Goal: Task Accomplishment & Management: Manage account settings

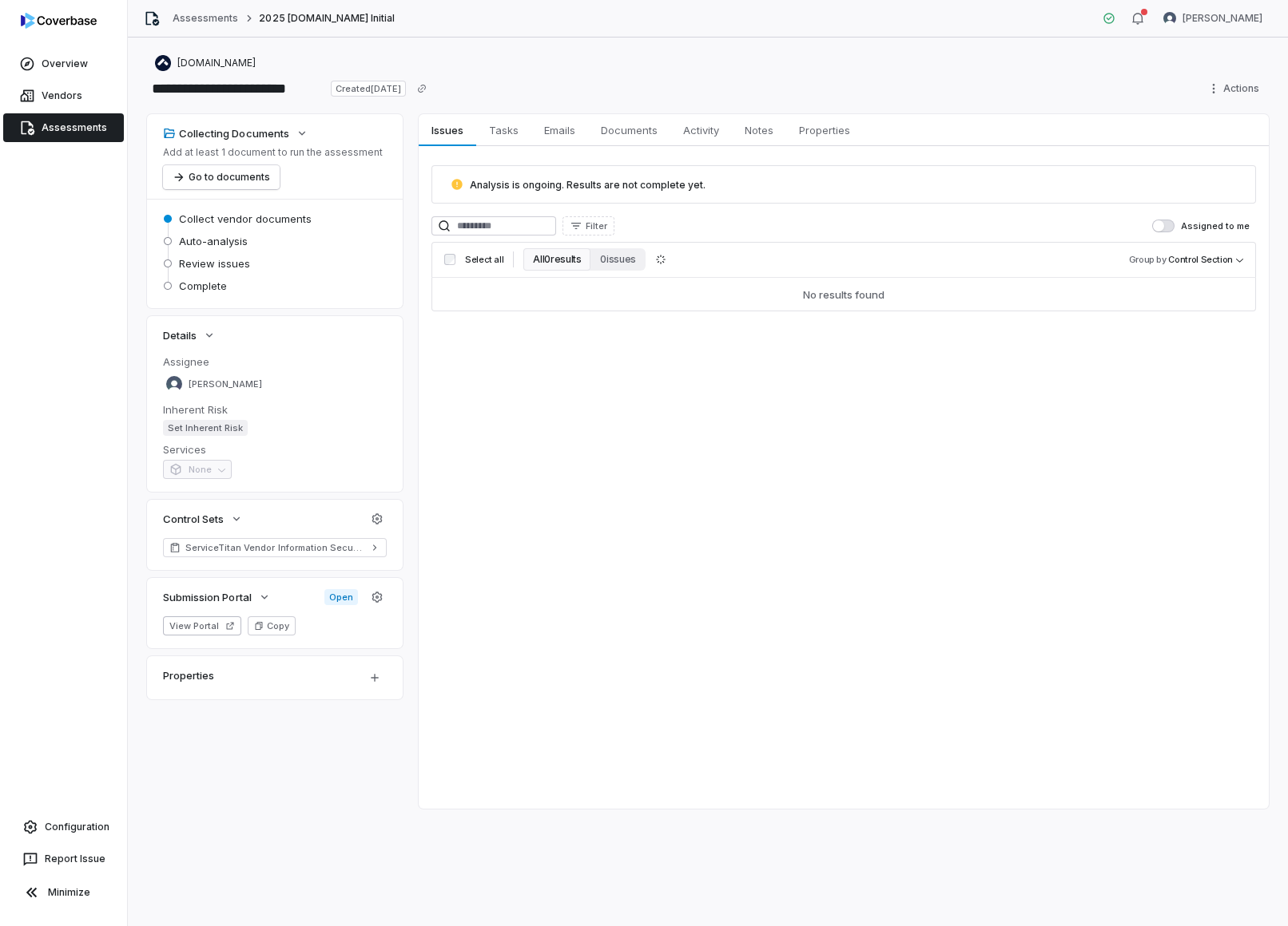
click at [63, 148] on div "Overview Vendors Assessments Configuration Report Issue Minimize" at bounding box center [64, 463] width 127 height 926
click at [62, 131] on span "Assessments" at bounding box center [74, 128] width 66 height 13
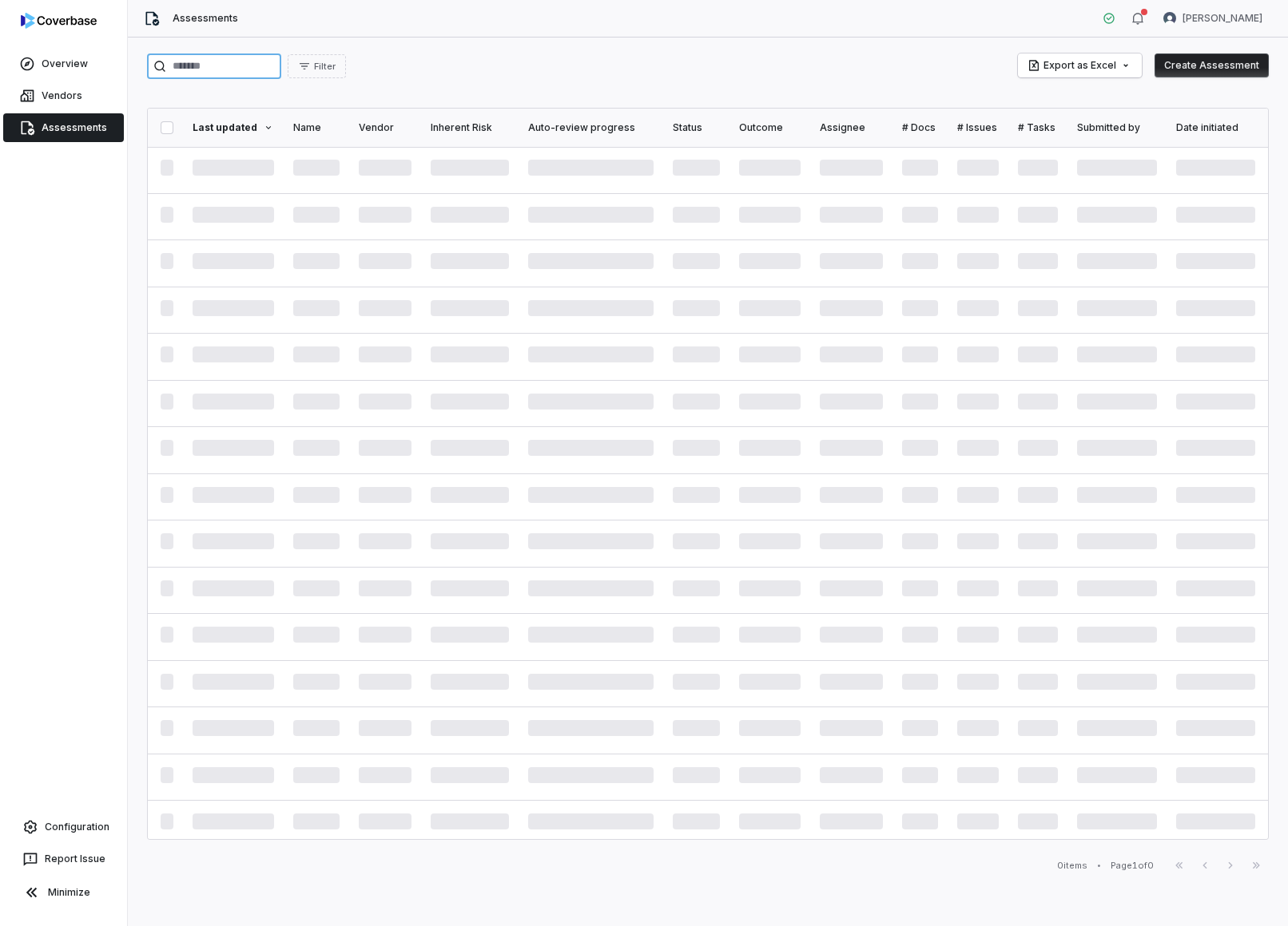
click at [193, 72] on input "search" at bounding box center [214, 66] width 134 height 25
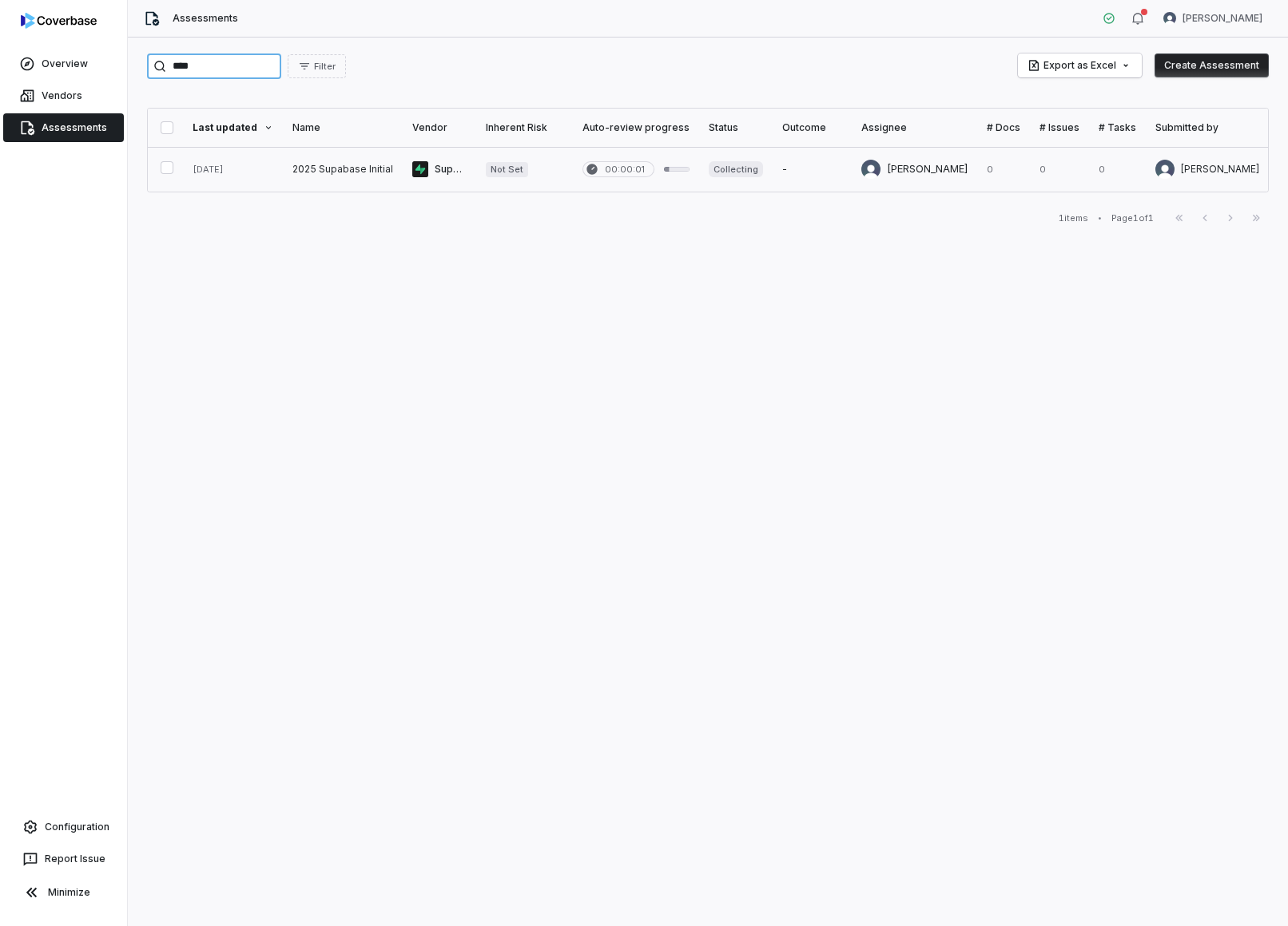
type input "****"
click at [445, 190] on link at bounding box center [439, 169] width 73 height 45
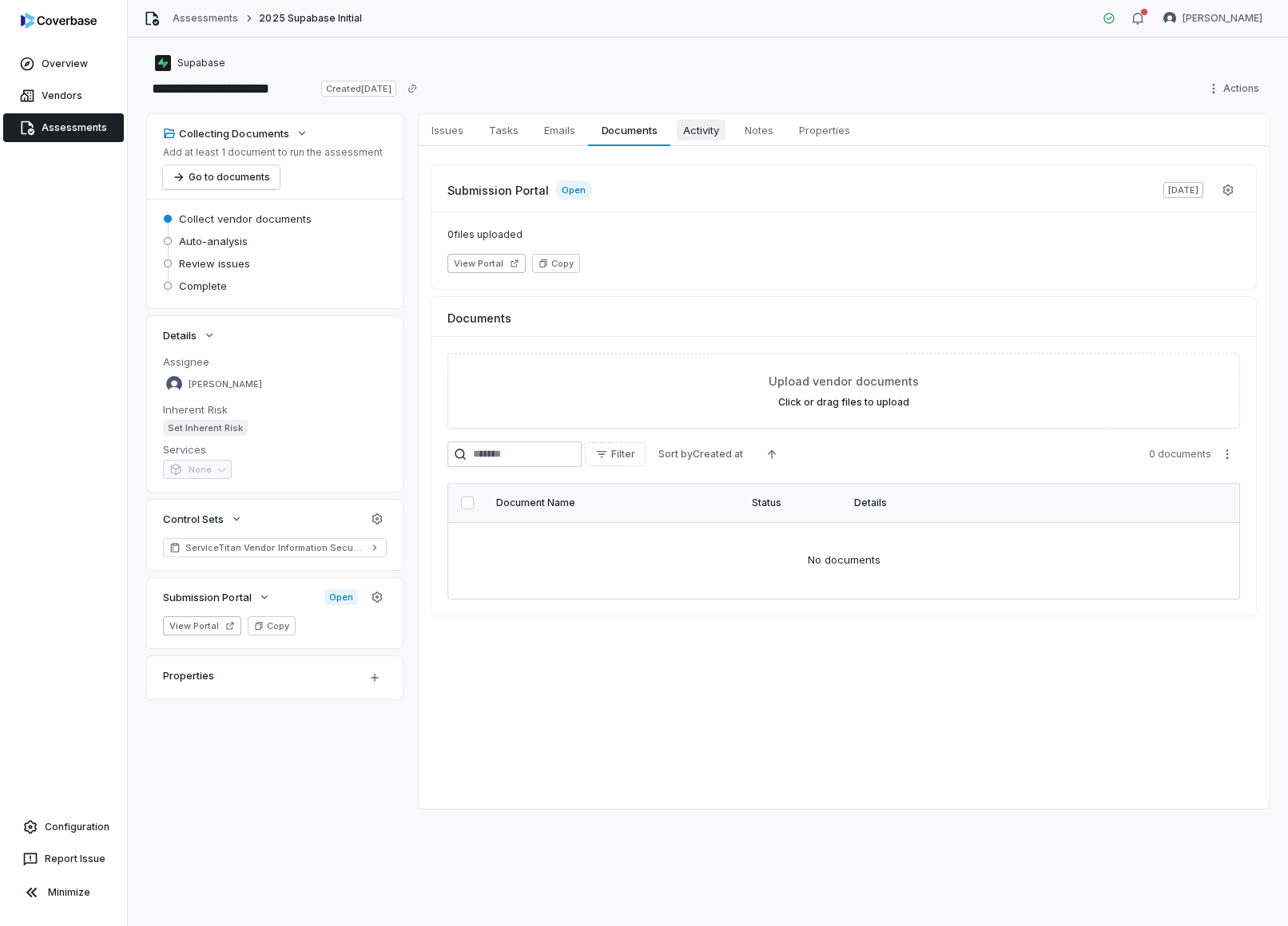
click at [705, 137] on span "Activity" at bounding box center [701, 130] width 49 height 21
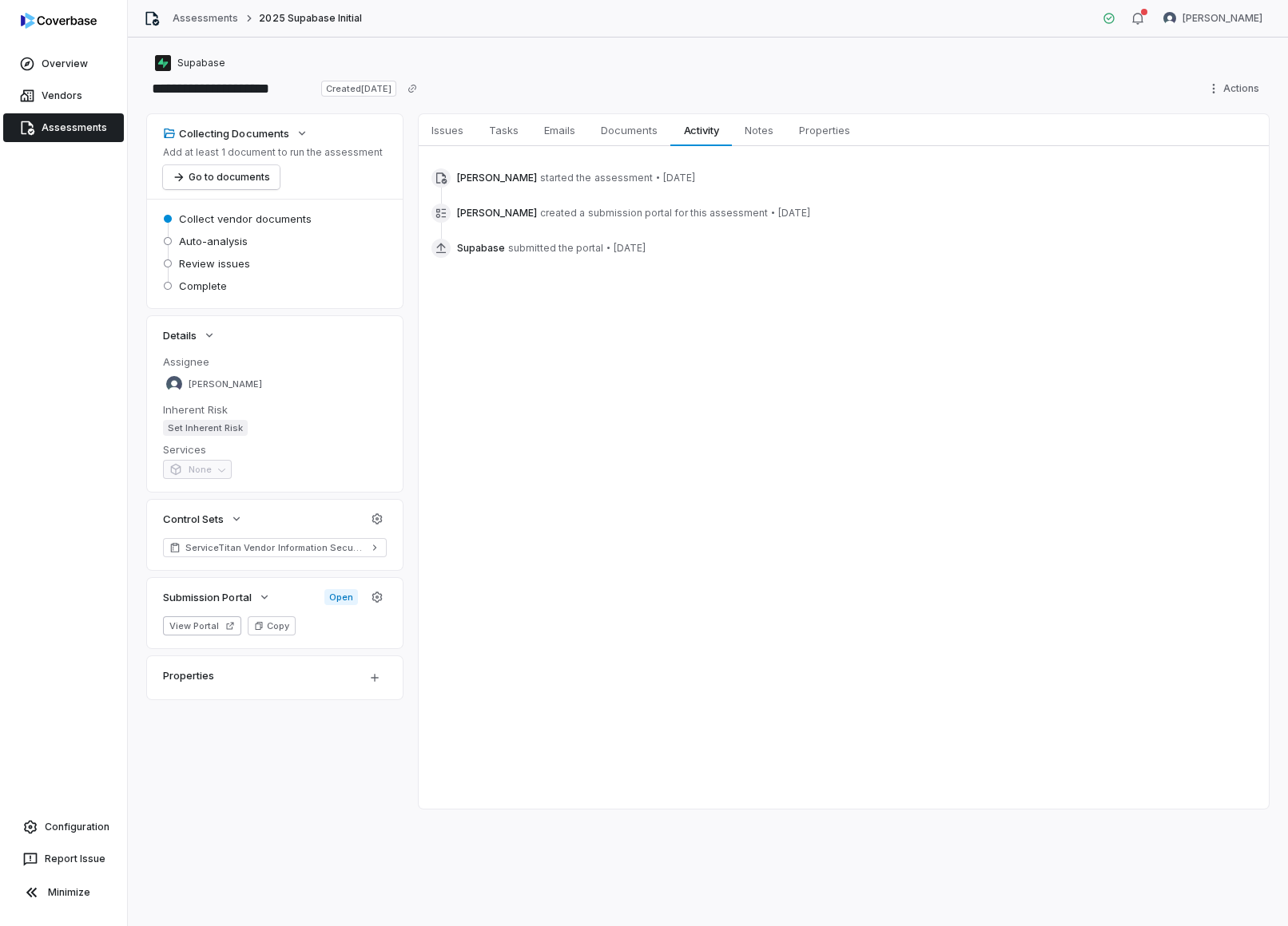
click at [439, 248] on icon at bounding box center [441, 248] width 13 height 13
click at [635, 139] on span "Documents" at bounding box center [629, 130] width 69 height 21
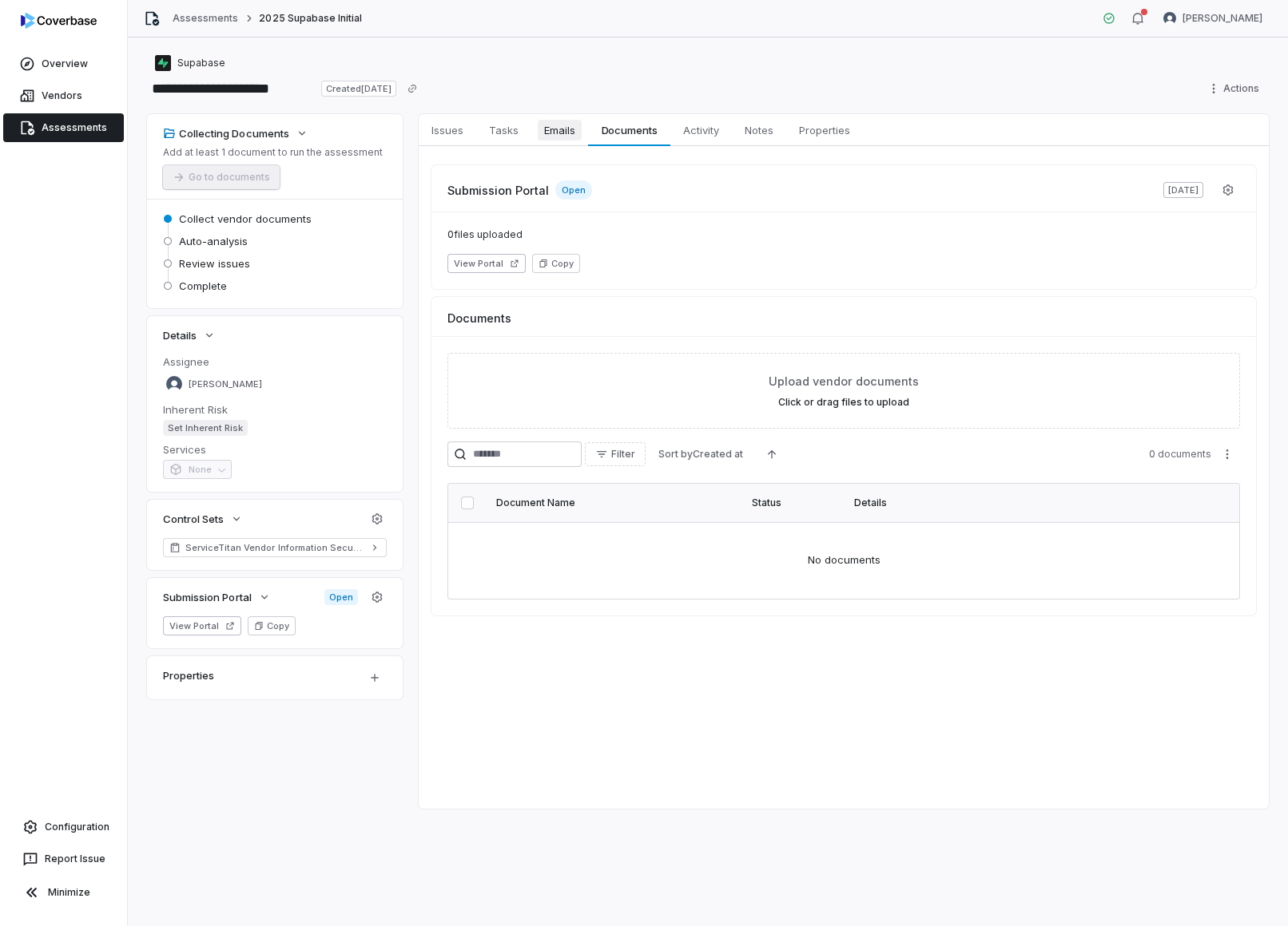
click at [541, 127] on span "Emails" at bounding box center [559, 130] width 44 height 21
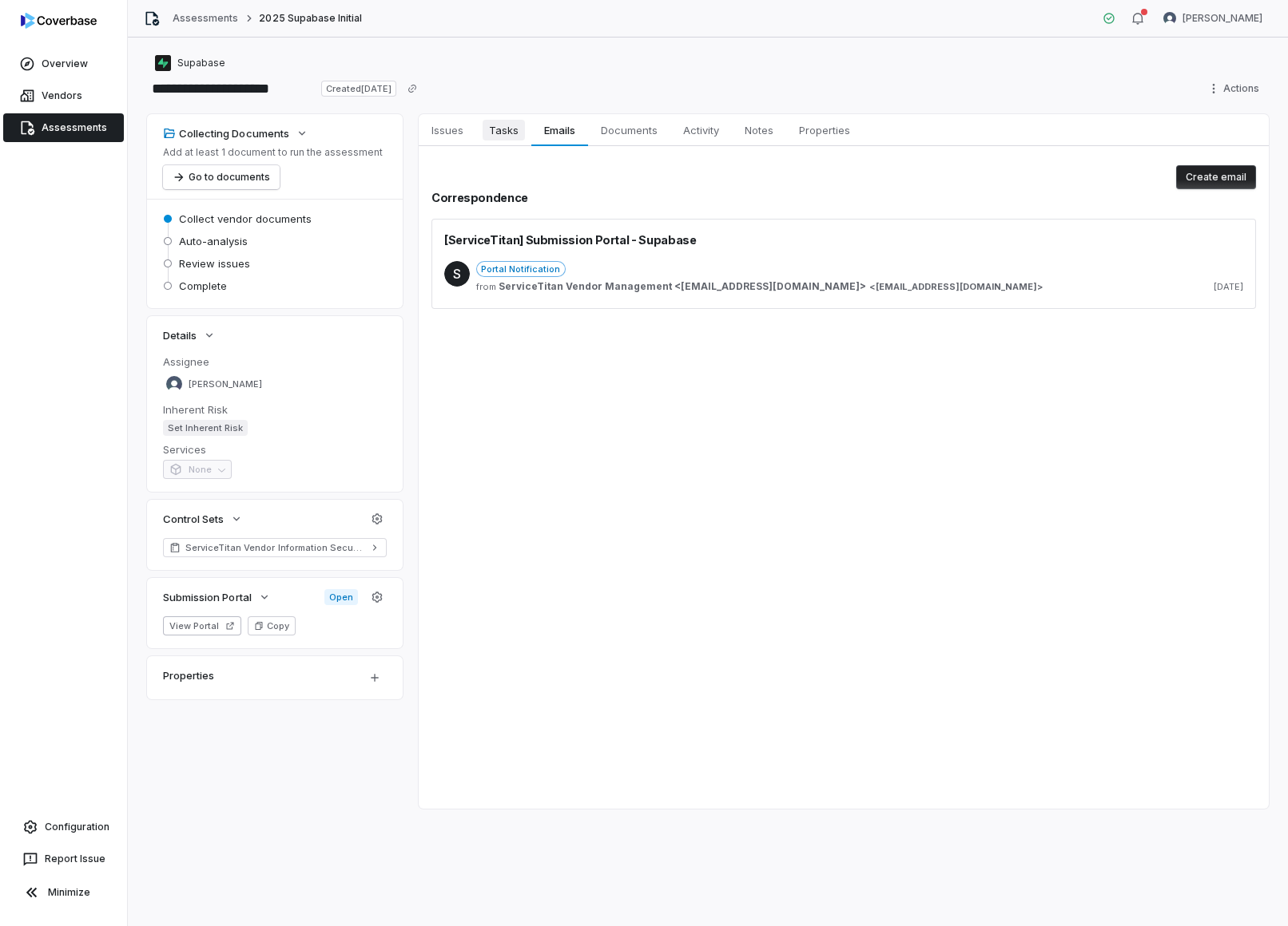
click at [511, 127] on span "Tasks" at bounding box center [503, 130] width 42 height 21
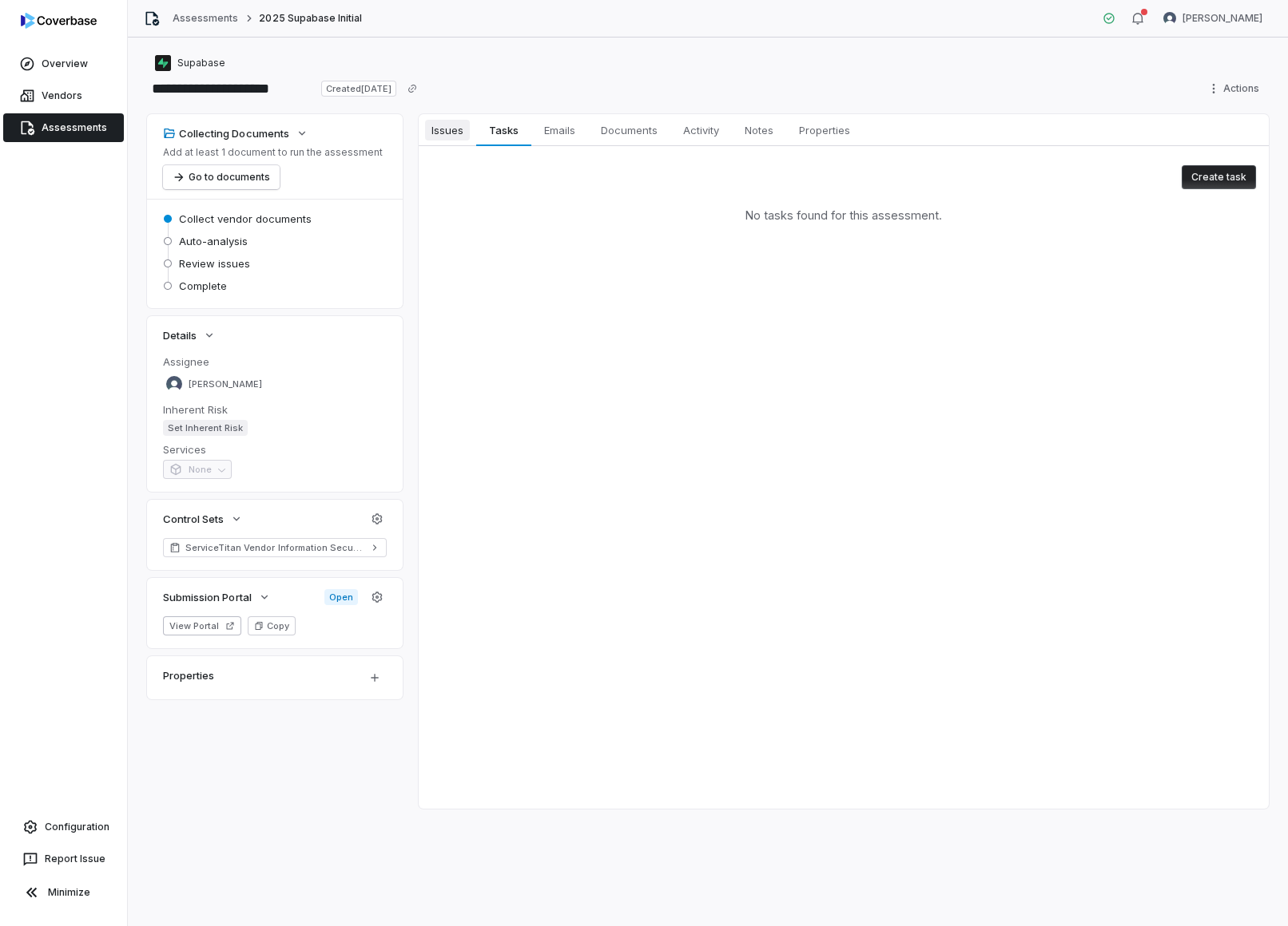
click at [447, 133] on span "Issues" at bounding box center [448, 130] width 45 height 21
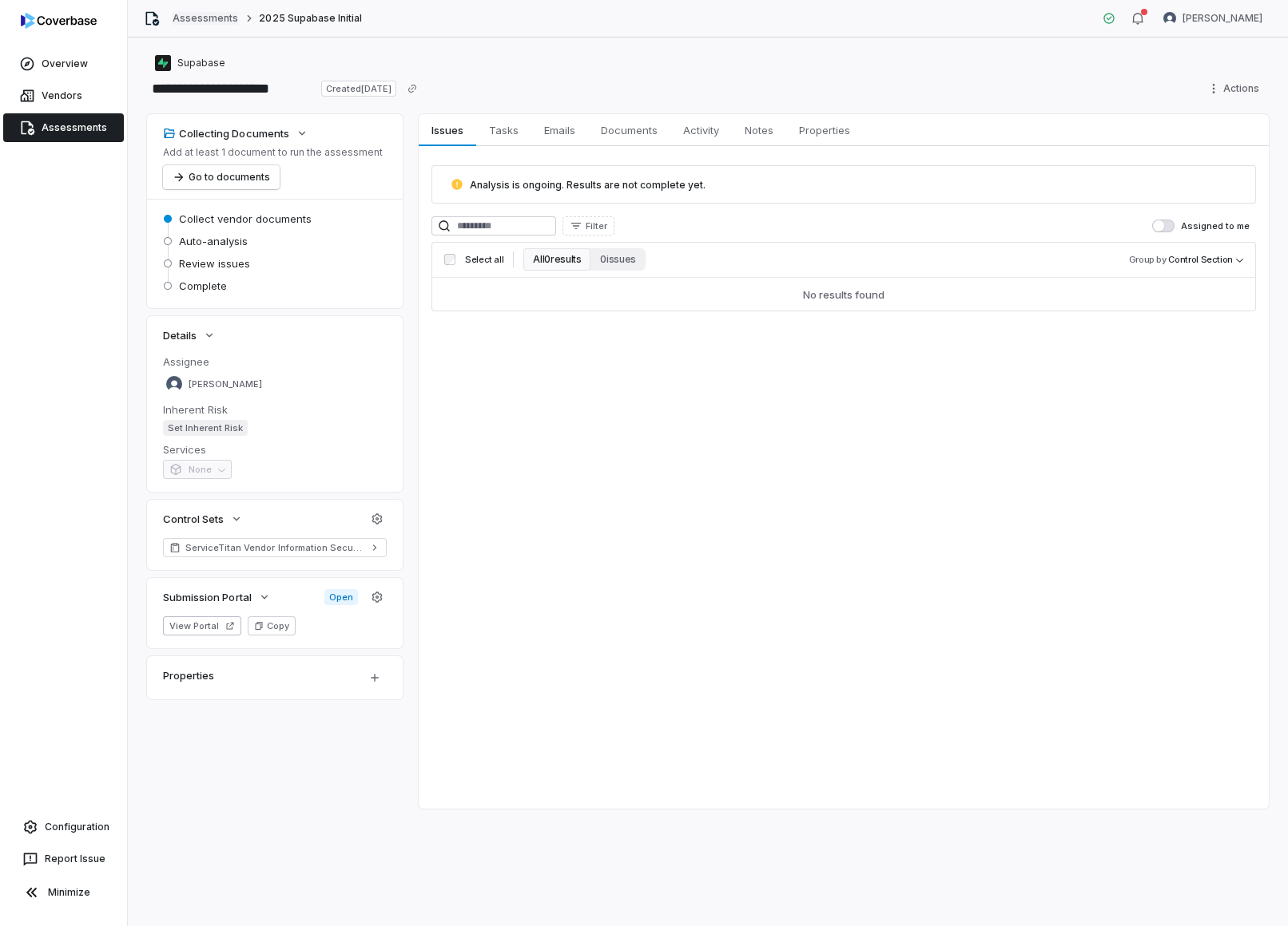
click at [215, 19] on link "Assessments" at bounding box center [205, 19] width 66 height 13
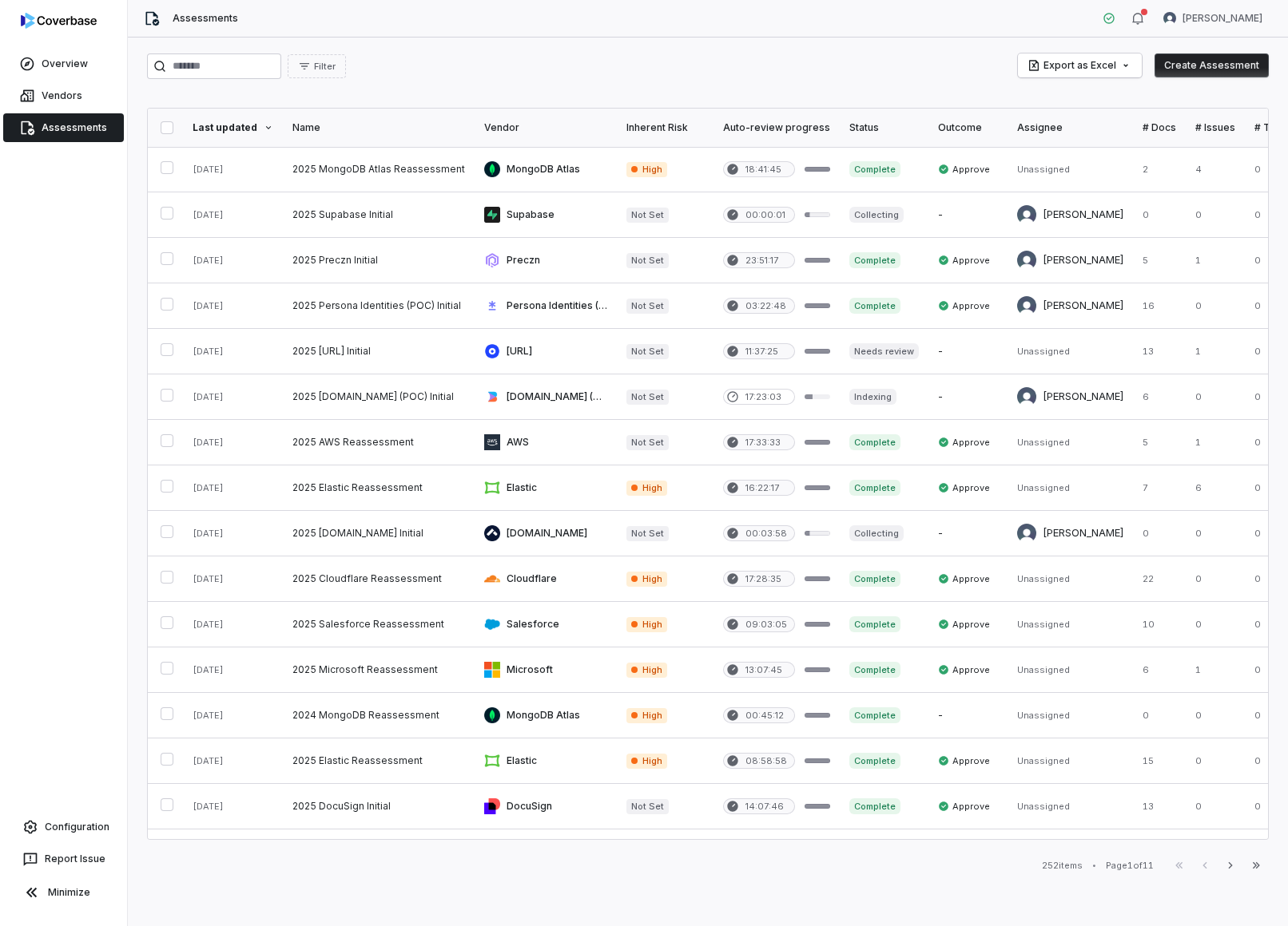
click at [229, 130] on div "Last updated" at bounding box center [233, 128] width 81 height 13
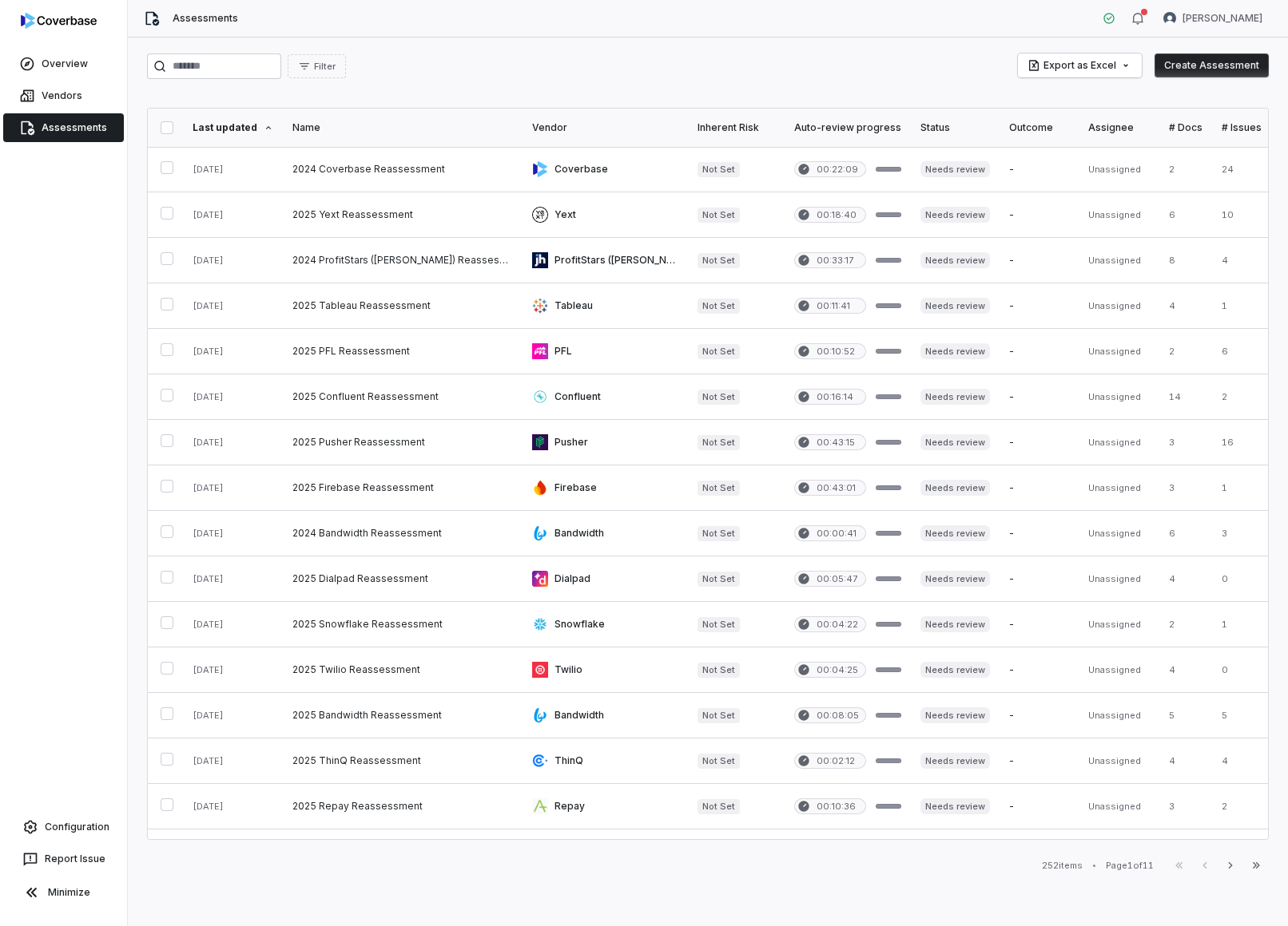
click at [229, 130] on div "Last updated" at bounding box center [233, 128] width 81 height 13
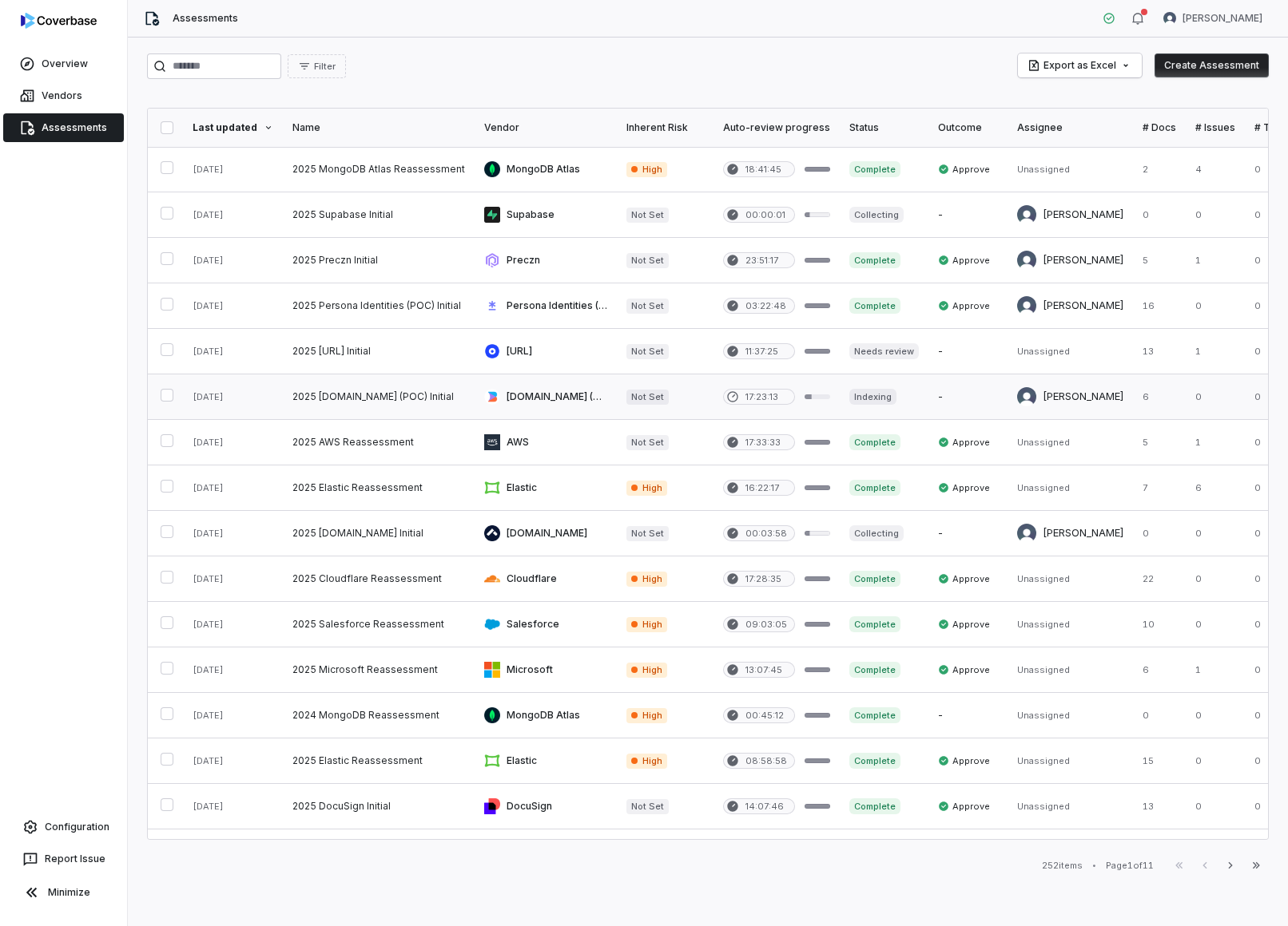
click at [584, 382] on link at bounding box center [546, 397] width 142 height 45
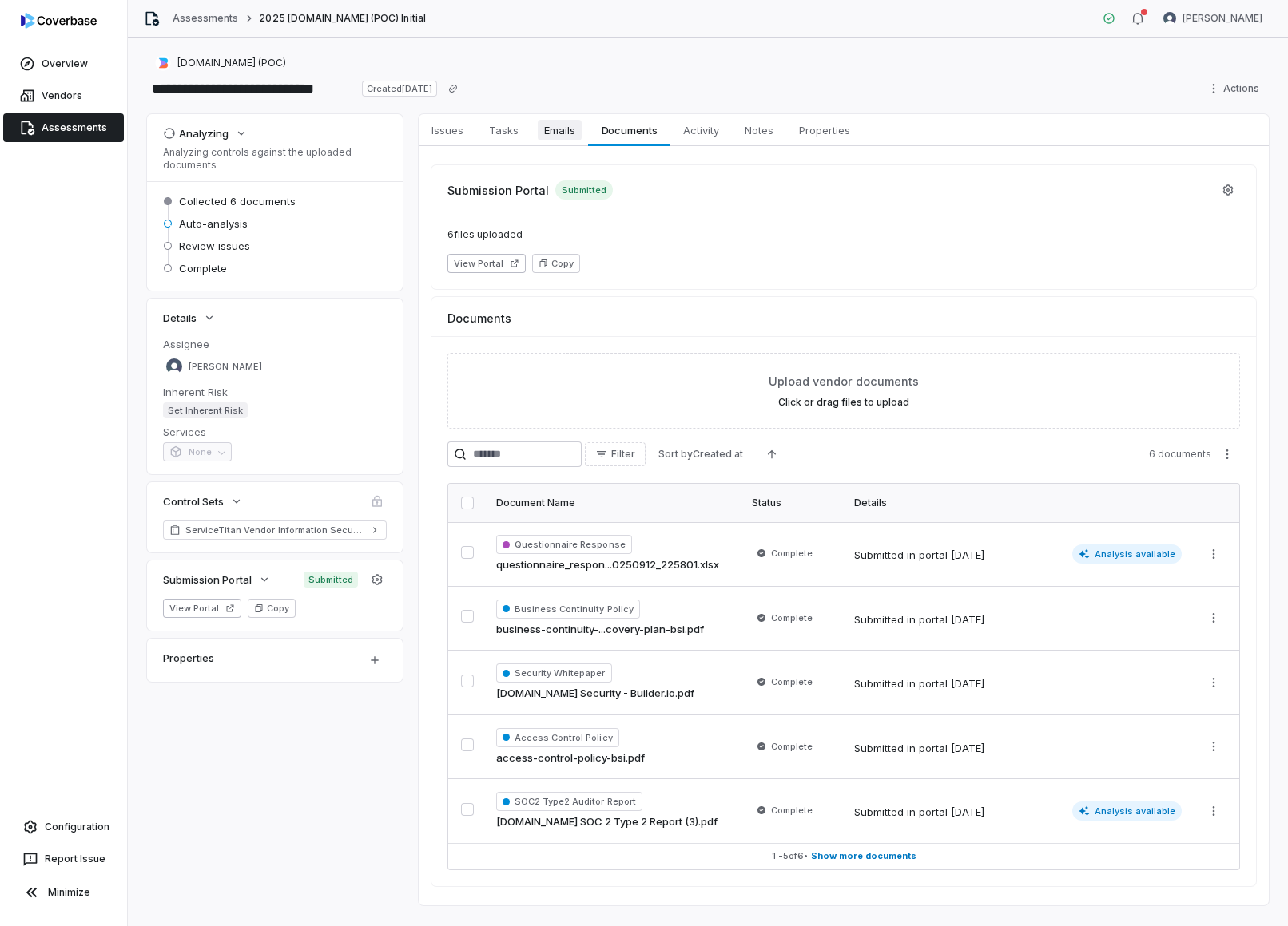
click at [559, 139] on span "Emails" at bounding box center [559, 130] width 44 height 21
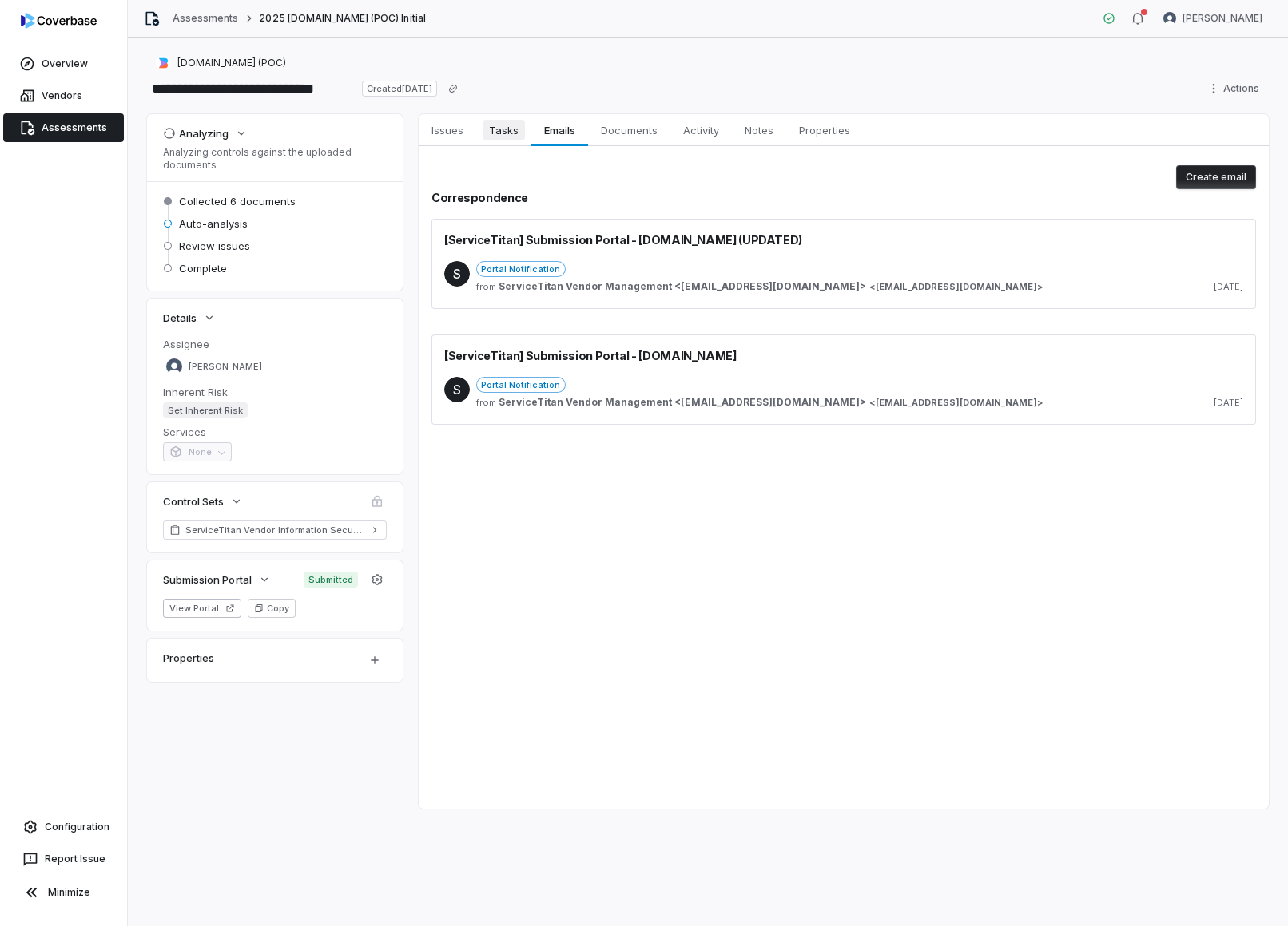
click at [502, 128] on span "Tasks" at bounding box center [503, 130] width 42 height 21
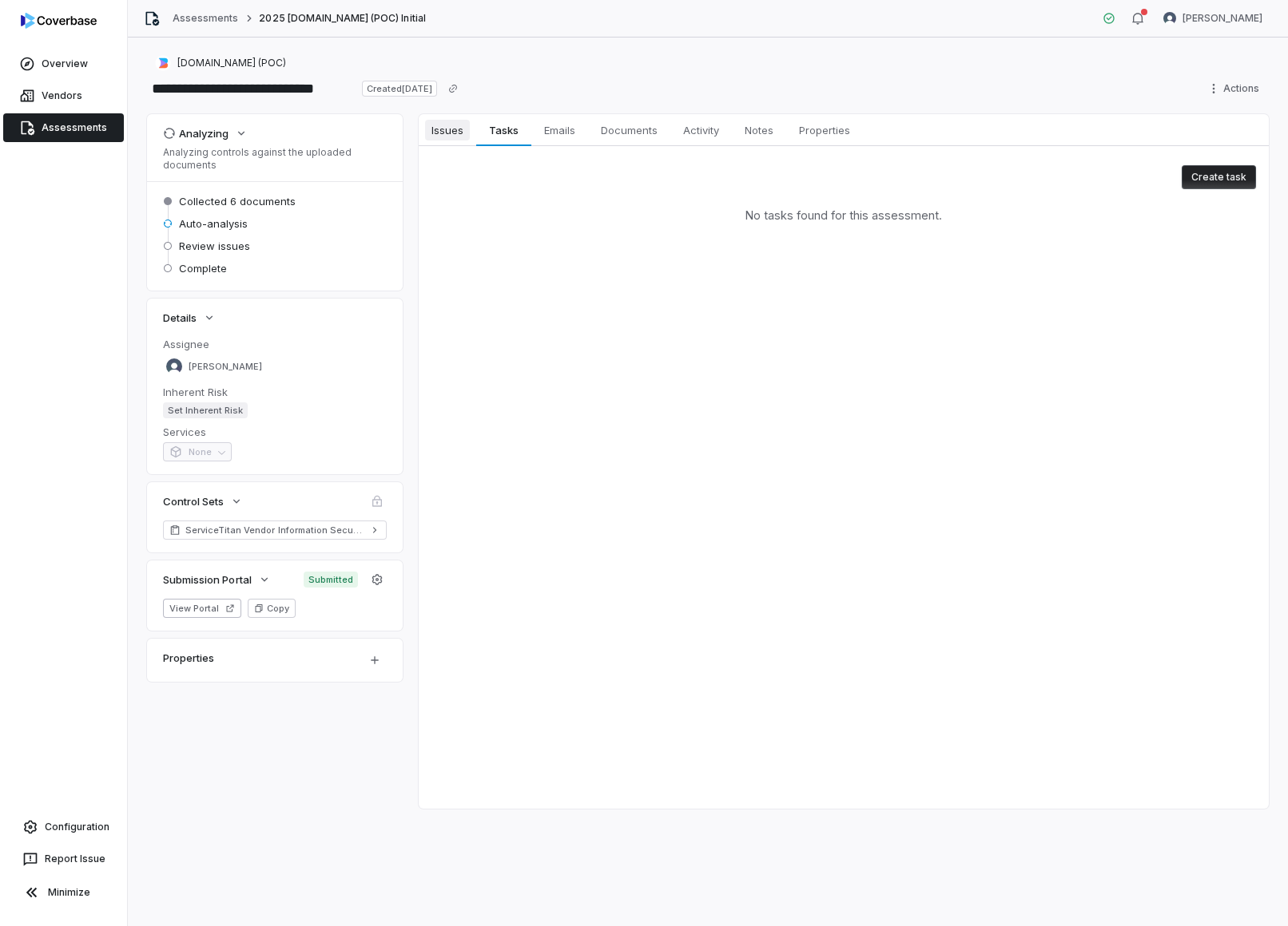
click at [458, 129] on span "Issues" at bounding box center [448, 130] width 45 height 21
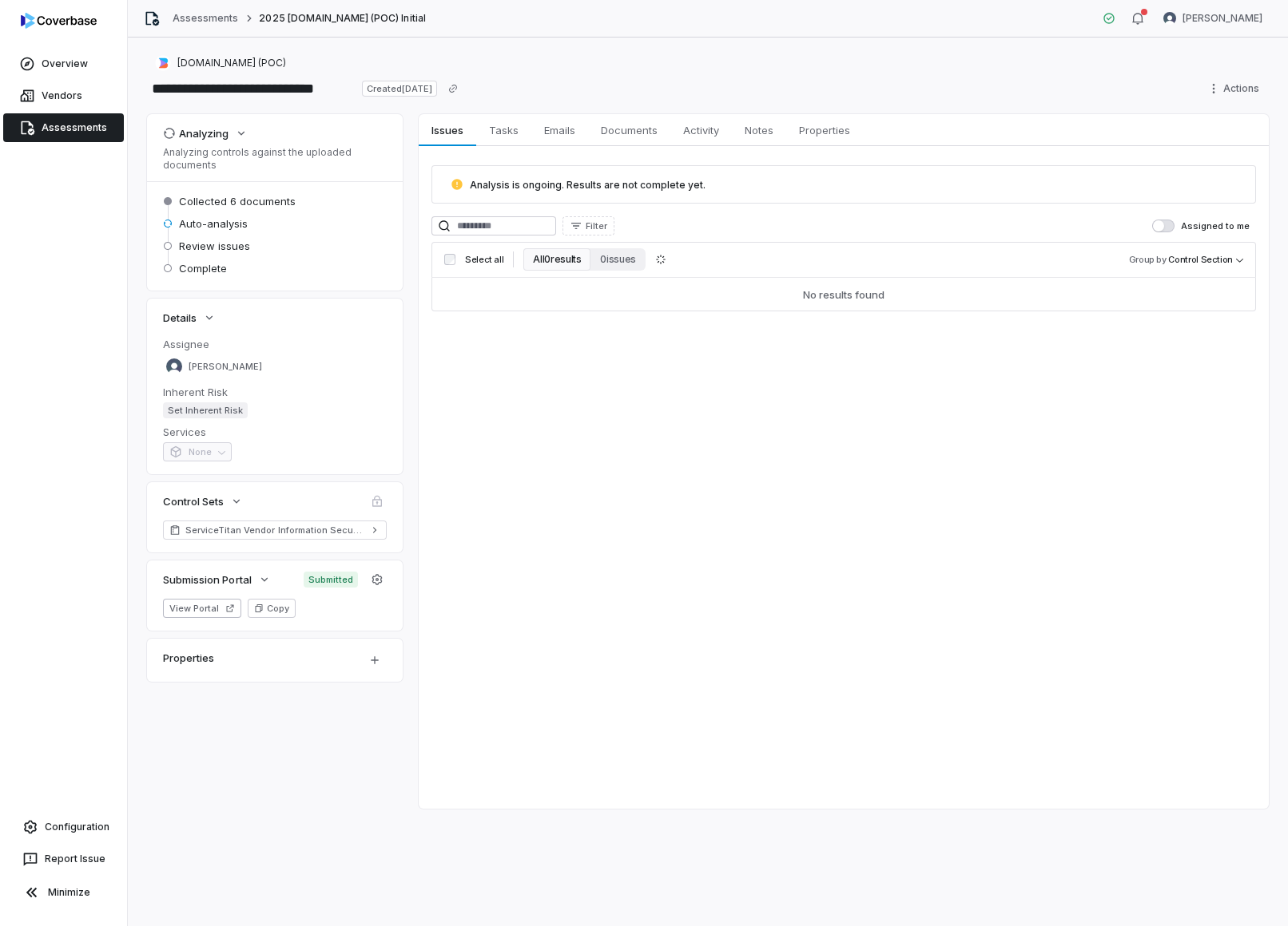
click at [52, 125] on span "Assessments" at bounding box center [74, 128] width 66 height 13
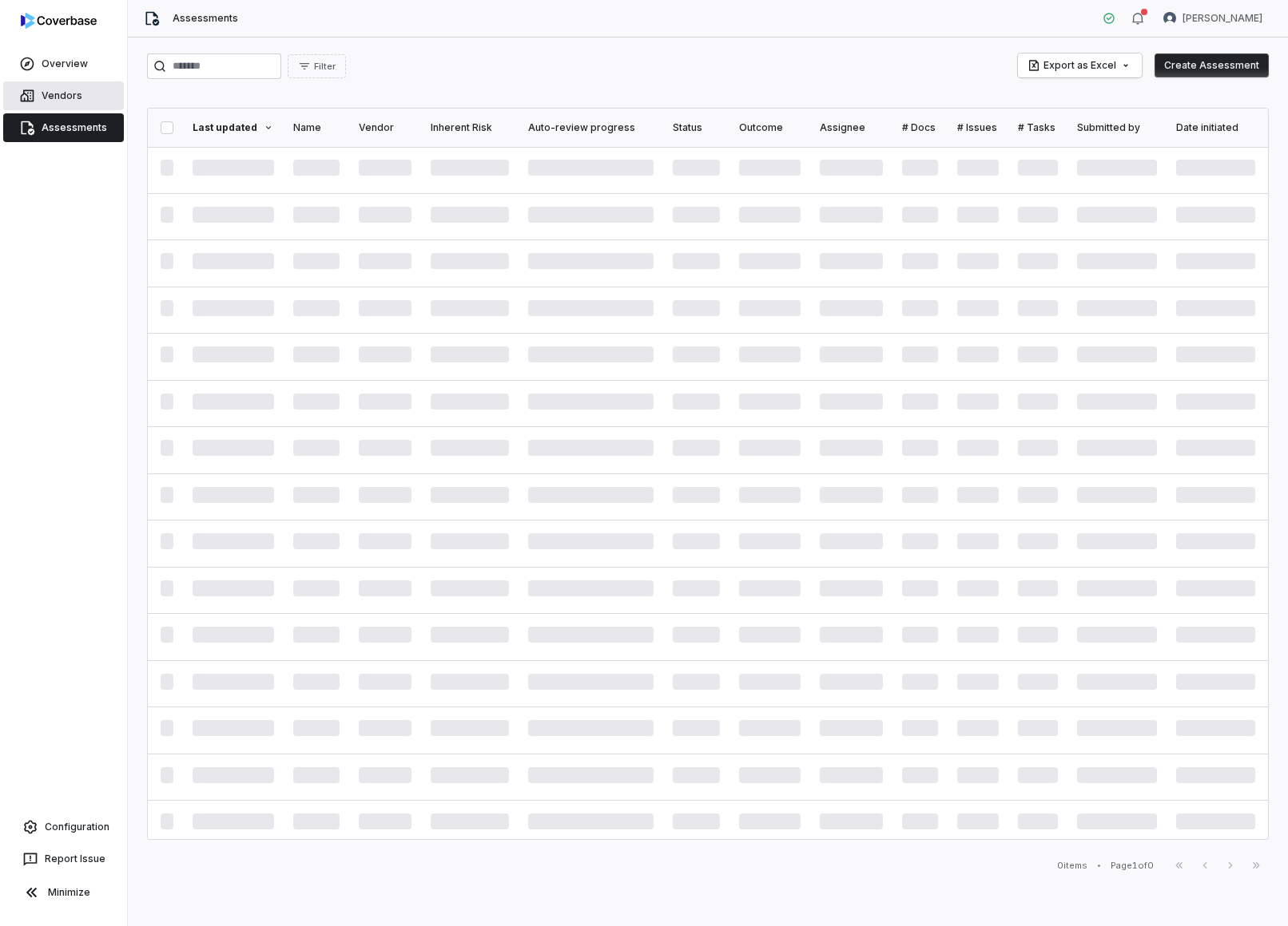
click at [56, 91] on span "Vendors" at bounding box center [61, 96] width 40 height 13
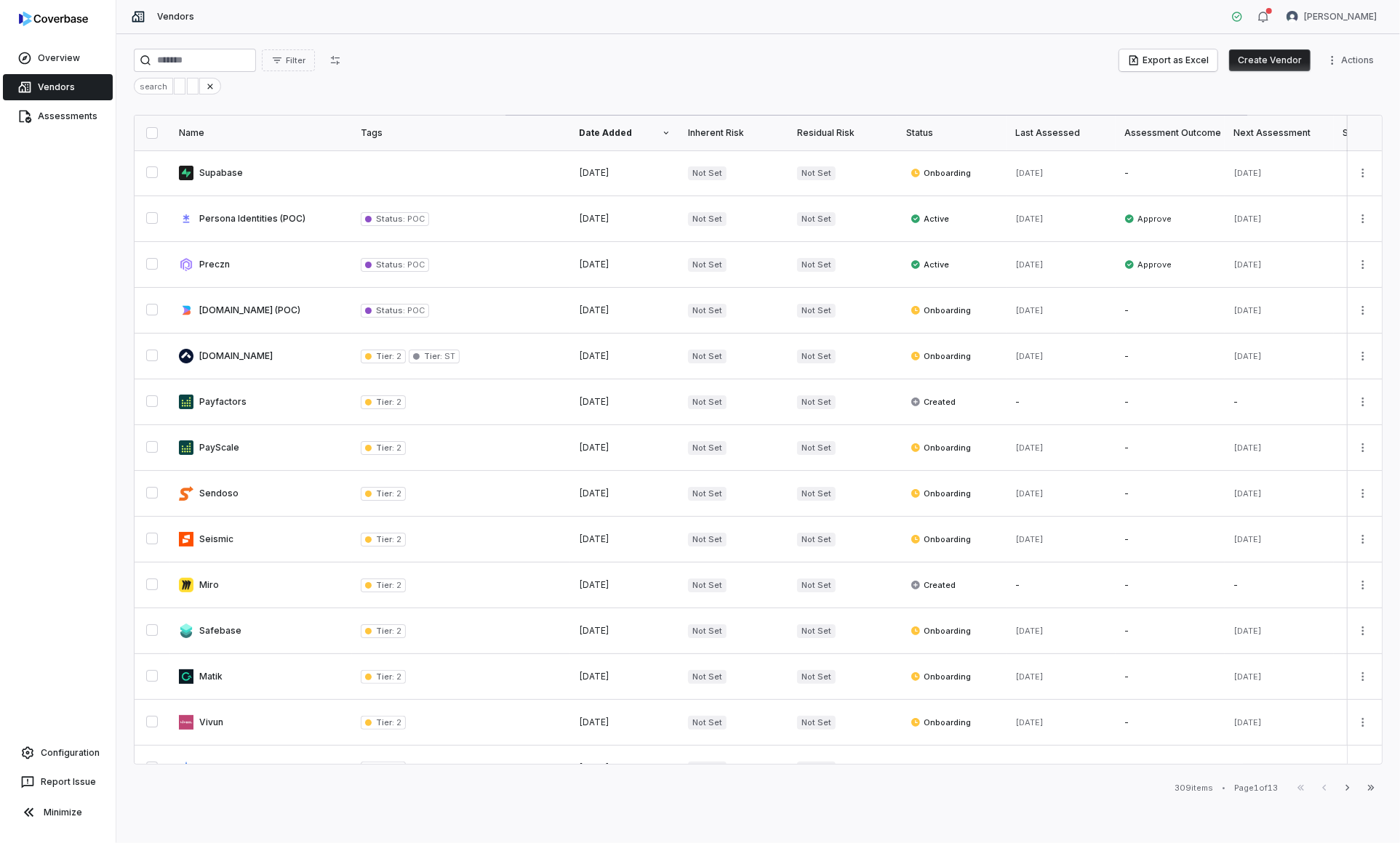
click at [933, 136] on div "Status" at bounding box center [952, 133] width 91 height 12
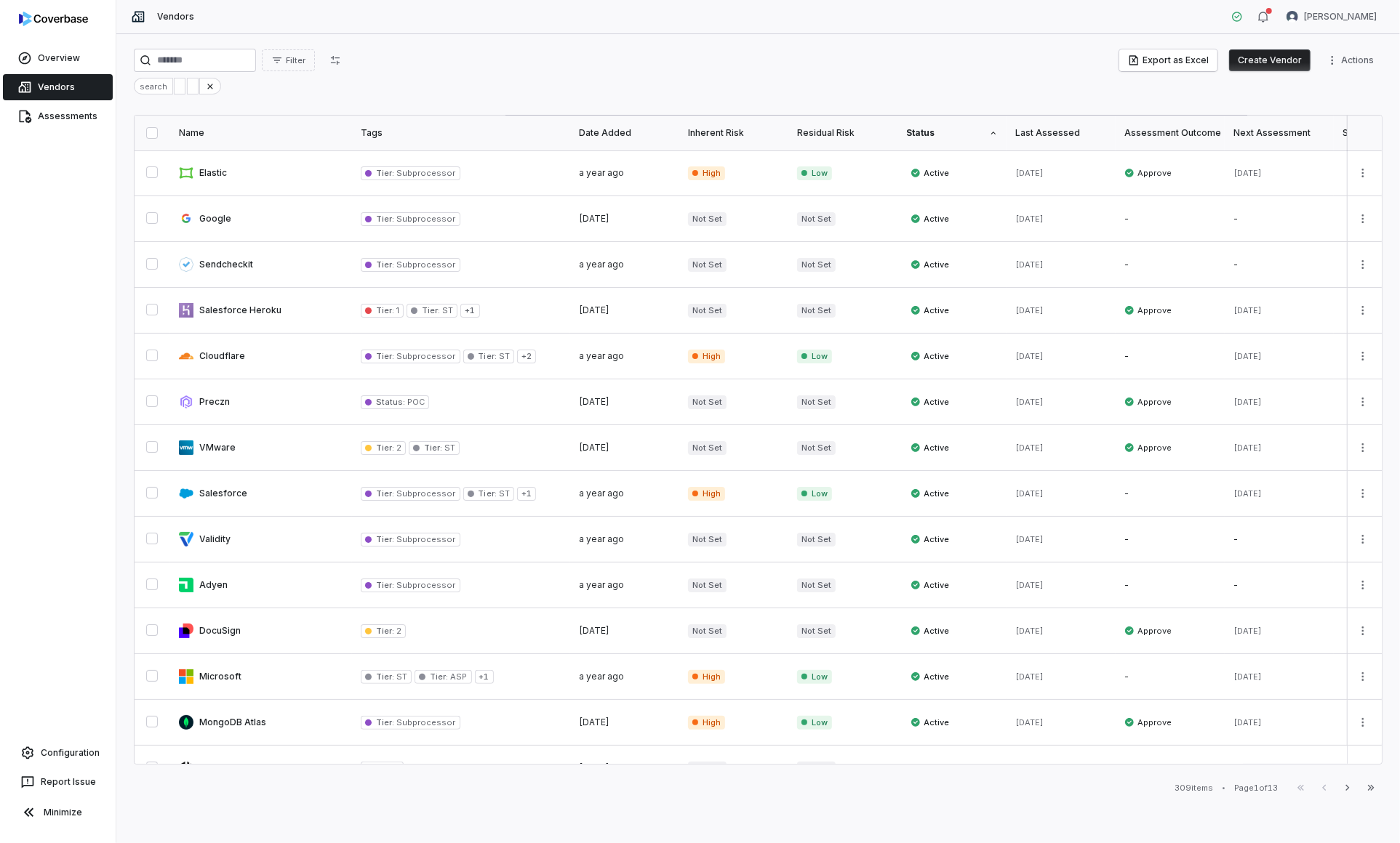
click at [991, 132] on icon at bounding box center [993, 133] width 9 height 9
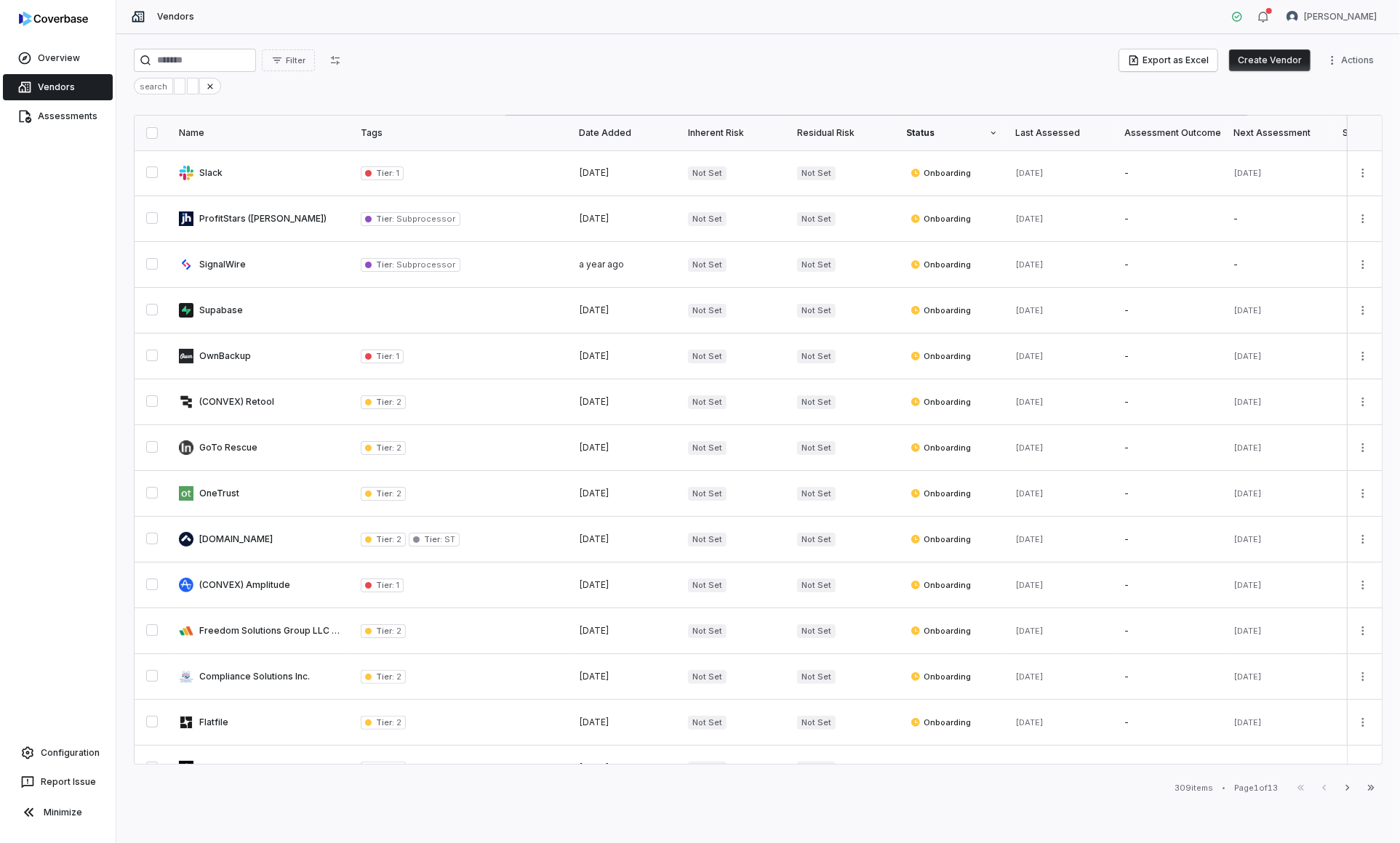
click at [929, 141] on th "Status" at bounding box center [952, 133] width 109 height 35
click at [1171, 58] on html "Overview Vendors Assessments Configuration Report Issue Minimize Vendors Yuni S…" at bounding box center [700, 421] width 1400 height 843
click at [706, 55] on html "Overview Vendors Assessments Configuration Report Issue Minimize Vendors Yuni S…" at bounding box center [700, 421] width 1400 height 843
click at [310, 52] on button "Filter" at bounding box center [288, 61] width 53 height 22
type input "*****"
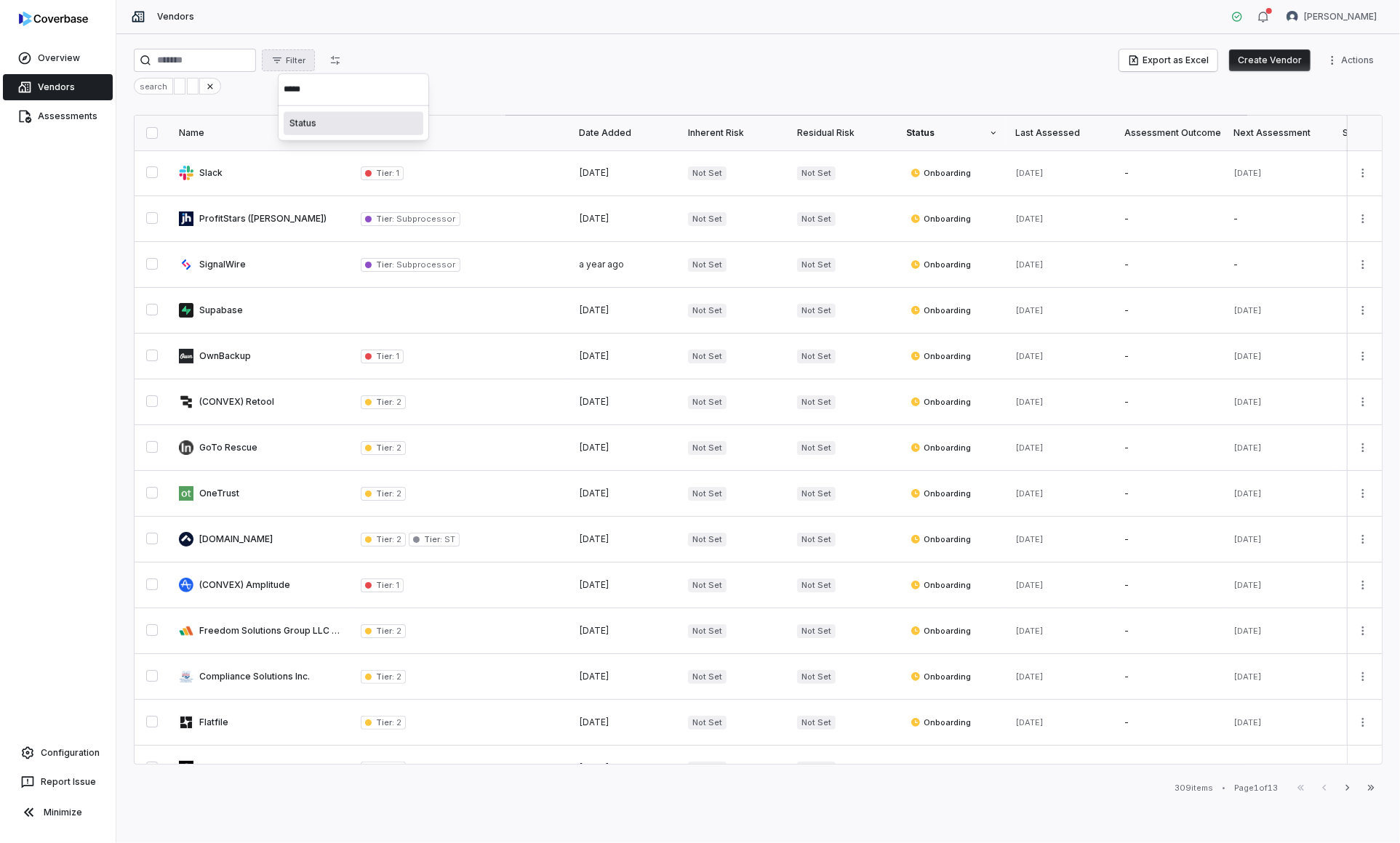
click at [351, 121] on div "Status" at bounding box center [354, 123] width 140 height 23
click at [365, 146] on span "Onboarding" at bounding box center [361, 147] width 112 height 12
click at [628, 75] on html "Overview Vendors Assessments Configuration Report Issue Minimize Vendors Yuni S…" at bounding box center [700, 421] width 1400 height 843
click at [596, 135] on div "Date Added" at bounding box center [624, 133] width 91 height 12
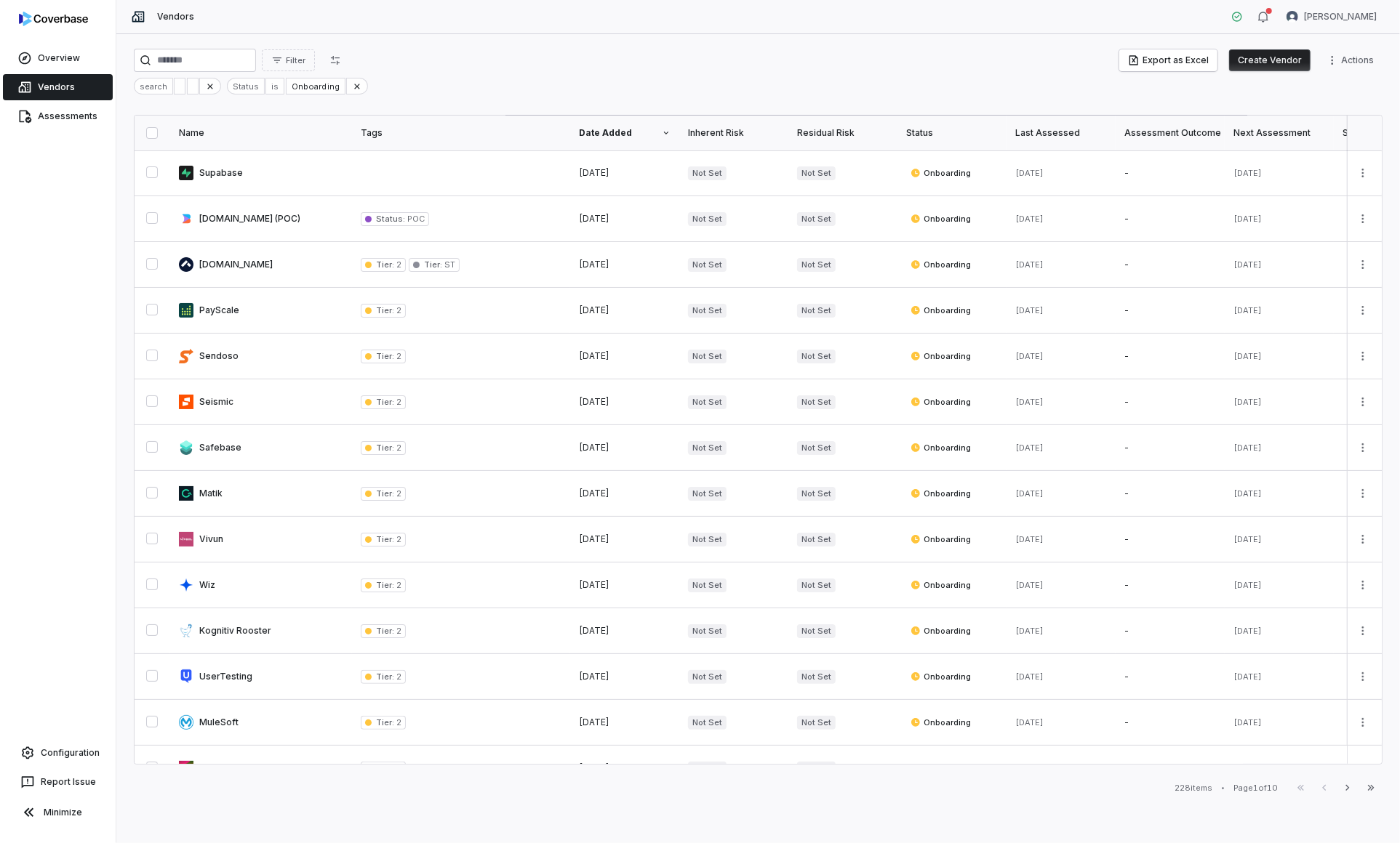
click at [600, 130] on div "Date Added" at bounding box center [624, 133] width 91 height 12
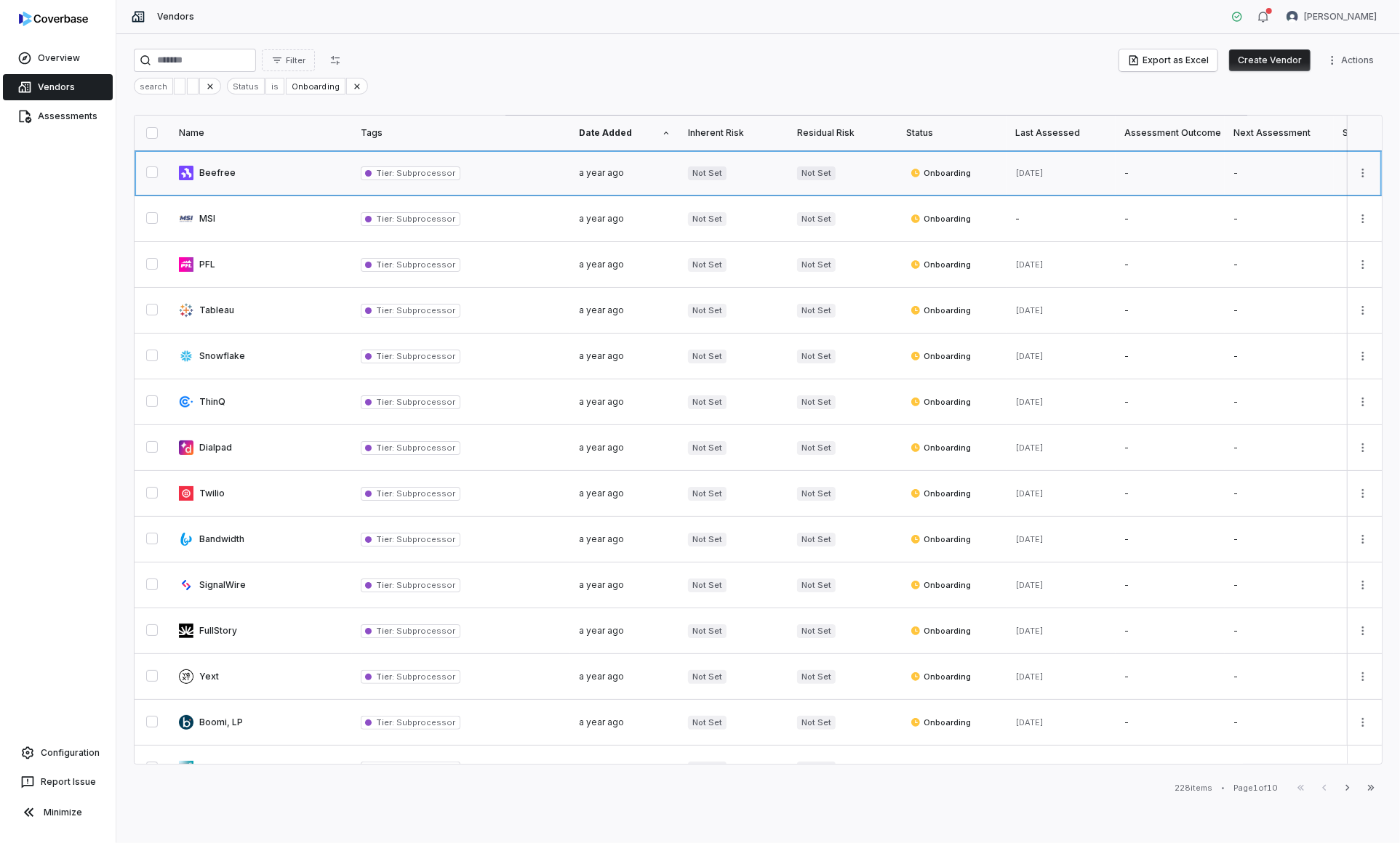
click at [269, 181] on link at bounding box center [261, 173] width 182 height 45
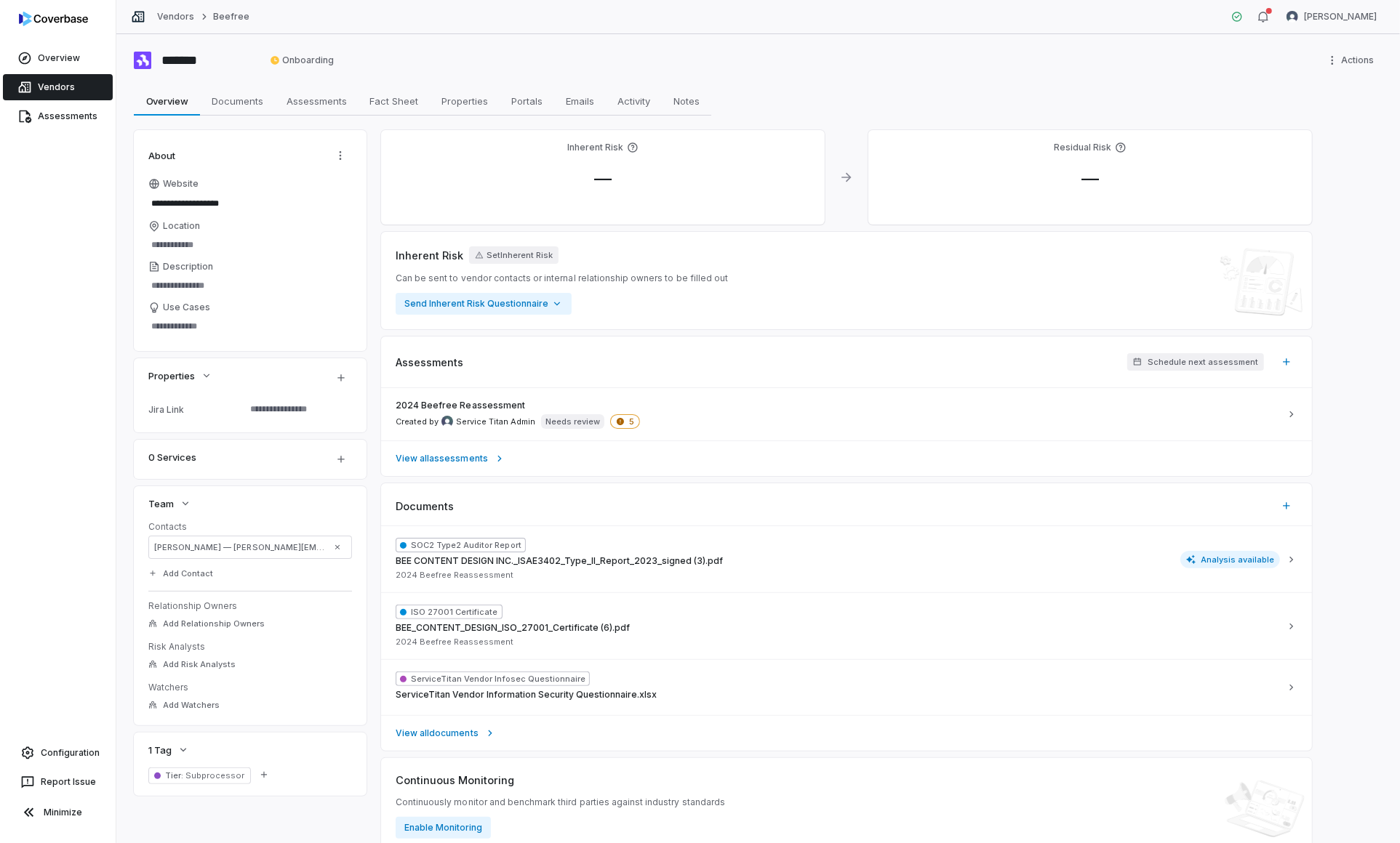
click at [190, 85] on div "**********" at bounding box center [757, 438] width 1283 height 809
click at [252, 95] on span "Documents" at bounding box center [237, 101] width 63 height 19
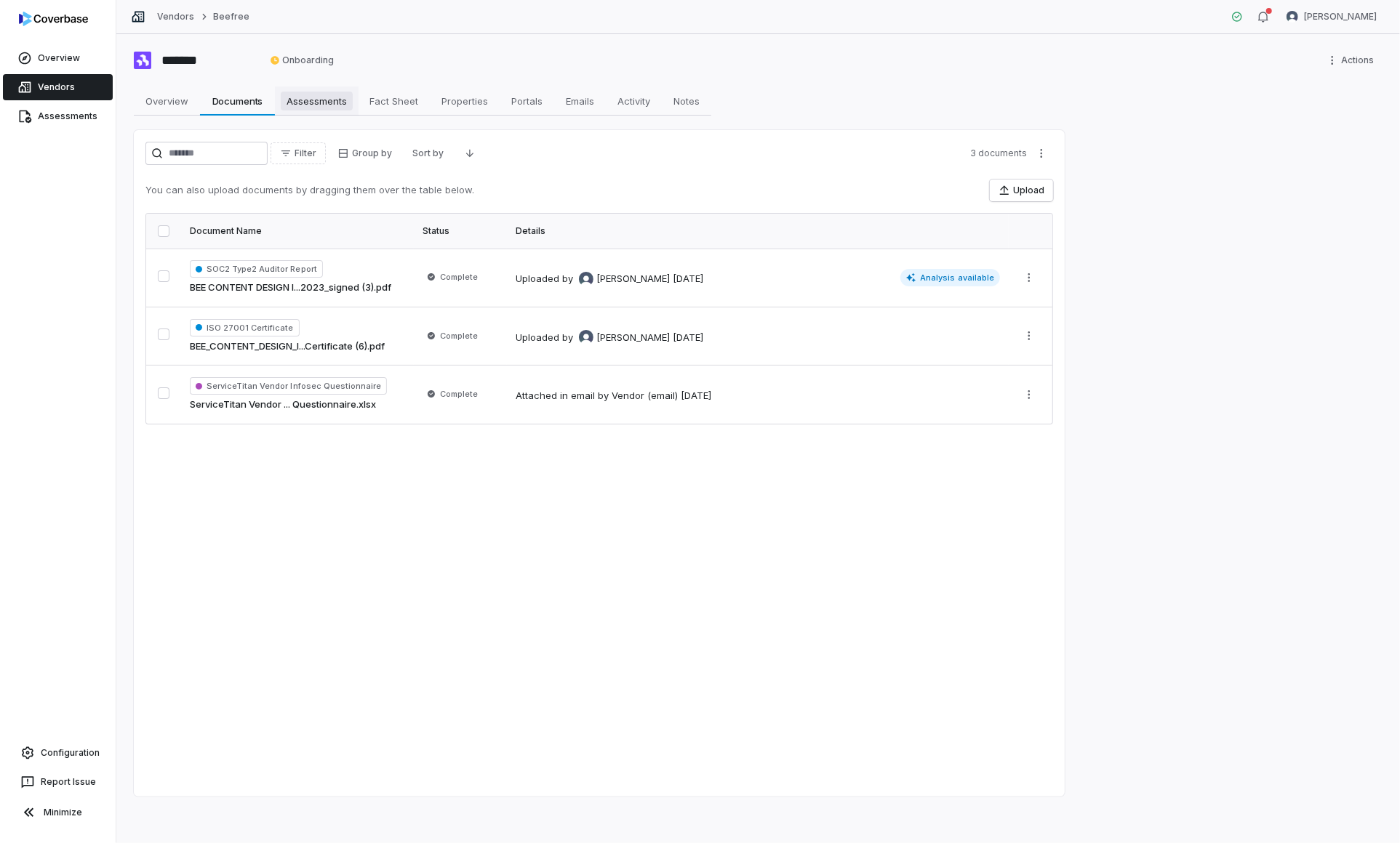
click at [298, 98] on span "Assessments" at bounding box center [316, 101] width 72 height 19
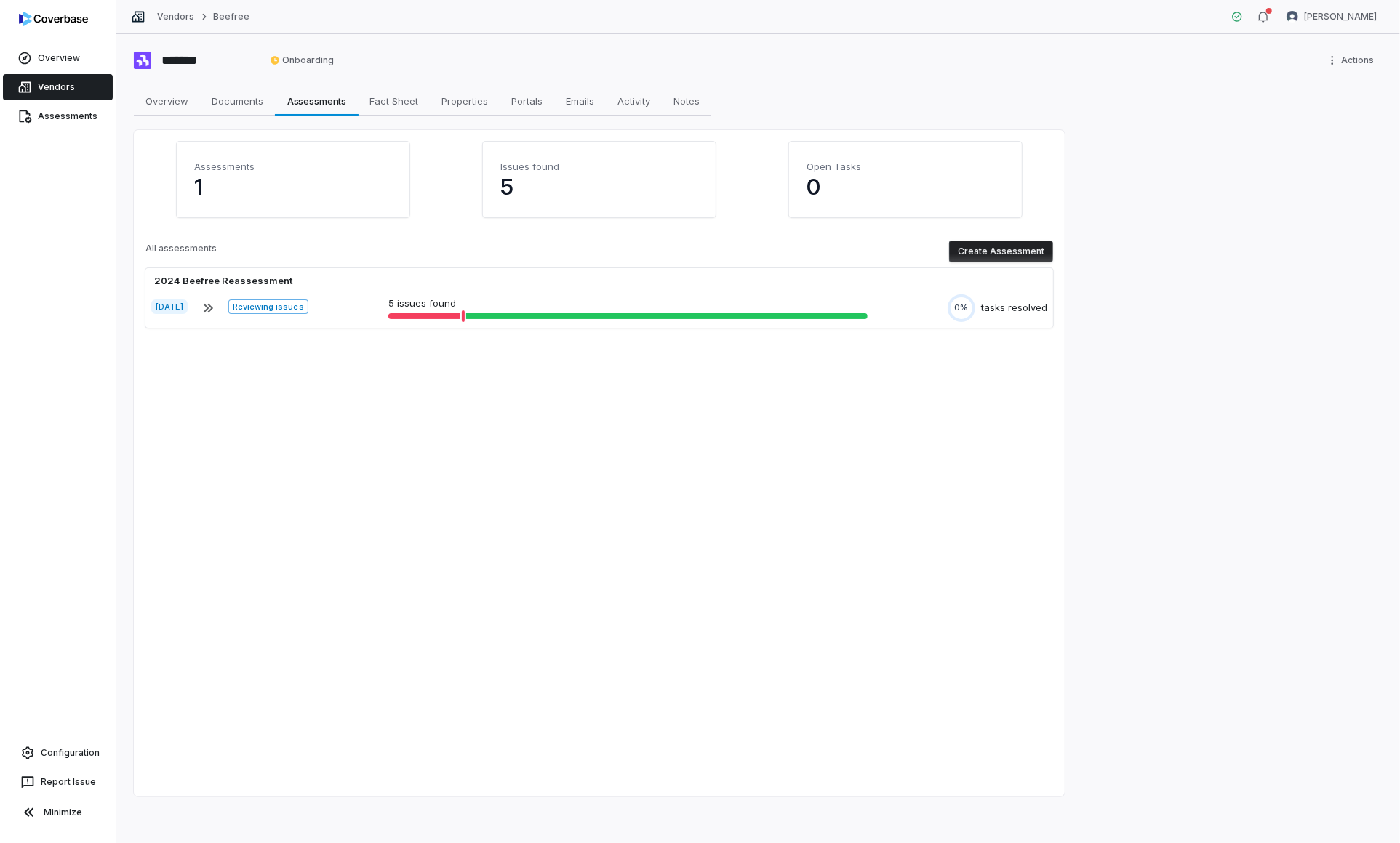
click at [551, 328] on div "2024 Beefree Reassessment Nov 19, 2024 Reviewing issues 5 issues found 0% tasks…" at bounding box center [599, 303] width 907 height 68
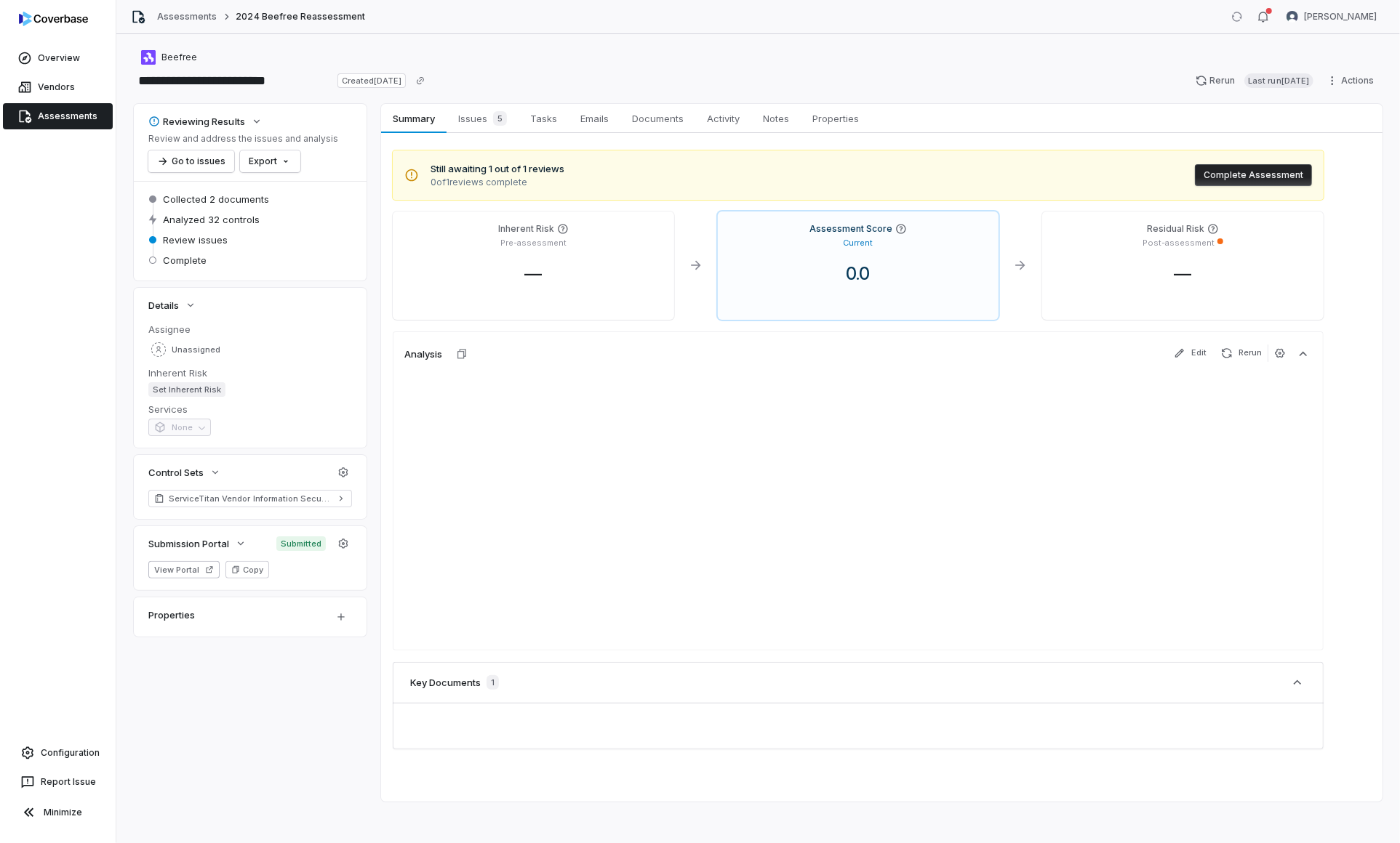
click at [548, 295] on div at bounding box center [533, 299] width 258 height 17
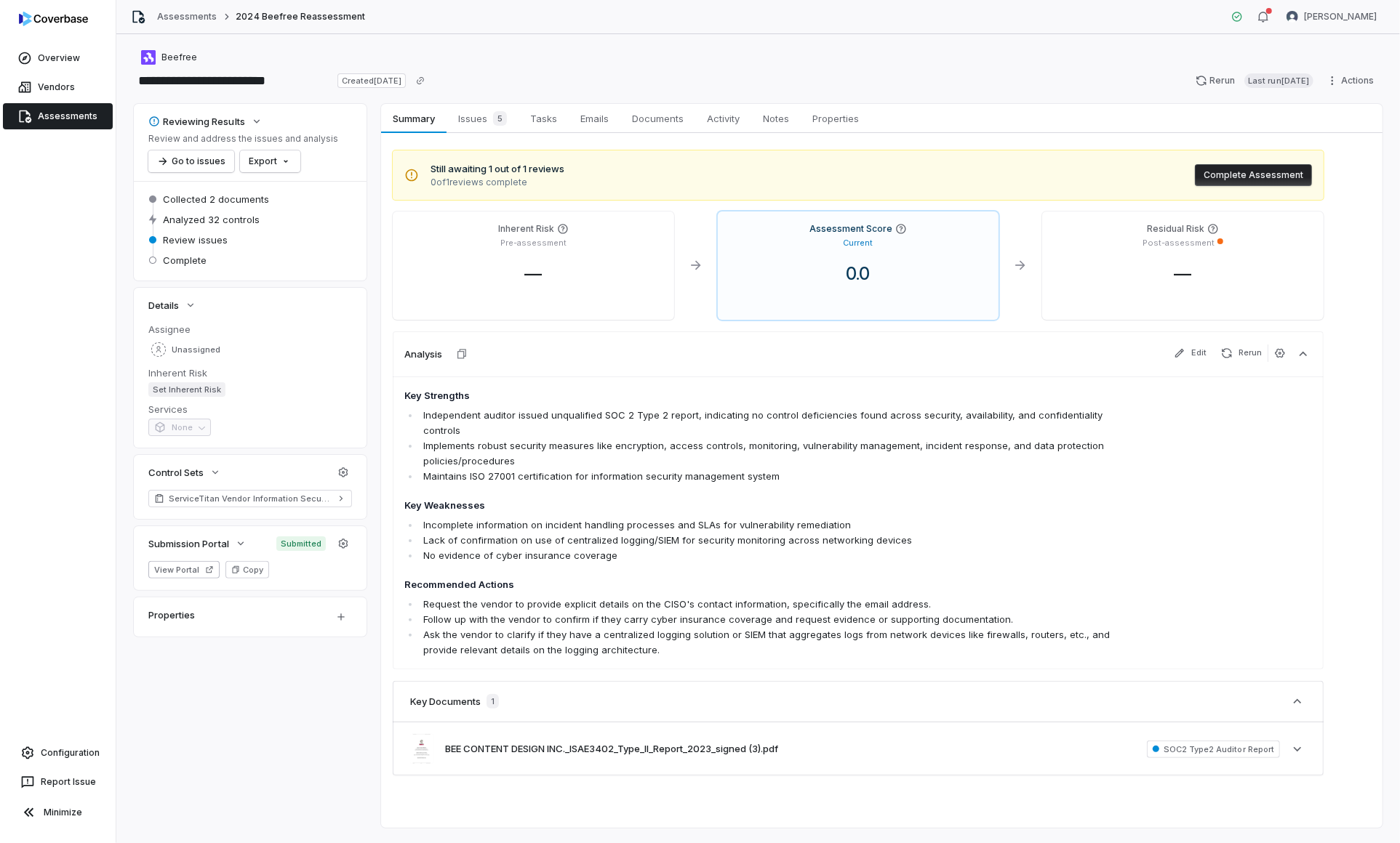
scroll to position [15, 0]
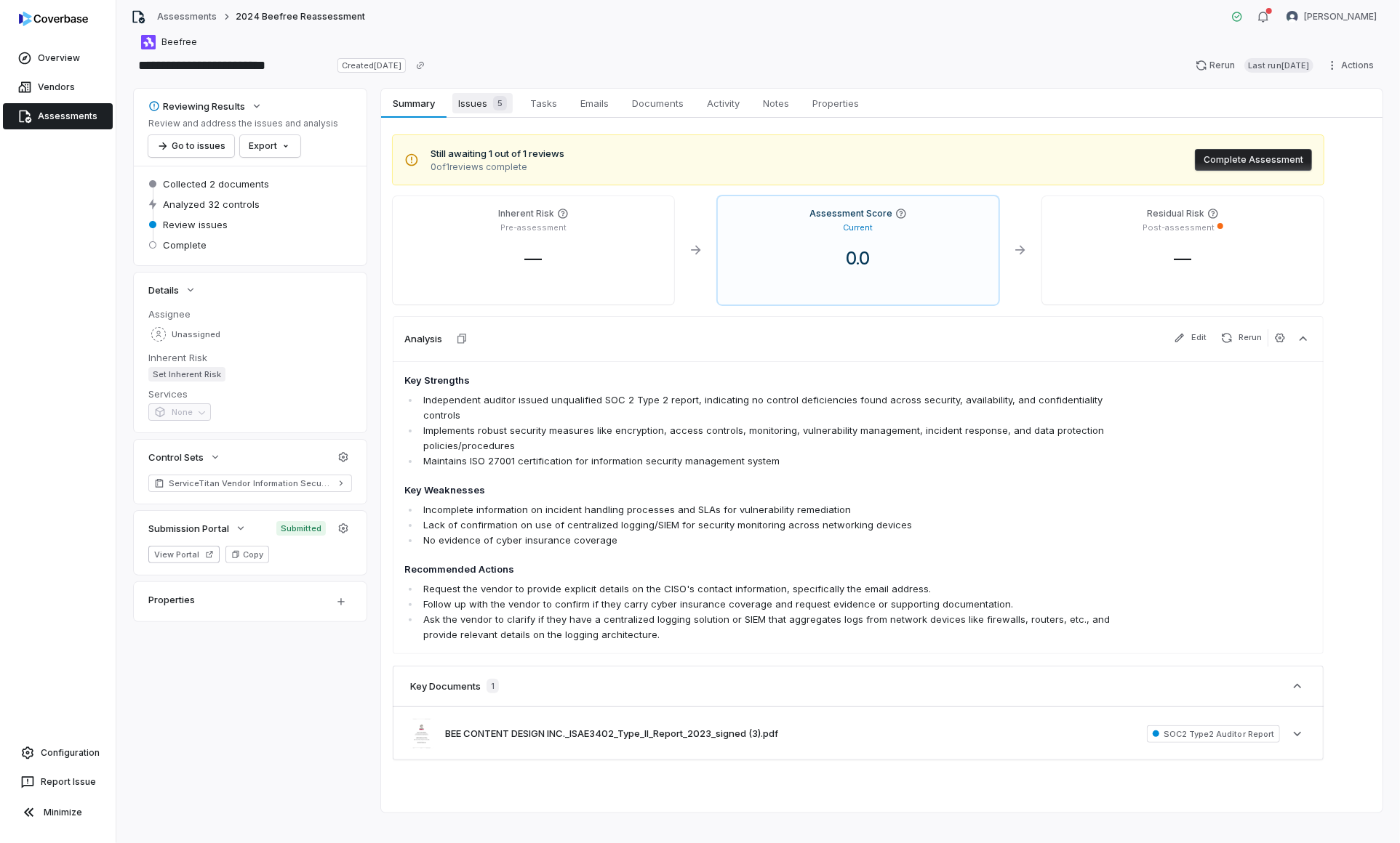
click at [483, 116] on link "Issues 5 Issues 5" at bounding box center [483, 103] width 72 height 29
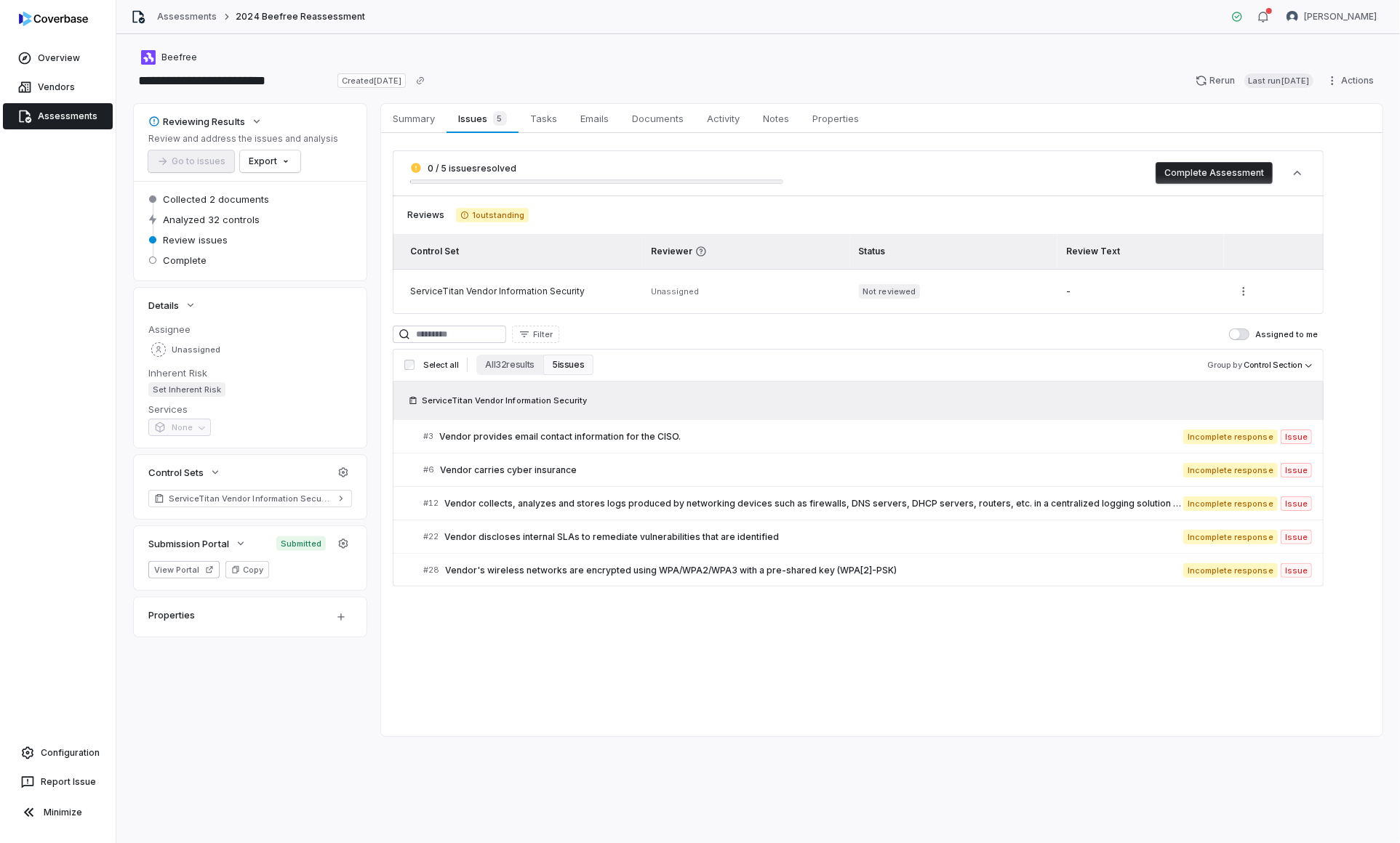
click at [1171, 173] on button "Complete Assessment" at bounding box center [1213, 173] width 117 height 22
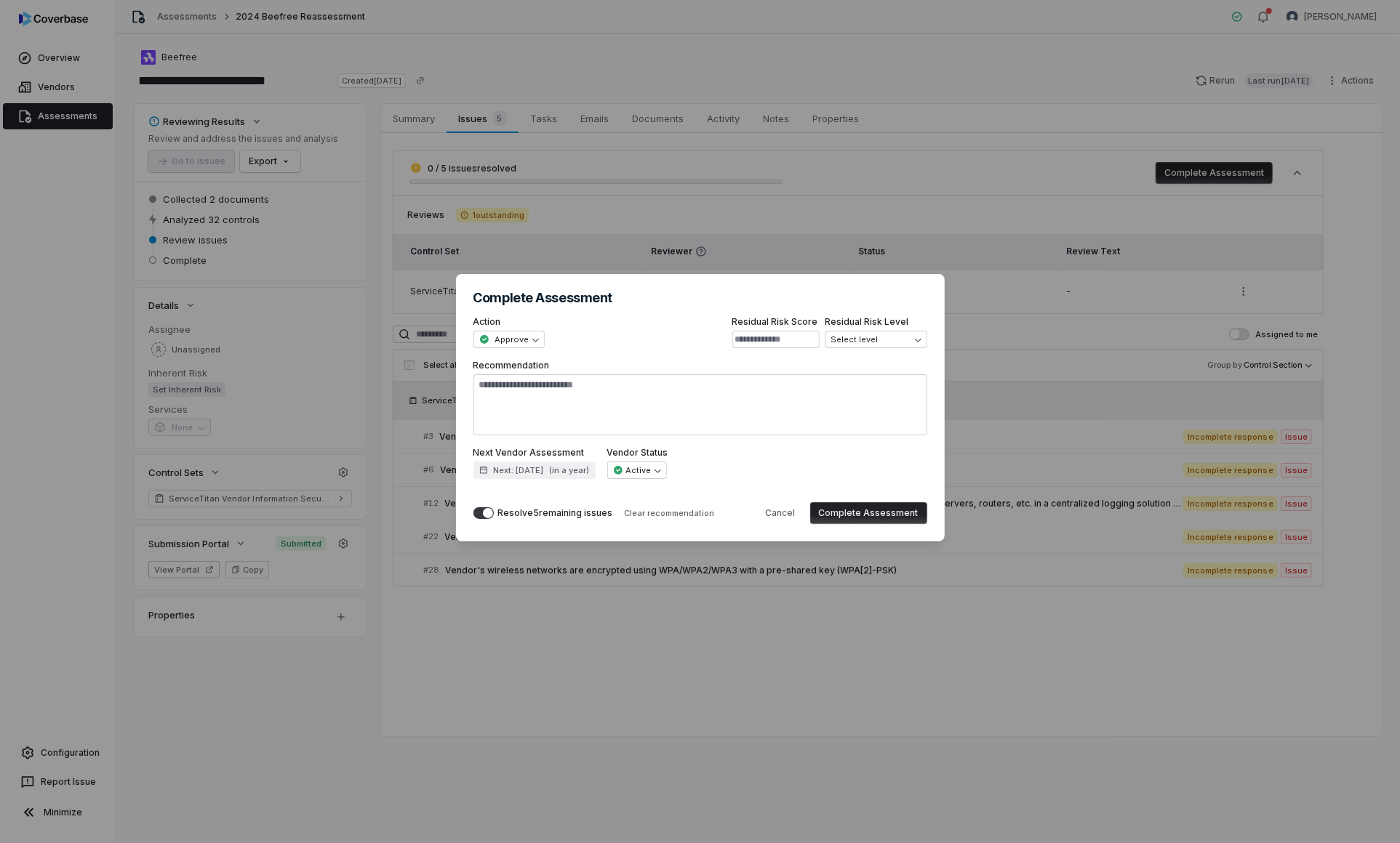
click at [920, 511] on button "Complete Assessment" at bounding box center [868, 513] width 117 height 22
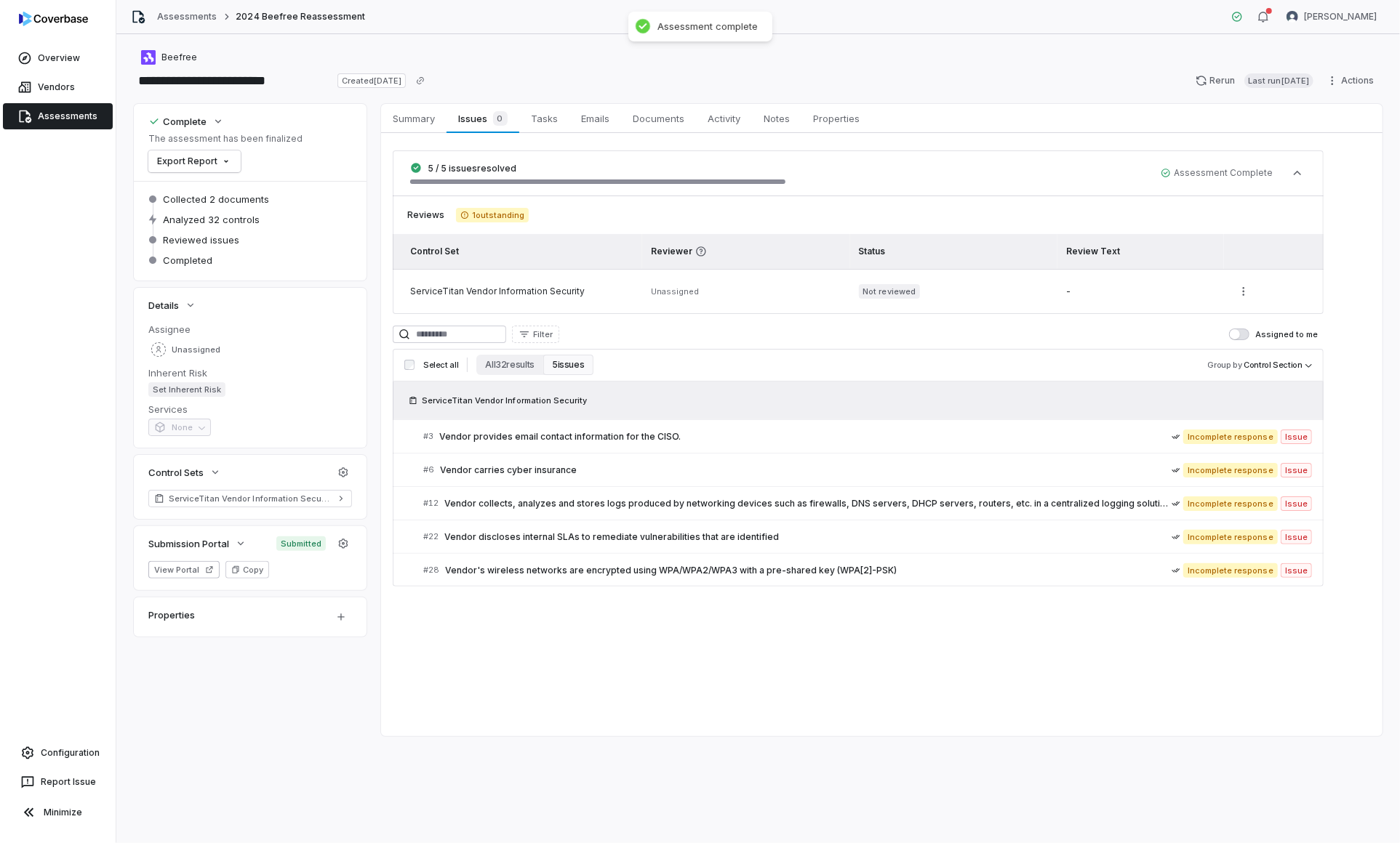
click at [266, 17] on span "2024 Beefree Reassessment" at bounding box center [300, 17] width 130 height 12
click at [184, 59] on span "Beefree" at bounding box center [179, 58] width 36 height 12
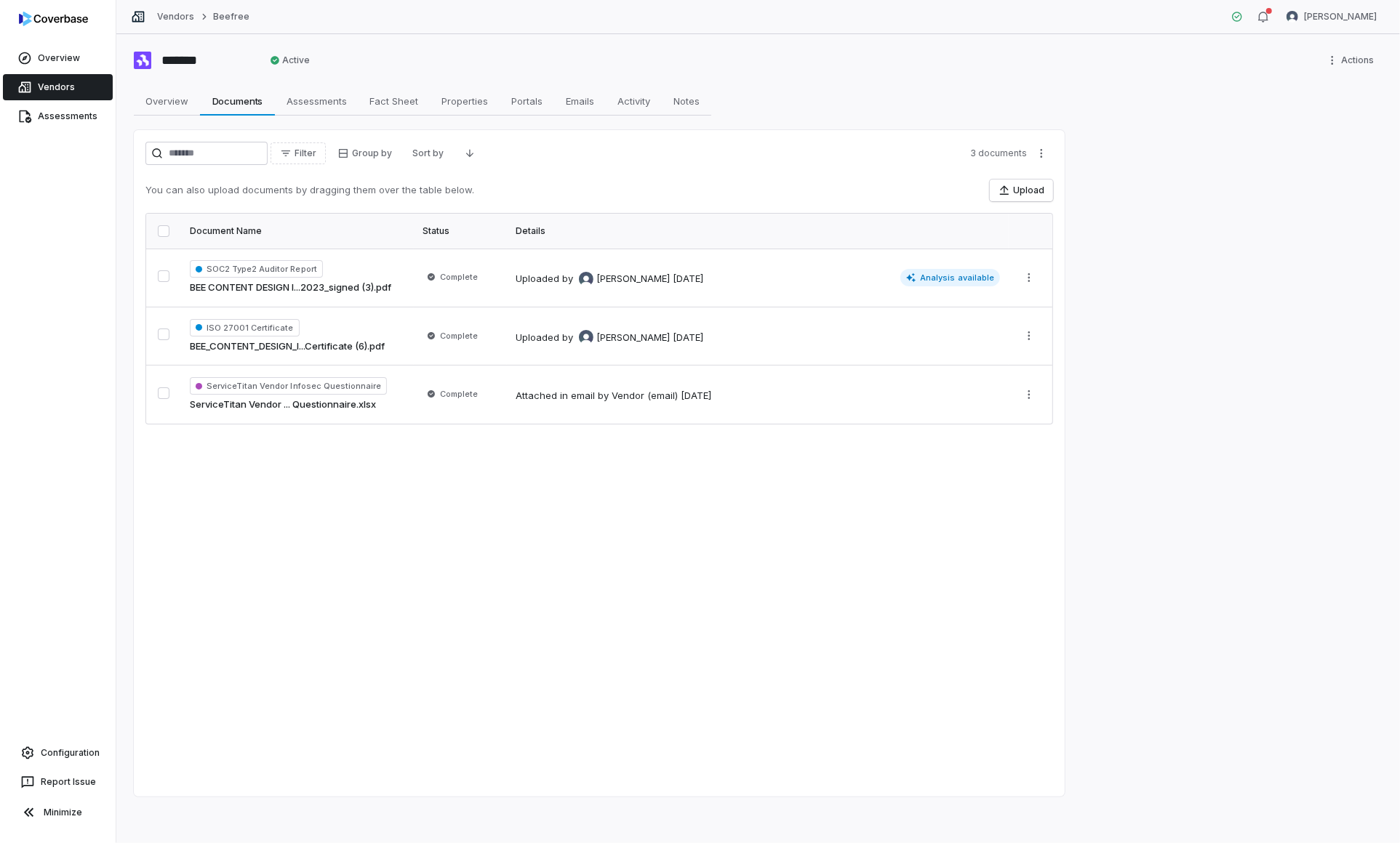
type textarea "*"
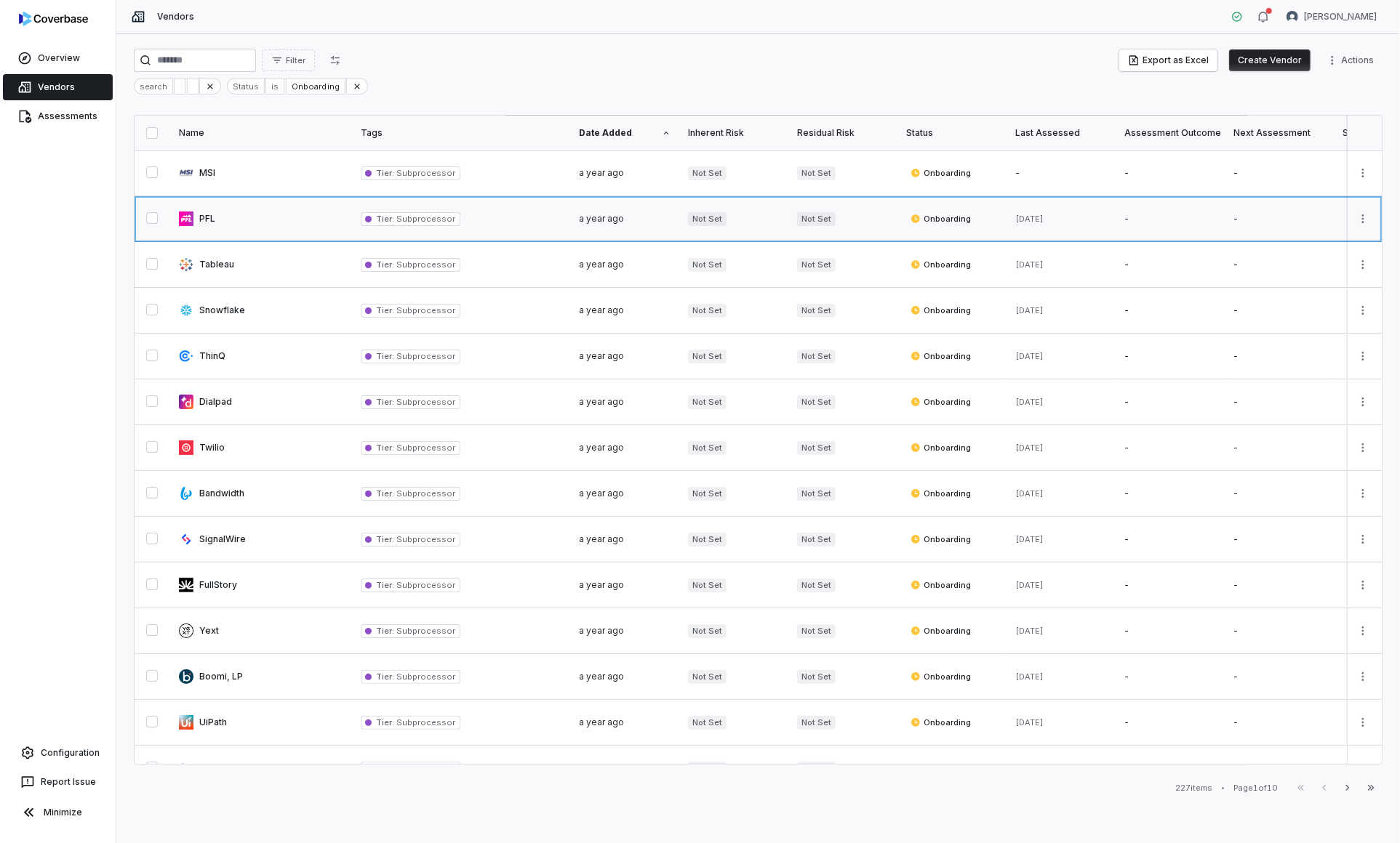
click at [275, 220] on link at bounding box center [261, 218] width 182 height 45
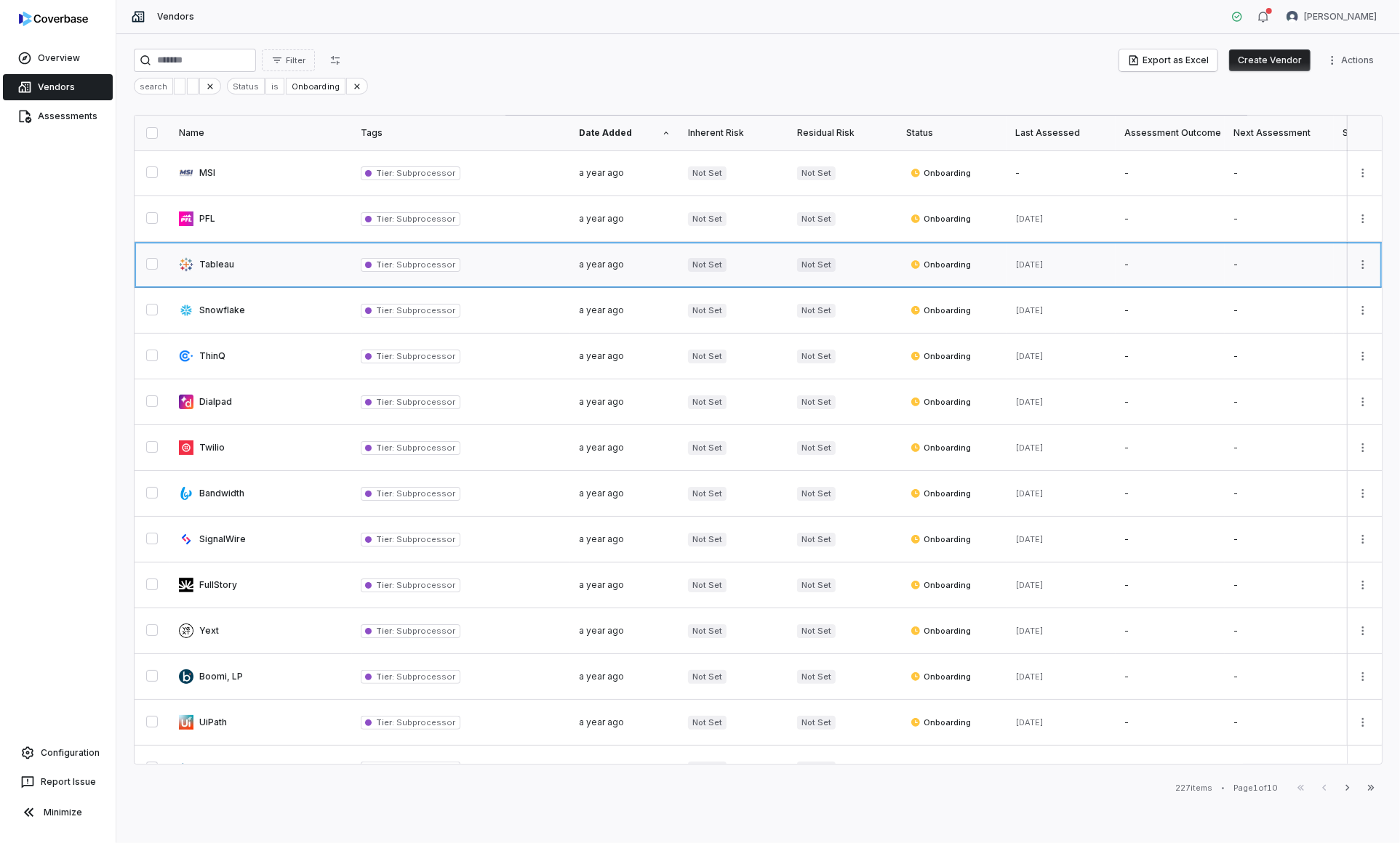
click at [286, 267] on link at bounding box center [261, 264] width 182 height 45
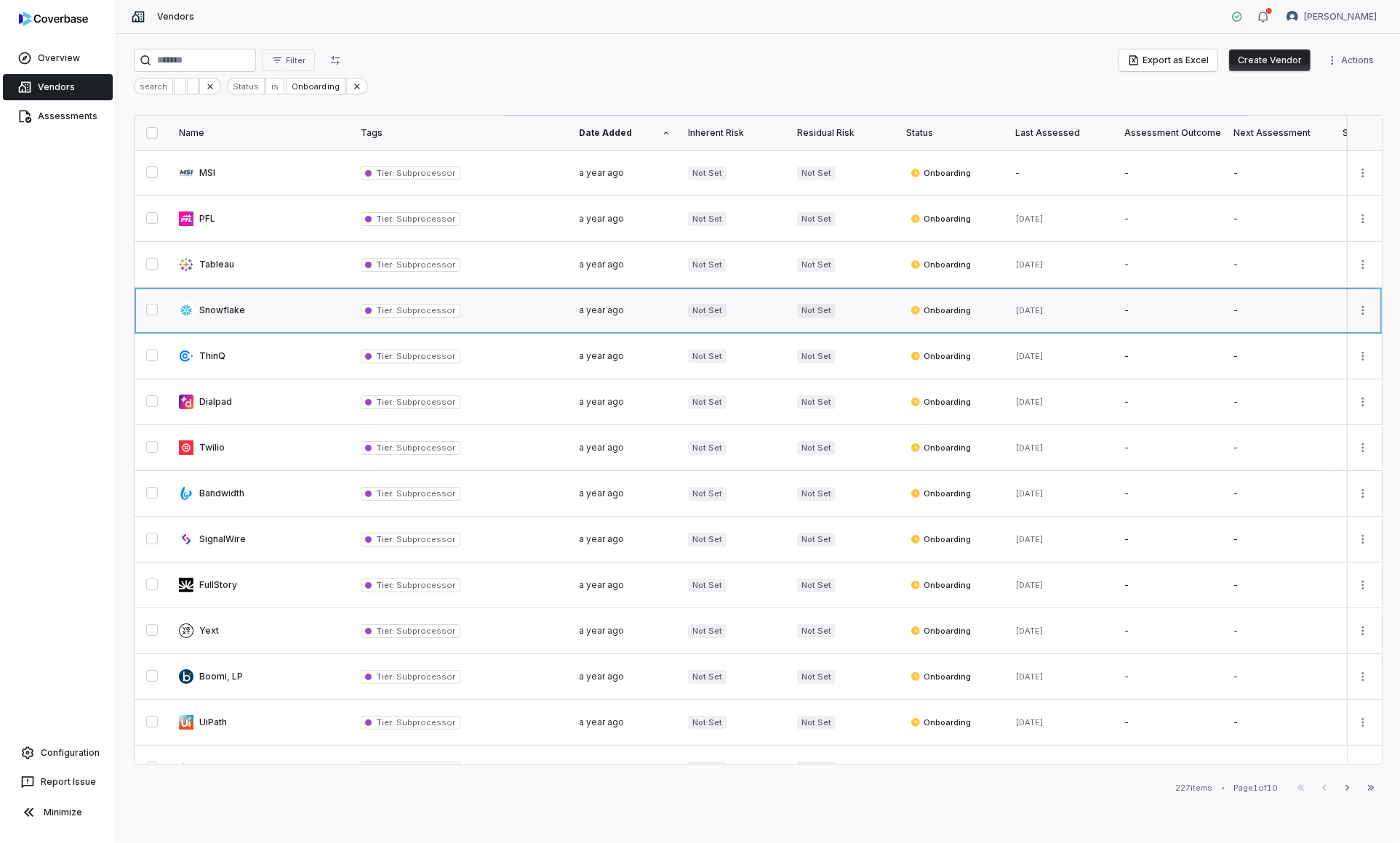
click at [313, 314] on link at bounding box center [261, 310] width 182 height 45
click at [313, 345] on link at bounding box center [261, 355] width 182 height 45
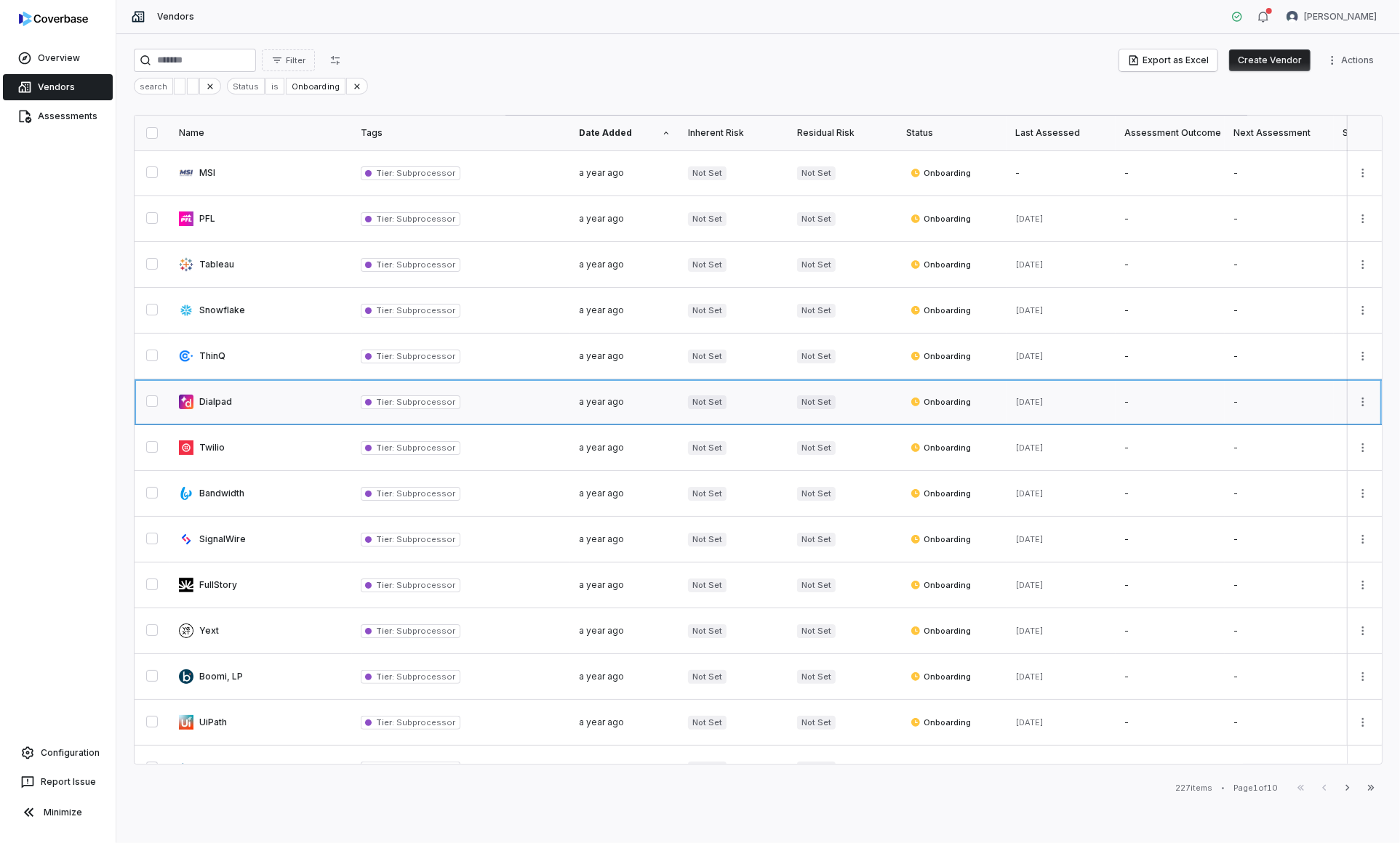
click at [328, 400] on link at bounding box center [261, 401] width 182 height 45
click at [329, 458] on link at bounding box center [261, 447] width 182 height 45
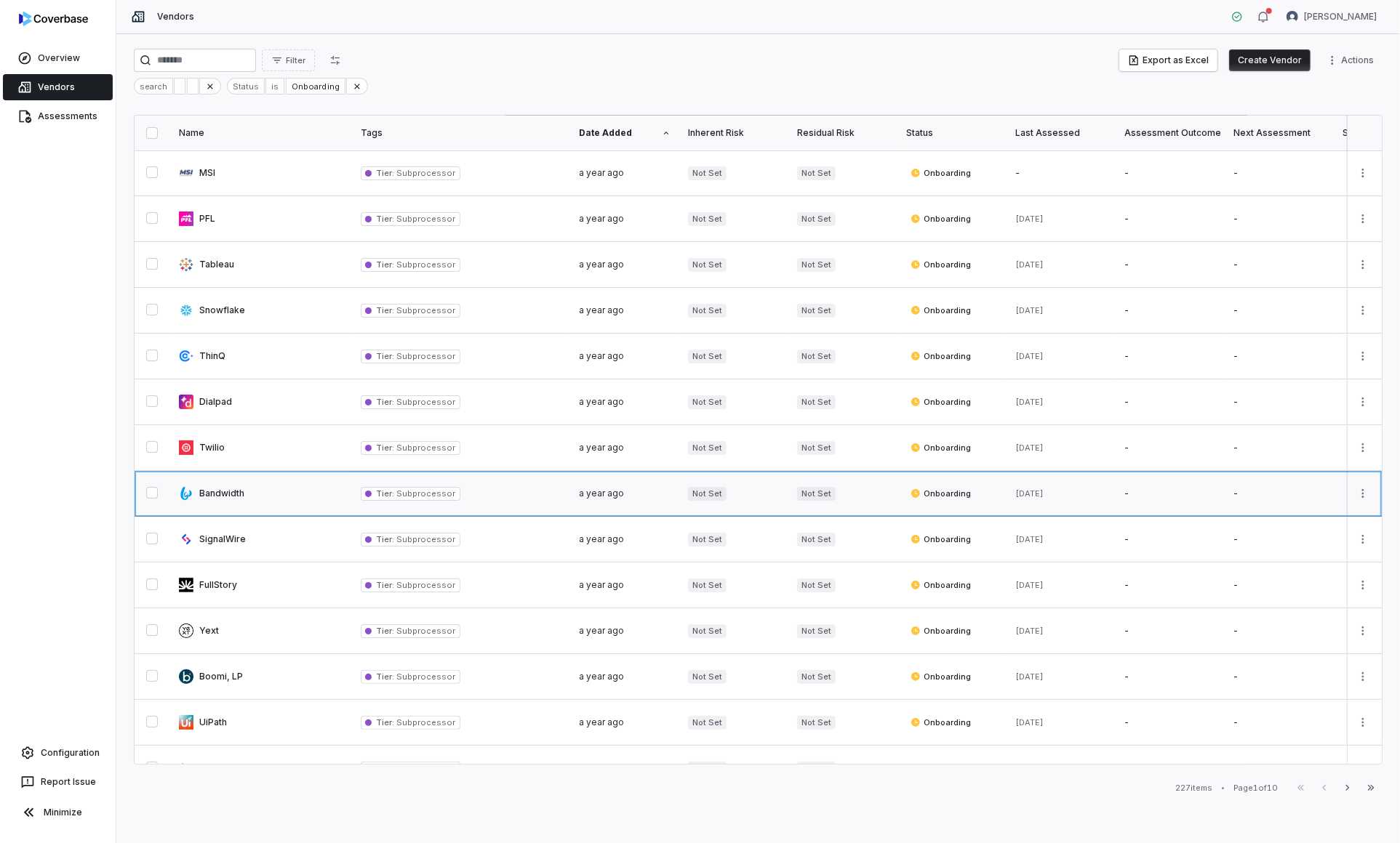
click at [330, 492] on link at bounding box center [261, 494] width 182 height 45
click at [335, 551] on link at bounding box center [261, 539] width 182 height 45
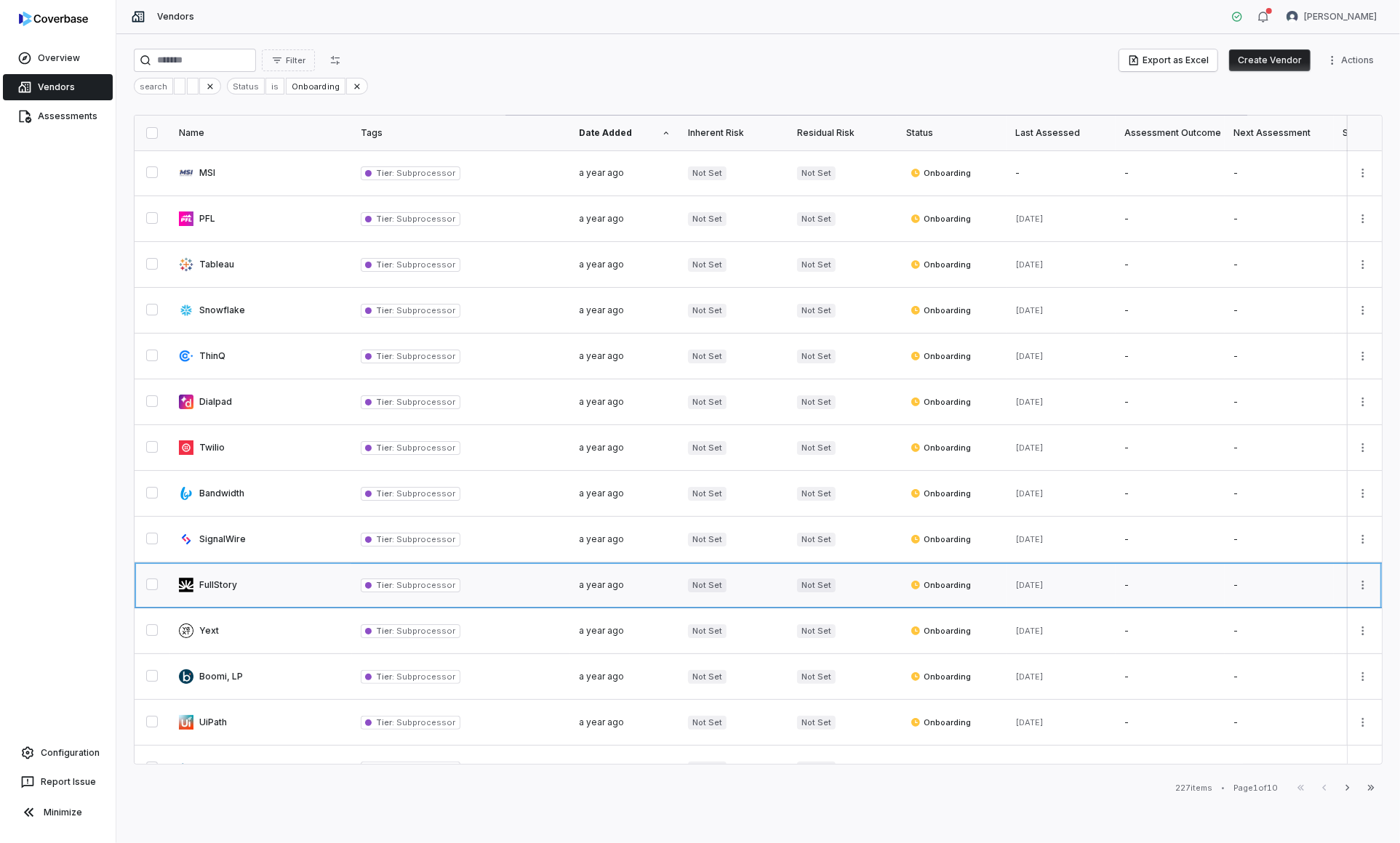
click at [338, 584] on link at bounding box center [261, 585] width 182 height 45
click at [319, 626] on link at bounding box center [261, 631] width 182 height 45
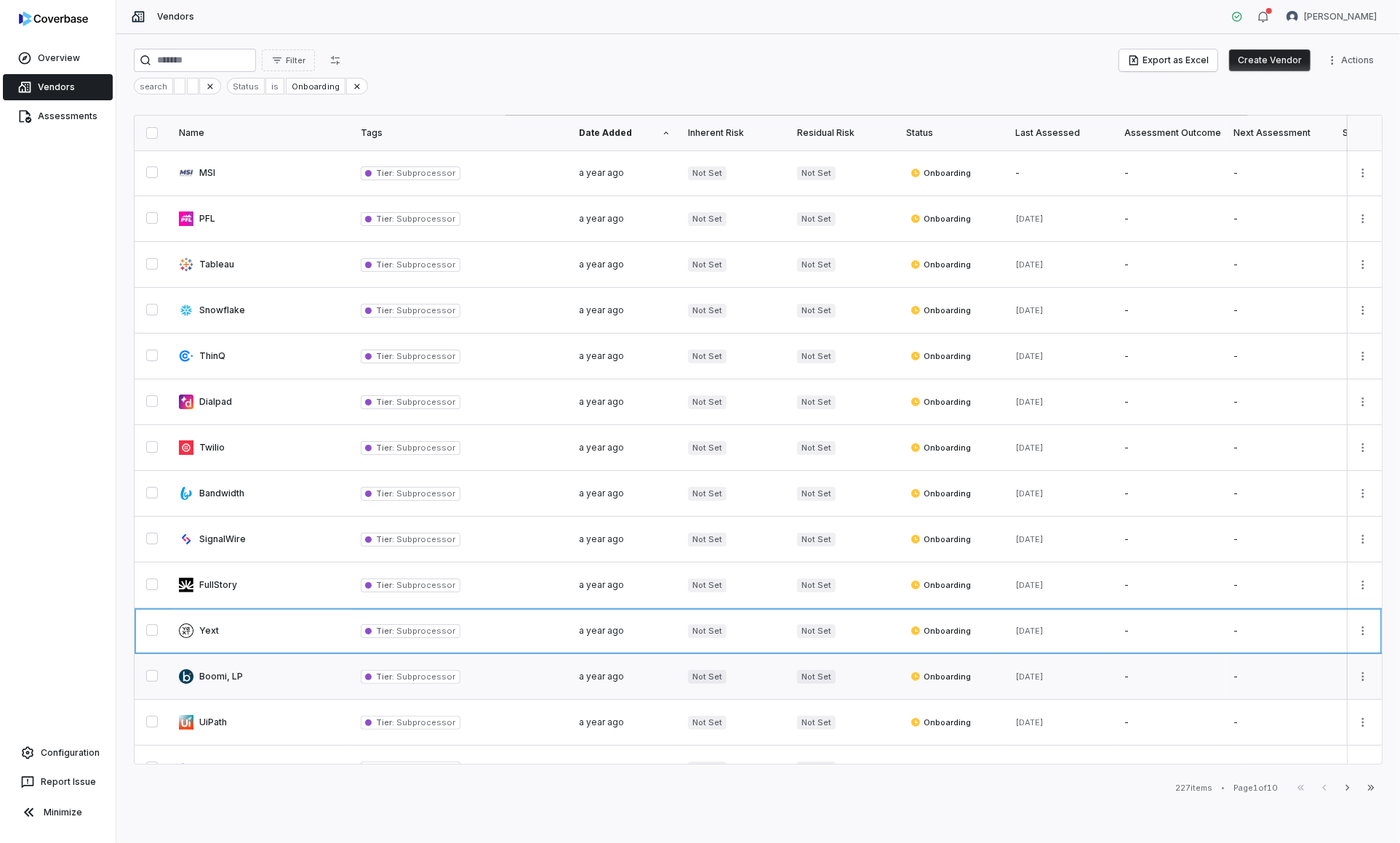
click at [319, 664] on link at bounding box center [261, 677] width 182 height 45
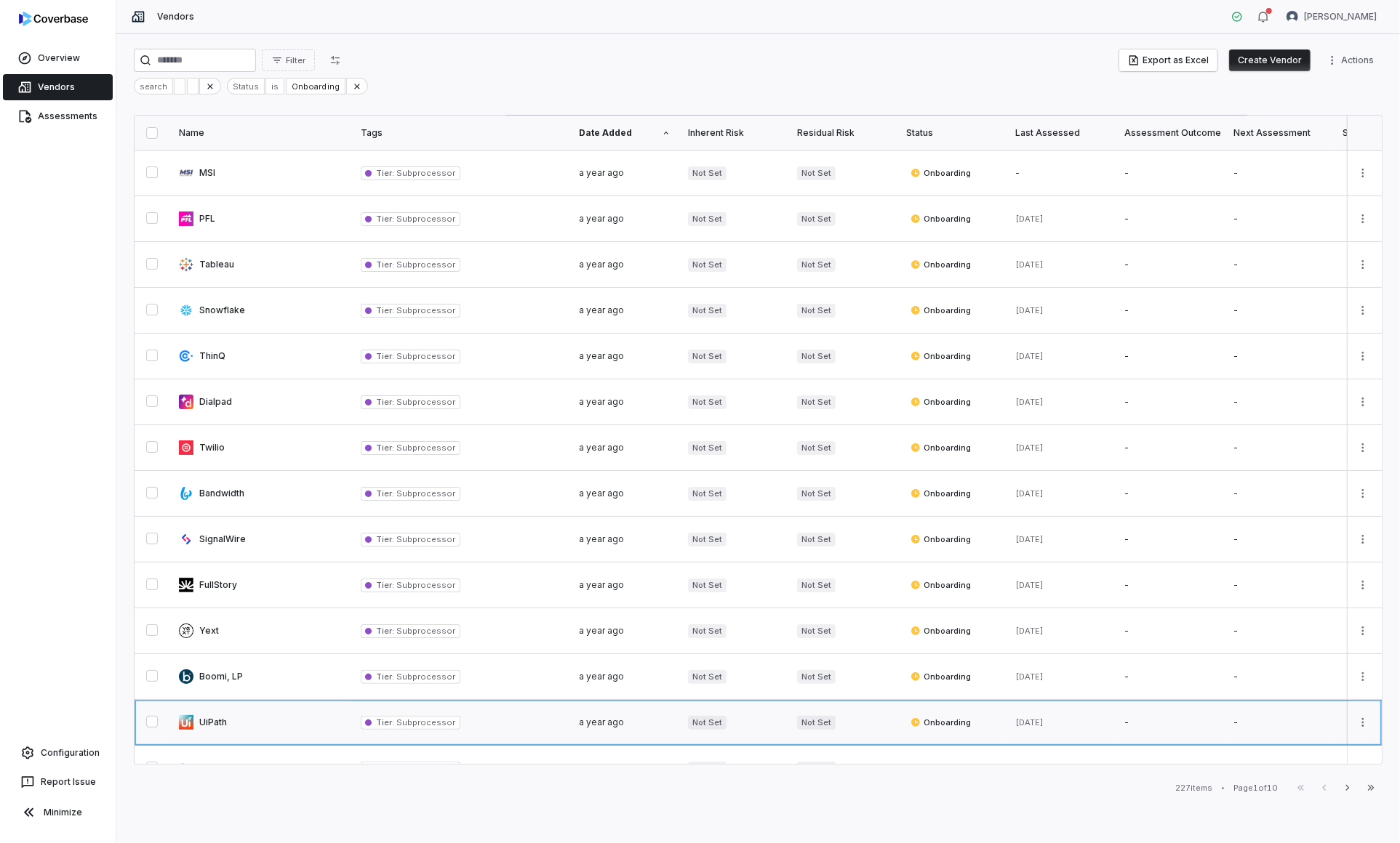
click at [328, 719] on link at bounding box center [261, 722] width 182 height 45
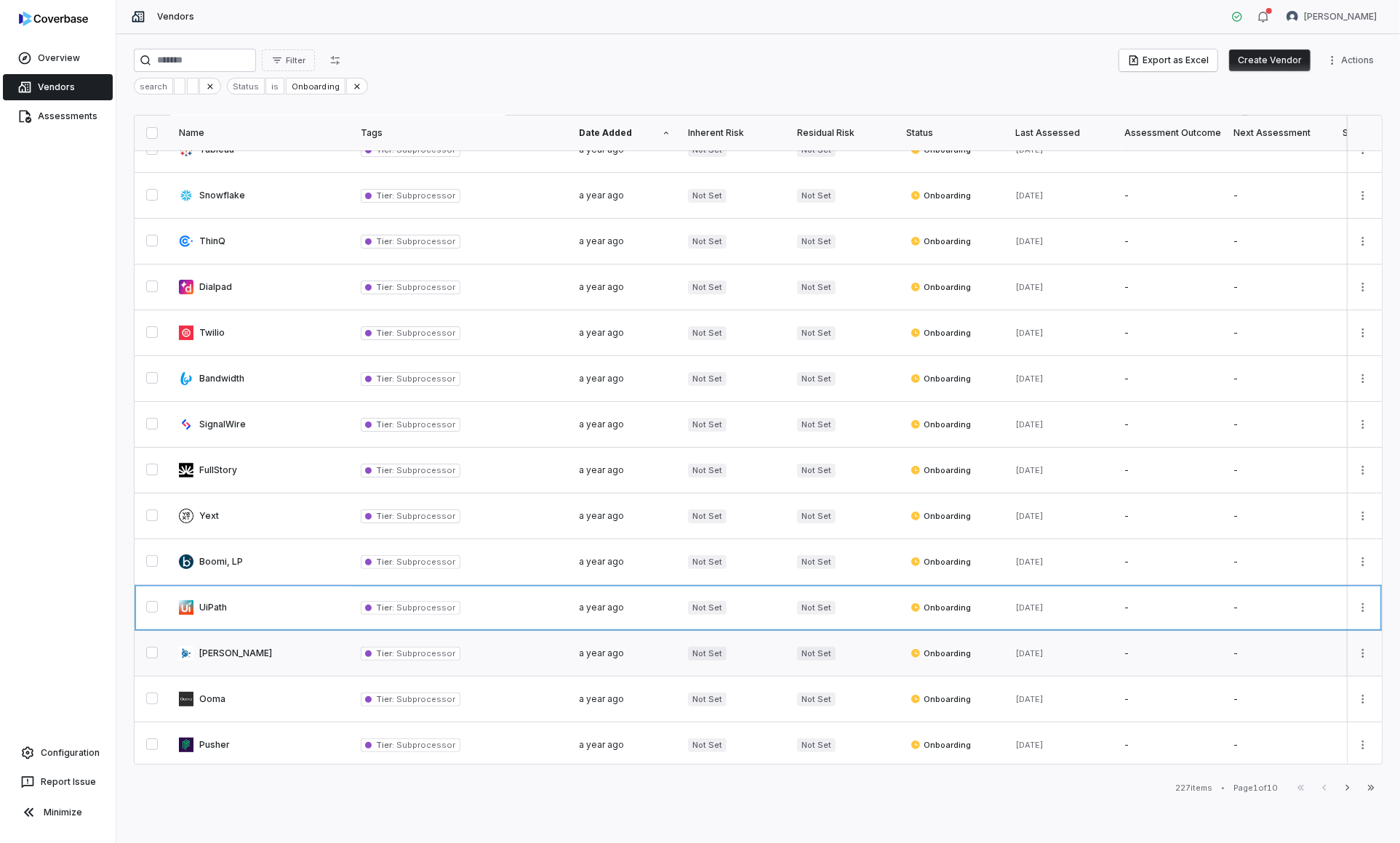
click at [319, 657] on link at bounding box center [261, 653] width 182 height 45
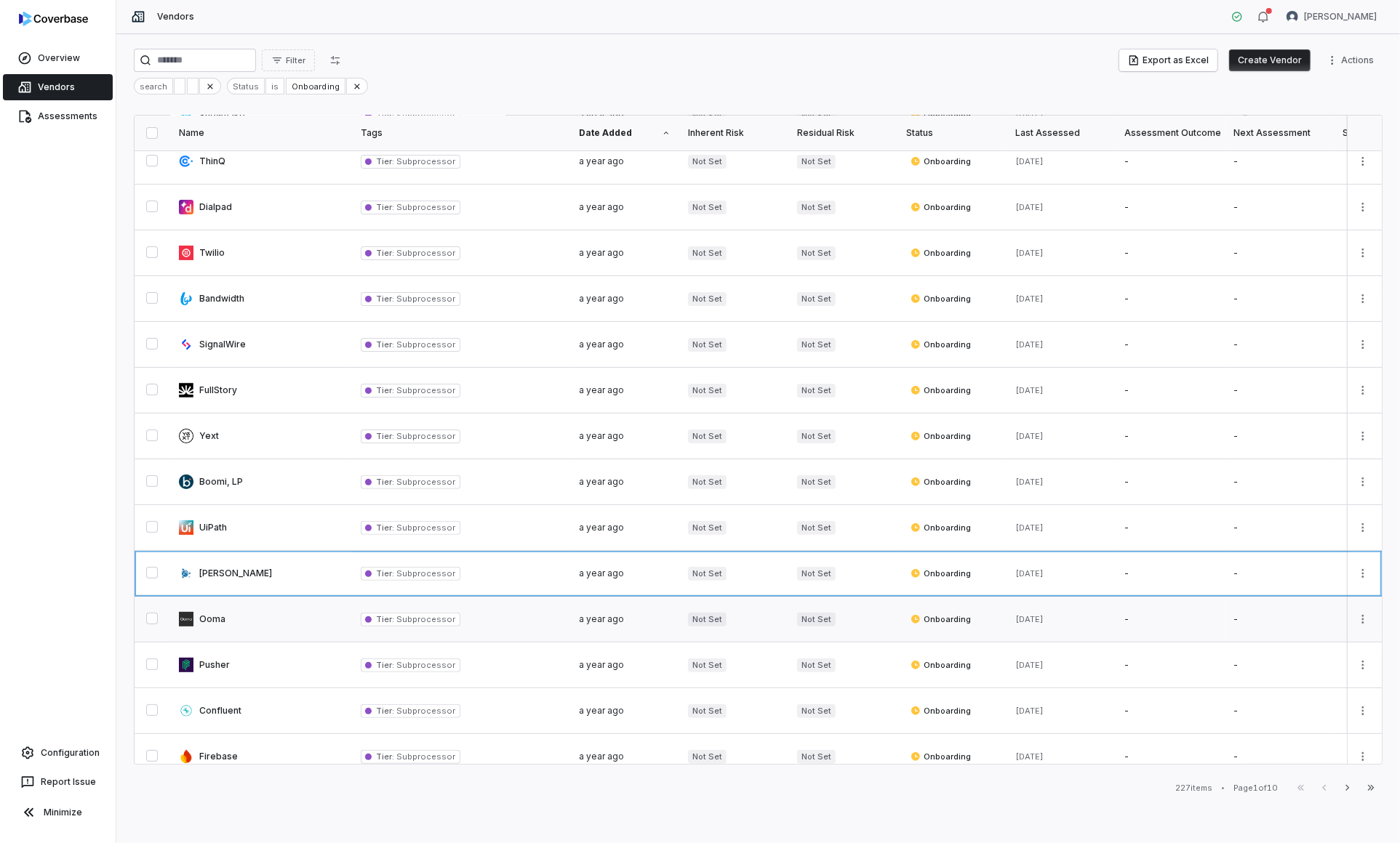
scroll to position [195, 0]
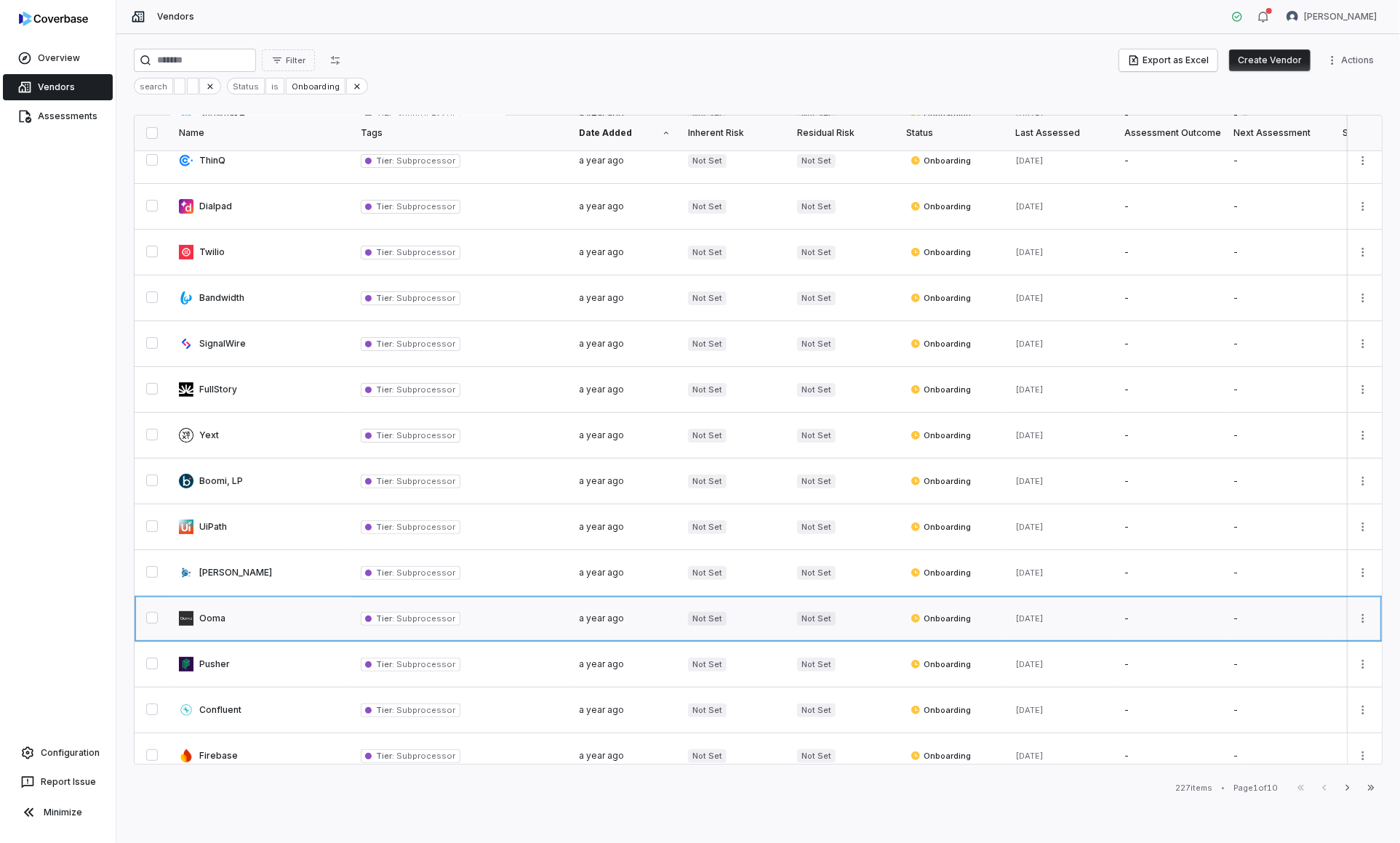
click at [289, 610] on link at bounding box center [261, 618] width 182 height 45
click at [304, 662] on link at bounding box center [261, 664] width 182 height 45
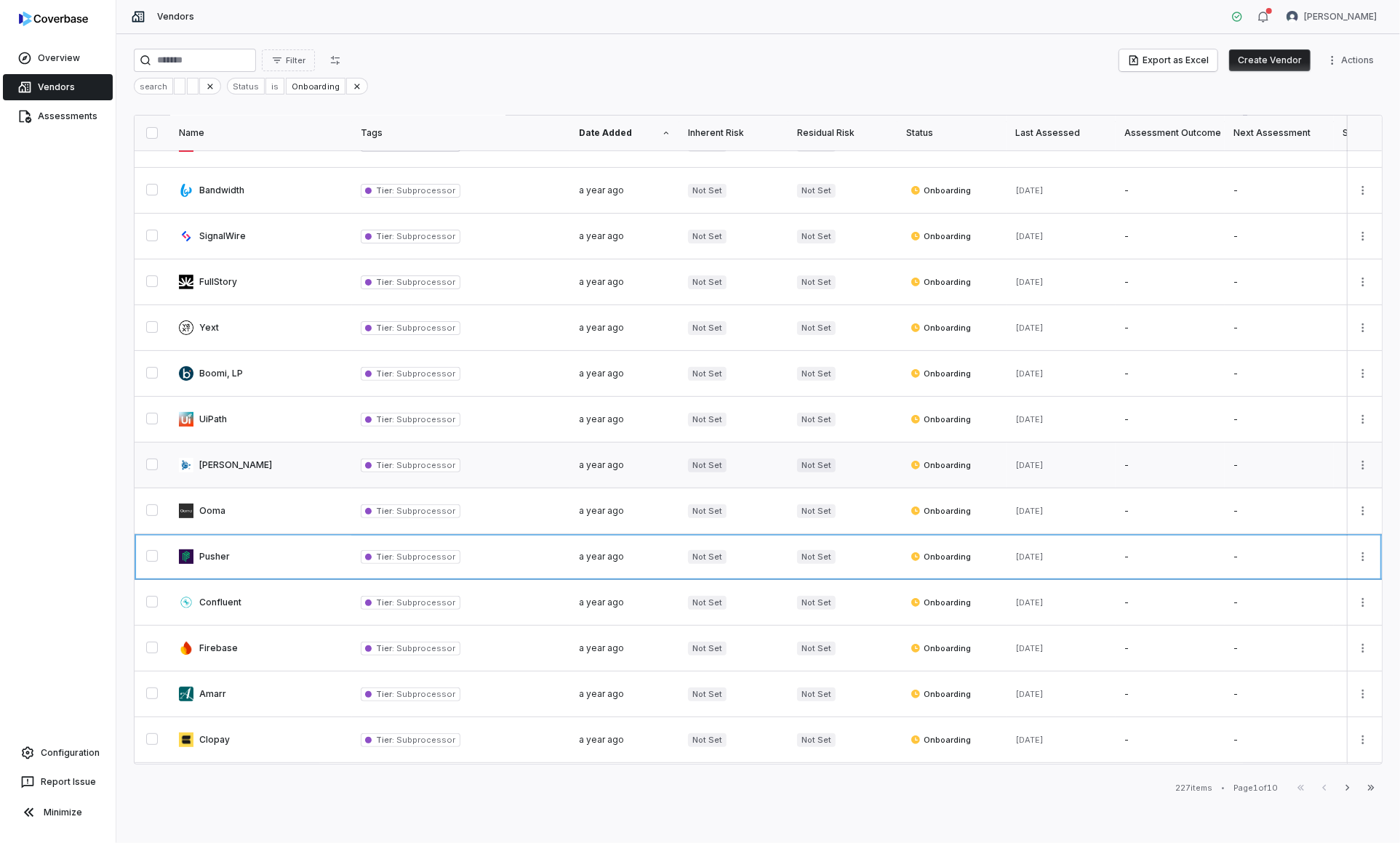
scroll to position [0, 0]
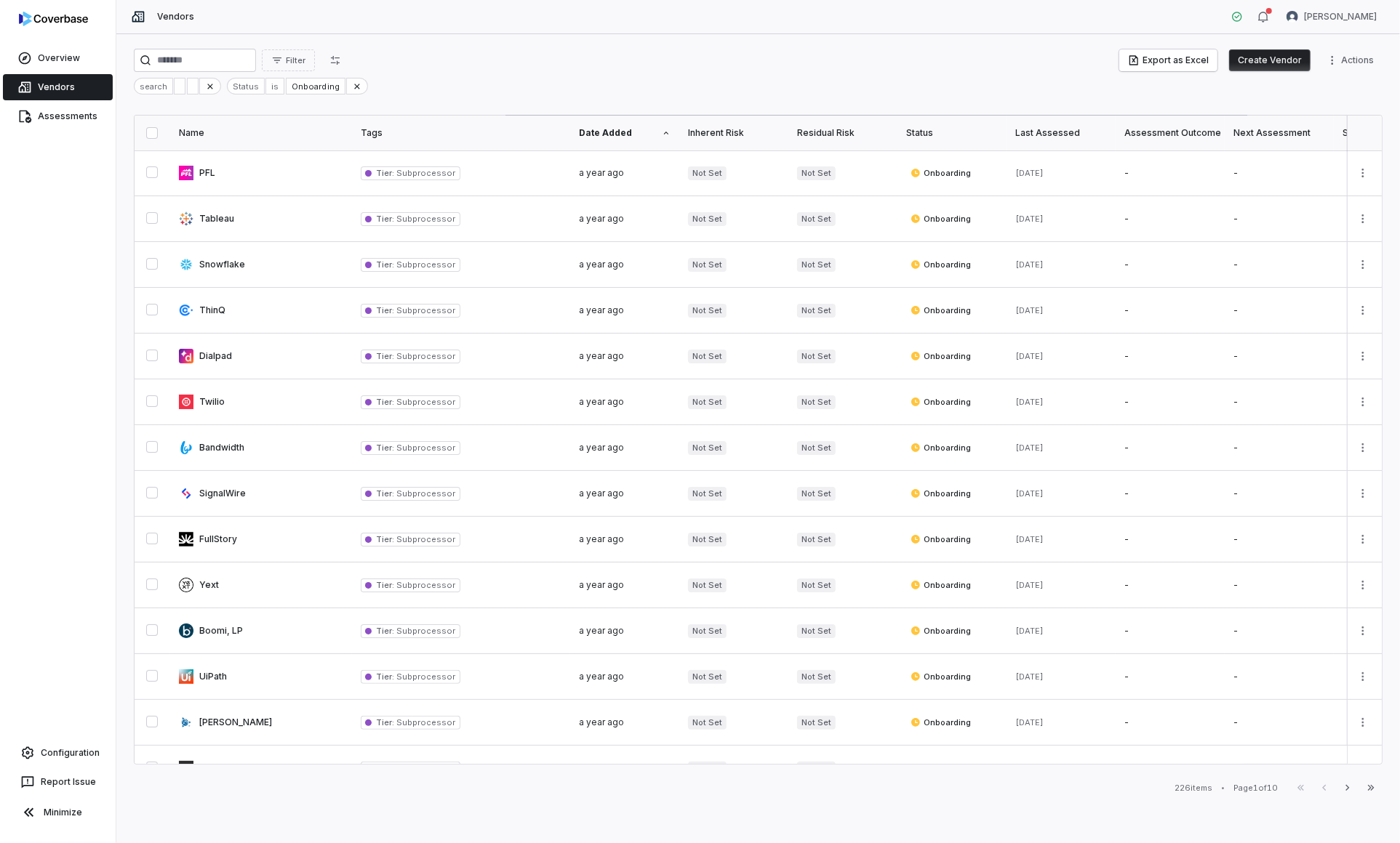
click at [150, 129] on button "button" at bounding box center [152, 133] width 12 height 12
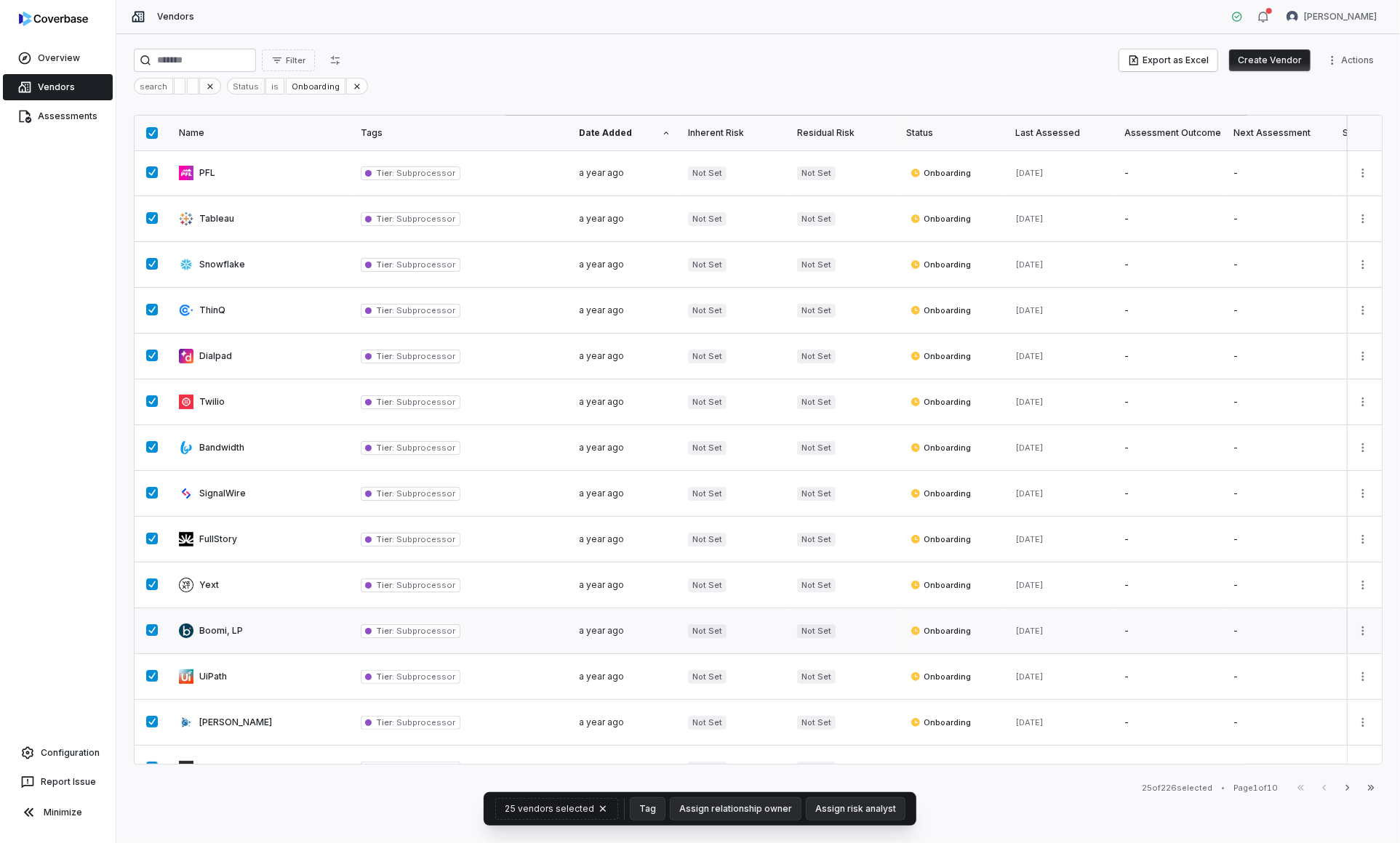
scroll to position [523, 0]
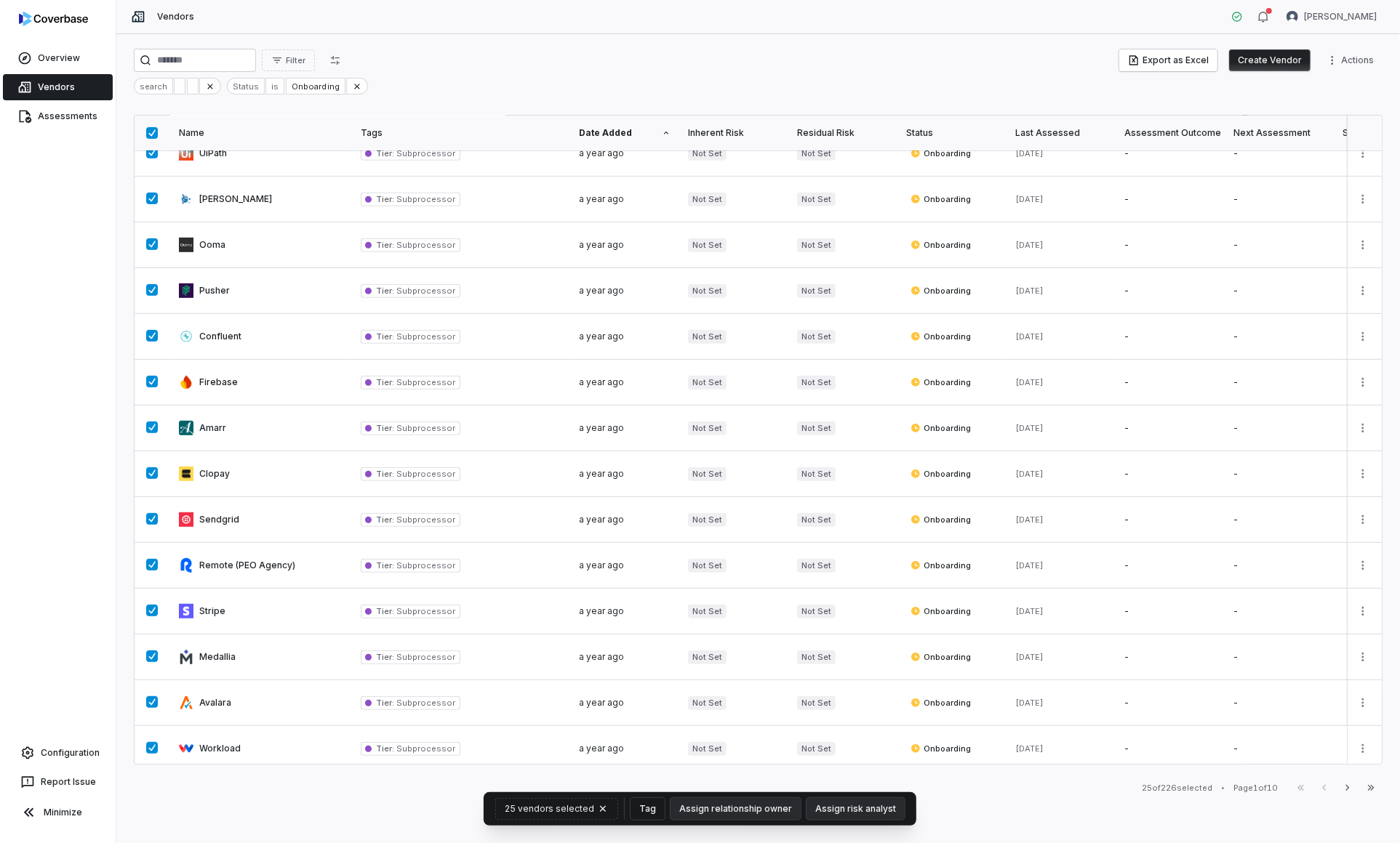
click at [651, 805] on button "Tag" at bounding box center [647, 809] width 34 height 22
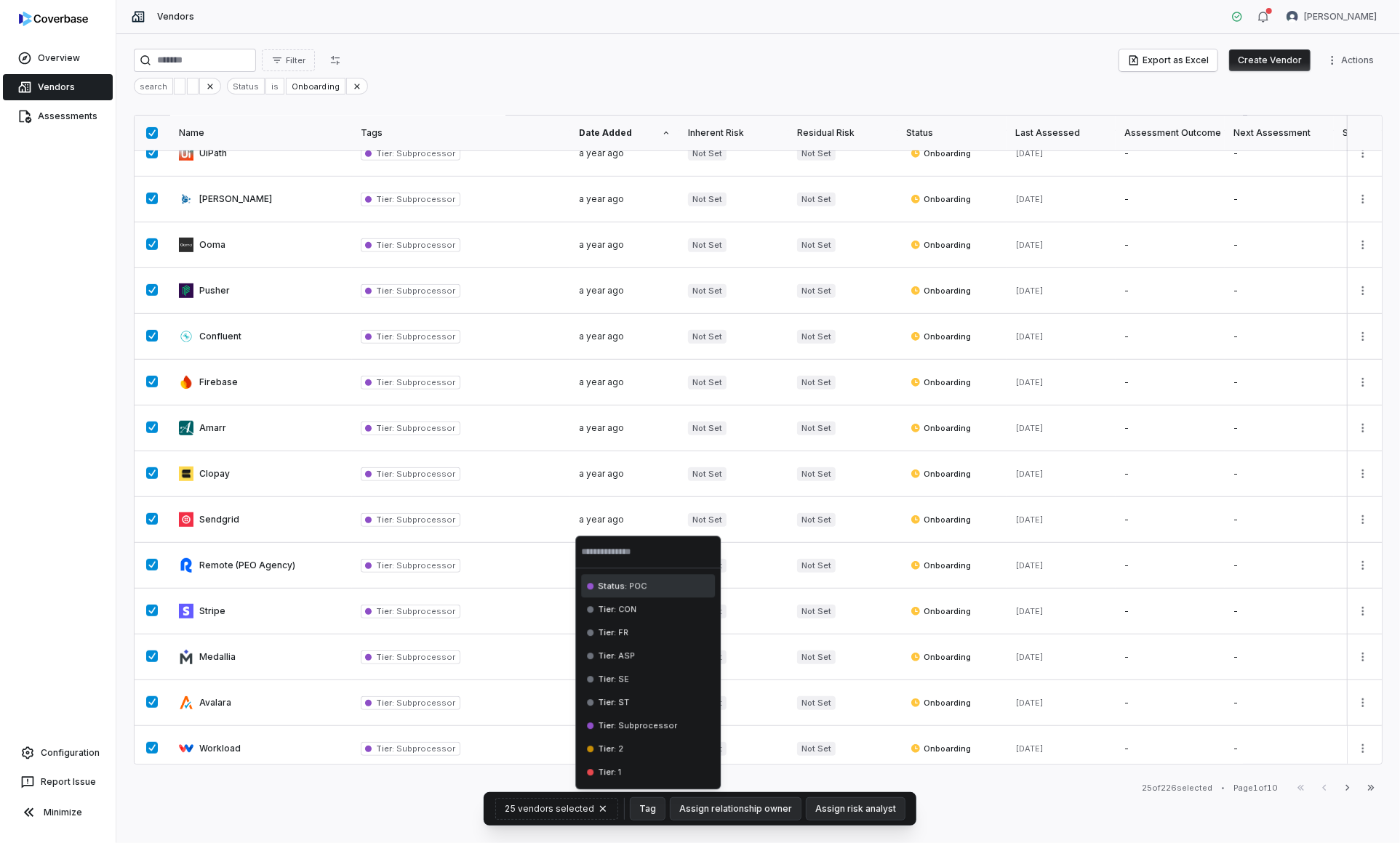
click at [970, 798] on div "Filter Export as Excel Create Vendor Actions search Status is Onboarding Name T…" at bounding box center [757, 438] width 1283 height 809
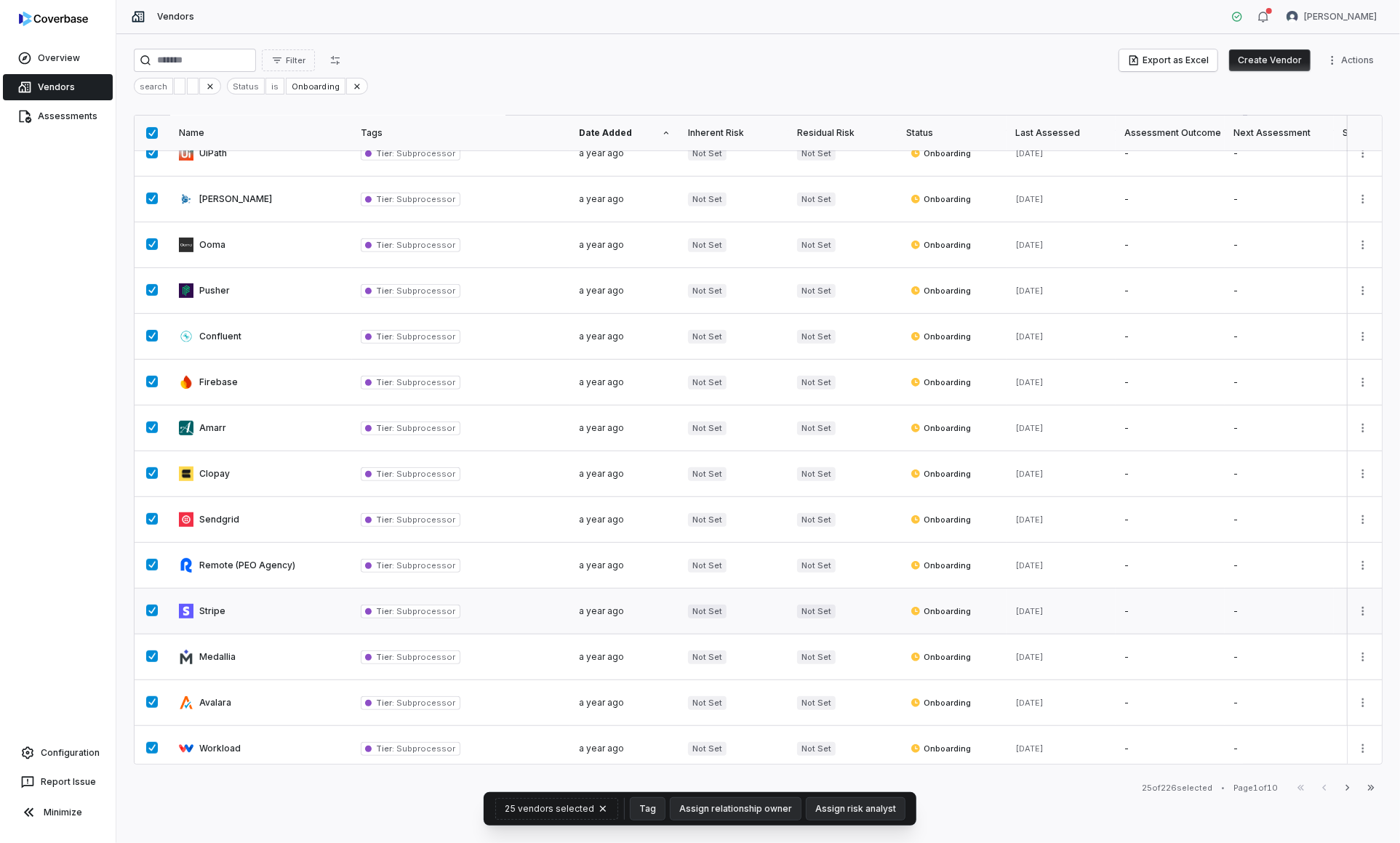
scroll to position [0, 0]
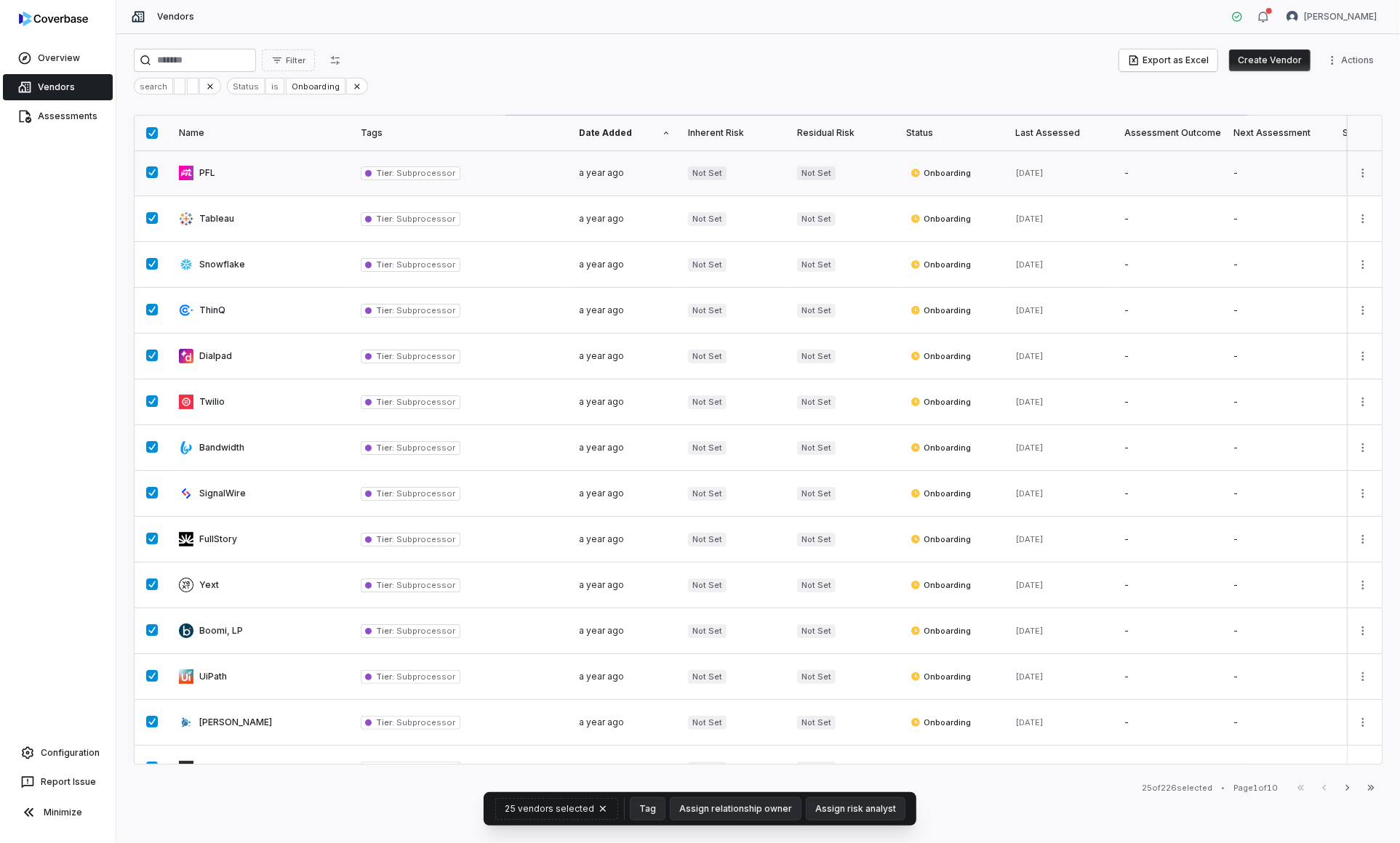
click at [941, 176] on span "Onboarding" at bounding box center [940, 173] width 61 height 12
click at [1171, 176] on html "Overview Vendors Assessments Configuration Report Issue Minimize Vendors Yuni S…" at bounding box center [700, 421] width 1400 height 843
click at [158, 131] on html "Overview Vendors Assessments Configuration Report Issue Minimize Vendors Yuni S…" at bounding box center [700, 421] width 1400 height 843
click at [148, 131] on button "button" at bounding box center [152, 133] width 12 height 12
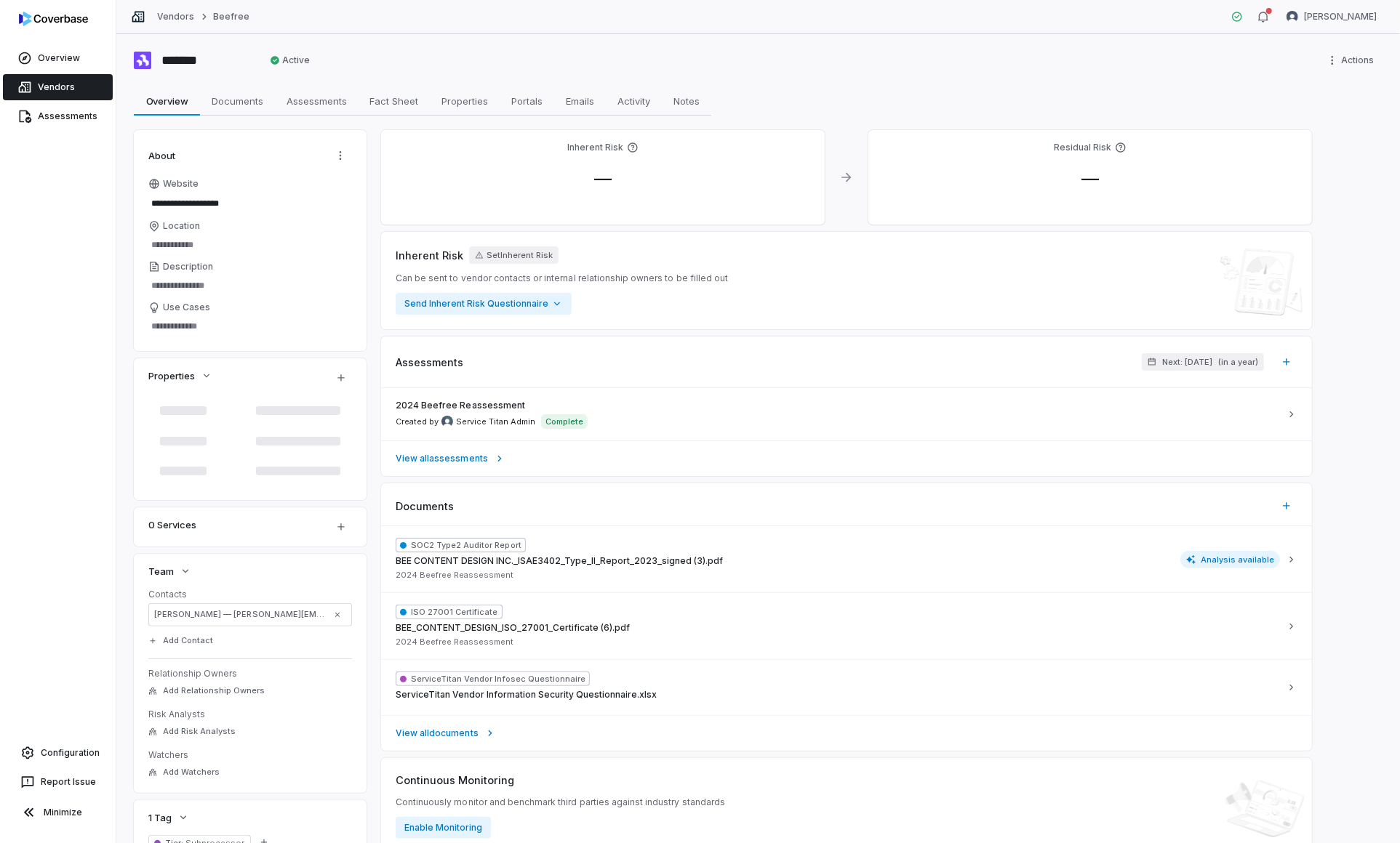
type textarea "*"
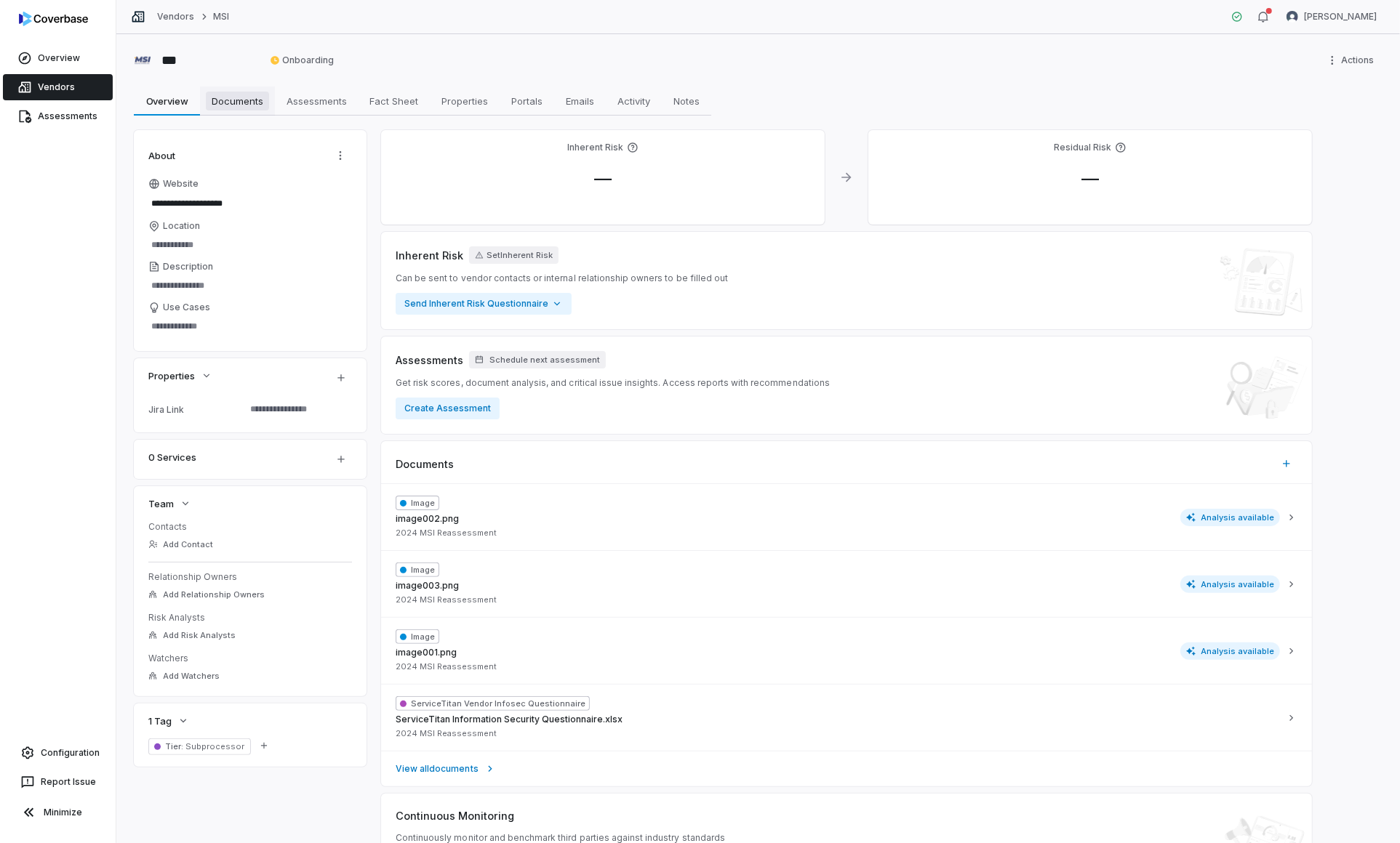
click at [223, 95] on span "Documents" at bounding box center [237, 101] width 63 height 19
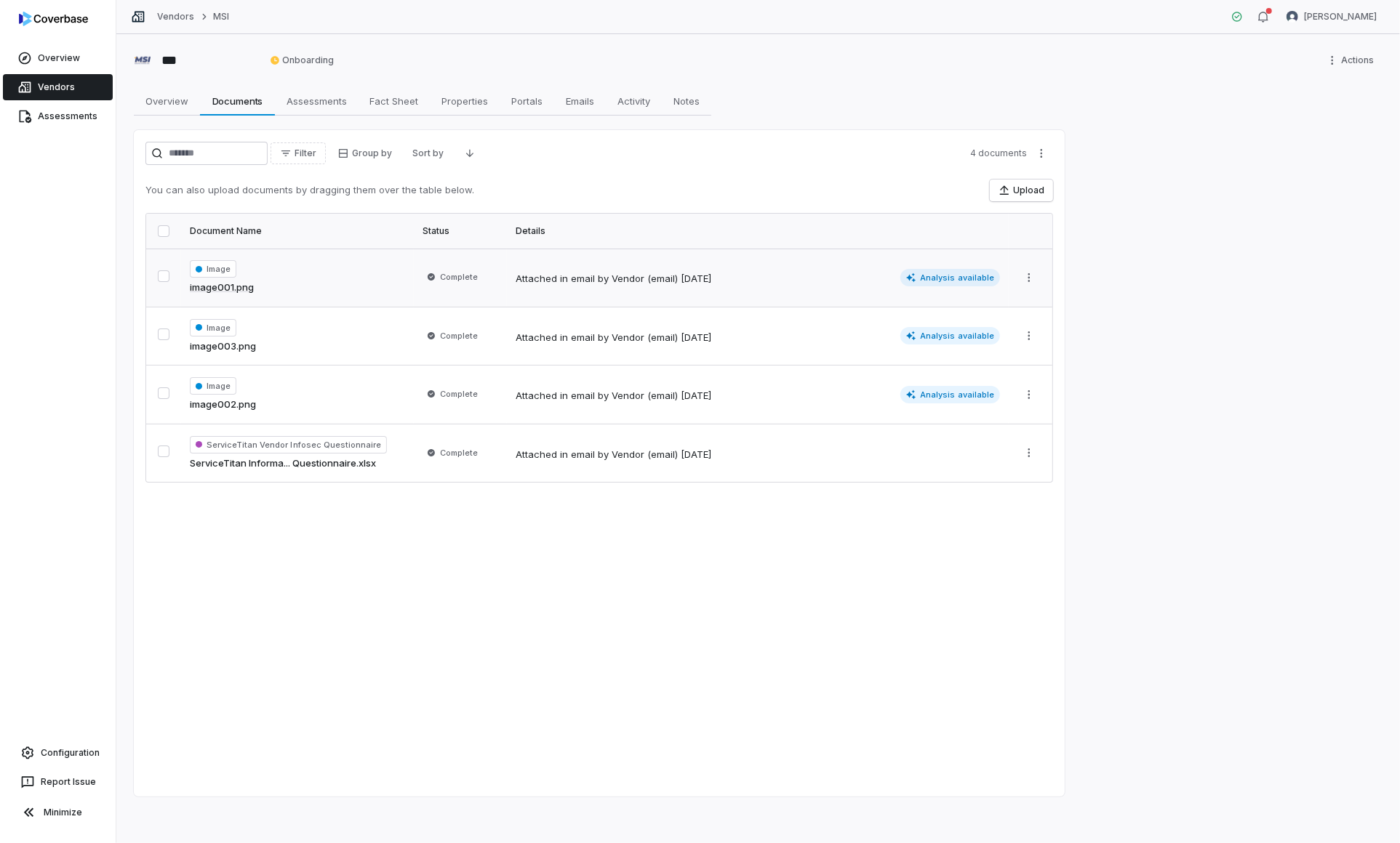
click at [324, 275] on div "Image image001.png" at bounding box center [298, 277] width 215 height 35
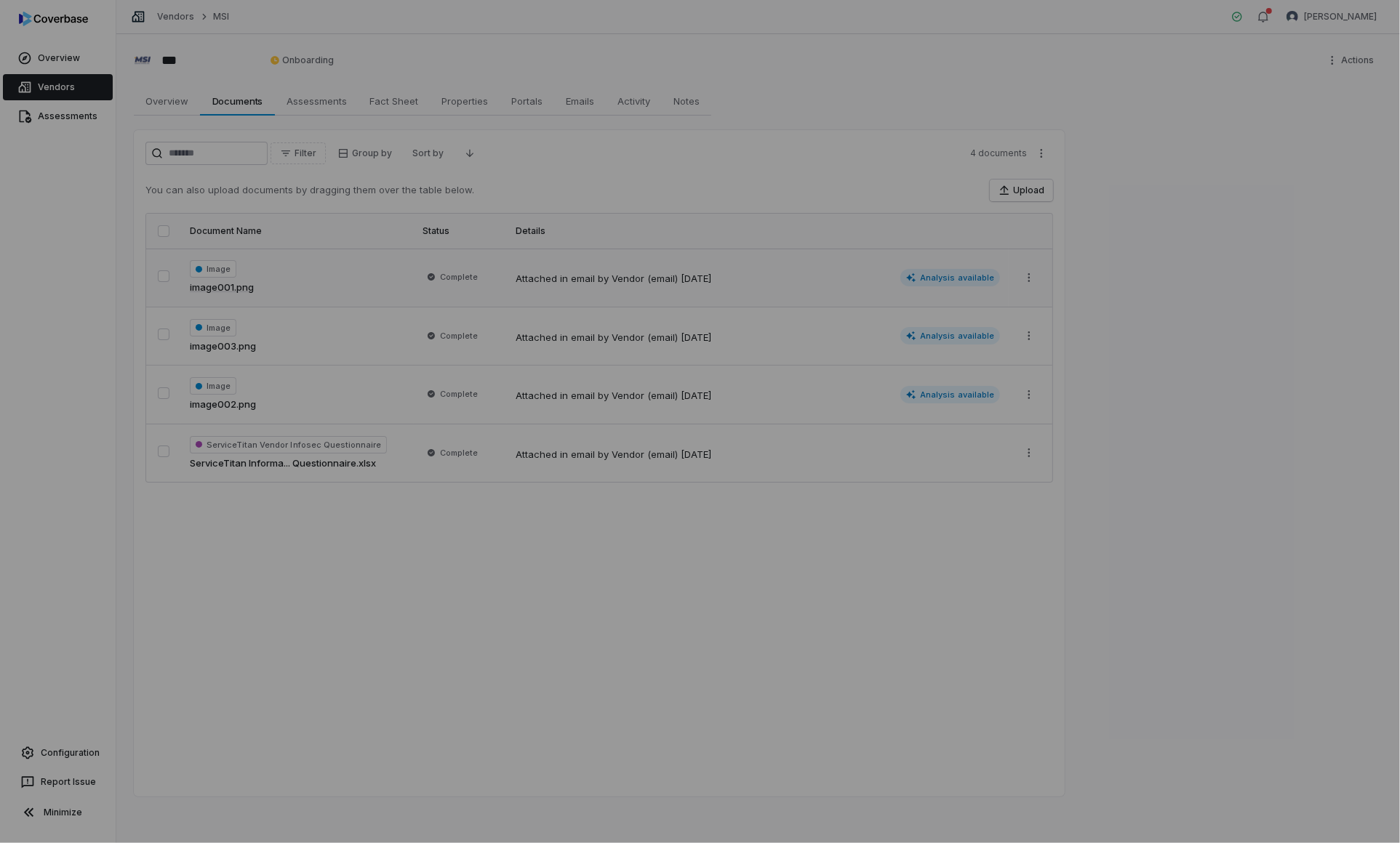
click at [688, 218] on div "Document Preview" at bounding box center [700, 421] width 1400 height 843
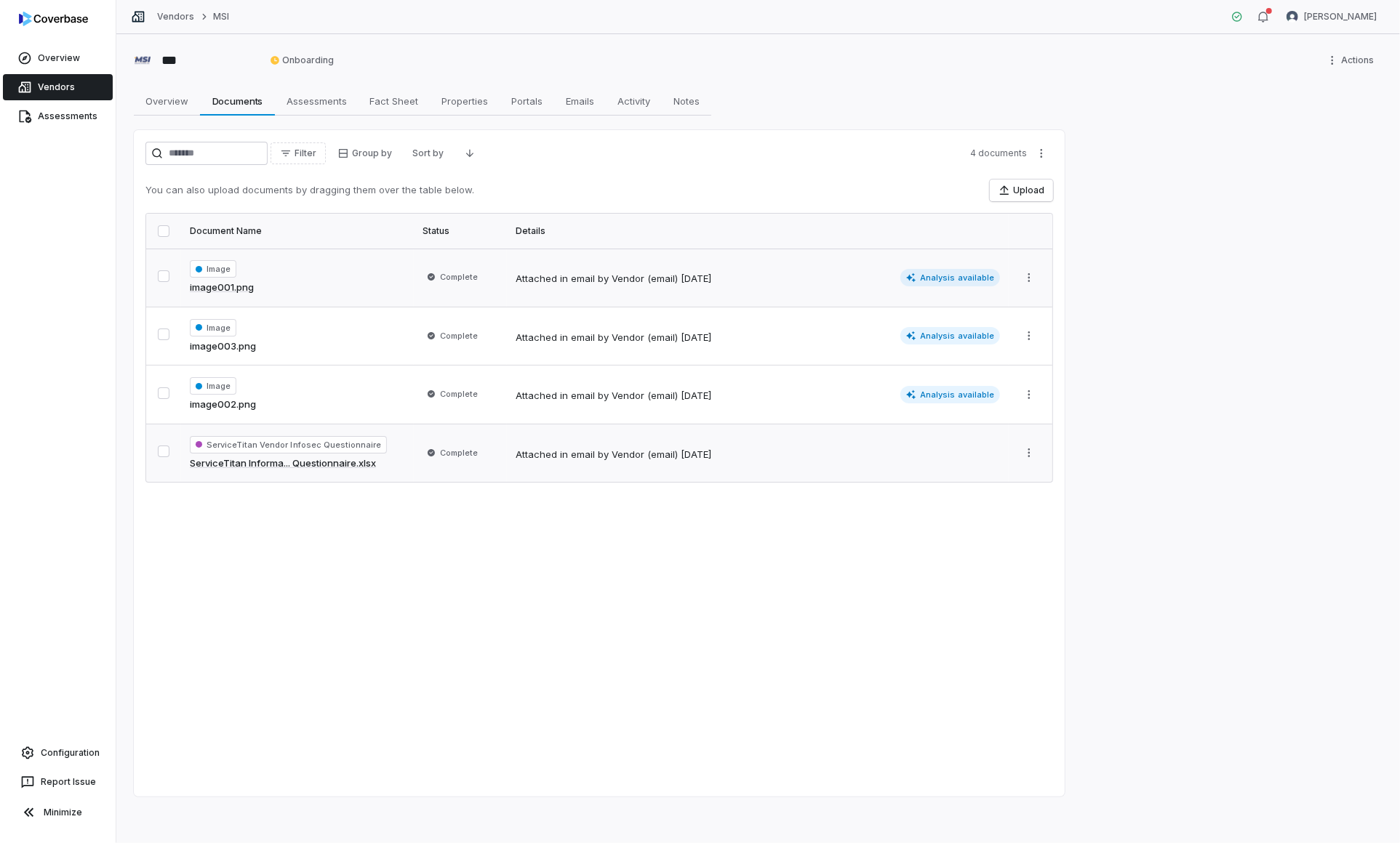
click at [378, 474] on td "ServiceTitan Vendor Infosec Questionnaire ServiceTitan Informa... Questionnaire…" at bounding box center [297, 453] width 233 height 58
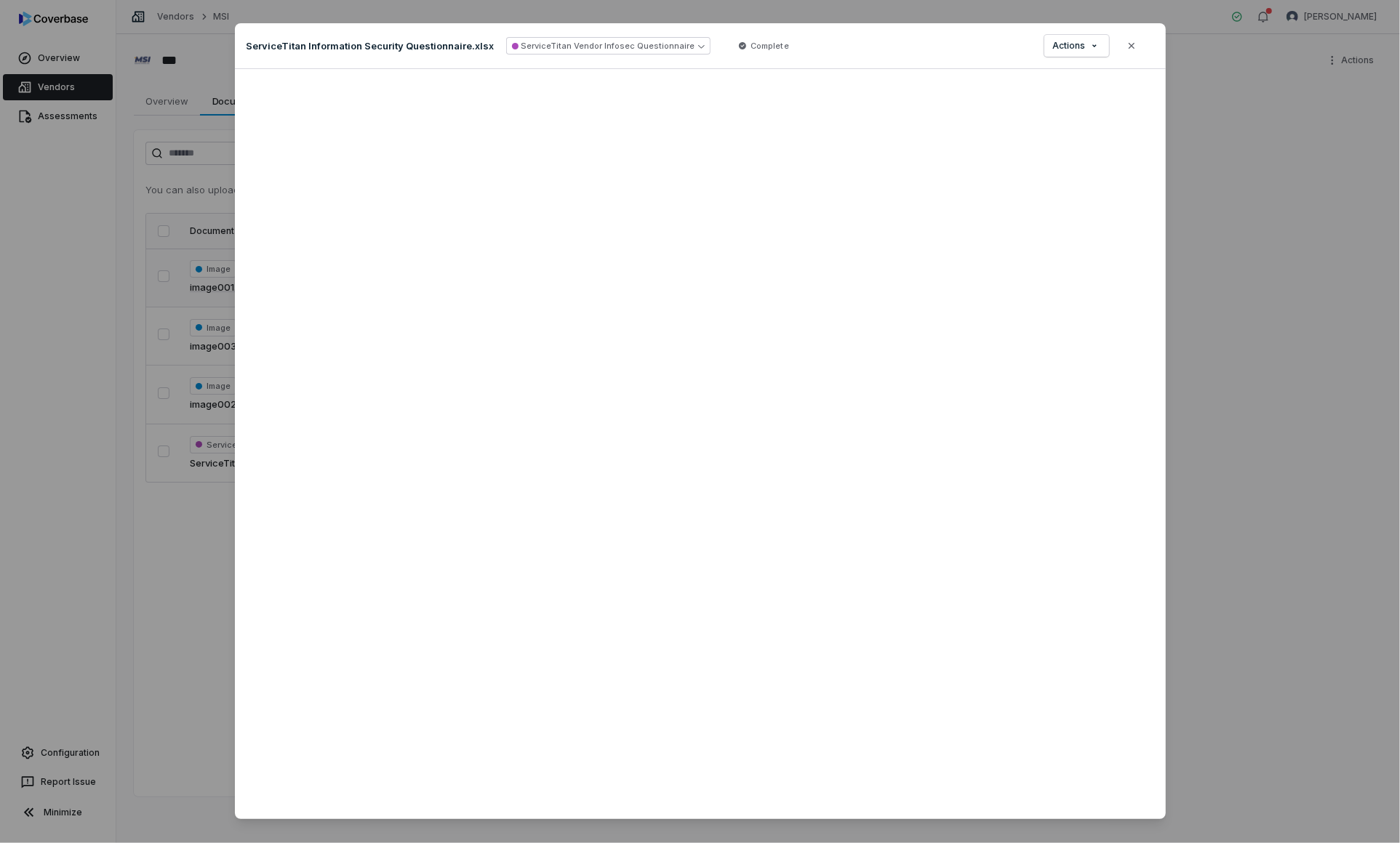
click at [147, 251] on div "Document Preview ServiceTitan Information Security Questionnaire.xlsx ServiceTi…" at bounding box center [700, 421] width 1400 height 843
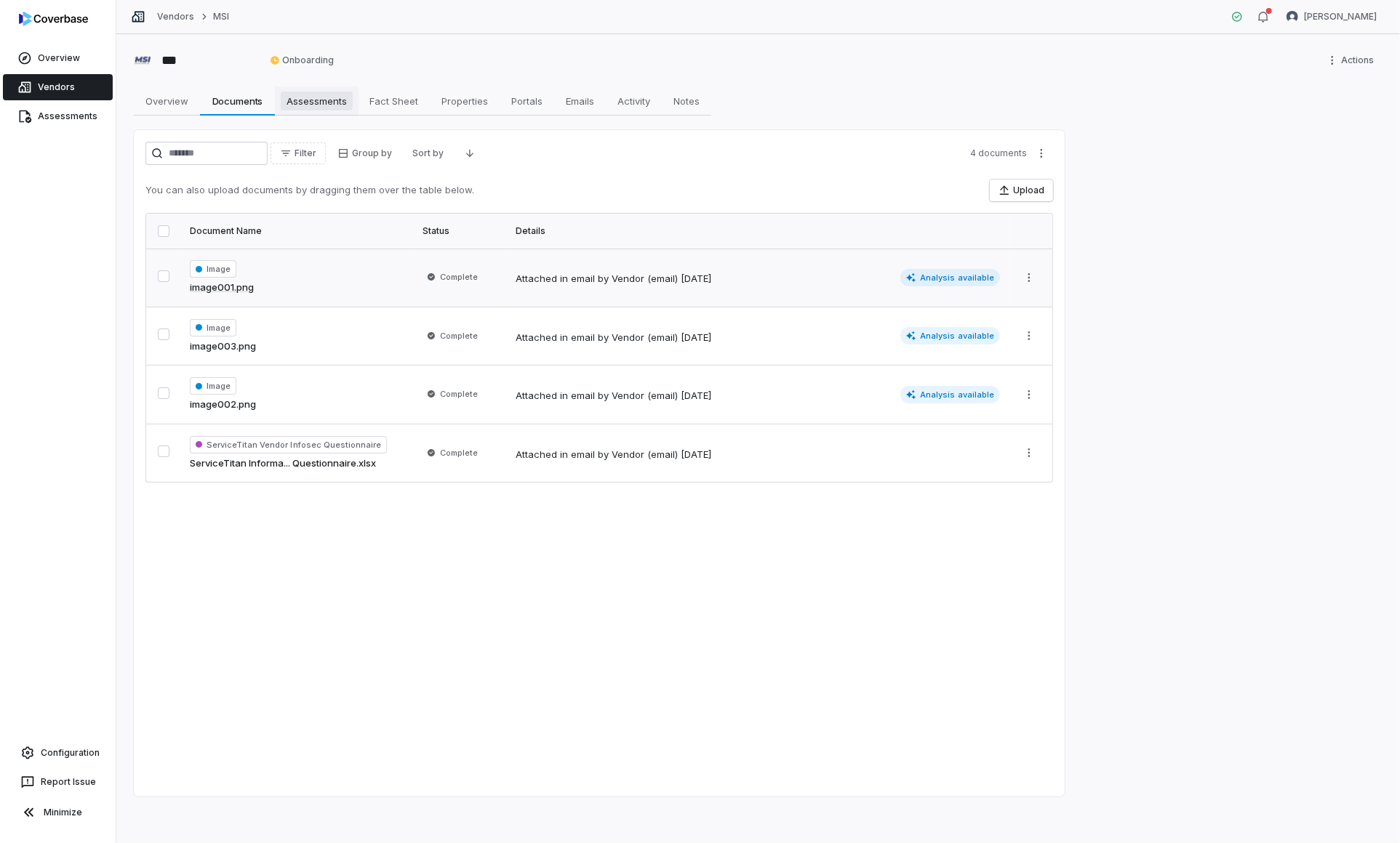
click at [298, 100] on span "Assessments" at bounding box center [316, 101] width 72 height 19
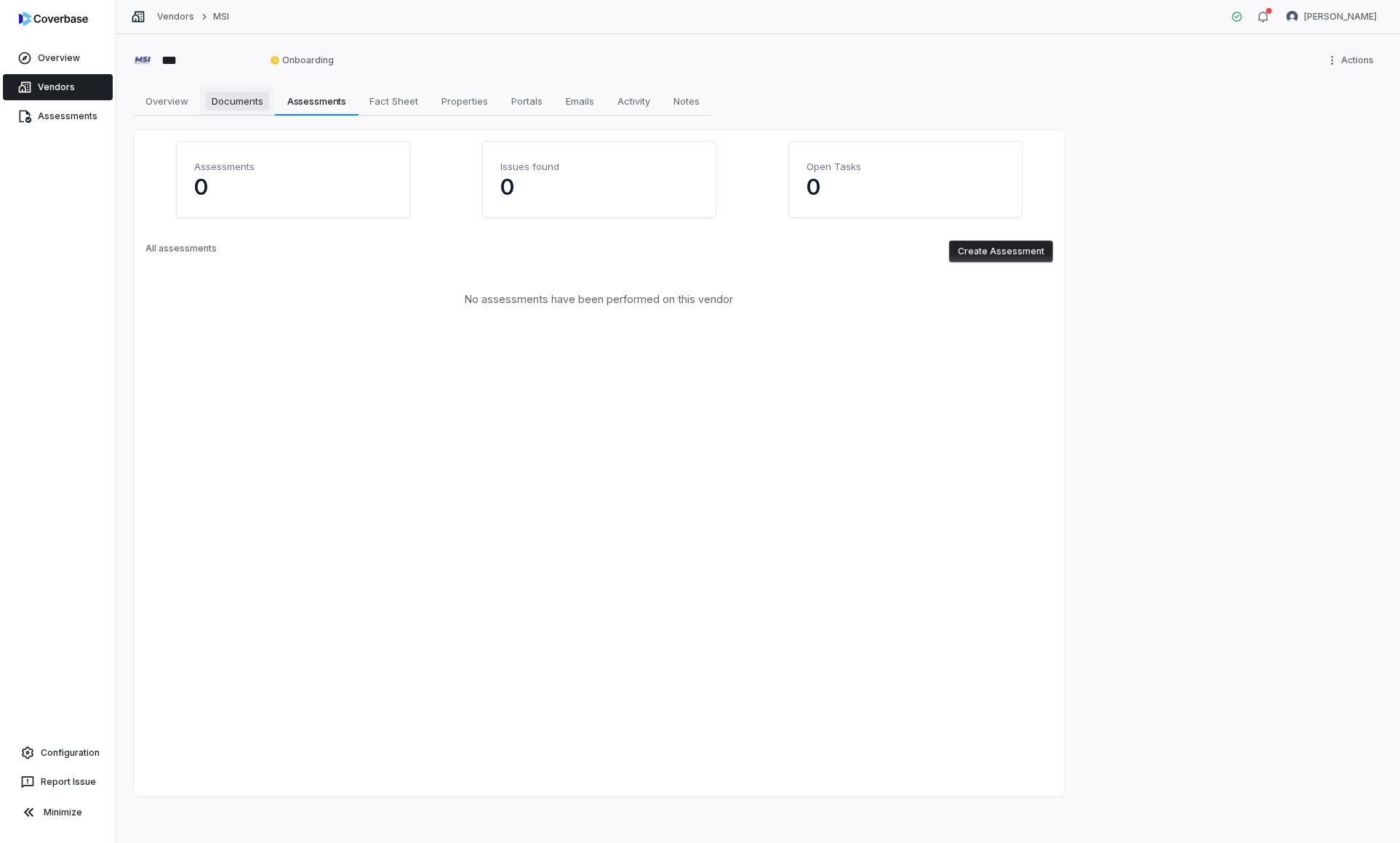
click at [246, 103] on span "Documents" at bounding box center [237, 101] width 63 height 19
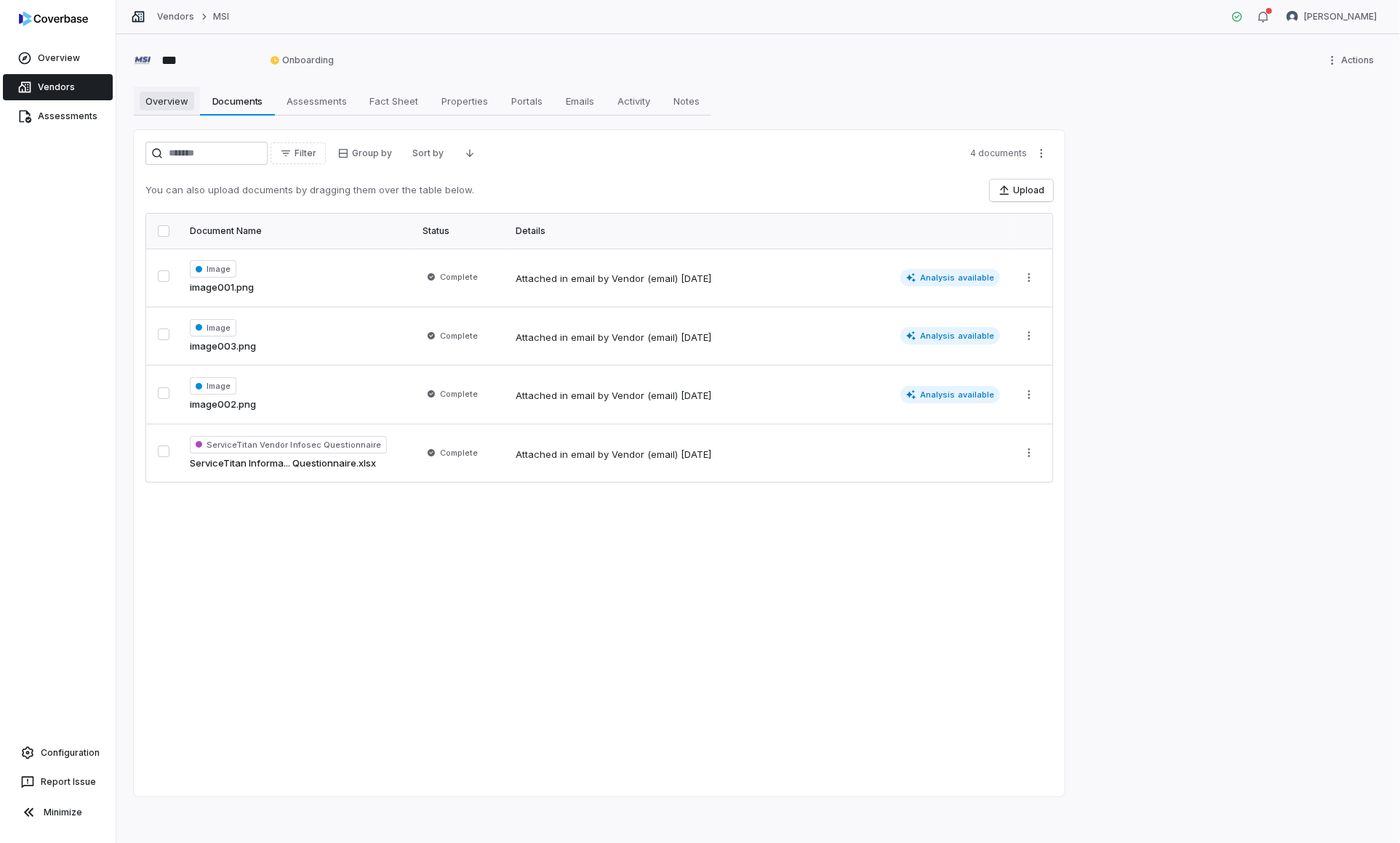
click at [166, 103] on span "Overview" at bounding box center [167, 101] width 55 height 19
type textarea "*"
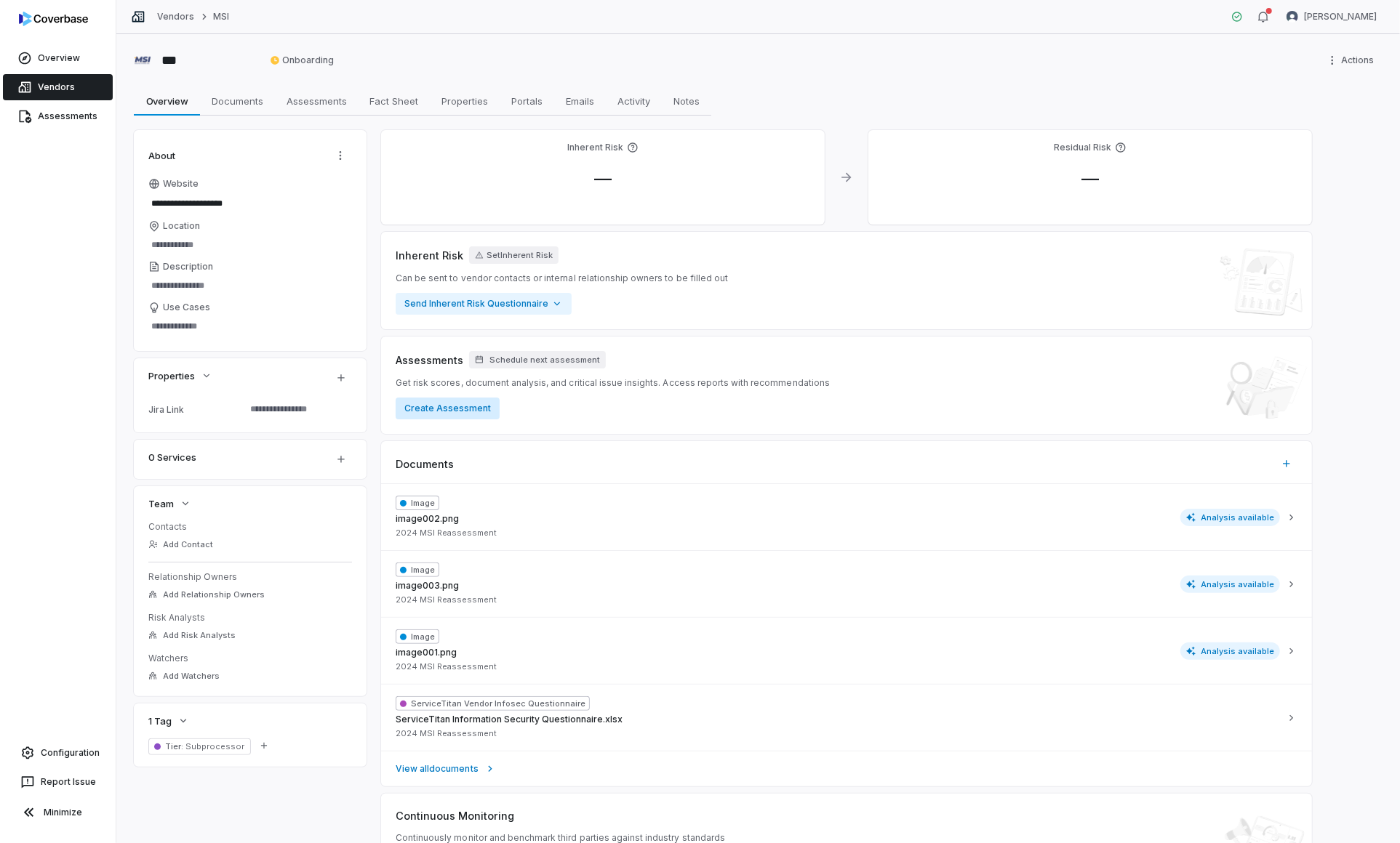
click at [462, 405] on button "Create Assessment" at bounding box center [448, 409] width 104 height 22
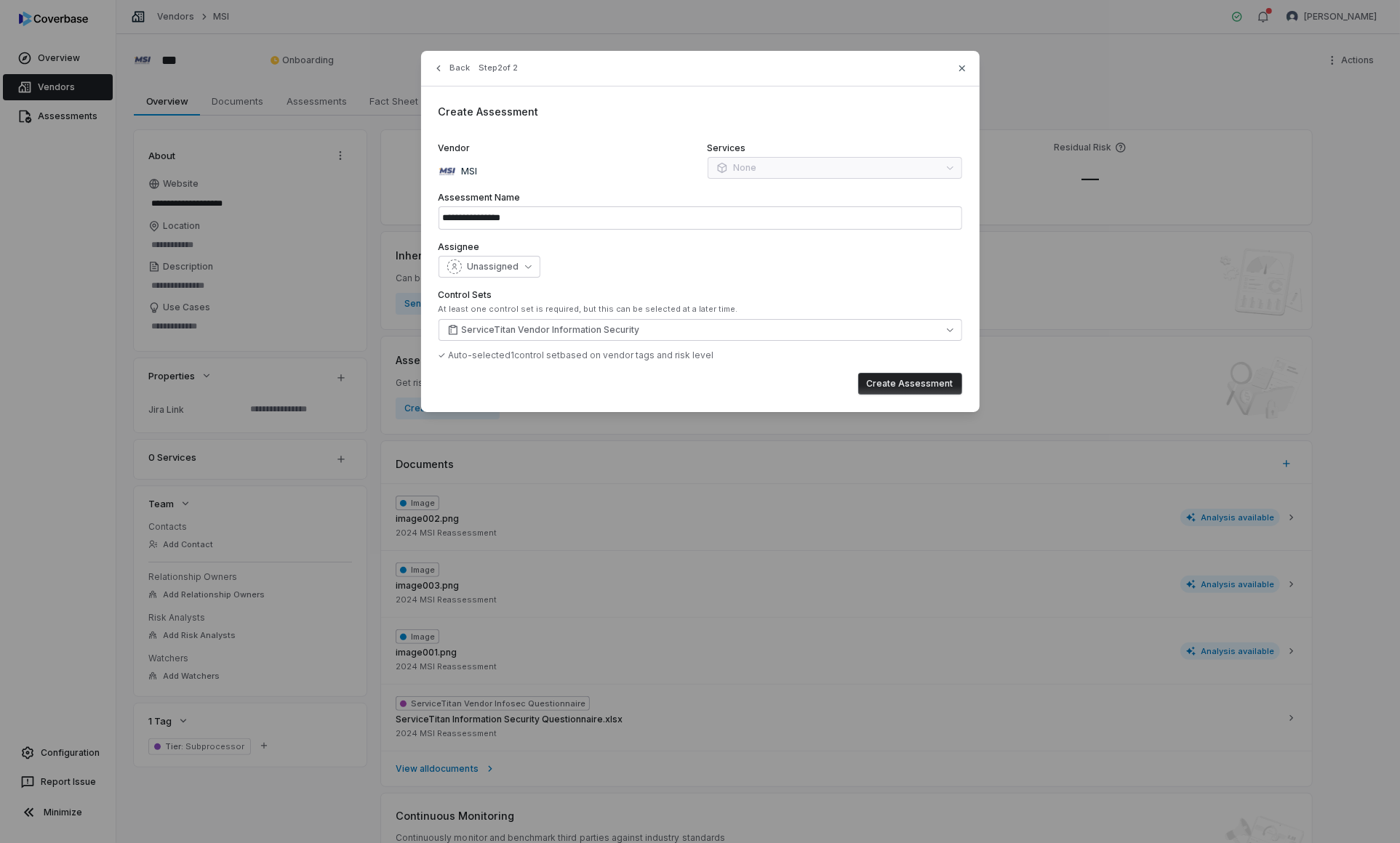
click at [922, 381] on button "Create Assessment" at bounding box center [910, 384] width 104 height 22
type input "**********"
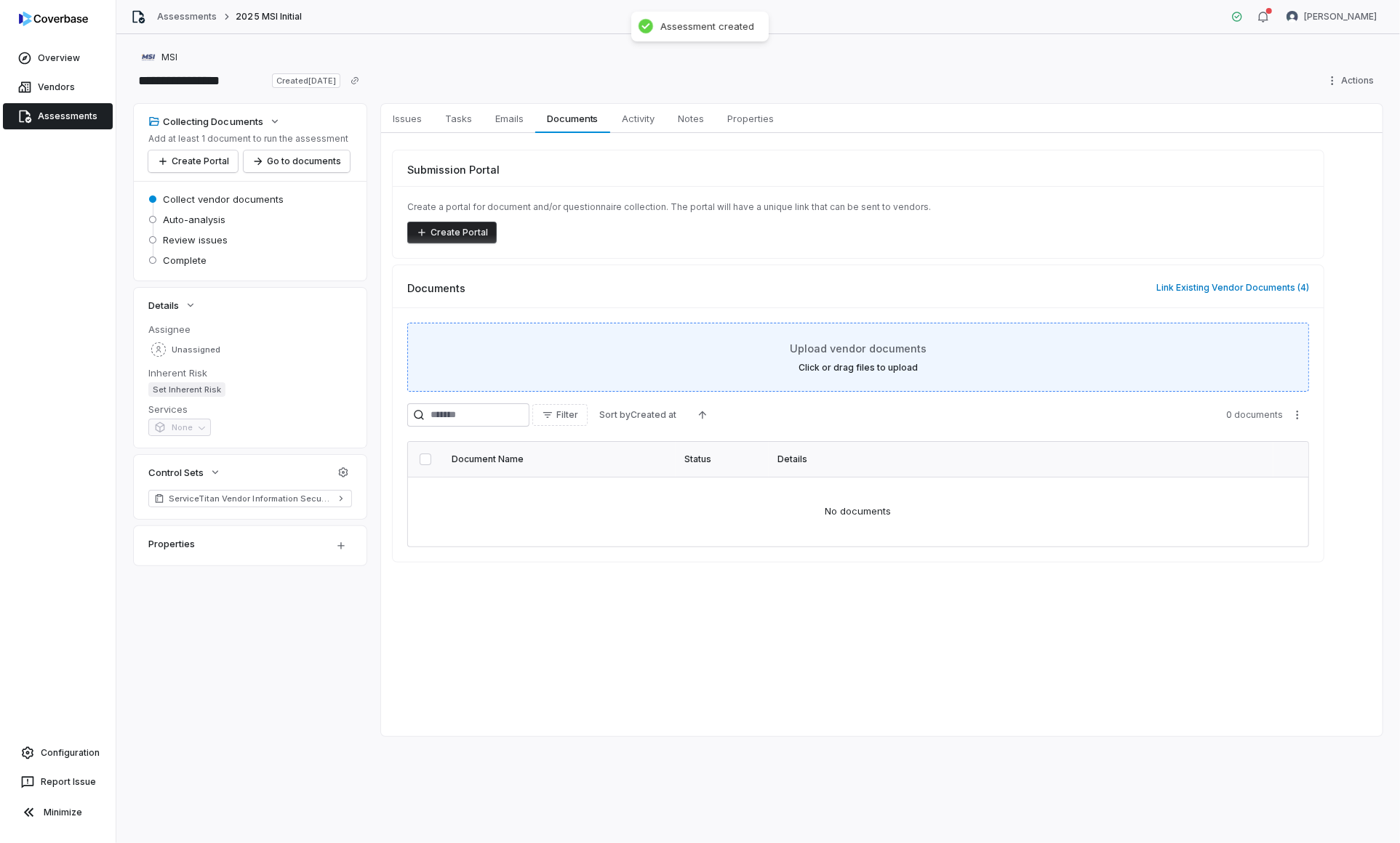
click at [813, 378] on div "Upload vendor documents Click or drag files to upload" at bounding box center [859, 357] width 902 height 69
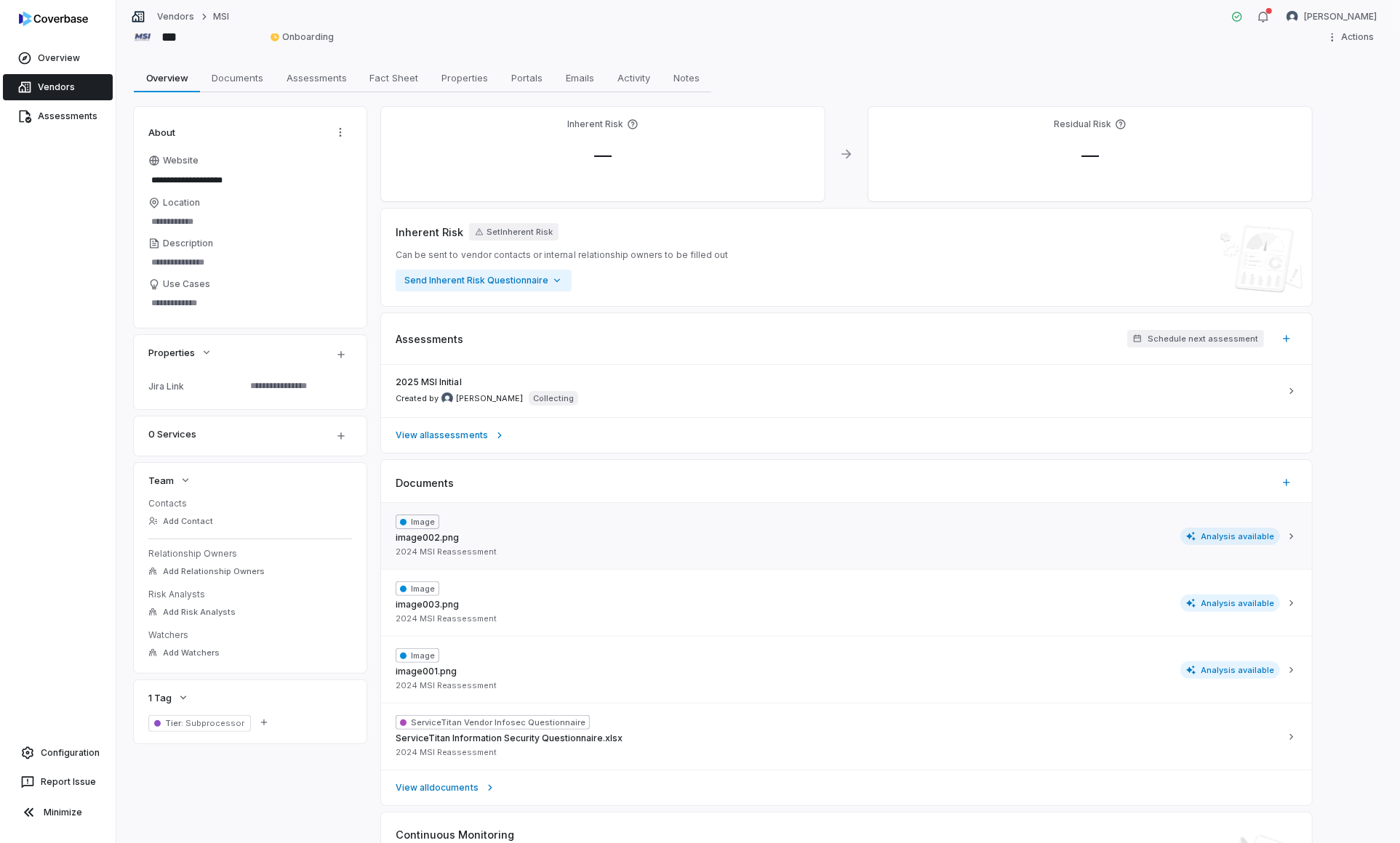
scroll to position [27, 0]
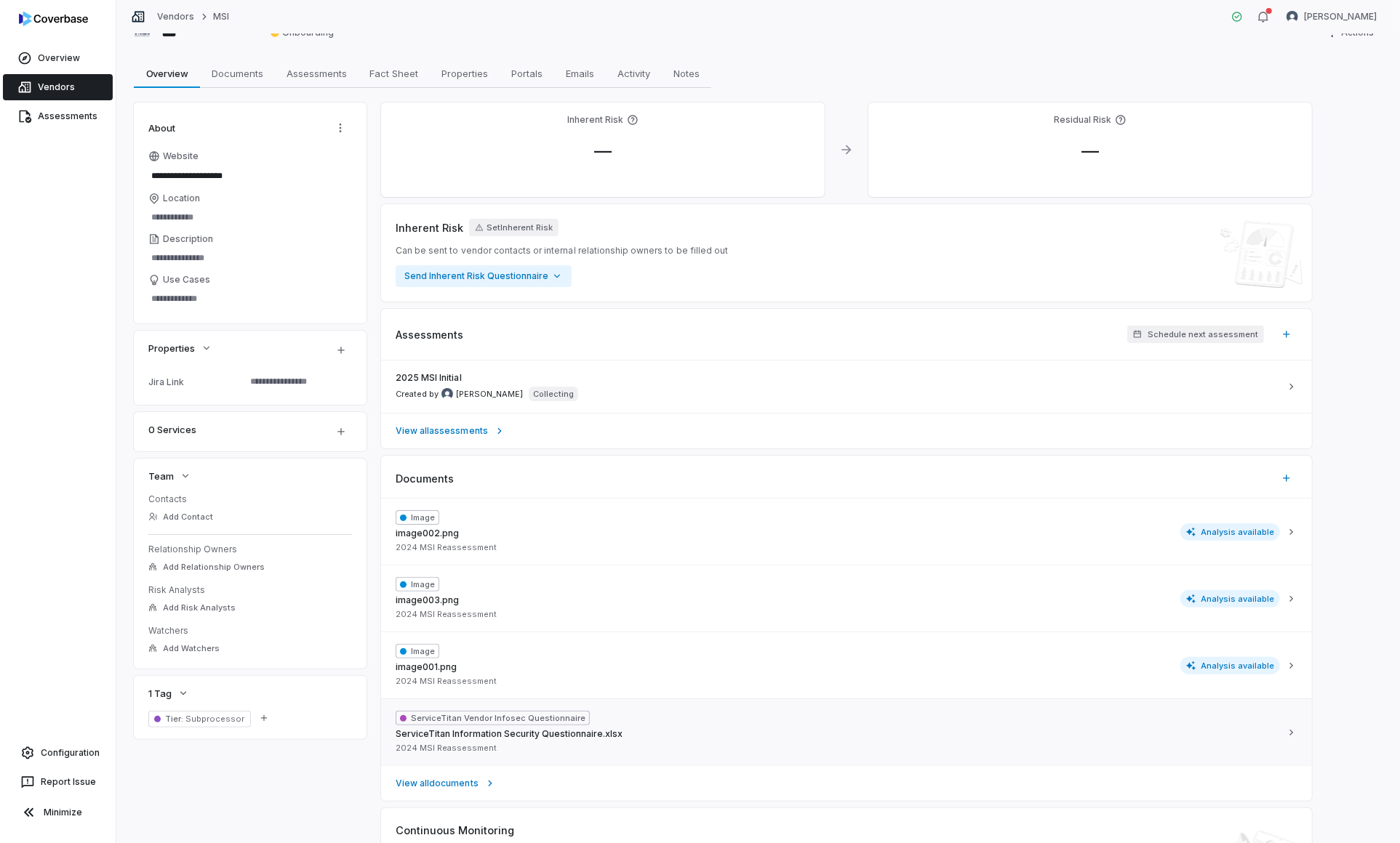
click at [731, 754] on button "ServiceTitan Vendor Infosec Questionnaire ServiceTitan Information Security Que…" at bounding box center [847, 732] width 931 height 66
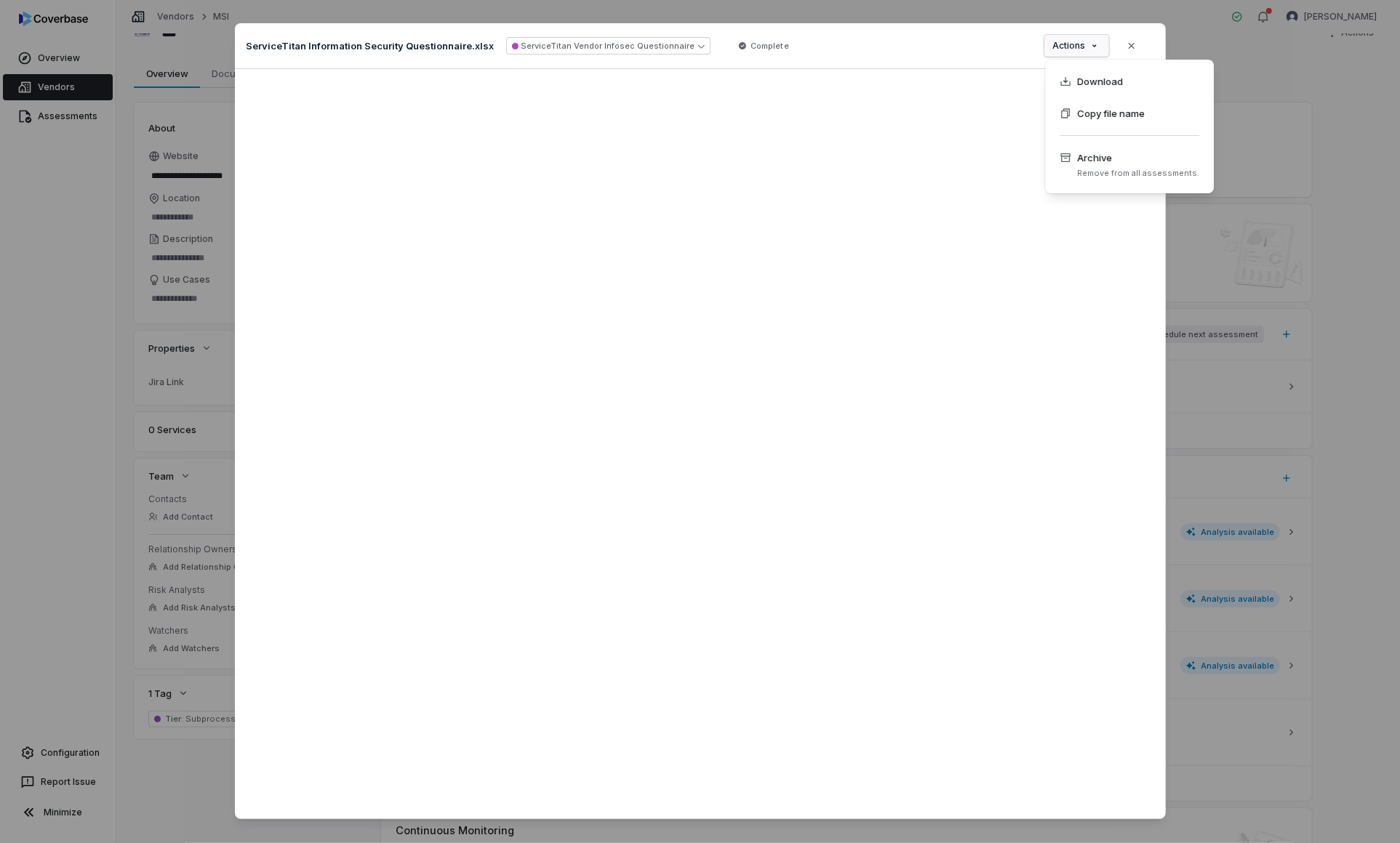
click at [1087, 50] on div "Document Preview ServiceTitan Information Security Questionnaire.xlsx ServiceTi…" at bounding box center [700, 435] width 1400 height 870
click at [1100, 83] on span "Download" at bounding box center [1100, 81] width 46 height 14
click at [1129, 44] on icon "button" at bounding box center [1131, 46] width 12 height 12
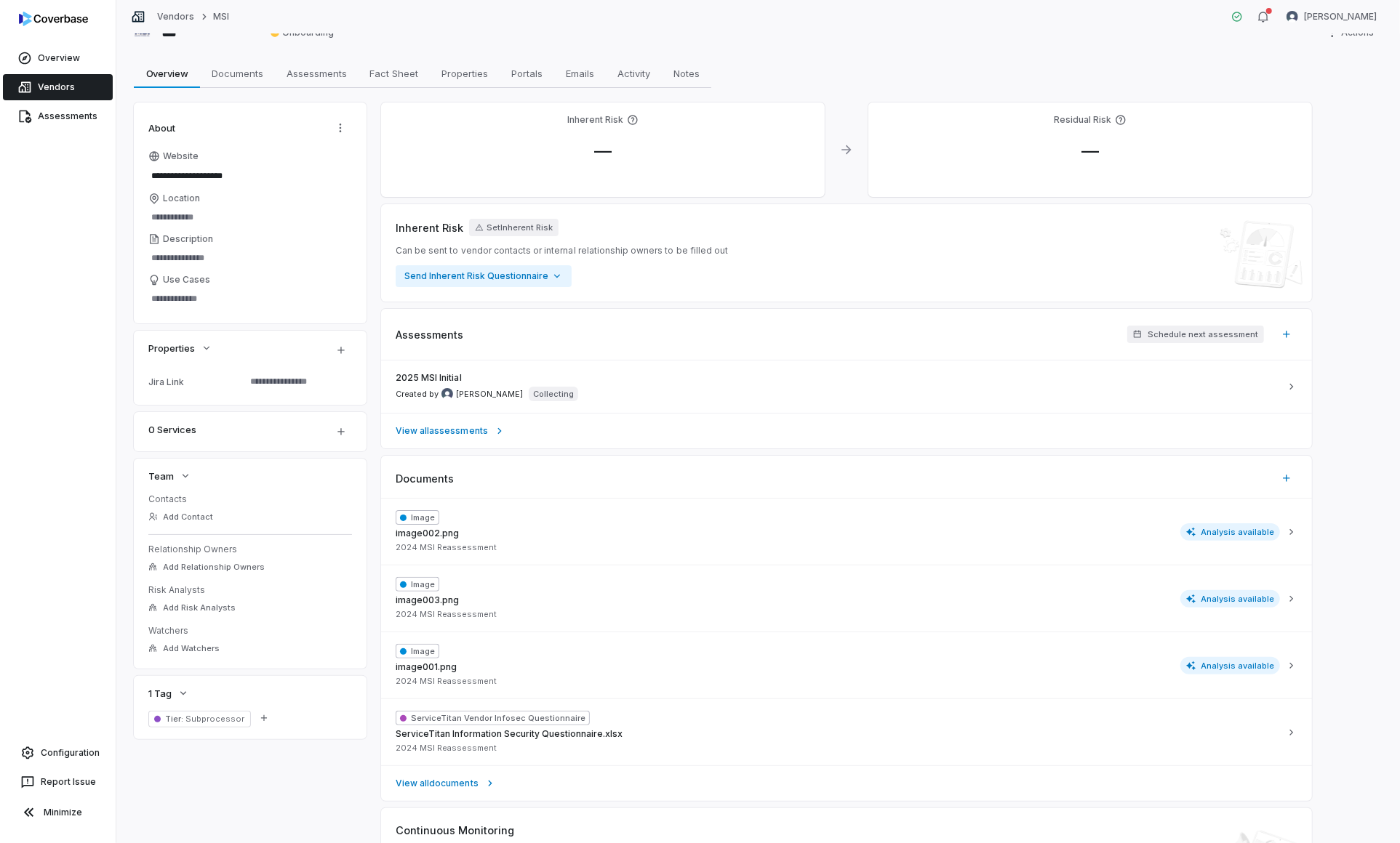
scroll to position [0, 0]
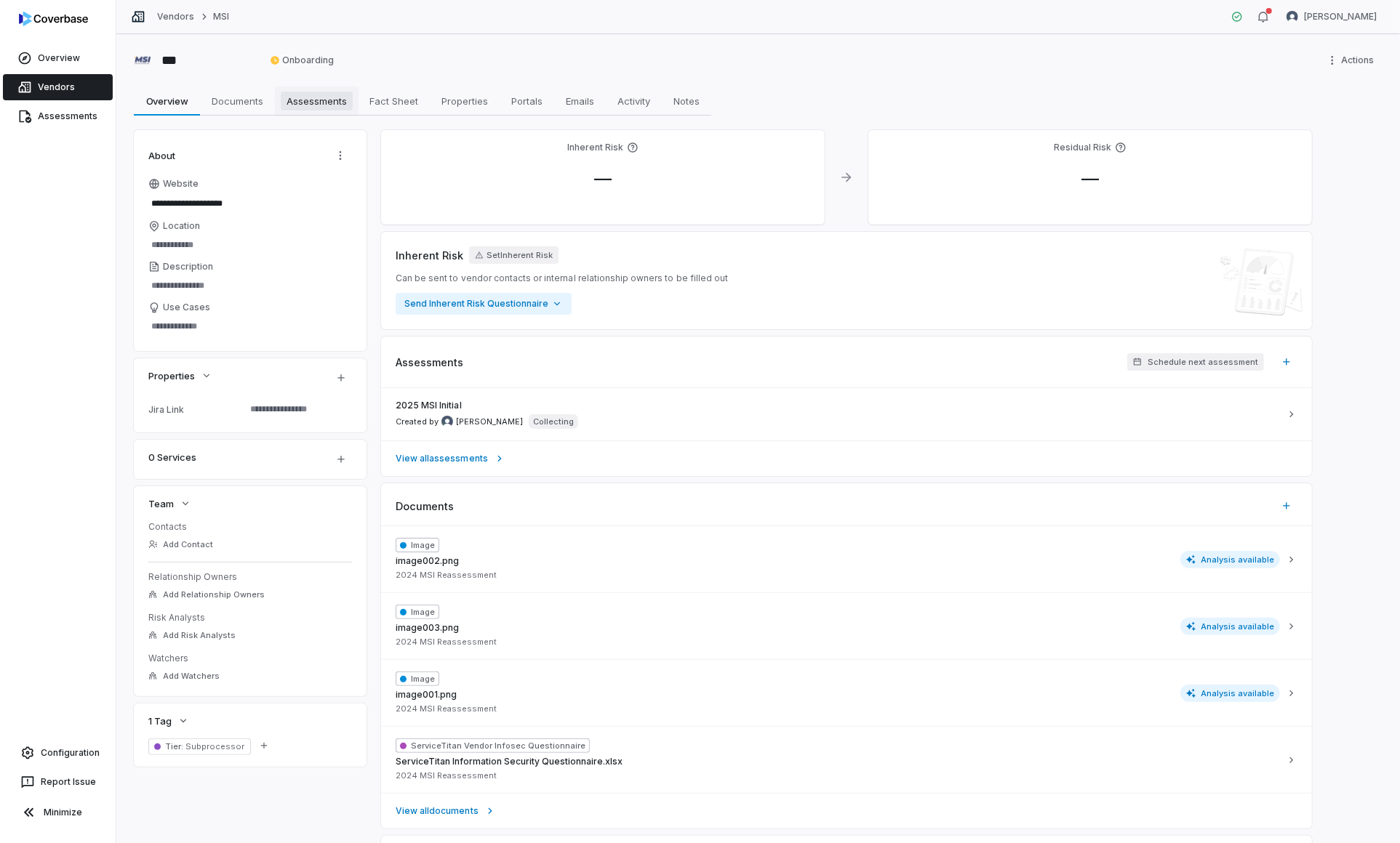
click at [316, 109] on span "Assessments" at bounding box center [316, 101] width 72 height 19
type textarea "*"
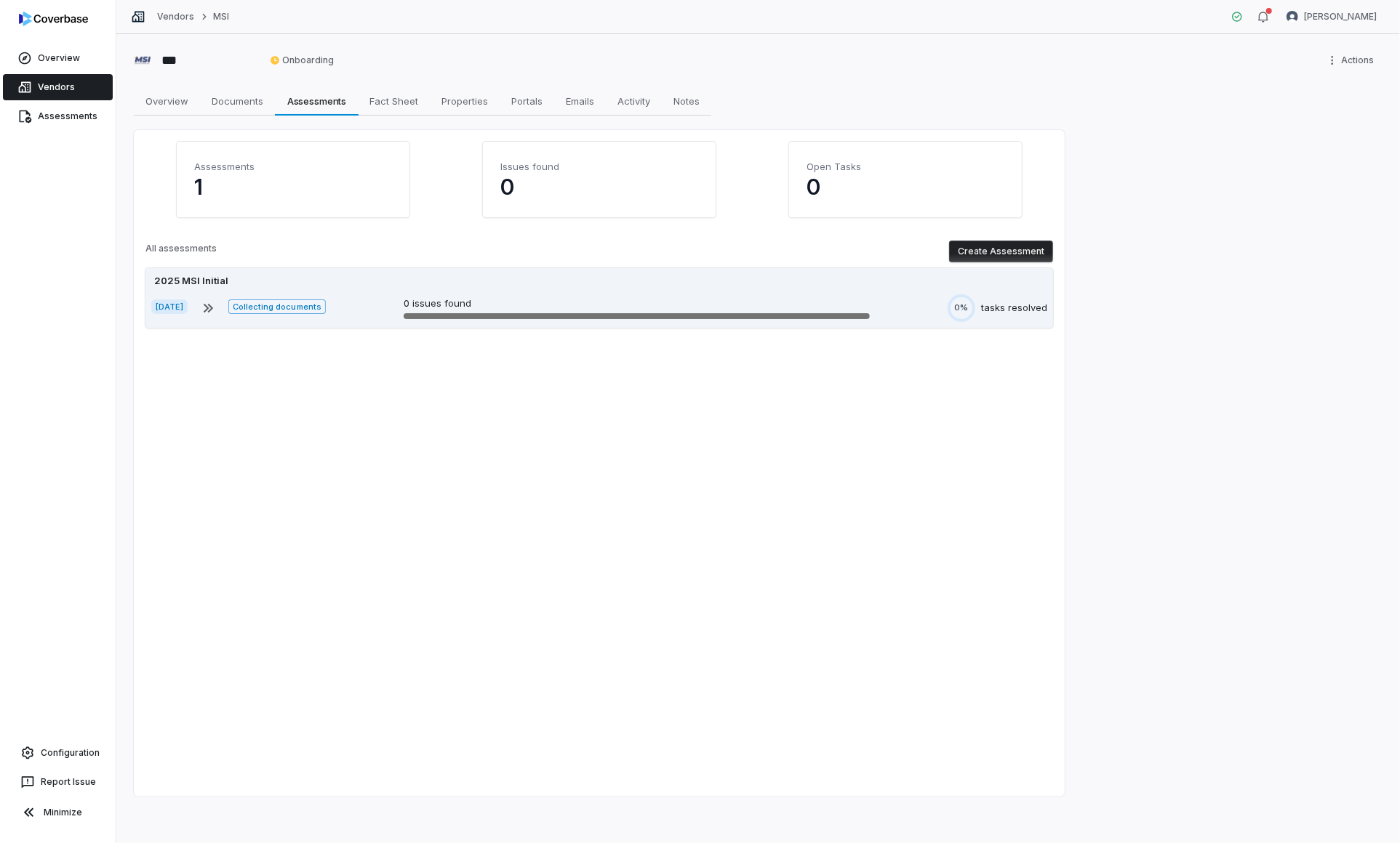
click at [415, 292] on div "2025 MSI Initial Sep 17, 2025 Collecting documents 0 issues found 0% tasks reso…" at bounding box center [599, 298] width 907 height 60
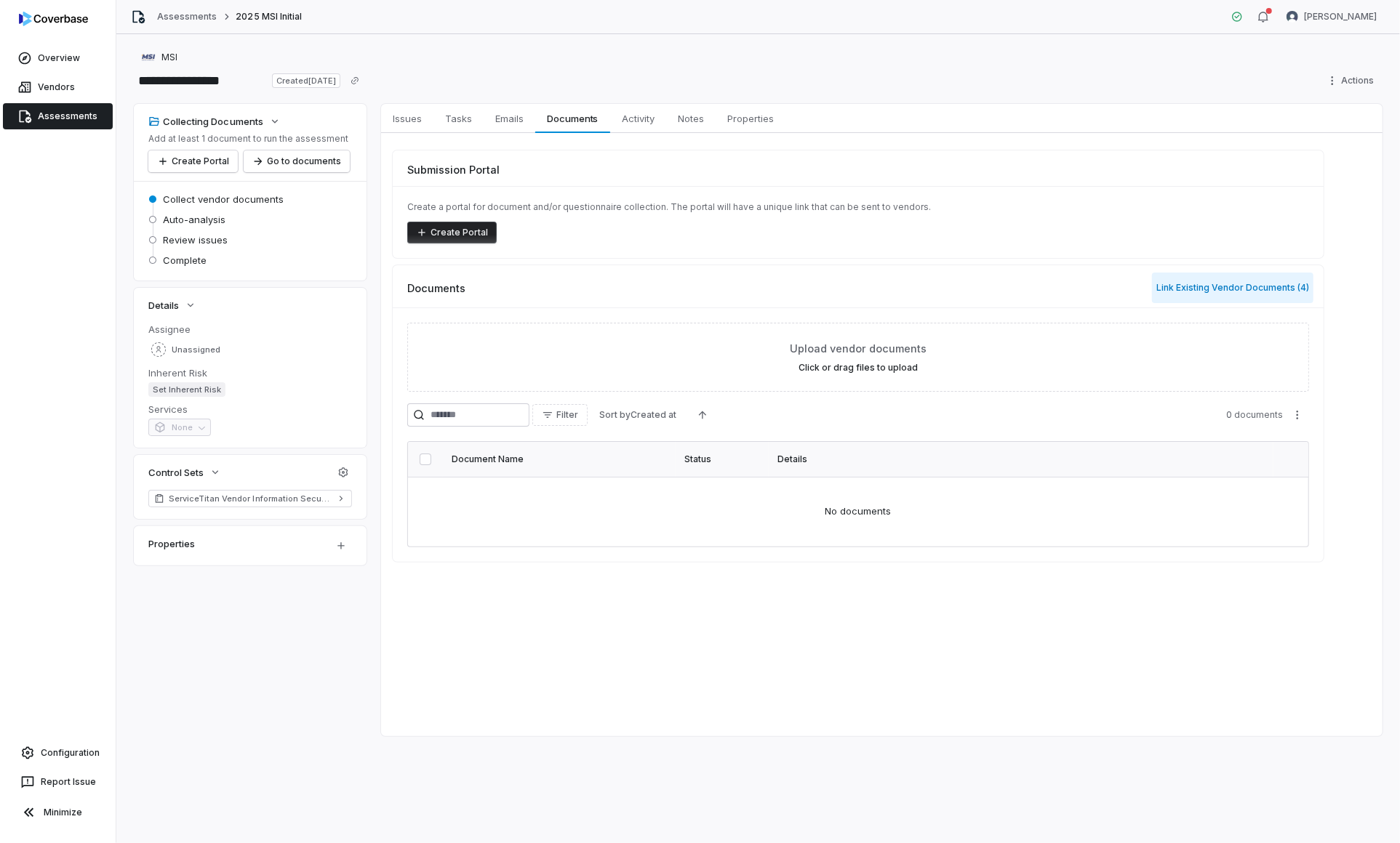
click at [1252, 293] on button "Link Existing Vendor Documents ( 4 )" at bounding box center [1232, 288] width 161 height 31
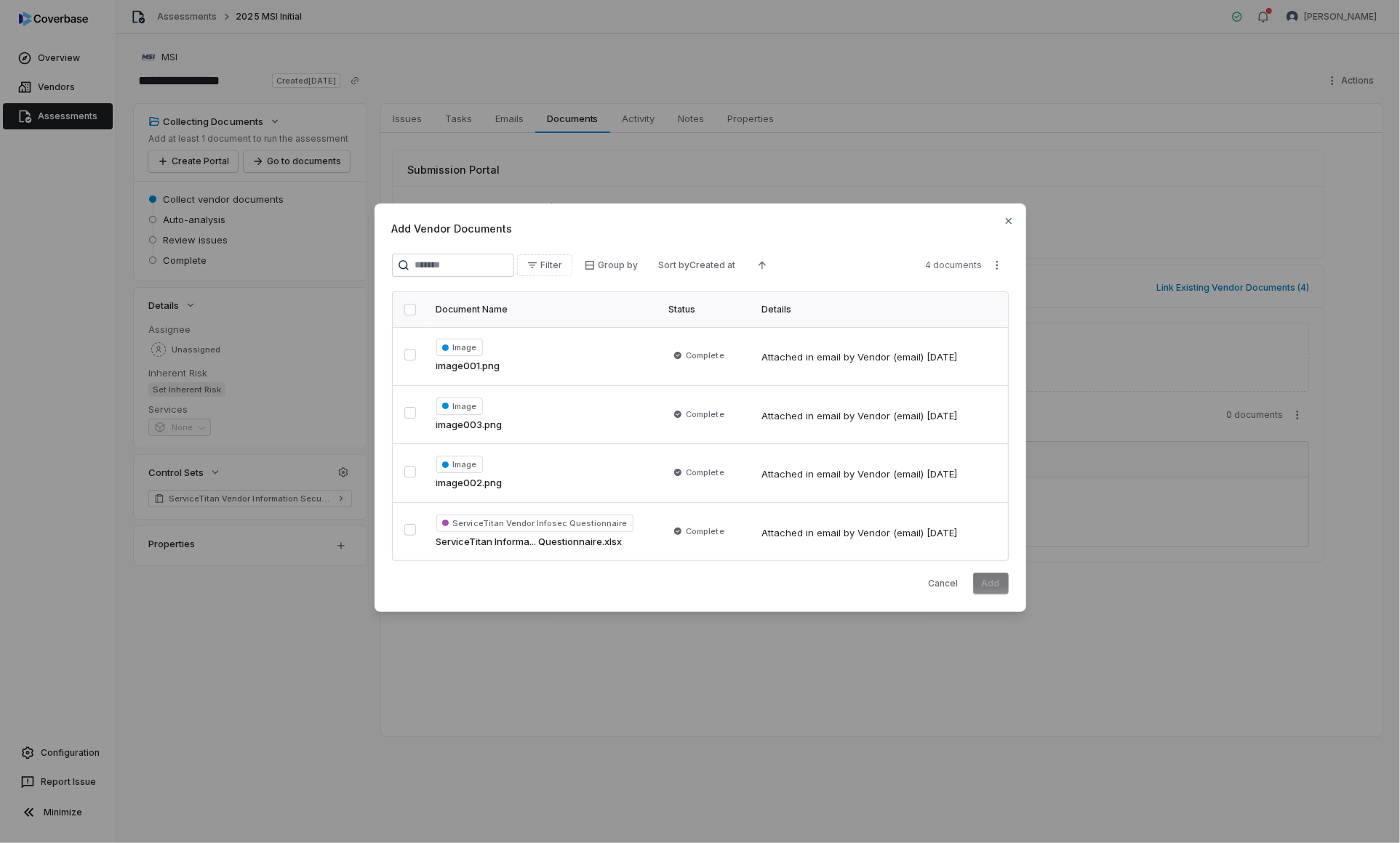
click at [1101, 454] on div "Add Vendor Documents Filter Group by Sort by Created at 4 documents Document Na…" at bounding box center [700, 422] width 1400 height 482
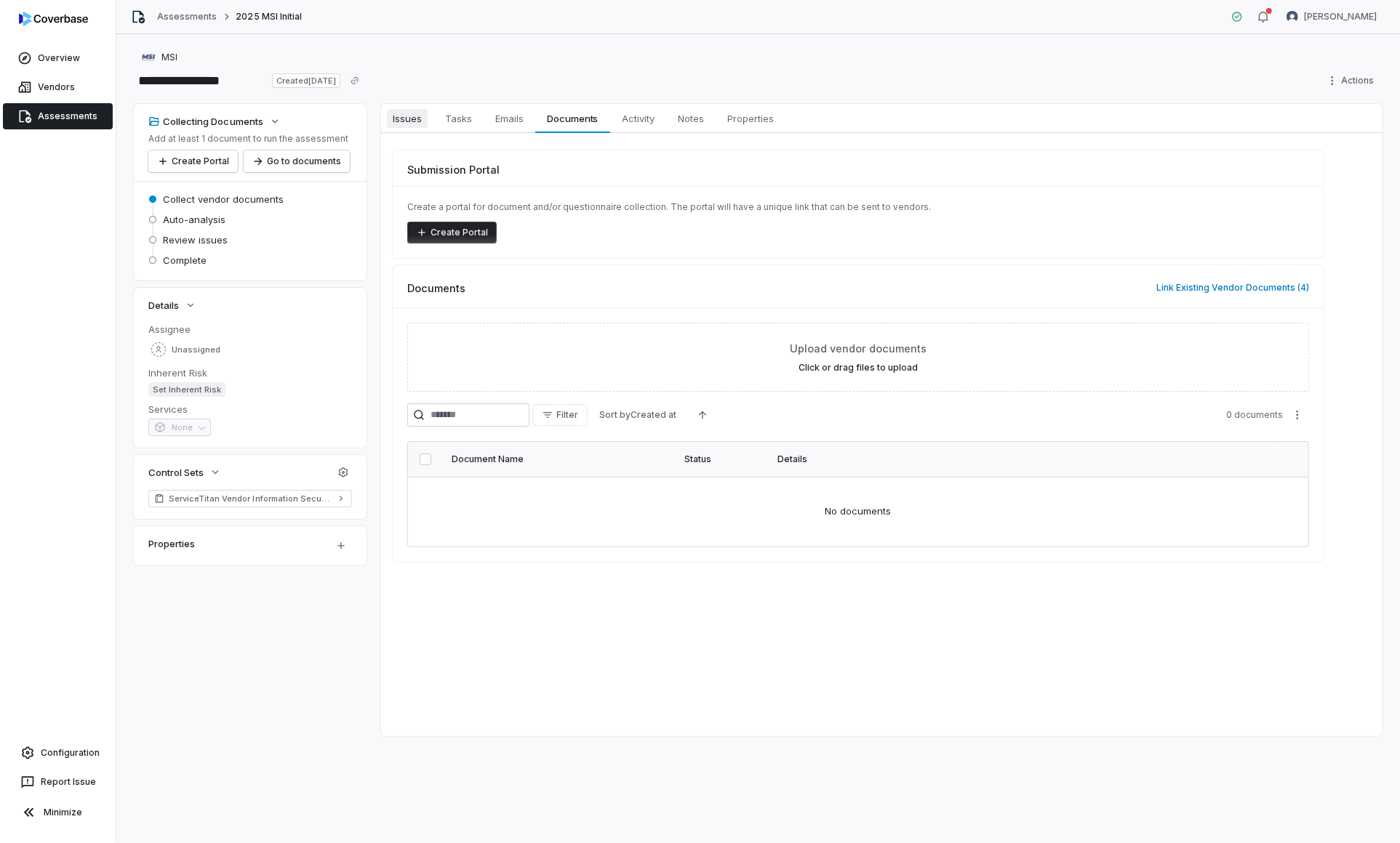
click at [402, 124] on span "Issues" at bounding box center [408, 118] width 41 height 19
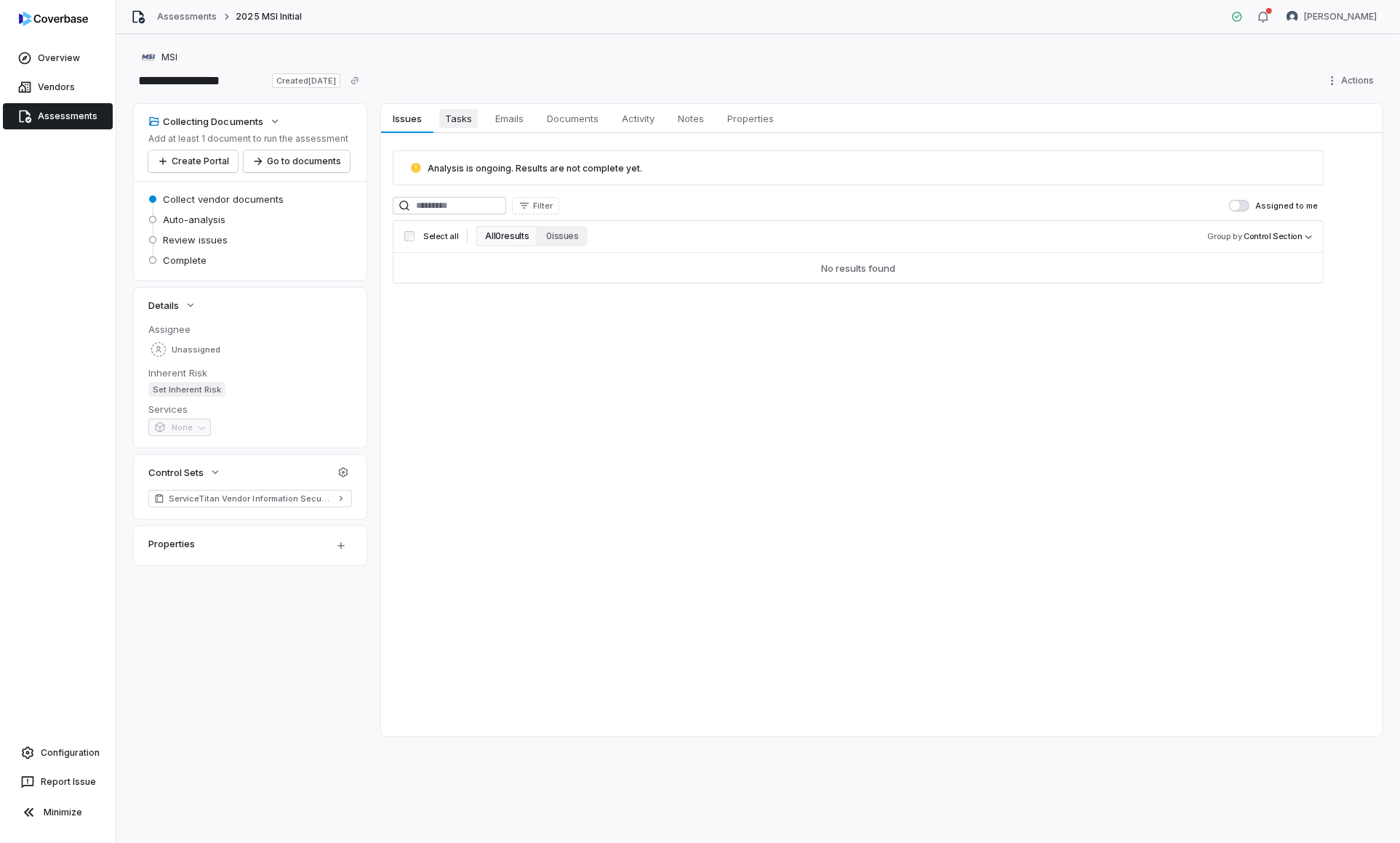
click at [476, 126] on link "Tasks Tasks" at bounding box center [458, 118] width 50 height 29
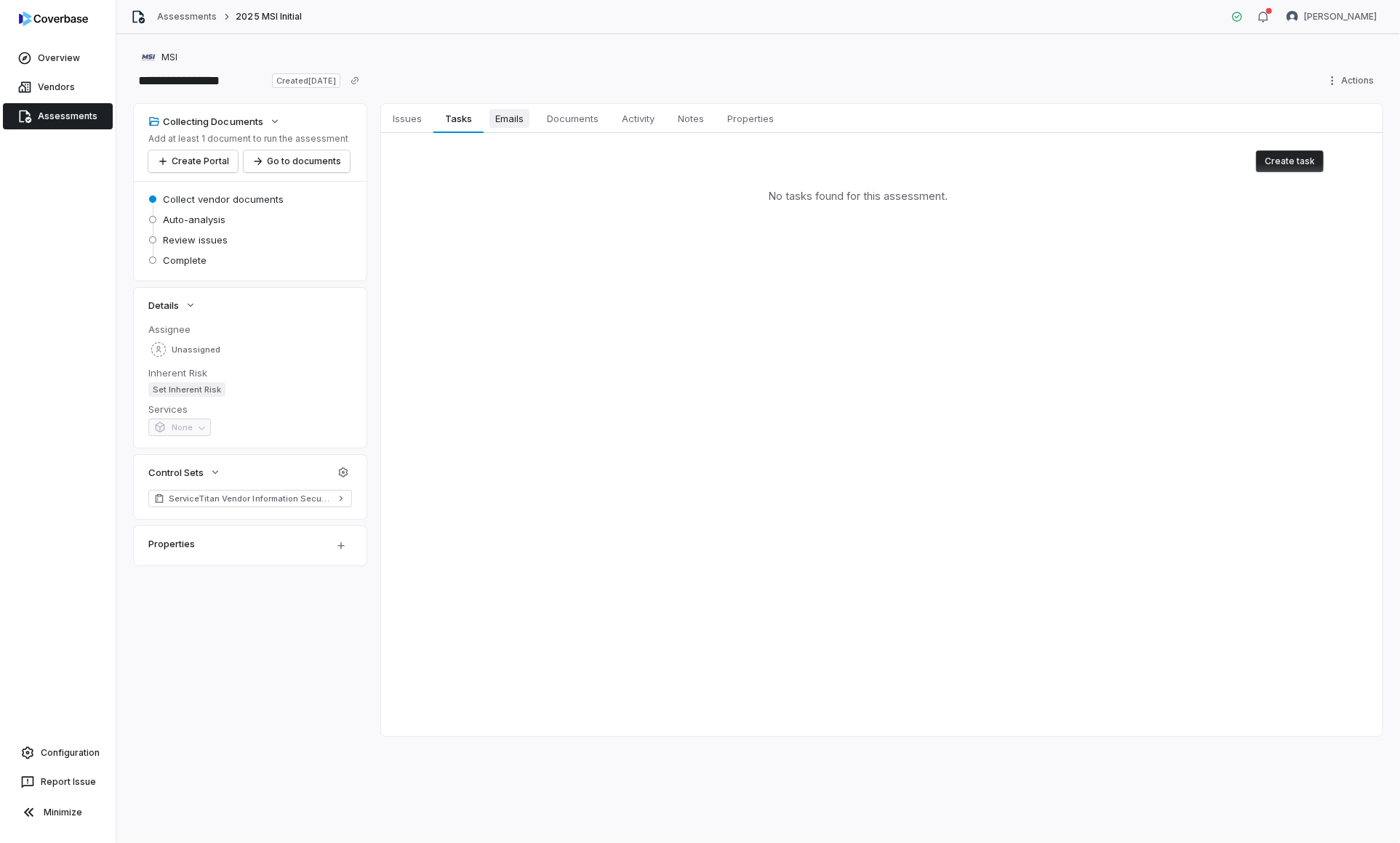
click at [519, 107] on link "Emails Emails" at bounding box center [509, 118] width 52 height 29
click at [163, 52] on span "MSI" at bounding box center [169, 58] width 16 height 12
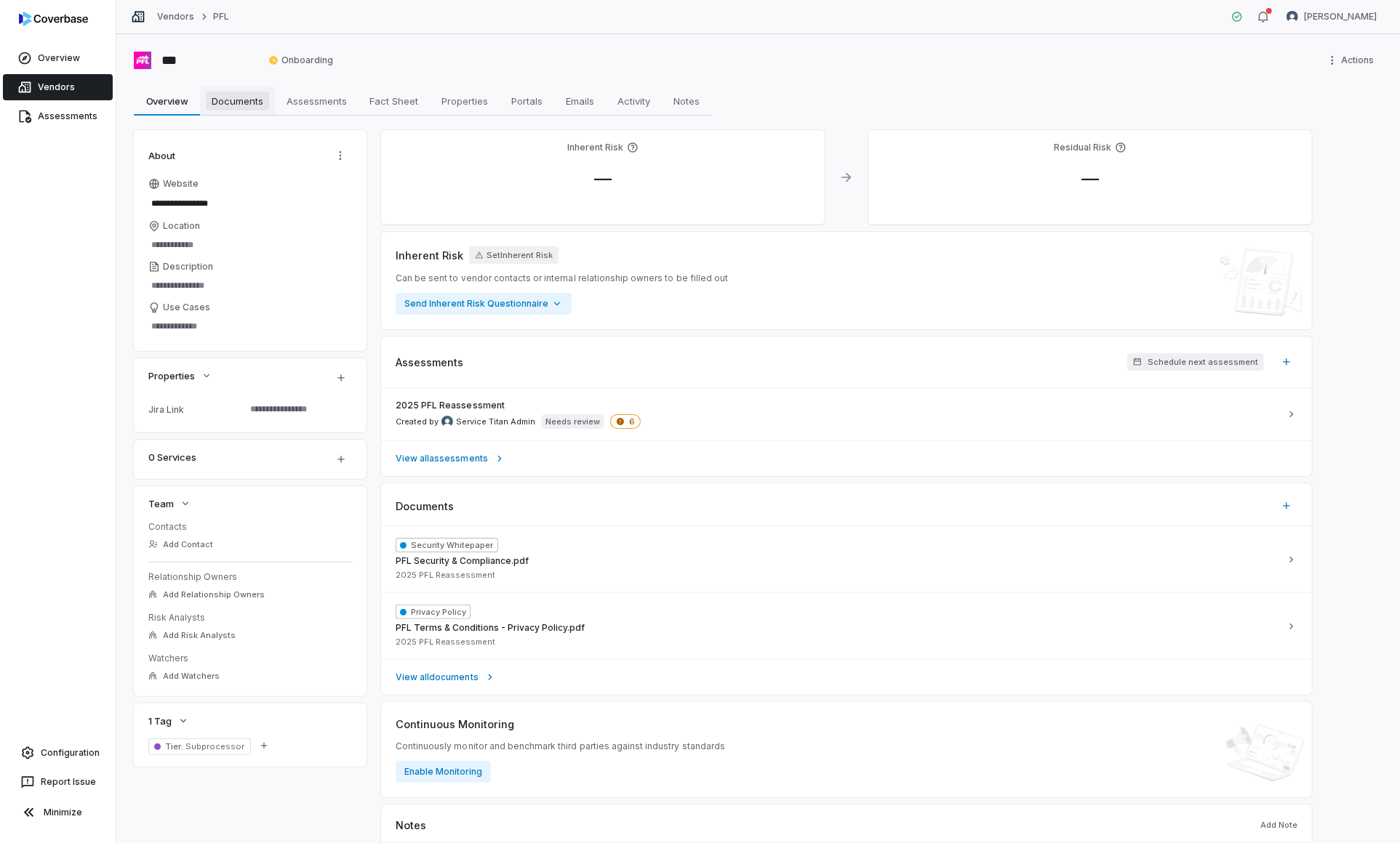
click at [269, 114] on link "Documents Documents" at bounding box center [238, 101] width 75 height 29
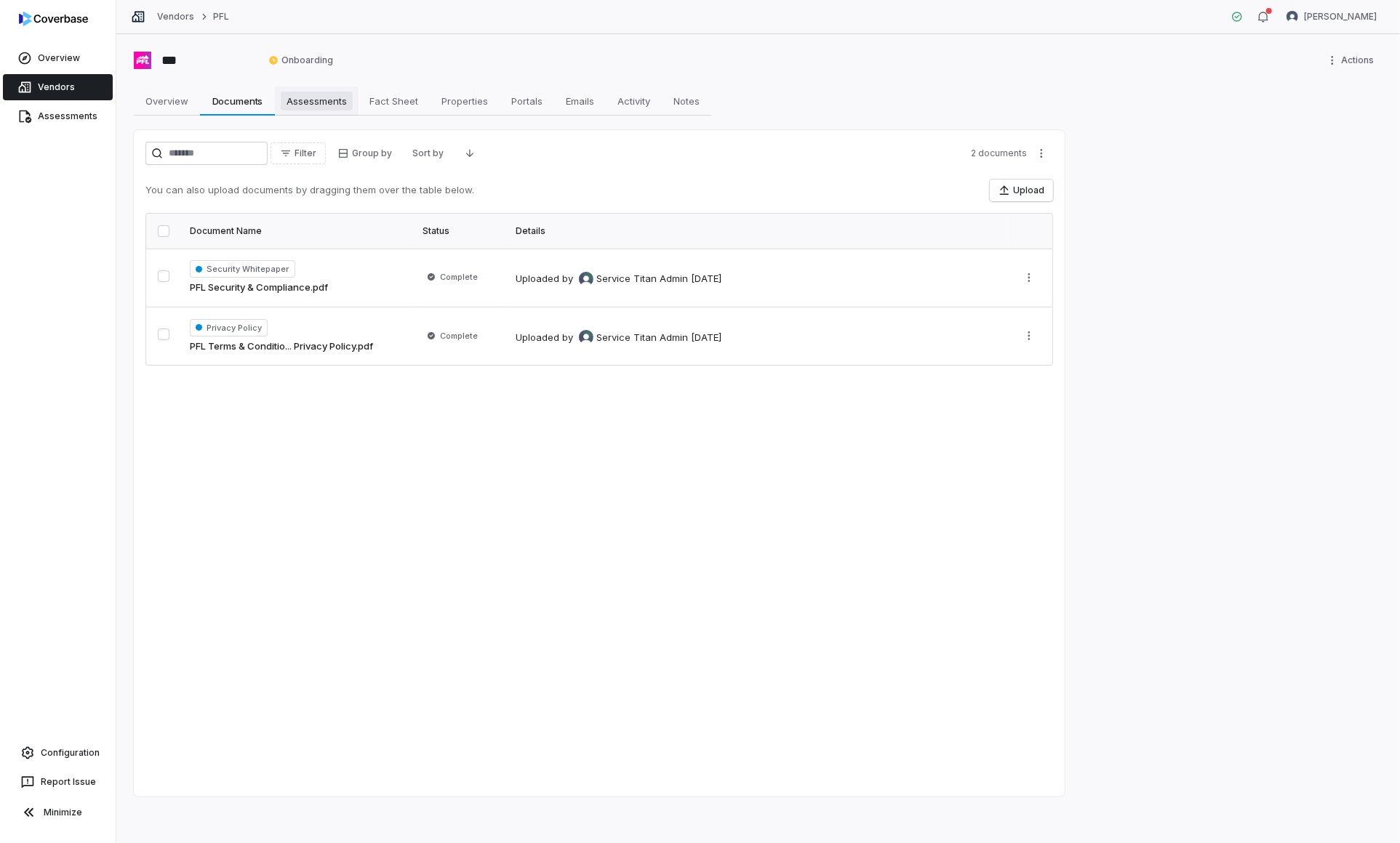
click at [326, 106] on span "Assessments" at bounding box center [316, 101] width 72 height 19
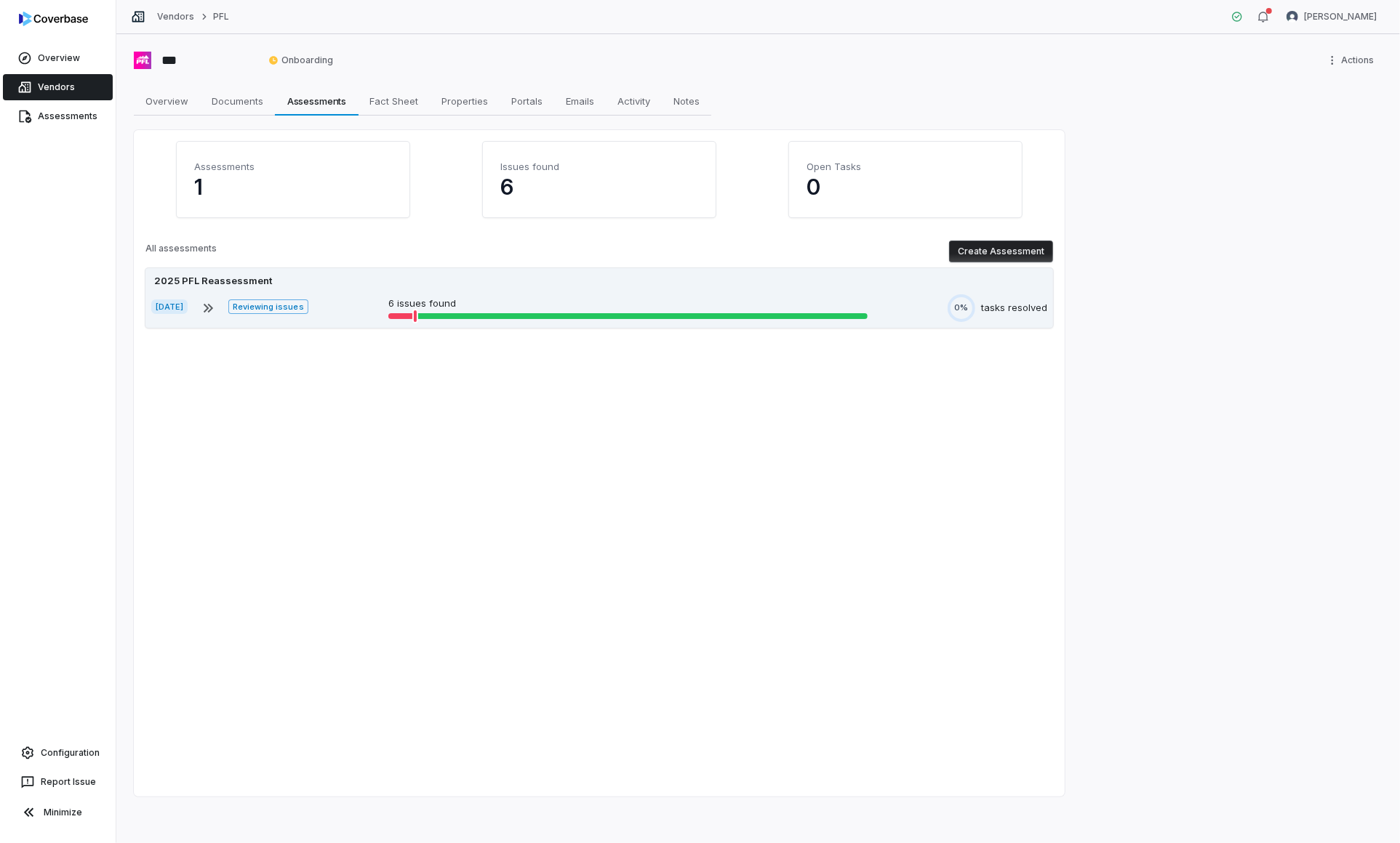
click at [488, 297] on p "6 issues found" at bounding box center [628, 303] width 479 height 14
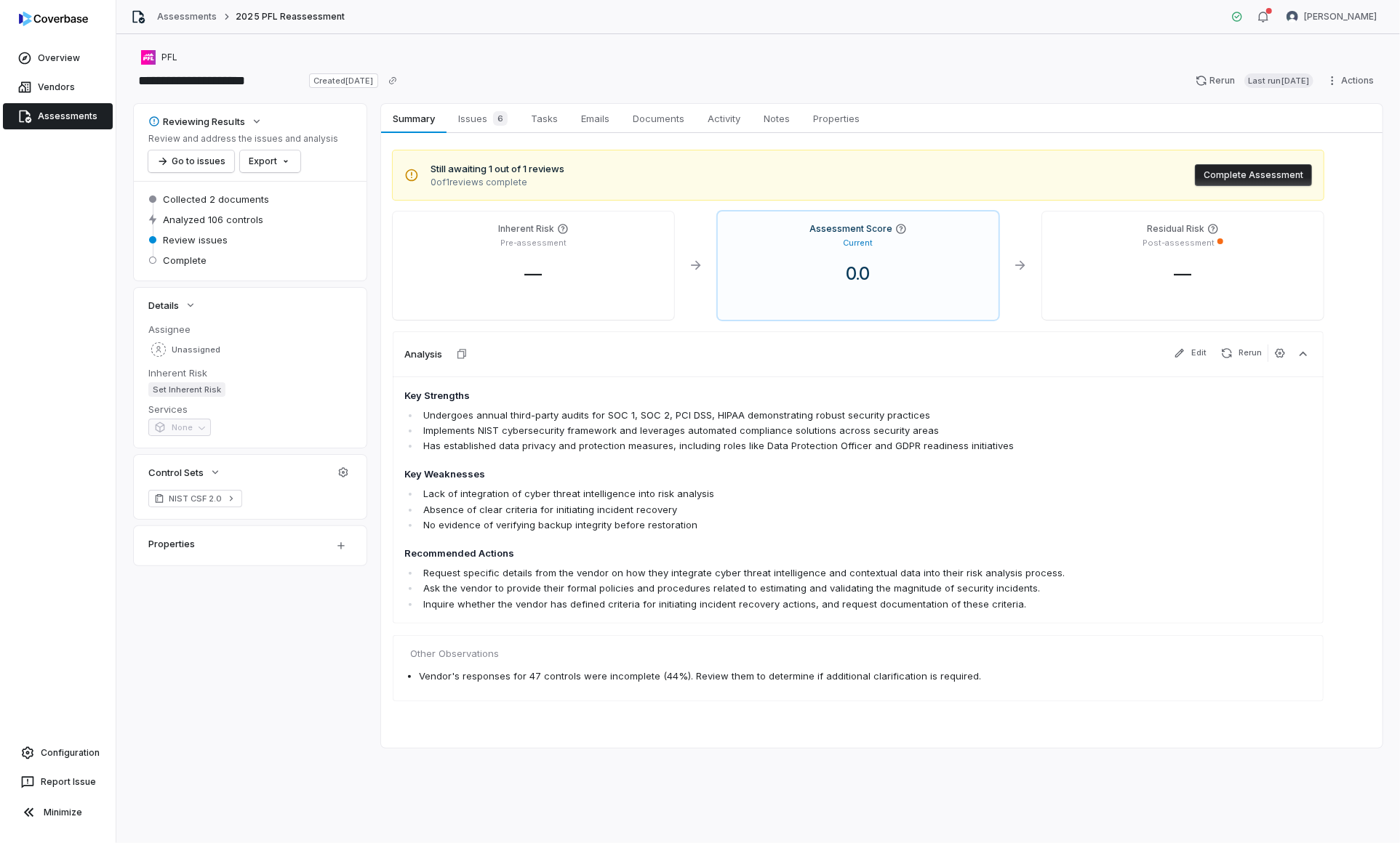
click at [1235, 175] on button "Complete Assessment" at bounding box center [1252, 176] width 117 height 22
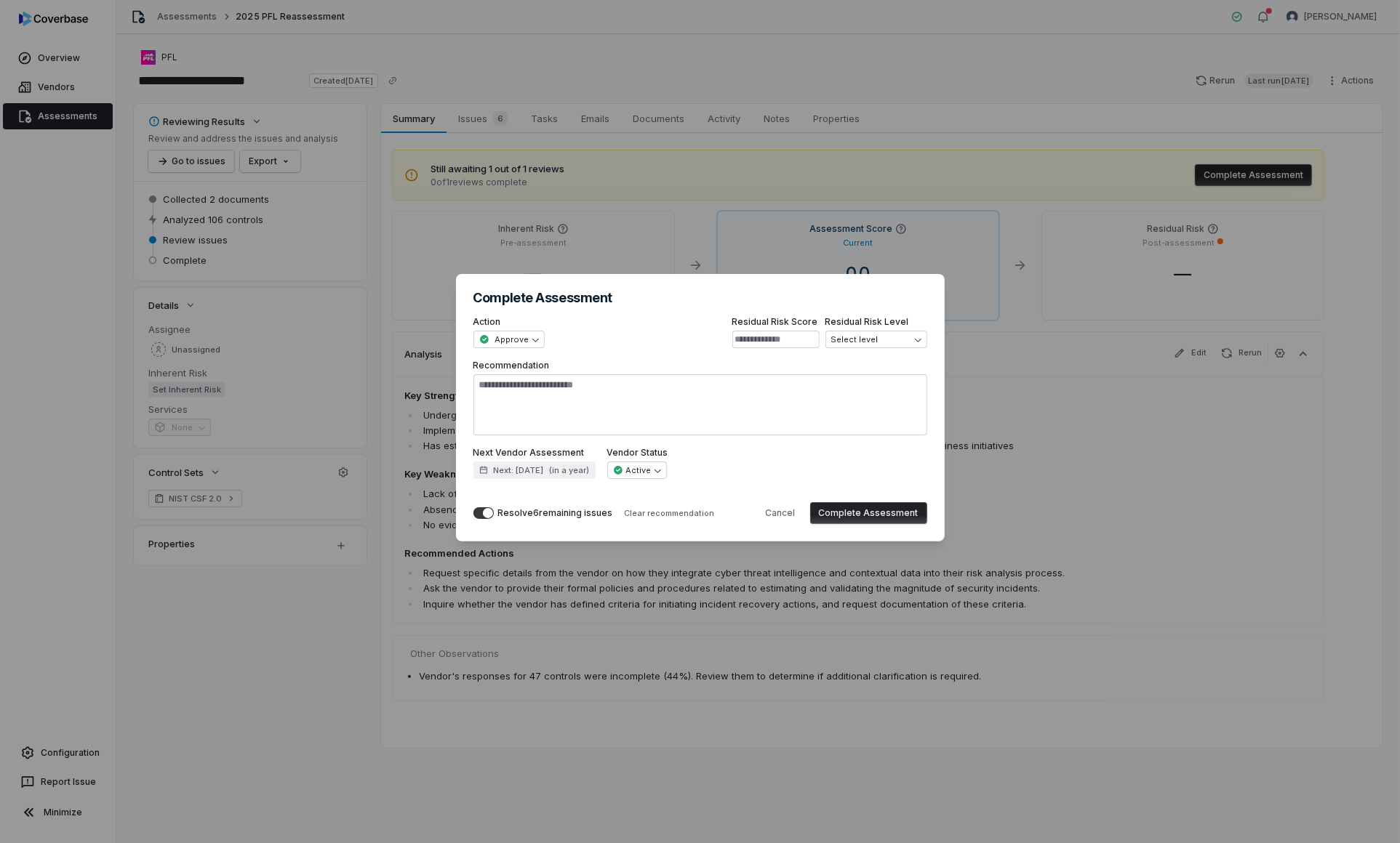
click at [892, 520] on button "Complete Assessment" at bounding box center [868, 513] width 117 height 22
type textarea "*"
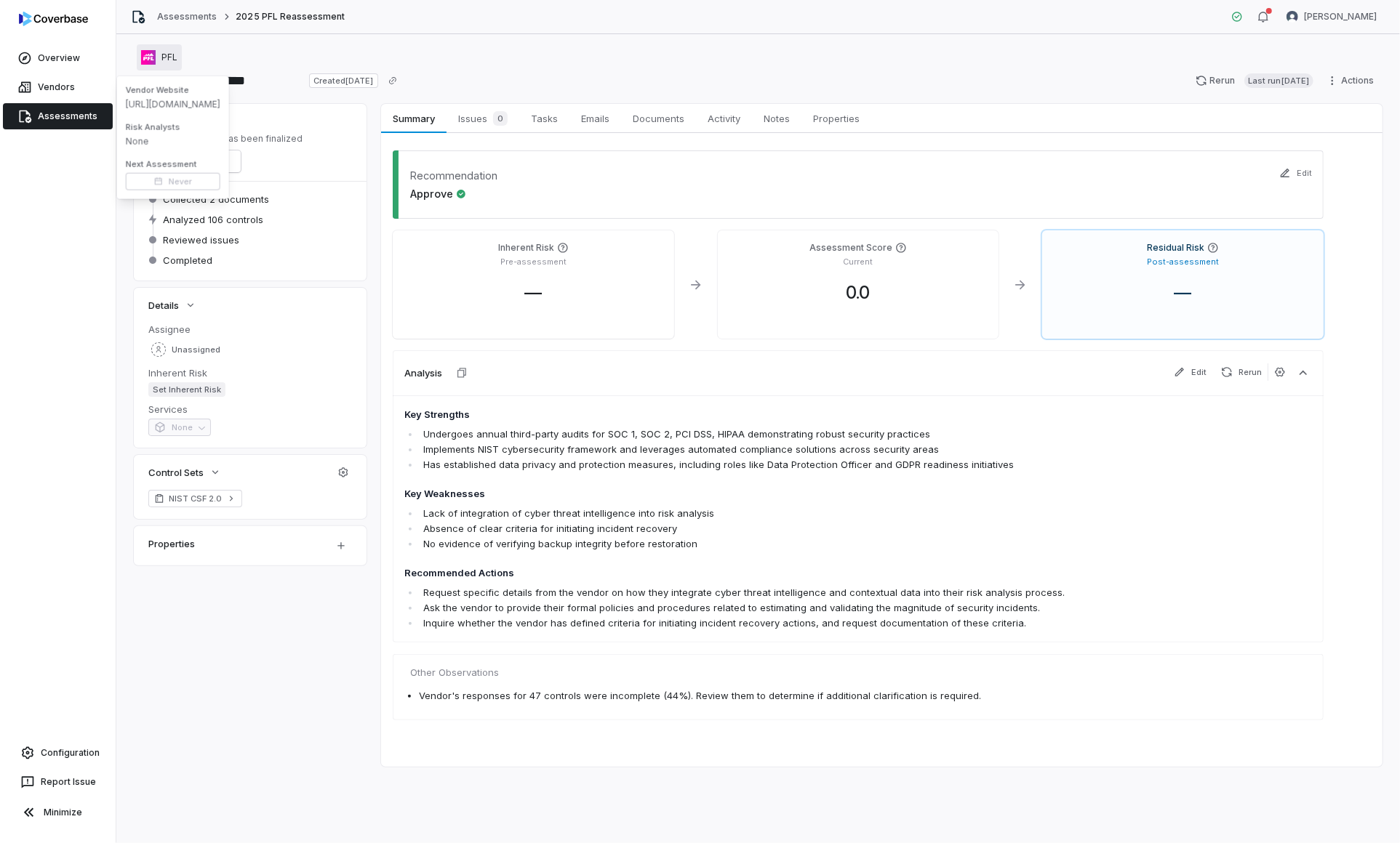
click at [165, 53] on span "PFL" at bounding box center [169, 58] width 16 height 12
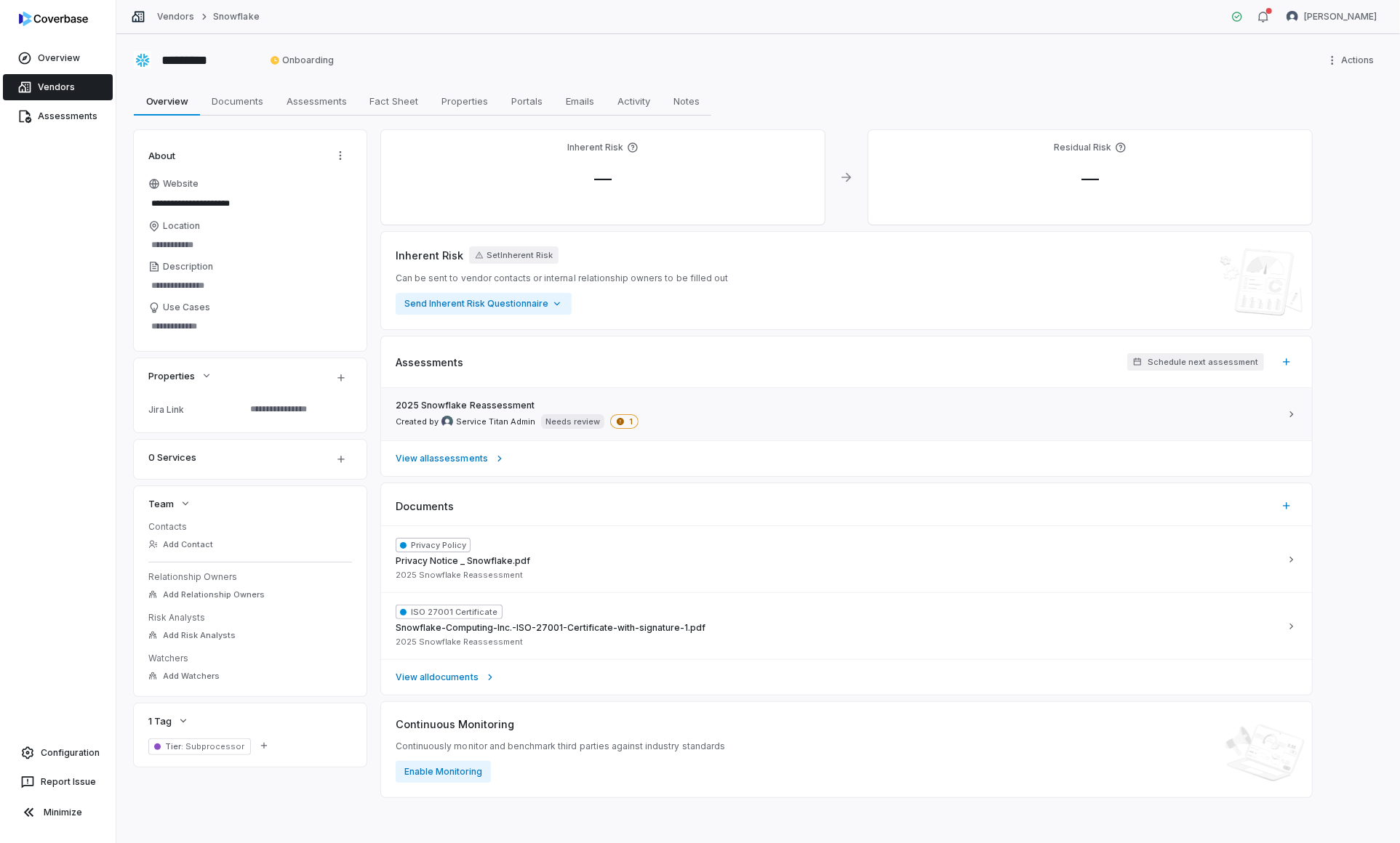
click at [626, 417] on span "1" at bounding box center [624, 421] width 28 height 14
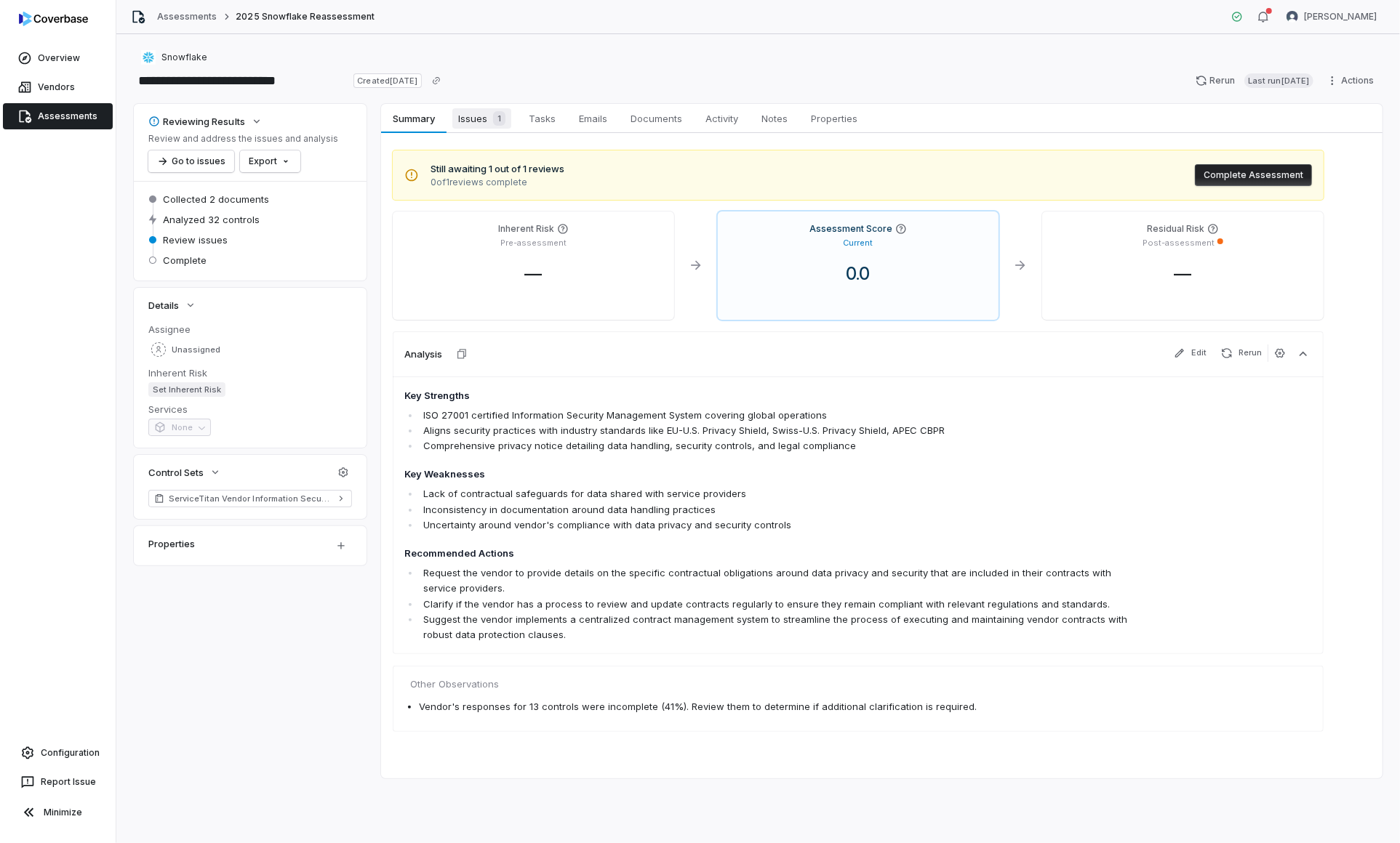
click at [483, 114] on span "Issues 1" at bounding box center [481, 118] width 59 height 20
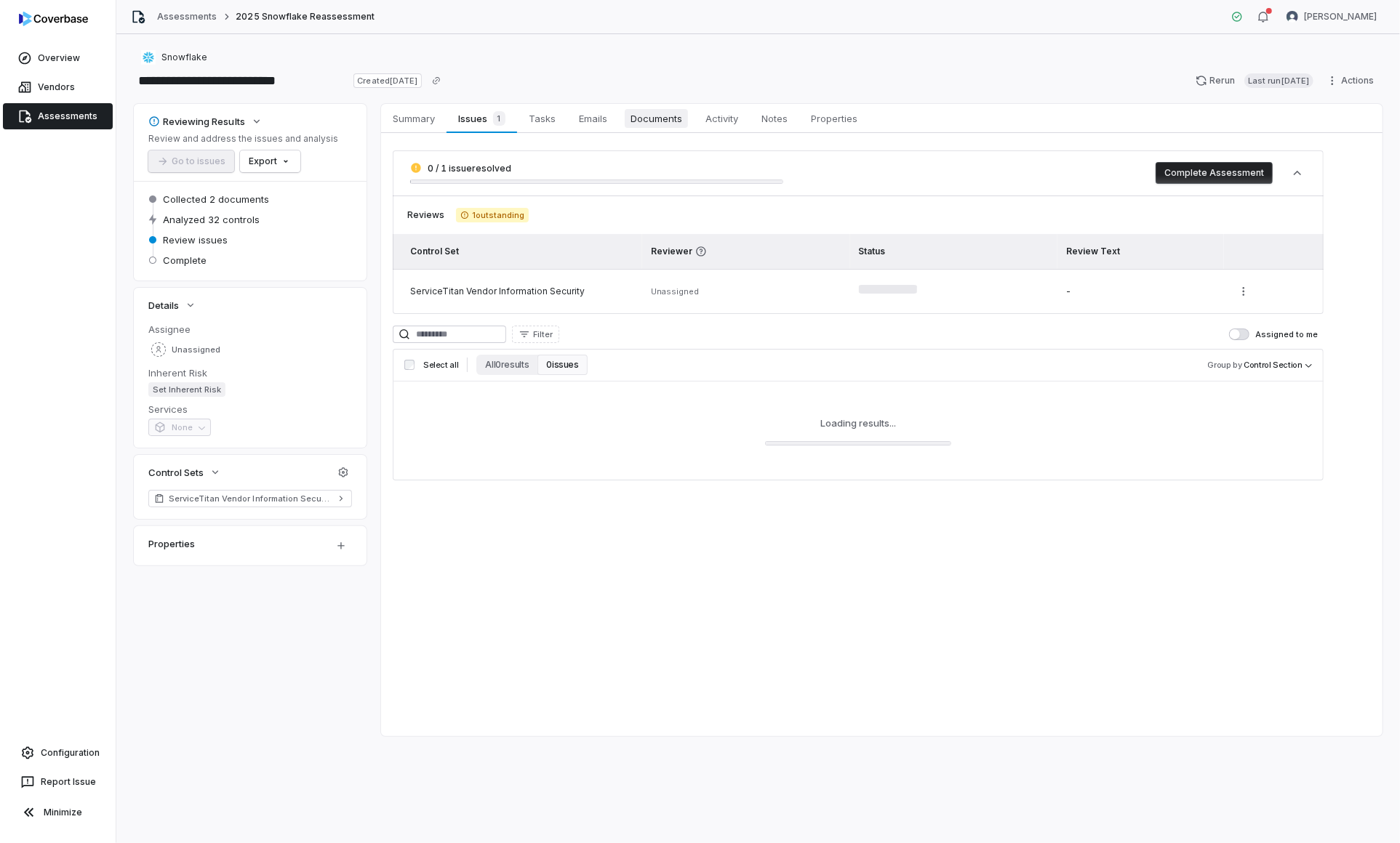
click at [651, 116] on span "Documents" at bounding box center [657, 118] width 63 height 19
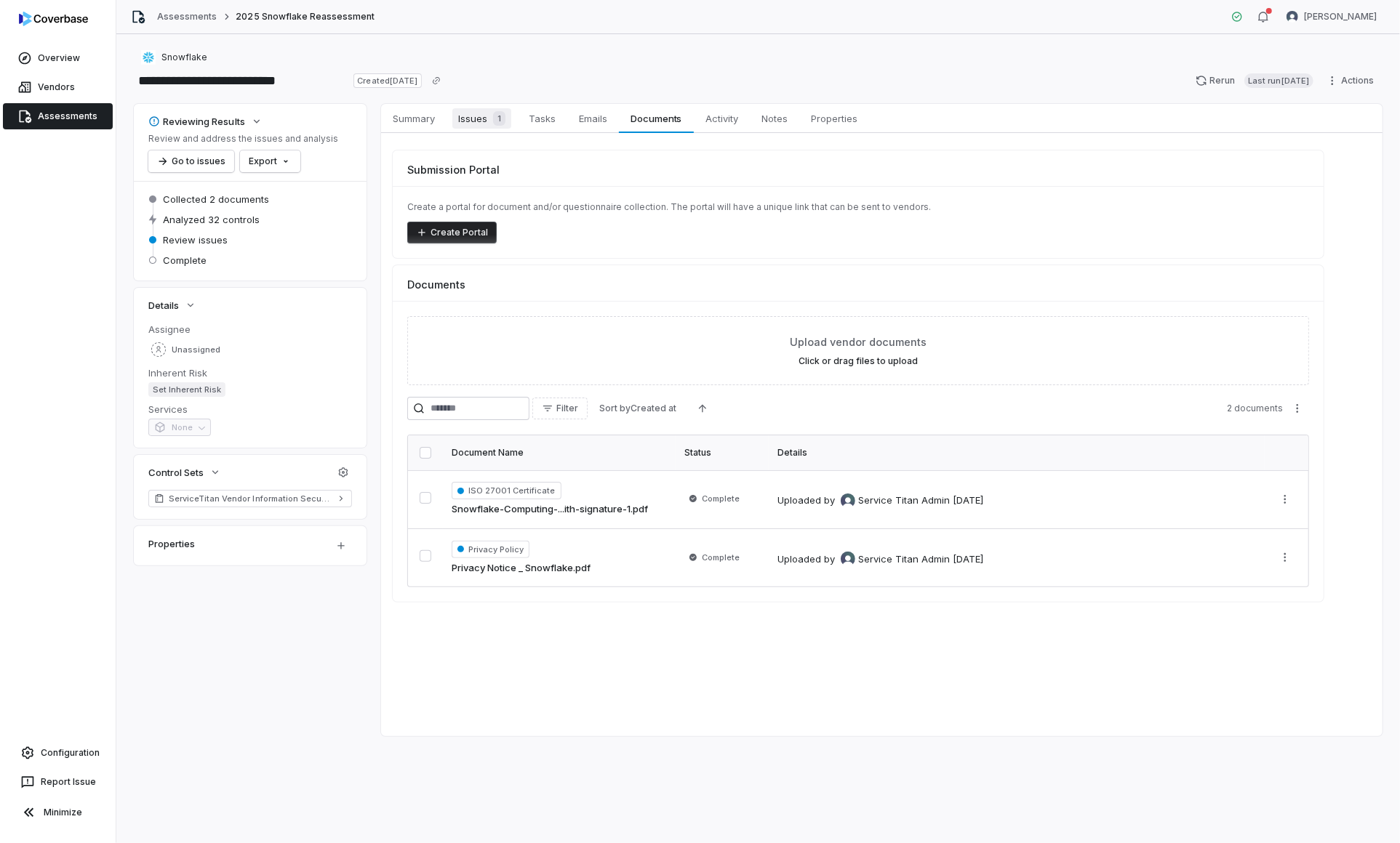
click at [467, 116] on span "Issues 1" at bounding box center [481, 118] width 59 height 20
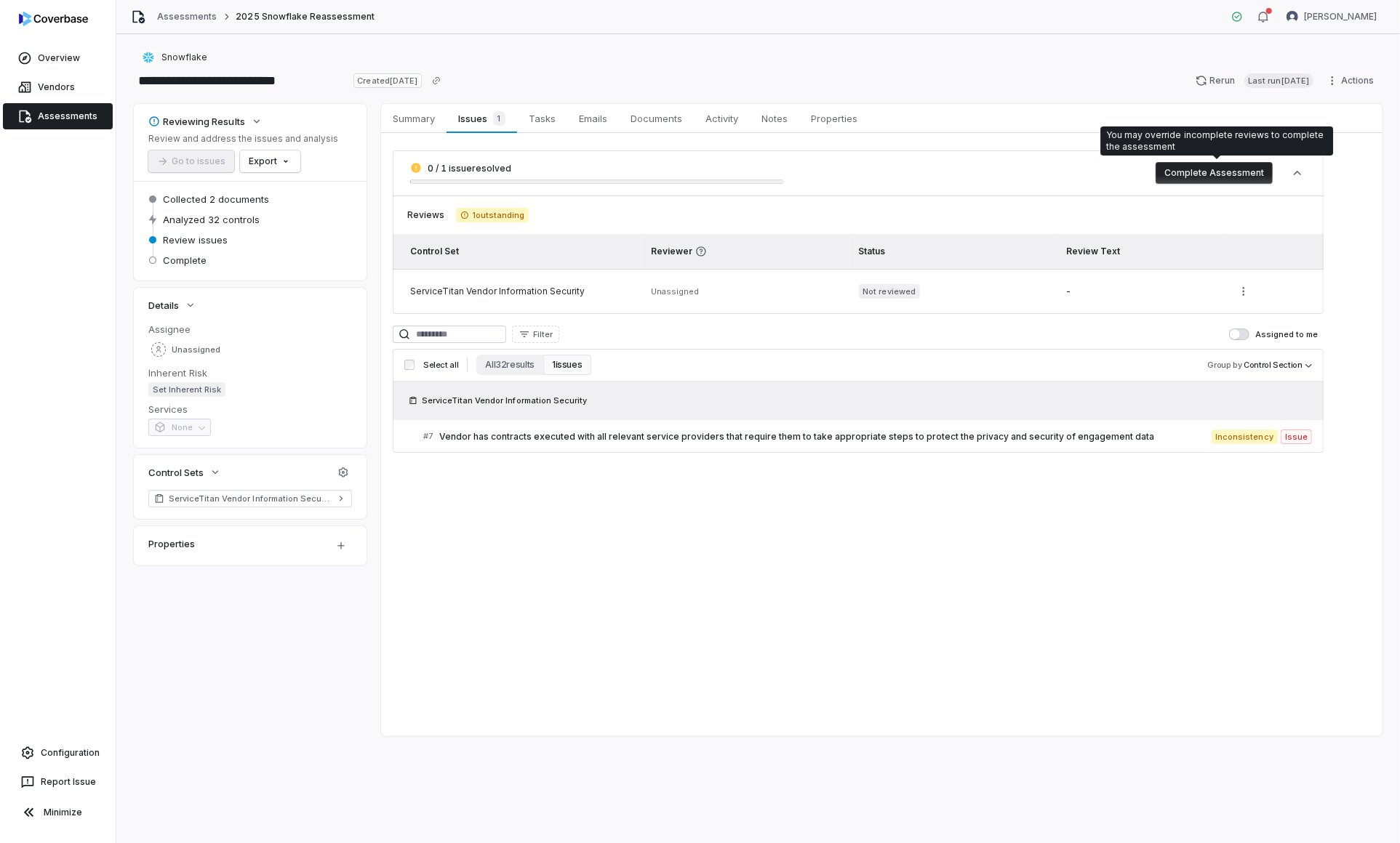
click at [1212, 170] on button "Complete Assessment" at bounding box center [1213, 173] width 117 height 22
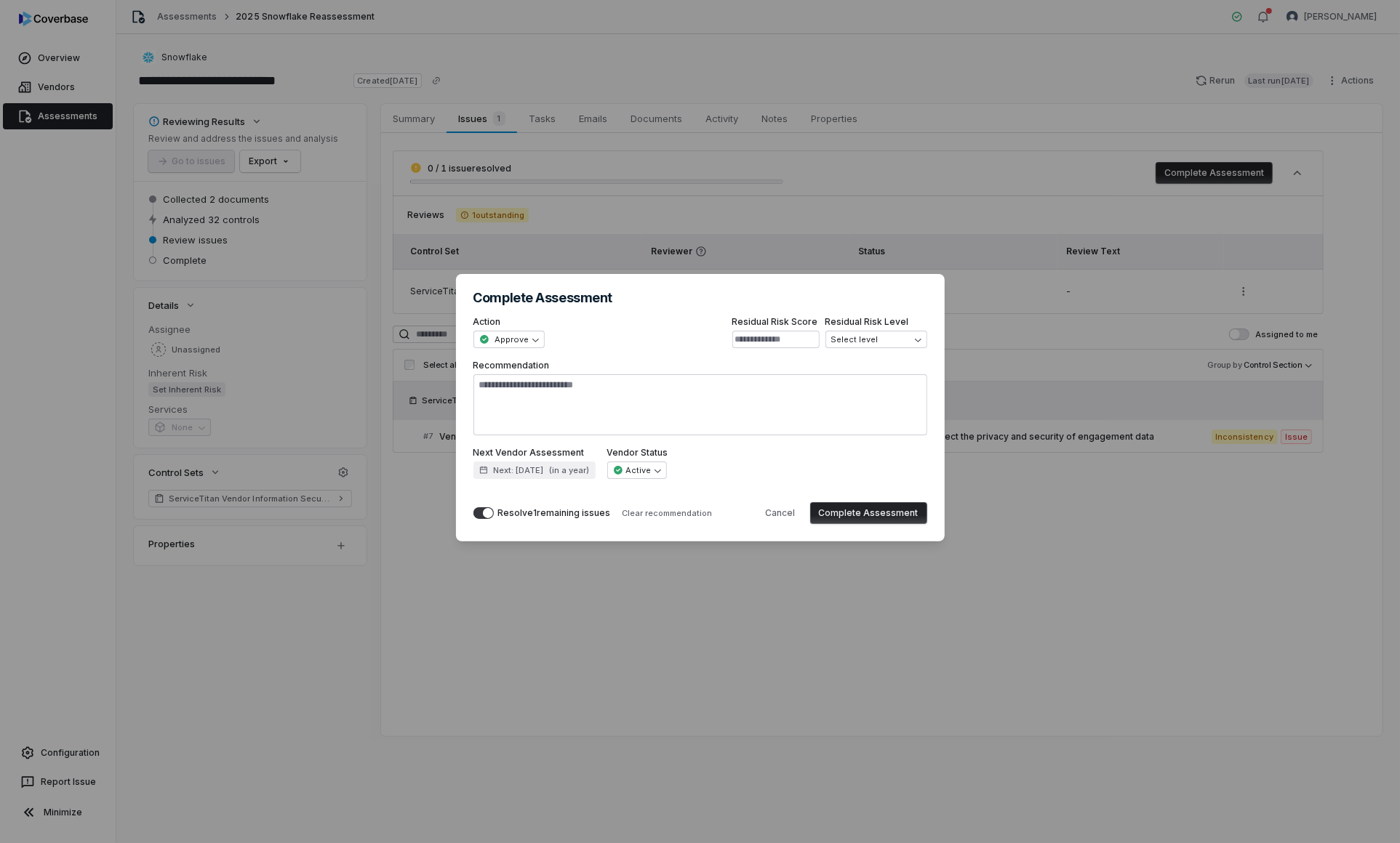
click at [859, 507] on button "Complete Assessment" at bounding box center [868, 513] width 117 height 22
type textarea "*"
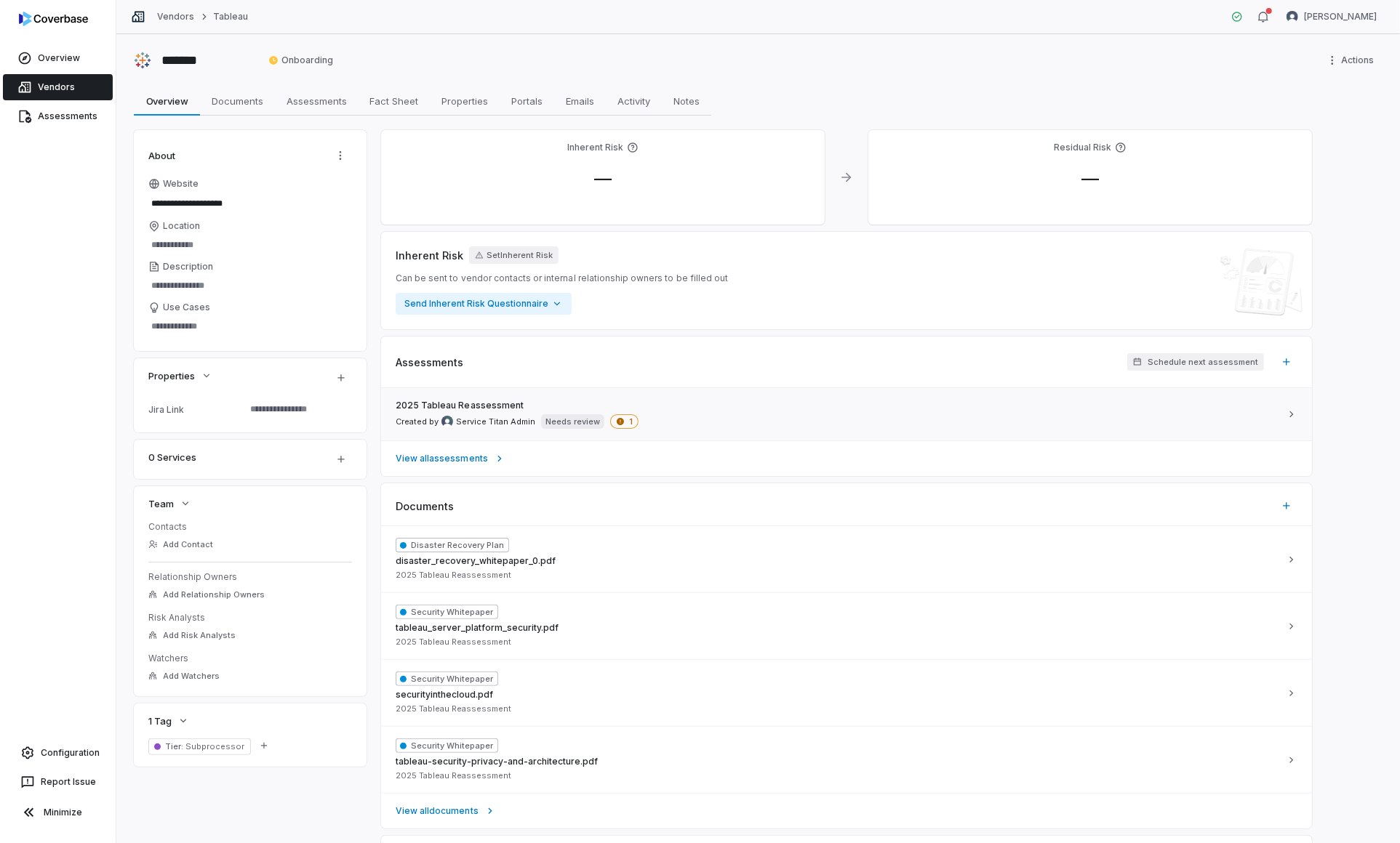
click at [664, 419] on div "2025 Tableau Reassessment Created by Service Titan Admin Needs review 1" at bounding box center [837, 414] width 884 height 29
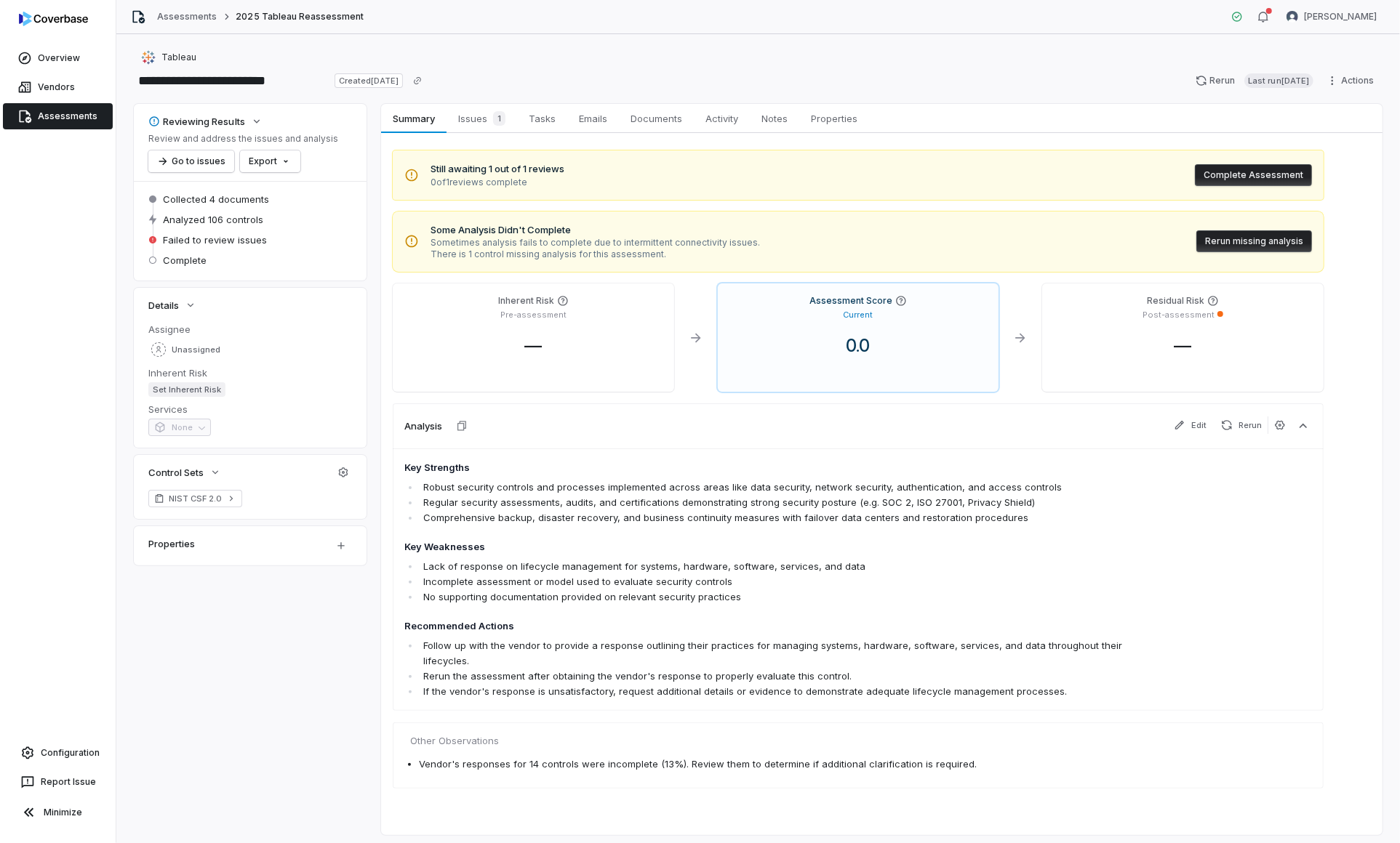
click at [1250, 173] on button "Complete Assessment" at bounding box center [1252, 176] width 117 height 22
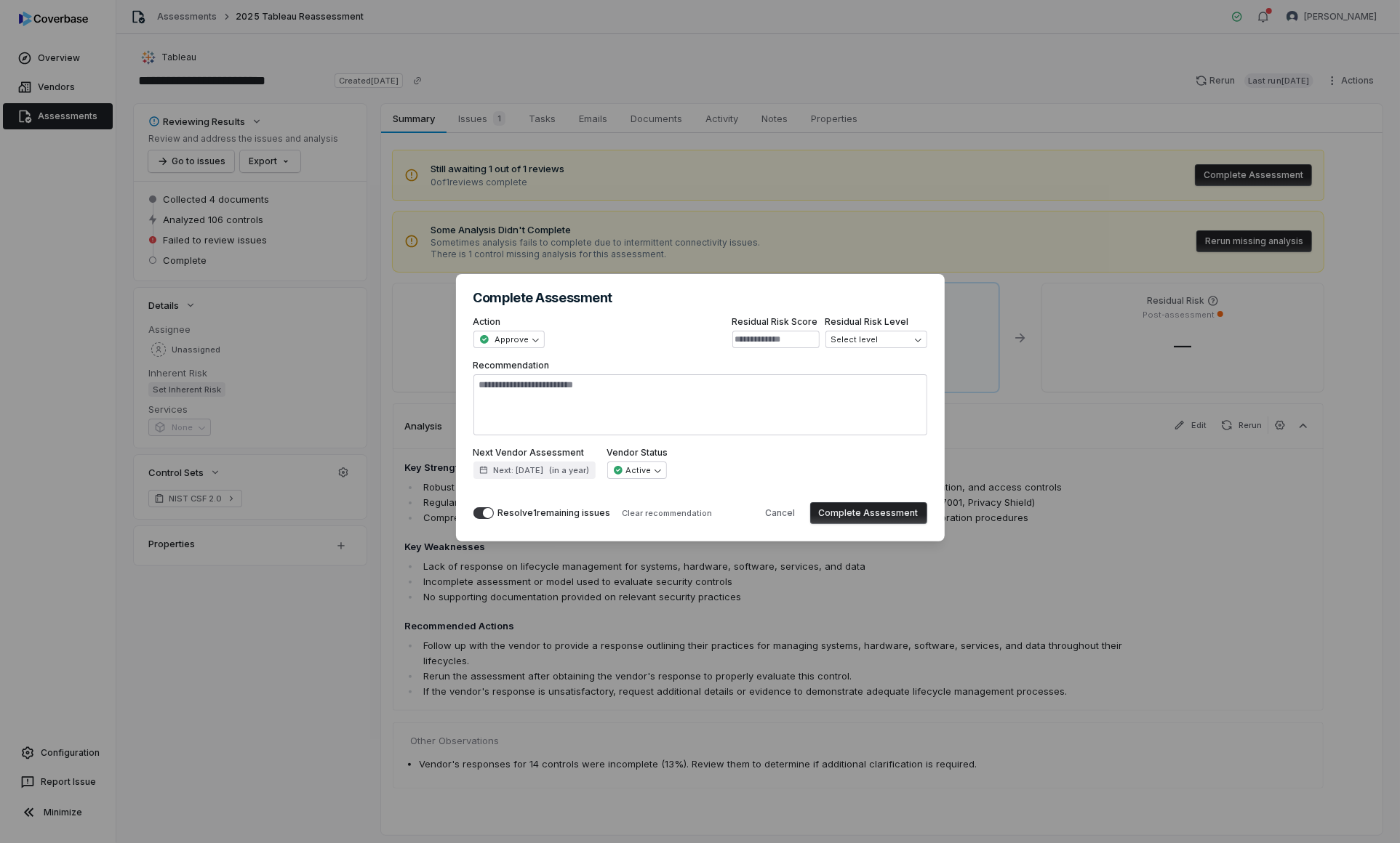
click at [951, 216] on div "**********" at bounding box center [700, 421] width 1400 height 843
click at [622, 119] on div "**********" at bounding box center [700, 421] width 1400 height 843
click at [778, 518] on button "Cancel" at bounding box center [780, 513] width 47 height 22
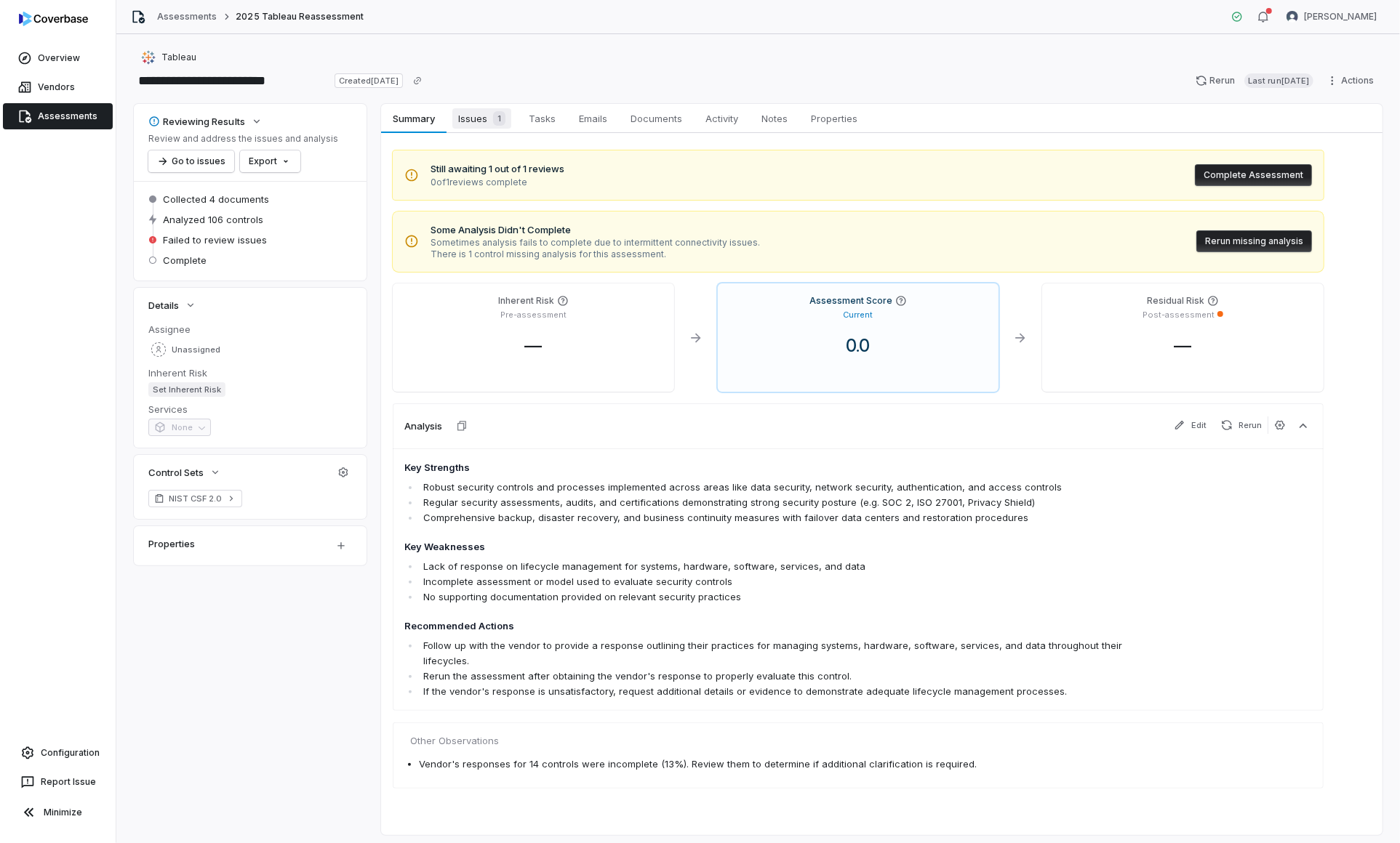
click at [473, 118] on span "Issues 1" at bounding box center [481, 118] width 59 height 20
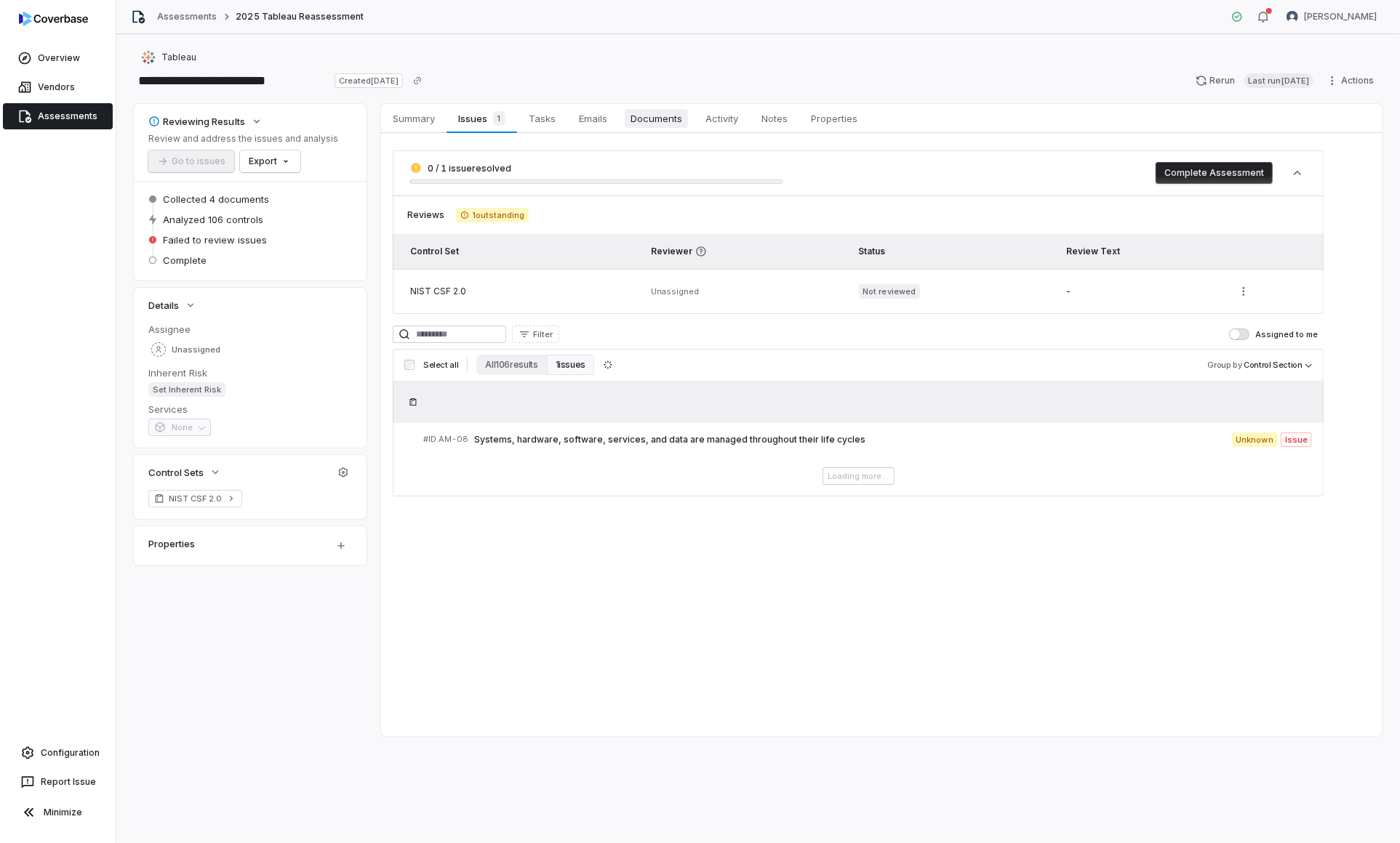
click at [660, 113] on span "Documents" at bounding box center [657, 118] width 63 height 19
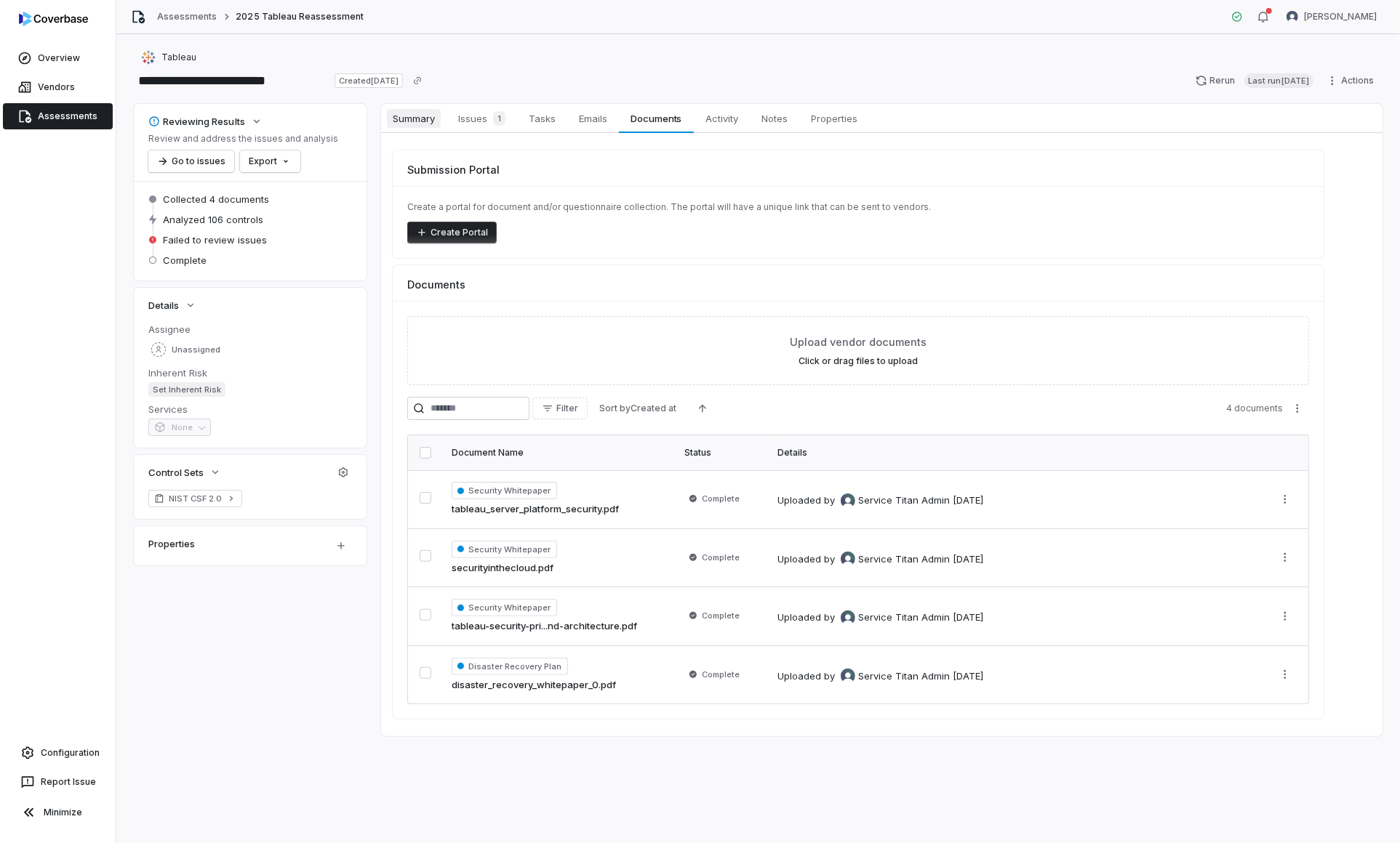
click at [422, 117] on span "Summary" at bounding box center [414, 118] width 54 height 19
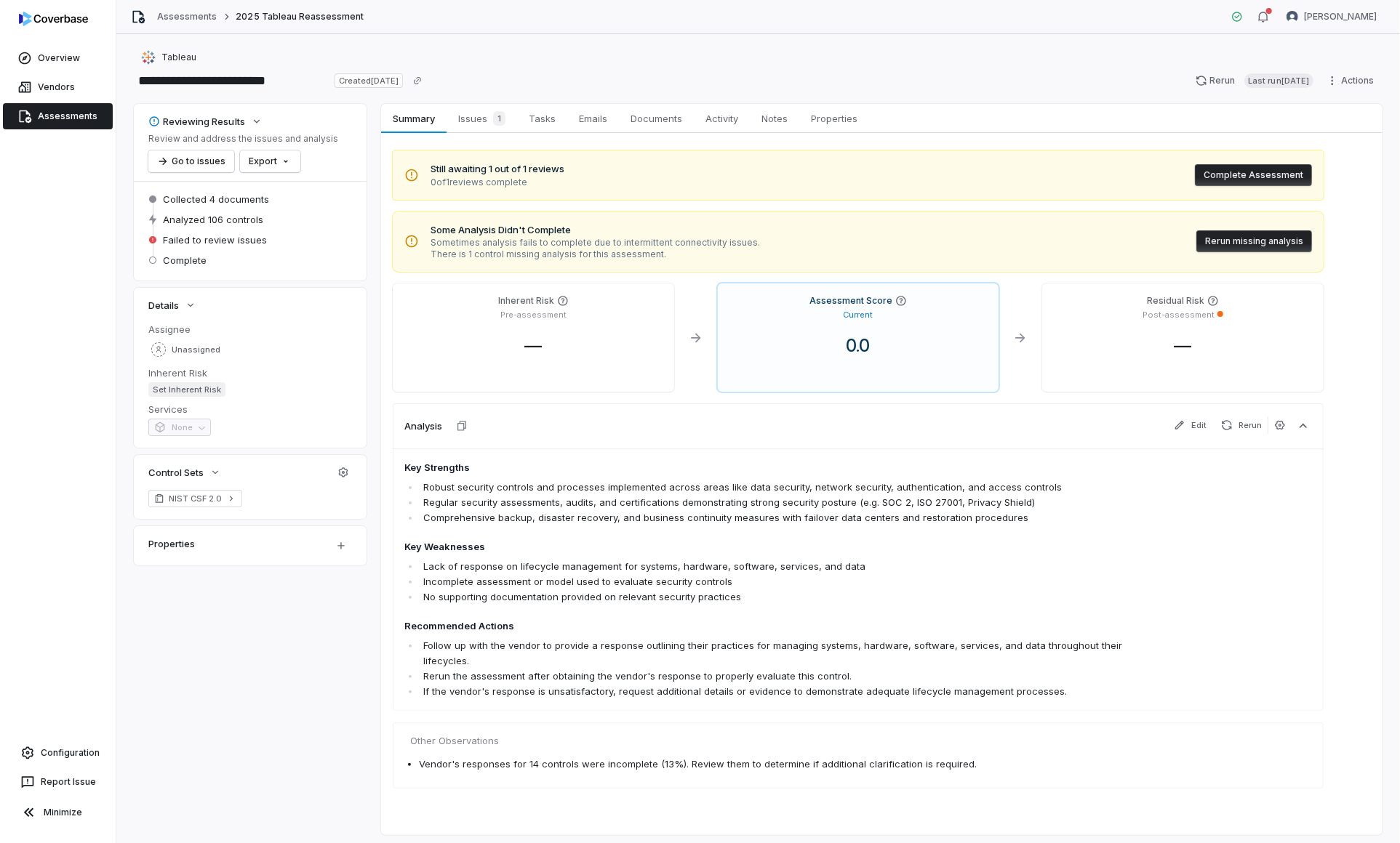
click at [1270, 170] on button "Complete Assessment" at bounding box center [1252, 176] width 117 height 22
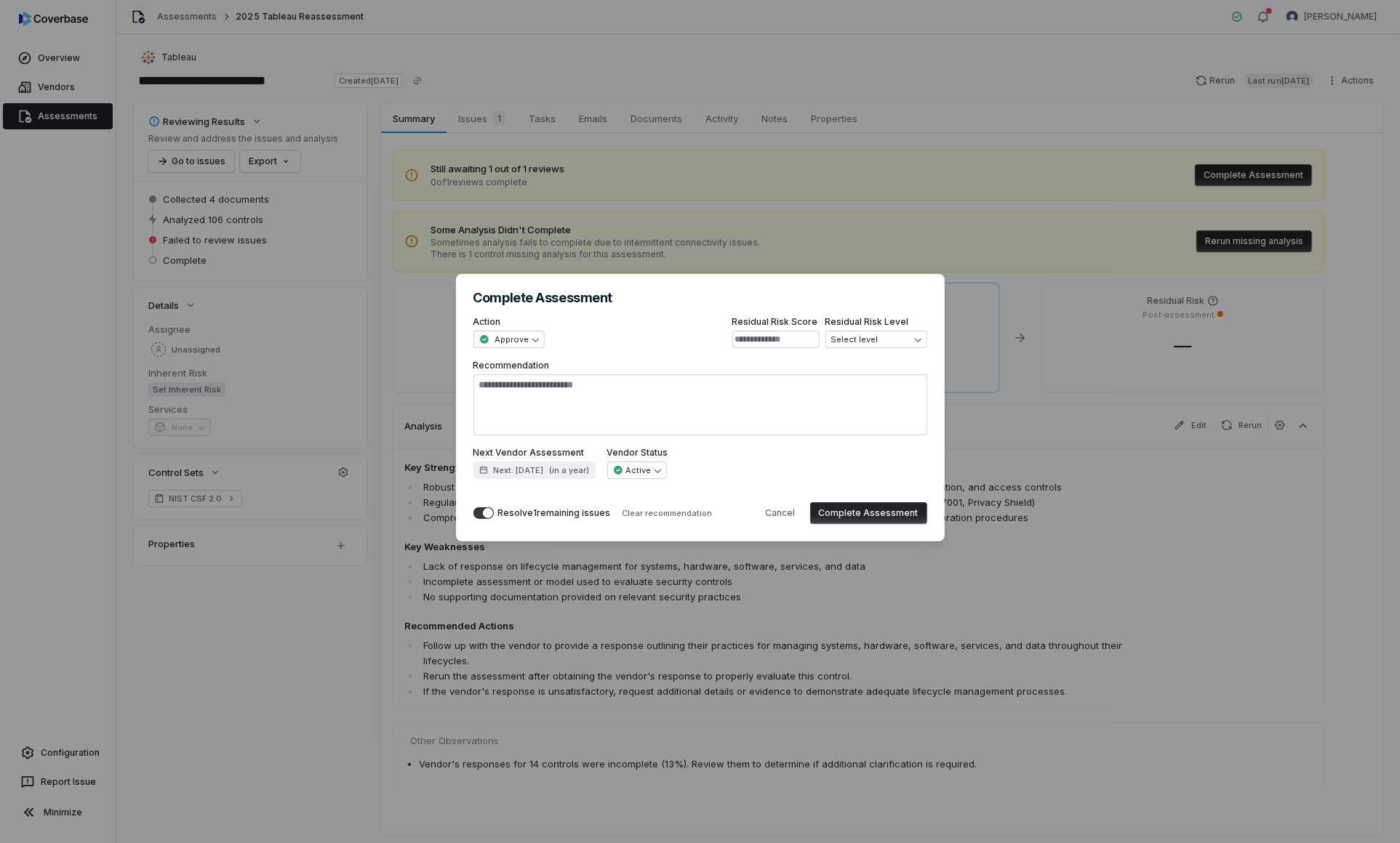
click at [876, 509] on button "Complete Assessment" at bounding box center [868, 513] width 117 height 22
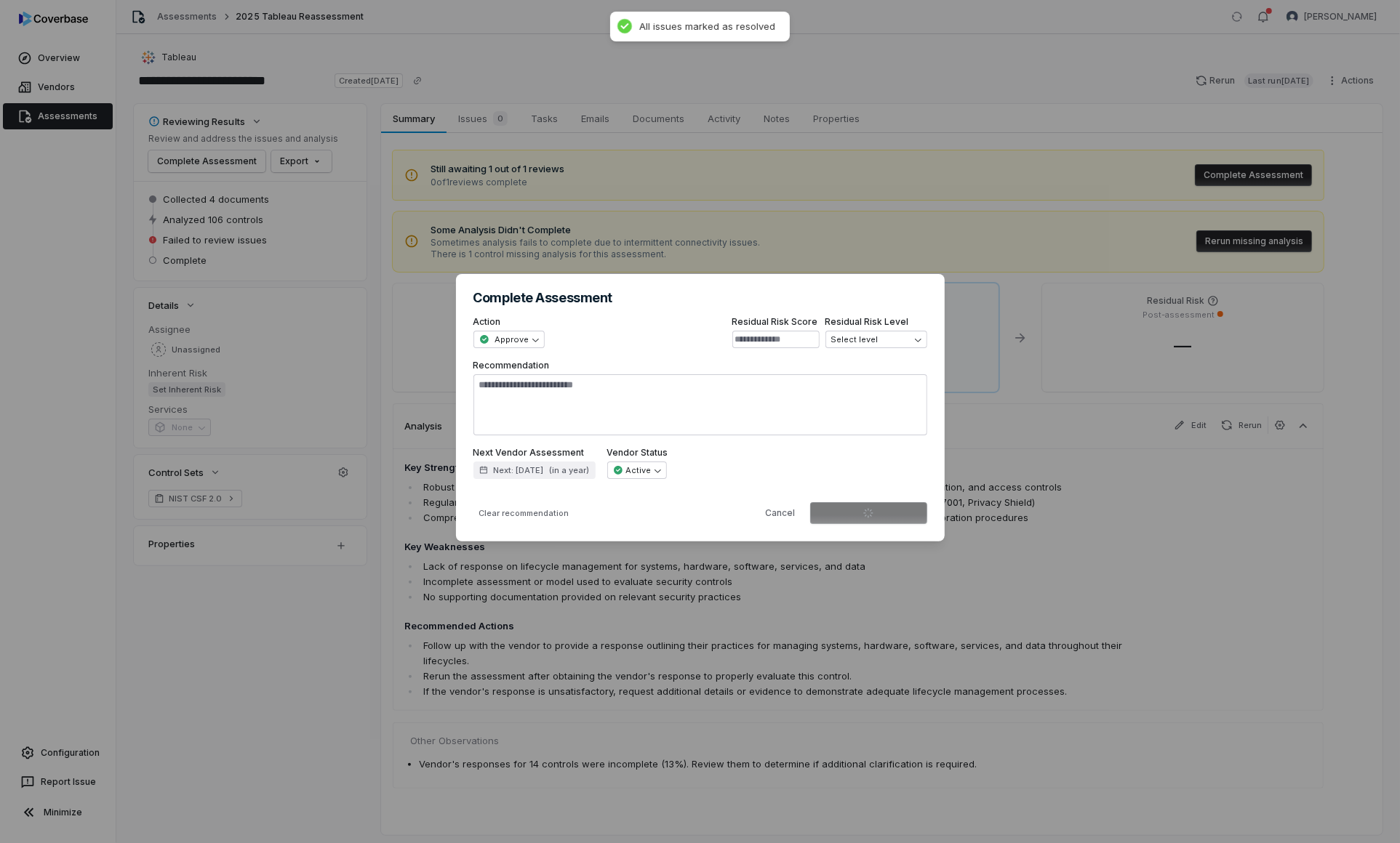
type textarea "*"
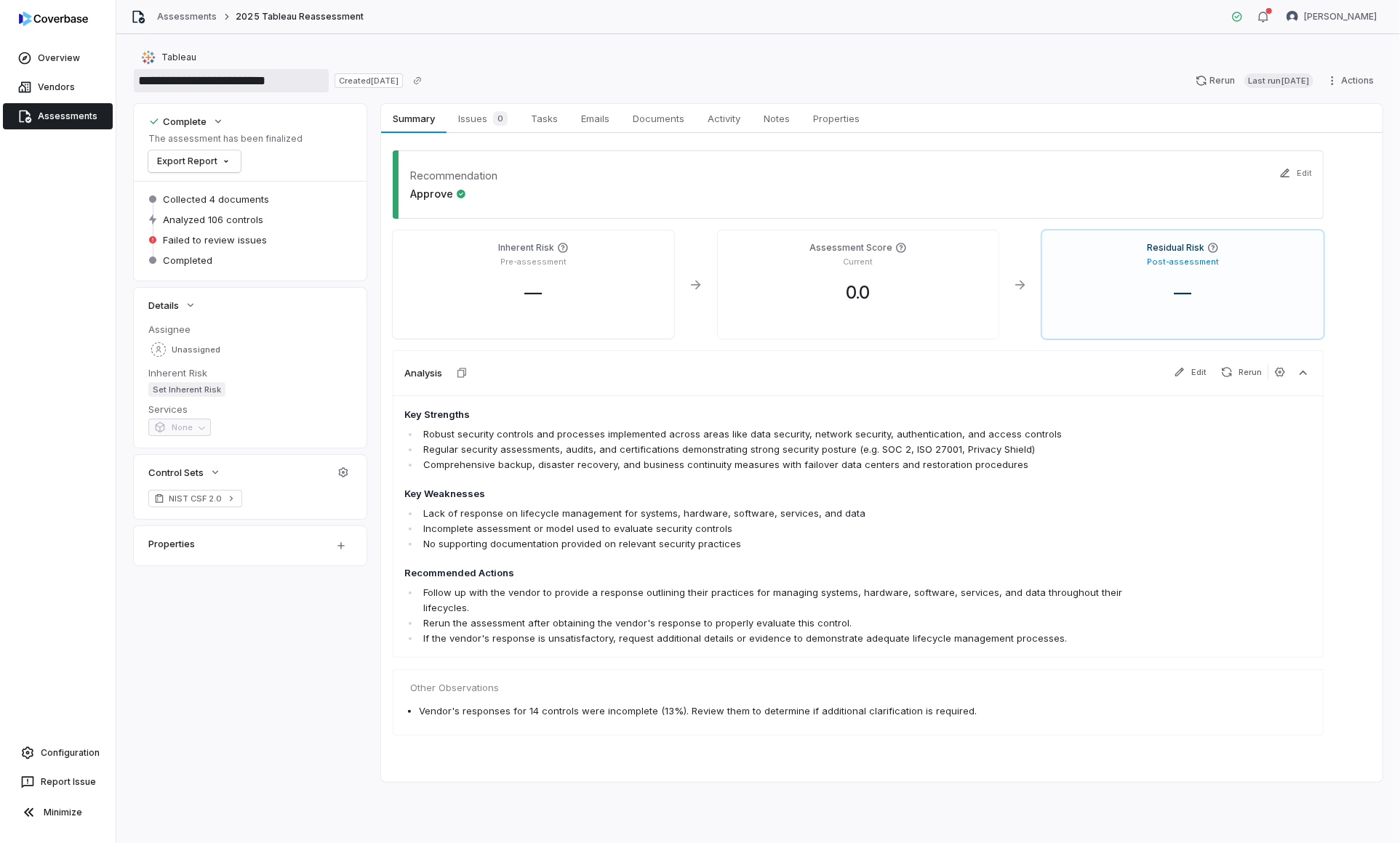
click at [173, 69] on input "**********" at bounding box center [231, 80] width 195 height 23
click at [163, 52] on span "Tableau" at bounding box center [178, 58] width 35 height 12
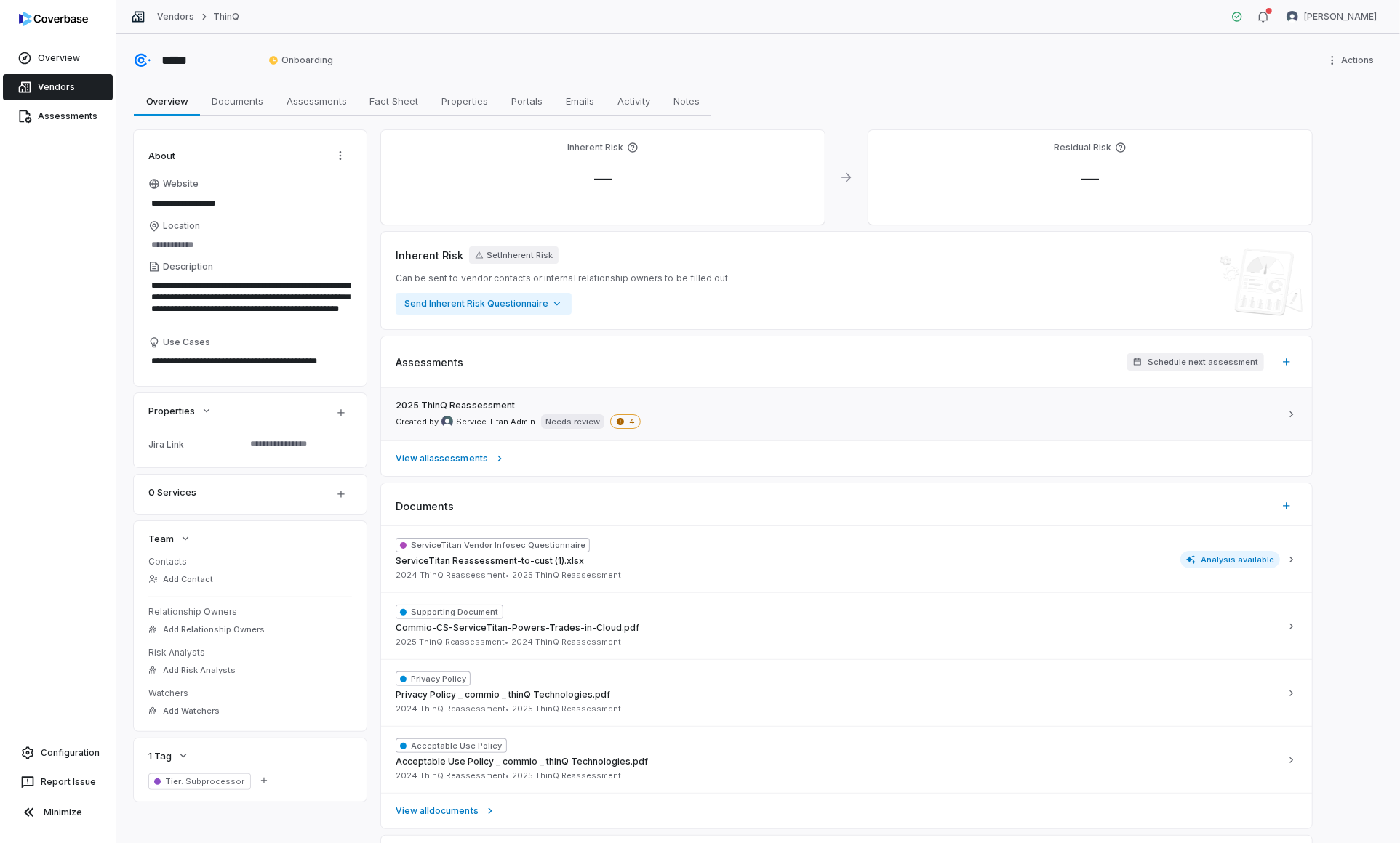
click at [641, 428] on link "2025 ThinQ Reassessment Created by Service Titan Admin Needs review 4" at bounding box center [847, 413] width 931 height 52
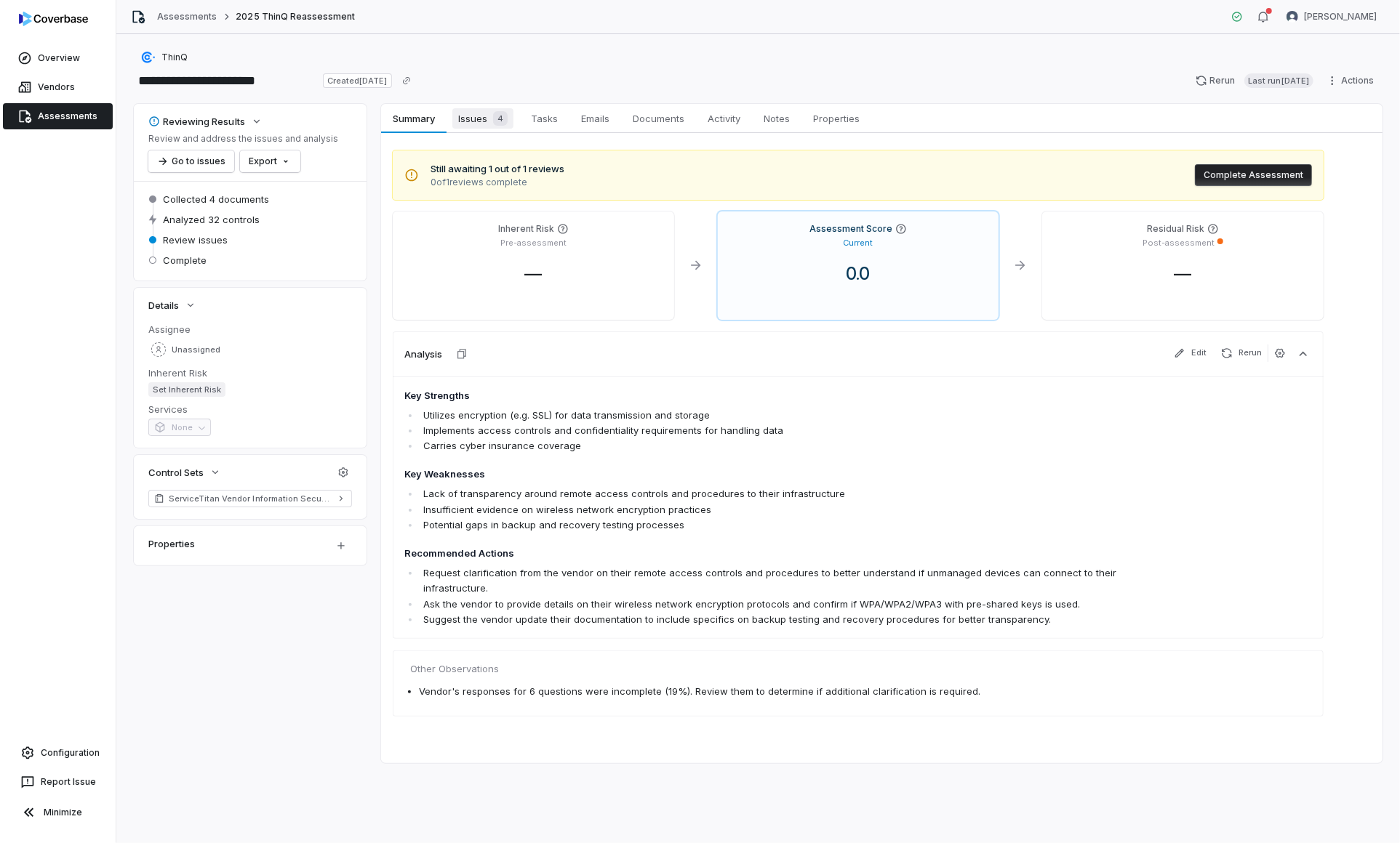
click at [485, 122] on span "Issues 4" at bounding box center [483, 118] width 61 height 20
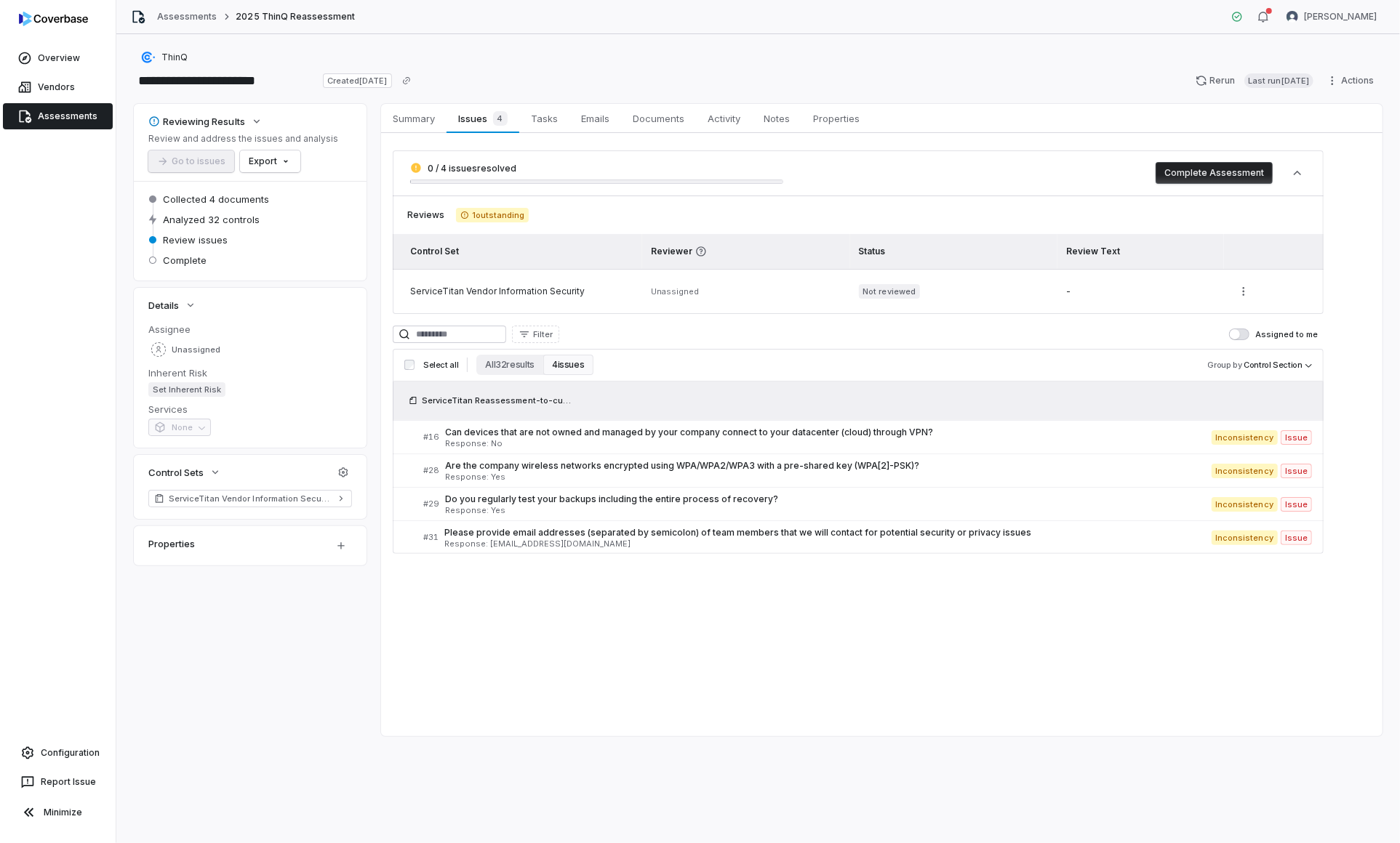
click at [1234, 180] on button "Complete Assessment" at bounding box center [1213, 173] width 117 height 22
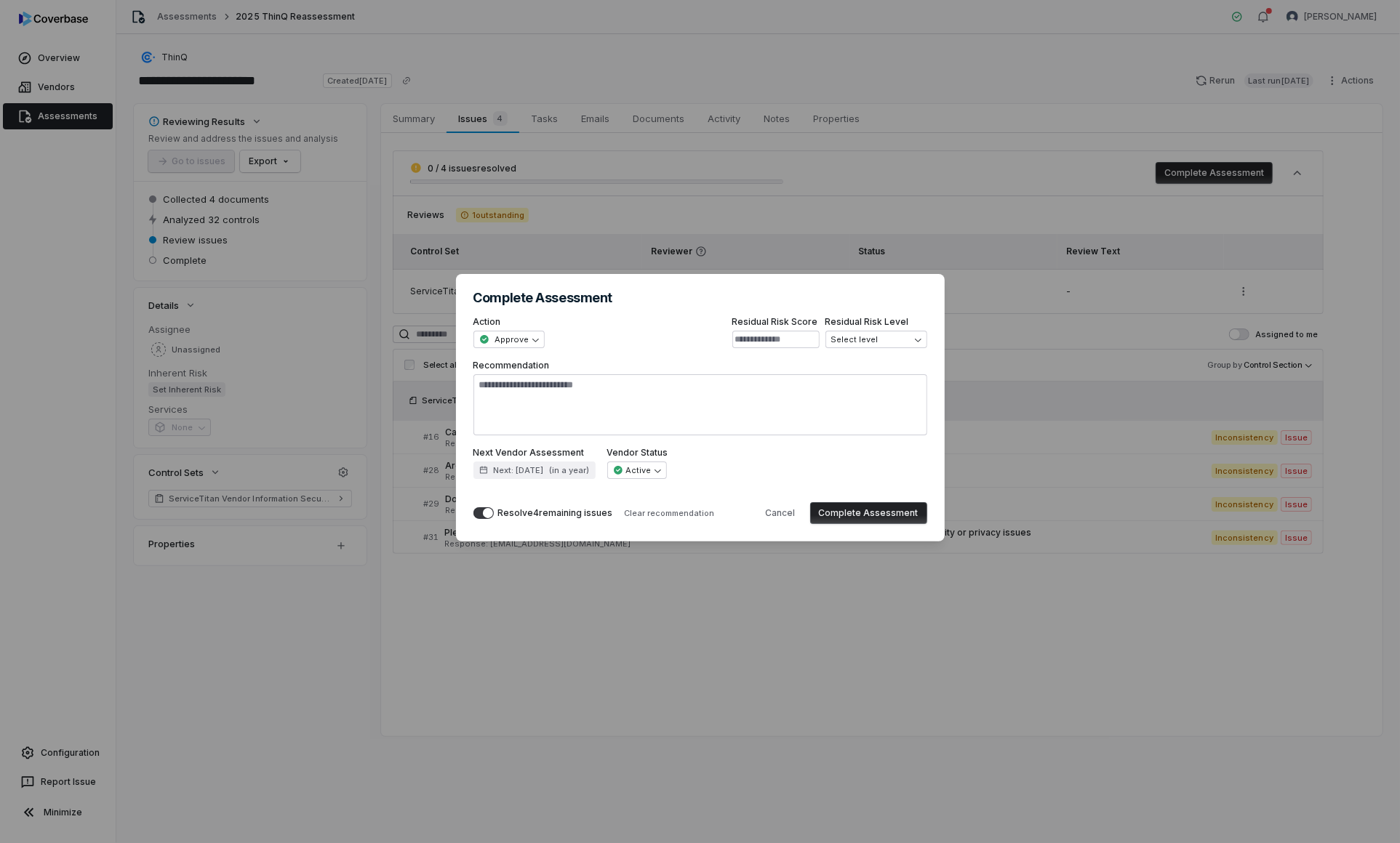
click at [862, 512] on button "Complete Assessment" at bounding box center [868, 513] width 117 height 22
type textarea "*"
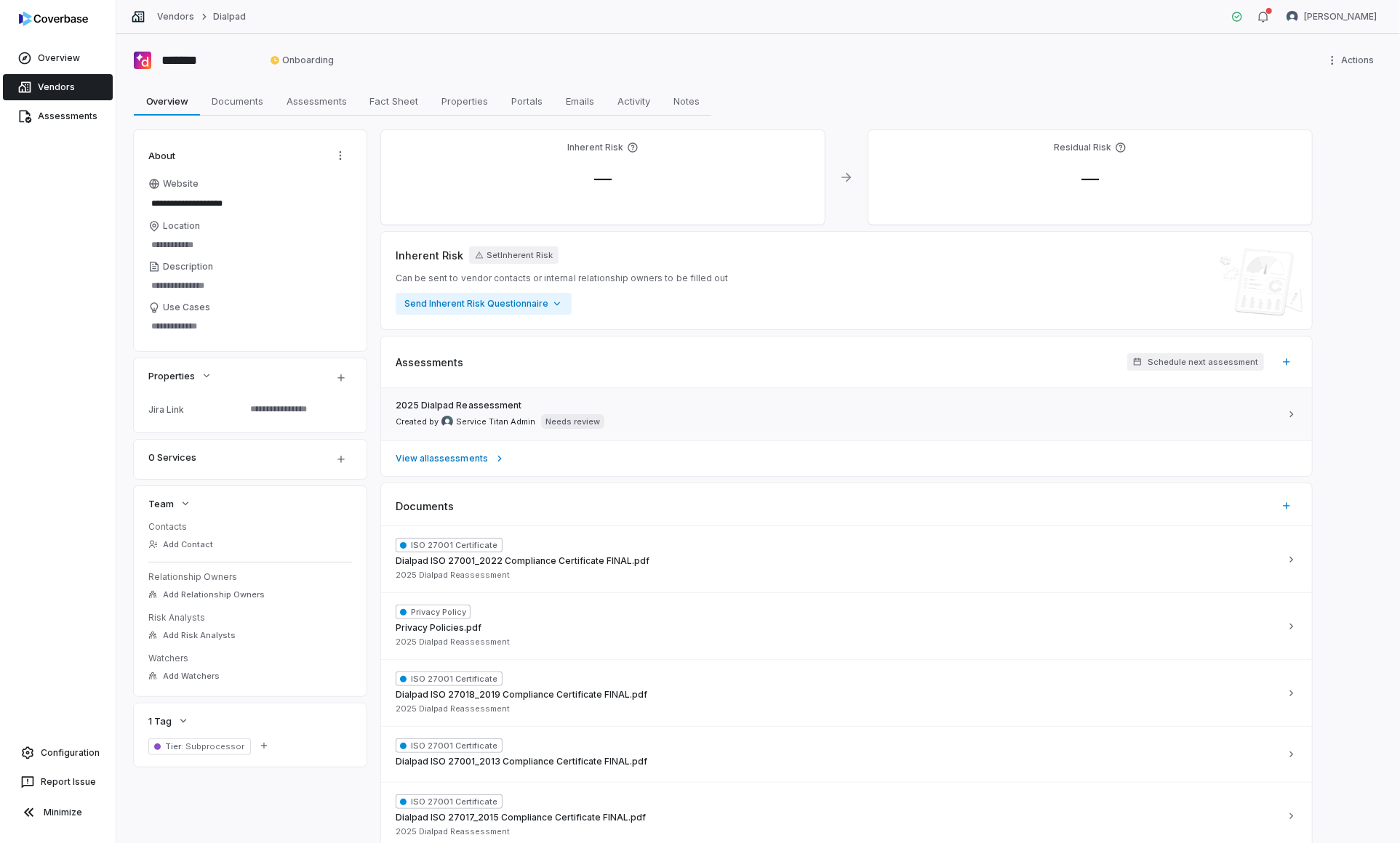
click at [636, 423] on div "2025 Dialpad Reassessment Created by Service Titan Admin Needs review" at bounding box center [837, 414] width 884 height 29
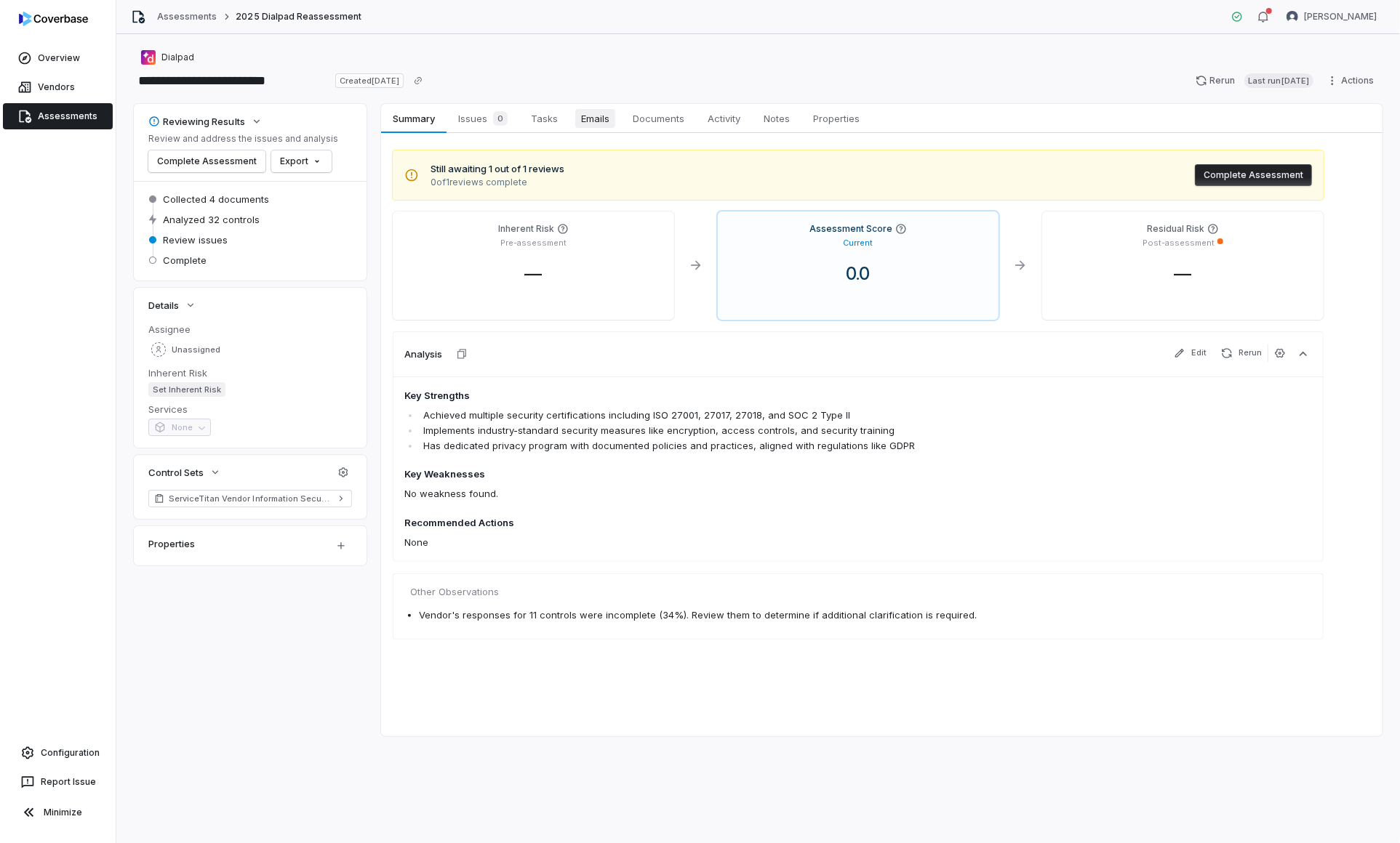
click at [585, 126] on span "Emails" at bounding box center [595, 118] width 40 height 19
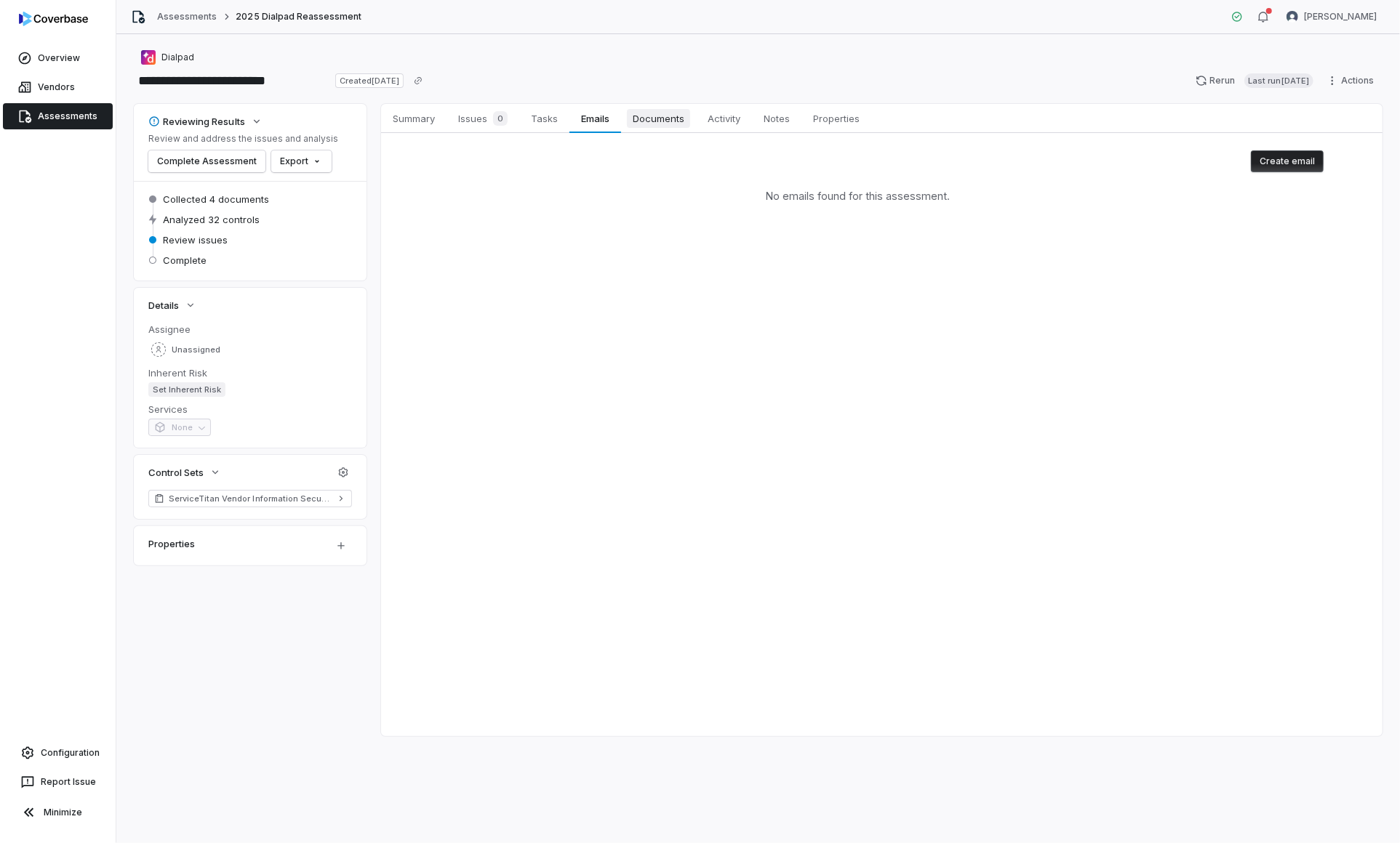
click at [639, 130] on link "Documents Documents" at bounding box center [658, 118] width 75 height 29
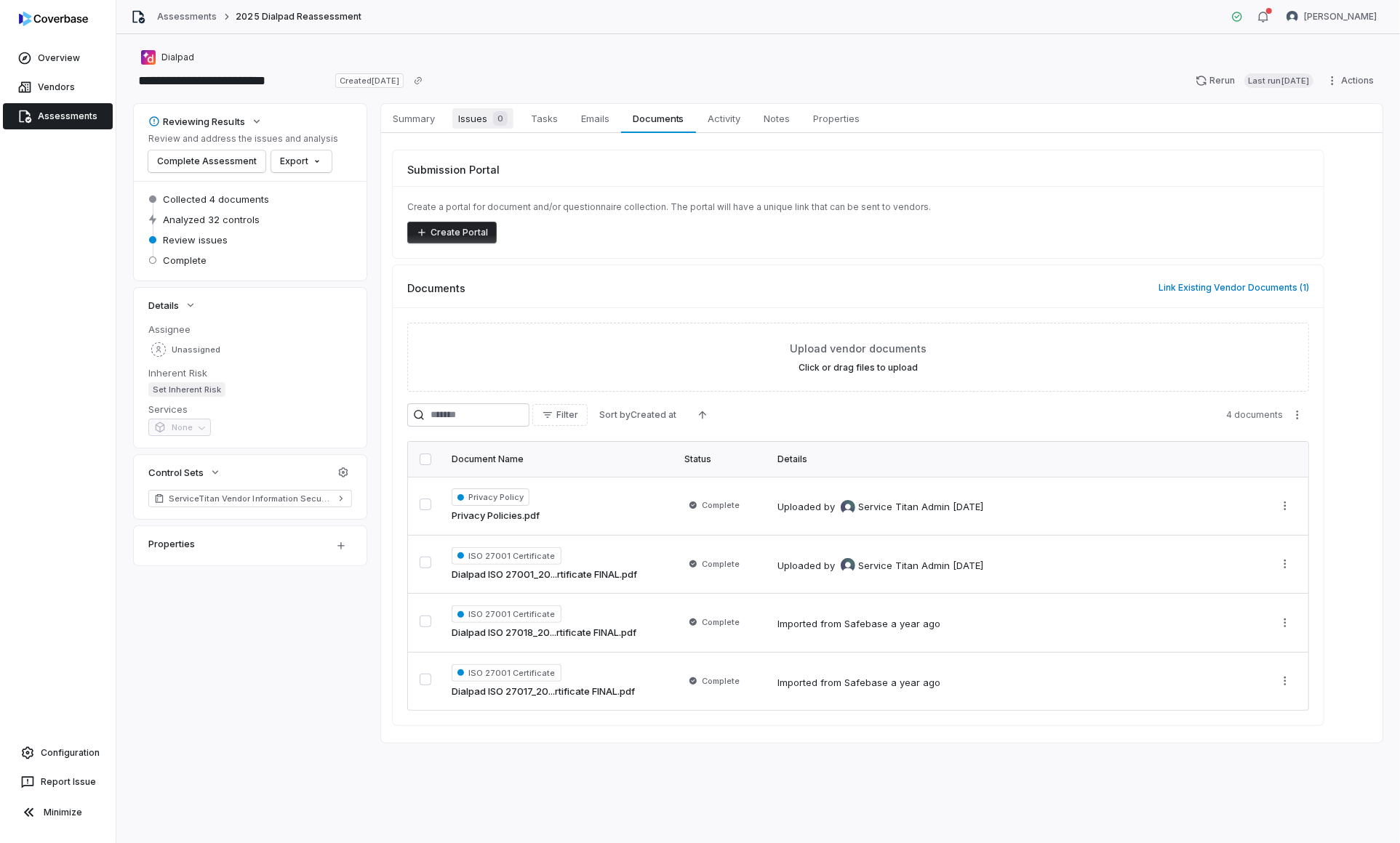
click at [473, 112] on span "Issues 0" at bounding box center [483, 118] width 61 height 20
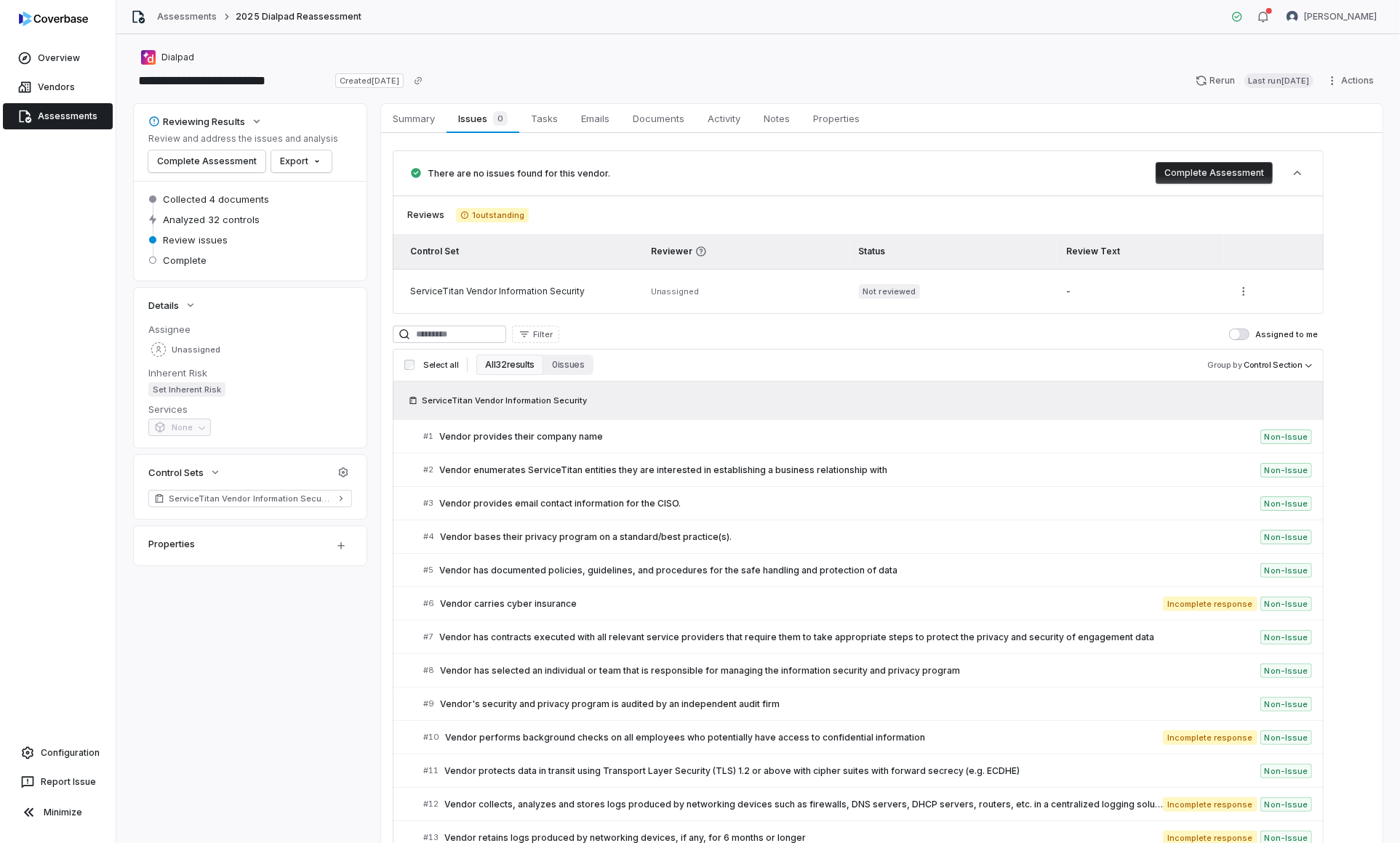
click at [1184, 176] on button "Complete Assessment" at bounding box center [1213, 173] width 117 height 22
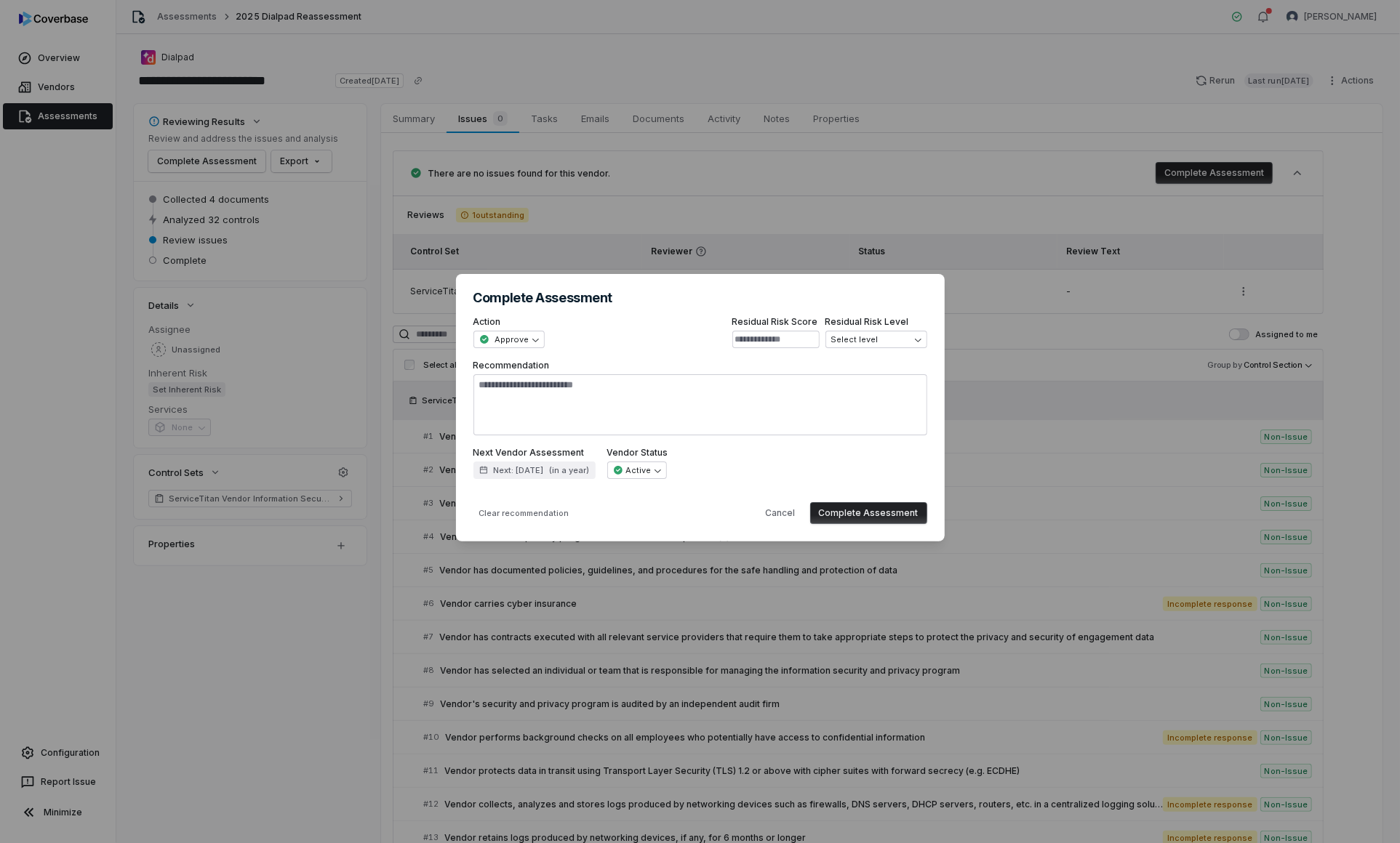
click at [862, 506] on button "Complete Assessment" at bounding box center [868, 513] width 117 height 22
type textarea "*"
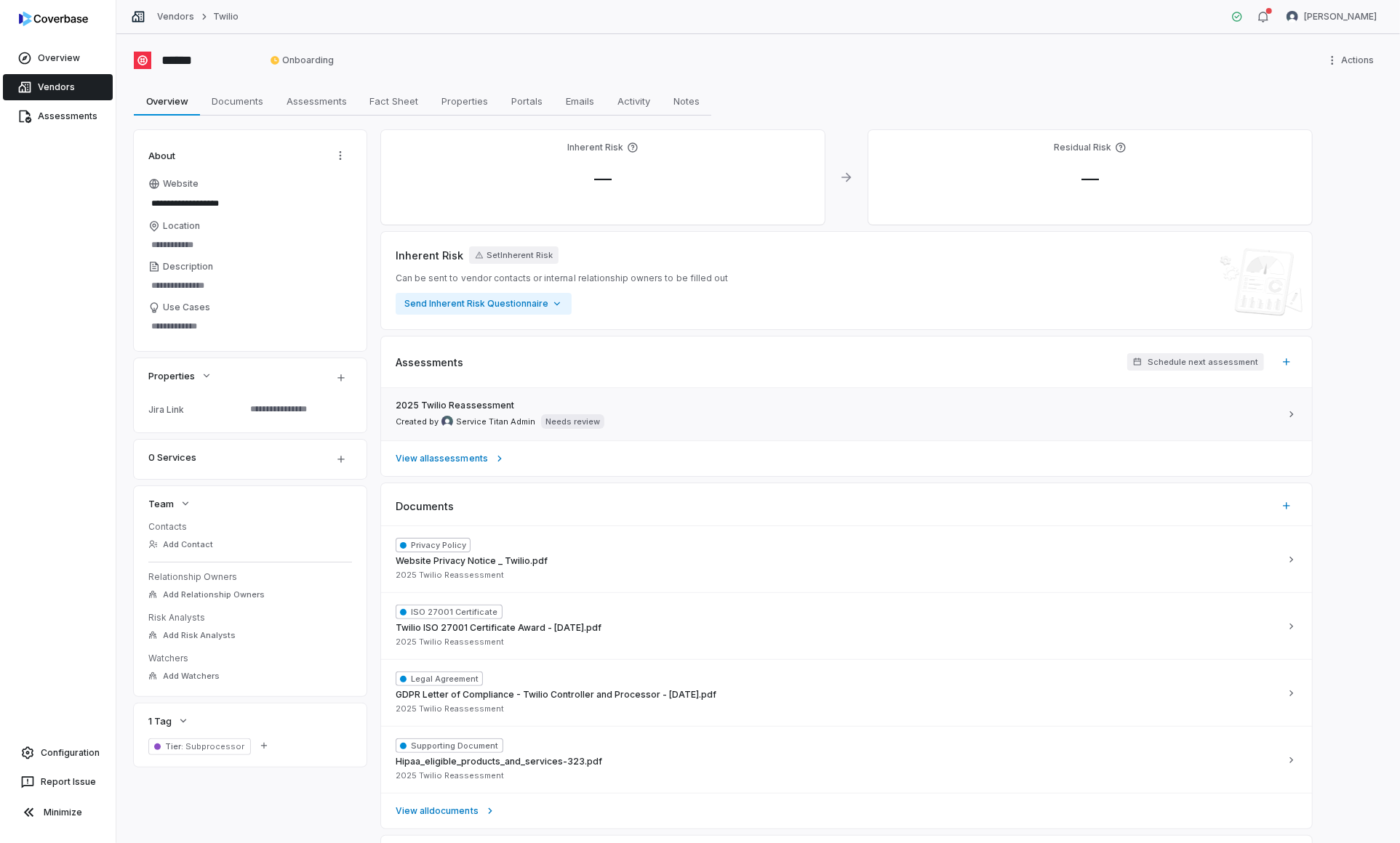
click at [736, 418] on div "2025 Twilio Reassessment Created by Service Titan Admin Needs review" at bounding box center [837, 414] width 884 height 29
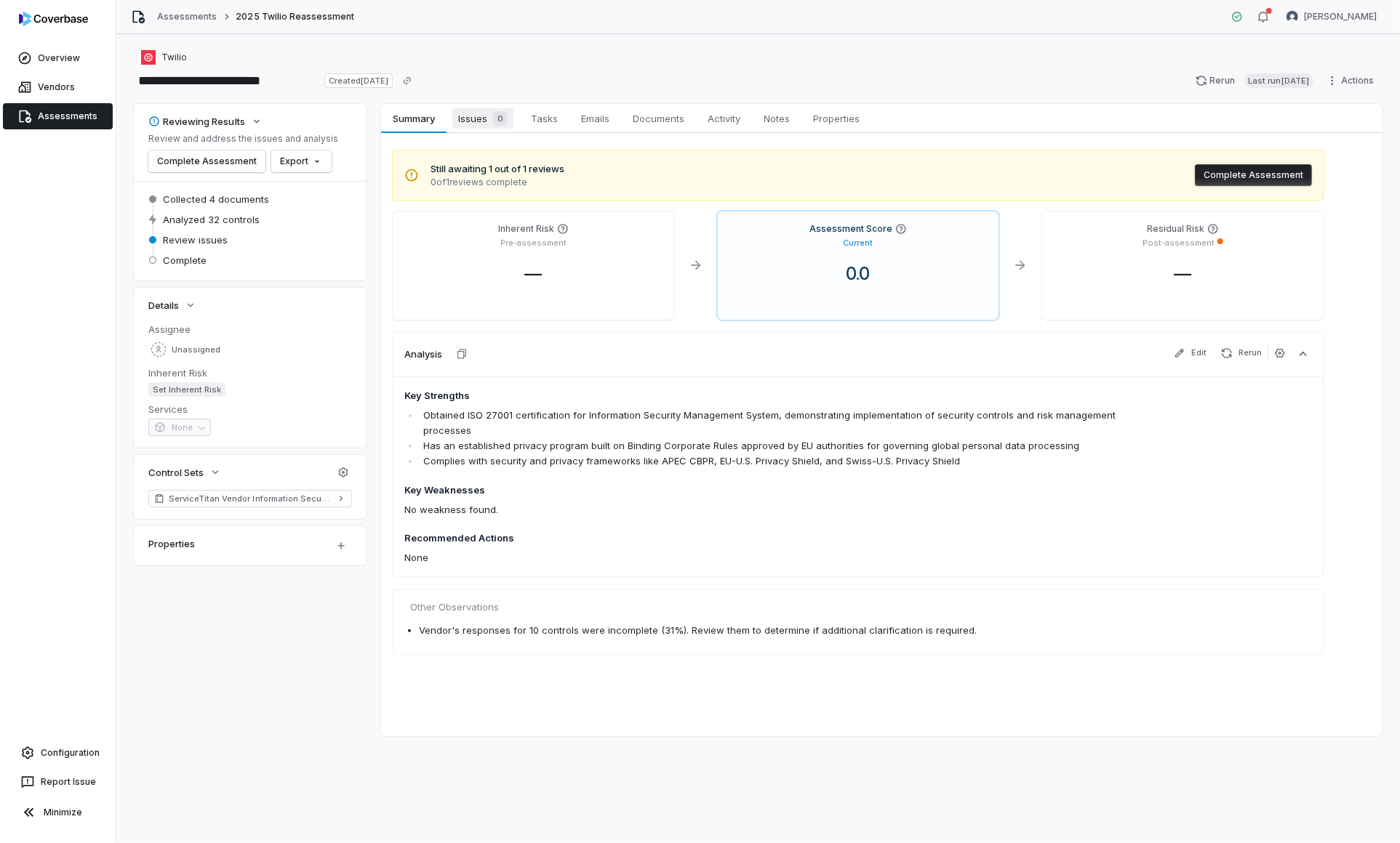
click at [495, 120] on span "0" at bounding box center [500, 118] width 14 height 14
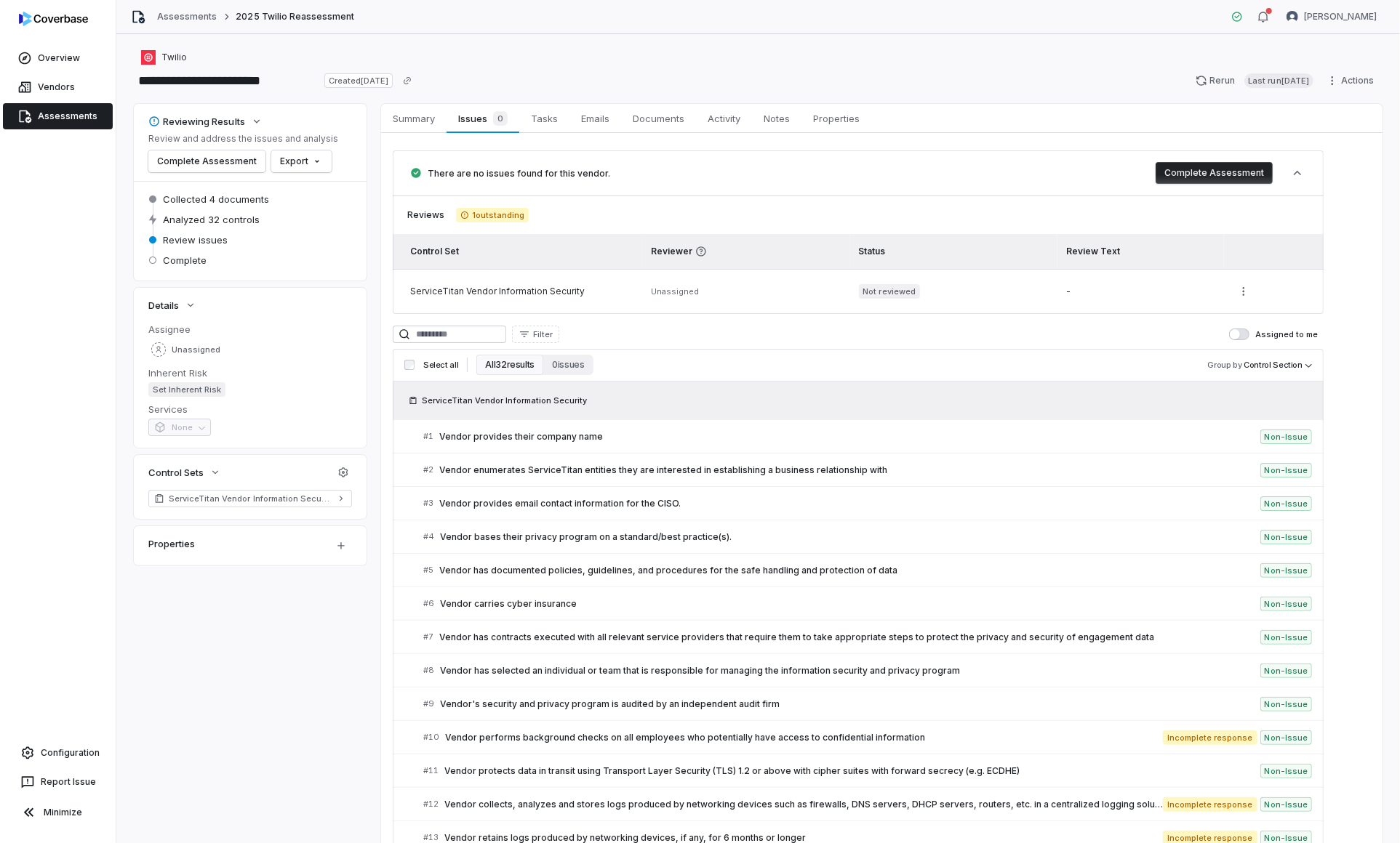
click at [1222, 175] on button "Complete Assessment" at bounding box center [1213, 173] width 117 height 22
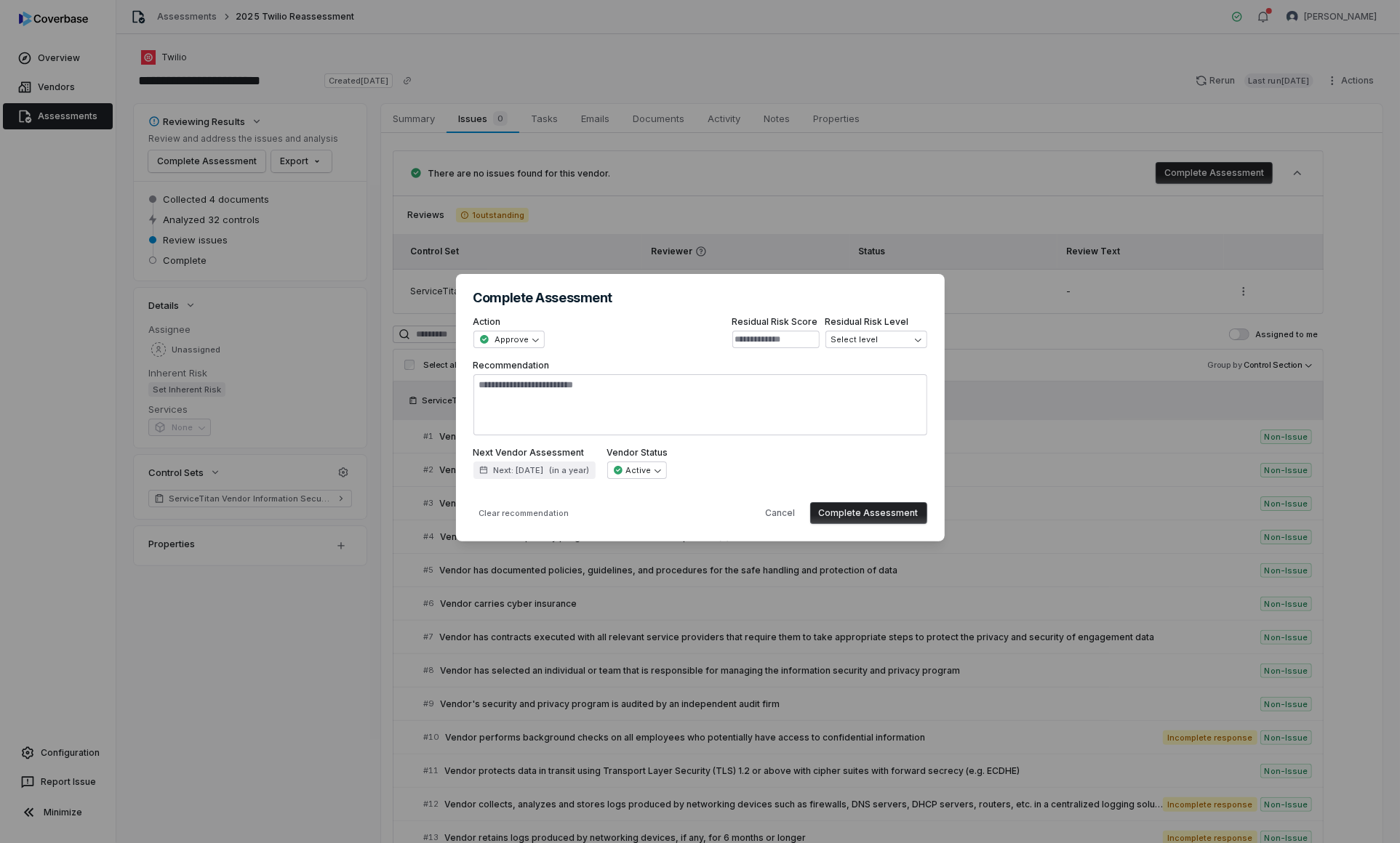
click at [843, 510] on button "Complete Assessment" at bounding box center [868, 513] width 117 height 22
type textarea "*"
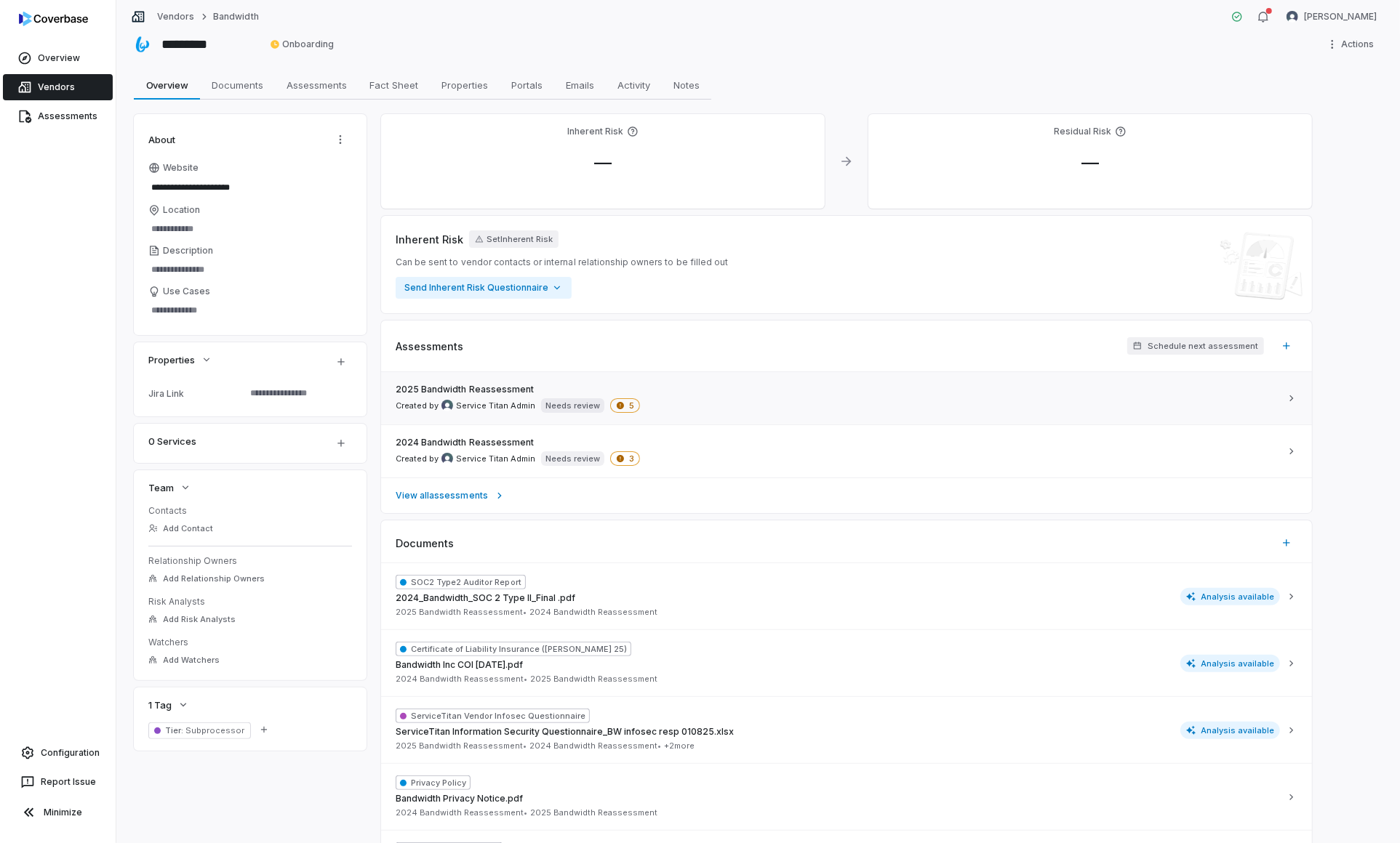
scroll to position [20, 0]
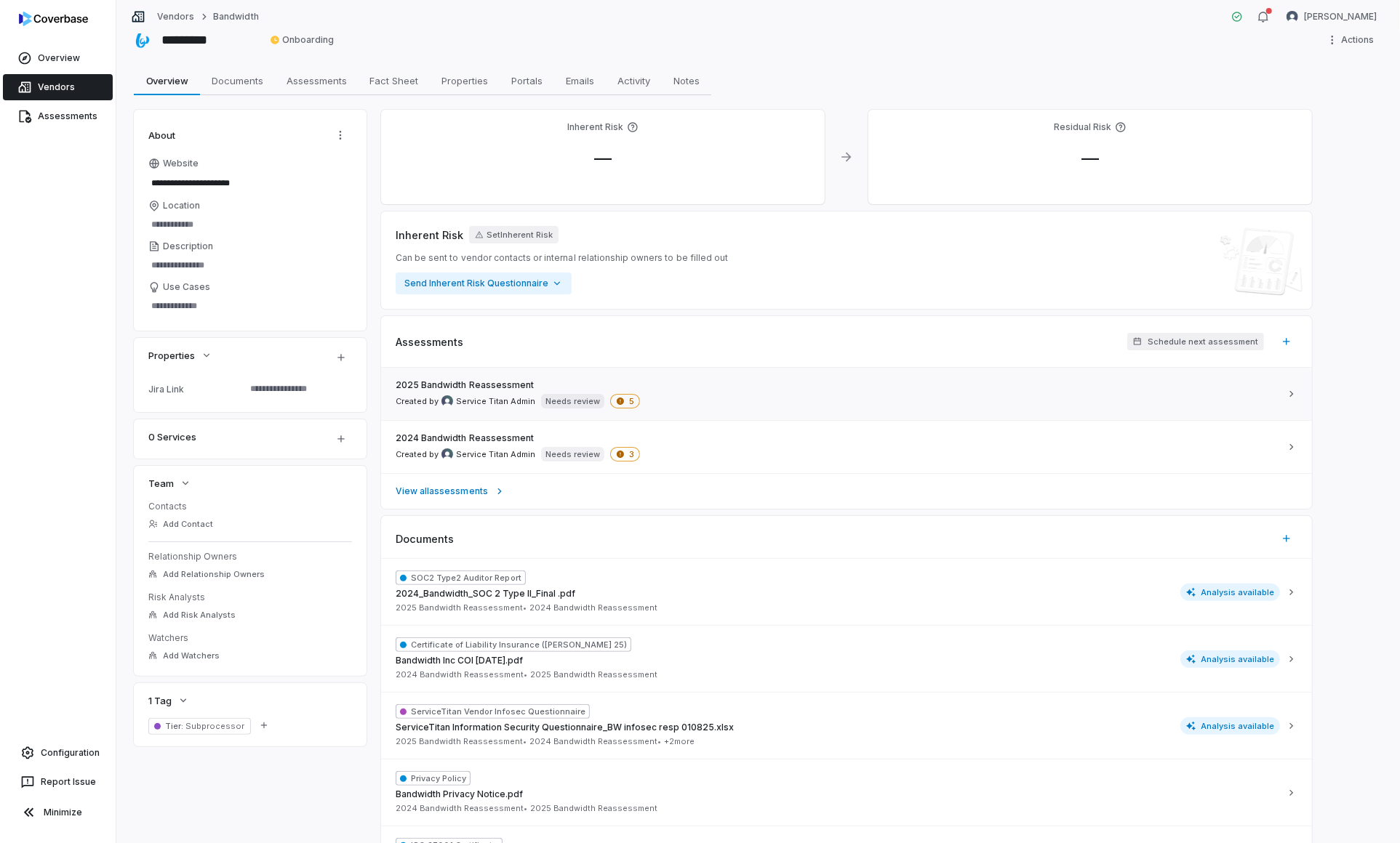
click at [761, 391] on div "2025 Bandwidth Reassessment Created by Service Titan Admin Needs review 5" at bounding box center [837, 394] width 884 height 29
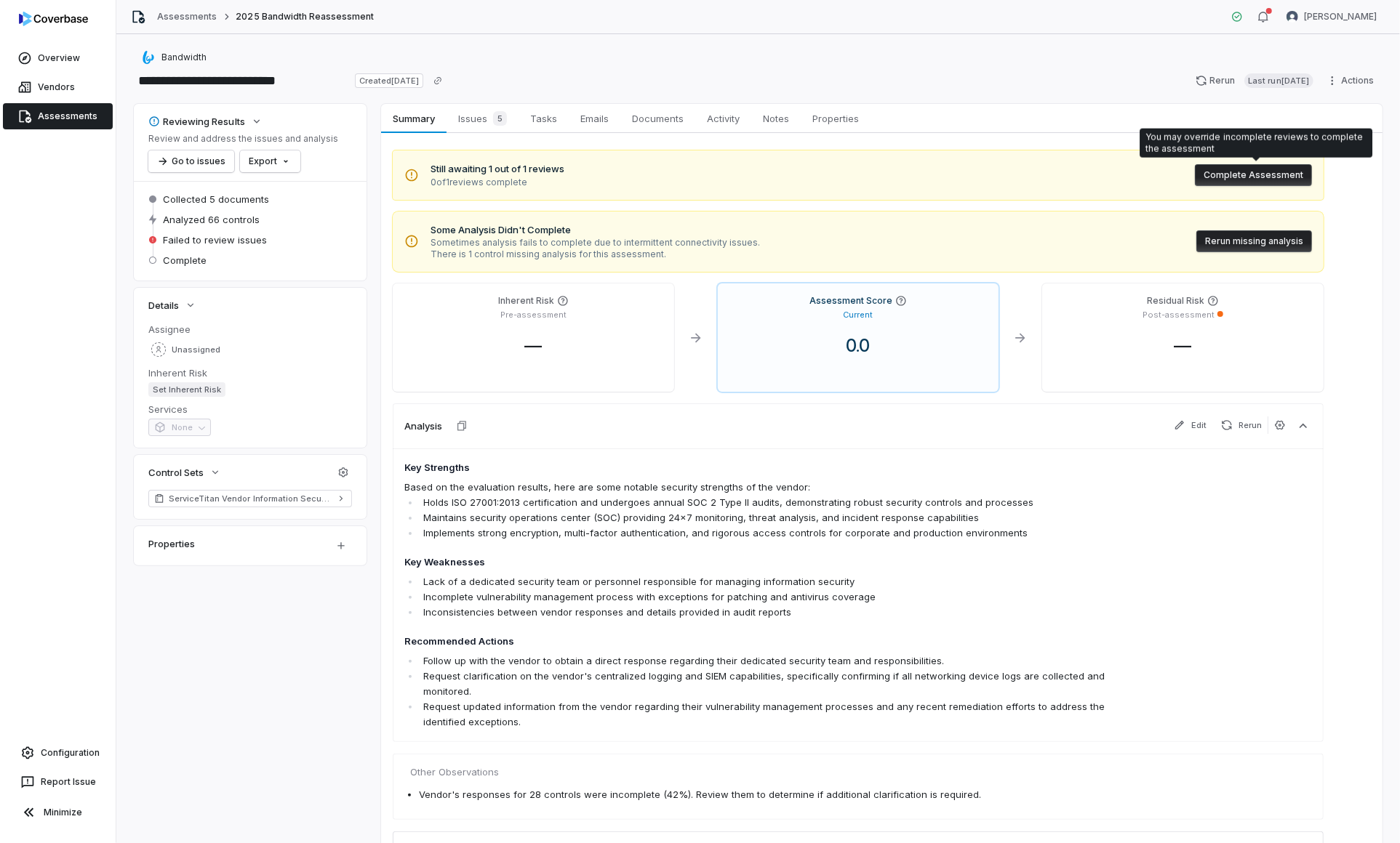
click at [1252, 176] on button "Complete Assessment" at bounding box center [1252, 176] width 117 height 22
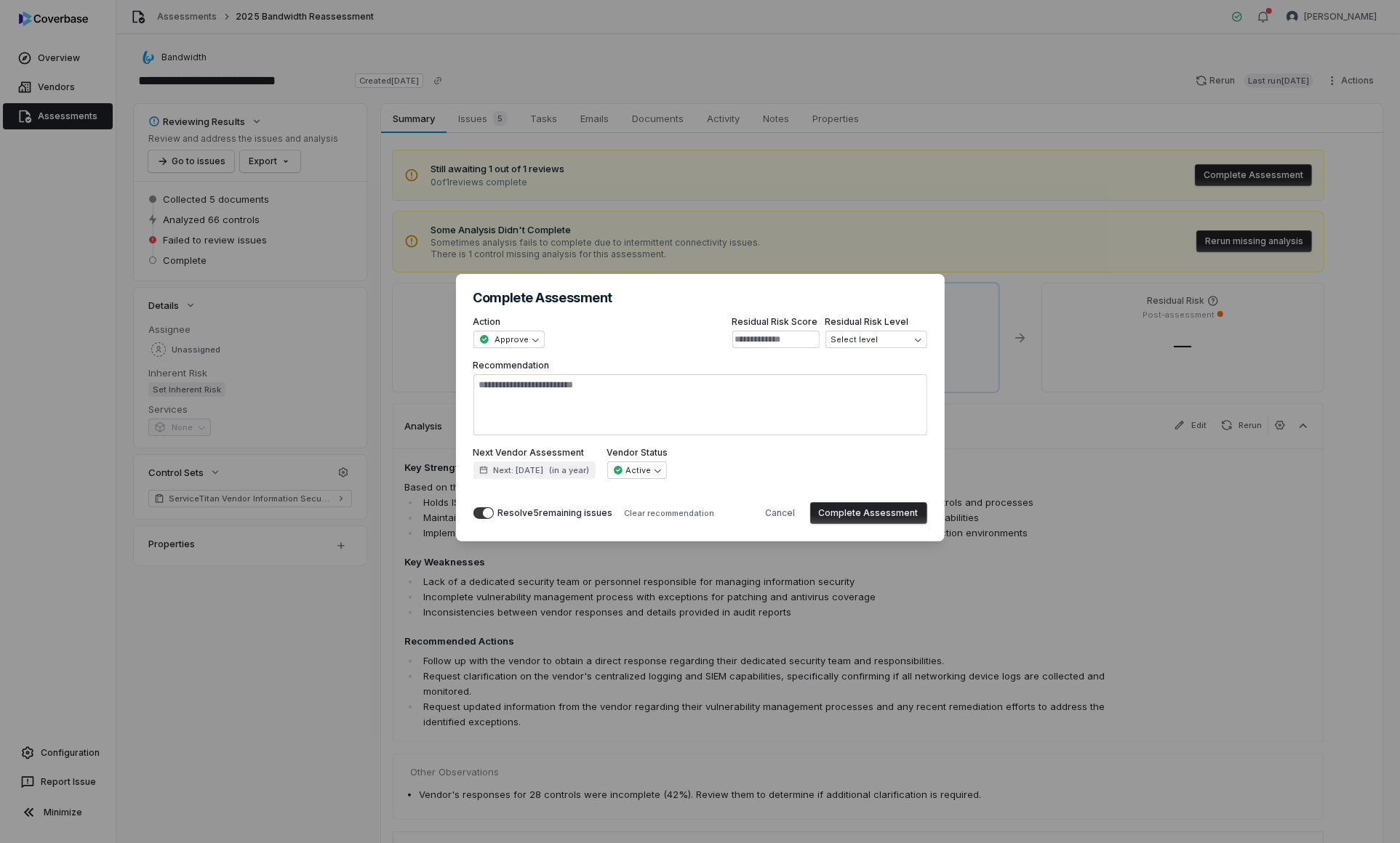
click at [876, 514] on button "Complete Assessment" at bounding box center [868, 513] width 117 height 22
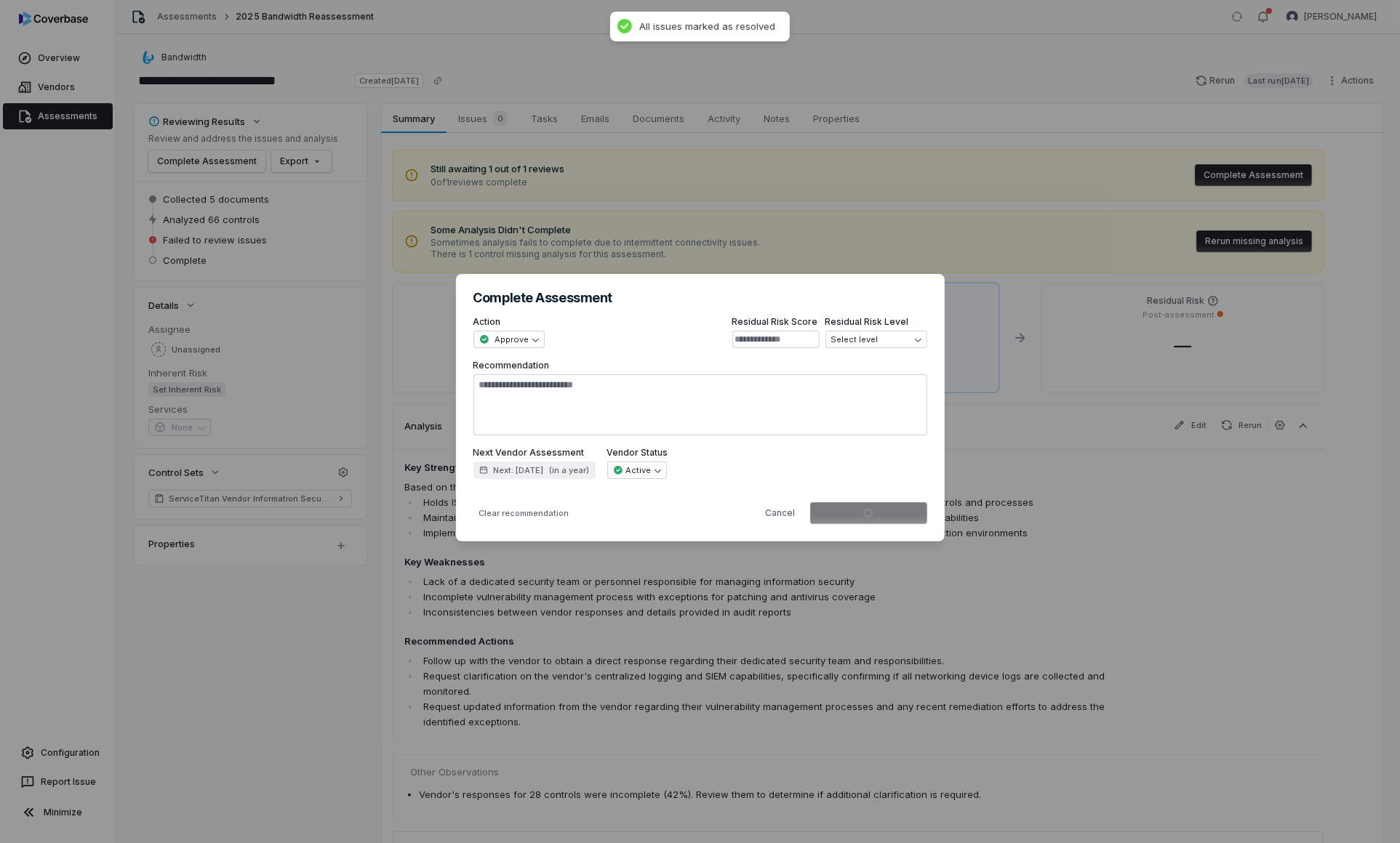
type textarea "*"
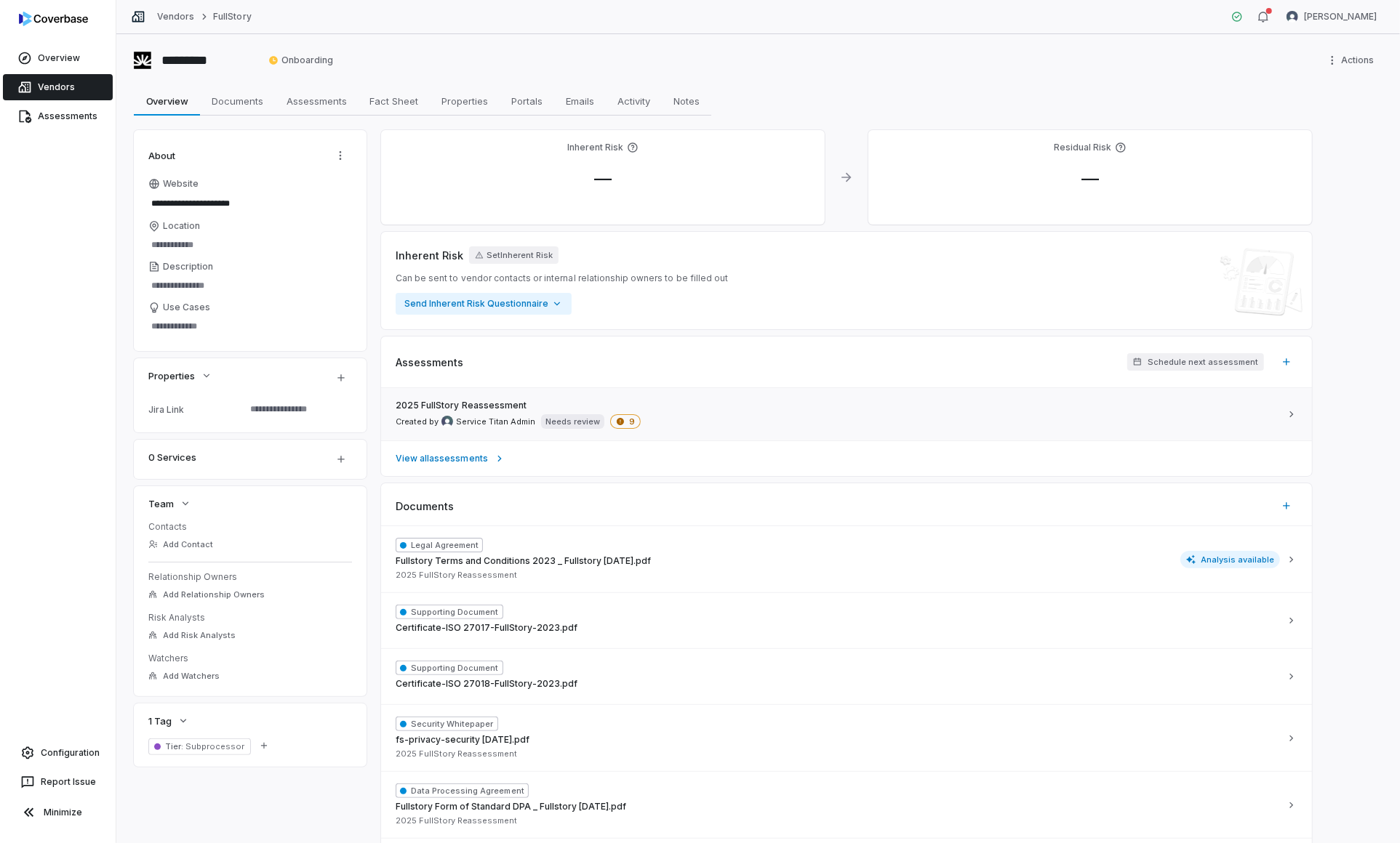
click at [737, 414] on div "2025 FullStory Reassessment Created by Service Titan Admin Needs review 9" at bounding box center [837, 414] width 884 height 29
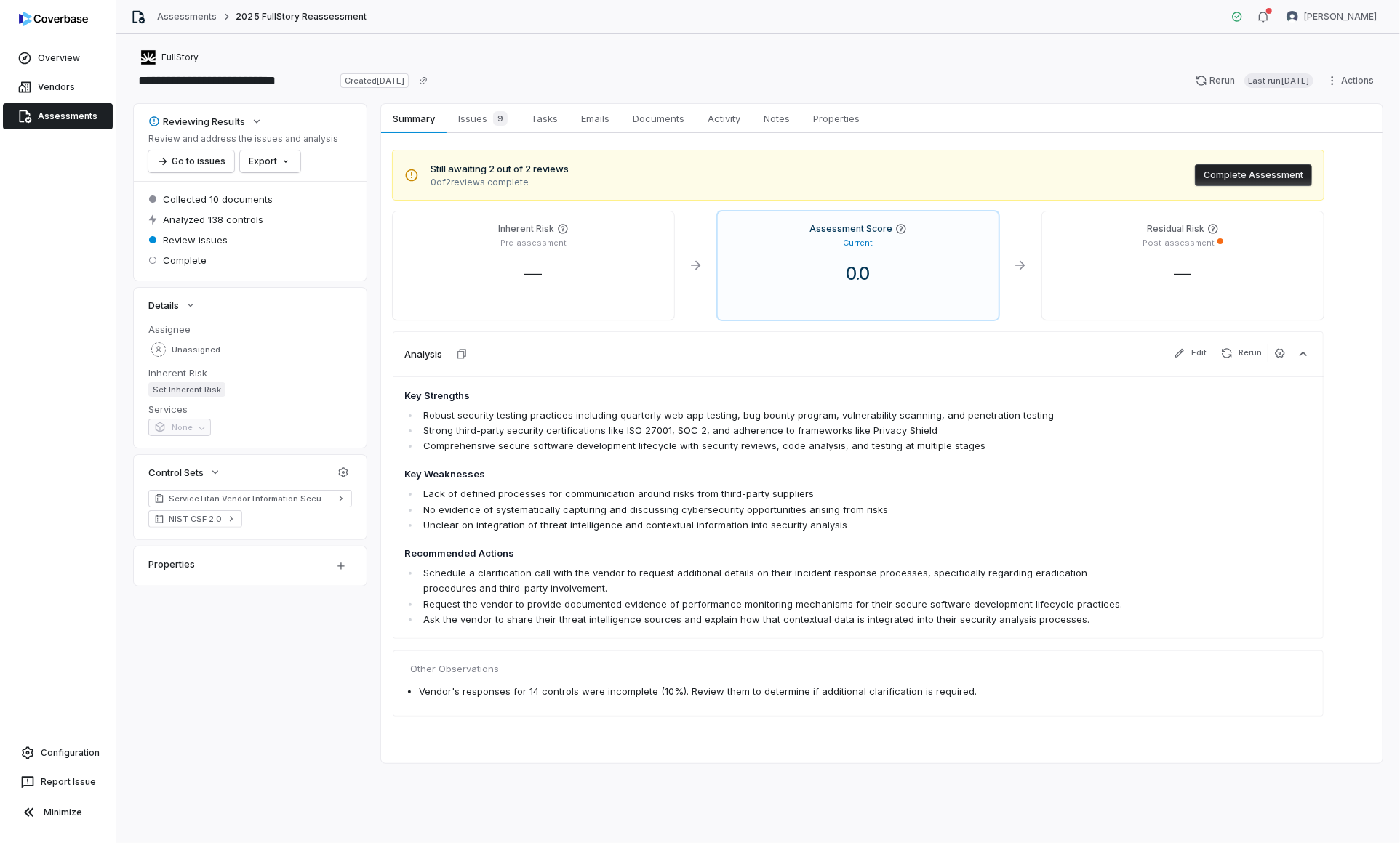
click at [1276, 175] on button "Complete Assessment" at bounding box center [1252, 176] width 117 height 22
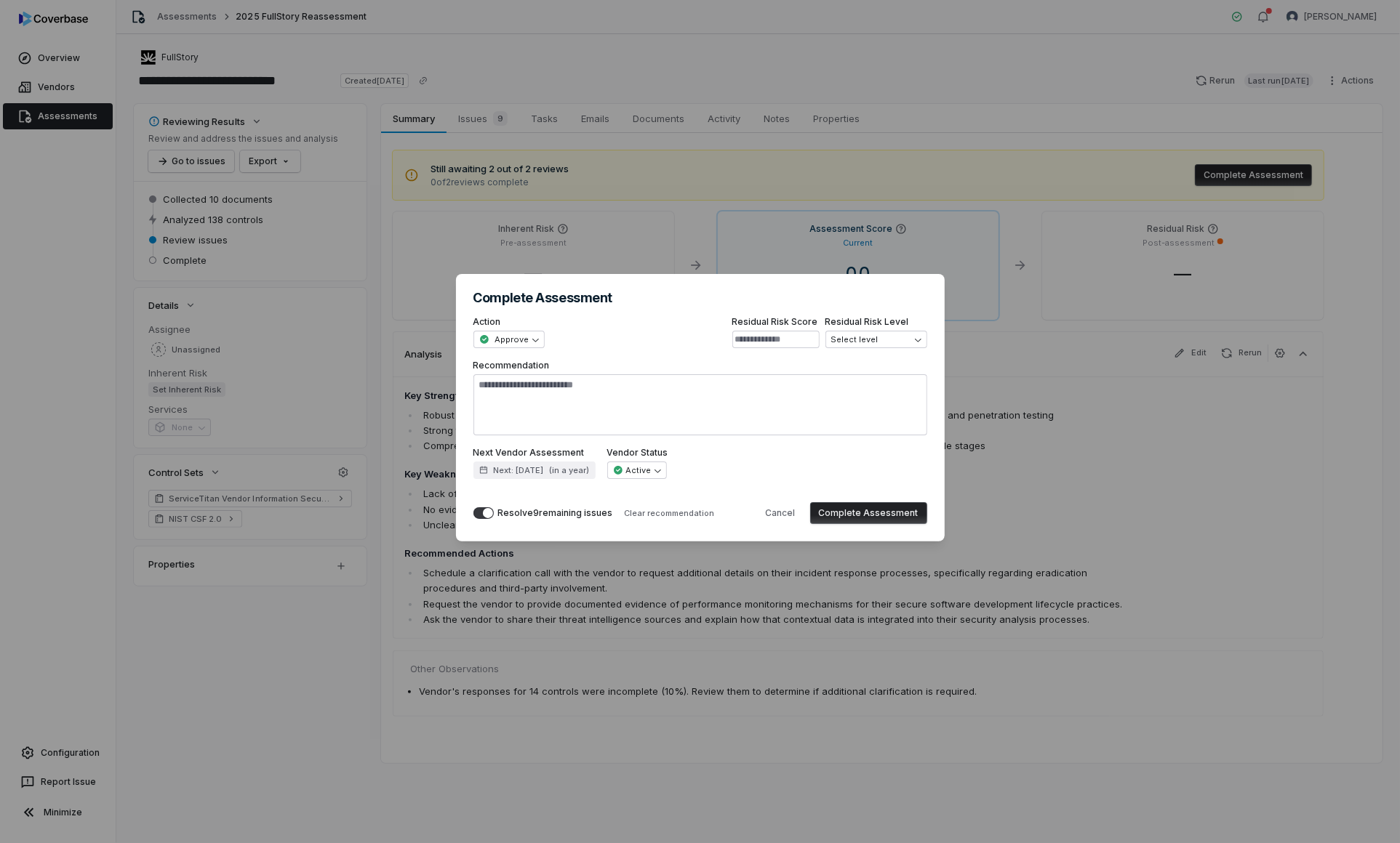
click at [828, 176] on div "**********" at bounding box center [700, 421] width 1400 height 843
click at [772, 517] on button "Cancel" at bounding box center [780, 513] width 47 height 22
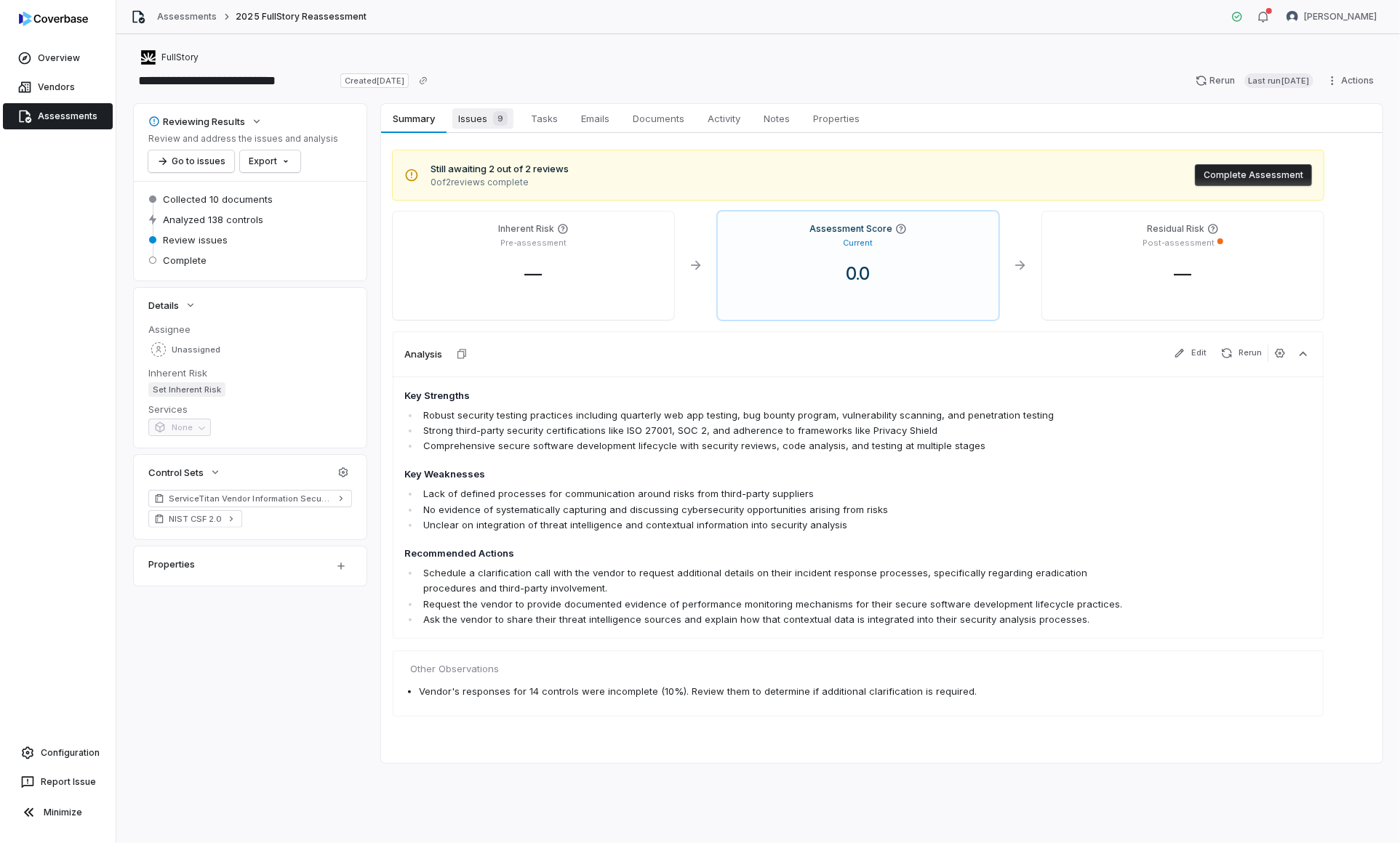
click at [495, 107] on link "Issues 9 Issues 9" at bounding box center [483, 118] width 72 height 29
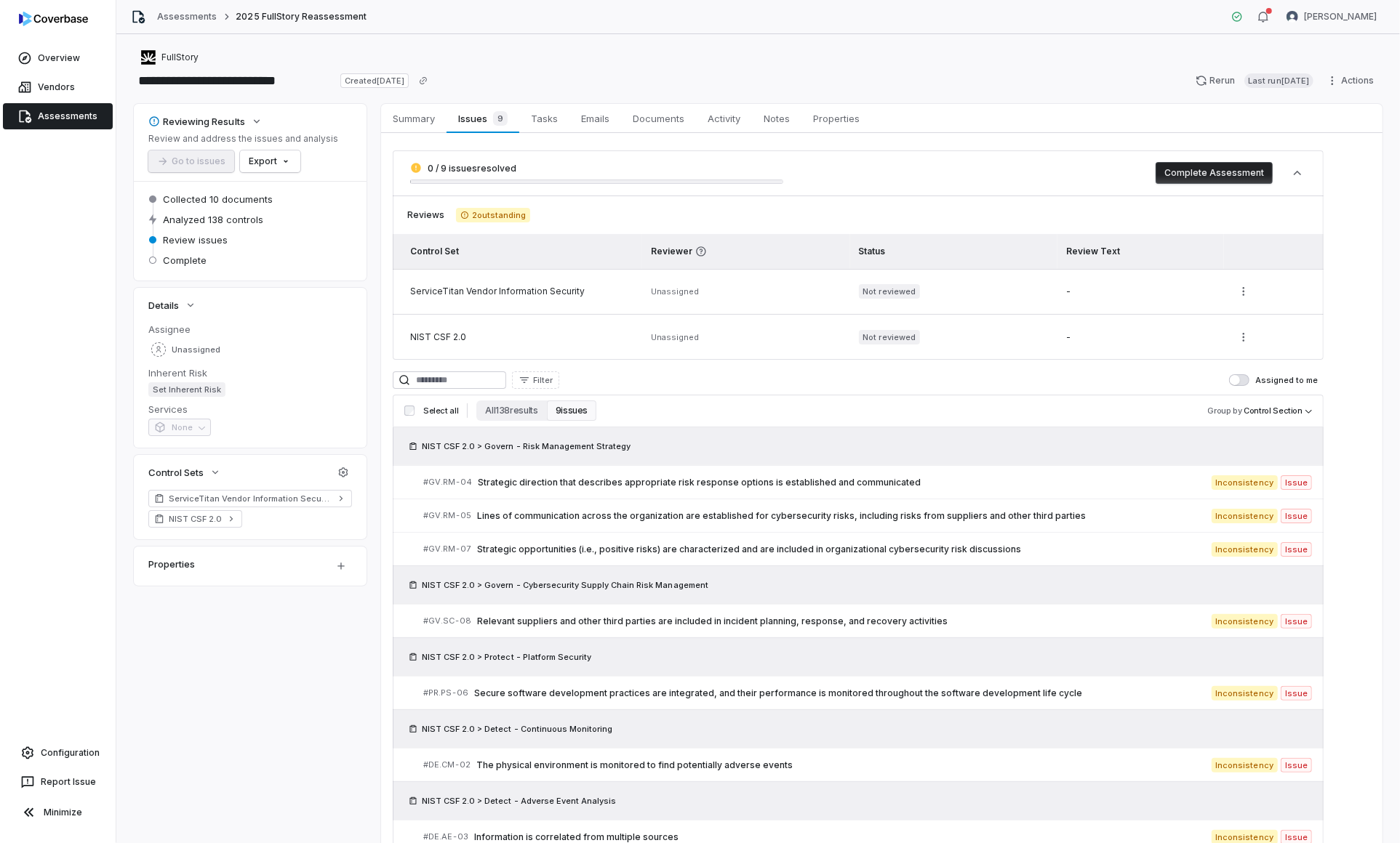
click at [1233, 181] on button "Complete Assessment" at bounding box center [1213, 173] width 117 height 22
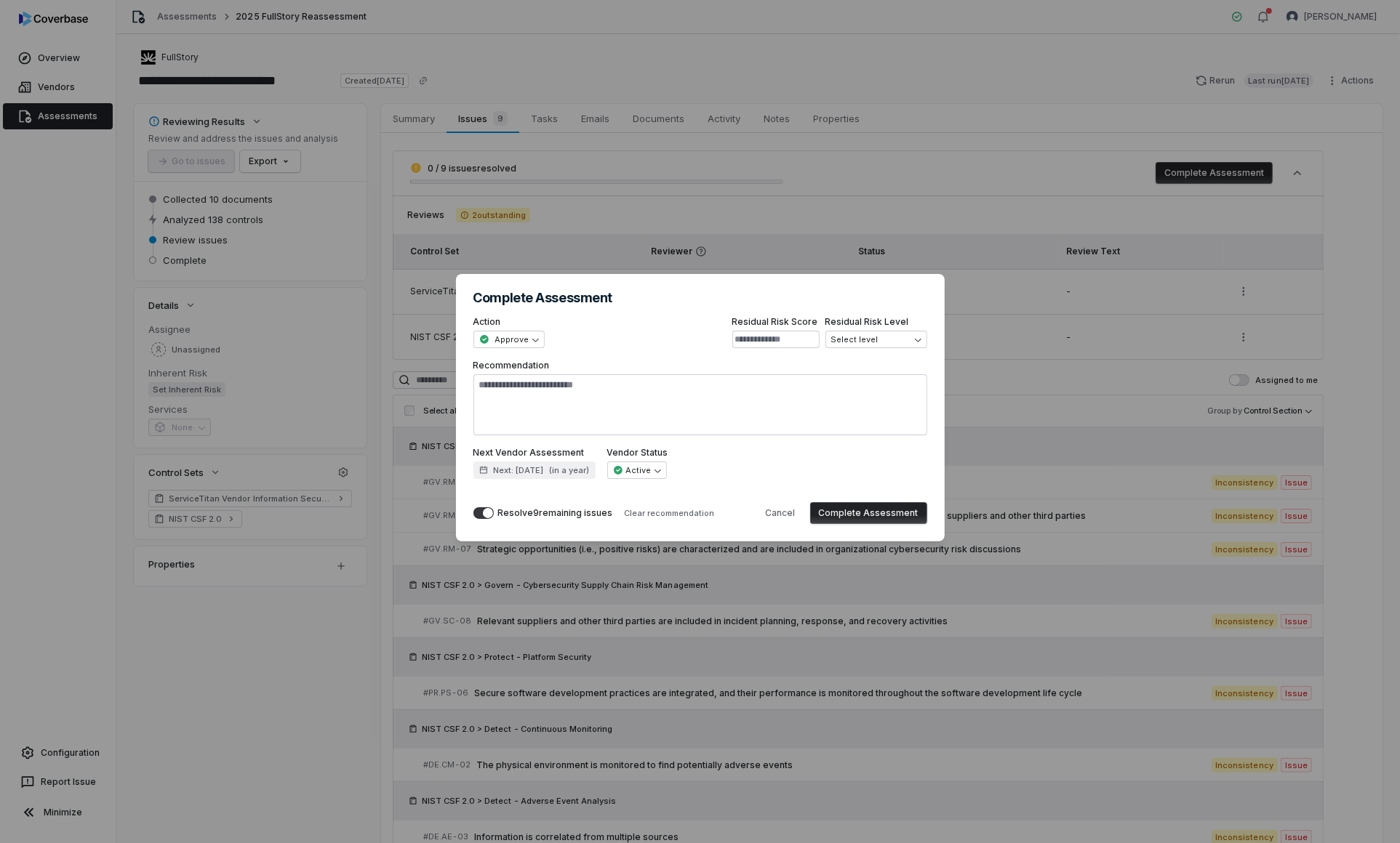
click at [865, 519] on button "Complete Assessment" at bounding box center [868, 513] width 117 height 22
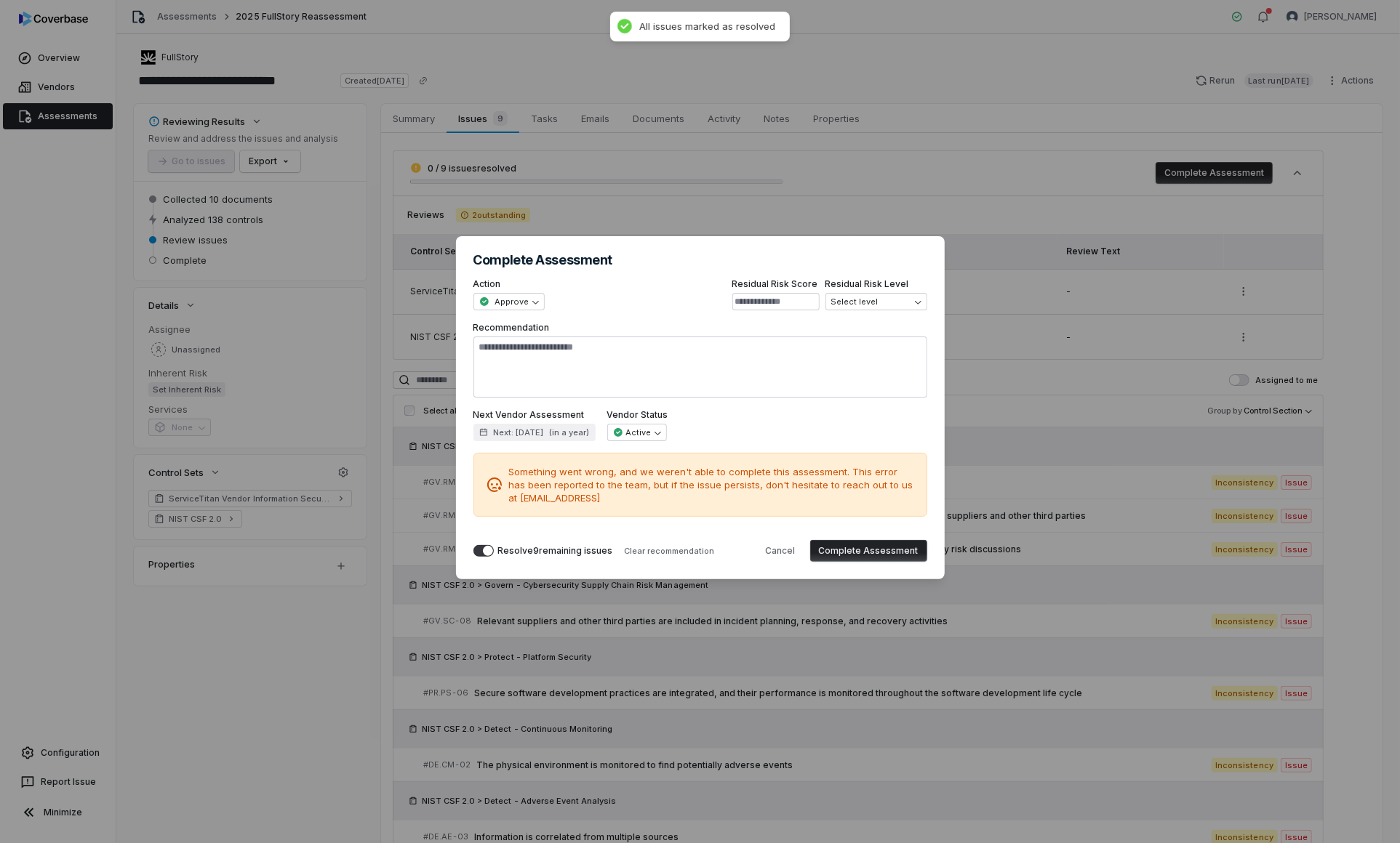
click at [887, 552] on button "Complete Assessment" at bounding box center [868, 551] width 117 height 22
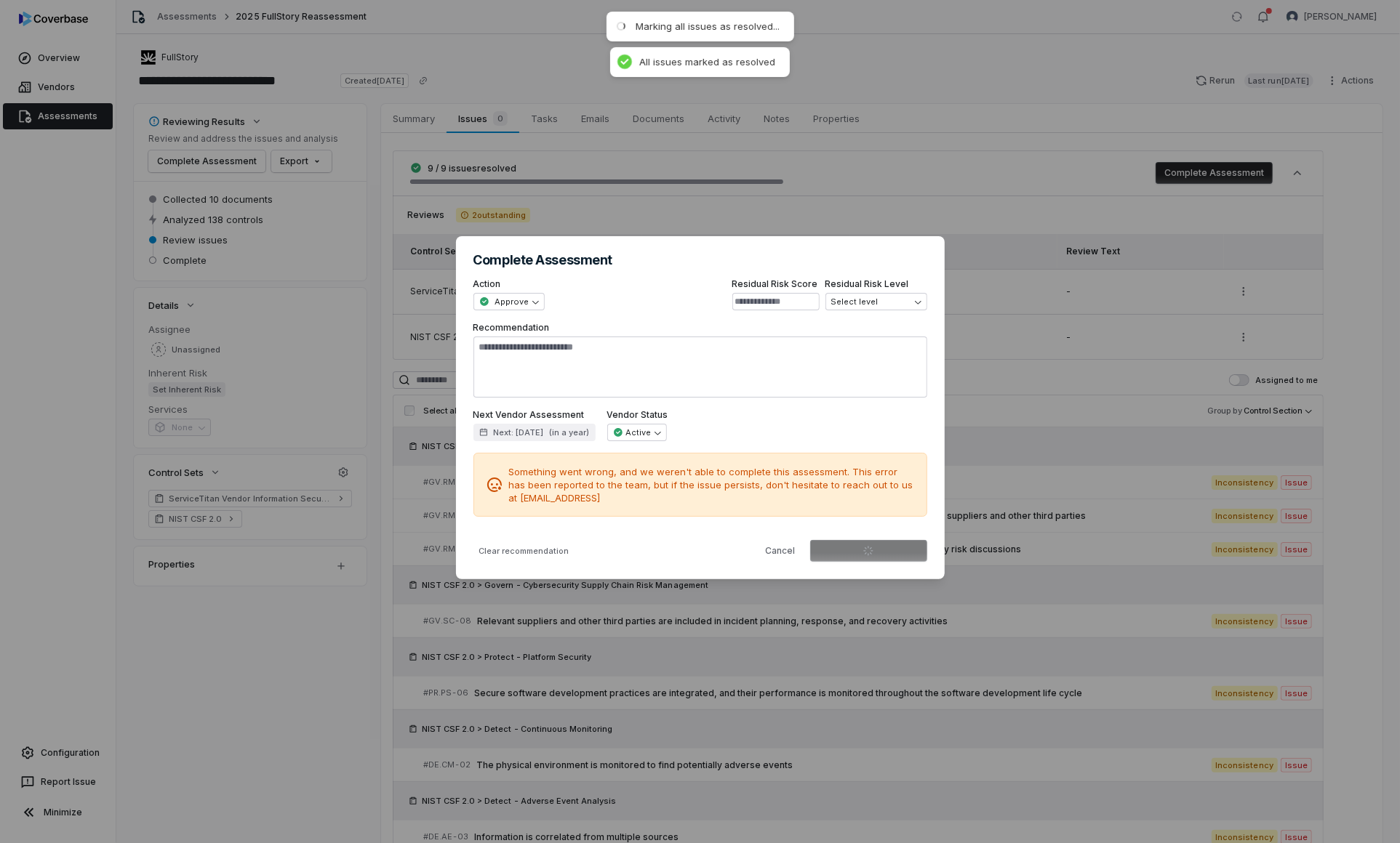
type textarea "*"
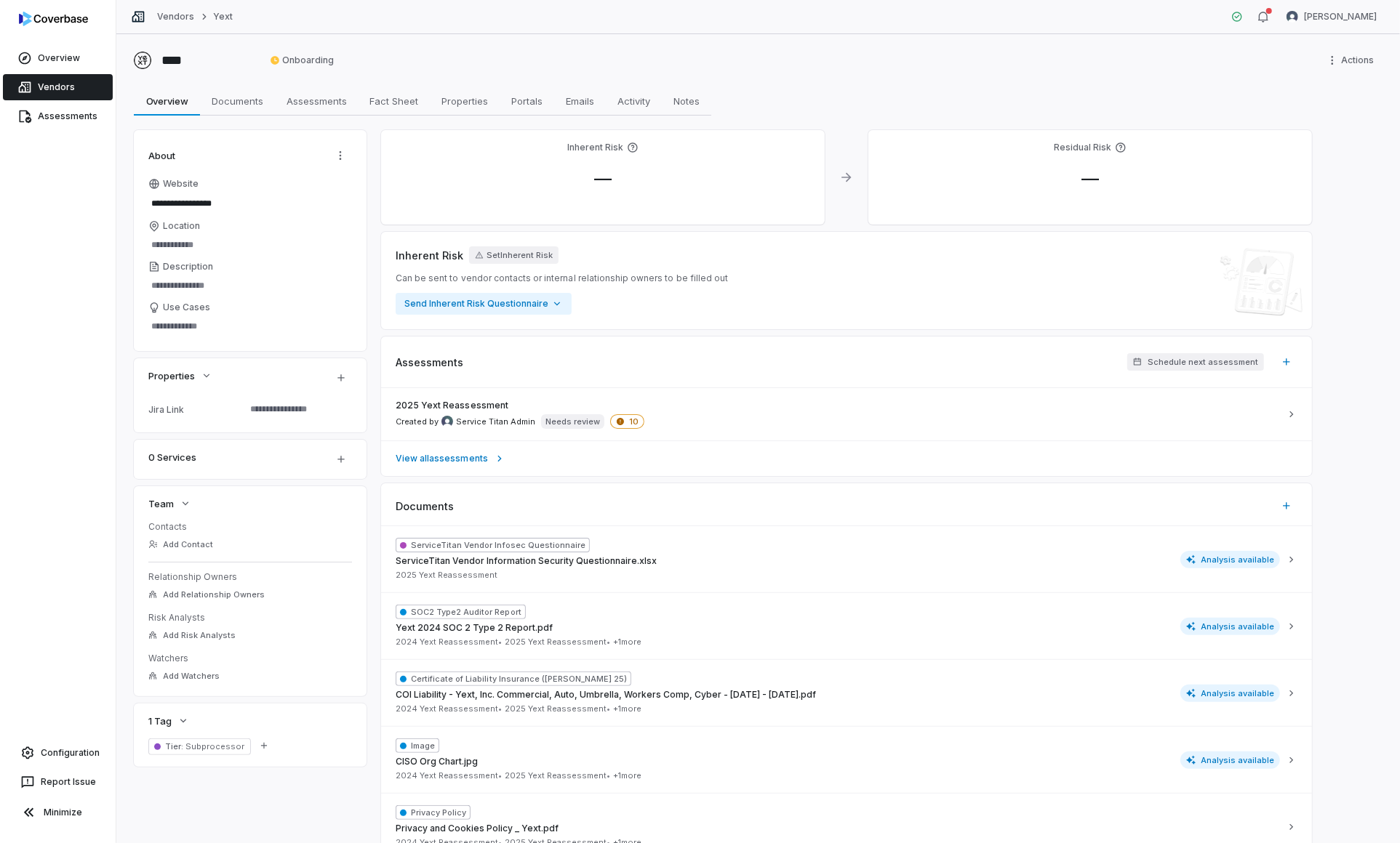
type textarea "*"
click at [628, 412] on div "2025 Yext Reassessment Created by Service Titan Admin Needs review 10" at bounding box center [837, 414] width 884 height 29
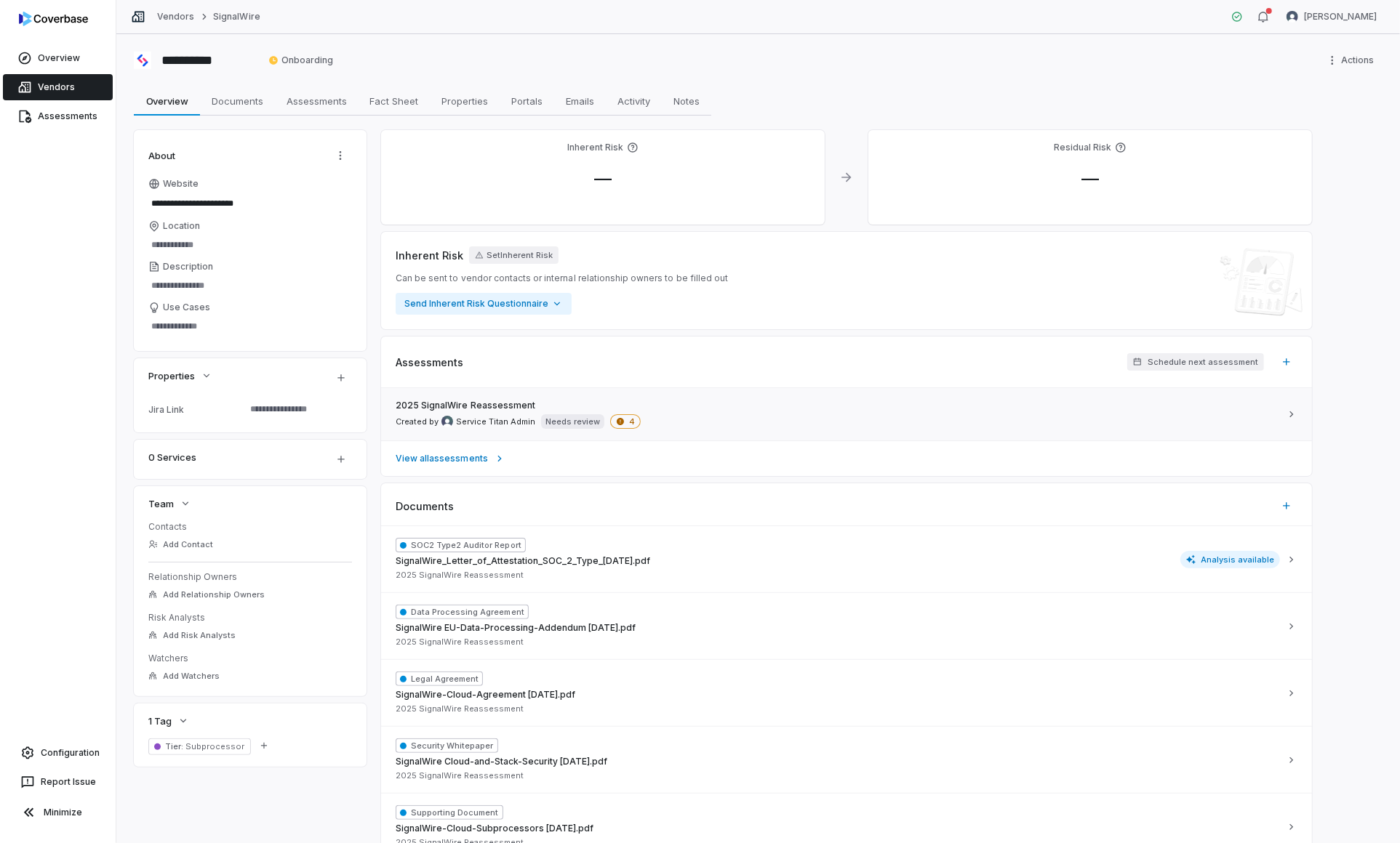
click at [658, 413] on div "2025 SignalWire Reassessment Created by Service Titan Admin Needs review 4" at bounding box center [837, 414] width 884 height 29
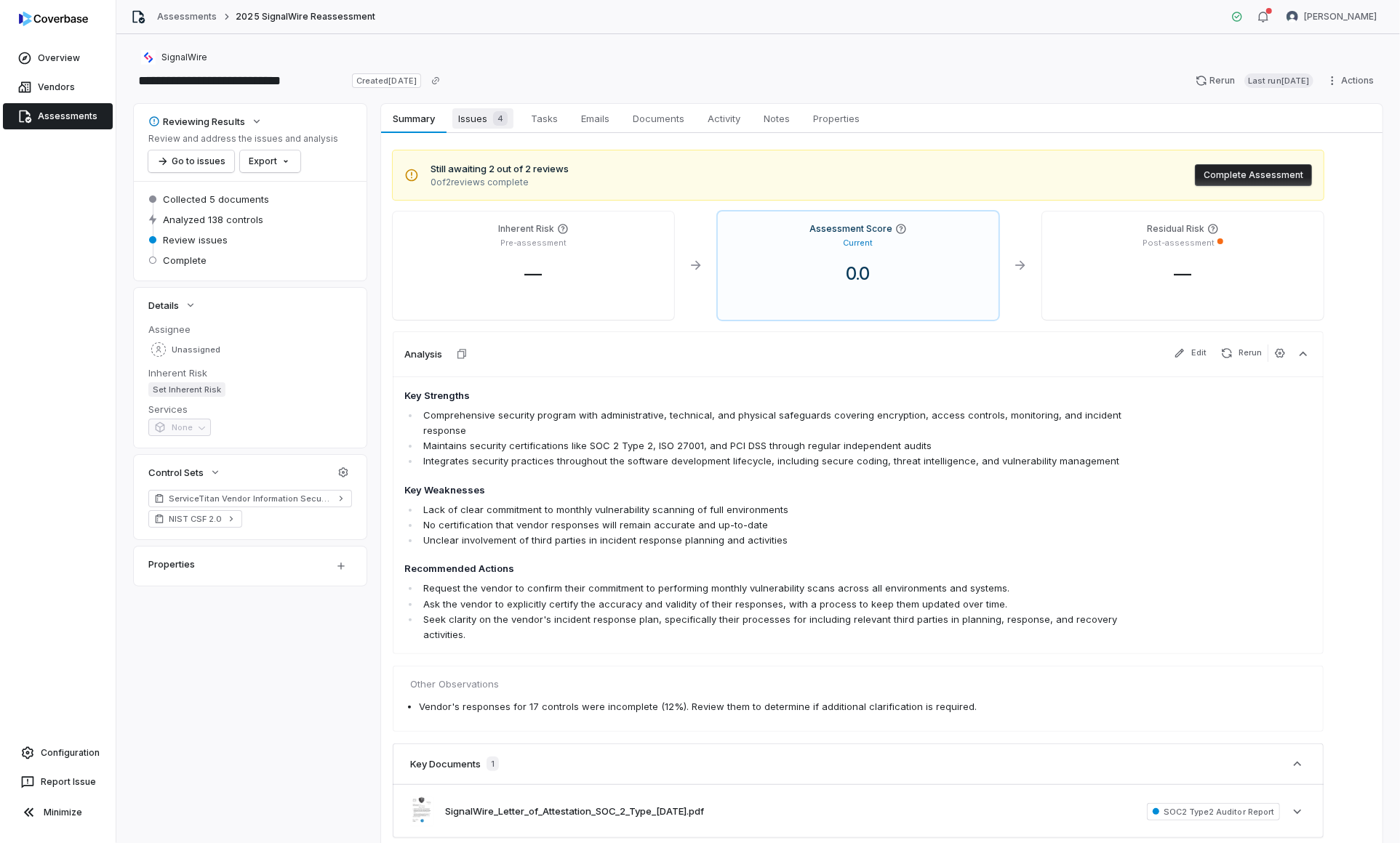
click at [493, 125] on span "Issues 4" at bounding box center [483, 118] width 61 height 20
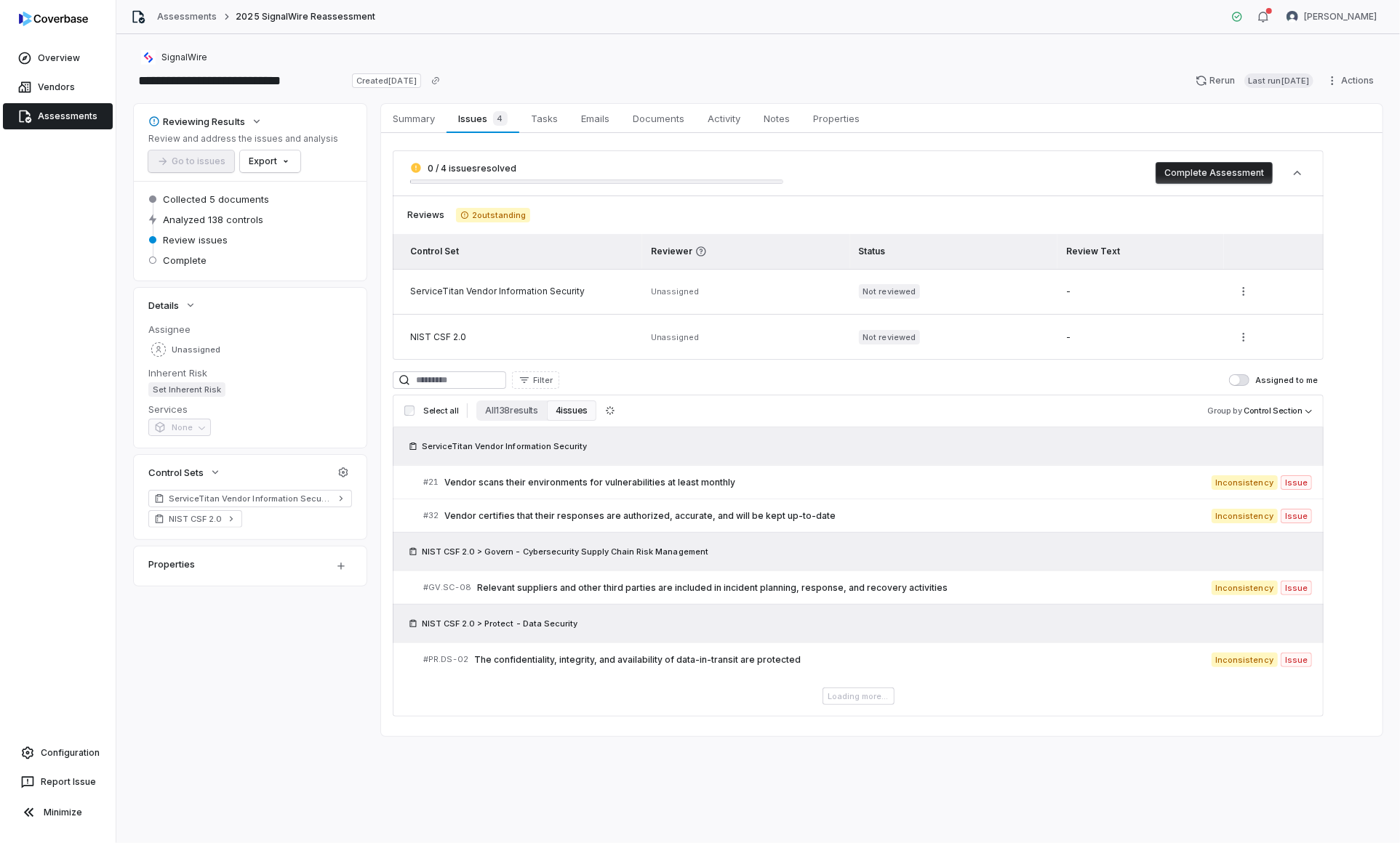
click at [1228, 178] on button "Complete Assessment" at bounding box center [1213, 173] width 117 height 22
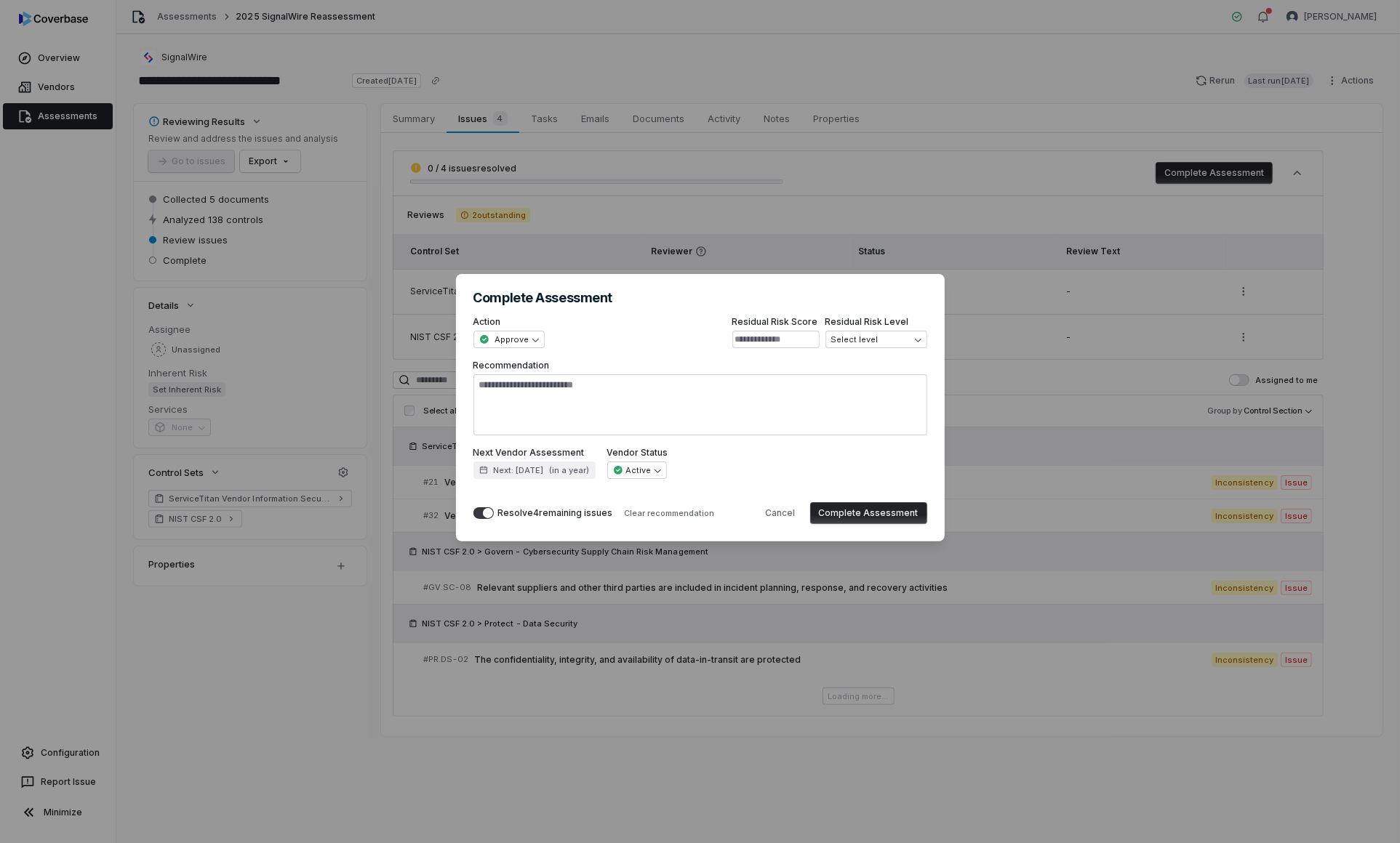
click at [870, 511] on button "Complete Assessment" at bounding box center [868, 513] width 117 height 22
type textarea "*"
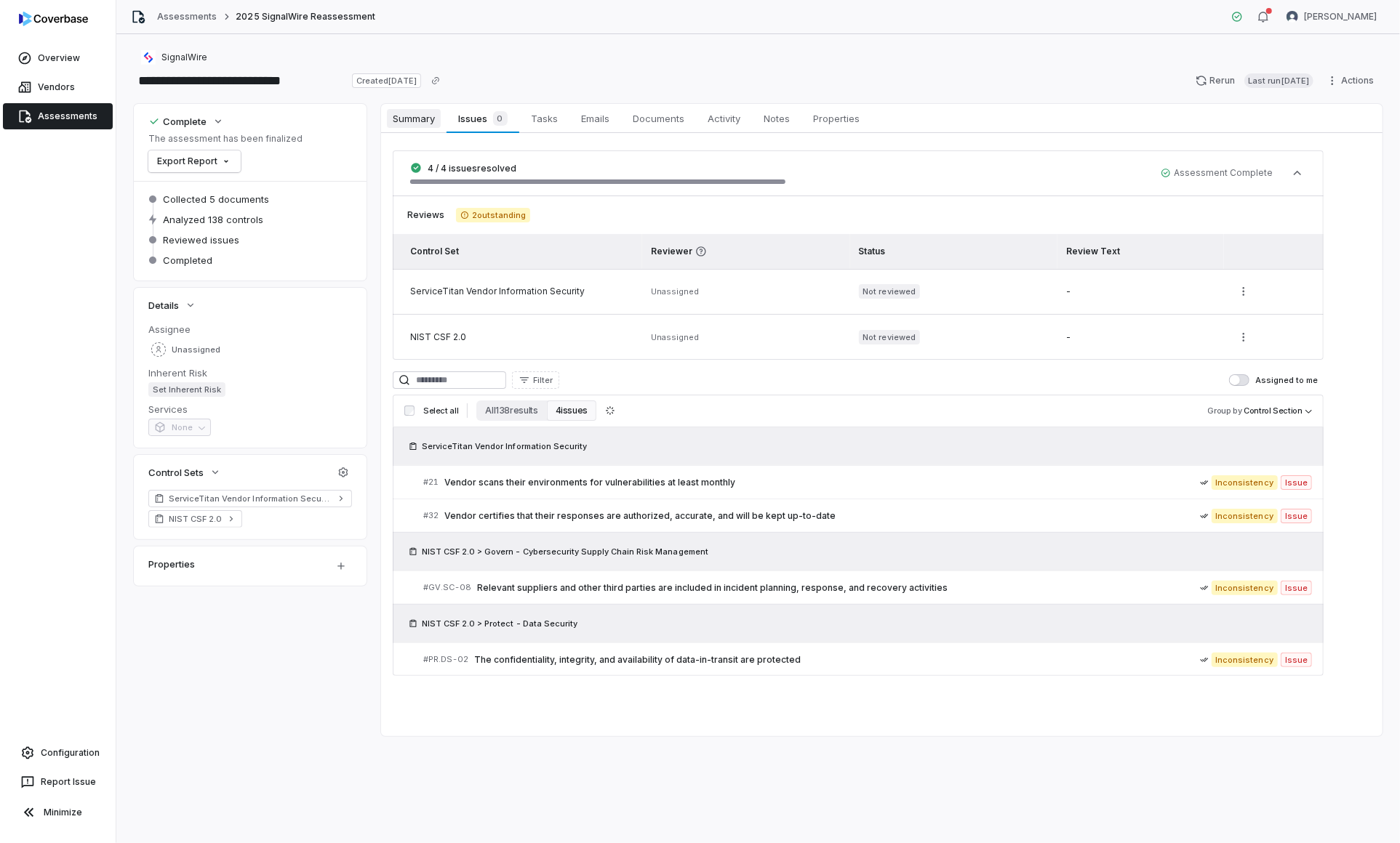
click at [402, 116] on span "Summary" at bounding box center [414, 118] width 54 height 19
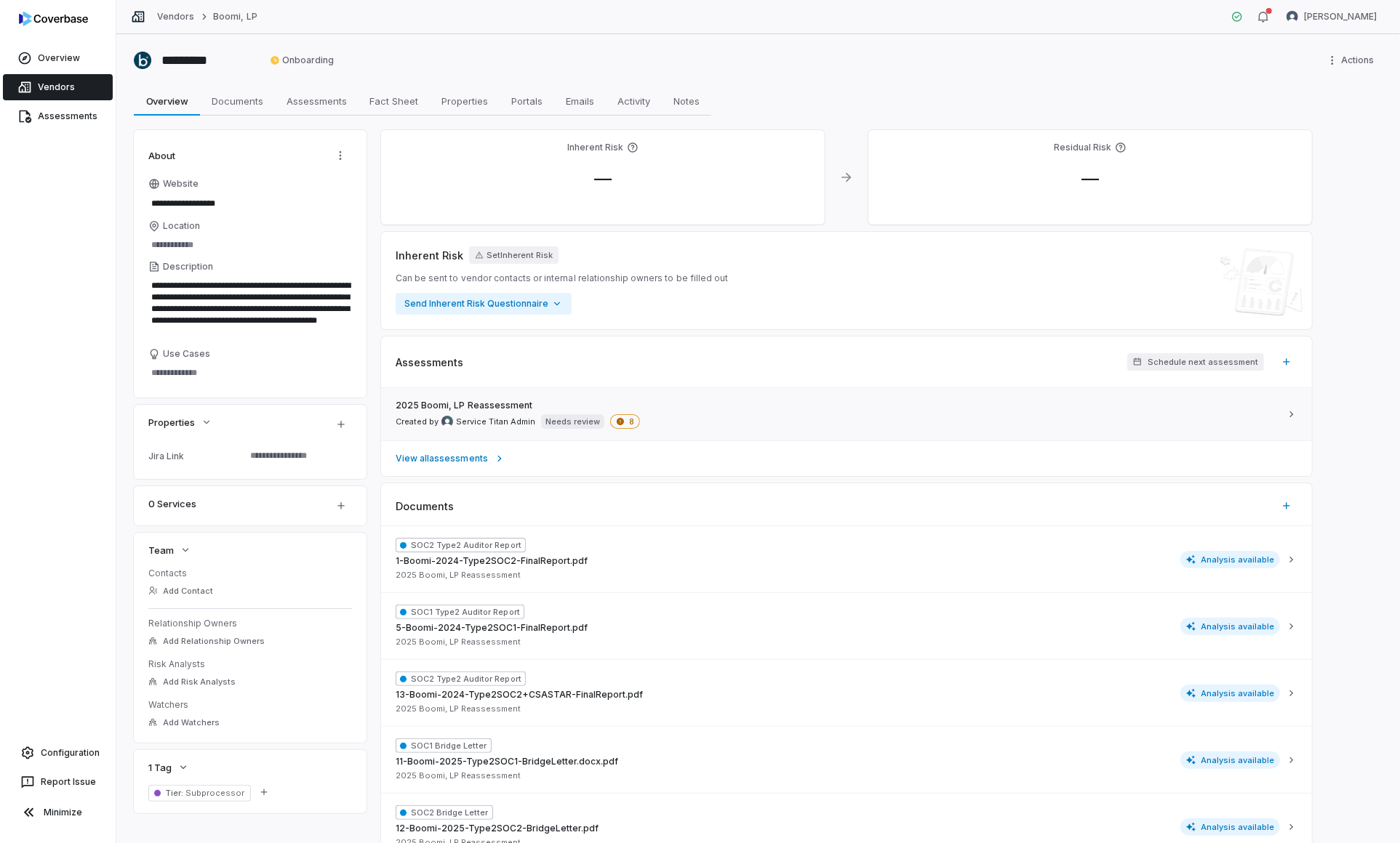
click at [778, 414] on div "2025 Boomi, LP Reassessment Created by Service Titan Admin Needs review 8" at bounding box center [837, 414] width 884 height 29
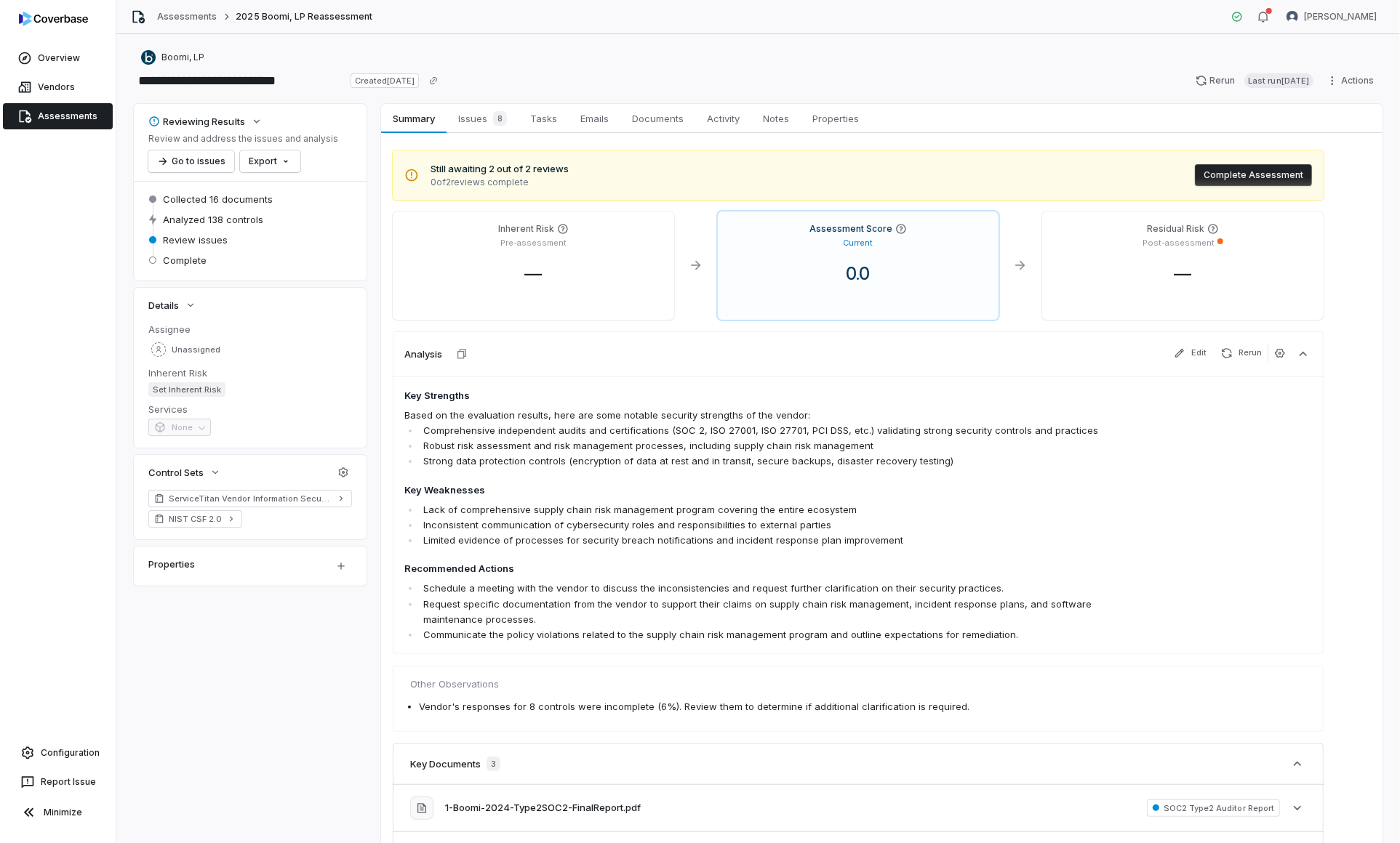
click at [471, 102] on div "**********" at bounding box center [757, 438] width 1283 height 809
click at [492, 128] on span "Issues 8" at bounding box center [482, 118] width 61 height 20
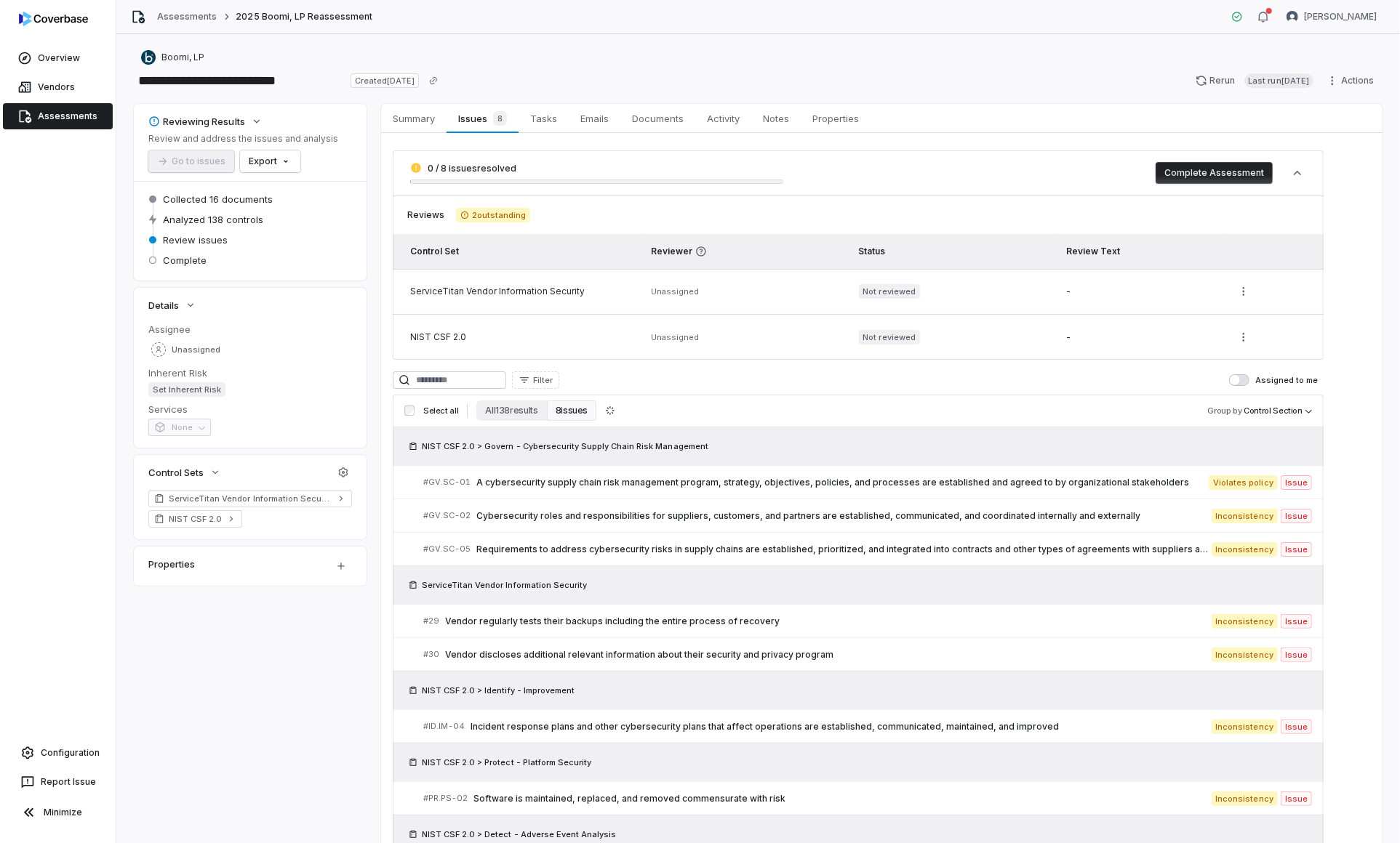
click at [1197, 165] on button "Complete Assessment" at bounding box center [1213, 173] width 117 height 22
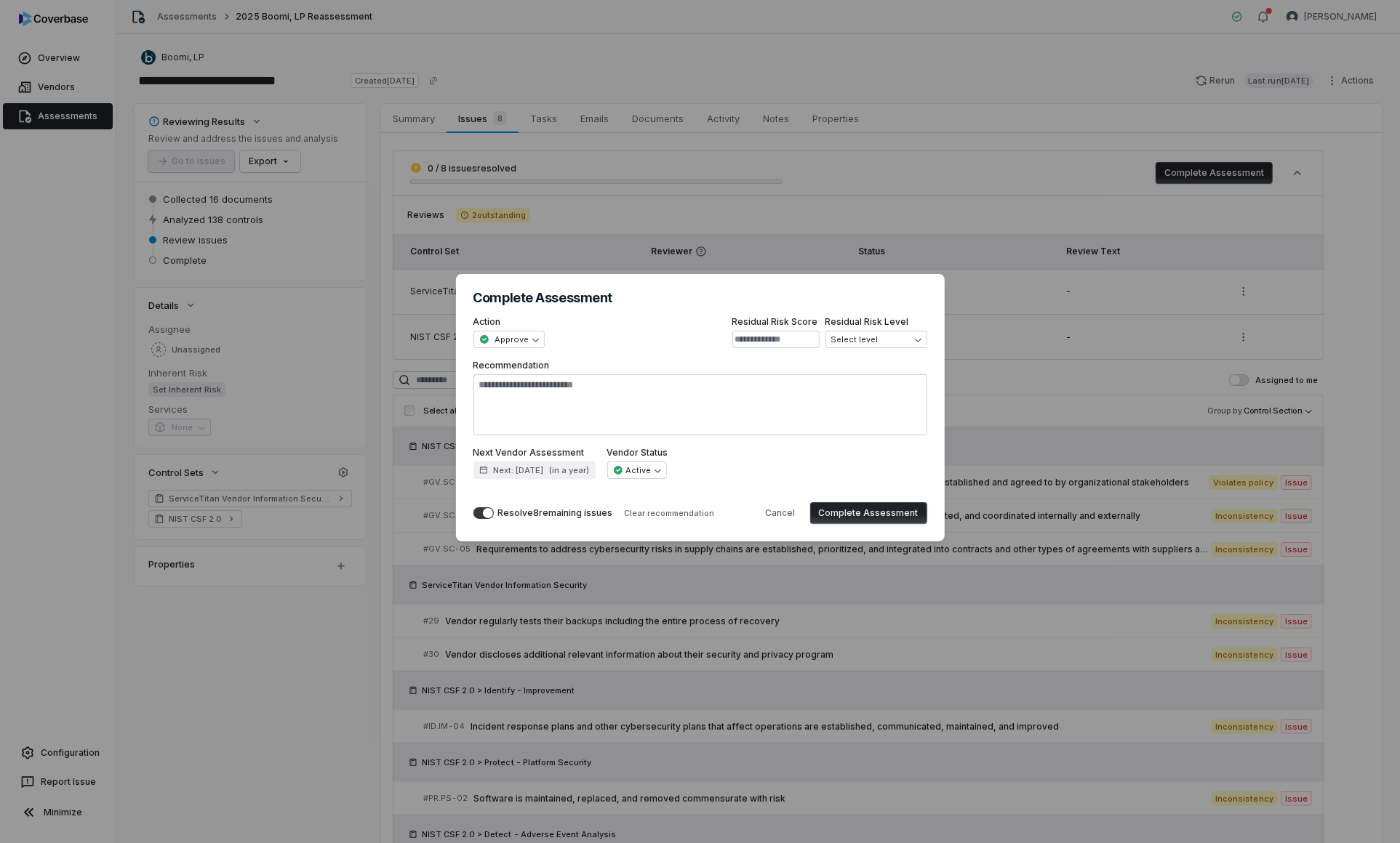
click at [861, 517] on button "Complete Assessment" at bounding box center [868, 513] width 117 height 22
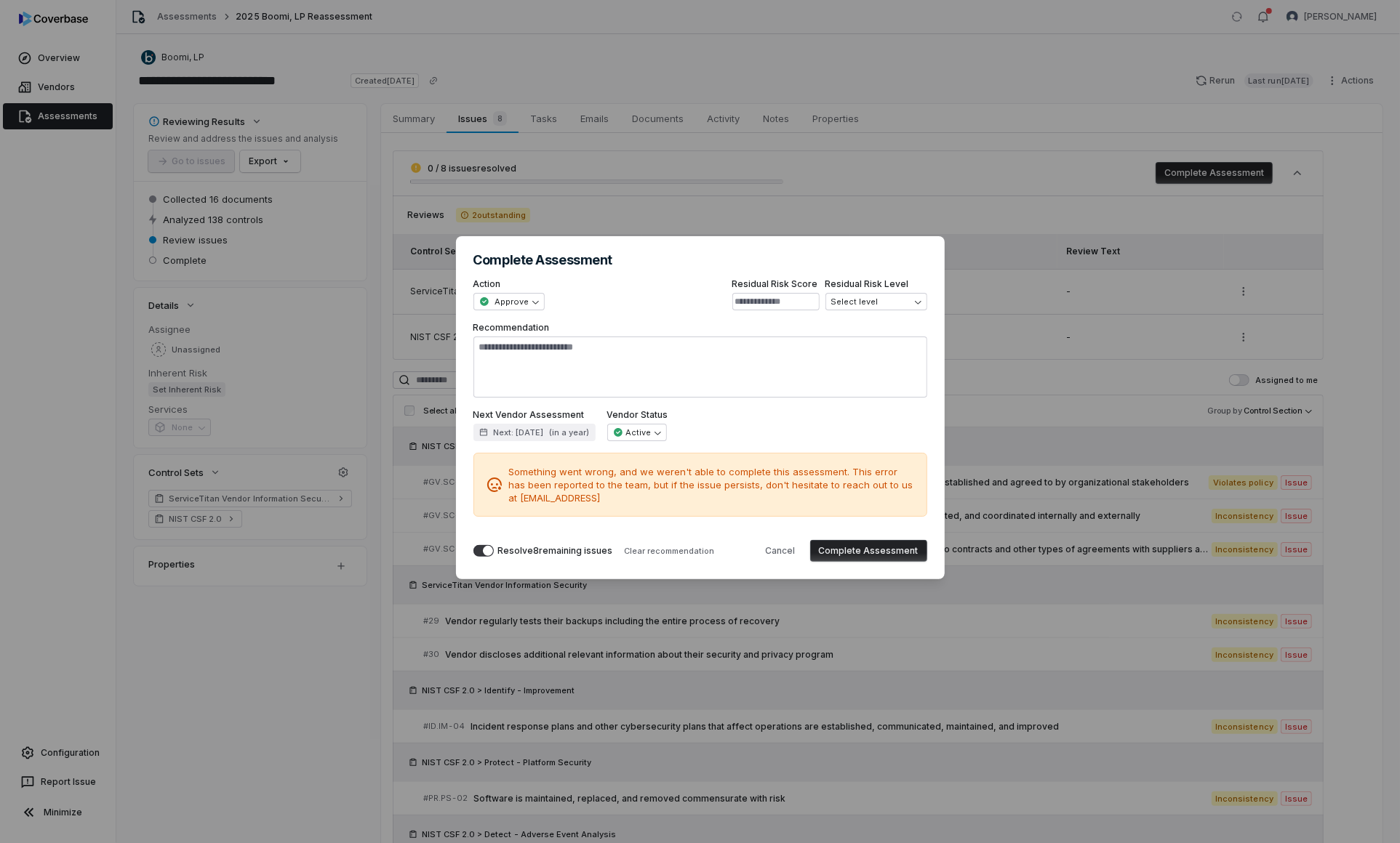
click at [849, 550] on button "Complete Assessment" at bounding box center [868, 551] width 117 height 22
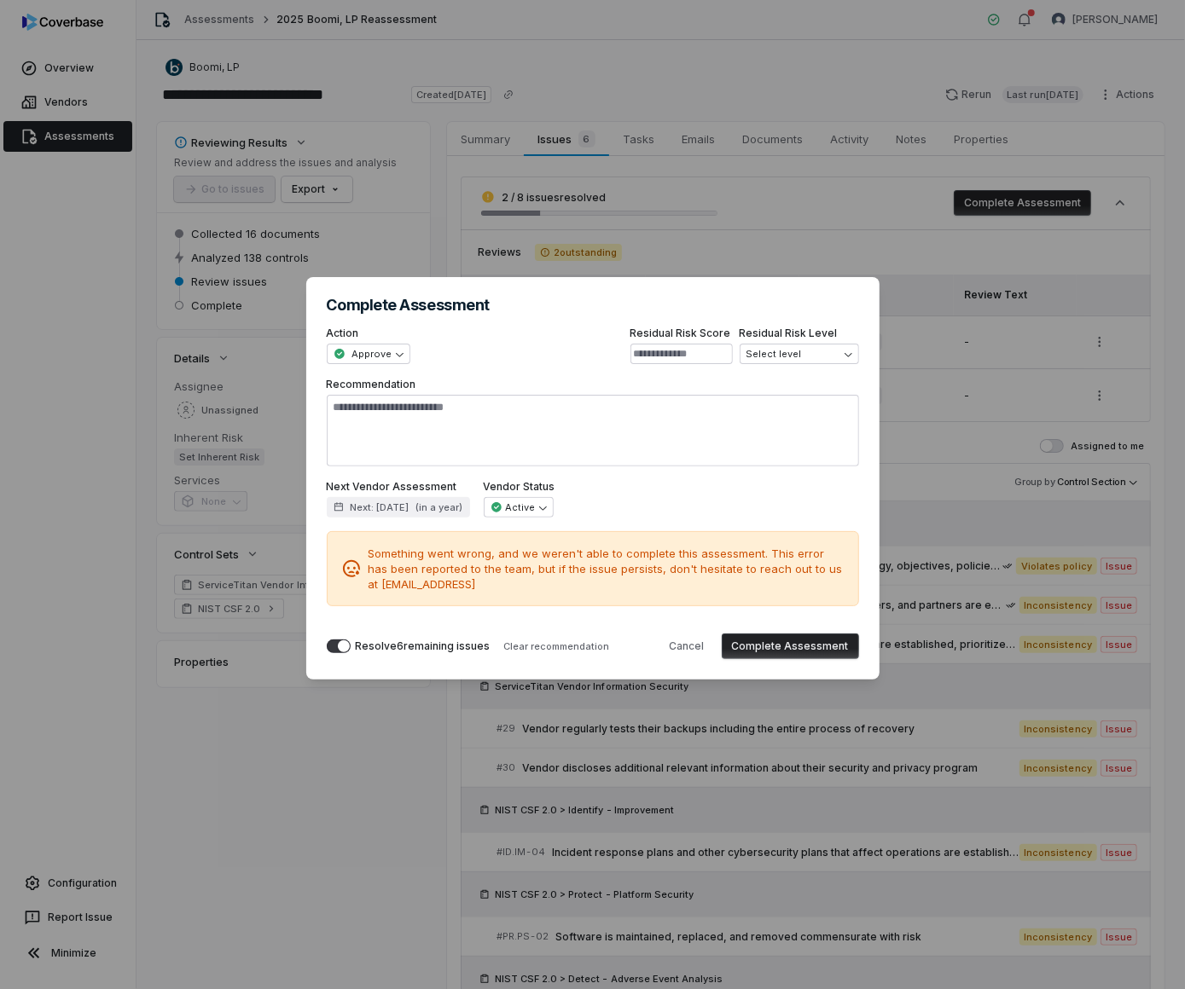
click at [814, 646] on button "Complete Assessment" at bounding box center [790, 647] width 137 height 26
type textarea "*"
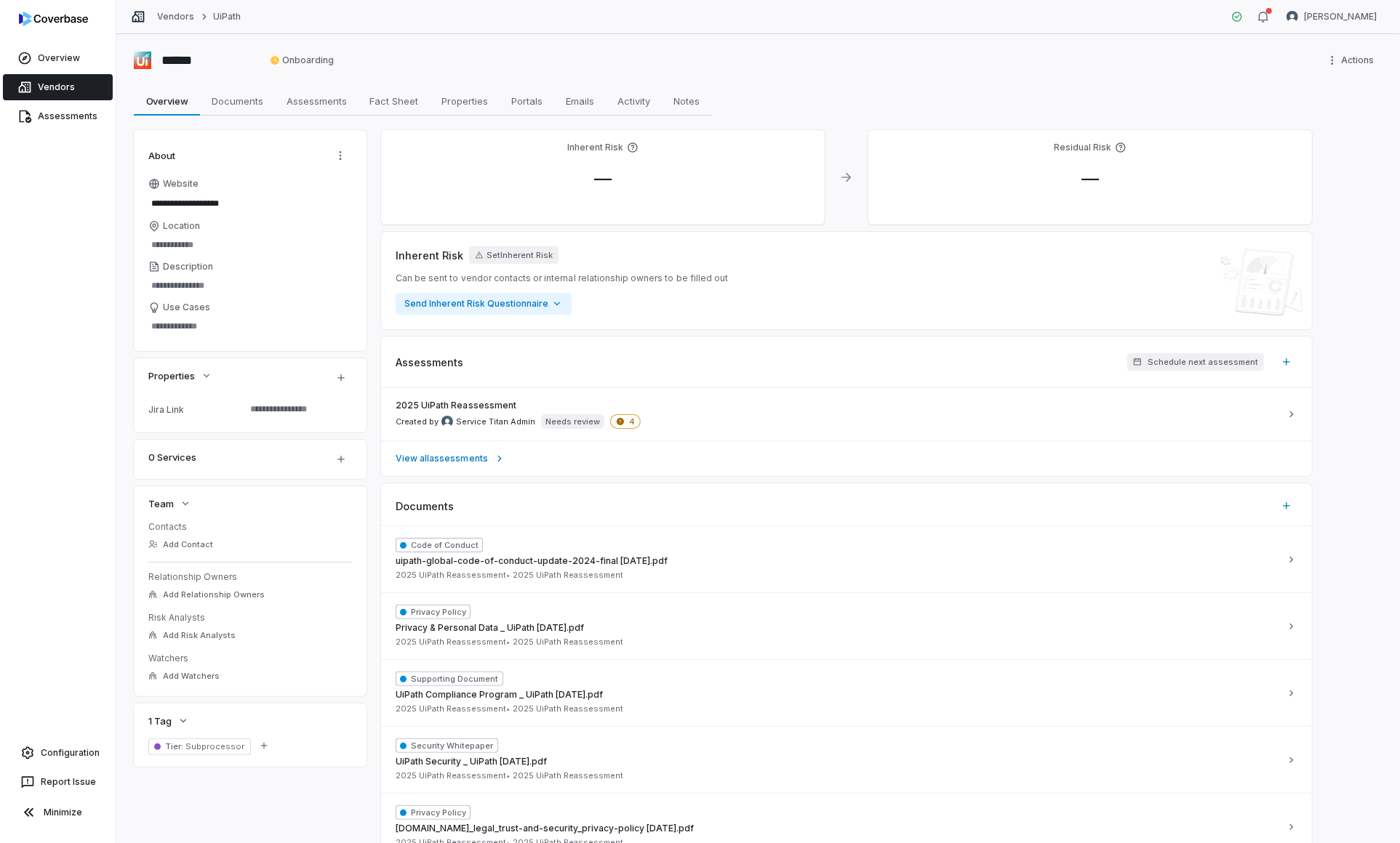
type textarea "*"
click at [750, 416] on div "2025 UiPath Reassessment Created by Service Titan Admin Needs review 4" at bounding box center [837, 414] width 884 height 29
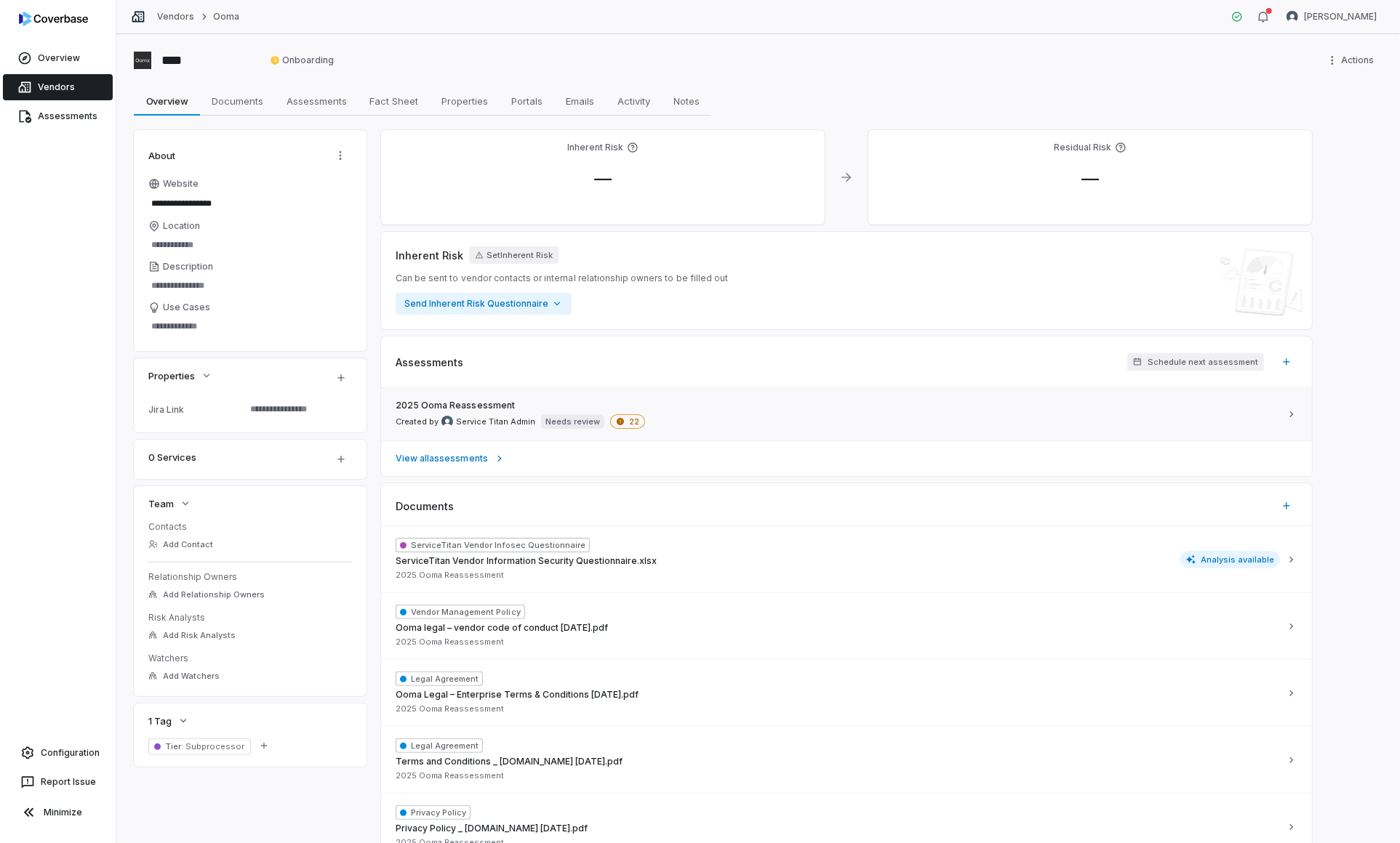
click at [570, 423] on p "Needs review" at bounding box center [573, 422] width 55 height 12
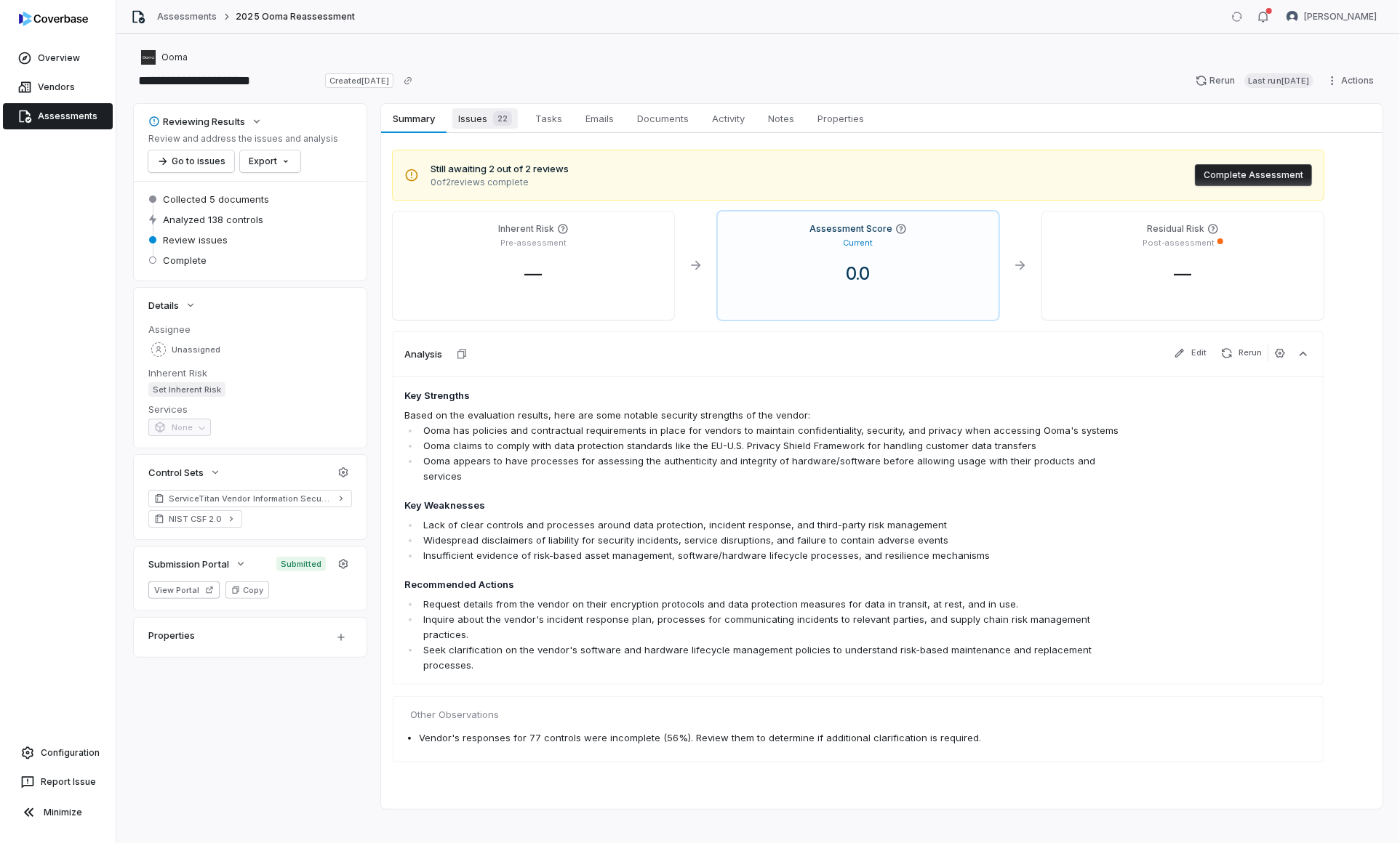
click at [482, 116] on span "Issues 22" at bounding box center [484, 118] width 66 height 20
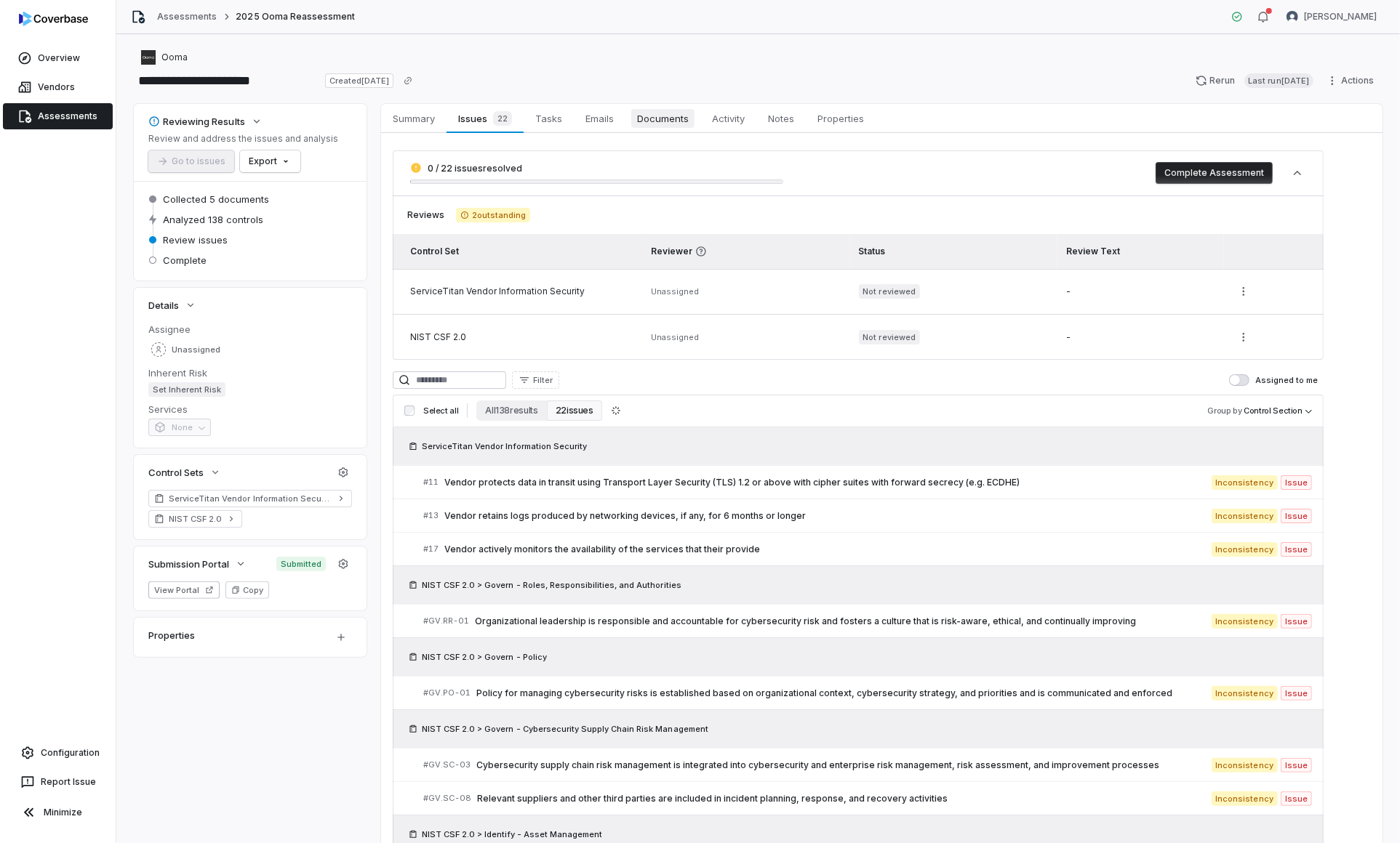
click at [674, 121] on span "Documents" at bounding box center [662, 118] width 63 height 19
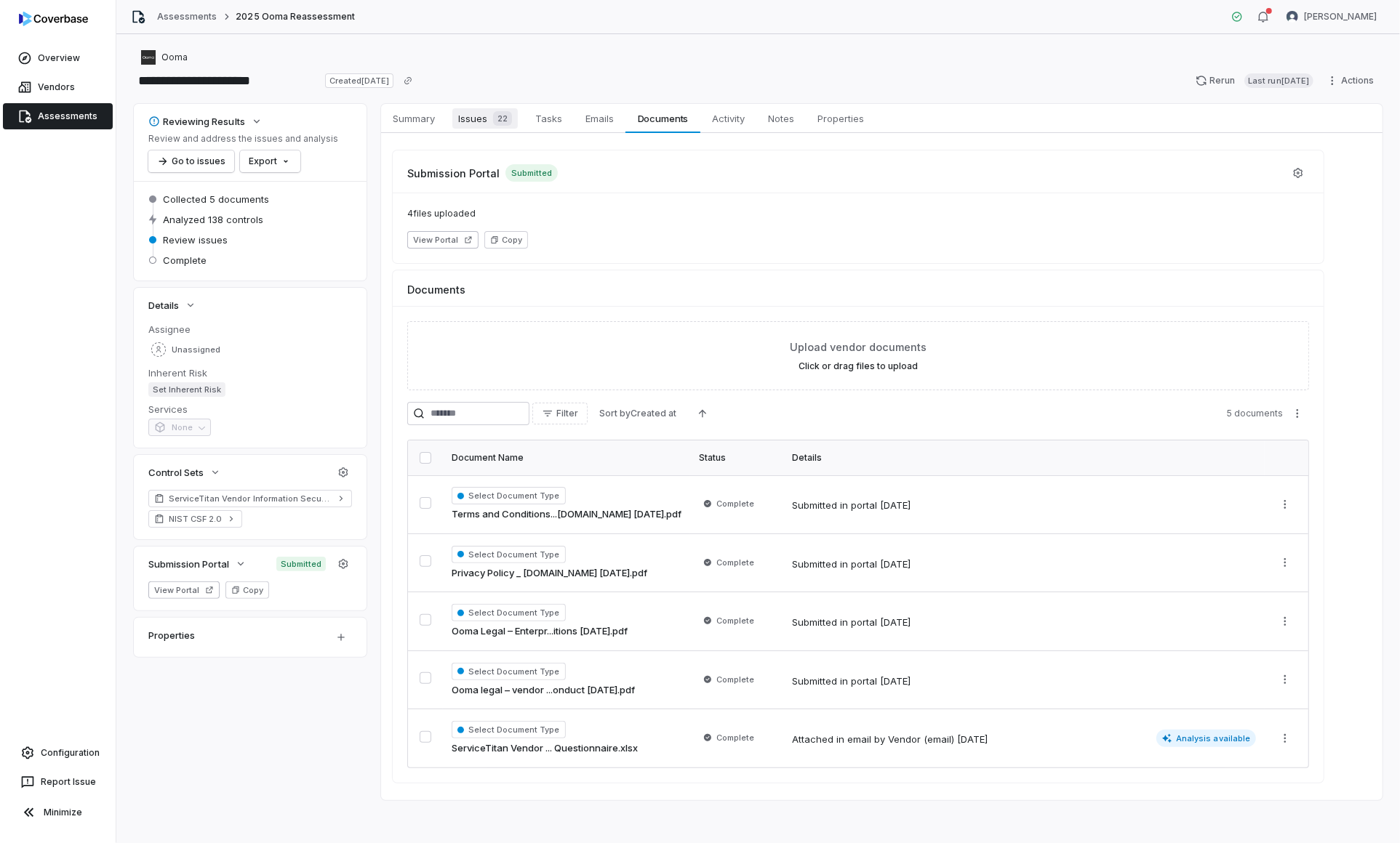
click at [475, 118] on span "Issues 22" at bounding box center [484, 118] width 66 height 20
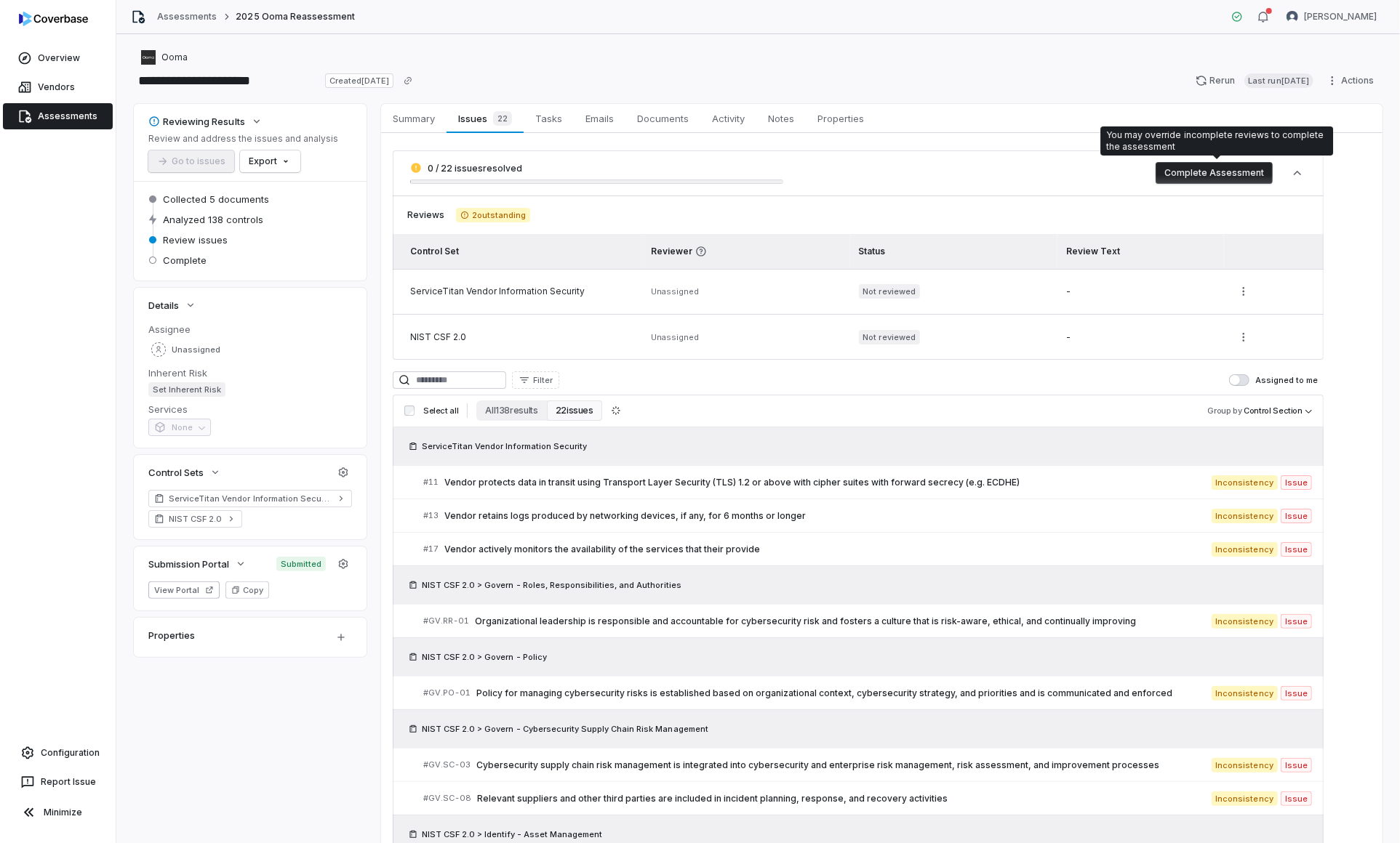
click at [1221, 170] on button "Complete Assessment" at bounding box center [1213, 173] width 117 height 22
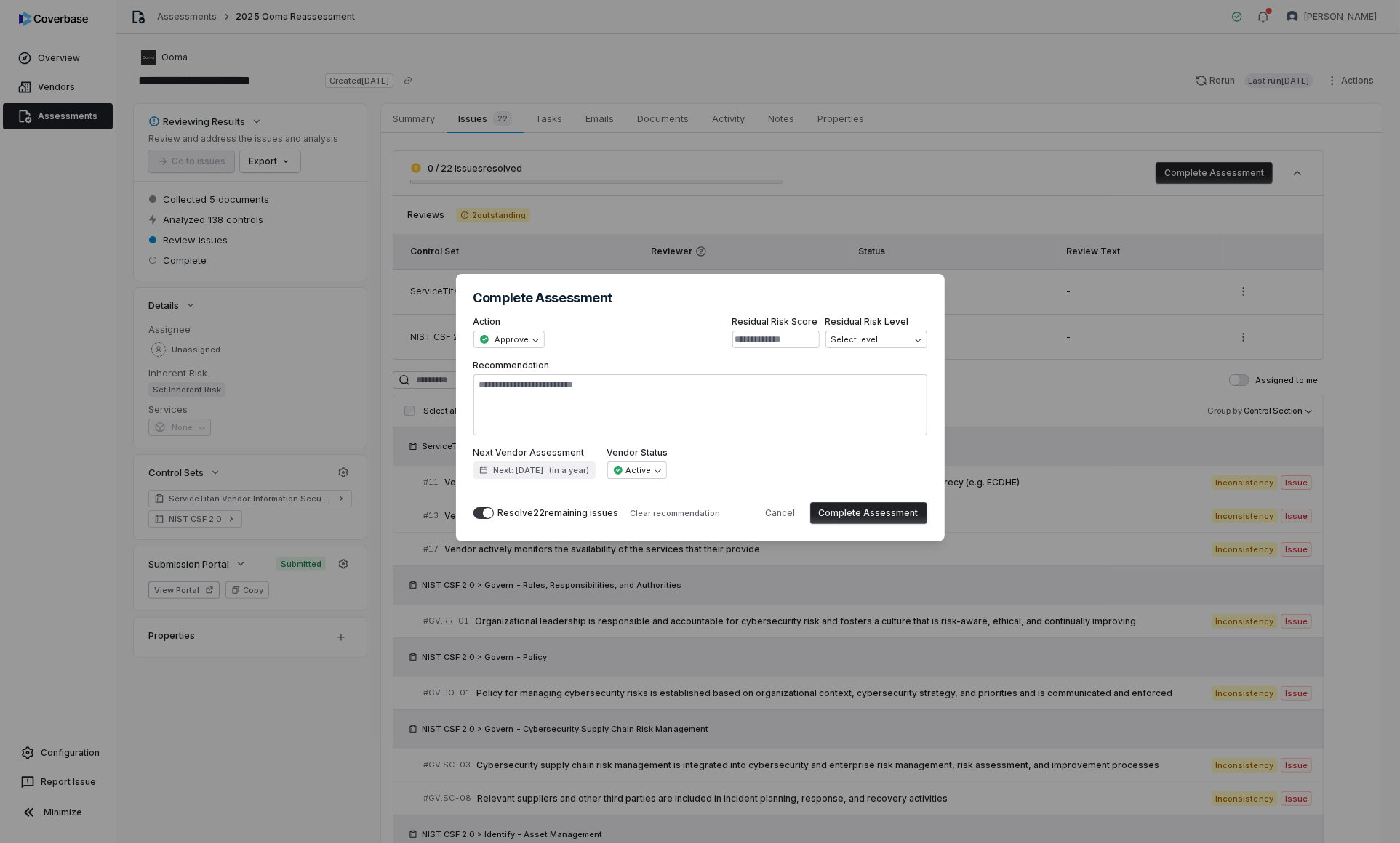
click at [891, 501] on div "Resolve 22 remaining issues Clear recommendation Cancel Complete Assessment" at bounding box center [700, 507] width 454 height 33
click at [891, 519] on button "Complete Assessment" at bounding box center [868, 513] width 117 height 22
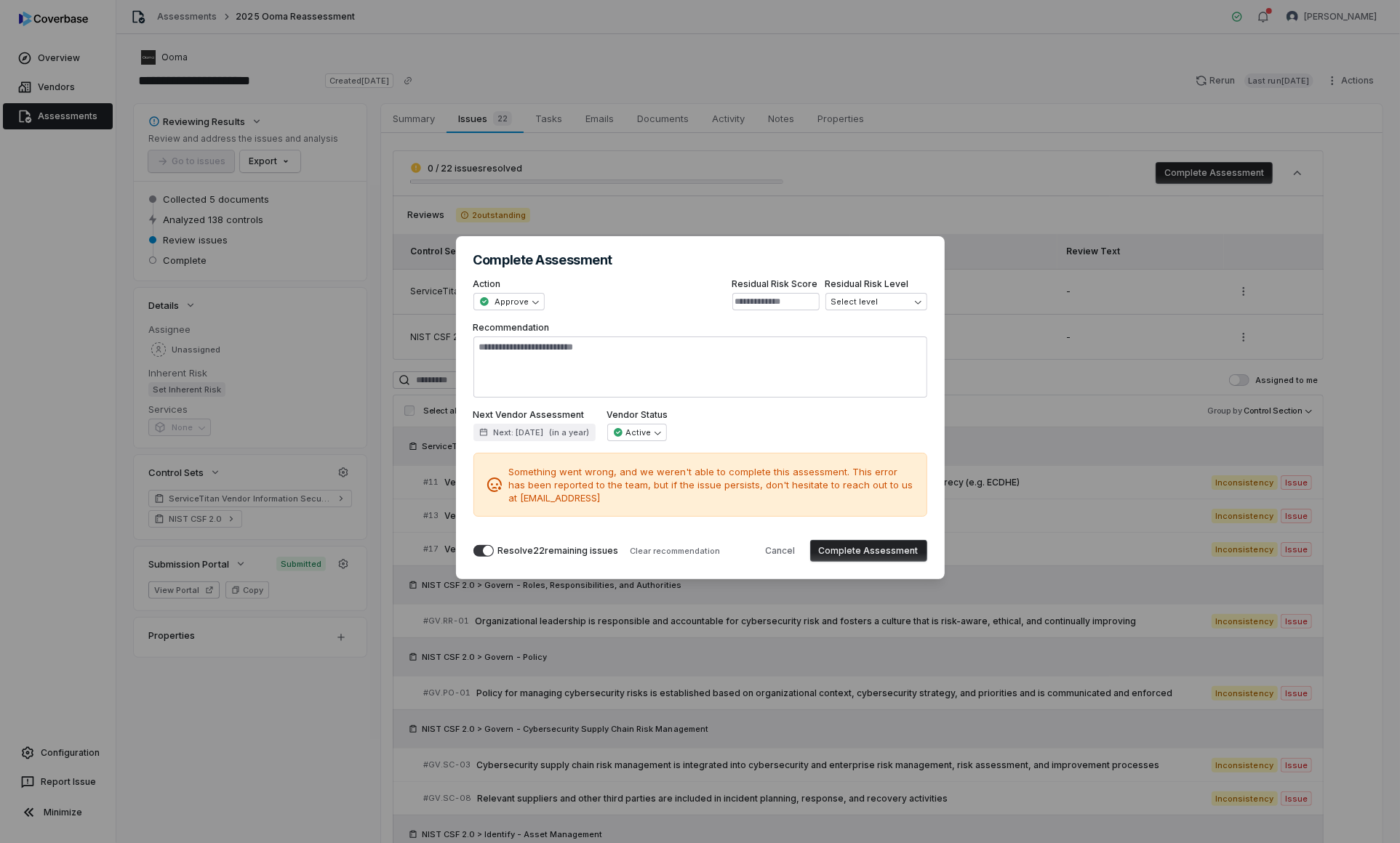
click at [859, 551] on button "Complete Assessment" at bounding box center [868, 551] width 117 height 22
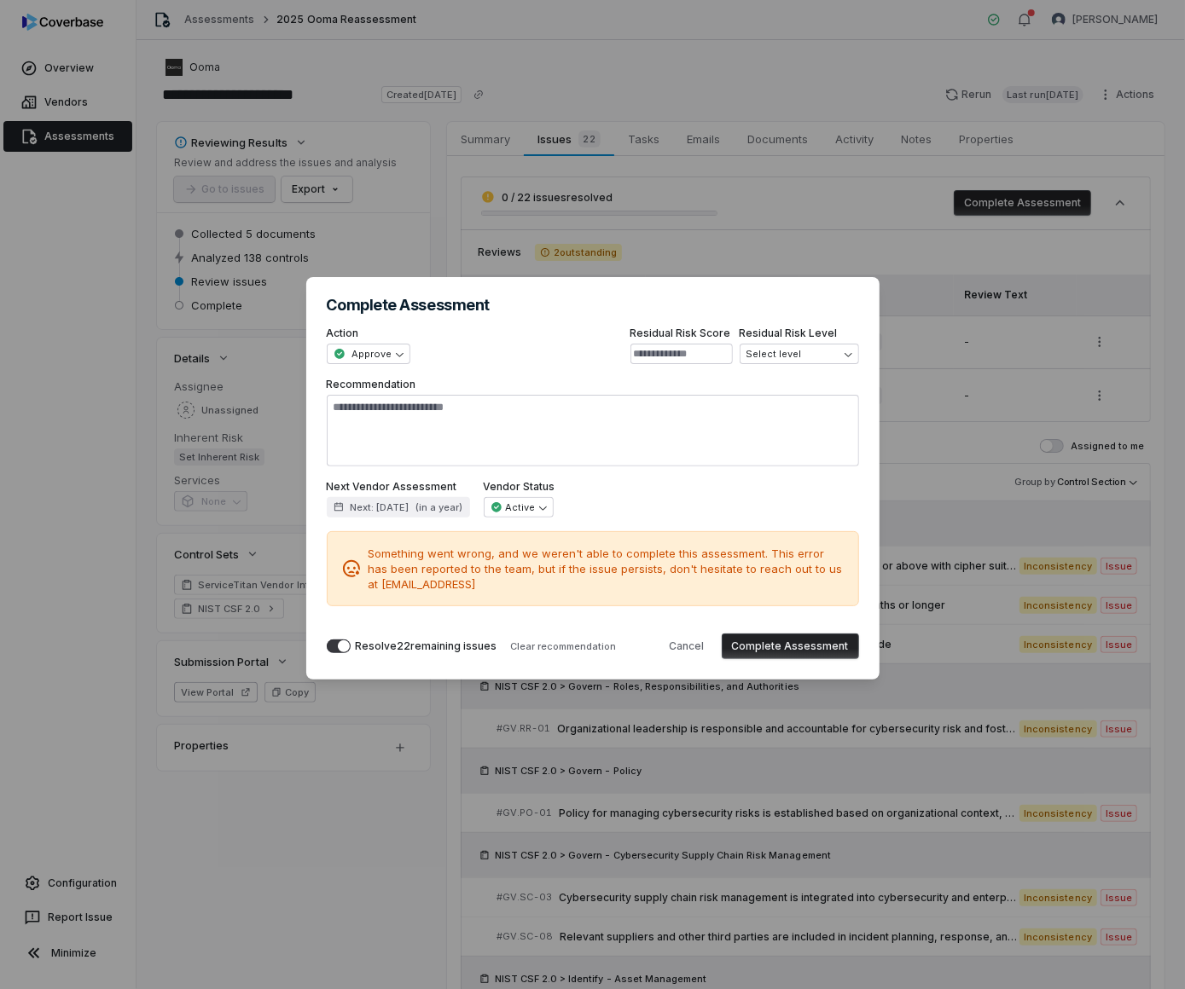
click at [805, 632] on div "Resolve 22 remaining issues Clear recommendation Cancel Complete Assessment" at bounding box center [593, 639] width 532 height 39
click at [810, 654] on button "Complete Assessment" at bounding box center [790, 647] width 137 height 26
type textarea "*"
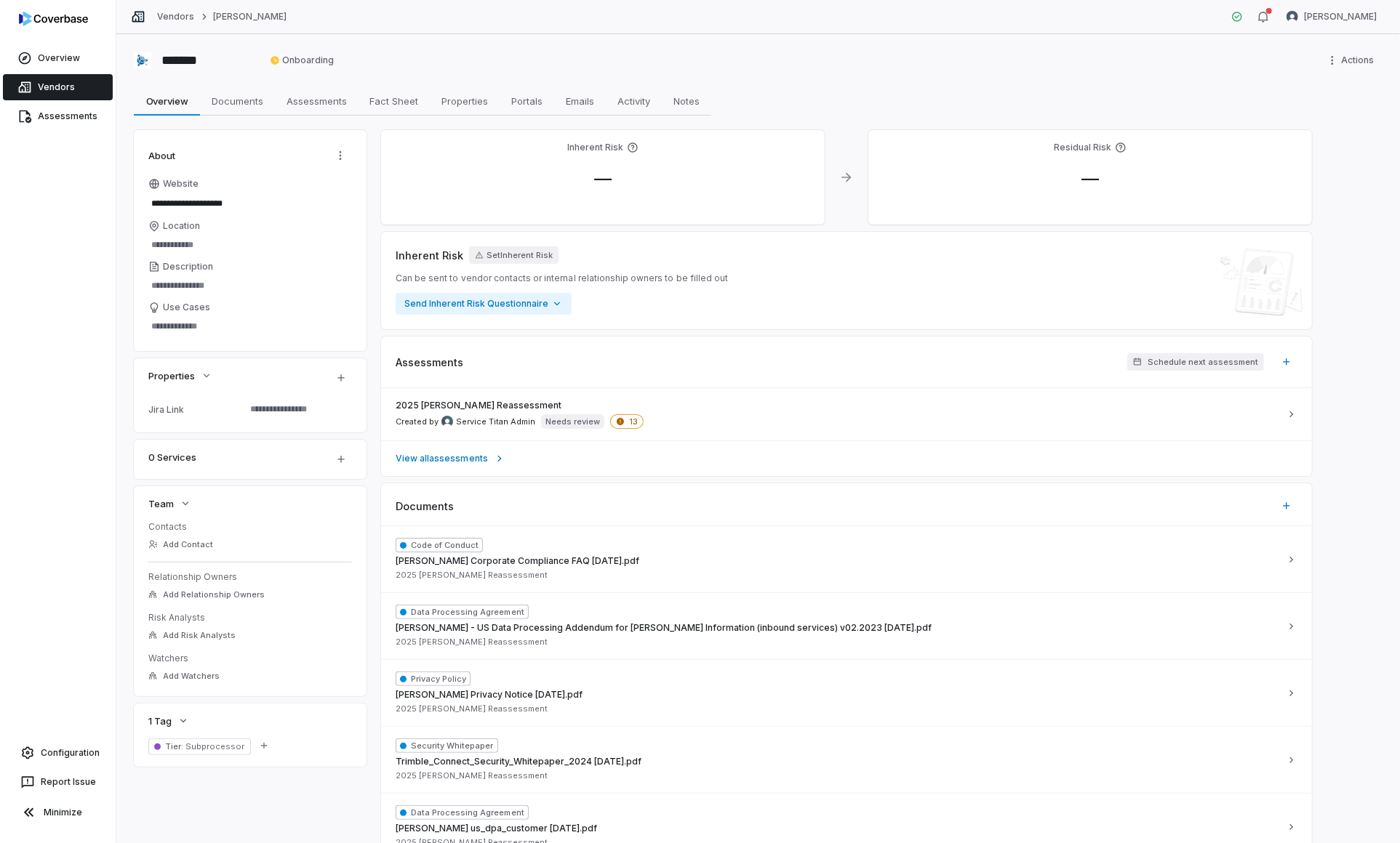
type textarea "*"
click at [810, 402] on div "2025 Trimble Reassessment Created by Service Titan Admin Needs review 13" at bounding box center [837, 414] width 884 height 29
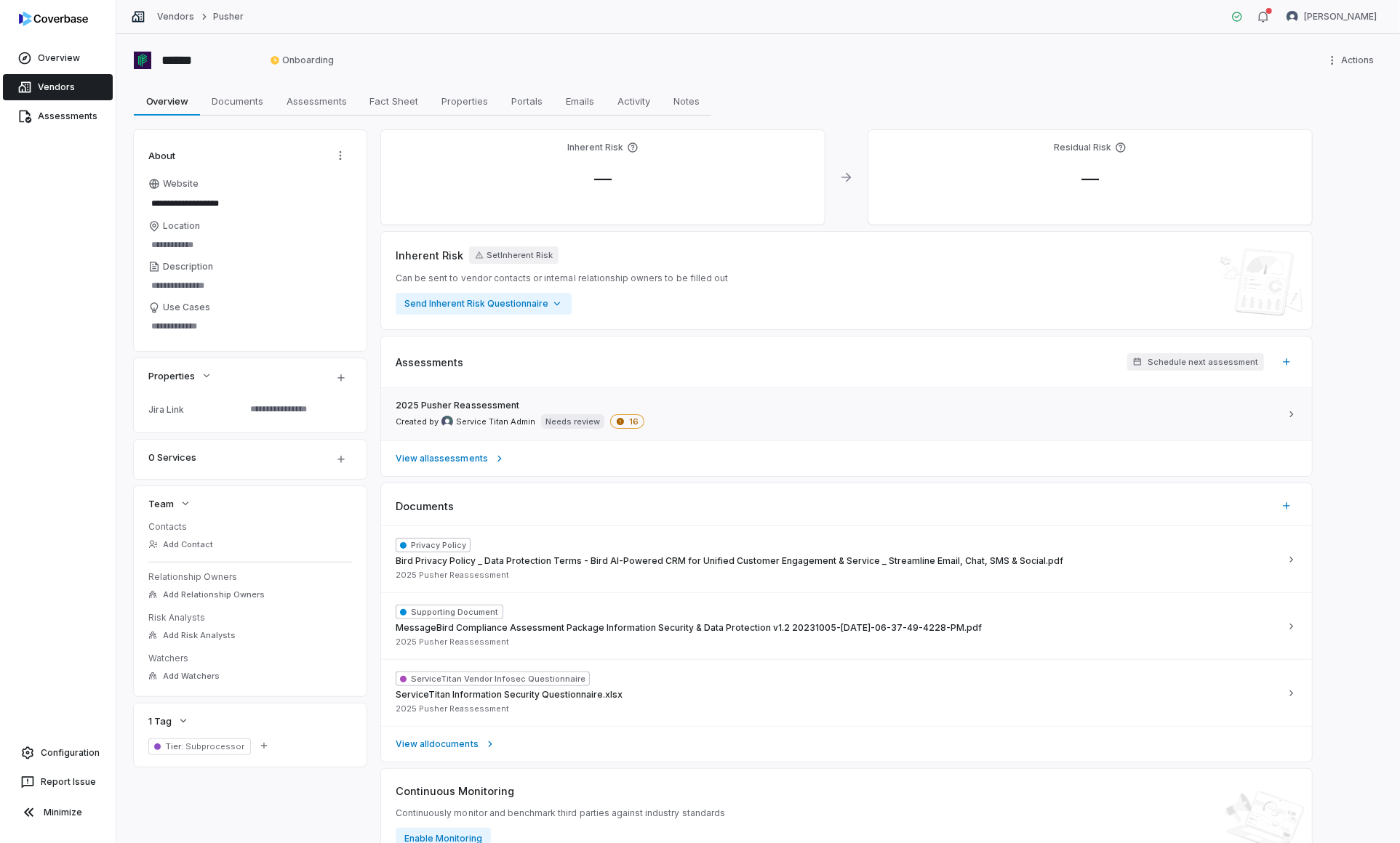
click at [699, 413] on div "2025 Pusher Reassessment Created by Service Titan Admin Needs review 16" at bounding box center [837, 414] width 884 height 29
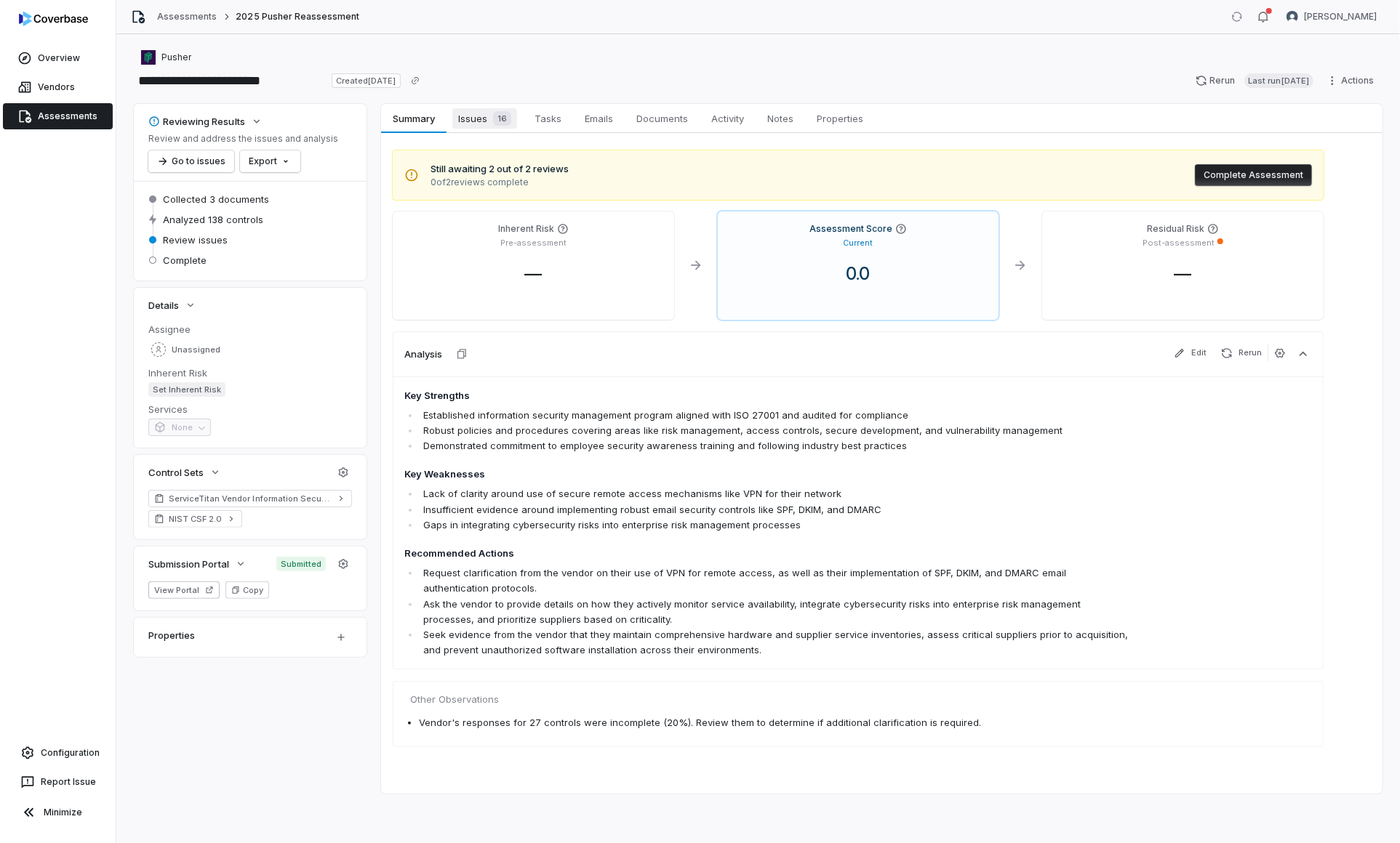
click at [483, 119] on span "Issues 16" at bounding box center [484, 118] width 65 height 20
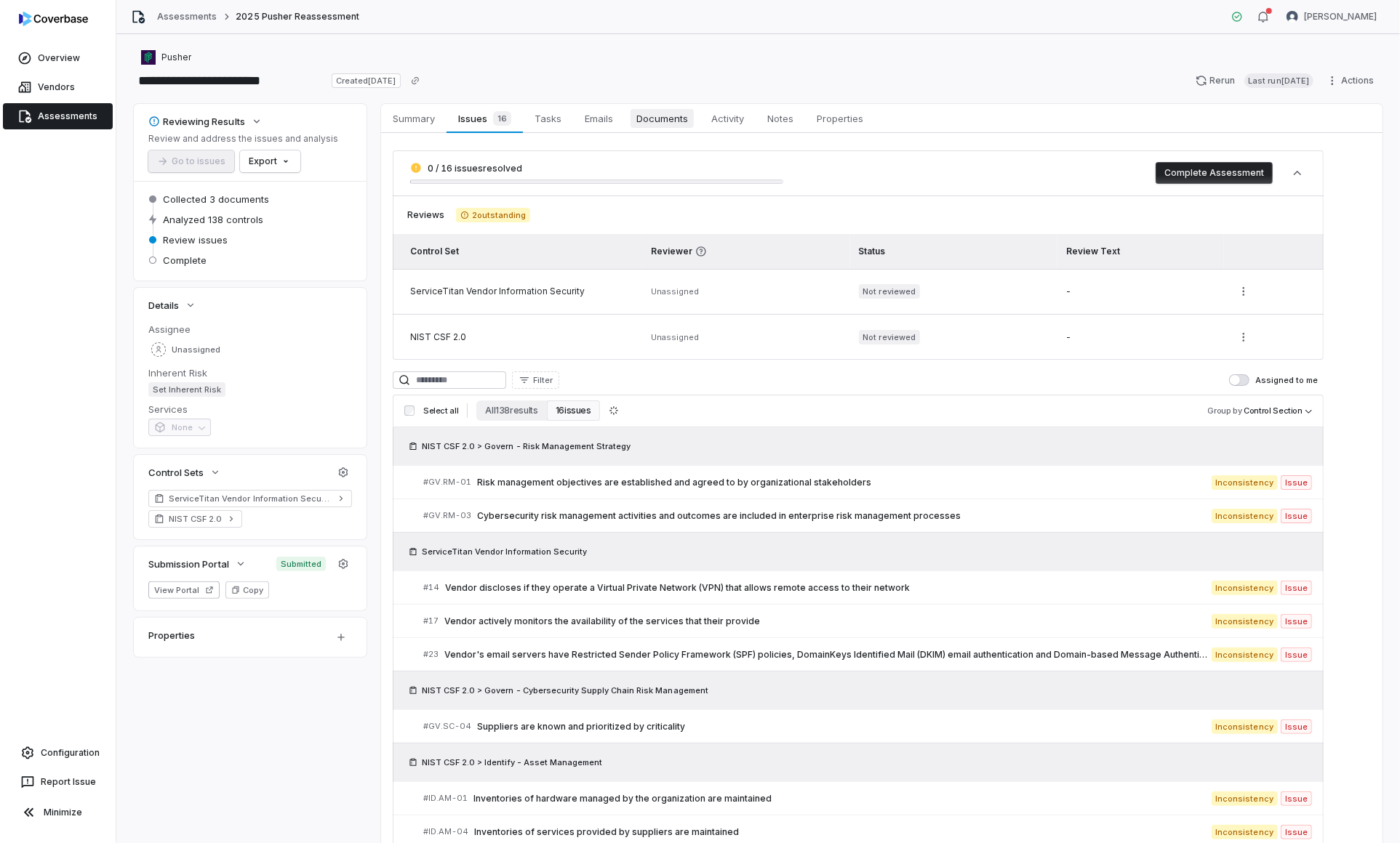
click at [645, 119] on span "Documents" at bounding box center [662, 118] width 63 height 19
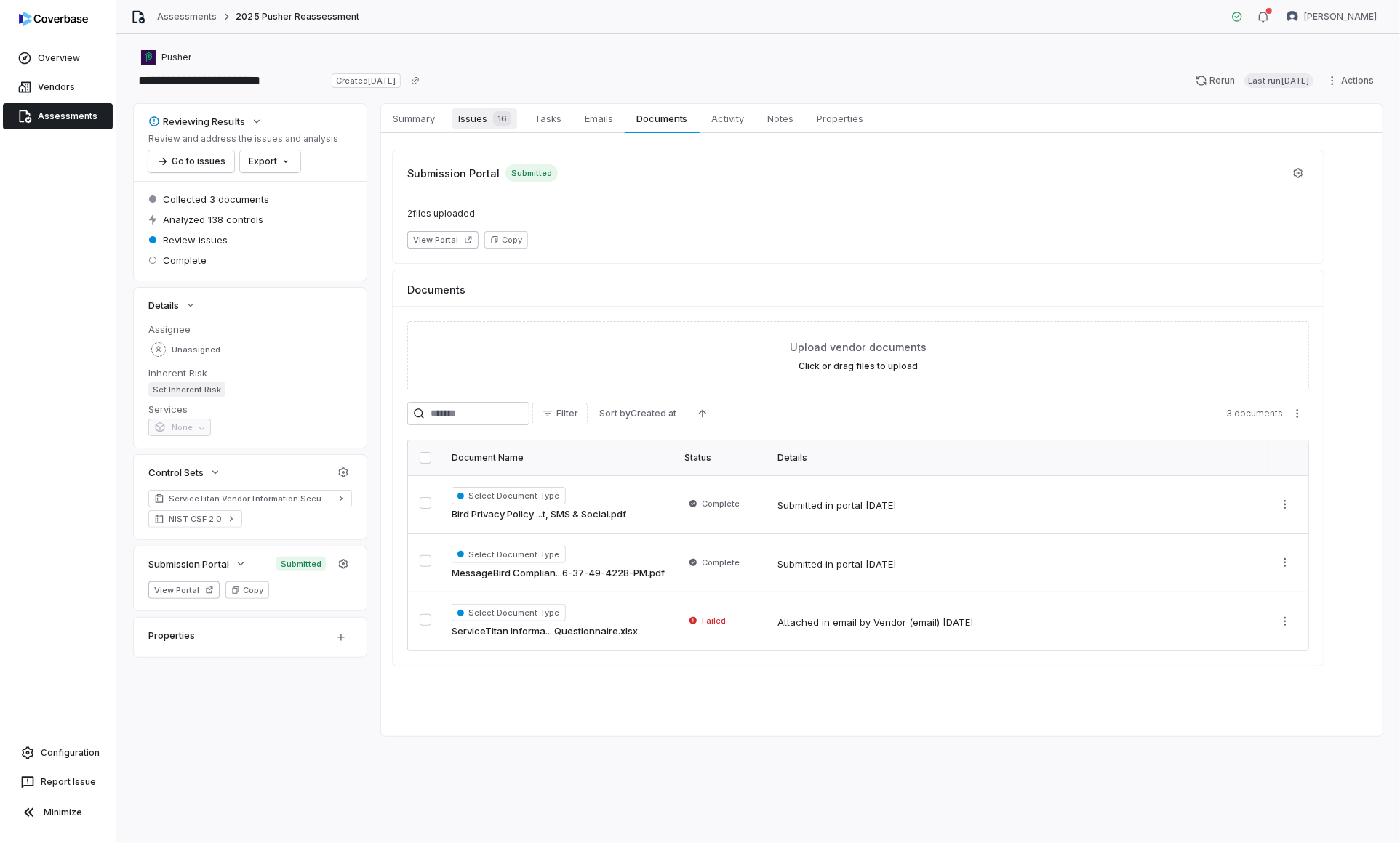
click at [472, 118] on span "Issues 16" at bounding box center [484, 118] width 65 height 20
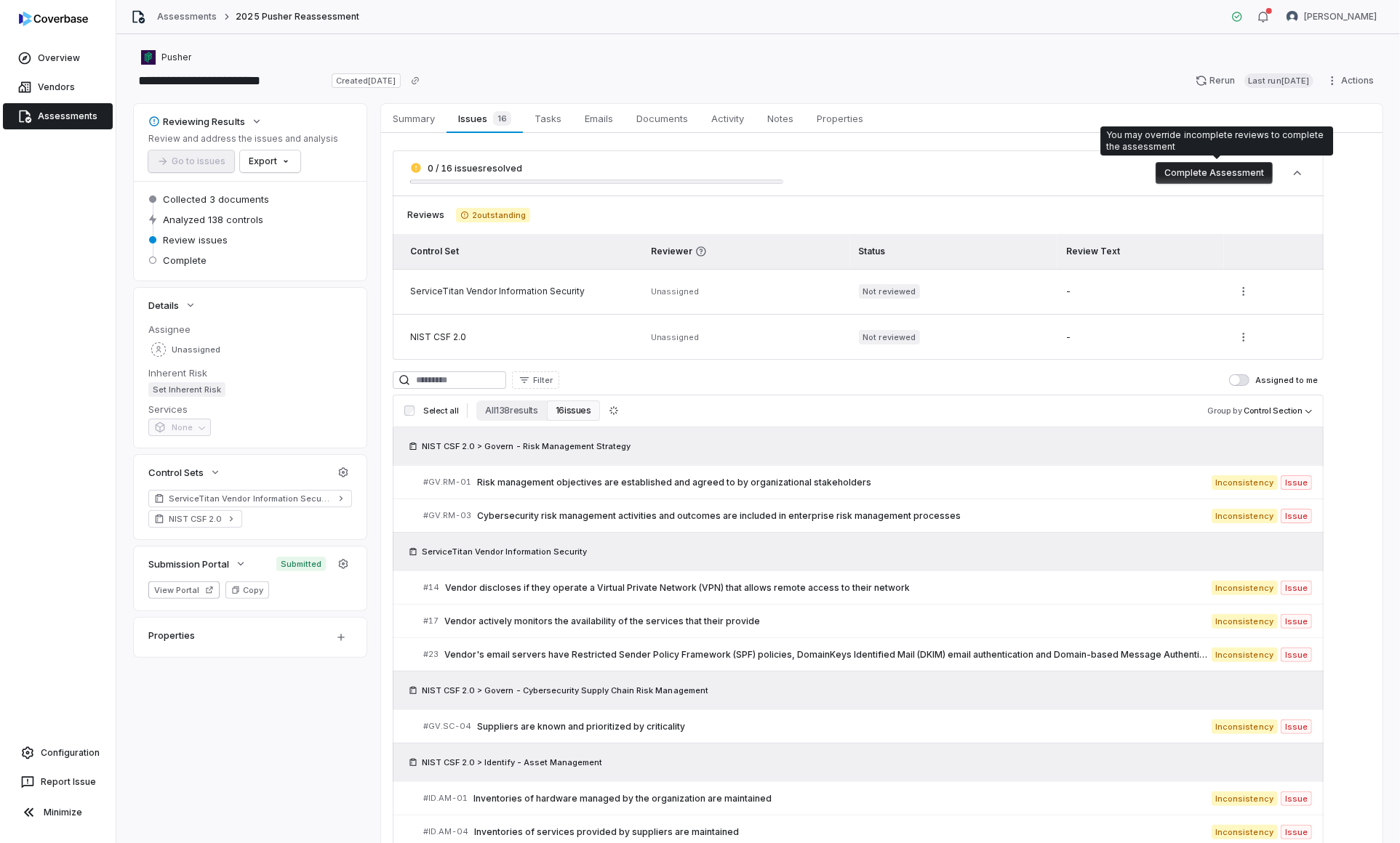
click at [1213, 176] on button "Complete Assessment" at bounding box center [1213, 173] width 117 height 22
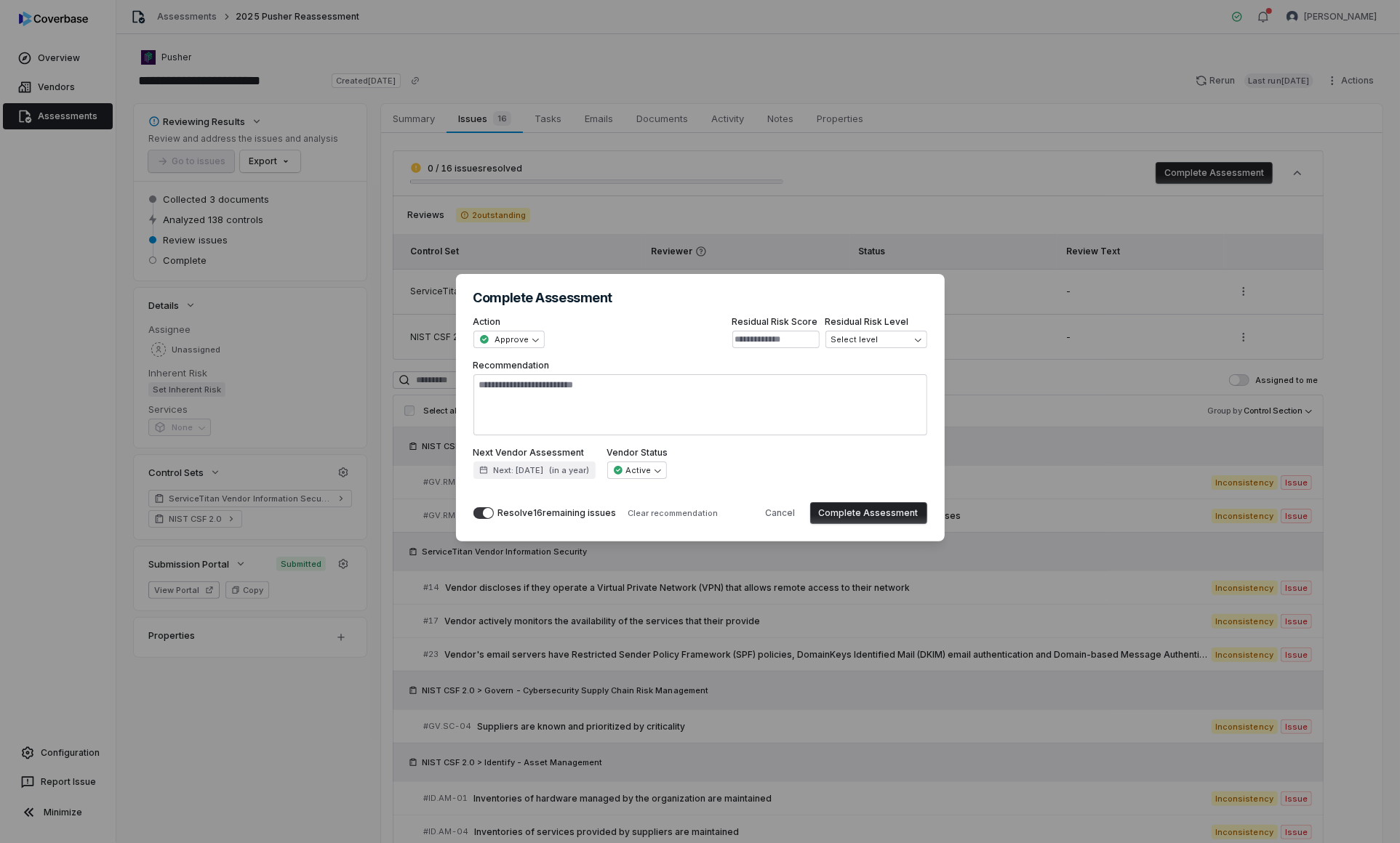
click at [876, 506] on button "Complete Assessment" at bounding box center [868, 513] width 117 height 22
type textarea "*"
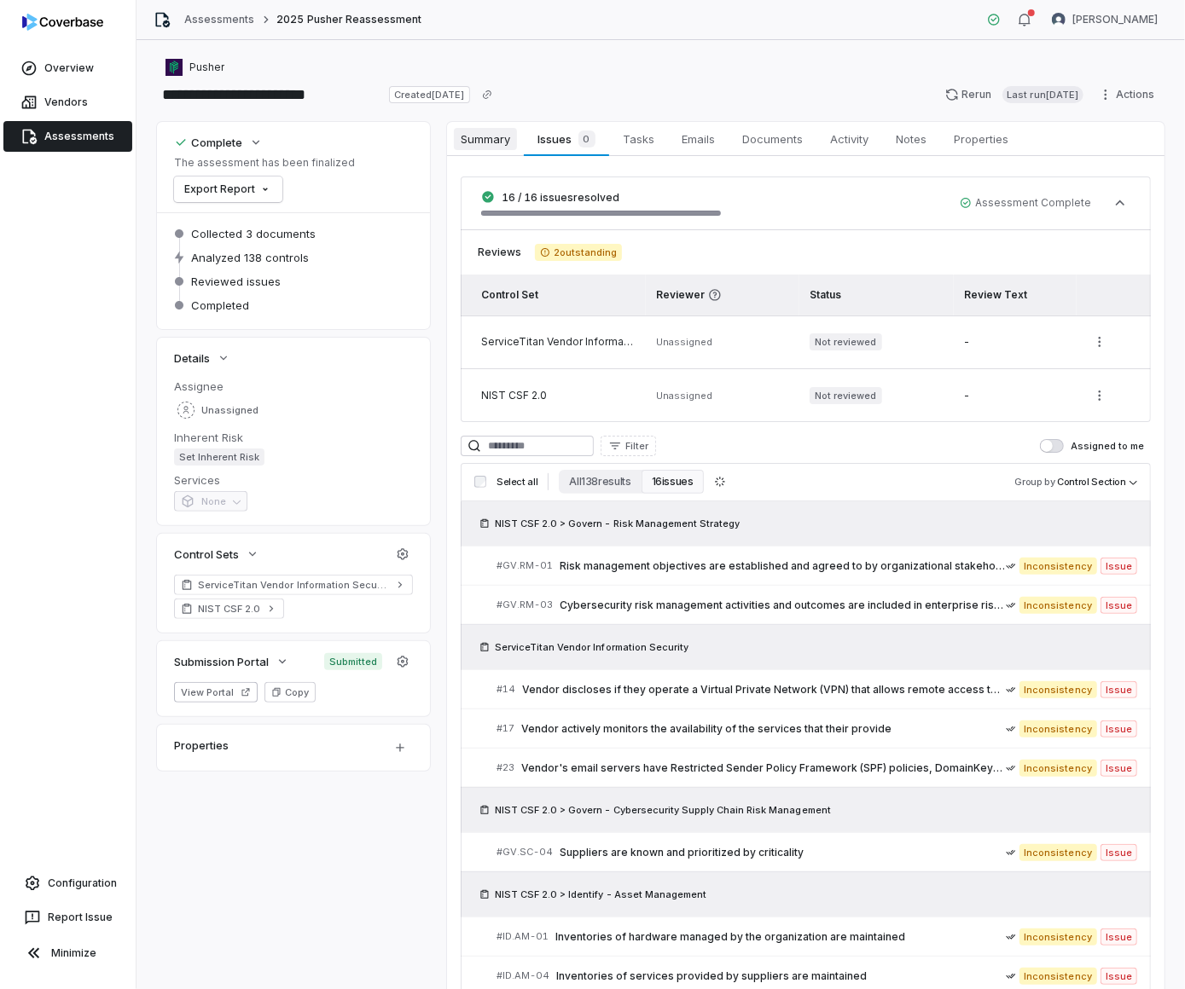
click at [472, 131] on span "Summary" at bounding box center [485, 139] width 63 height 22
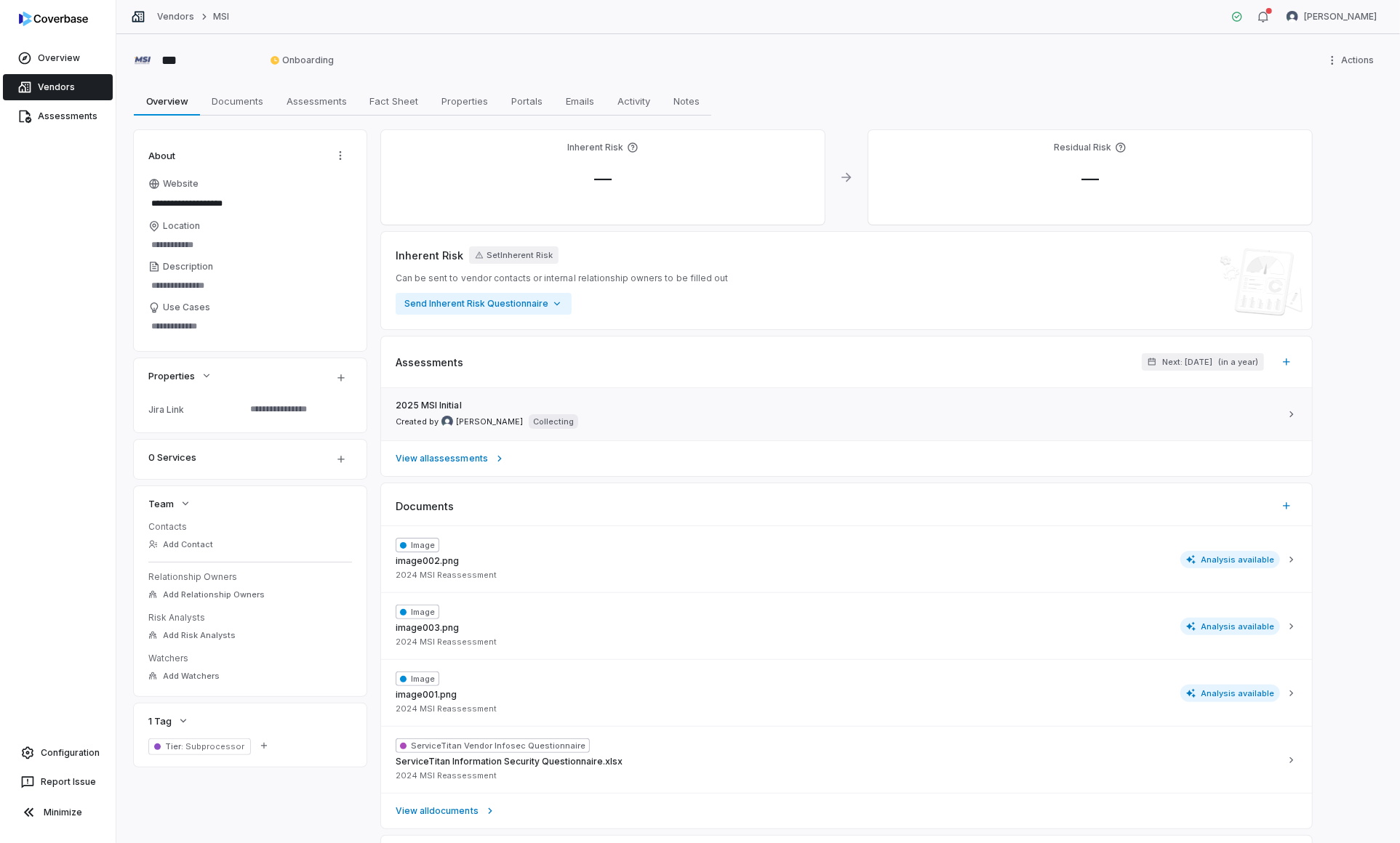
click at [501, 404] on div "2025 MSI Initial Created by Yuni Shin Collecting" at bounding box center [837, 414] width 884 height 29
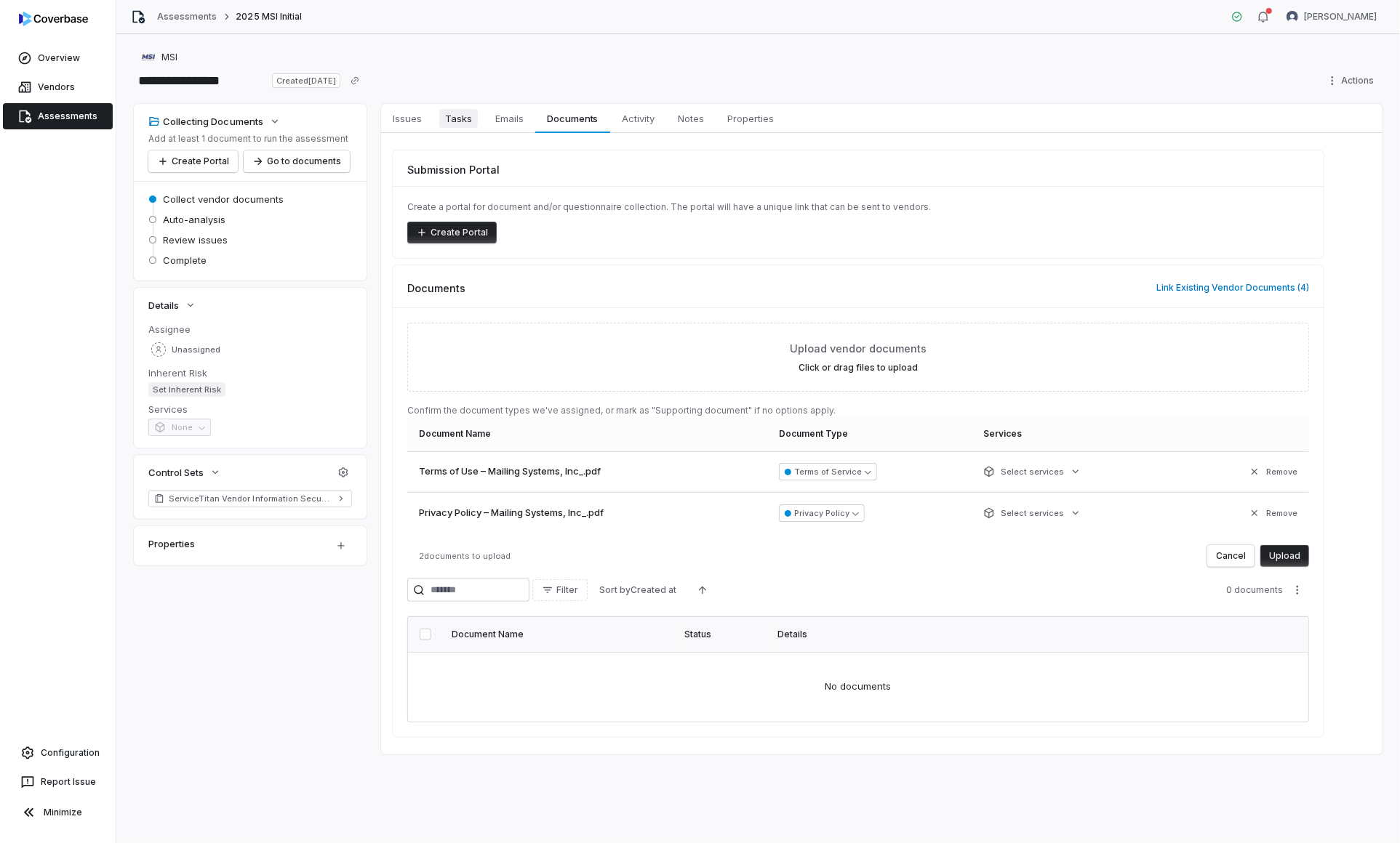
click at [452, 125] on span "Tasks" at bounding box center [458, 118] width 38 height 19
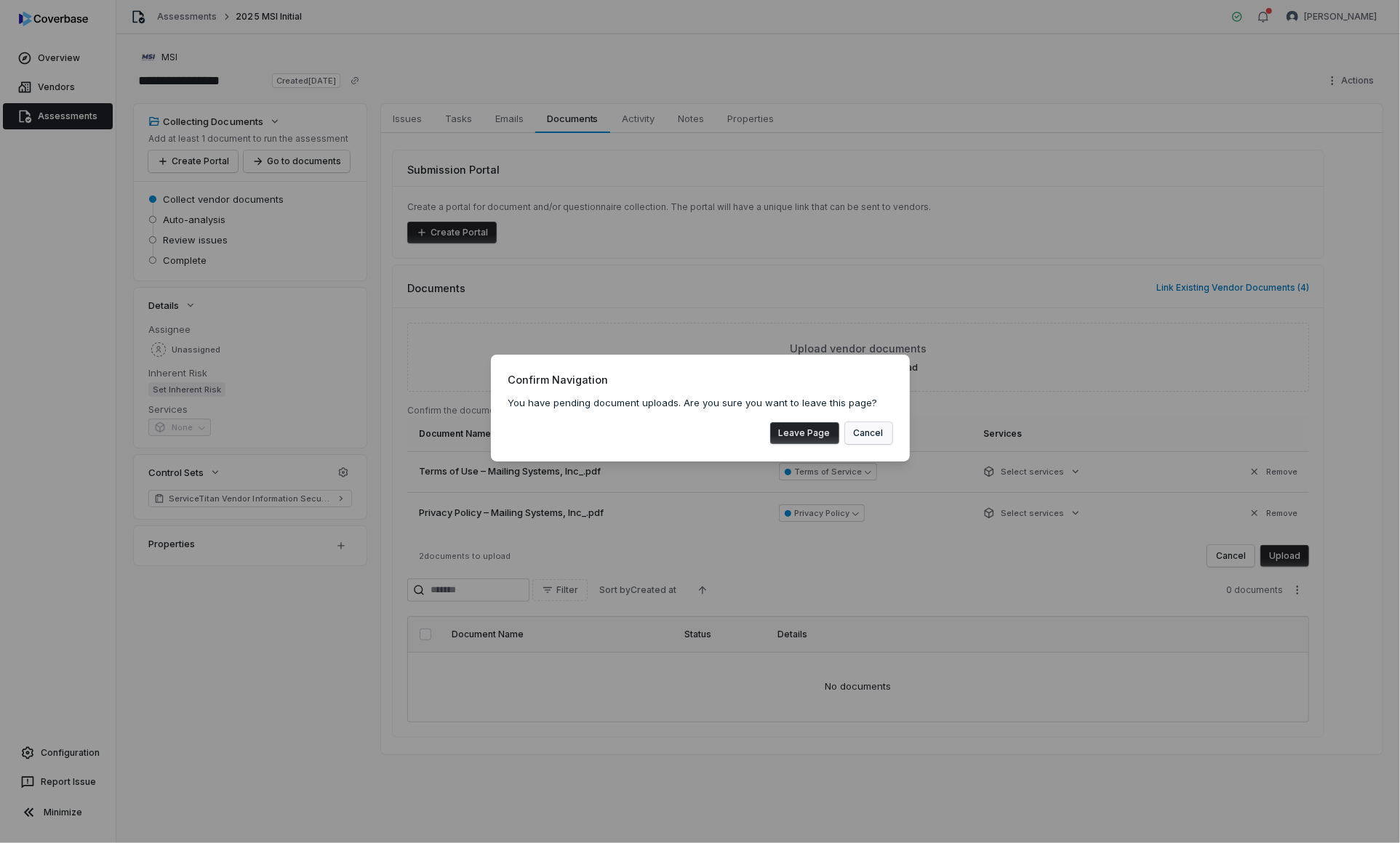
click at [871, 436] on button "Cancel" at bounding box center [868, 434] width 47 height 22
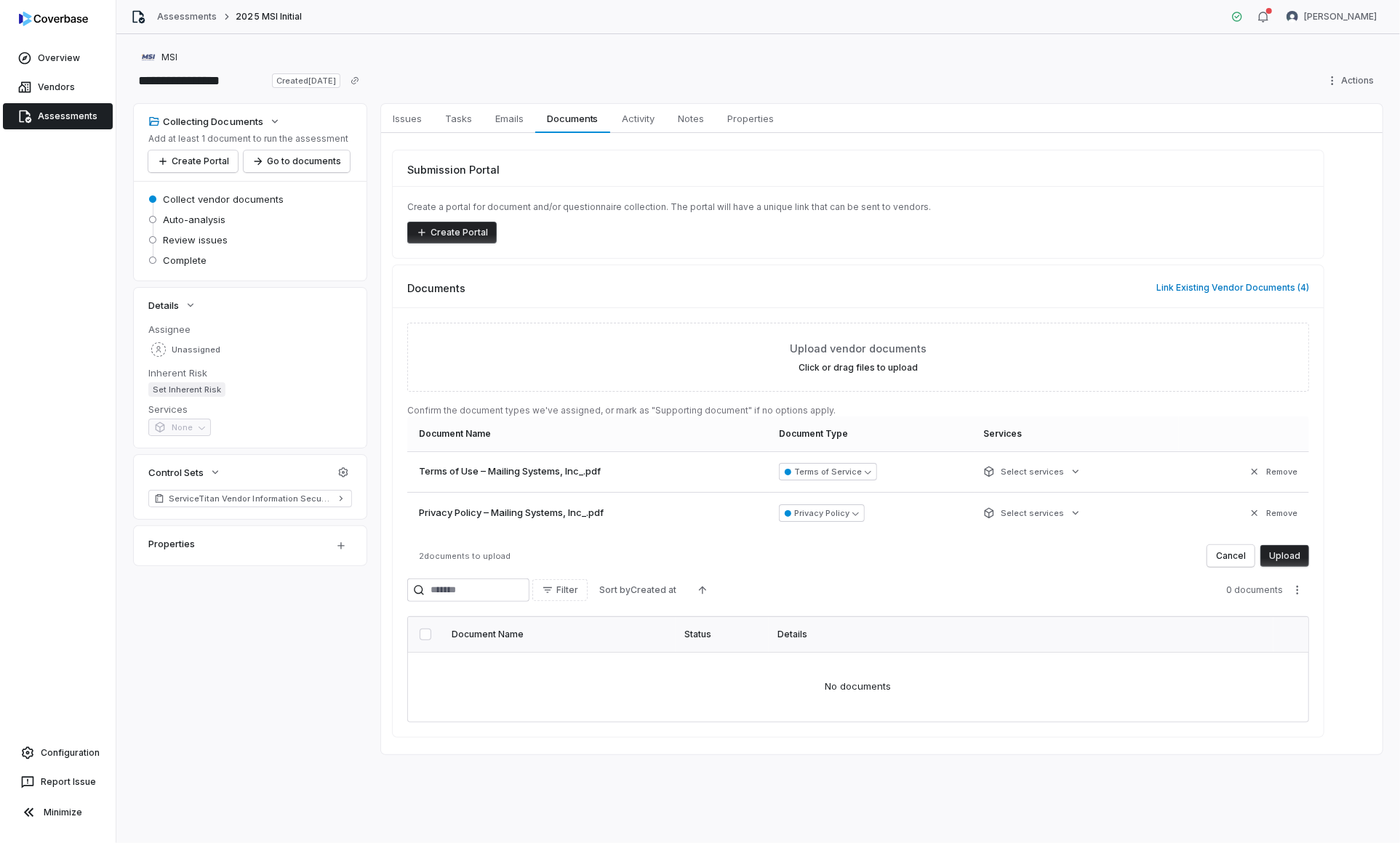
click at [1286, 554] on button "Upload" at bounding box center [1284, 557] width 49 height 22
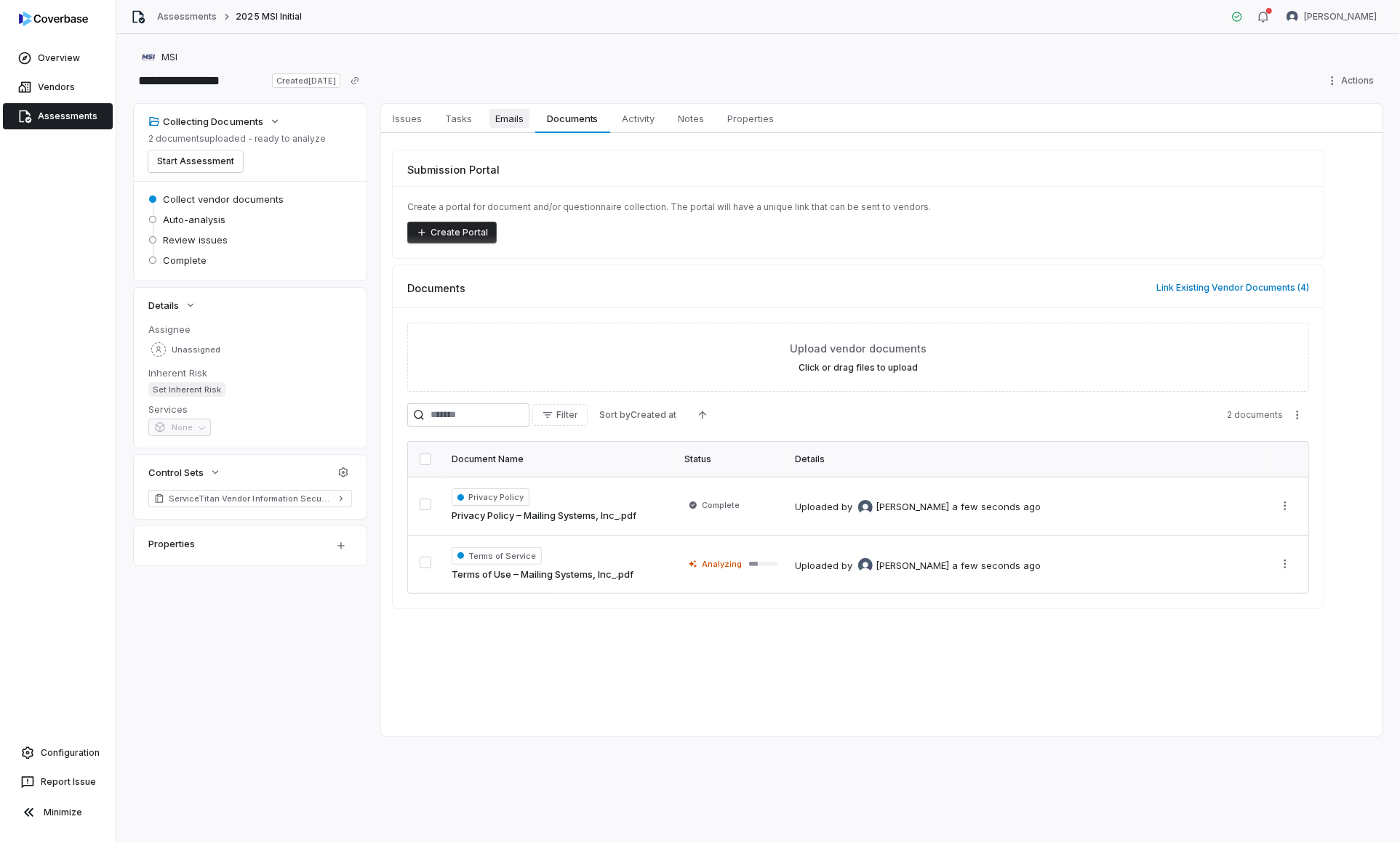
click at [506, 107] on link "Emails Emails" at bounding box center [509, 118] width 52 height 29
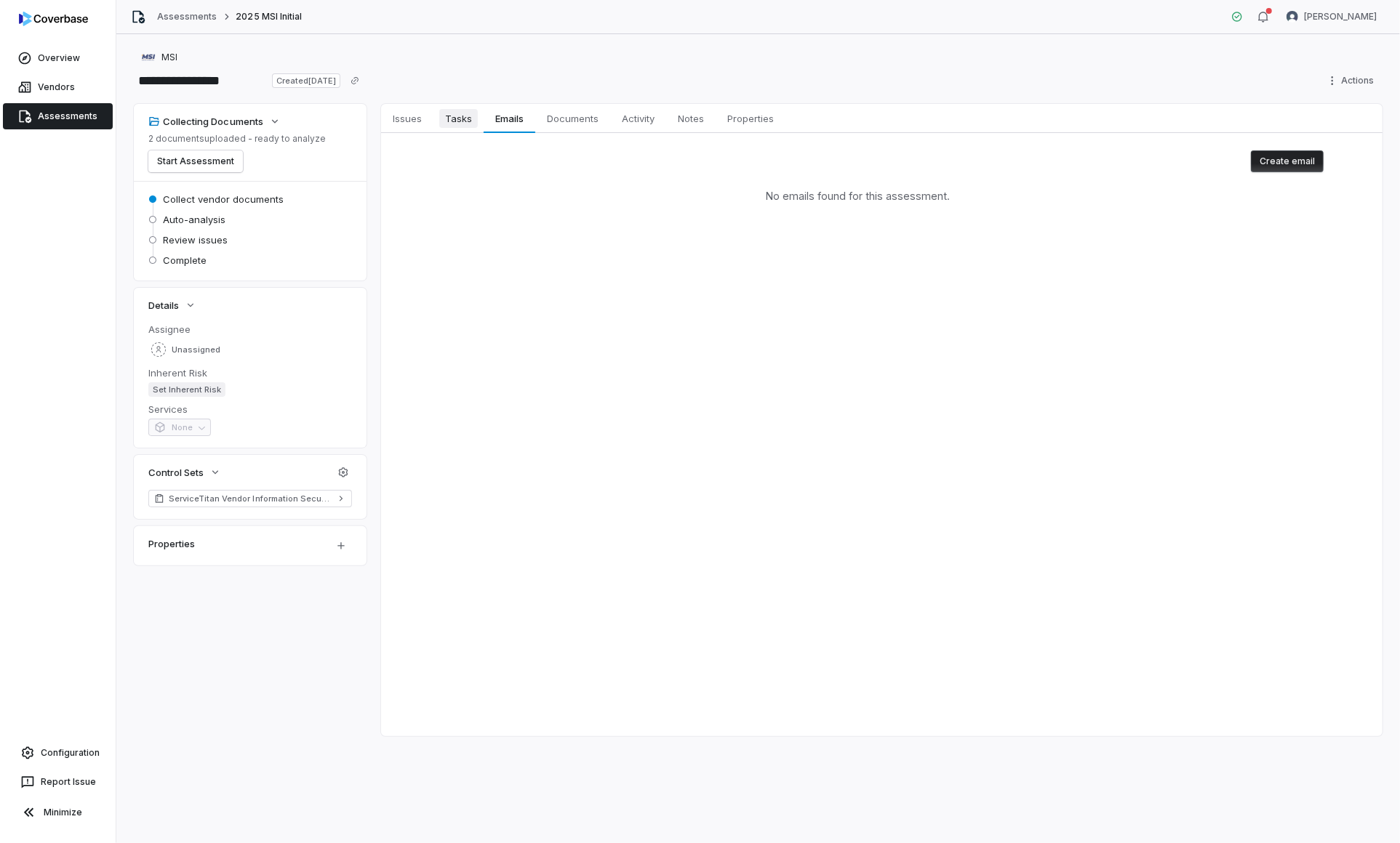
click at [461, 111] on span "Tasks" at bounding box center [458, 118] width 38 height 19
click at [487, 117] on link "Emails Emails" at bounding box center [509, 118] width 52 height 29
click at [1315, 168] on button "Create email" at bounding box center [1287, 162] width 72 height 22
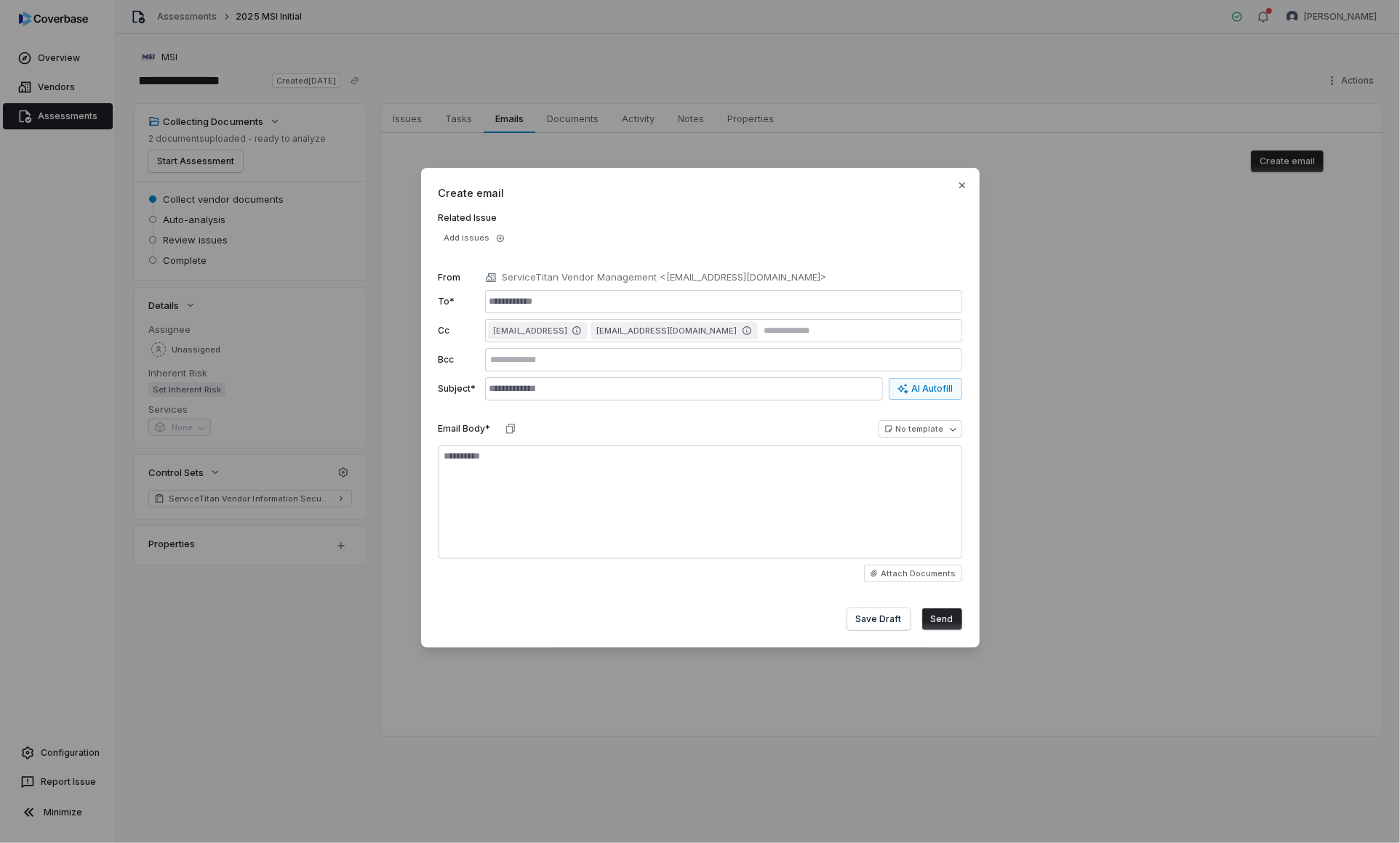
type textarea "*"
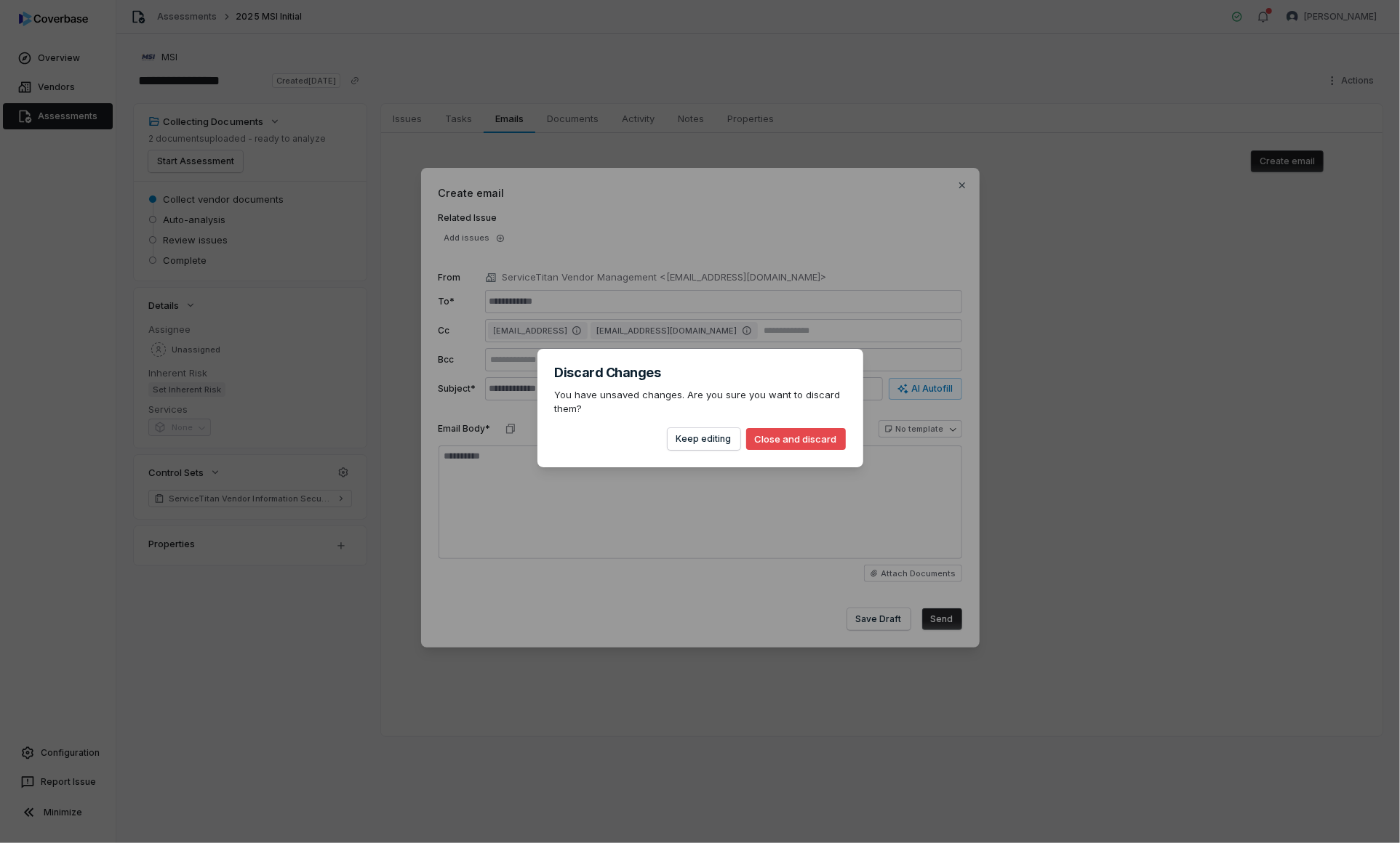
click at [1159, 353] on body "**********" at bounding box center [700, 421] width 1400 height 843
click at [772, 440] on button "Close and discard" at bounding box center [795, 439] width 100 height 22
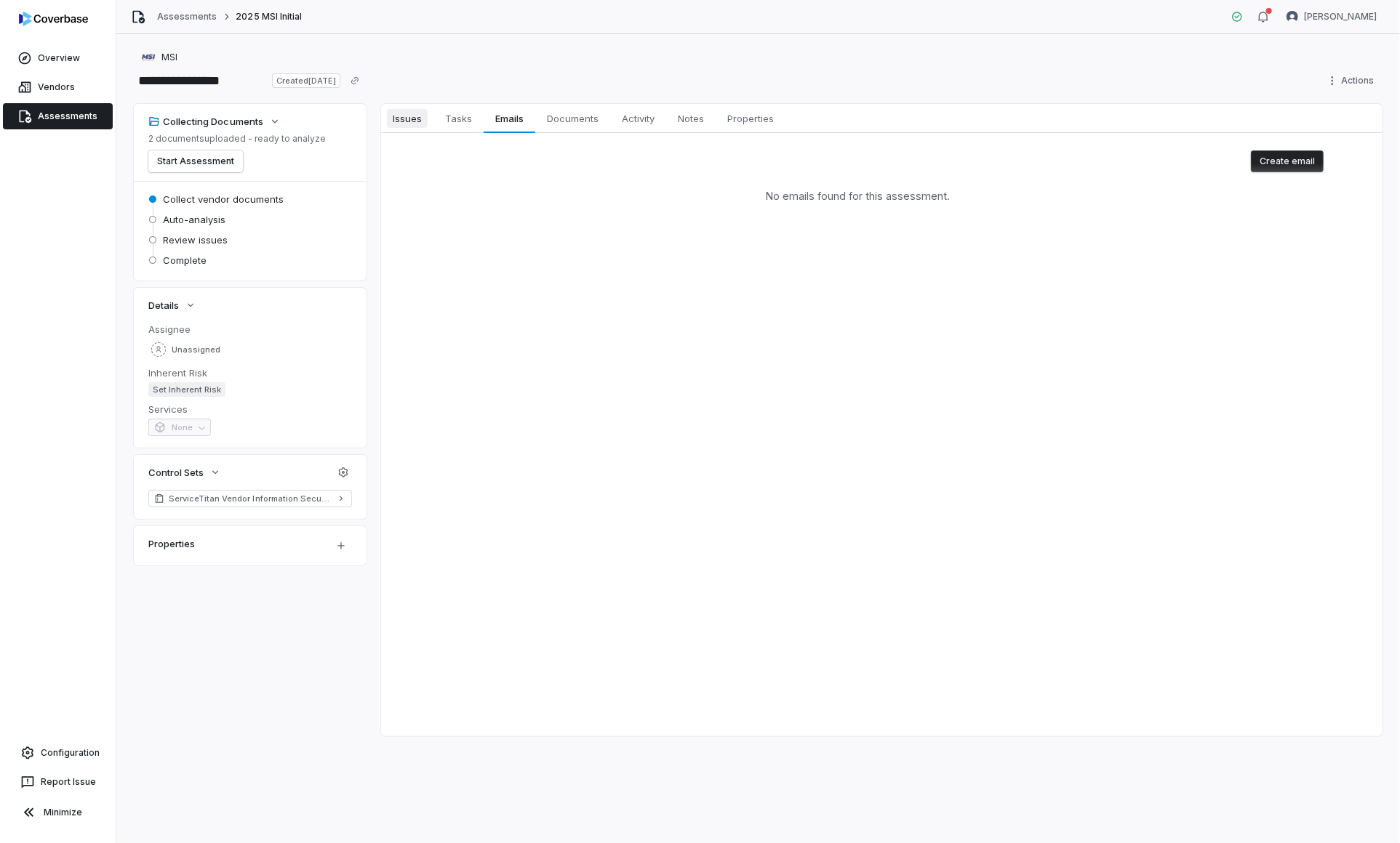
click at [411, 124] on span "Issues" at bounding box center [408, 118] width 41 height 19
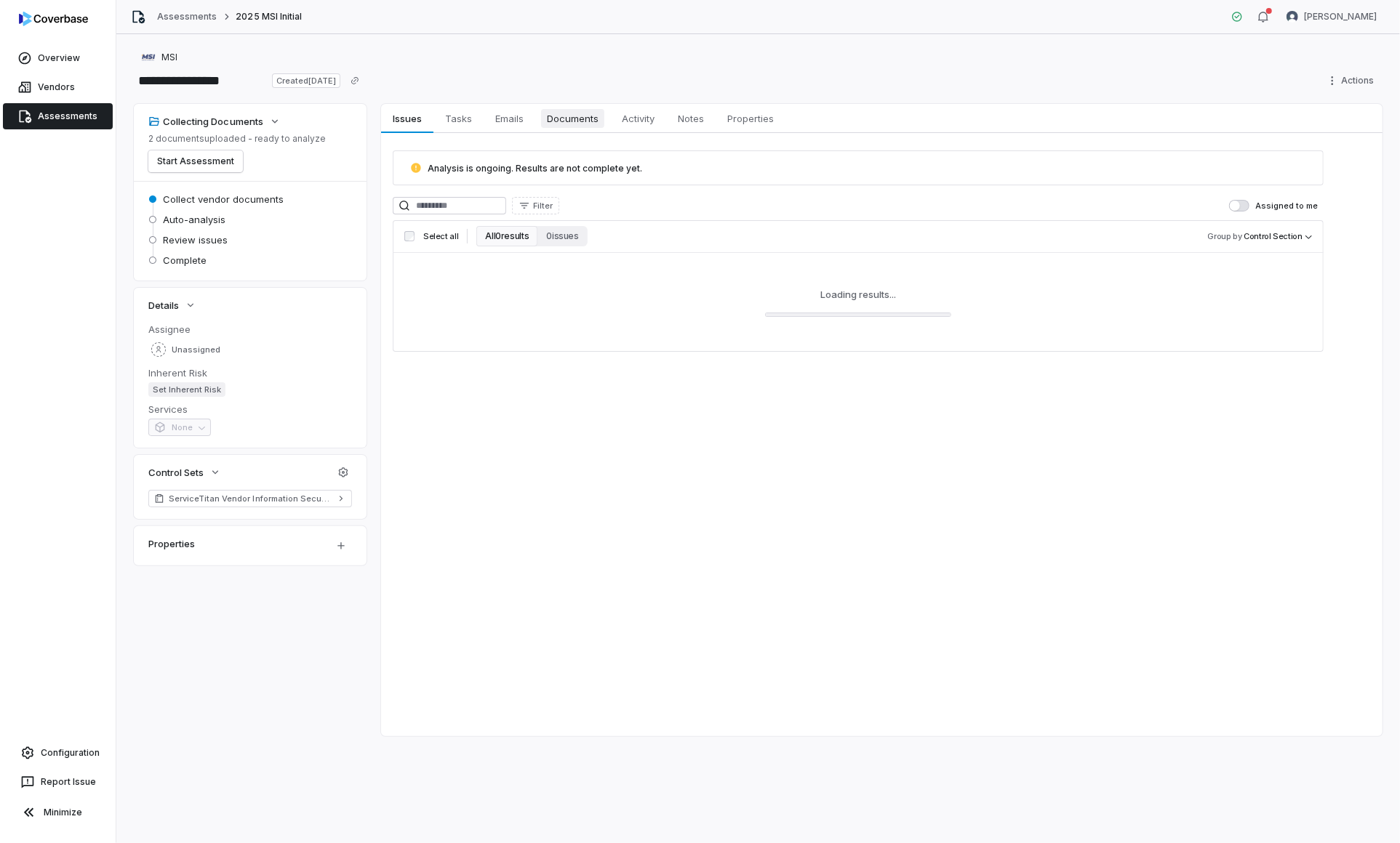
click at [576, 118] on span "Documents" at bounding box center [573, 118] width 63 height 19
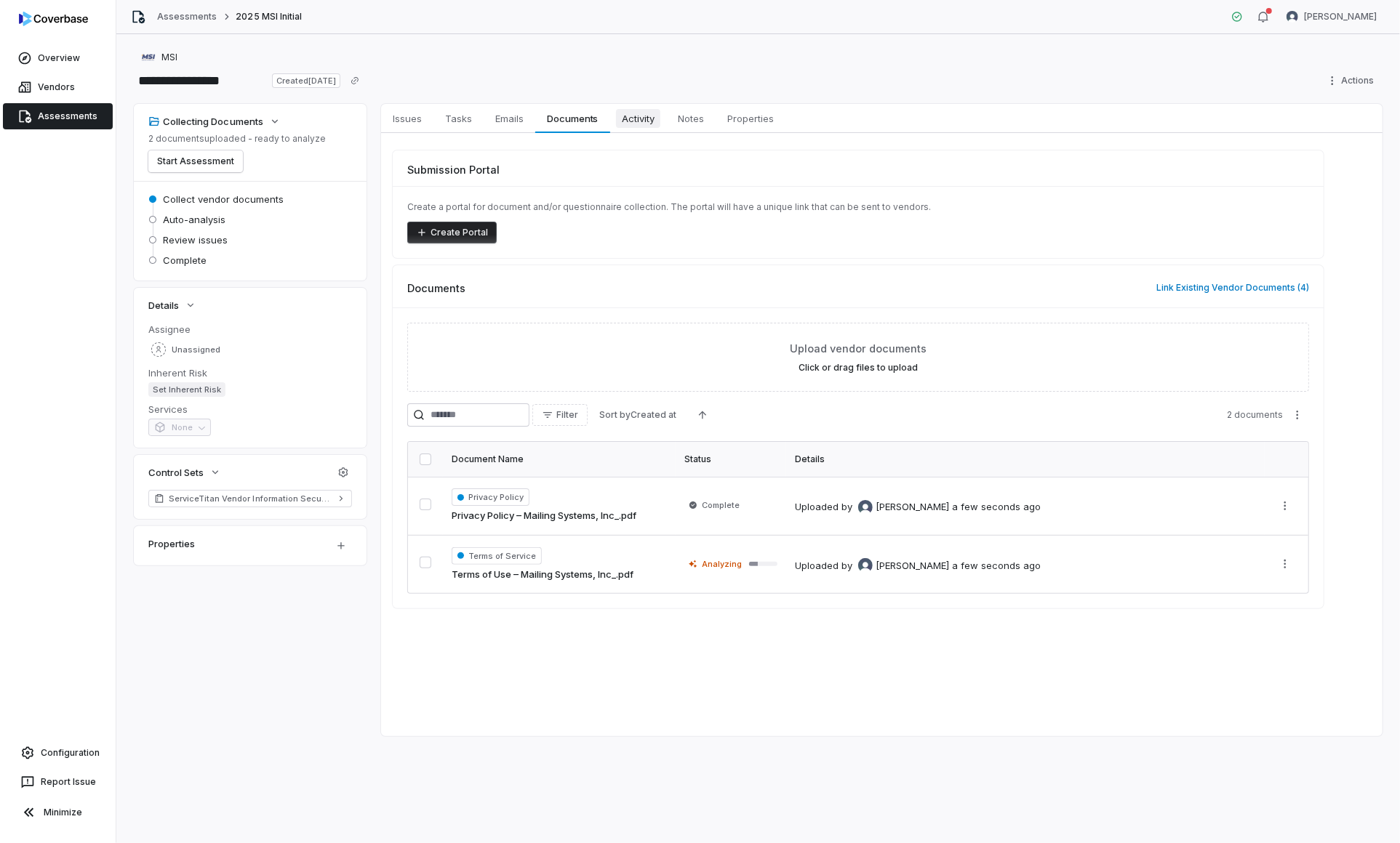
click at [656, 118] on span "Activity" at bounding box center [638, 118] width 44 height 19
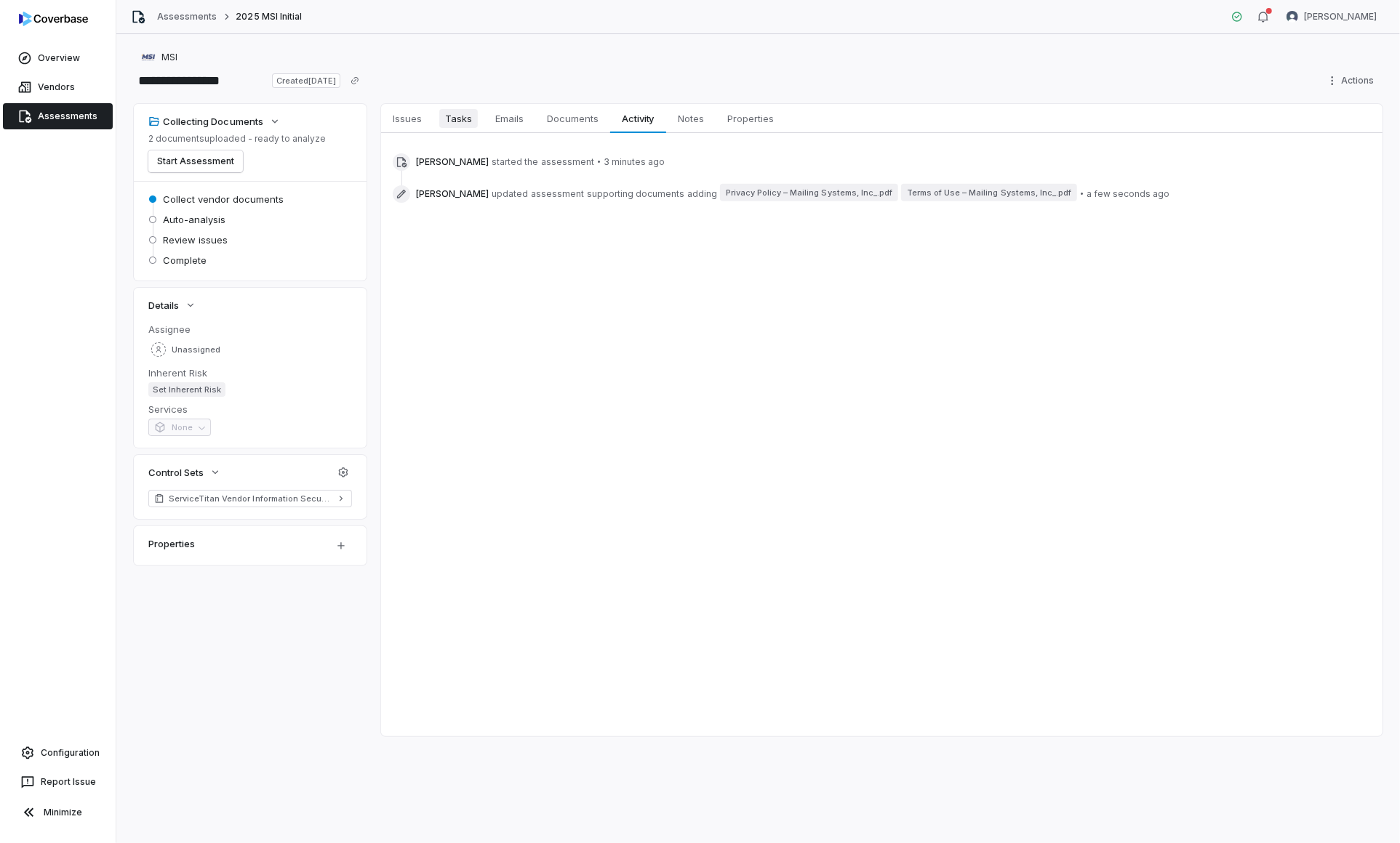
click at [475, 110] on span "Tasks" at bounding box center [458, 118] width 38 height 19
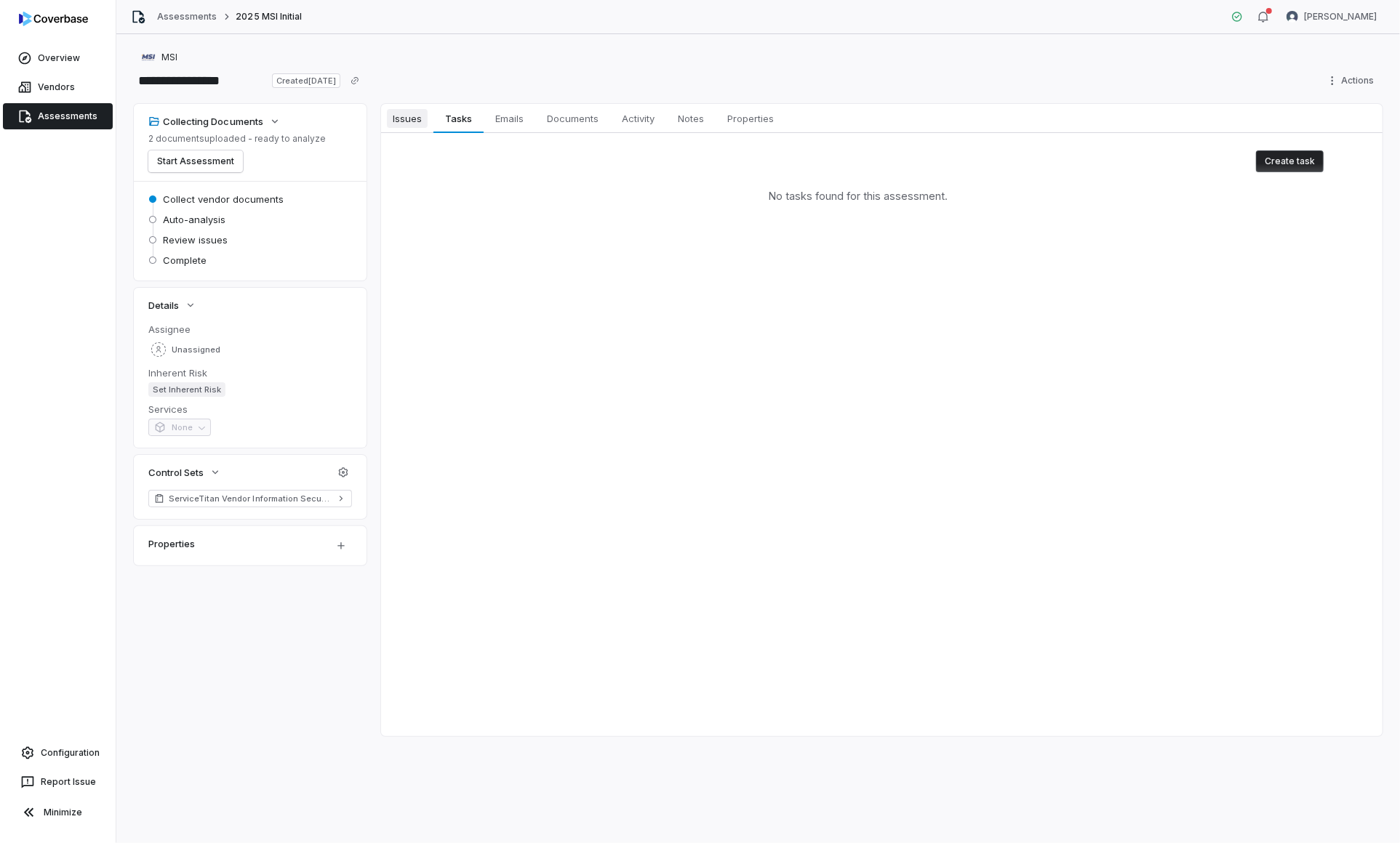
click at [402, 108] on link "Issues Issues" at bounding box center [407, 118] width 52 height 29
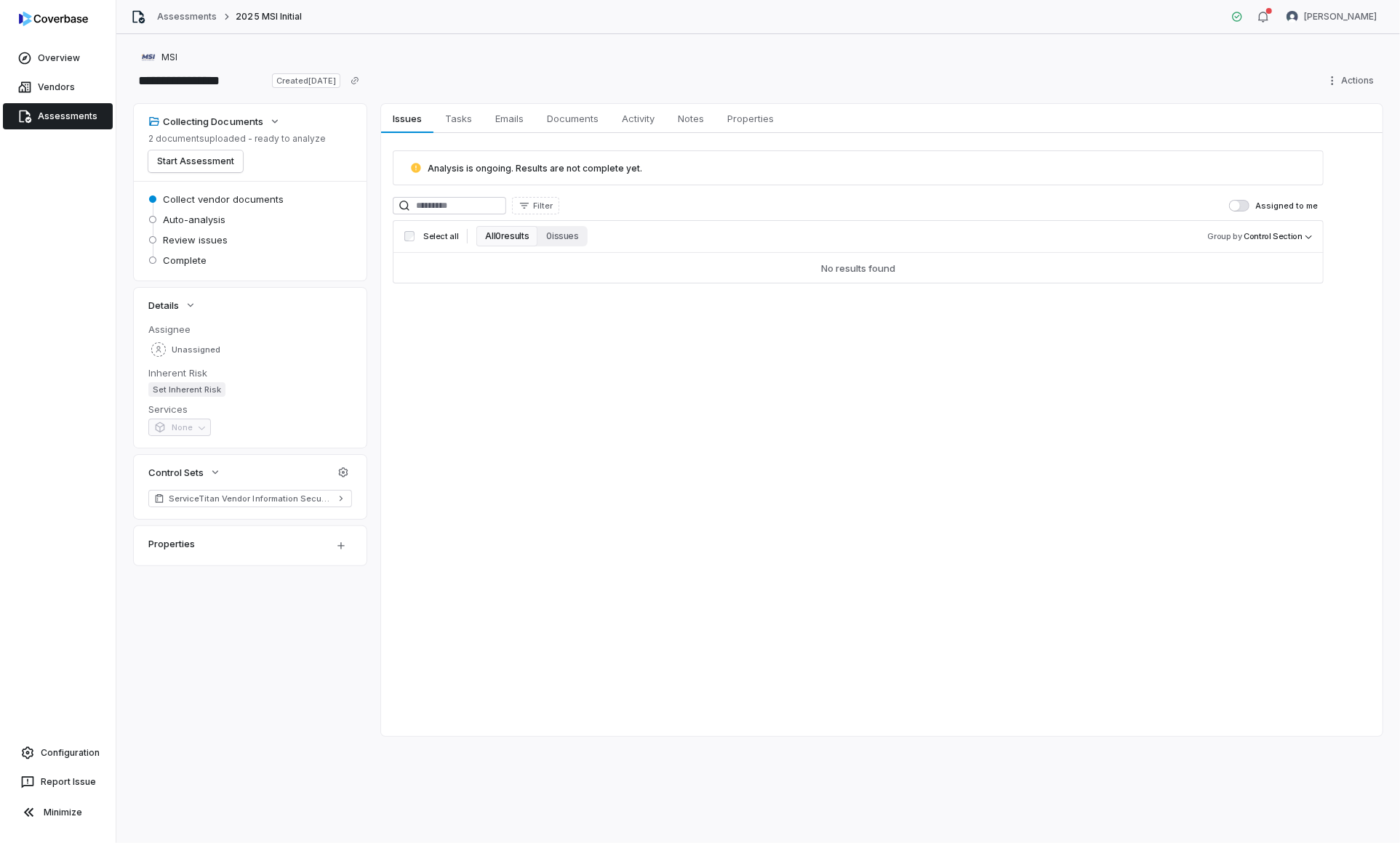
click at [179, 173] on div "Collecting Documents 2 documents uploaded - ready to analyze Start Assessment" at bounding box center [250, 142] width 233 height 77
click at [186, 165] on button "Start Assessment" at bounding box center [195, 162] width 95 height 22
click at [1348, 77] on html "**********" at bounding box center [700, 421] width 1400 height 843
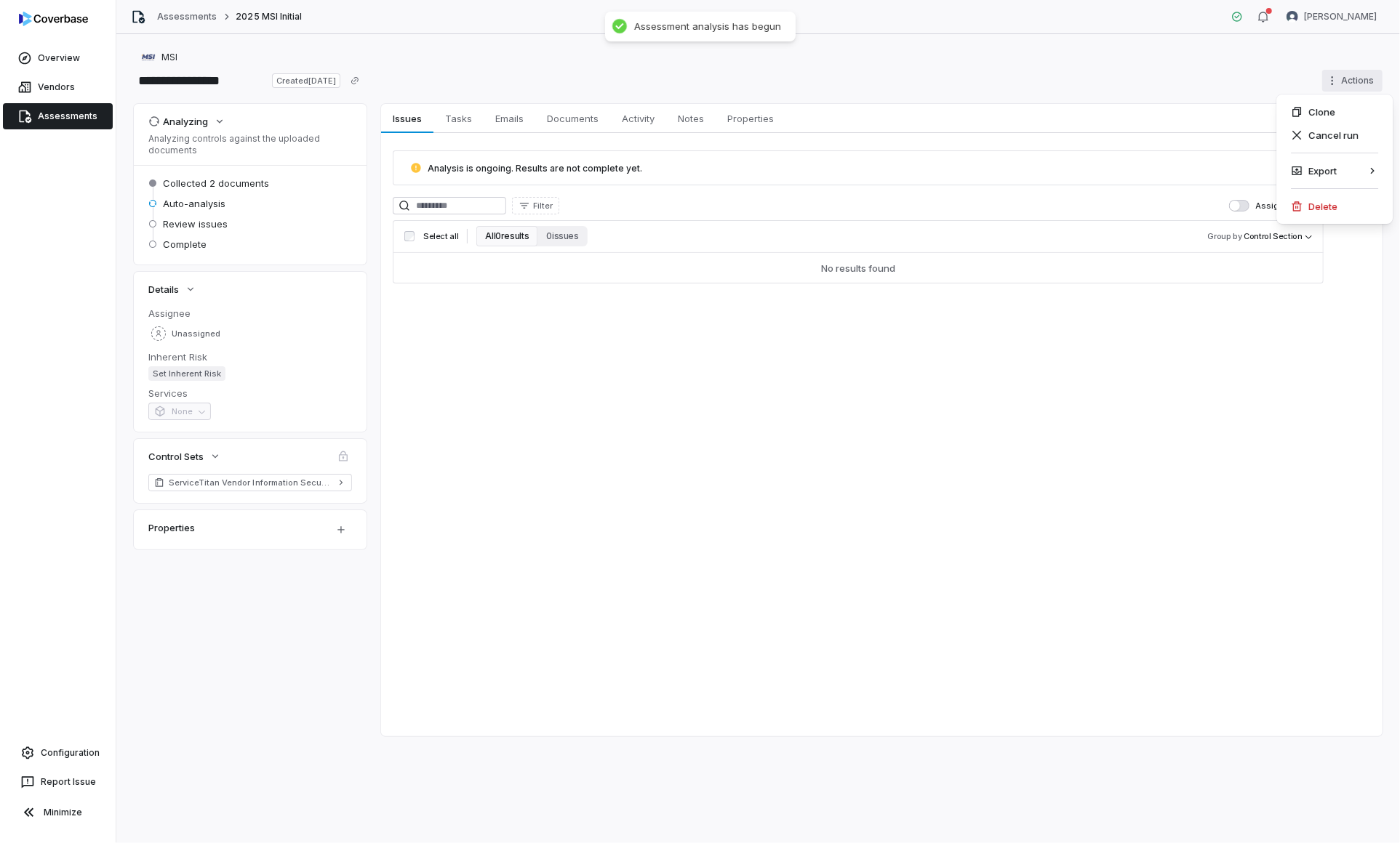
click at [1159, 102] on html "**********" at bounding box center [700, 421] width 1400 height 843
click at [454, 113] on span "Tasks" at bounding box center [458, 118] width 38 height 19
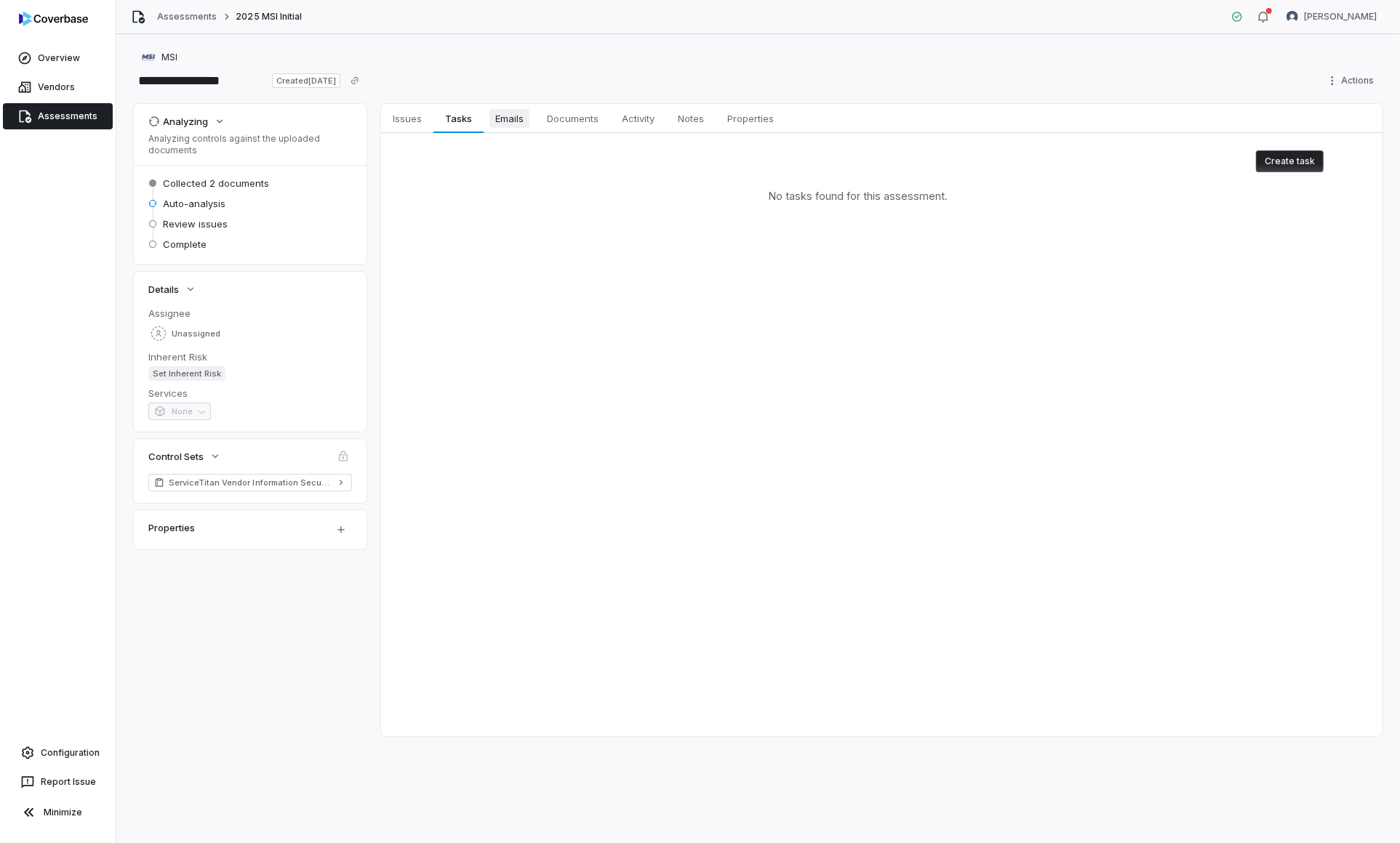
click at [521, 121] on span "Emails" at bounding box center [509, 118] width 40 height 19
click at [448, 131] on link "Tasks Tasks" at bounding box center [458, 118] width 50 height 29
click at [615, 118] on link "Activity Activity" at bounding box center [639, 118] width 56 height 29
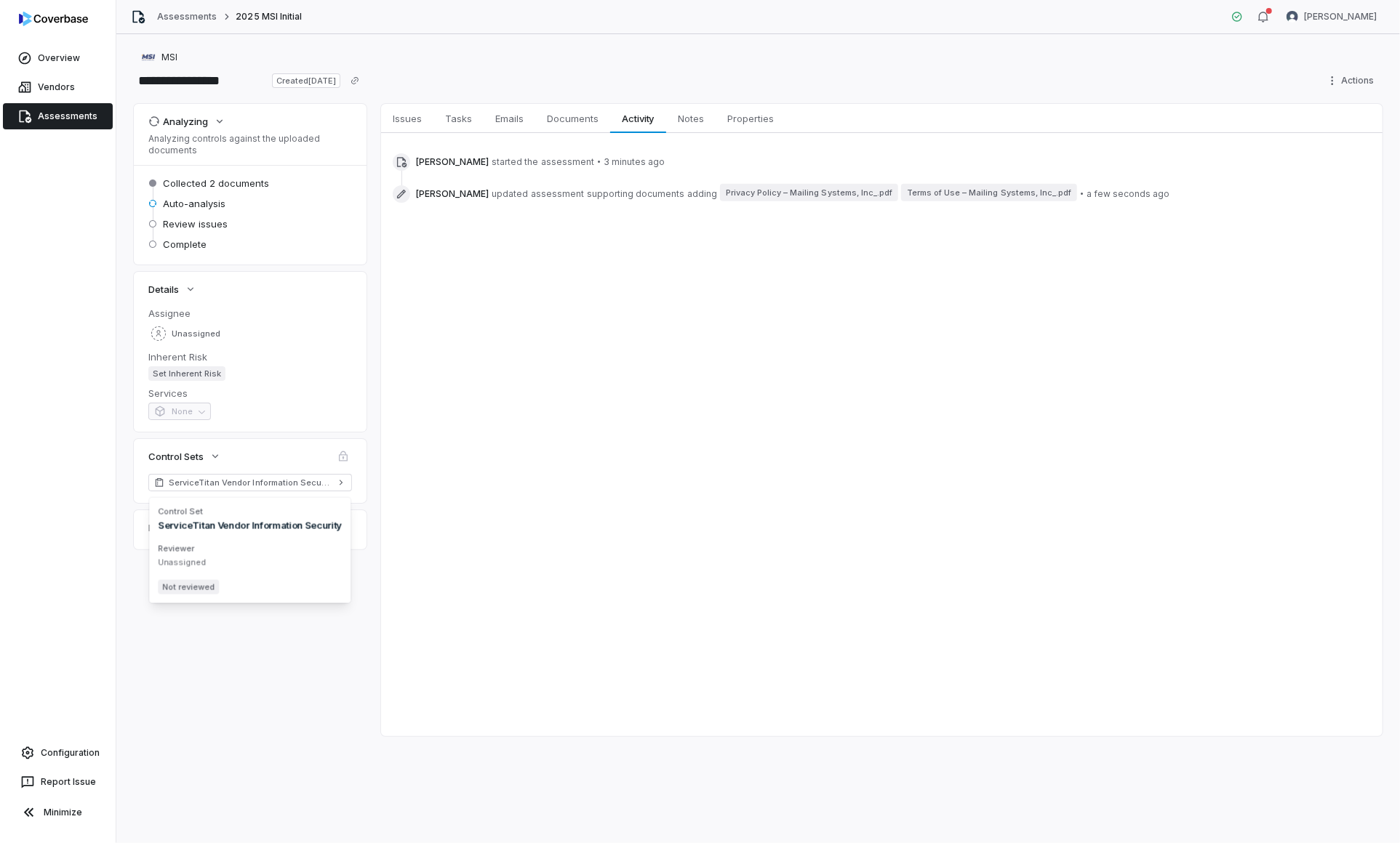
click at [759, 455] on div "Issues Issues Tasks Tasks Emails Emails Documents Documents Activity Activity N…" at bounding box center [882, 420] width 1001 height 632
click at [1327, 82] on html "**********" at bounding box center [700, 421] width 1400 height 843
click at [1319, 130] on div "Cancel run" at bounding box center [1334, 135] width 105 height 23
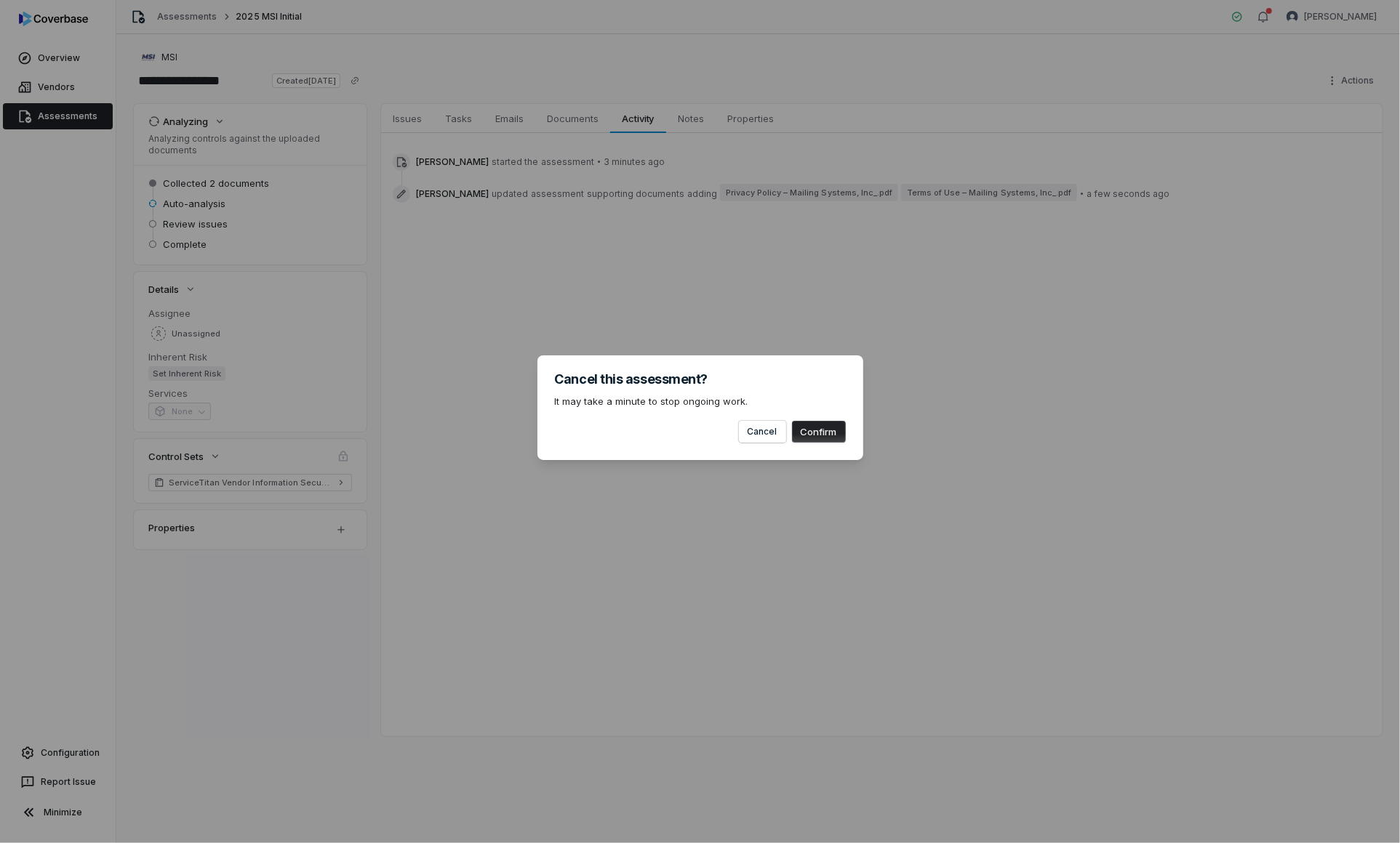
click at [813, 436] on button "Confirm" at bounding box center [819, 432] width 54 height 22
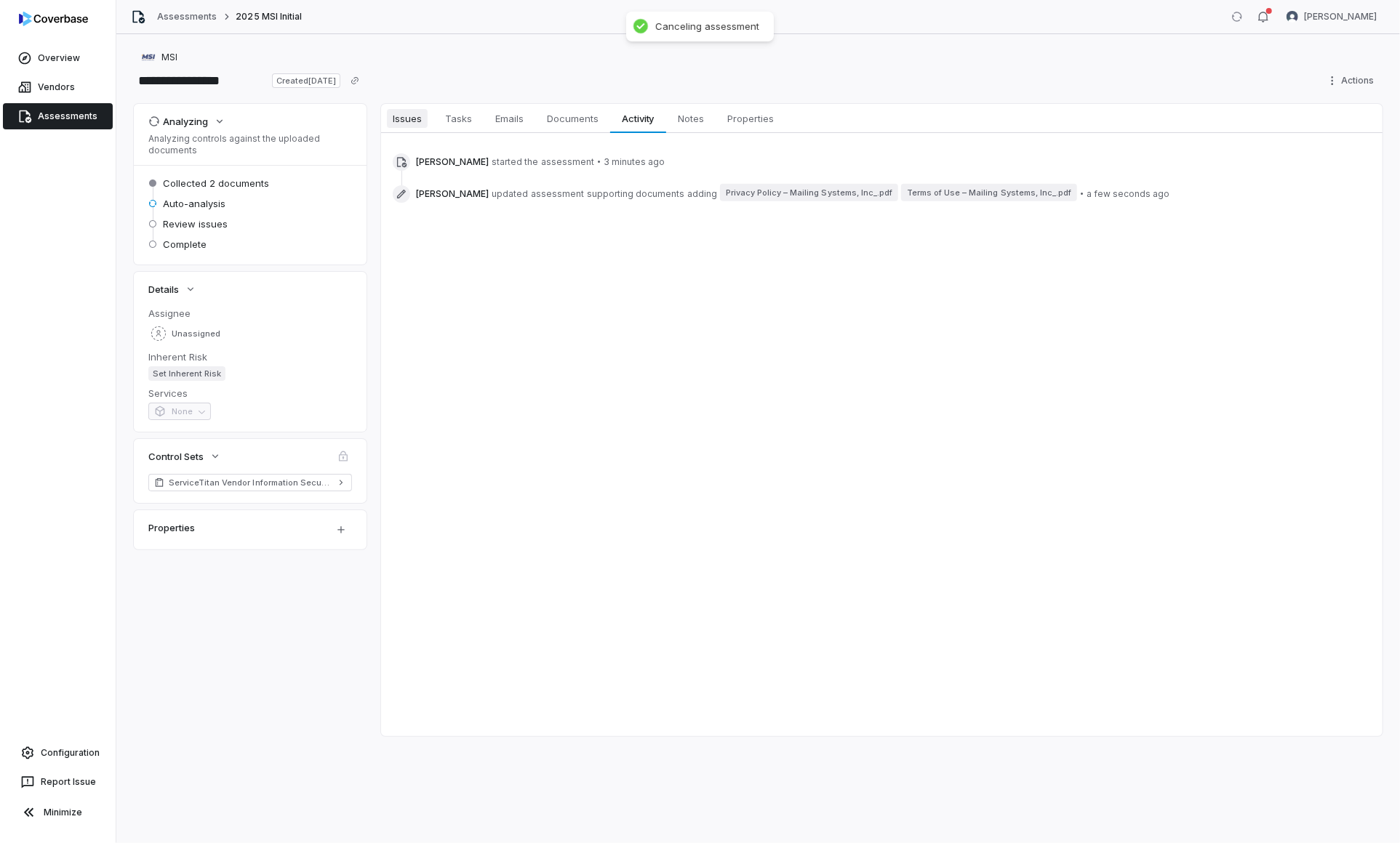
click at [402, 116] on span "Issues" at bounding box center [408, 118] width 41 height 19
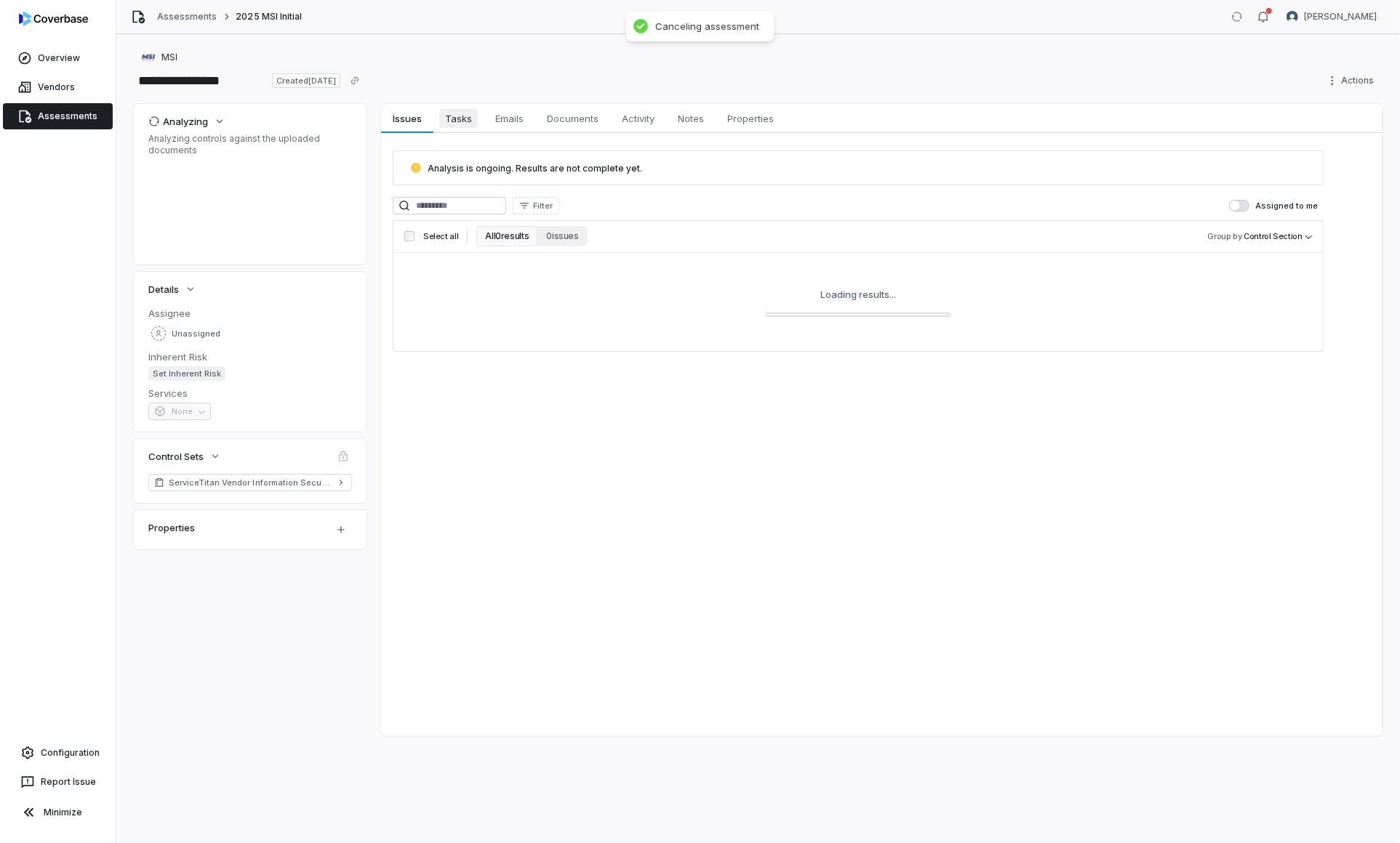
click at [459, 126] on span "Tasks" at bounding box center [458, 118] width 38 height 19
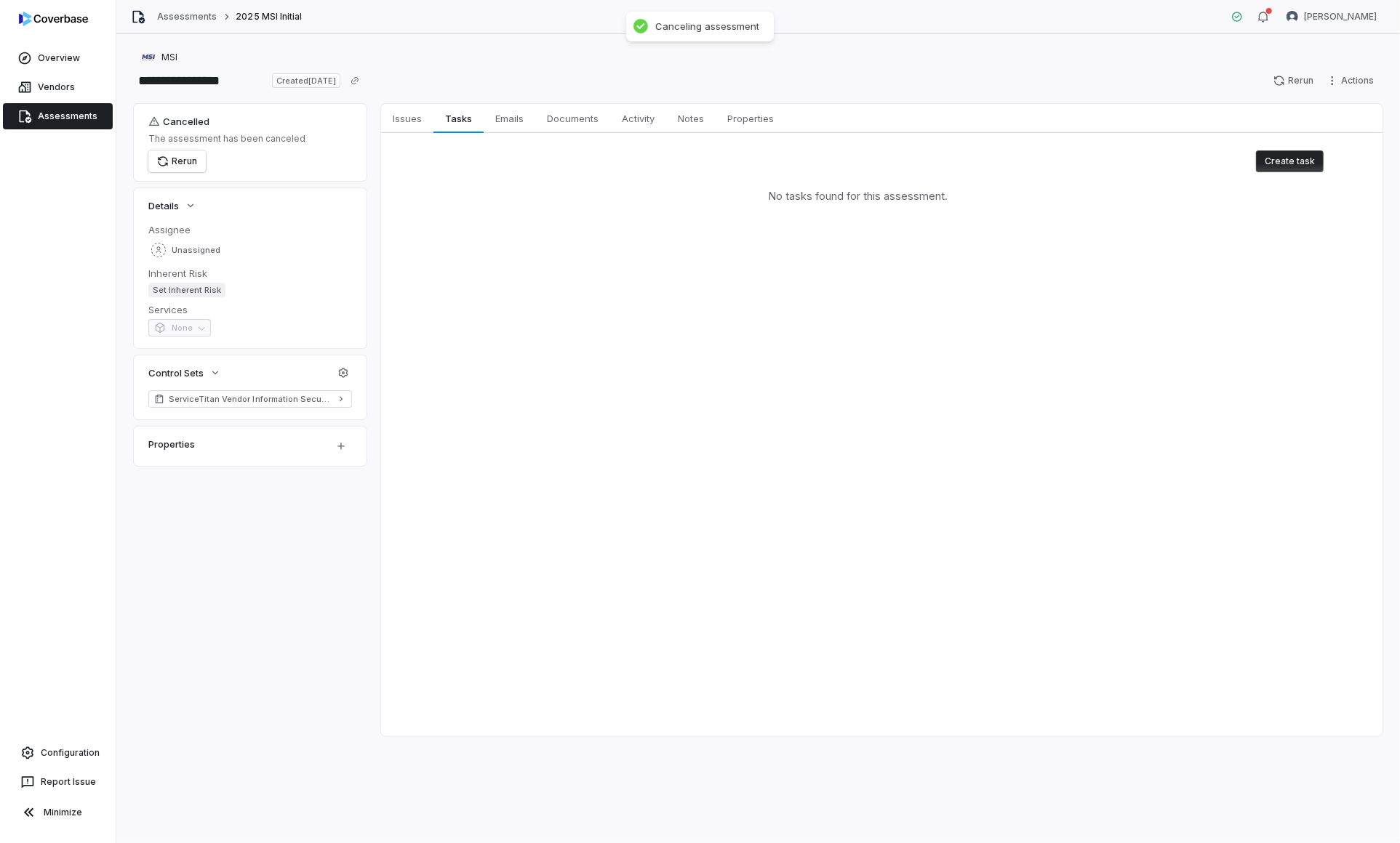
click at [1284, 170] on button "Create task" at bounding box center [1289, 162] width 67 height 22
click at [240, 19] on span "2025 MSI Initial" at bounding box center [269, 17] width 67 height 12
click at [412, 113] on span "Issues" at bounding box center [408, 118] width 41 height 19
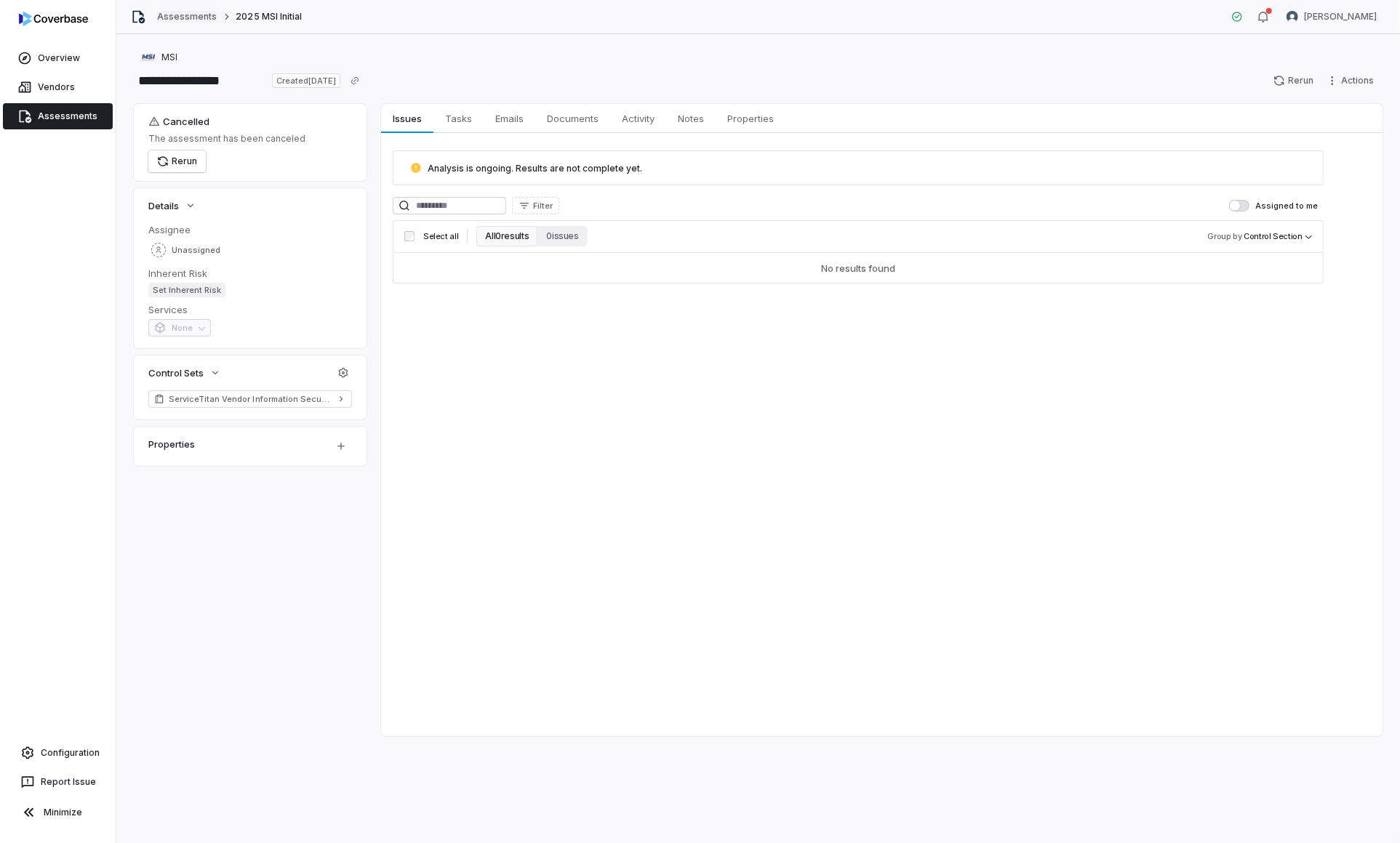
click at [188, 19] on link "Assessments" at bounding box center [187, 17] width 60 height 12
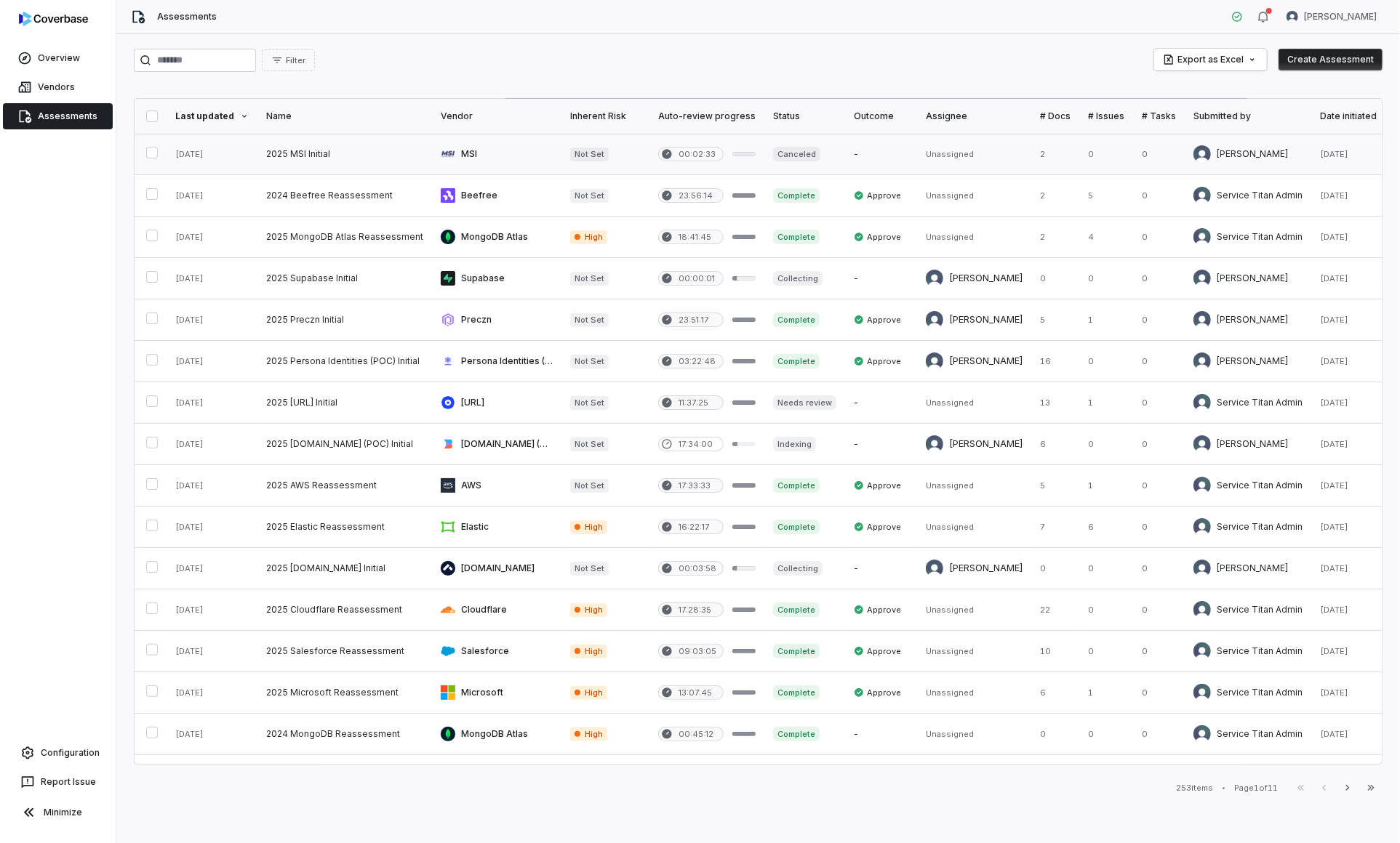
click at [1059, 165] on link at bounding box center [1055, 154] width 48 height 41
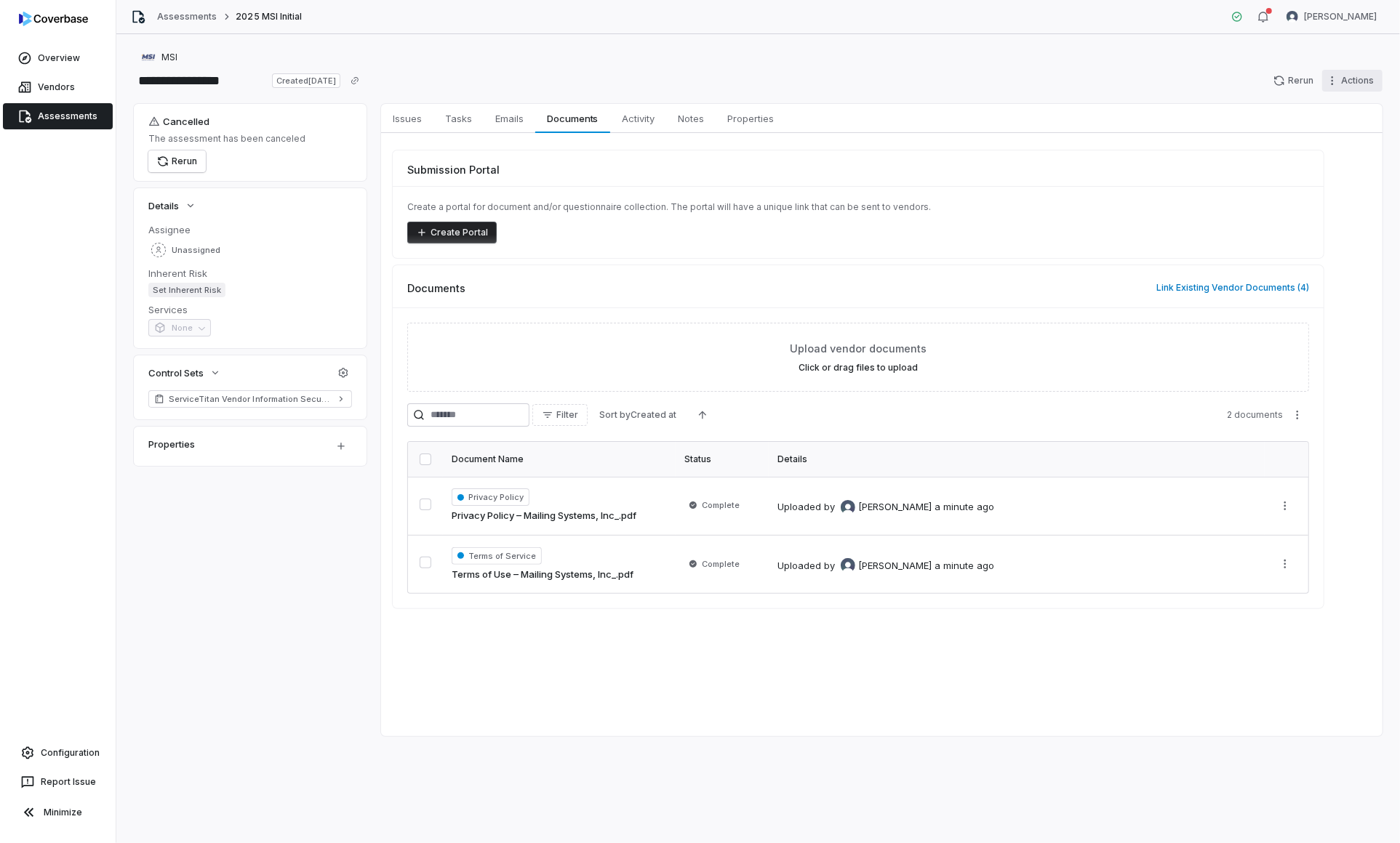
click at [1333, 84] on html "**********" at bounding box center [700, 421] width 1400 height 843
click at [497, 263] on html "**********" at bounding box center [700, 421] width 1400 height 843
click at [526, 111] on span "Emails" at bounding box center [509, 118] width 40 height 19
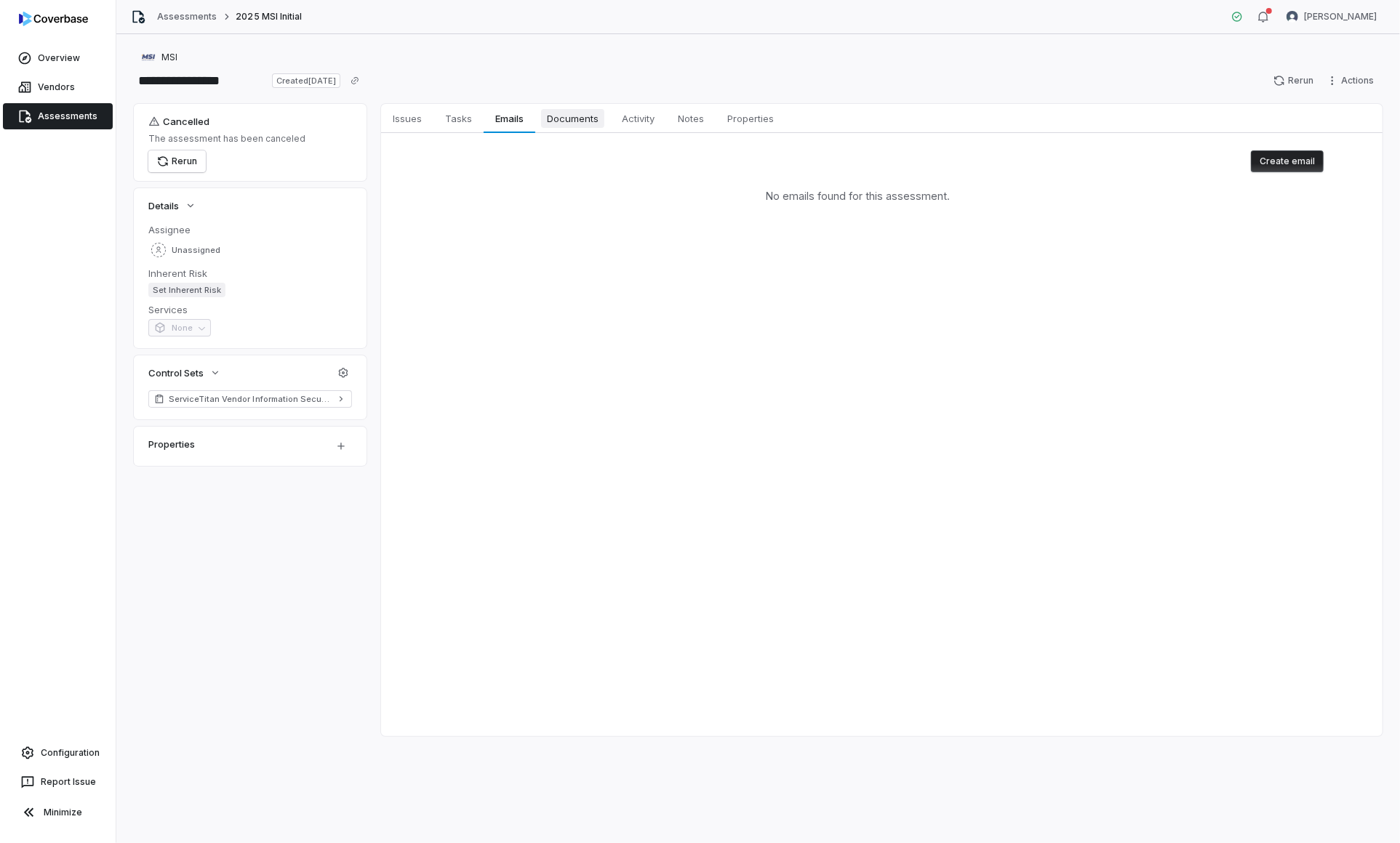
click at [561, 117] on span "Documents" at bounding box center [573, 118] width 63 height 19
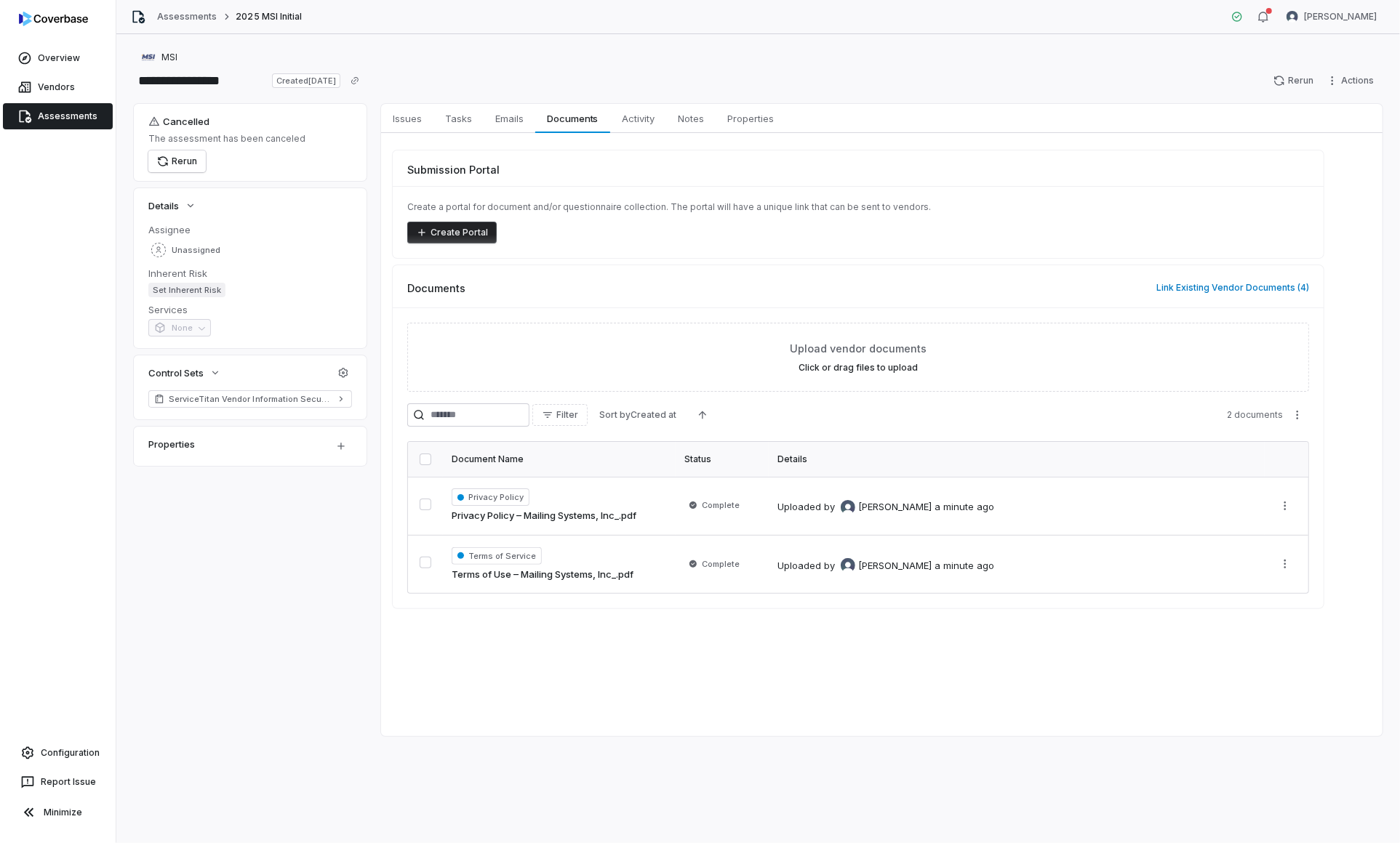
click at [441, 230] on button "Create Portal" at bounding box center [452, 233] width 90 height 22
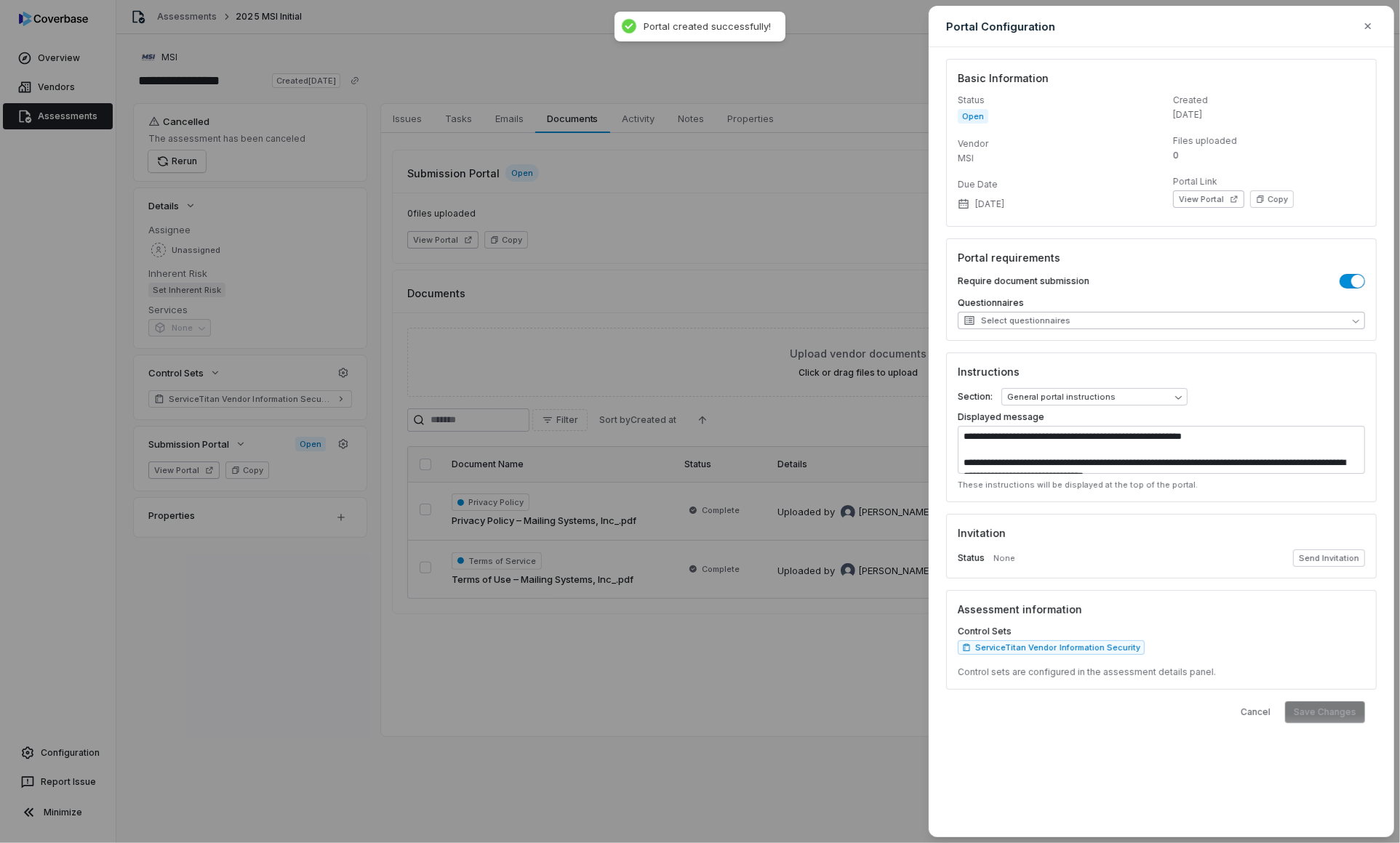
click at [1162, 323] on button "Select questionnaires" at bounding box center [1161, 320] width 408 height 17
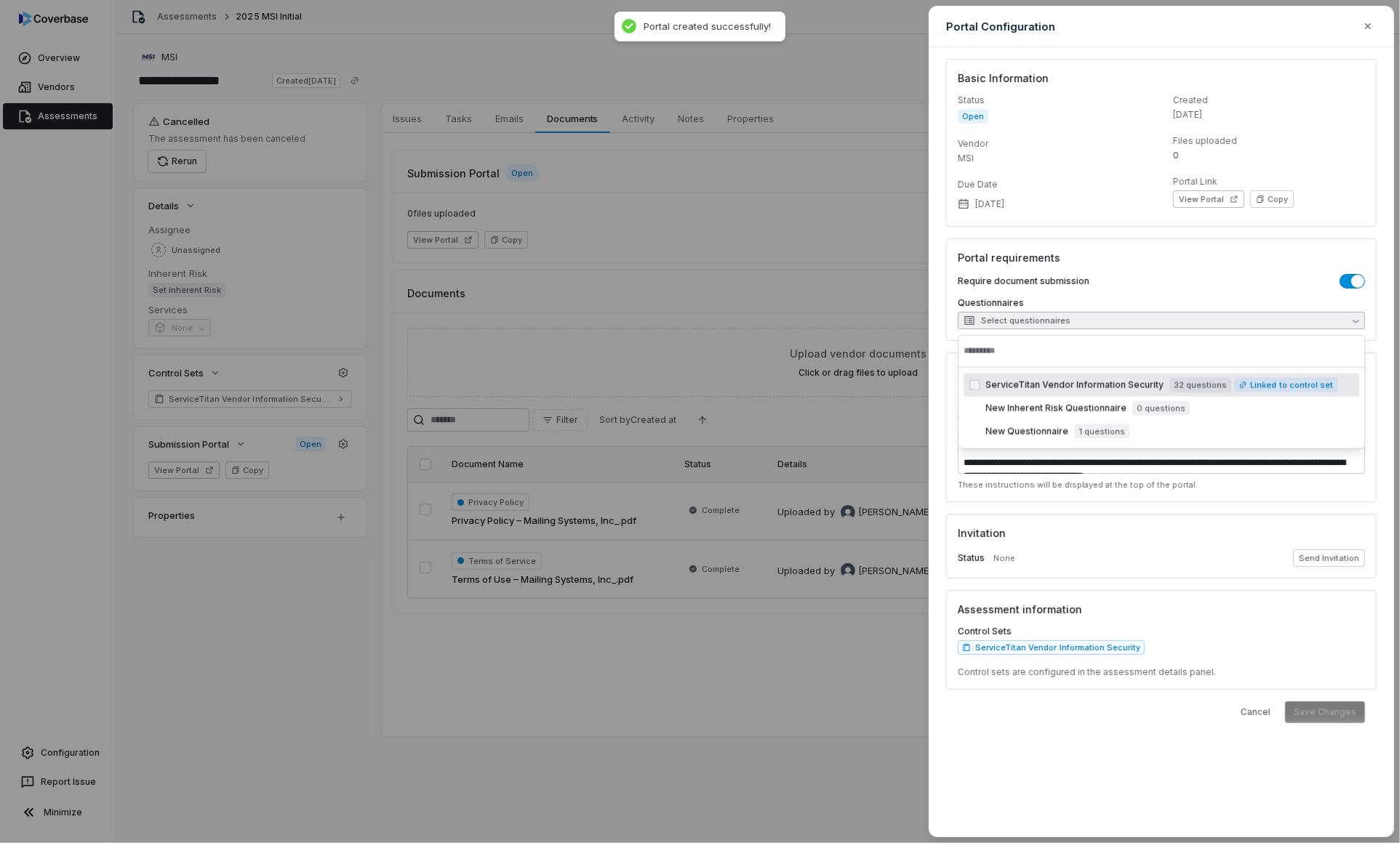
click at [1114, 384] on span "ServiceTitan Vendor Information Security" at bounding box center [1074, 385] width 178 height 12
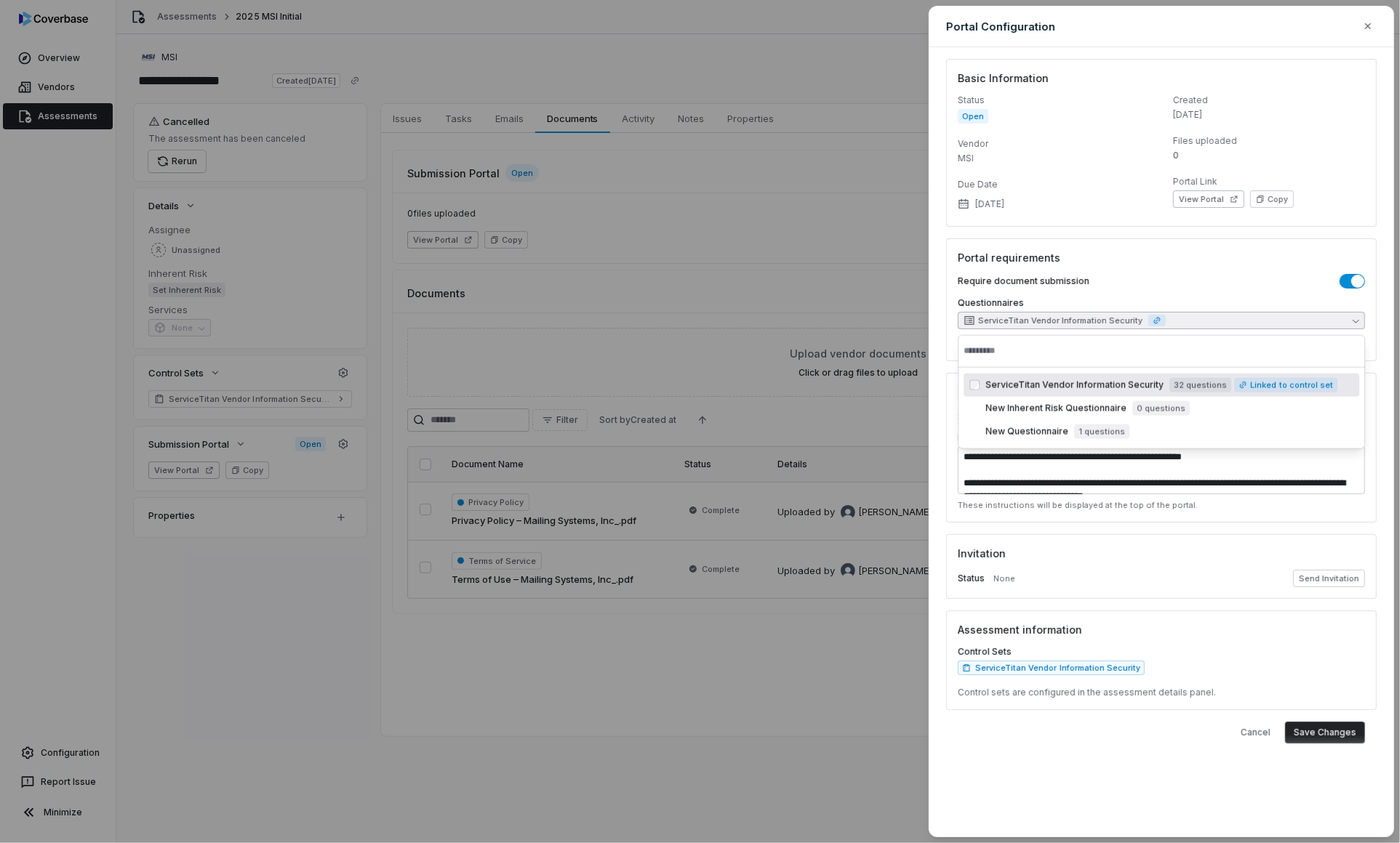
click at [1141, 279] on div "Require document submission" at bounding box center [1161, 281] width 408 height 14
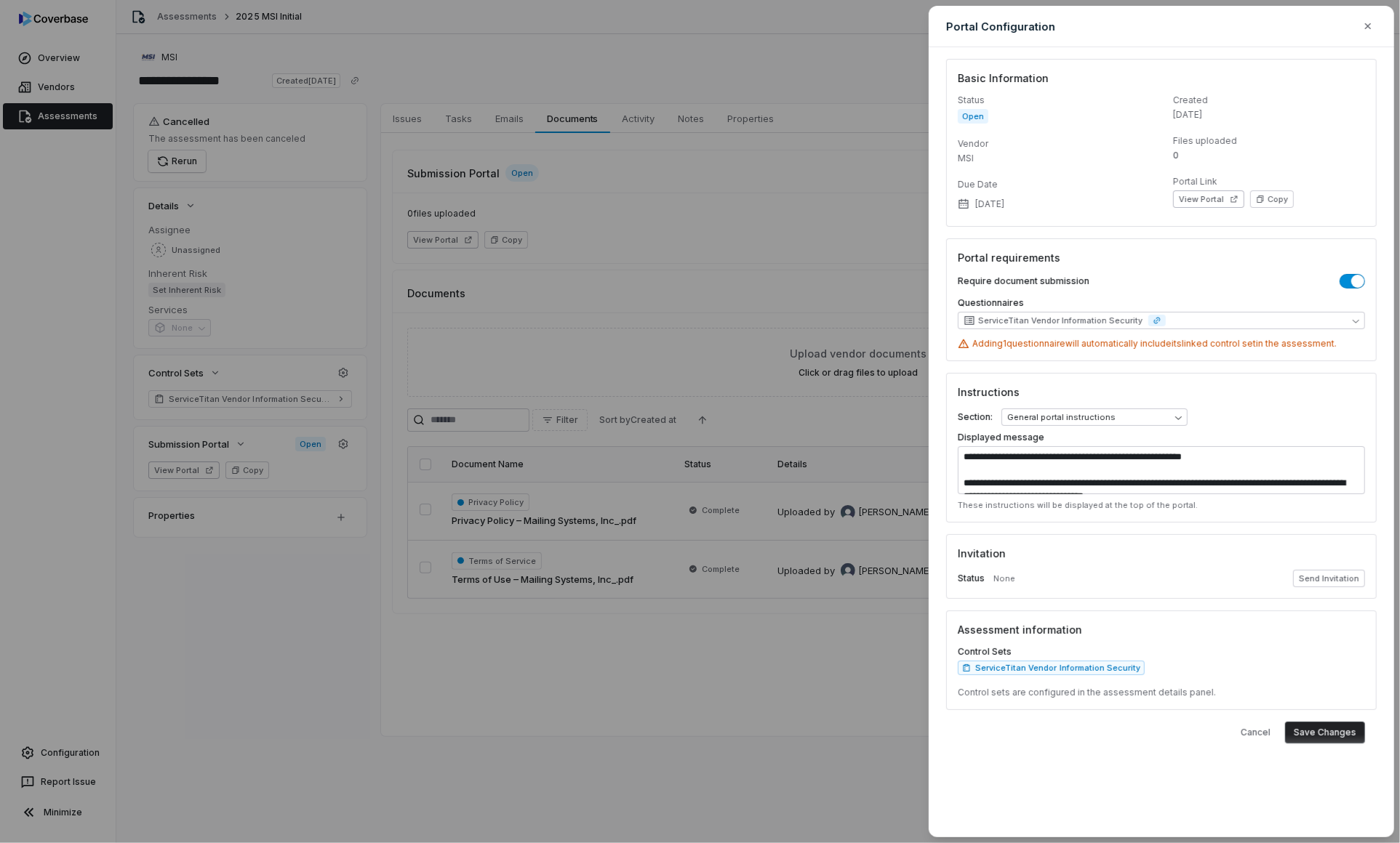
scroll to position [66, 0]
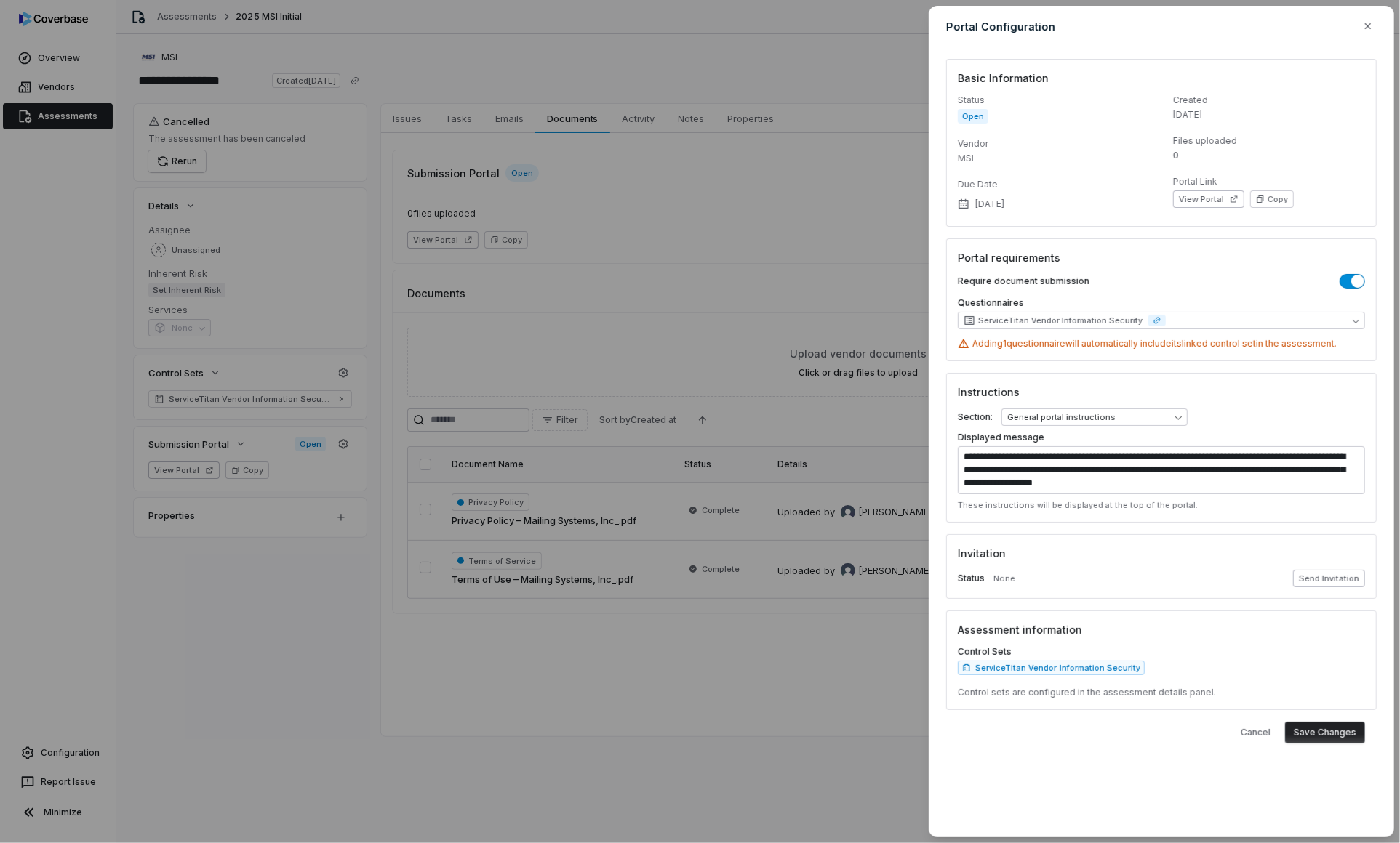
click at [1318, 580] on button "Send Invitation" at bounding box center [1328, 579] width 72 height 17
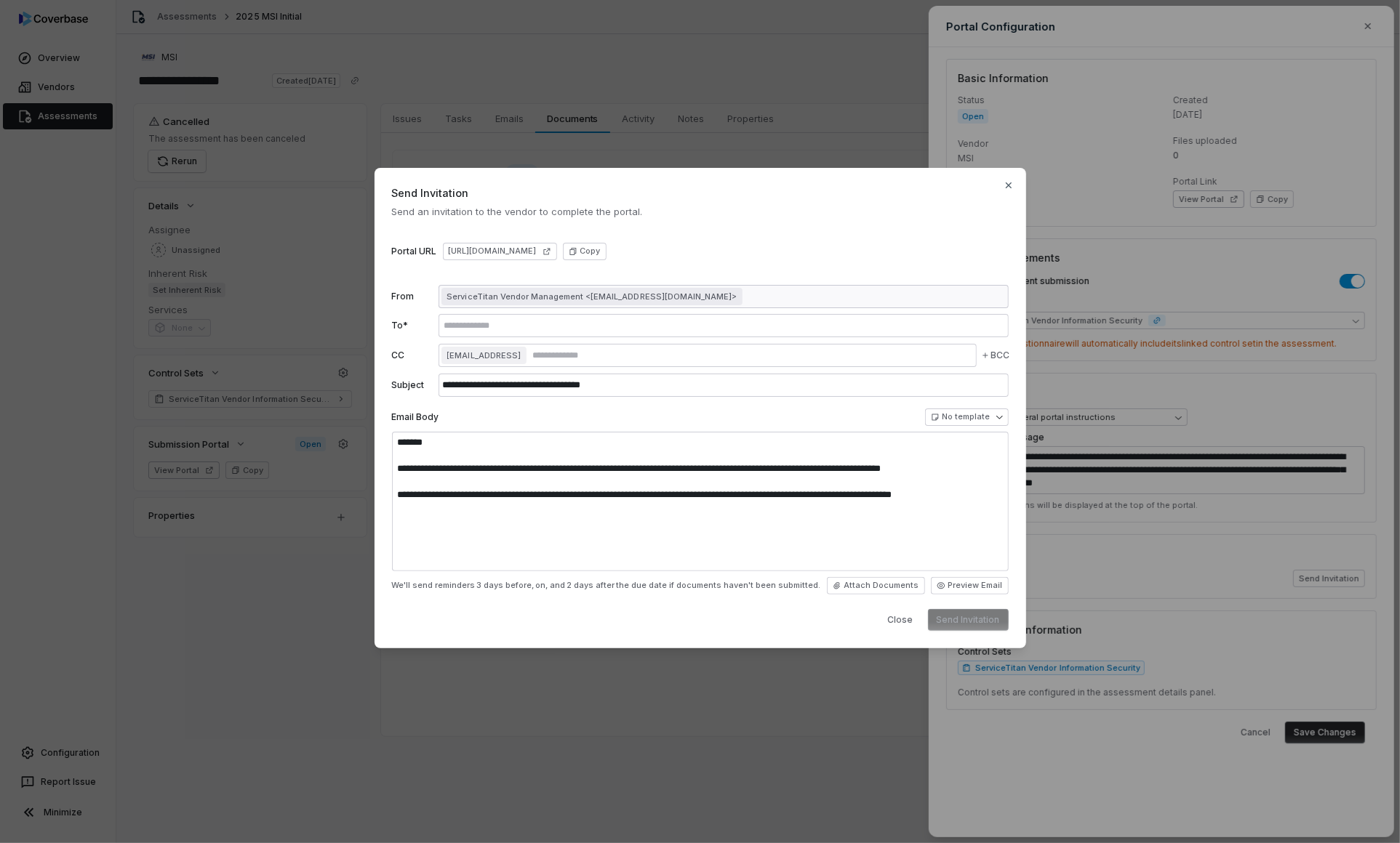
type textarea "**********"
click at [543, 338] on form "**********" at bounding box center [700, 458] width 616 height 346
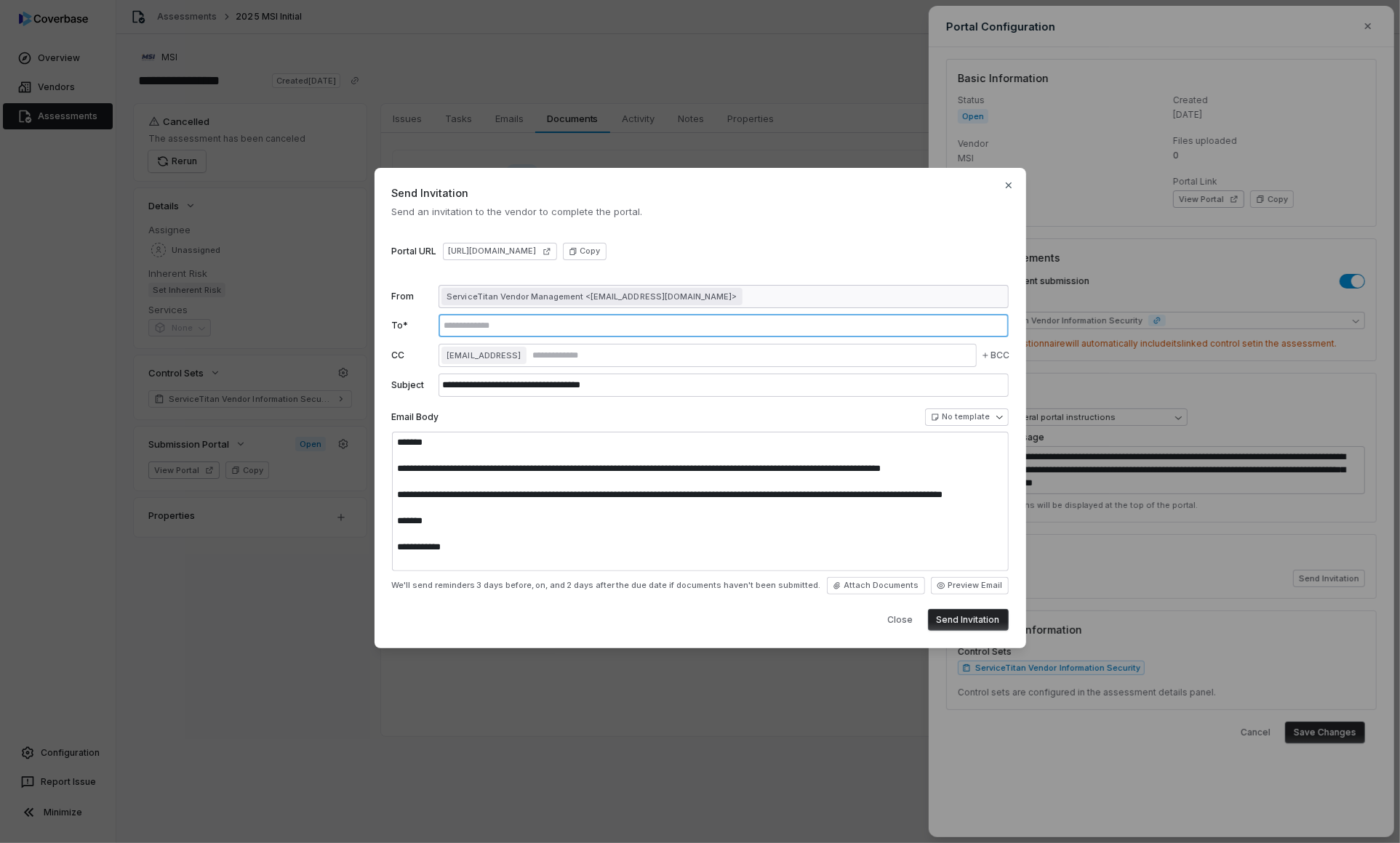
click at [575, 320] on input "text" at bounding box center [724, 326] width 564 height 12
paste input "**********"
type input "**********"
click at [633, 355] on input "text" at bounding box center [751, 355] width 444 height 12
type input "*"
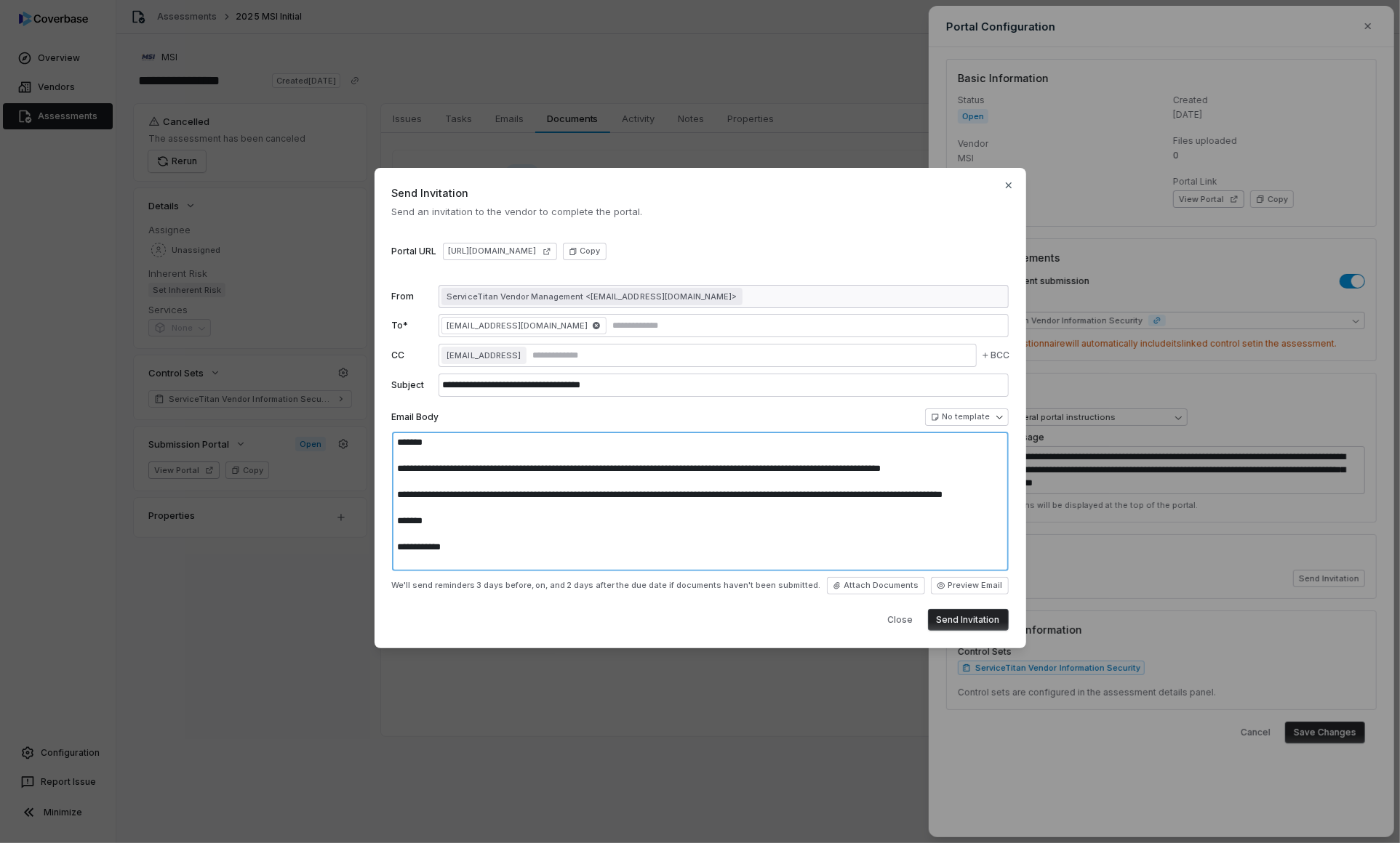
drag, startPoint x: 724, startPoint y: 465, endPoint x: 710, endPoint y: 465, distance: 14.0
click at [710, 465] on textarea "**********" at bounding box center [700, 502] width 616 height 140
click at [727, 476] on textarea "**********" at bounding box center [700, 502] width 616 height 140
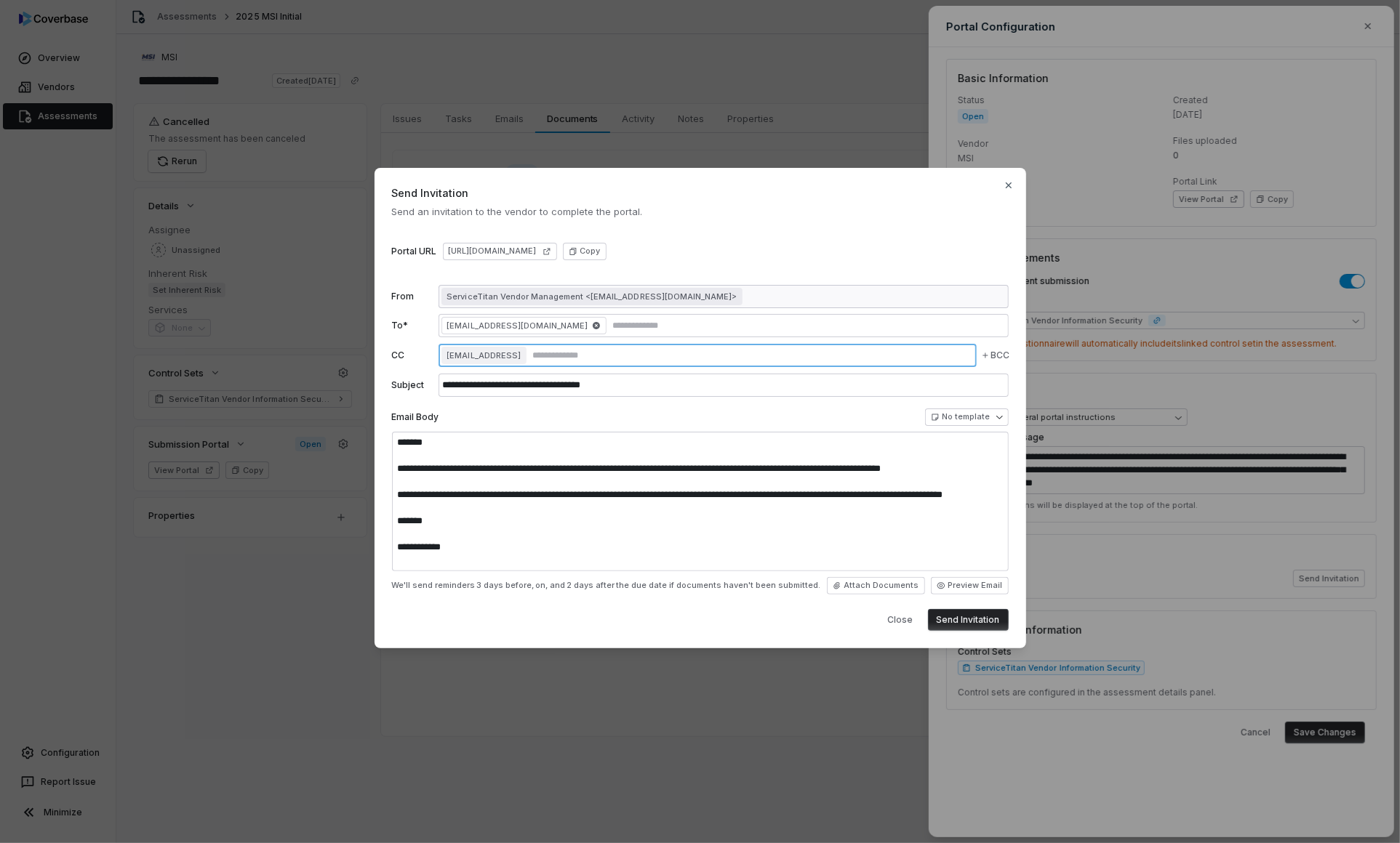
click at [776, 356] on input "text" at bounding box center [751, 355] width 444 height 12
type input "**********"
click at [981, 626] on button "Send Invitation" at bounding box center [968, 621] width 81 height 22
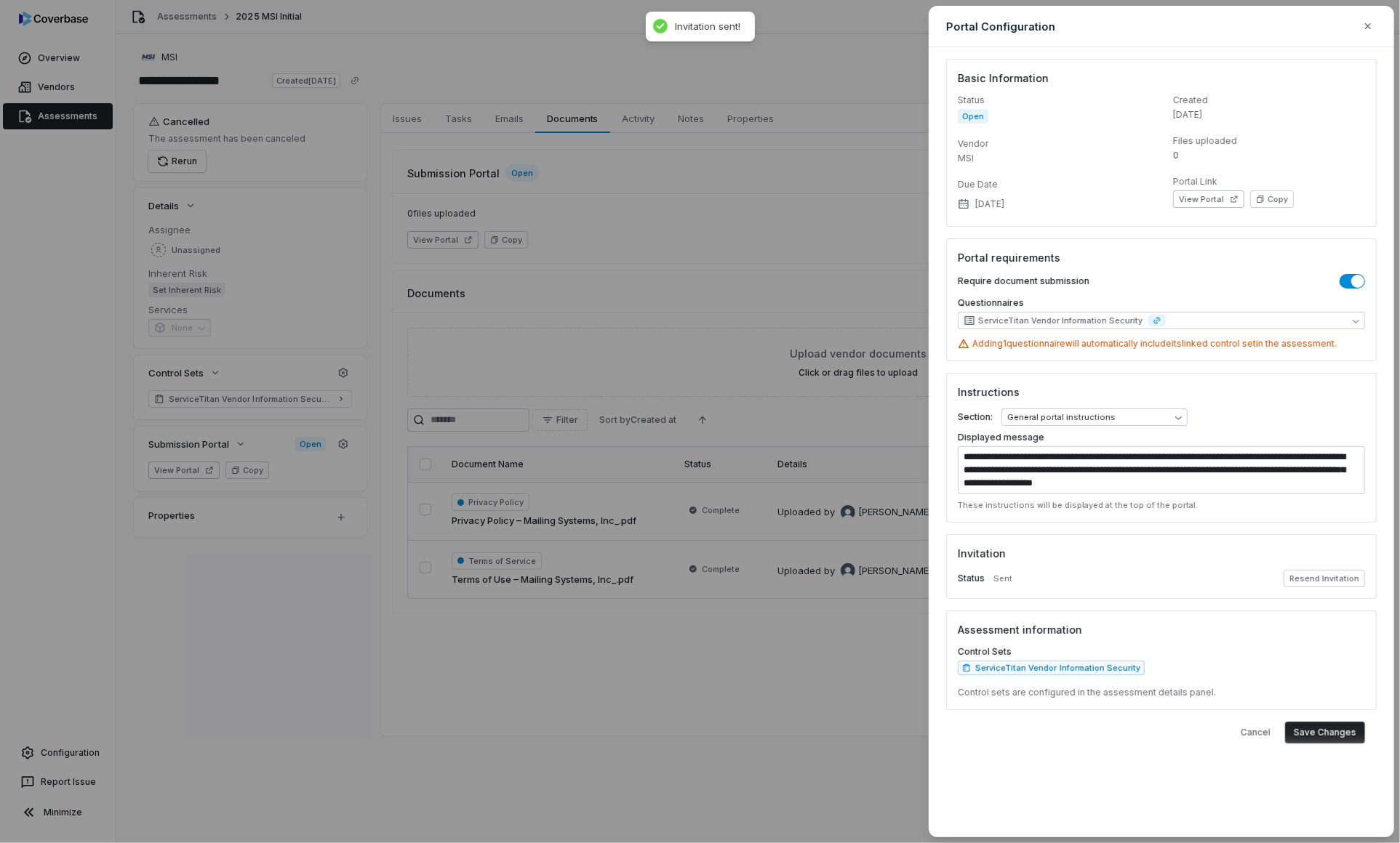
click at [1325, 728] on button "Save Changes" at bounding box center [1325, 733] width 80 height 22
click at [462, 224] on div "**********" at bounding box center [700, 421] width 1400 height 843
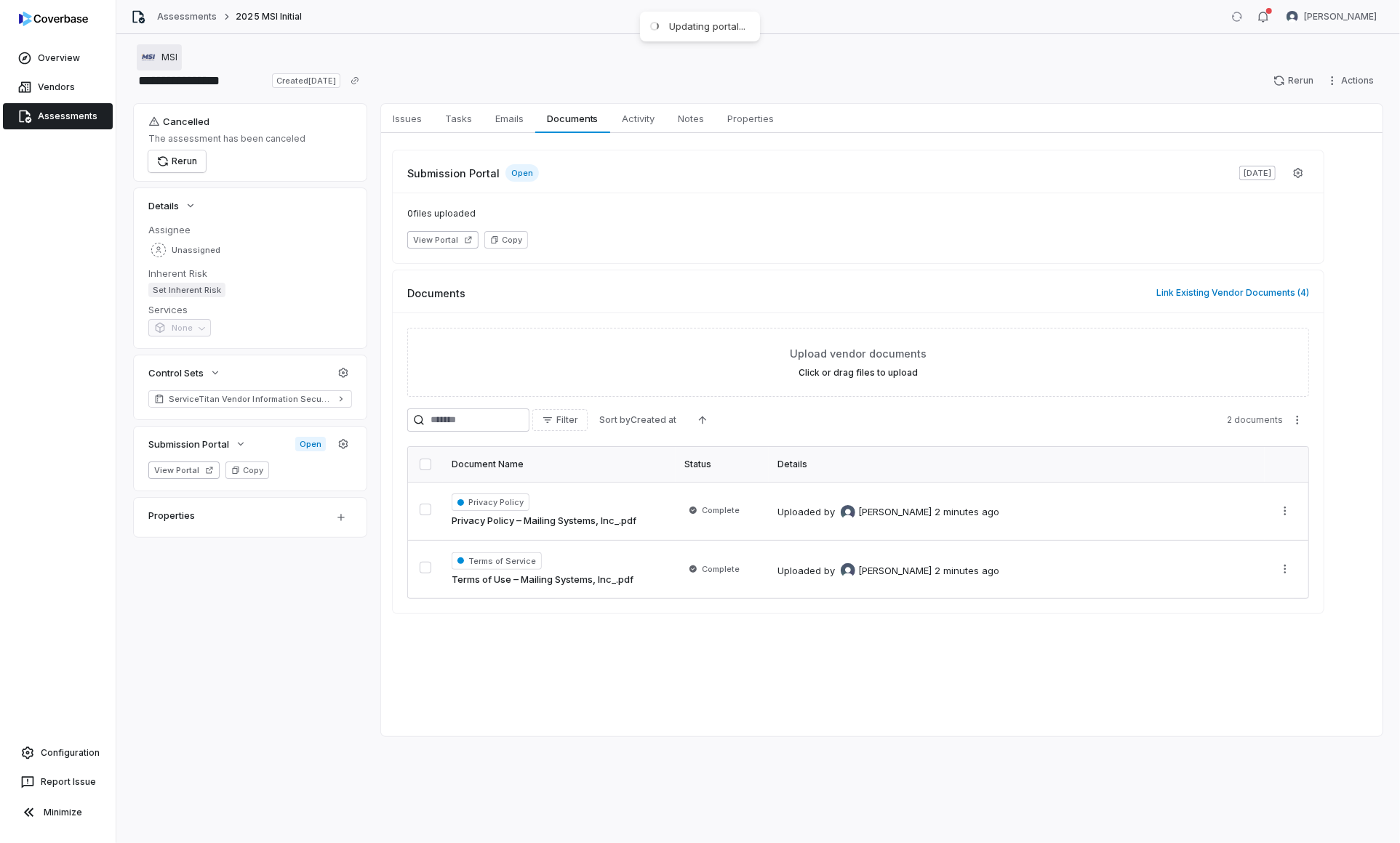
click at [173, 54] on body "**********" at bounding box center [700, 421] width 1400 height 843
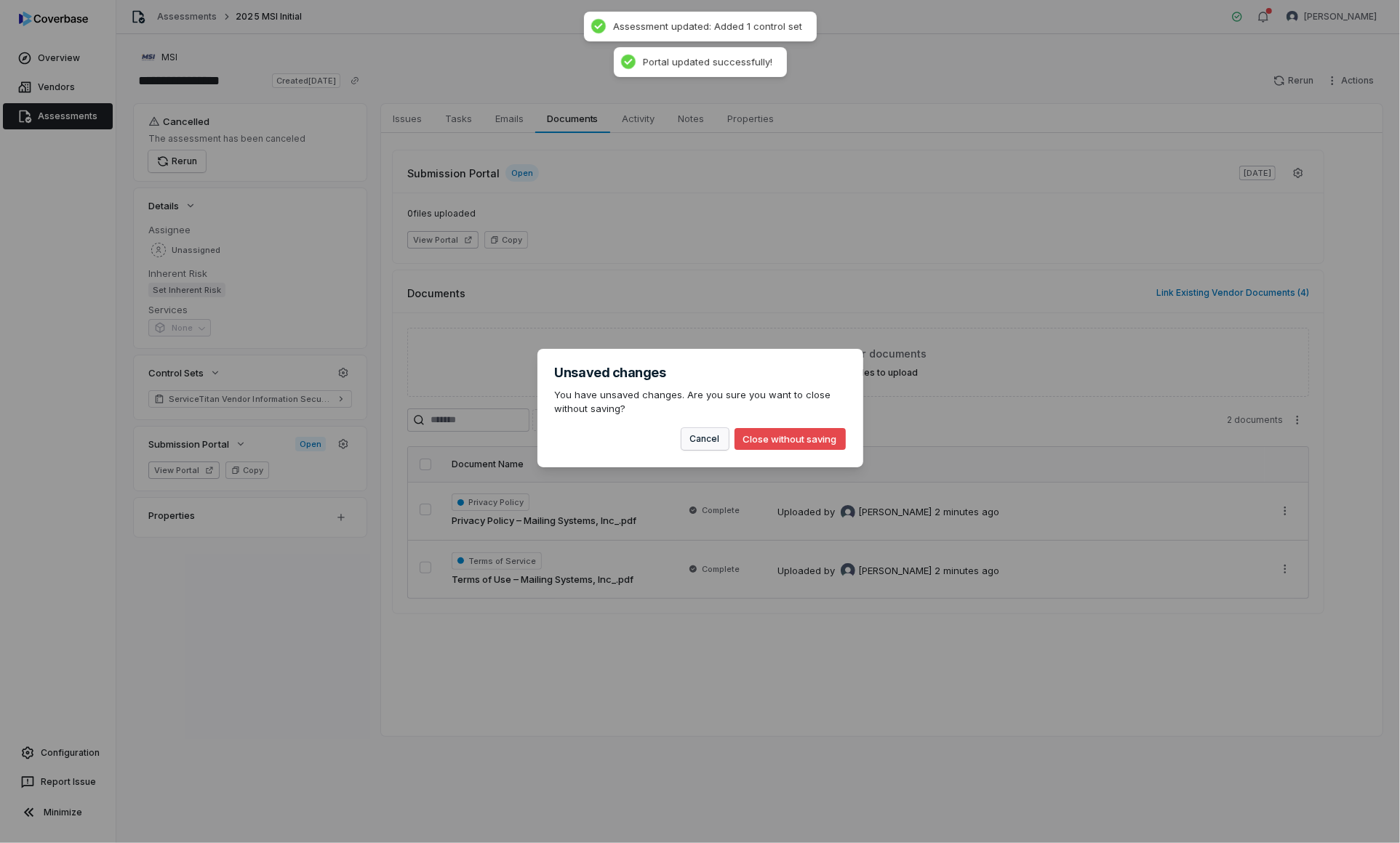
click at [709, 447] on button "Cancel" at bounding box center [704, 439] width 47 height 22
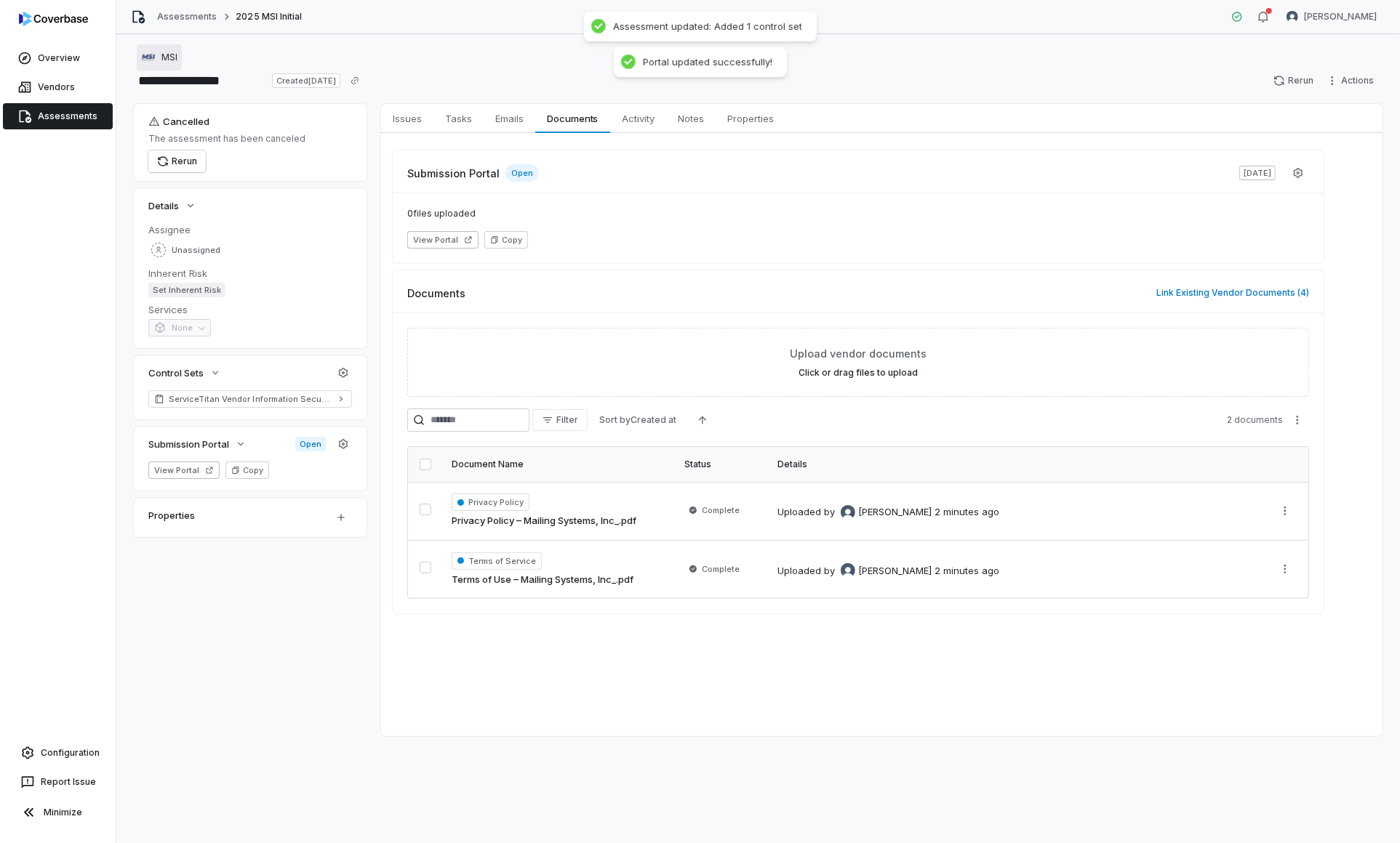
click at [159, 57] on div "MSI" at bounding box center [159, 57] width 37 height 14
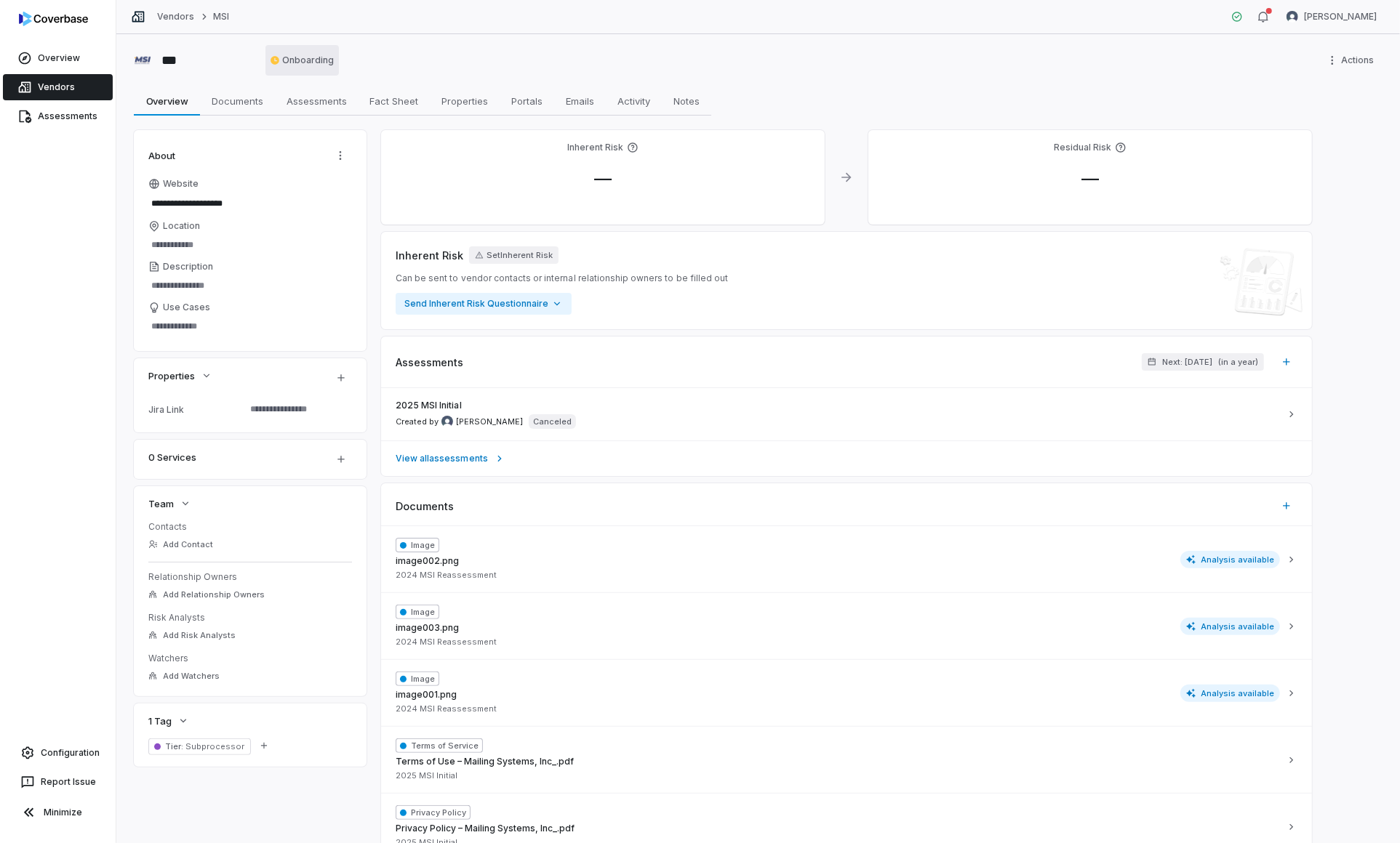
click at [312, 52] on html "**********" at bounding box center [700, 421] width 1400 height 843
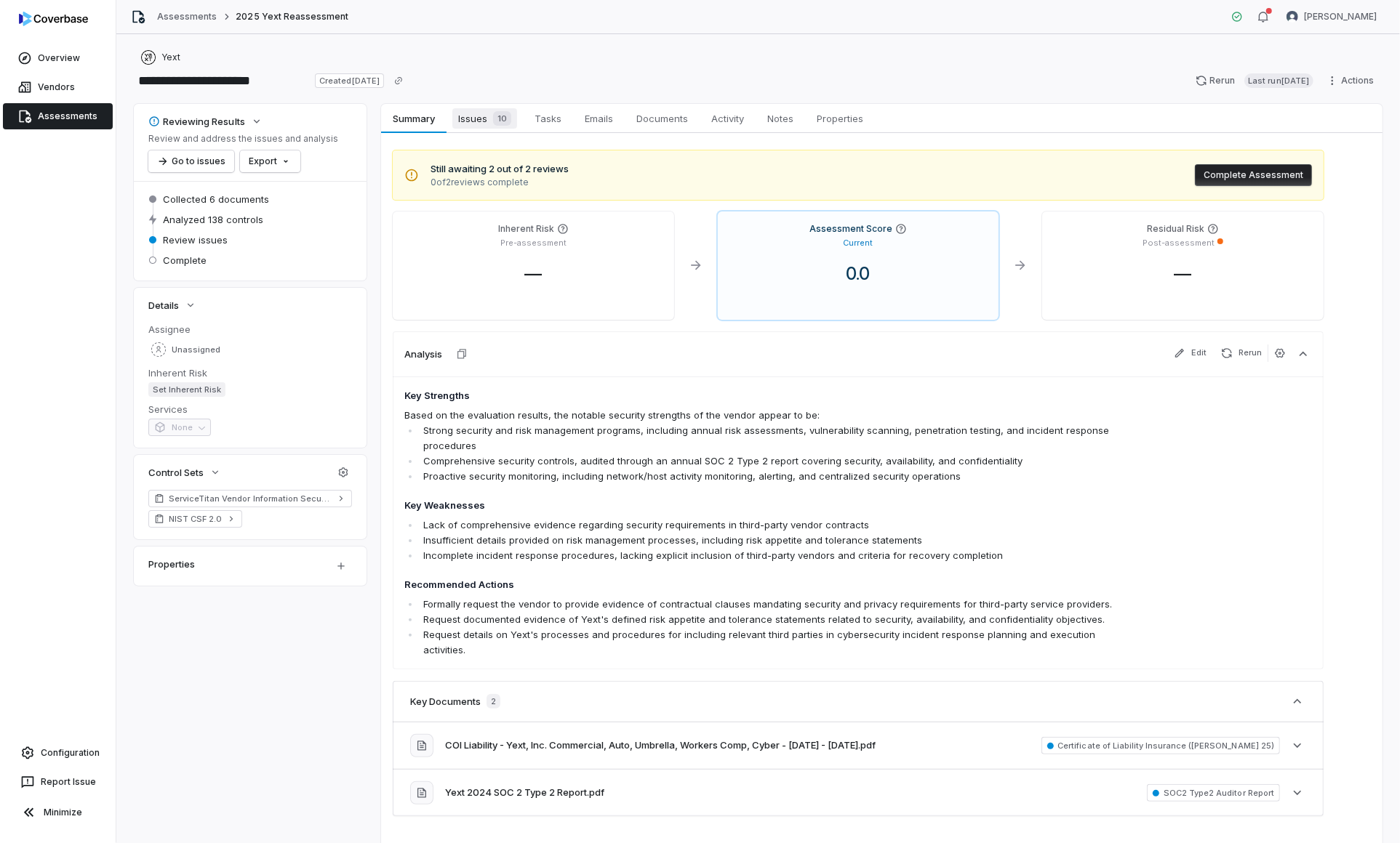
click at [477, 125] on span "Issues 10" at bounding box center [484, 118] width 65 height 20
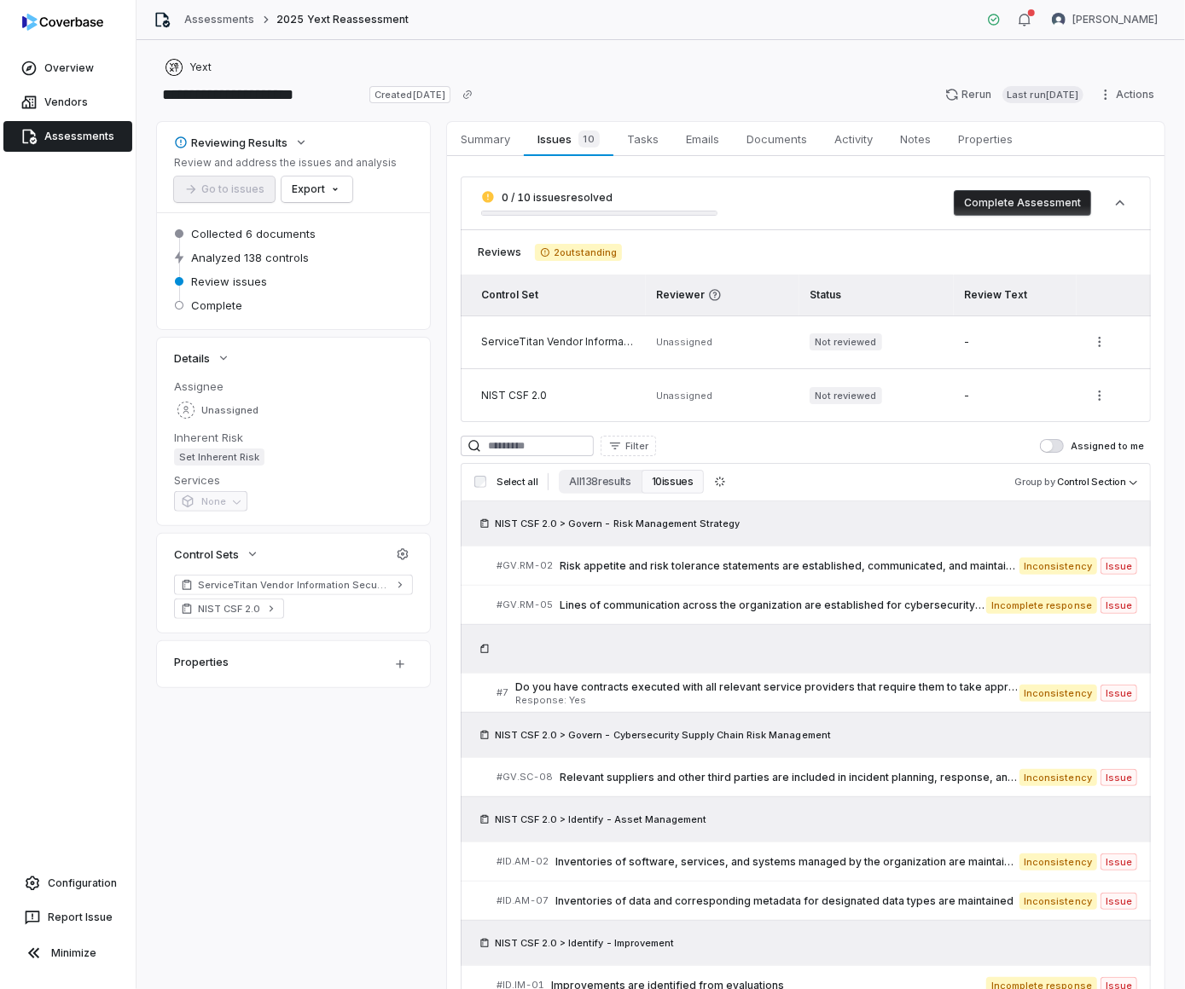
click at [1037, 206] on button "Complete Assessment" at bounding box center [1021, 203] width 137 height 26
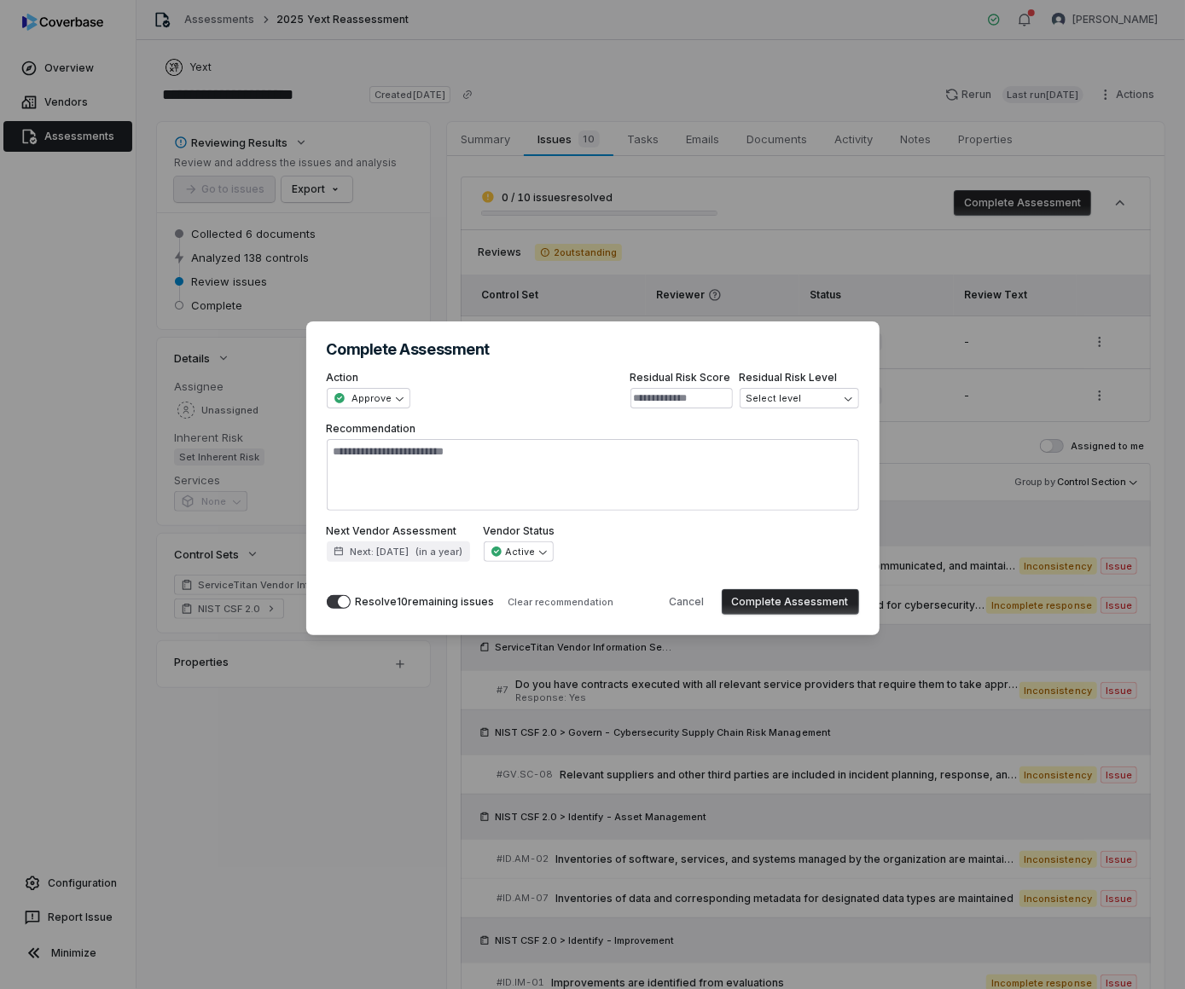
click at [817, 600] on button "Complete Assessment" at bounding box center [790, 602] width 137 height 26
type textarea "*"
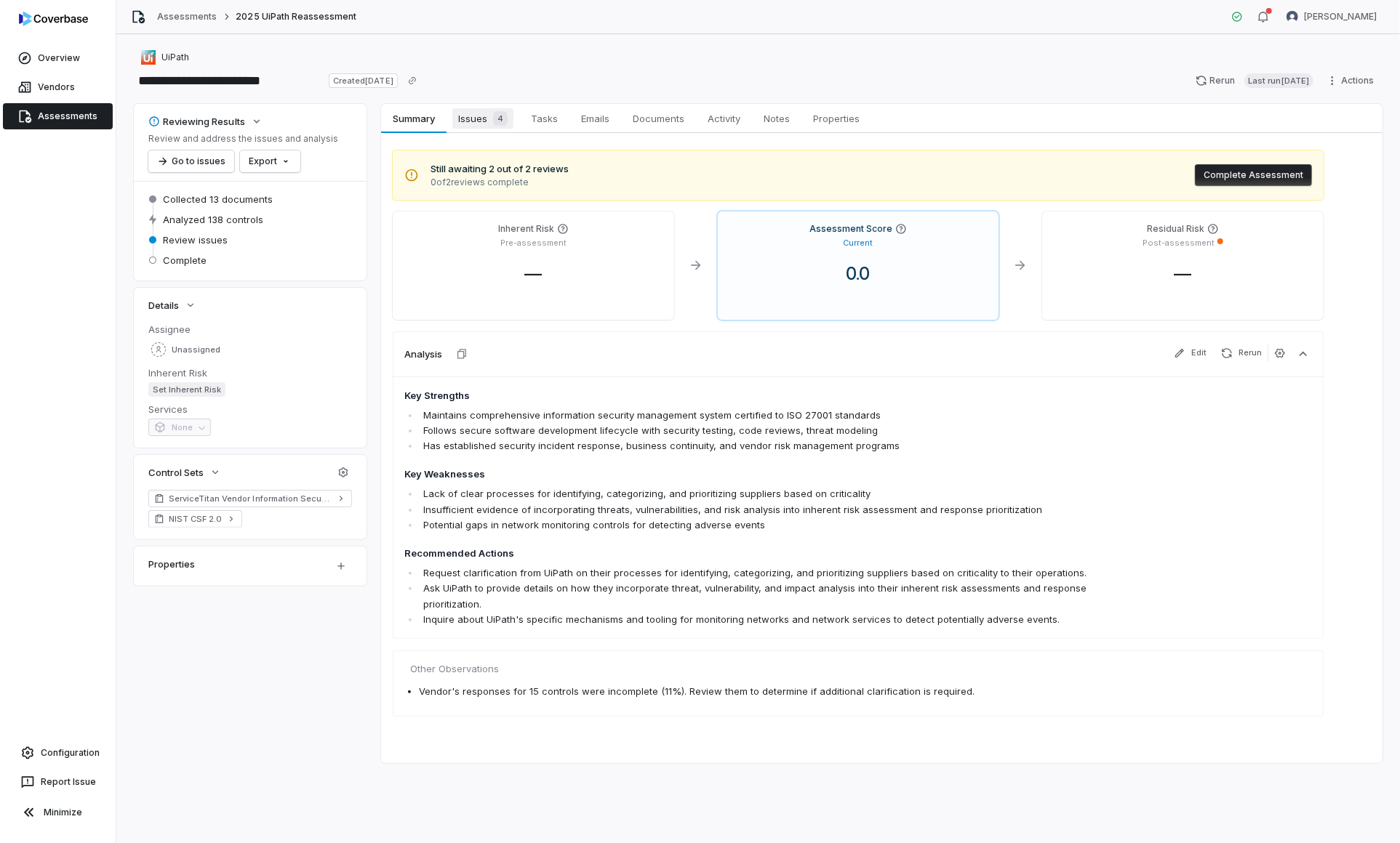
click at [500, 120] on span "4" at bounding box center [500, 118] width 14 height 14
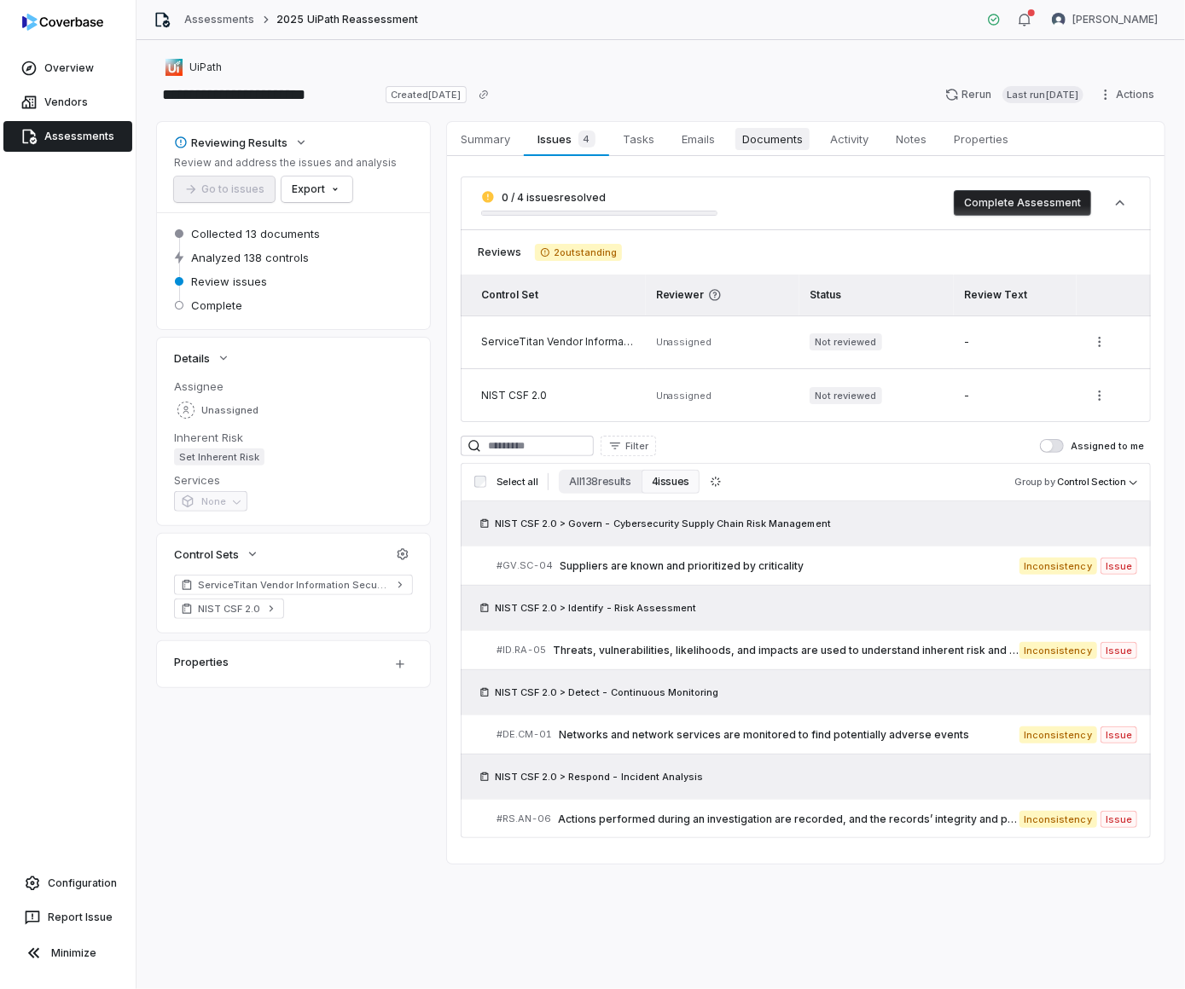
click at [760, 155] on link "Documents Documents" at bounding box center [772, 139] width 88 height 34
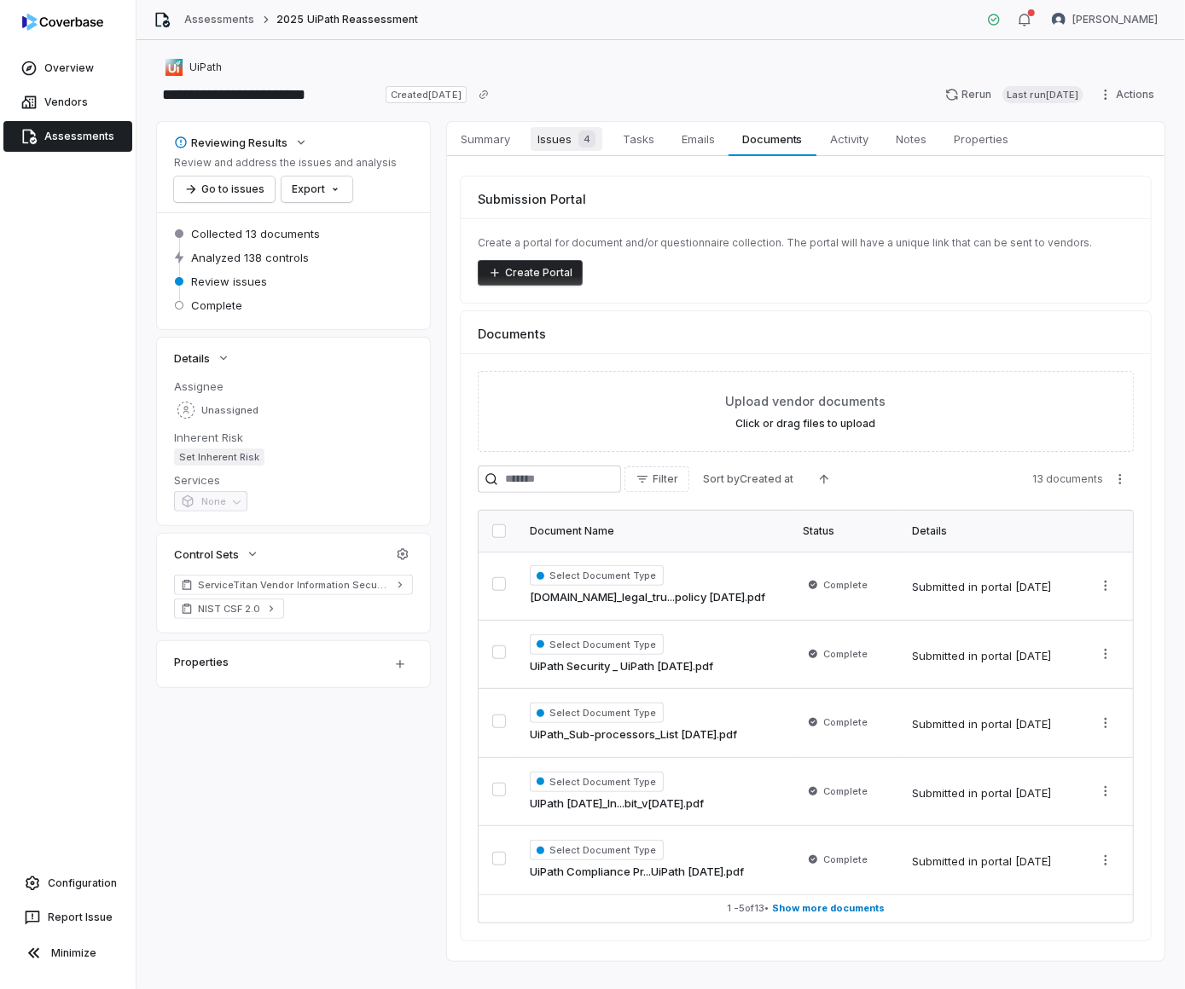
click at [565, 140] on span "Issues 4" at bounding box center [566, 139] width 72 height 24
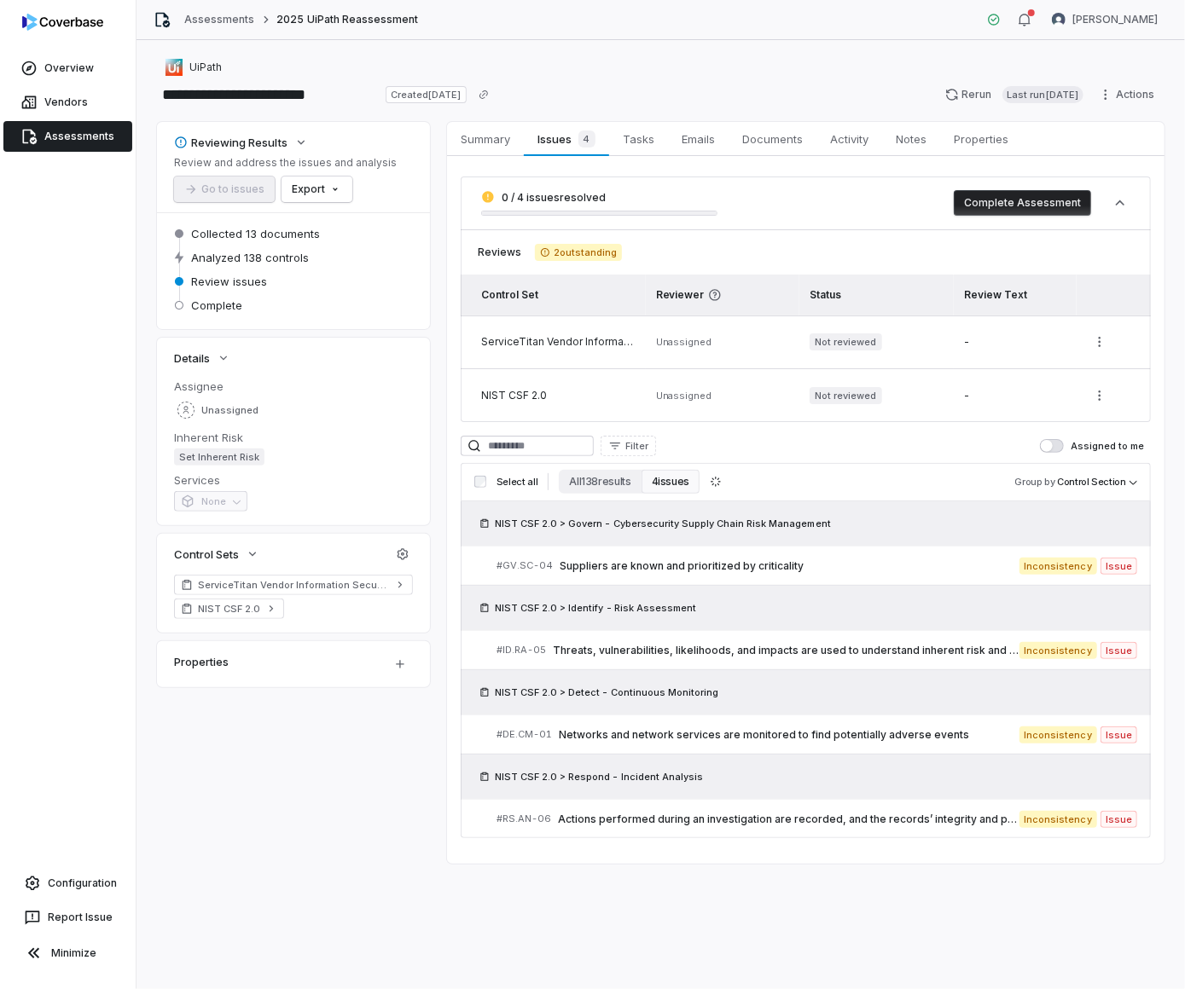
click at [1034, 200] on button "Complete Assessment" at bounding box center [1021, 203] width 137 height 26
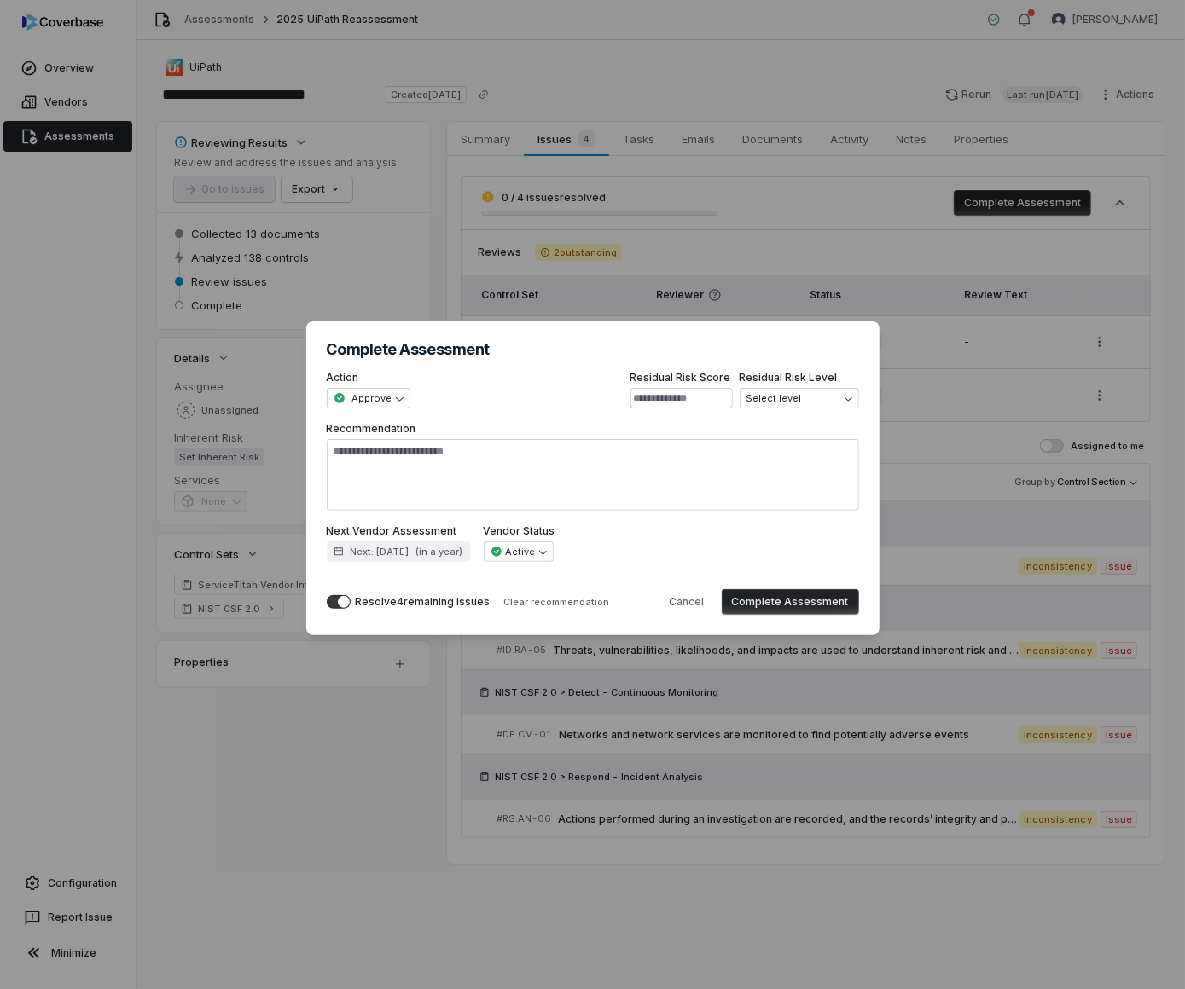
click at [791, 602] on button "Complete Assessment" at bounding box center [790, 602] width 137 height 26
type textarea "*"
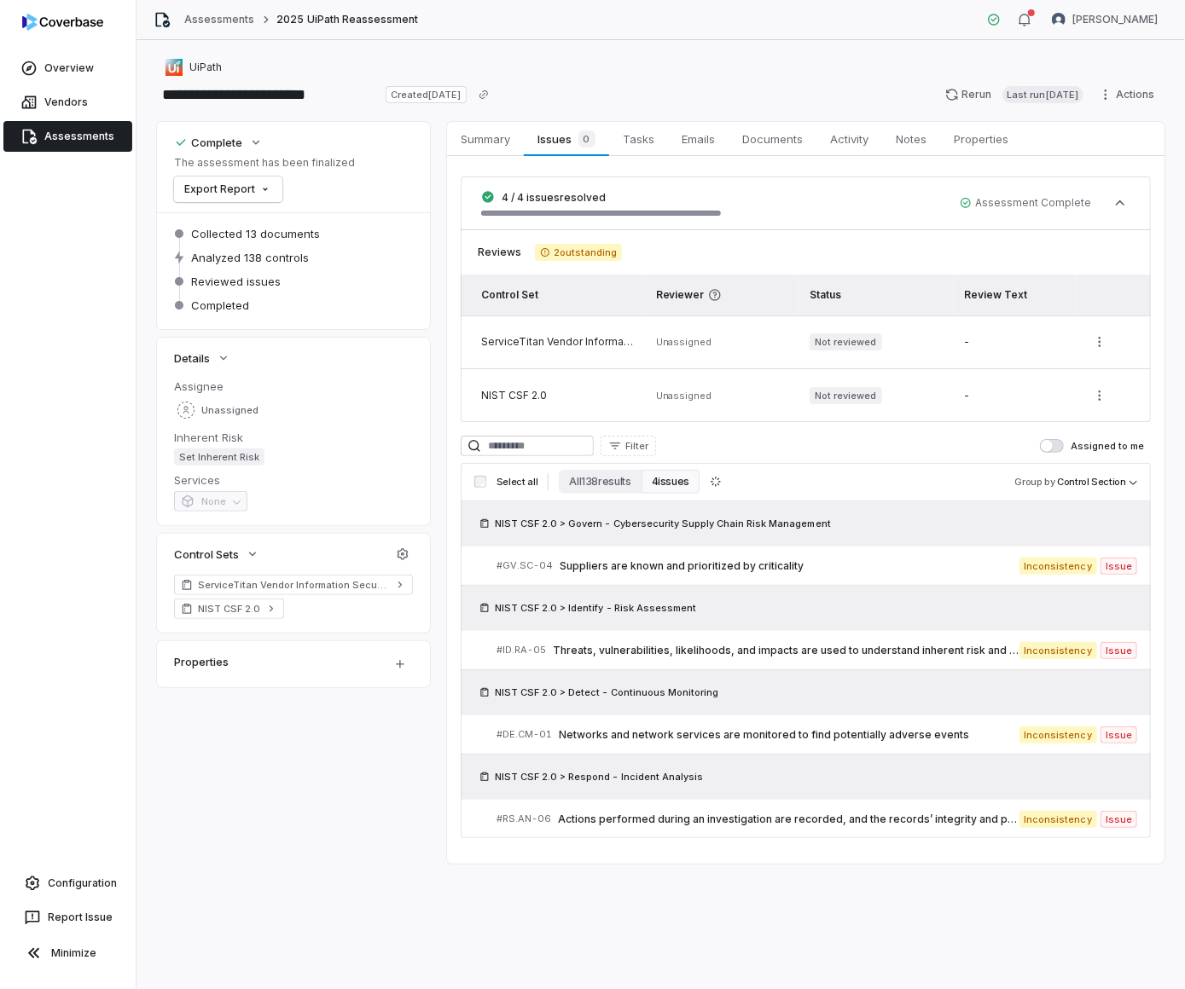
click at [256, 720] on div "Complete The assessment has been finalized Export Report Collected 13 documents…" at bounding box center [660, 493] width 1007 height 742
click at [130, 779] on div "Overview Vendors Assessments Configuration Report Issue Minimize" at bounding box center [68, 494] width 136 height 989
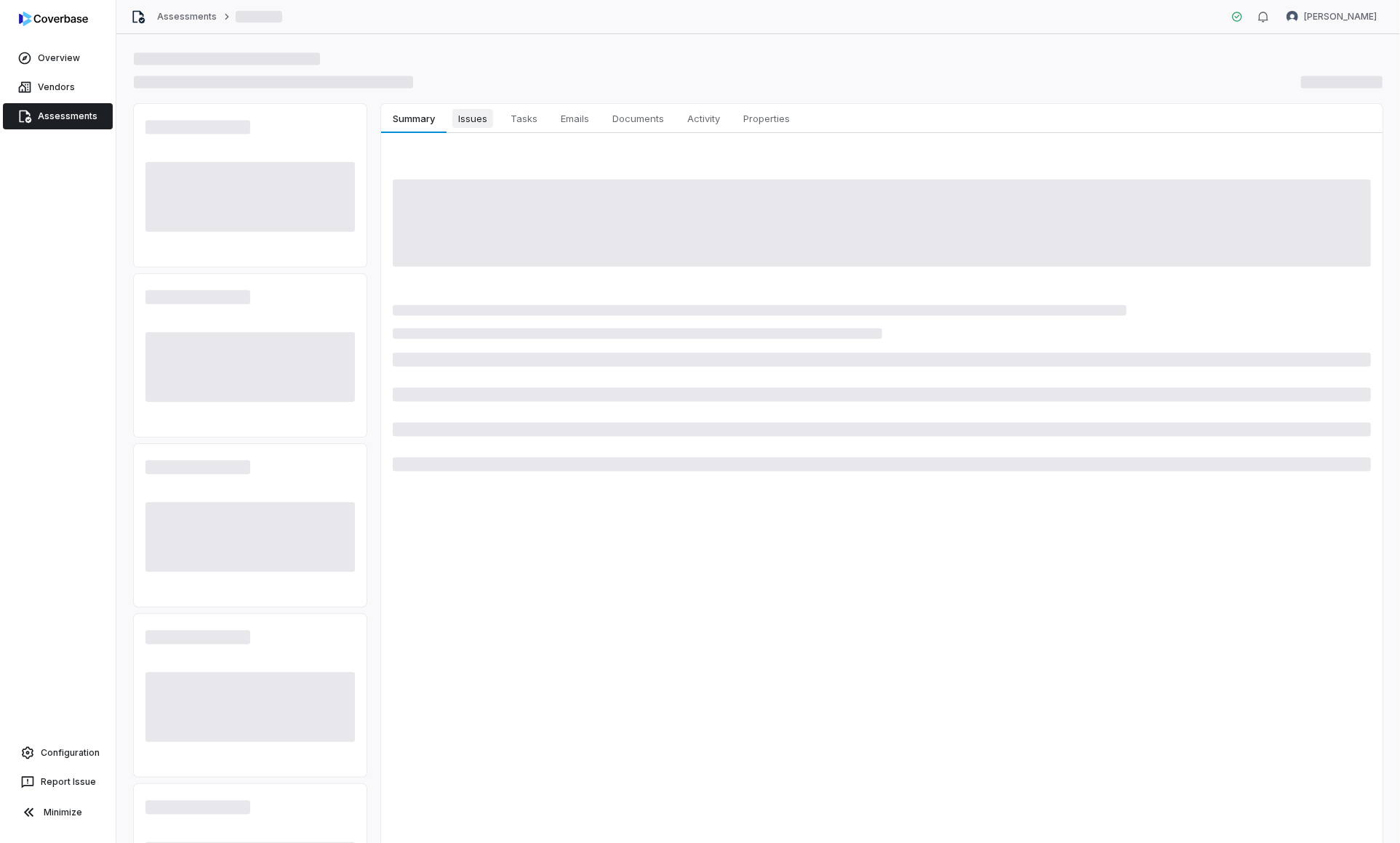
click at [486, 105] on button "Issues Issues" at bounding box center [472, 118] width 52 height 29
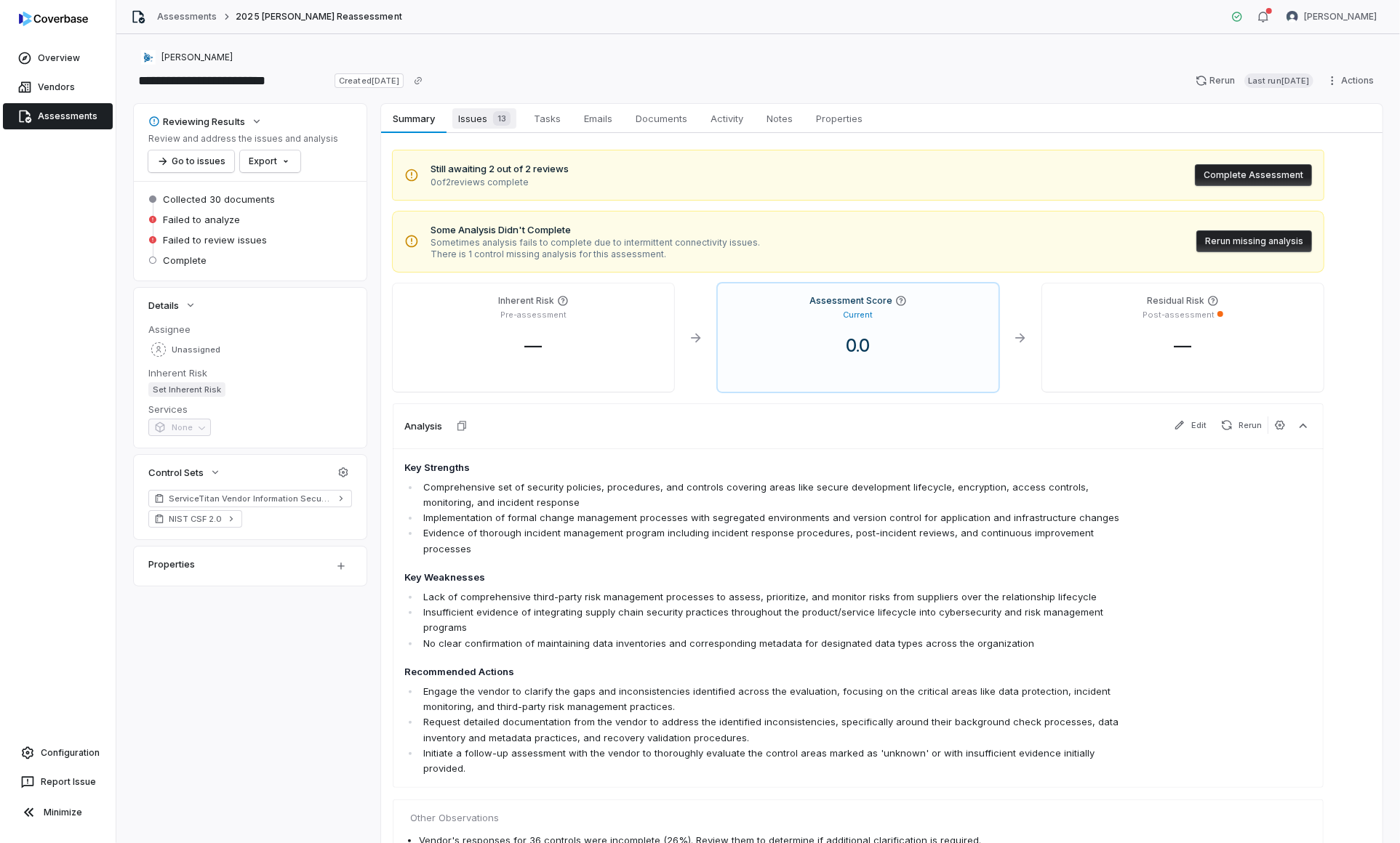
click at [461, 124] on span "Issues 13" at bounding box center [483, 118] width 64 height 20
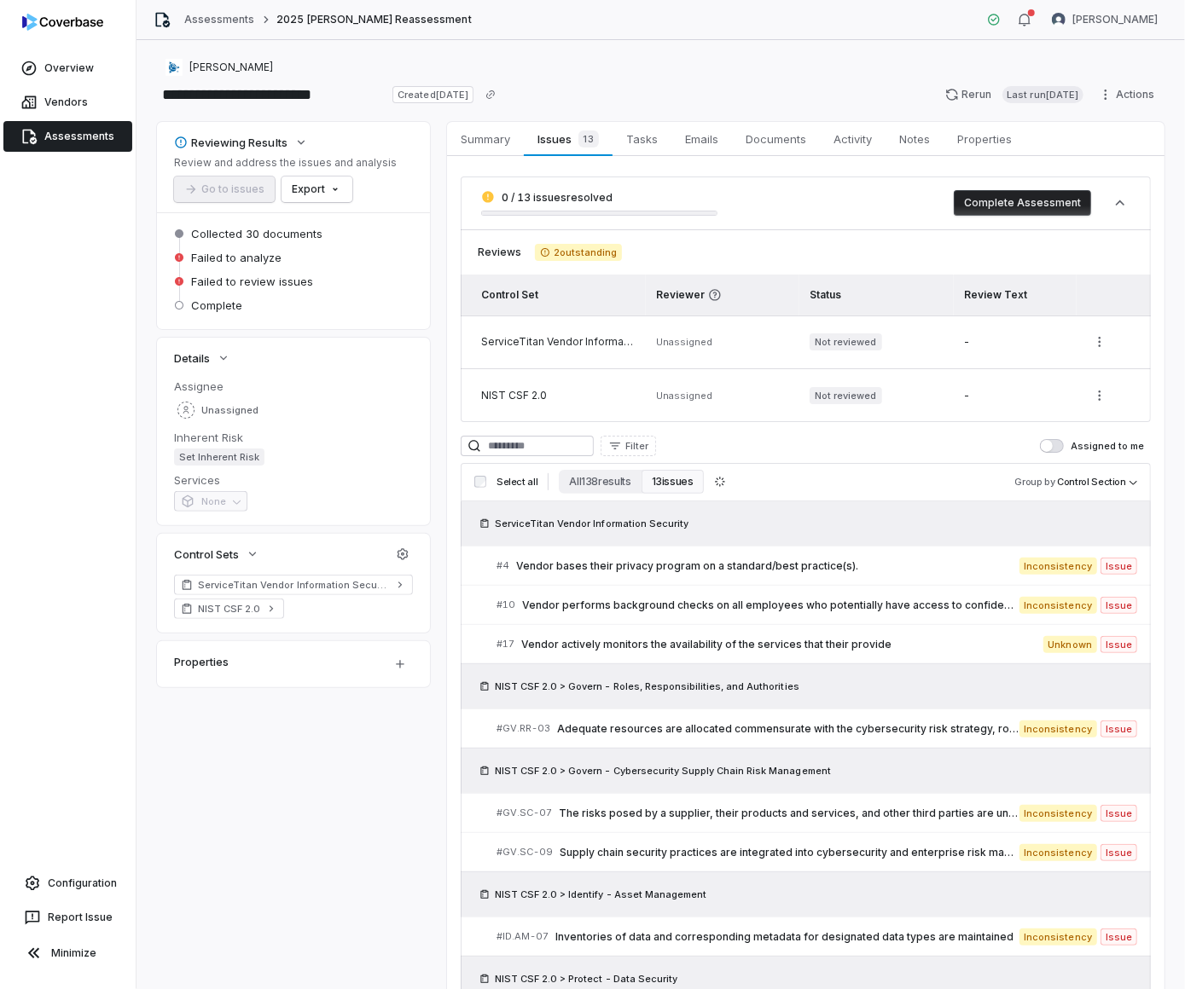
click at [997, 206] on button "Complete Assessment" at bounding box center [1021, 203] width 137 height 26
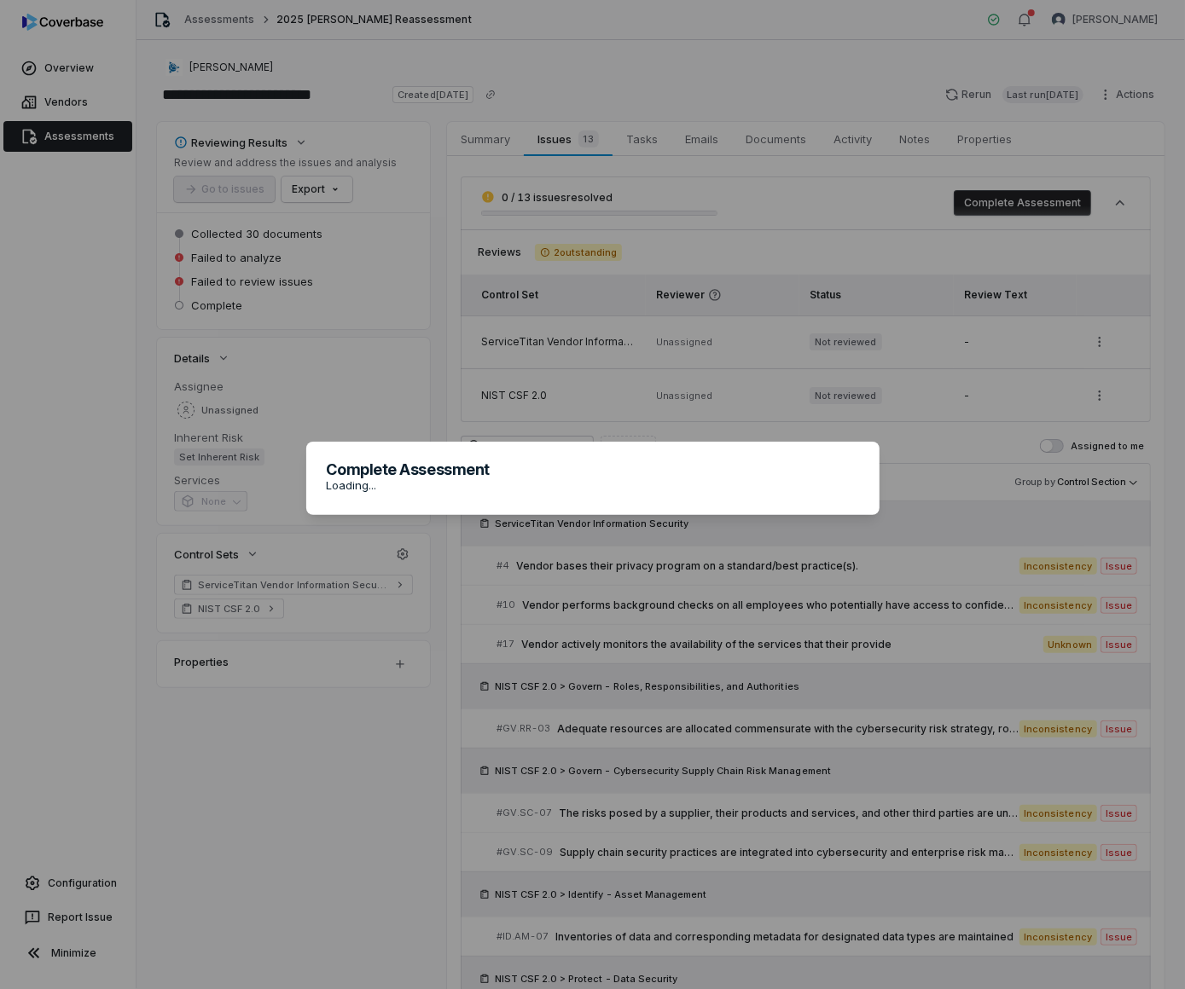
click at [892, 202] on div "Complete Assessment Loading..." at bounding box center [592, 494] width 1185 height 989
click at [625, 171] on div "Complete Assessment Loading..." at bounding box center [592, 494] width 1185 height 989
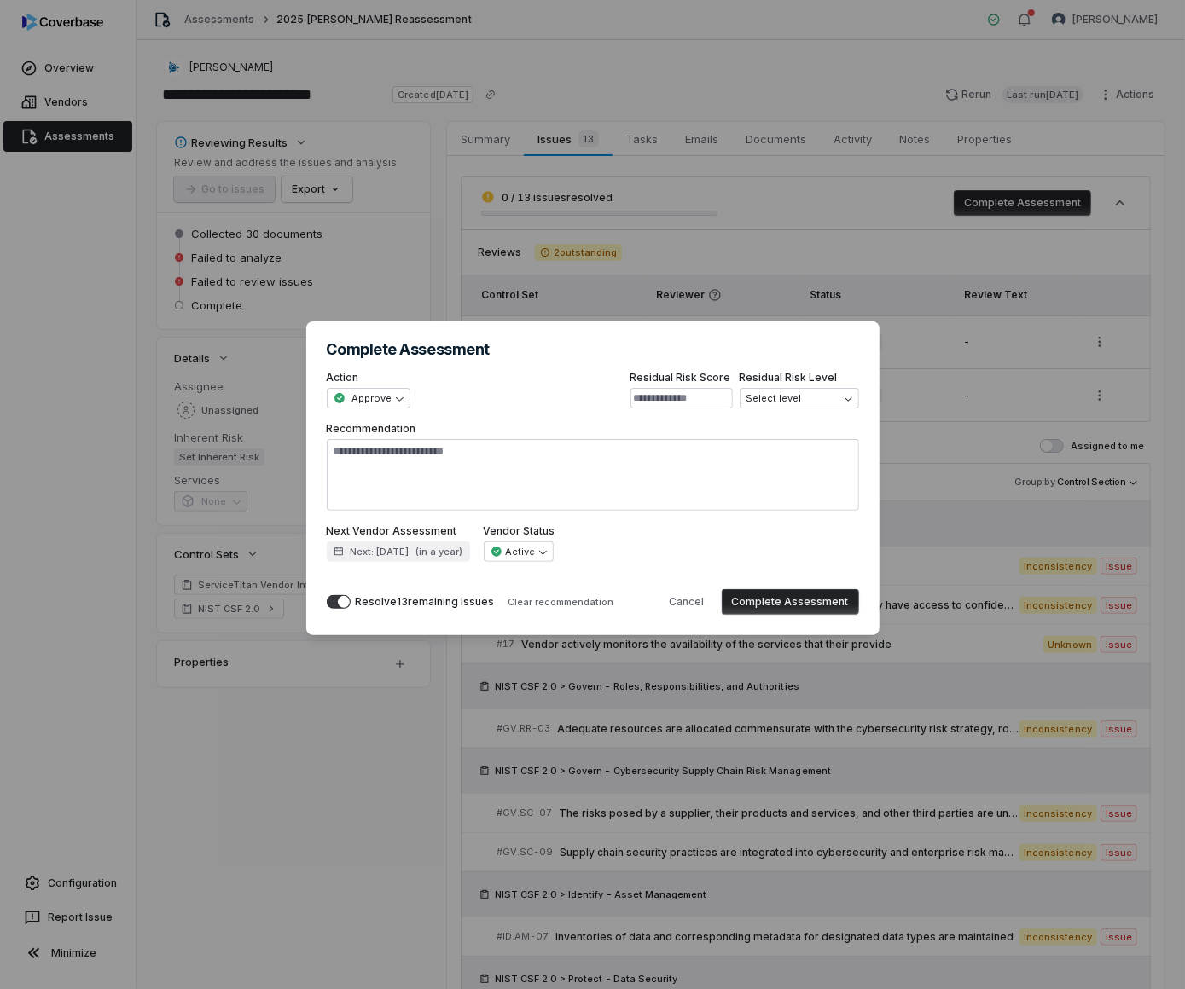
click at [787, 600] on button "Complete Assessment" at bounding box center [790, 602] width 137 height 26
type textarea "*"
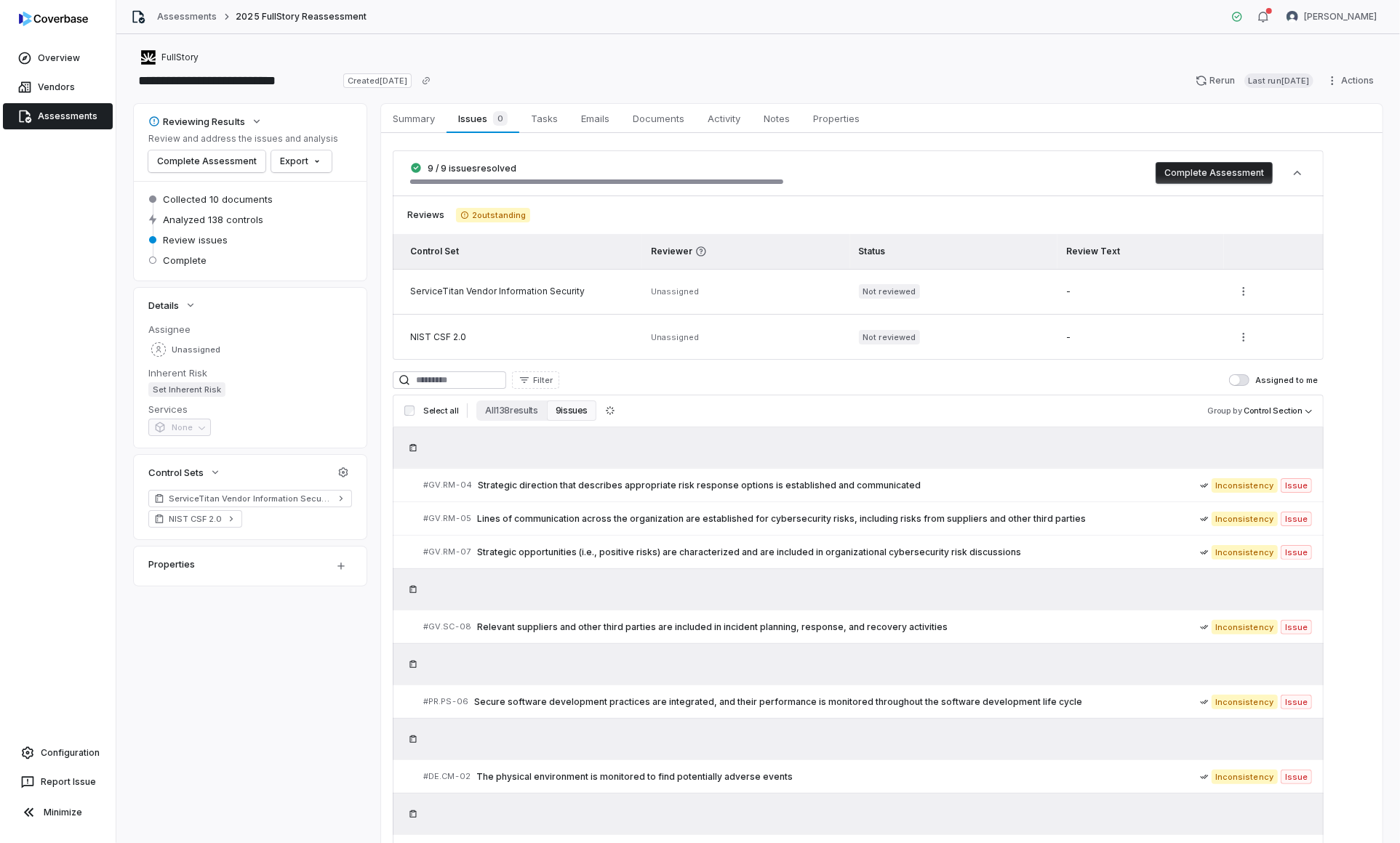
click at [1194, 176] on button "Complete Assessment" at bounding box center [1213, 173] width 117 height 22
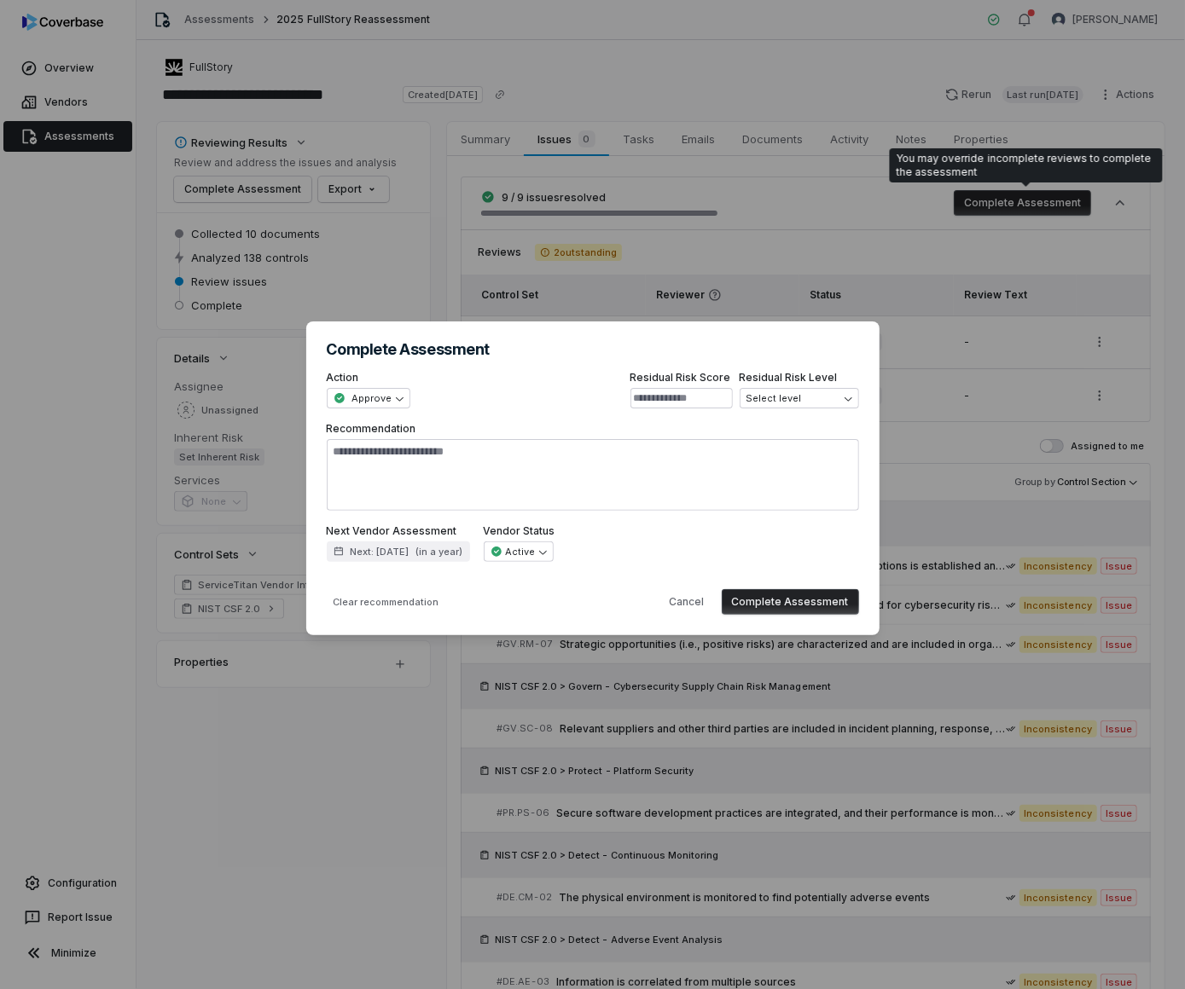
click at [801, 594] on button "Complete Assessment" at bounding box center [790, 602] width 137 height 26
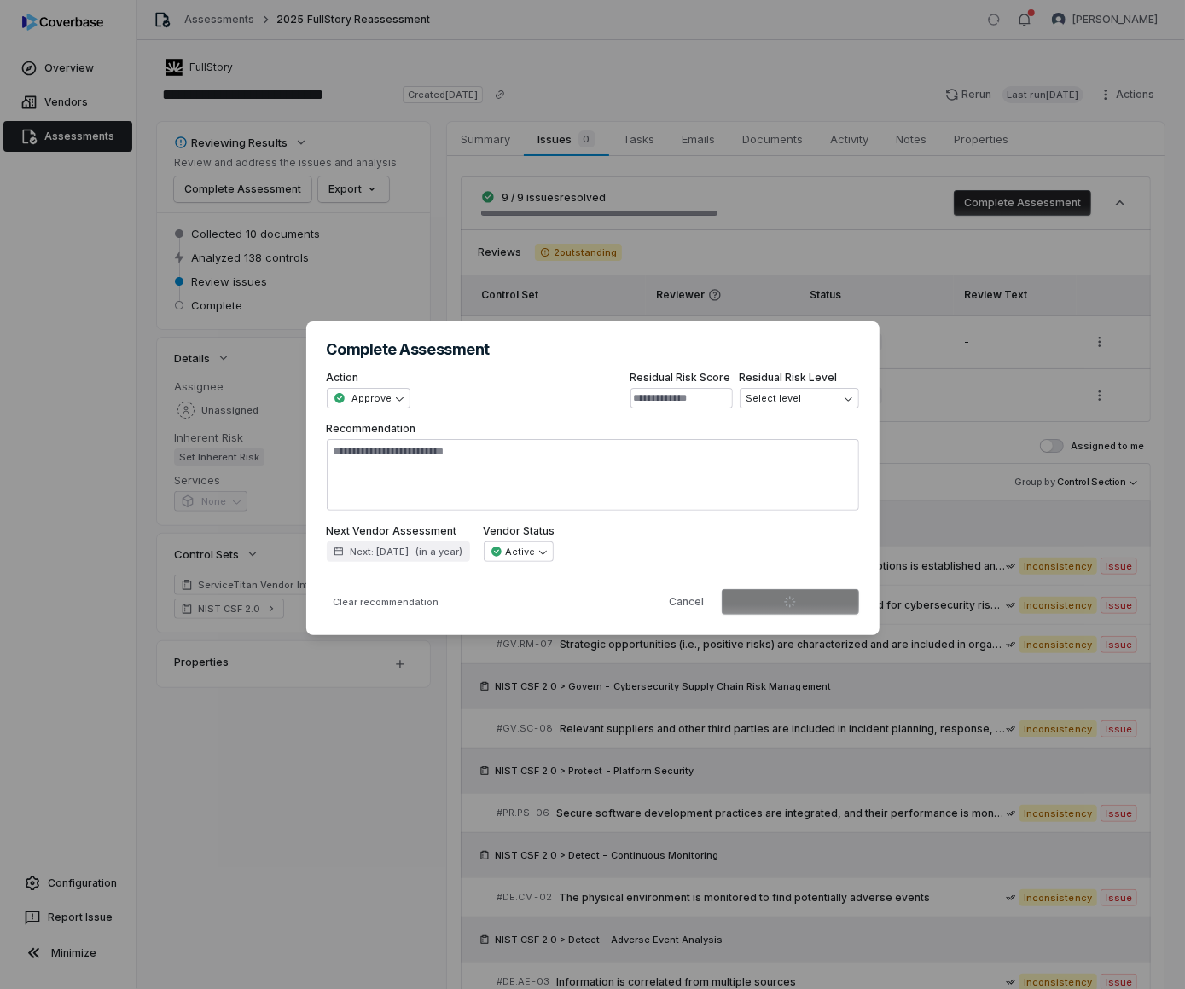
type textarea "*"
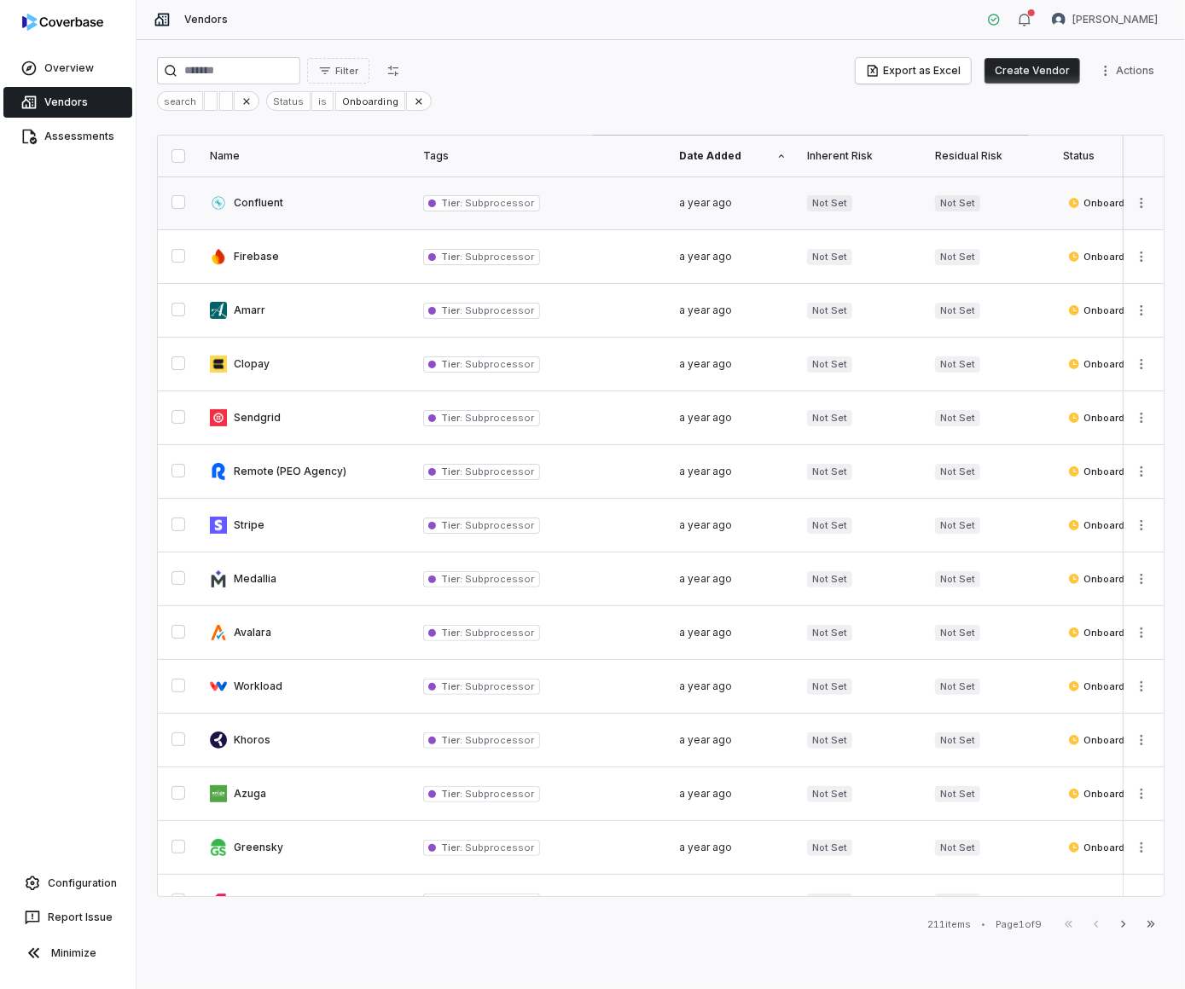
click at [293, 206] on link at bounding box center [306, 203] width 213 height 53
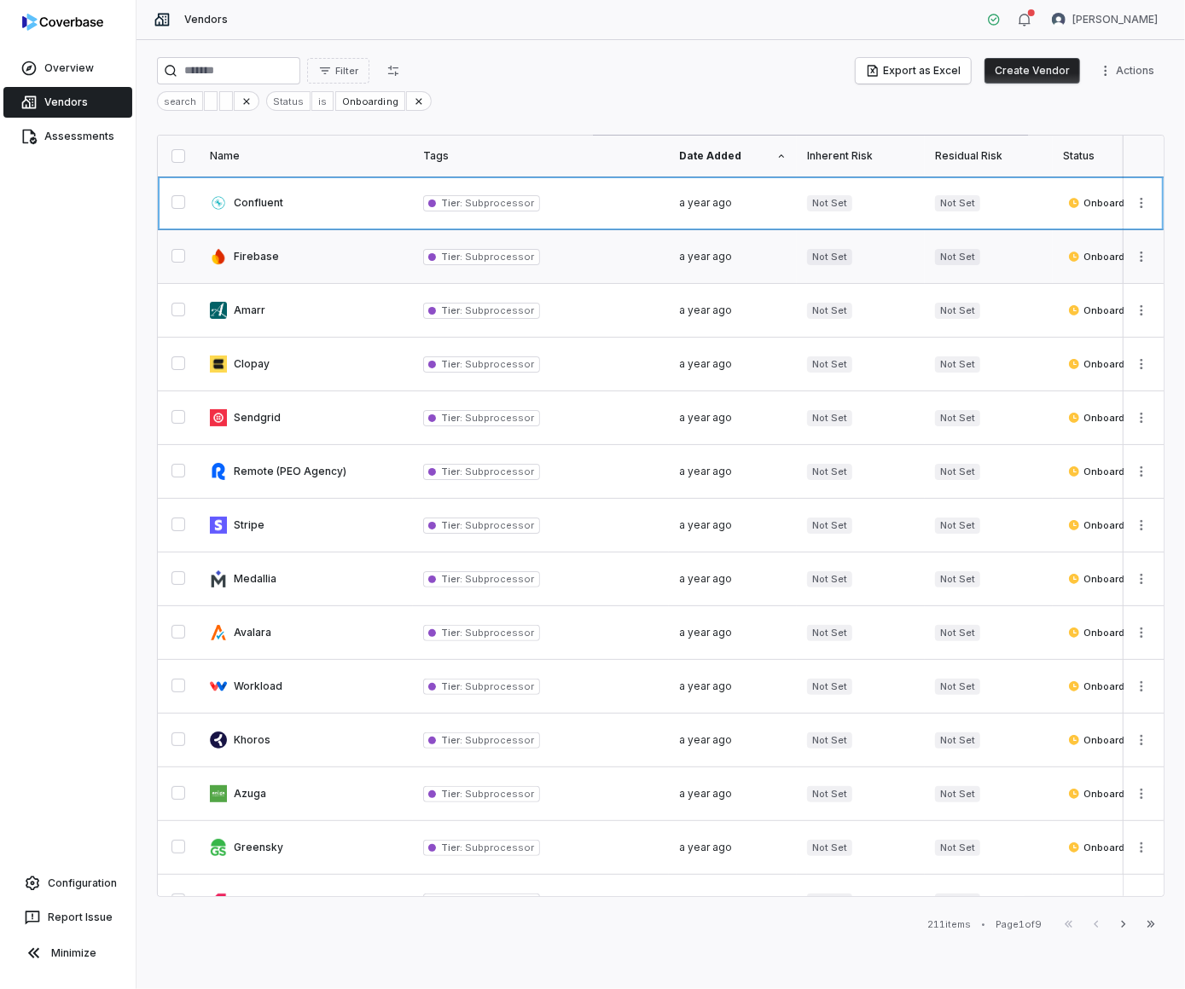
click at [294, 258] on link at bounding box center [306, 256] width 213 height 53
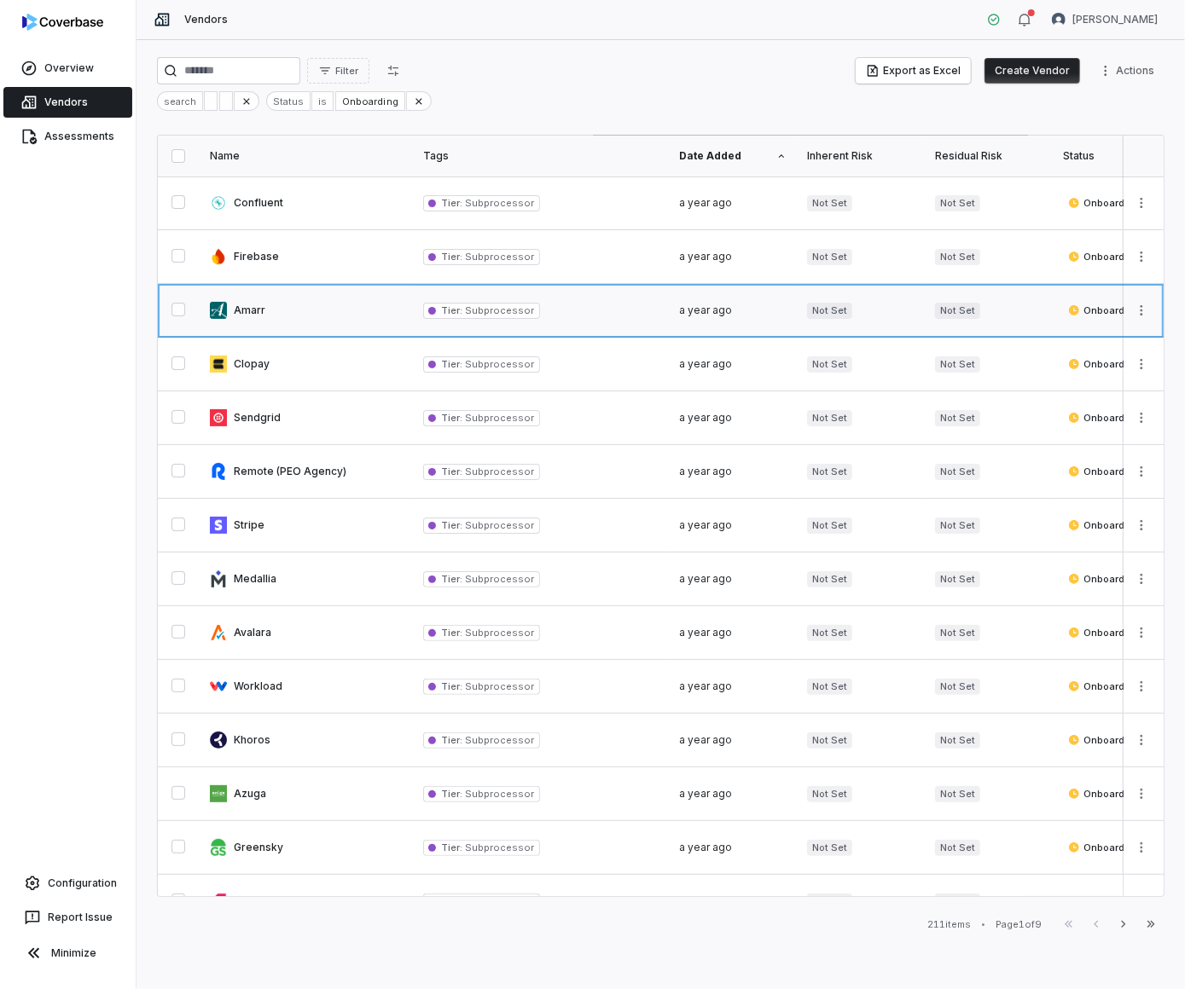
click at [300, 310] on link at bounding box center [306, 310] width 213 height 53
click at [313, 368] on link at bounding box center [306, 364] width 213 height 53
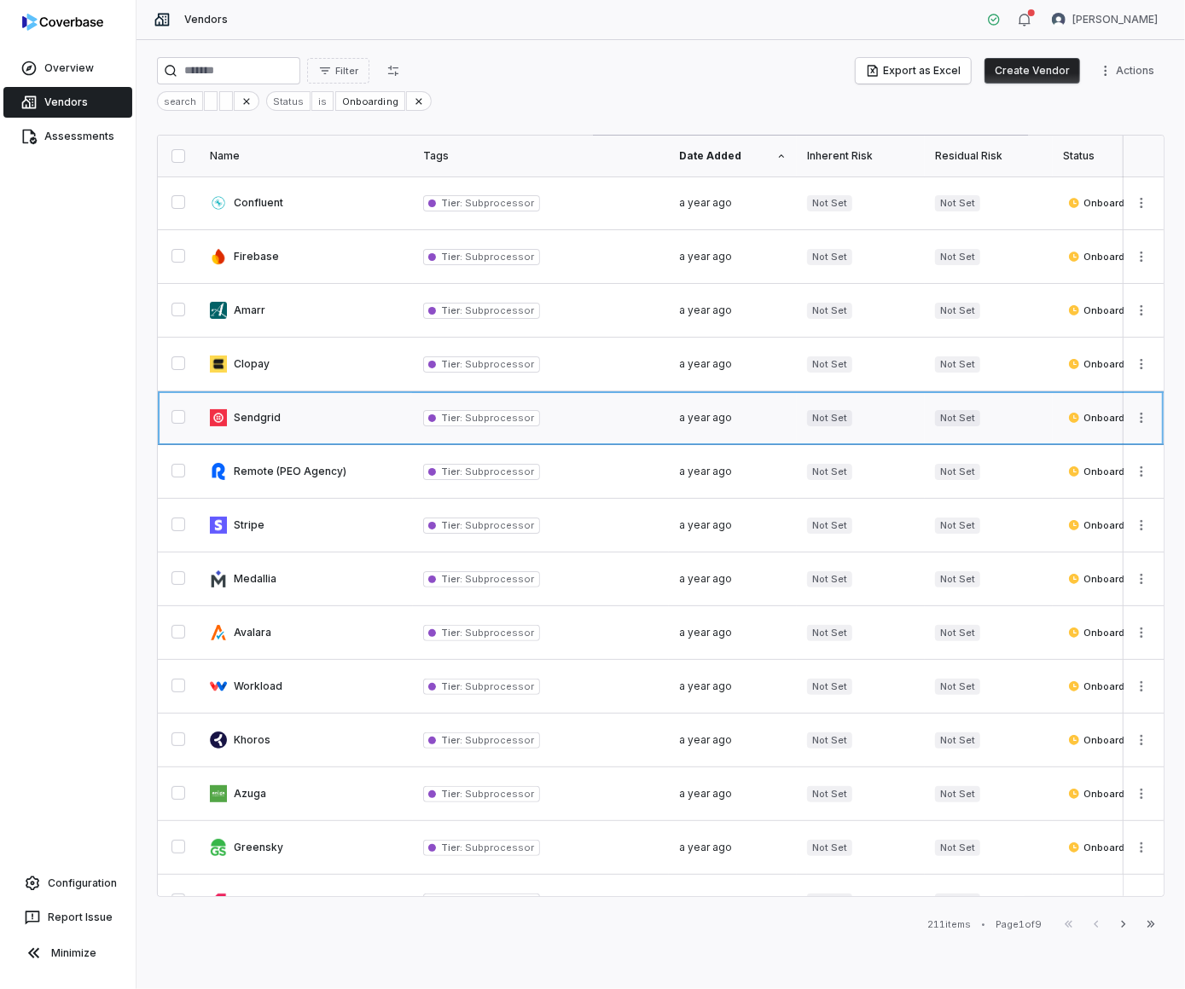
click at [319, 408] on link at bounding box center [306, 417] width 213 height 53
click at [333, 459] on link at bounding box center [306, 471] width 213 height 53
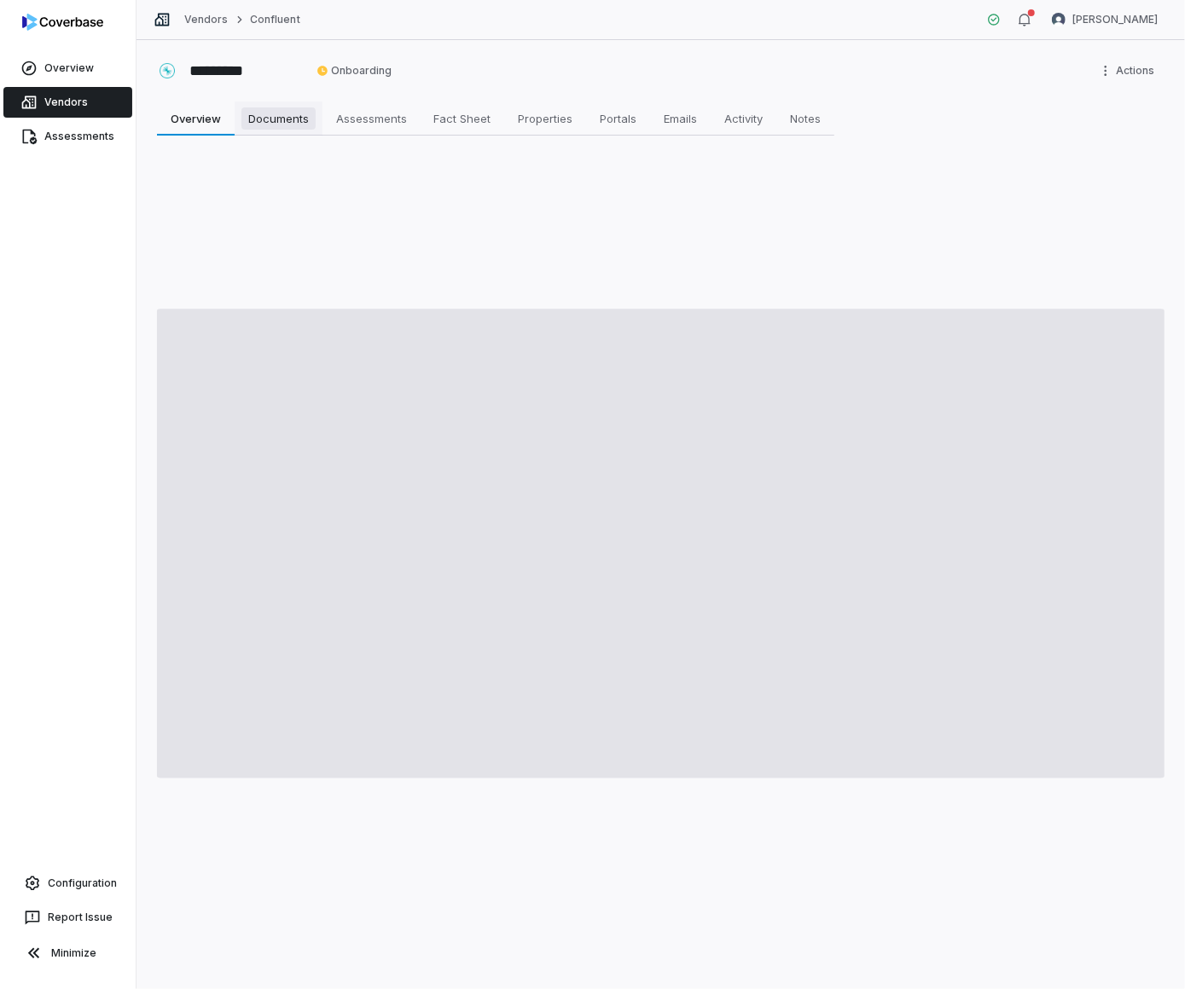
click at [289, 120] on span "Documents" at bounding box center [278, 118] width 74 height 22
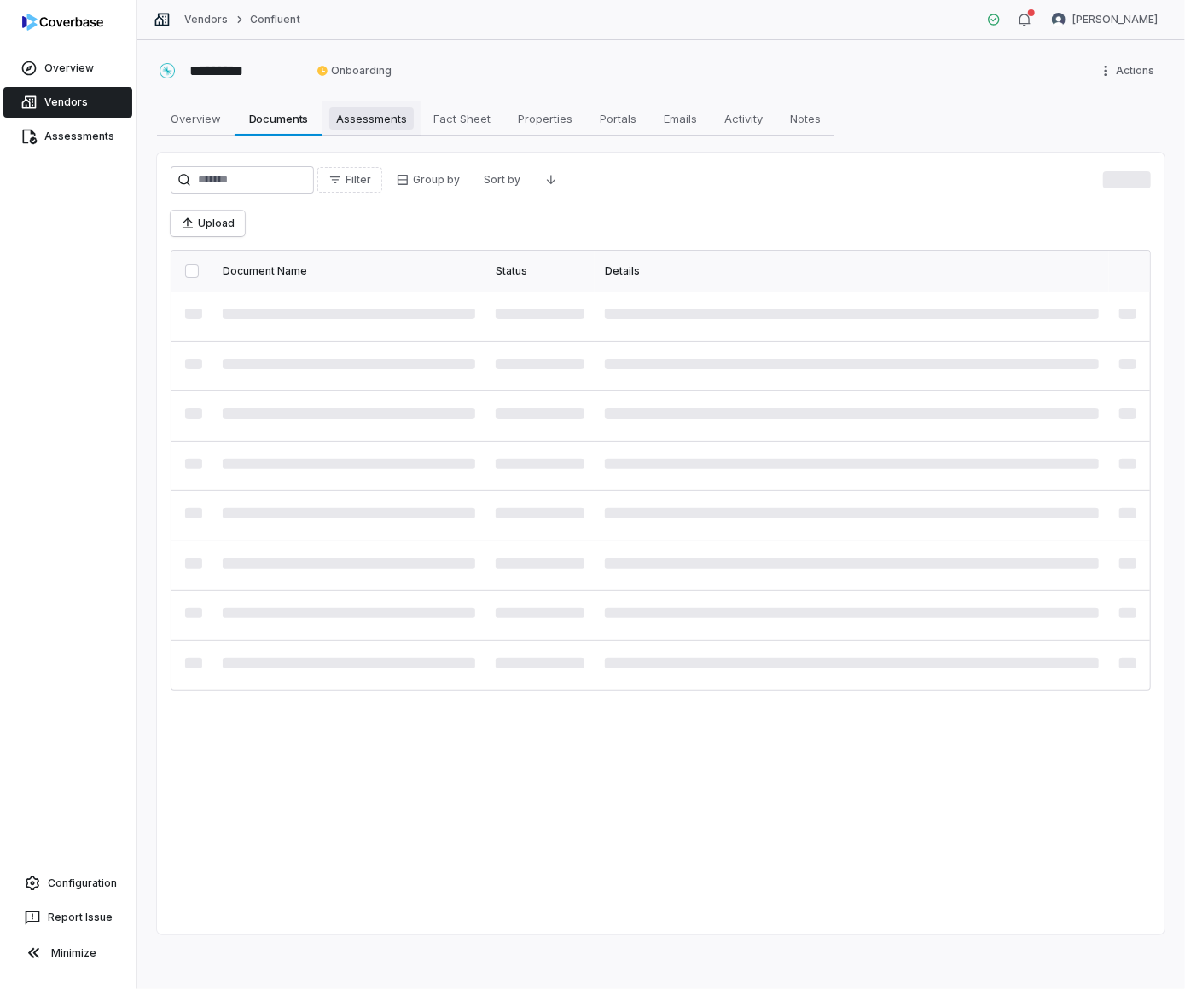
click at [364, 117] on span "Assessments" at bounding box center [371, 118] width 84 height 22
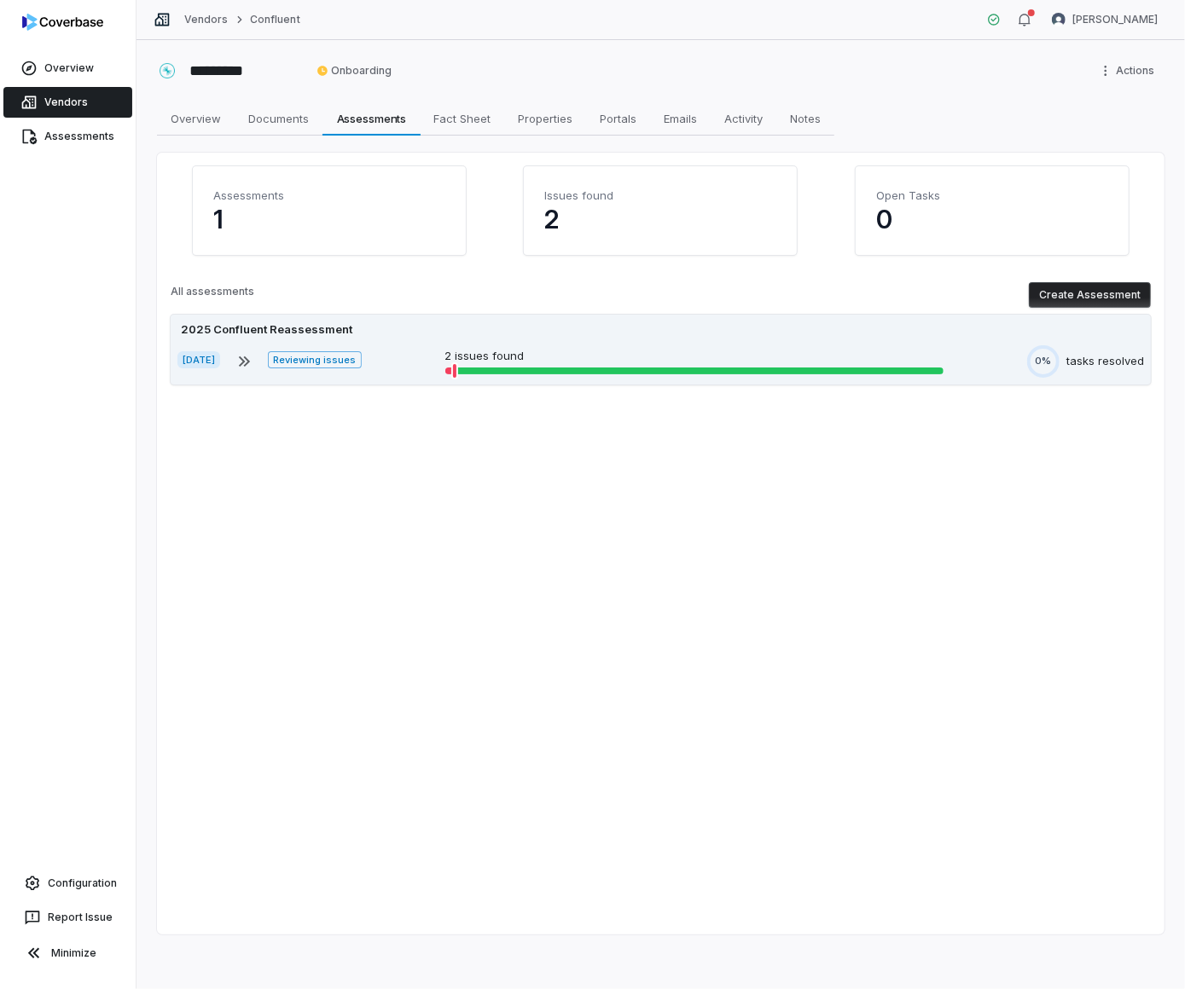
click at [645, 344] on div "2025 Confluent Reassessment [DATE] Reviewing issues 2 issues found 0% tasks res…" at bounding box center [661, 350] width 980 height 70
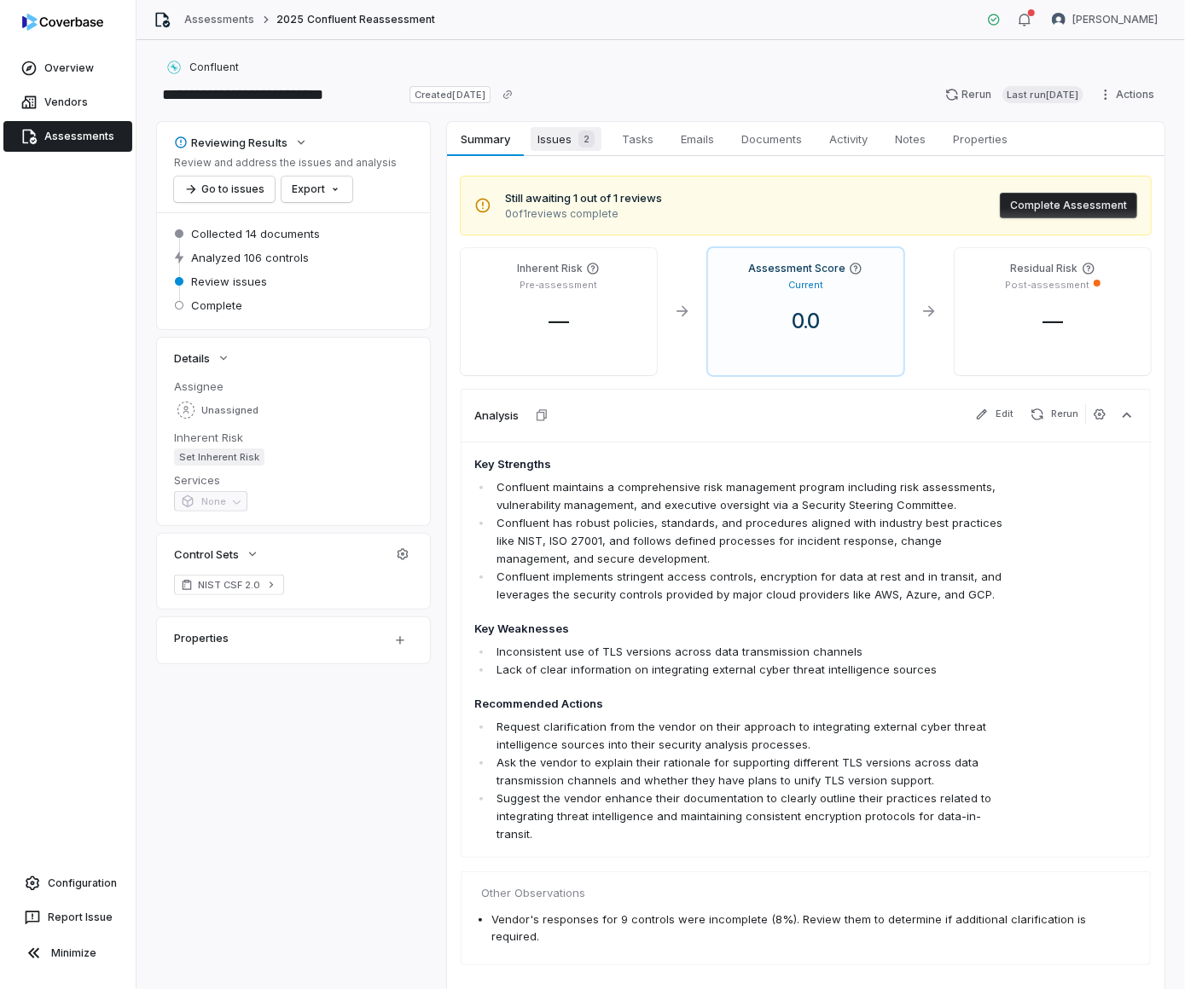
click at [567, 125] on link "Issues 2 Issues 2" at bounding box center [566, 139] width 84 height 34
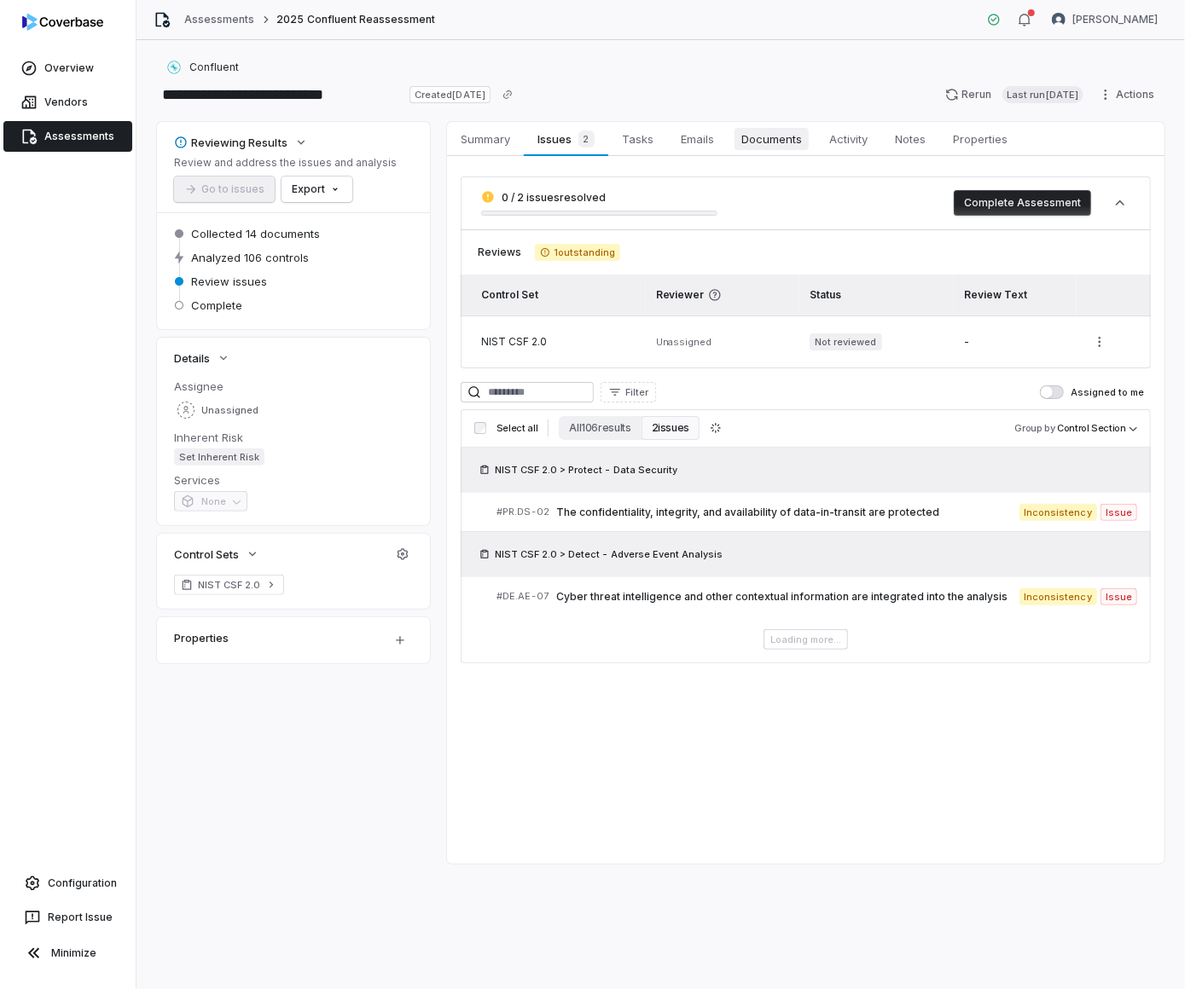
click at [782, 149] on span "Documents" at bounding box center [771, 139] width 74 height 22
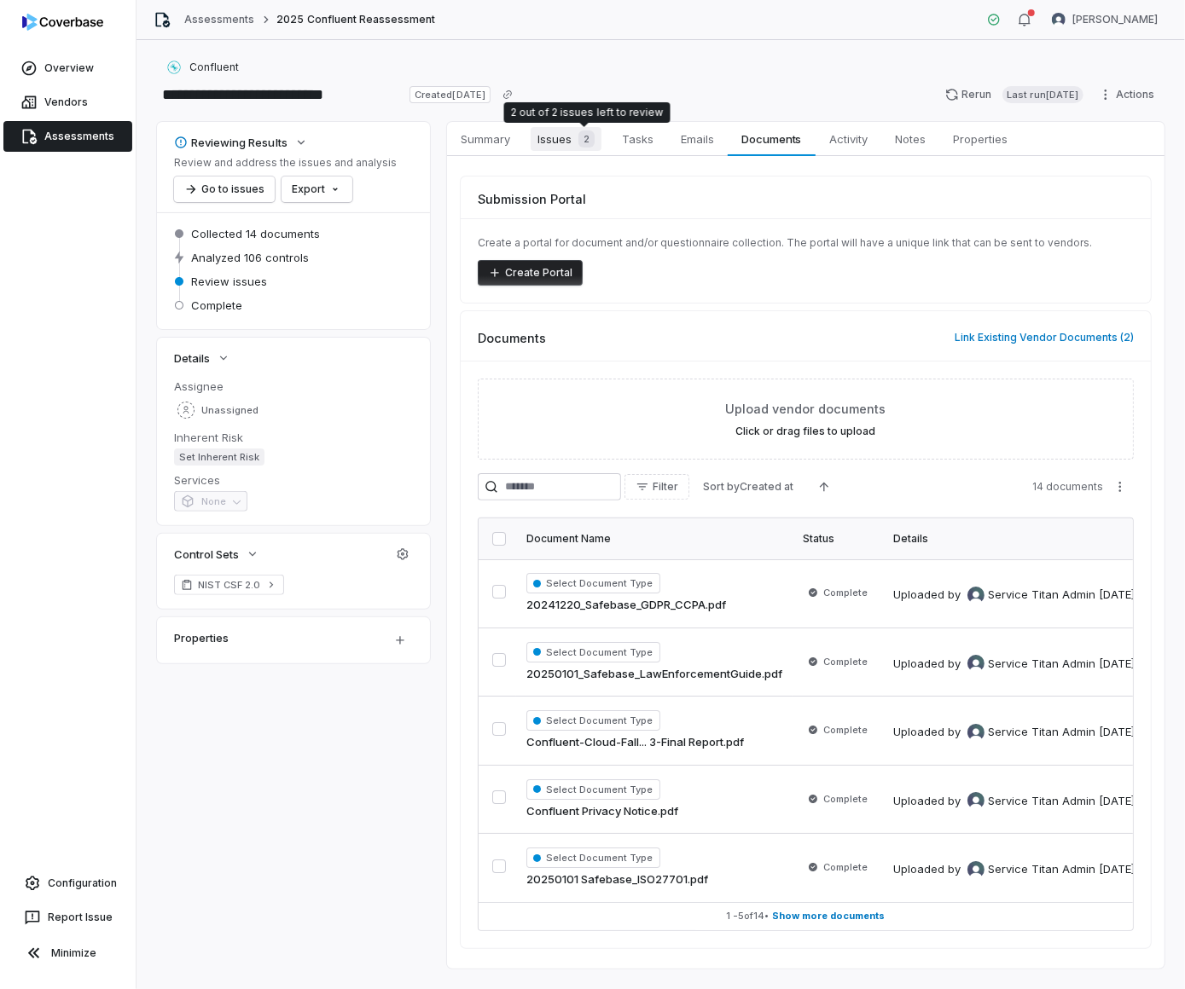
click at [577, 140] on div "2" at bounding box center [582, 138] width 23 height 17
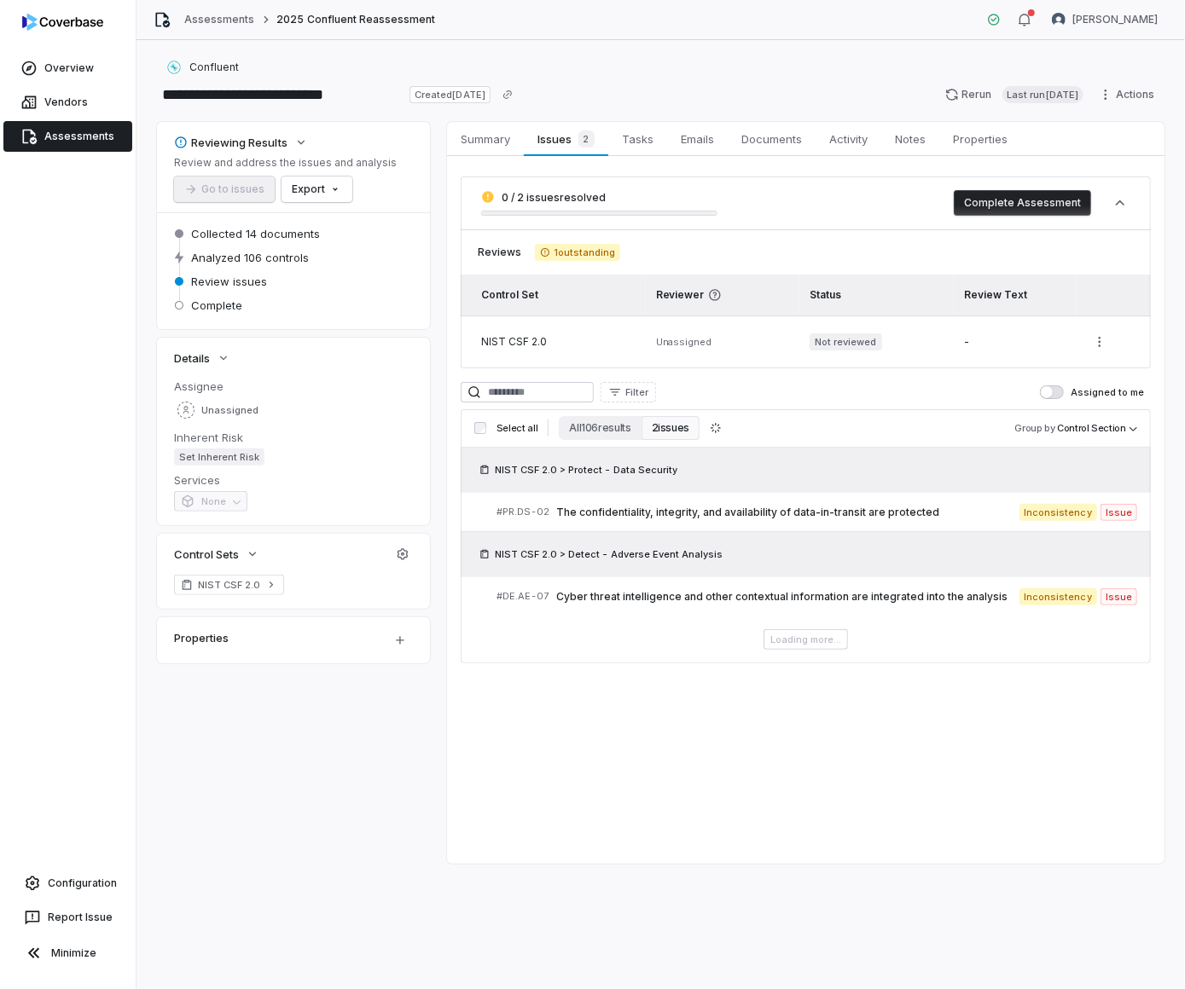
click at [1045, 195] on button "Complete Assessment" at bounding box center [1021, 203] width 137 height 26
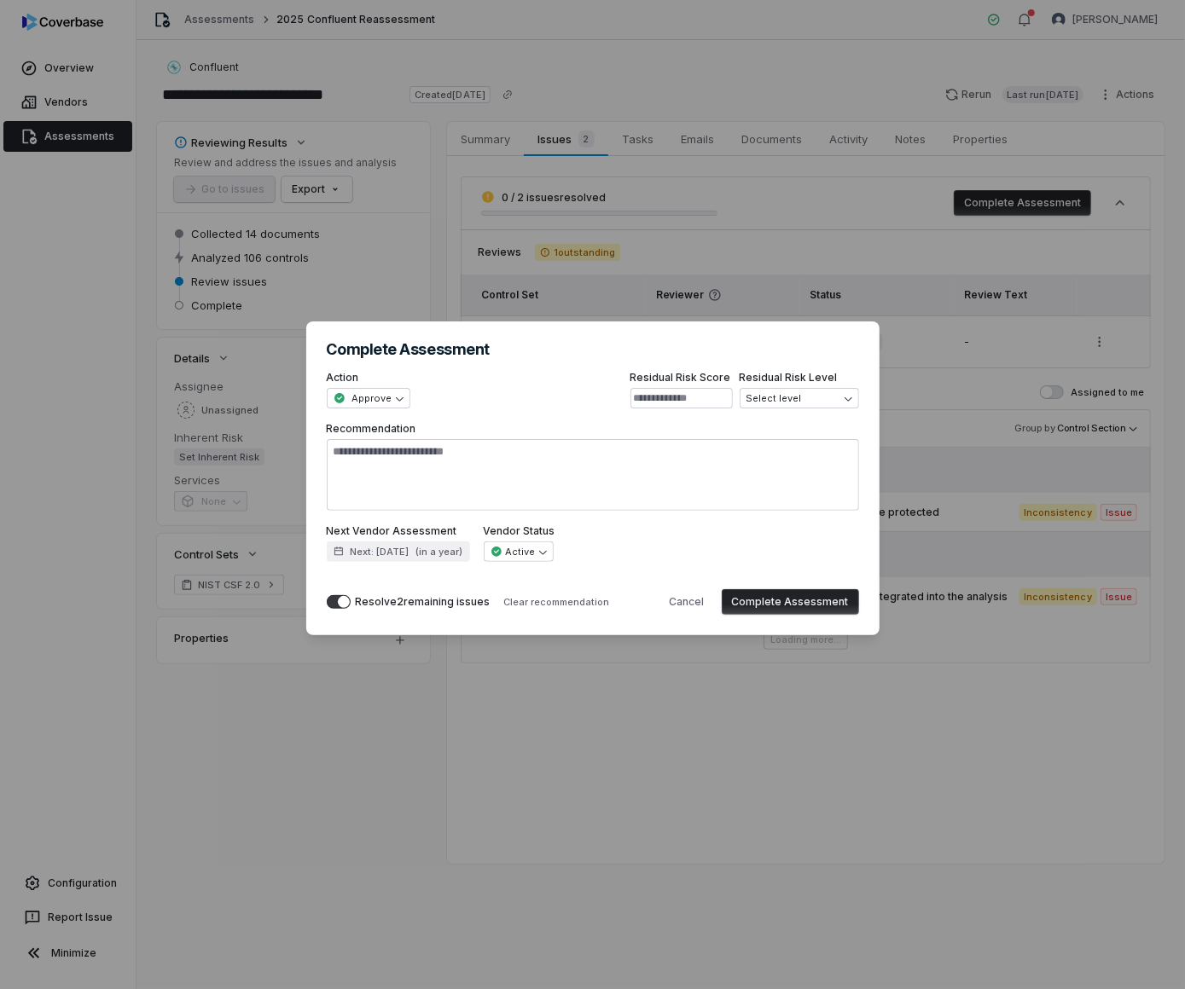
click at [801, 600] on button "Complete Assessment" at bounding box center [790, 602] width 137 height 26
type textarea "*"
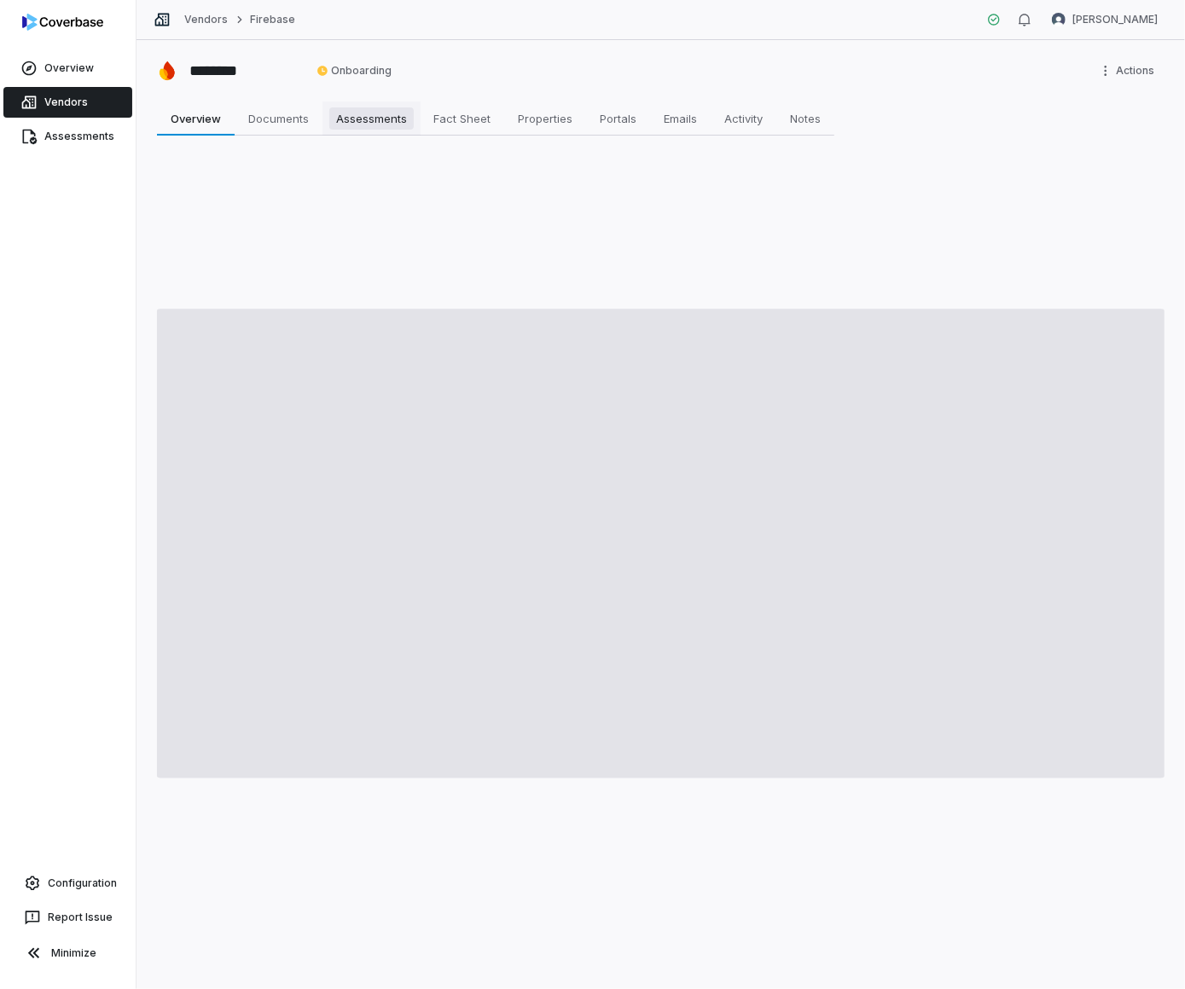
click at [373, 124] on span "Assessments" at bounding box center [371, 118] width 84 height 22
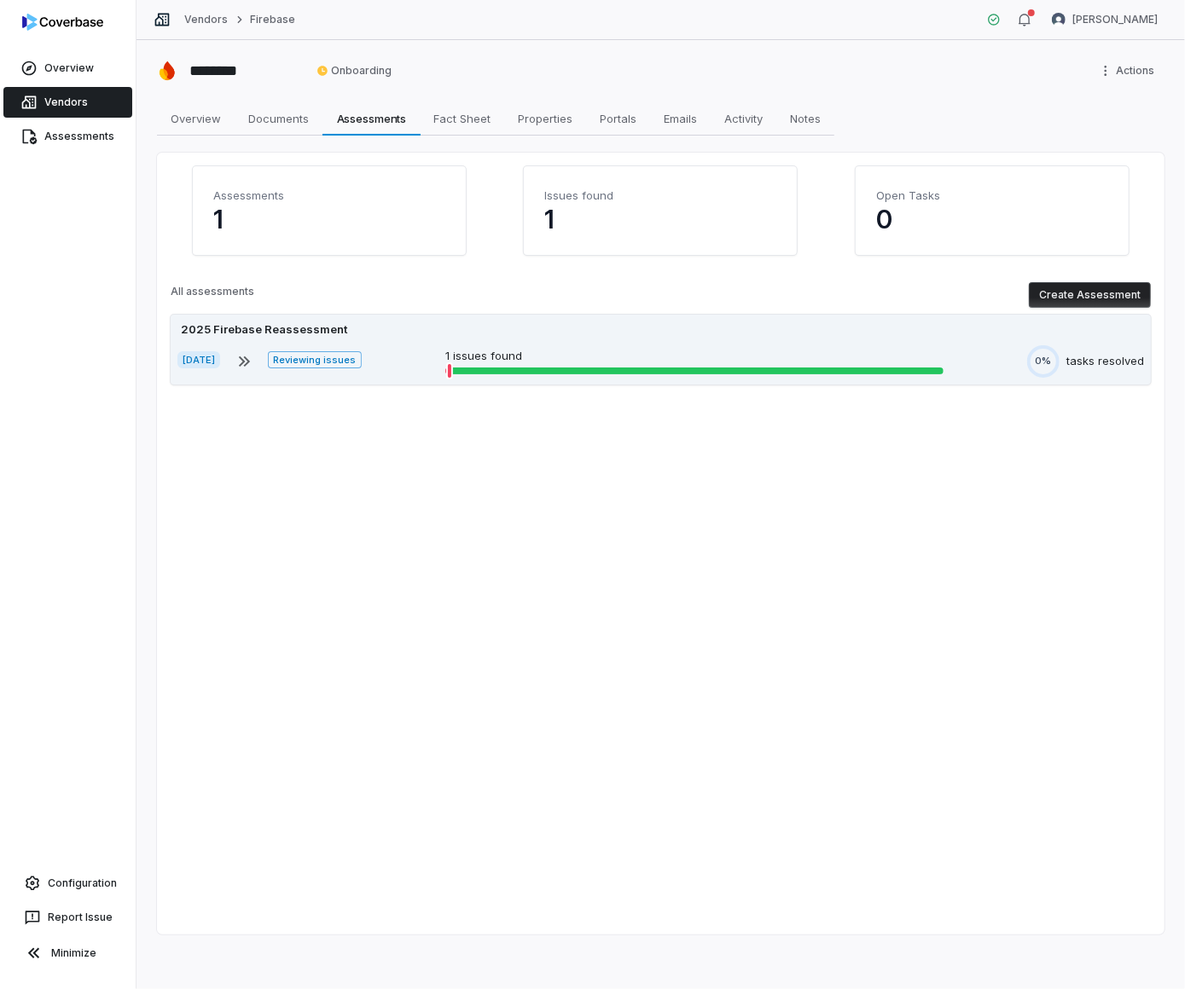
click at [658, 334] on div "2025 Firebase Reassessment" at bounding box center [660, 330] width 966 height 17
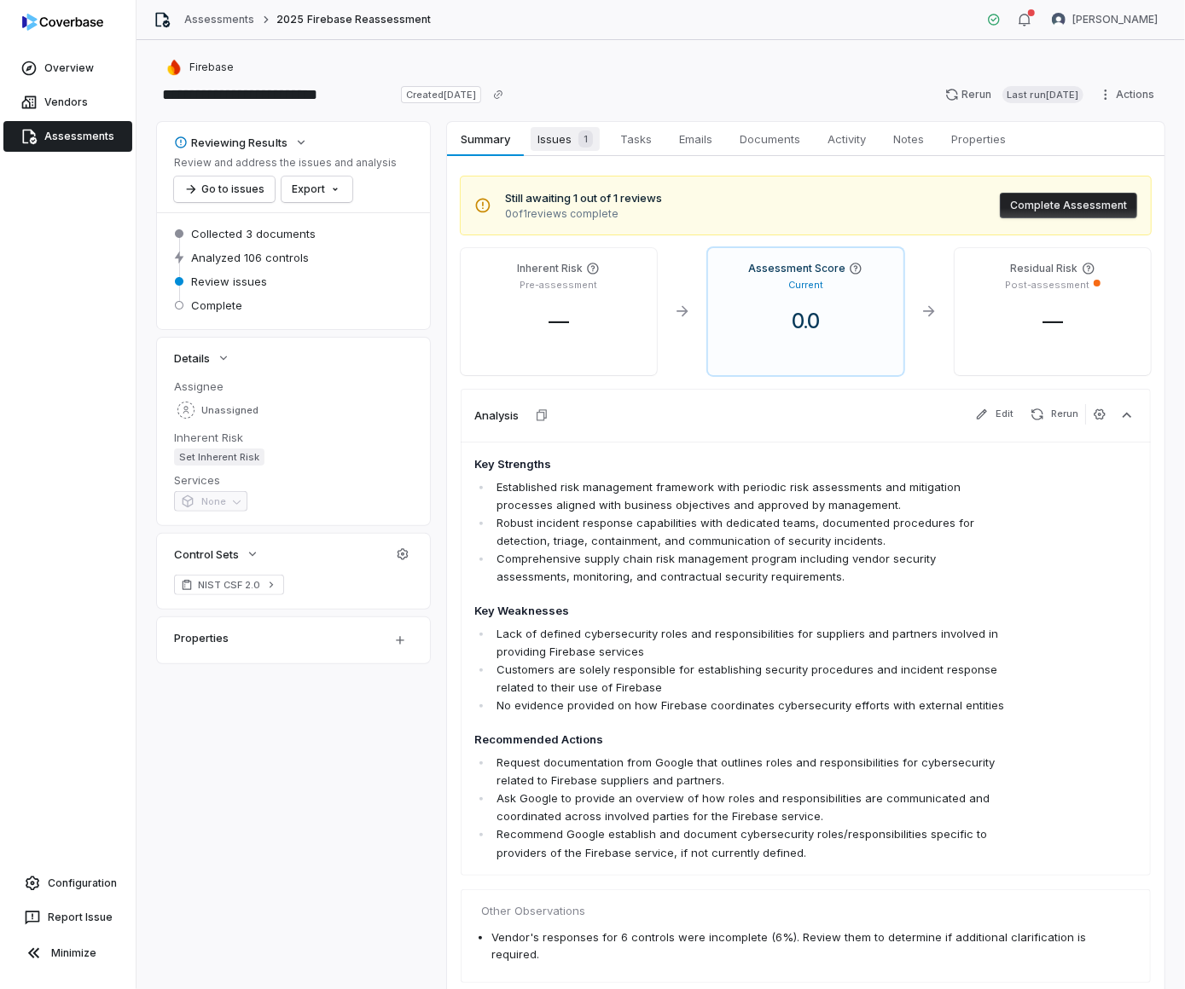
click at [559, 125] on link "Issues 1 Issues 1" at bounding box center [565, 139] width 83 height 34
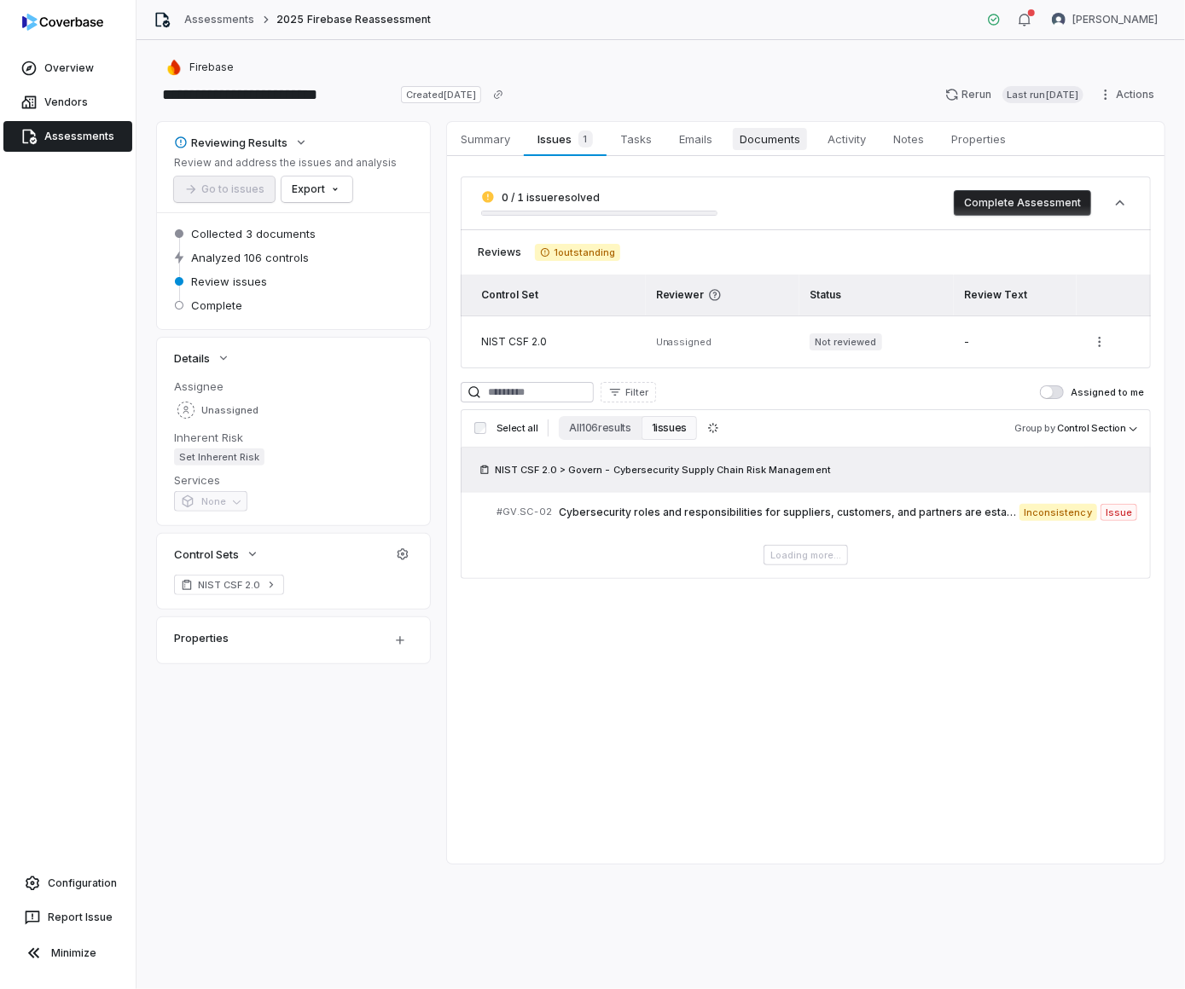
click at [789, 125] on link "Documents Documents" at bounding box center [770, 139] width 88 height 34
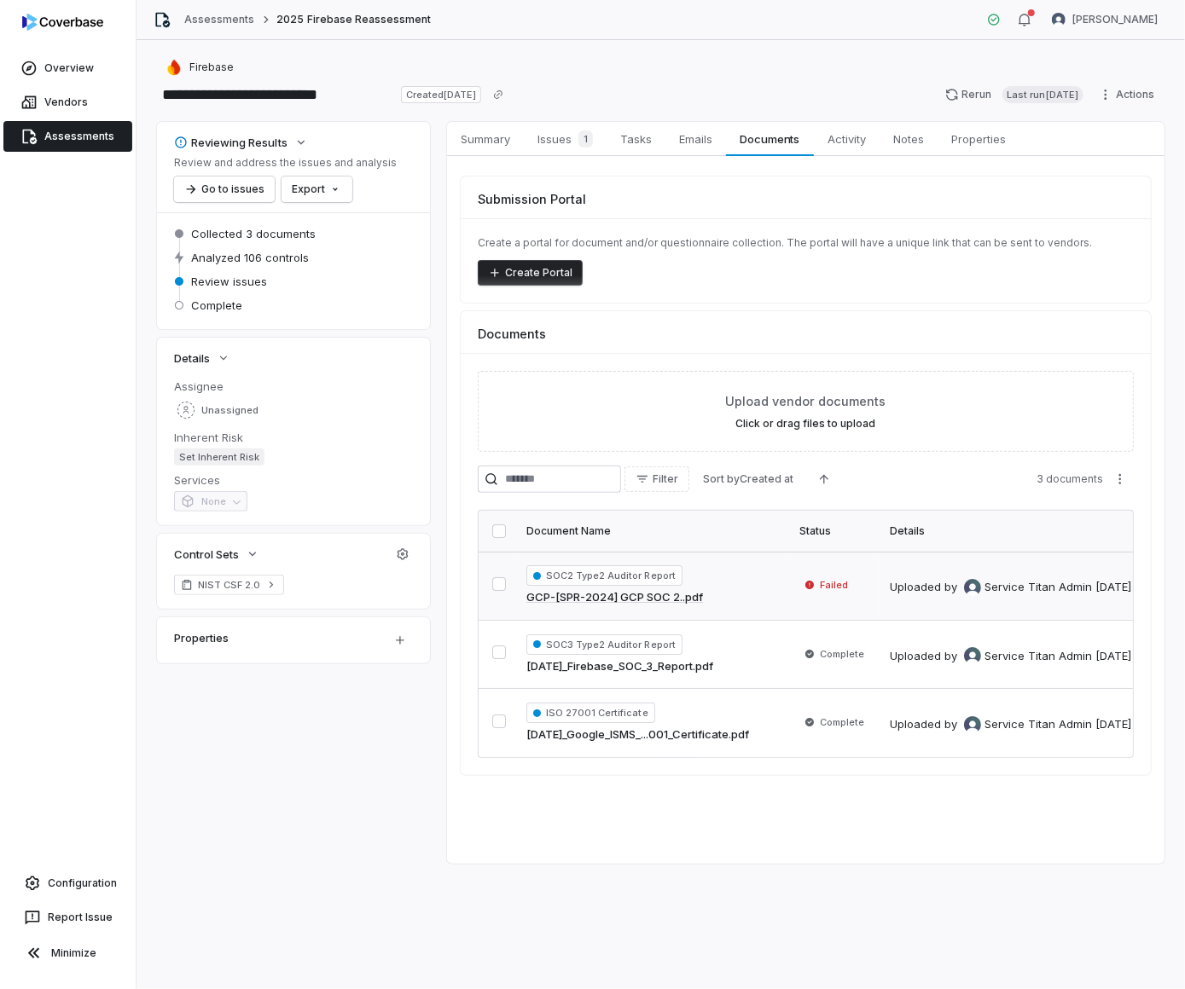
click at [496, 579] on button "button" at bounding box center [499, 584] width 14 height 14
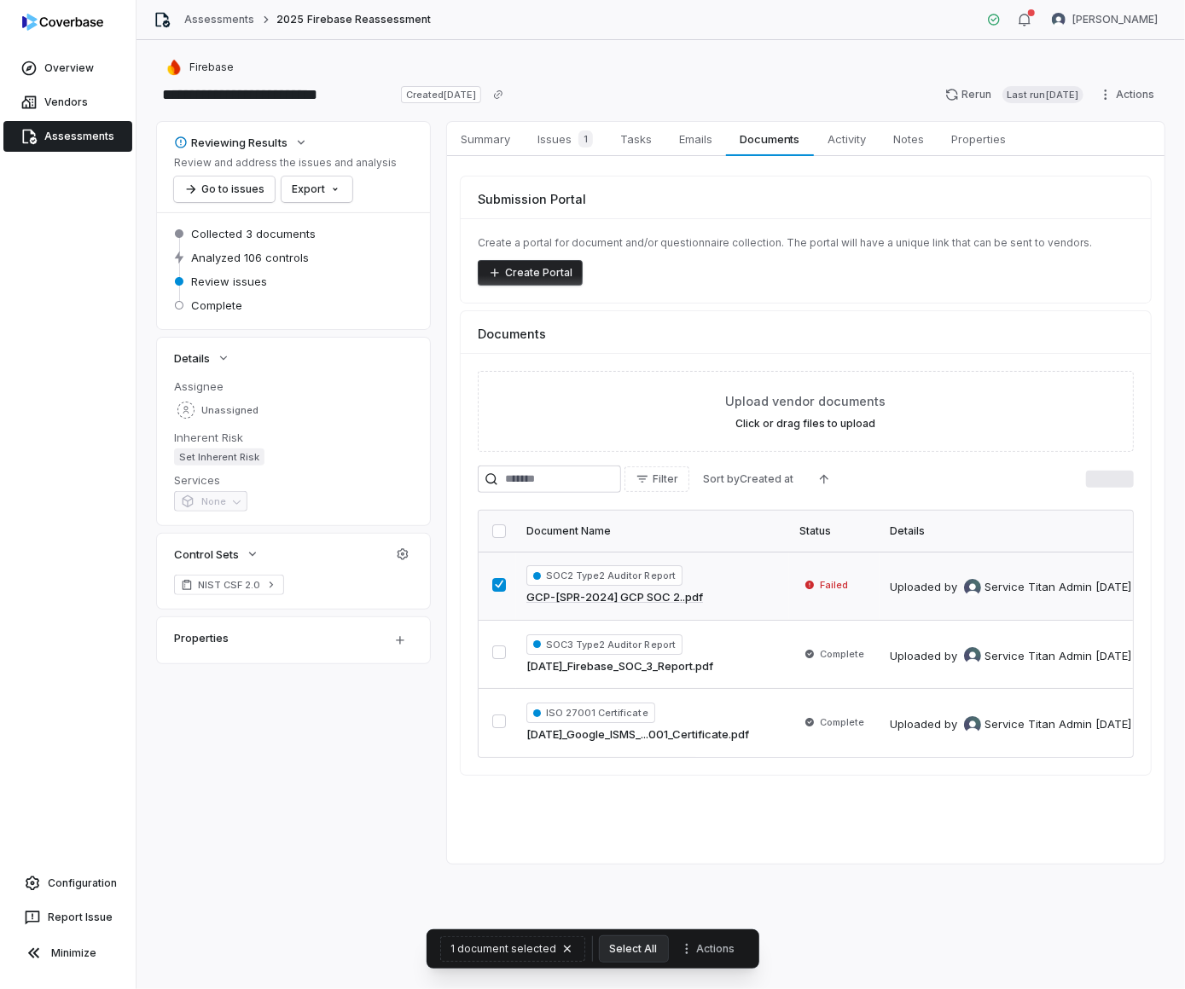
click at [496, 579] on button "button" at bounding box center [499, 585] width 14 height 14
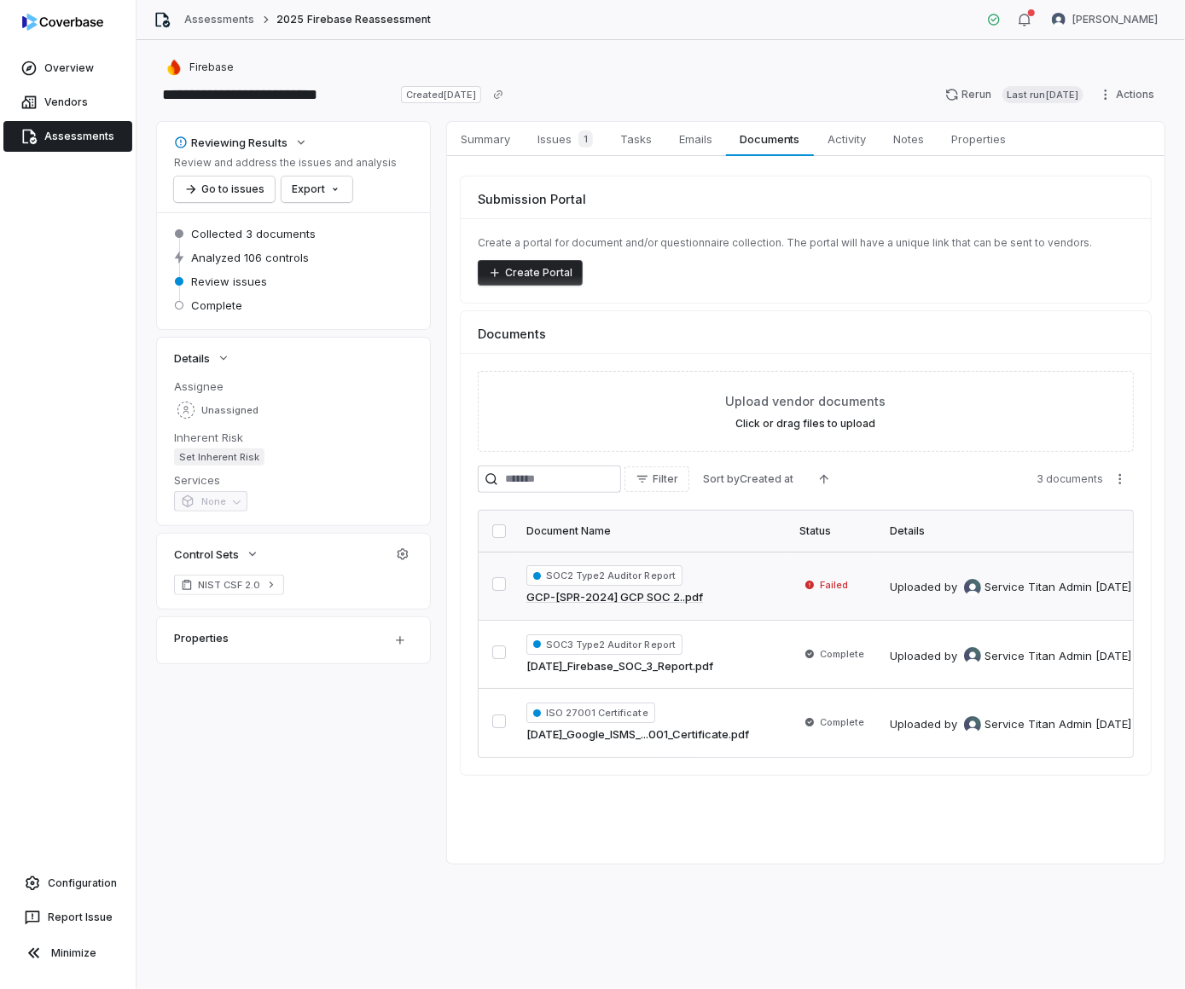
scroll to position [0, 95]
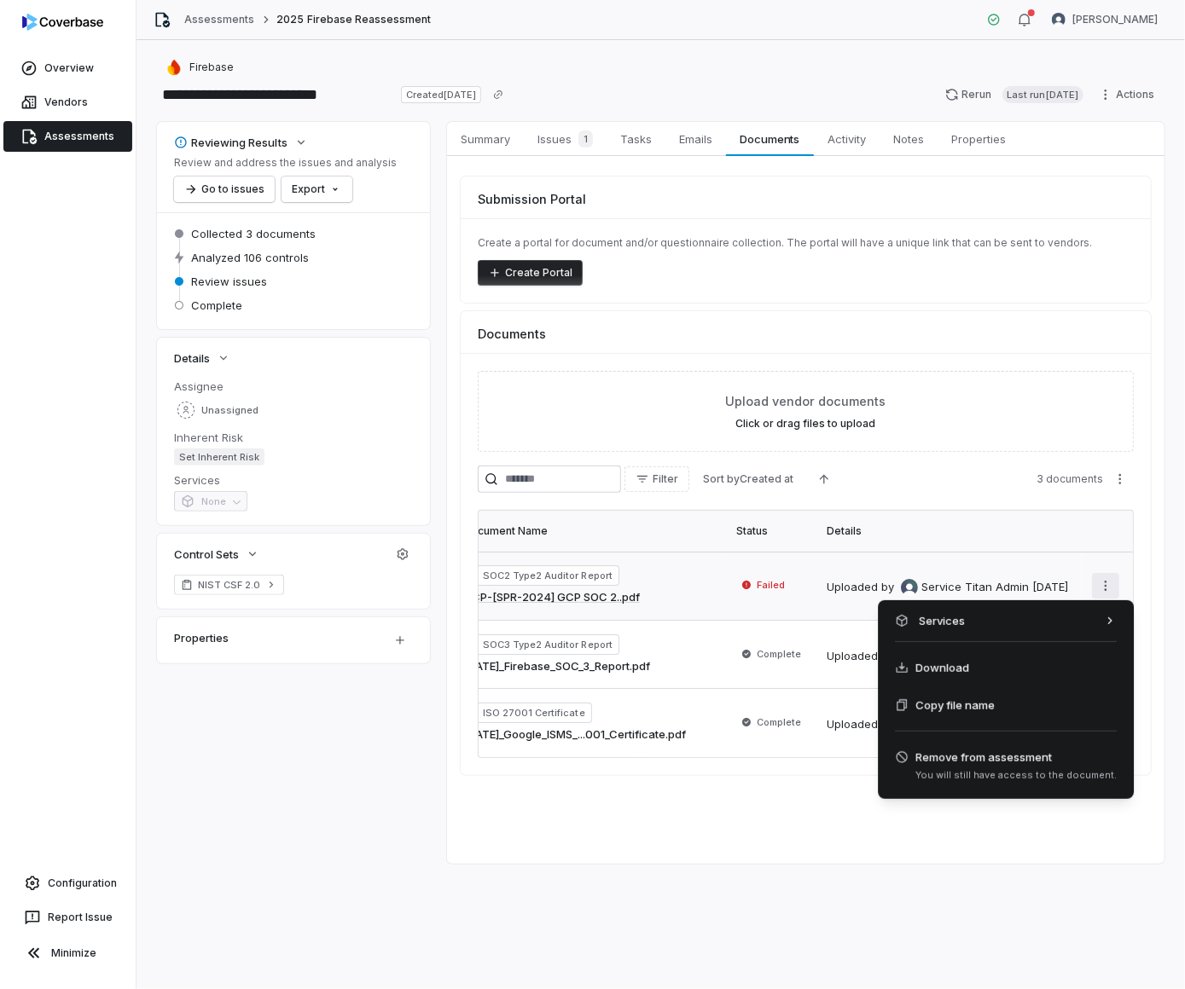
click at [1108, 588] on html "**********" at bounding box center [592, 494] width 1185 height 989
click at [924, 107] on html "**********" at bounding box center [592, 494] width 1185 height 989
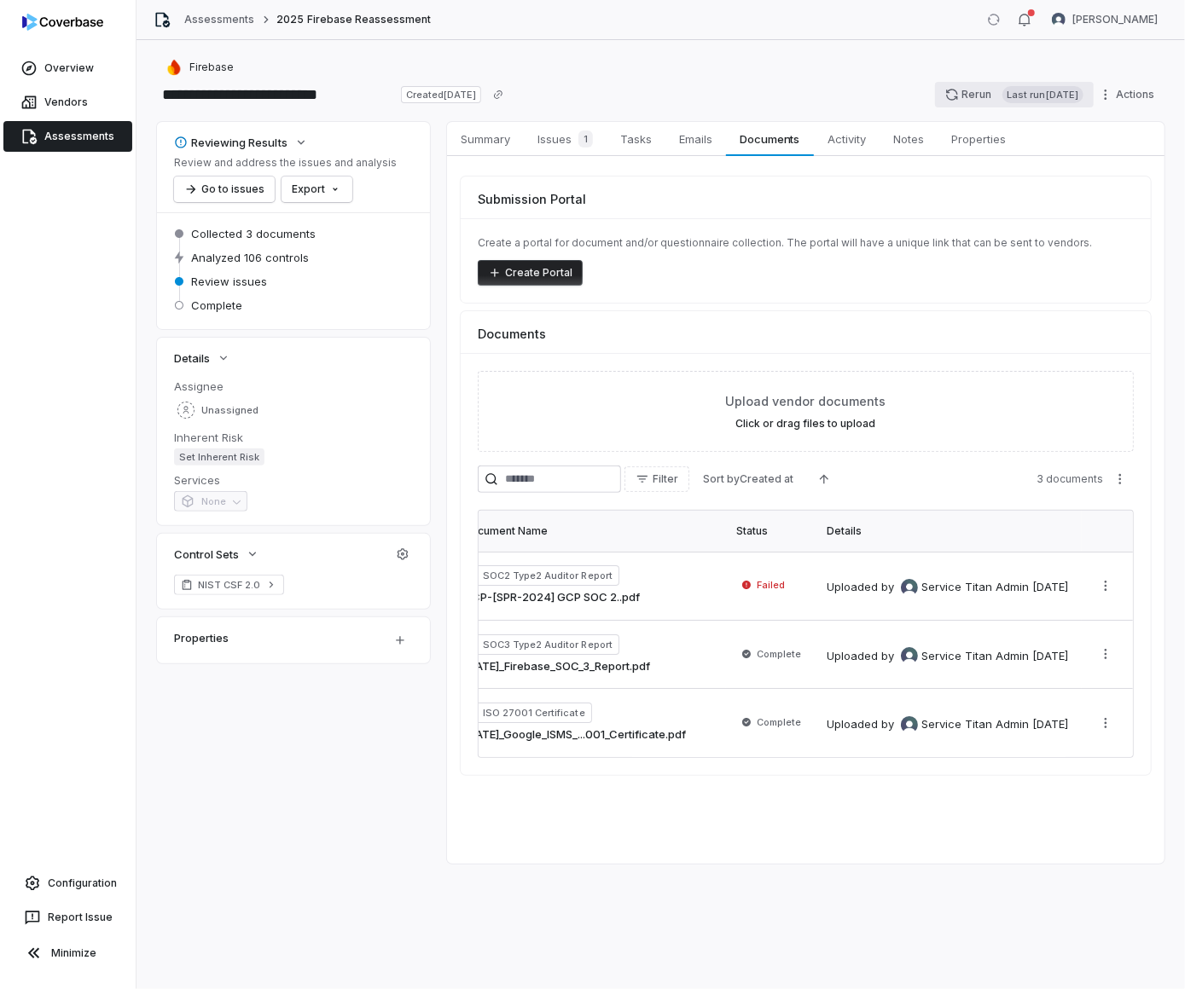
click at [935, 101] on button "Rerun Last run 8 months ago" at bounding box center [1014, 95] width 159 height 26
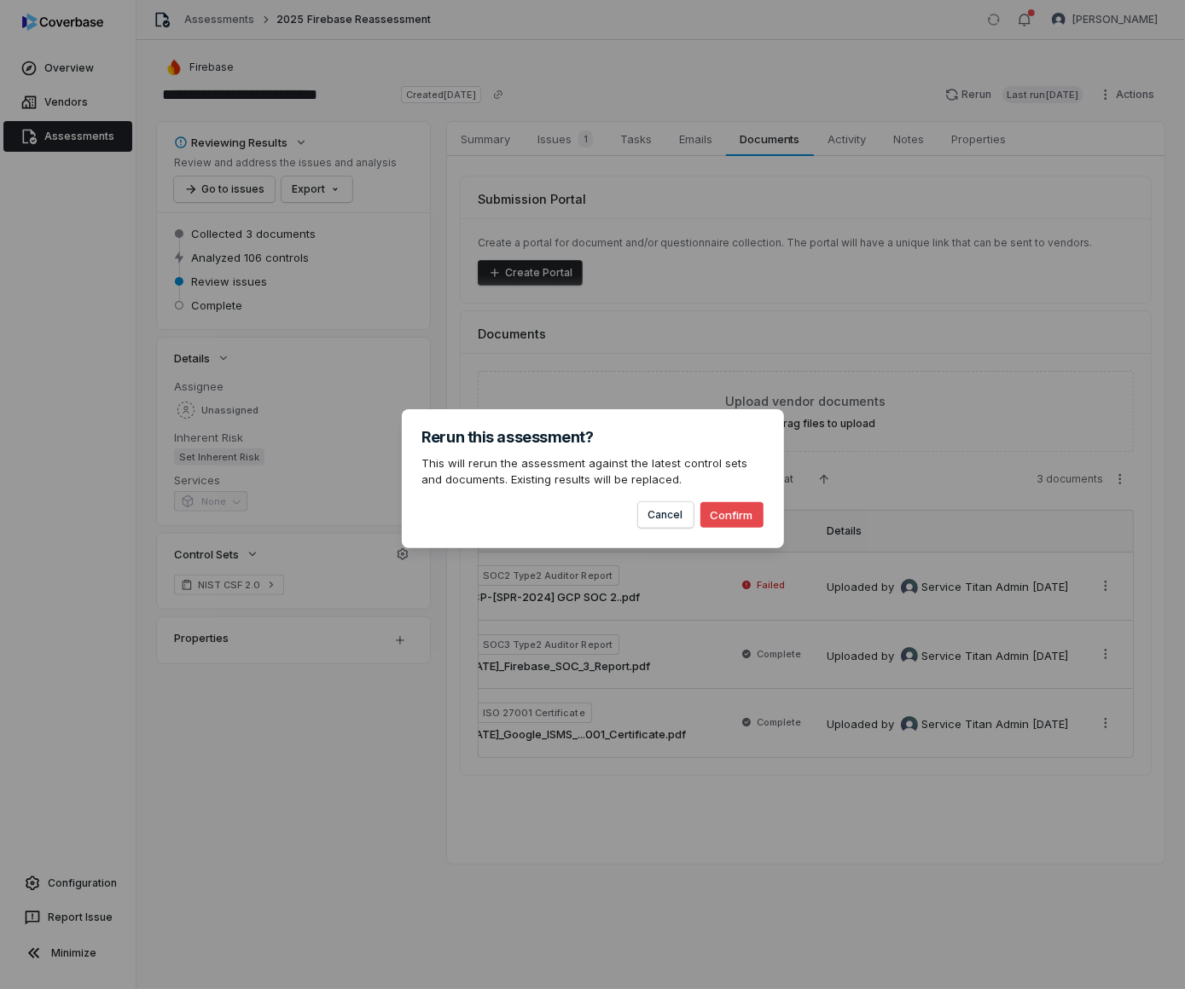
click at [739, 522] on button "Confirm" at bounding box center [731, 515] width 63 height 26
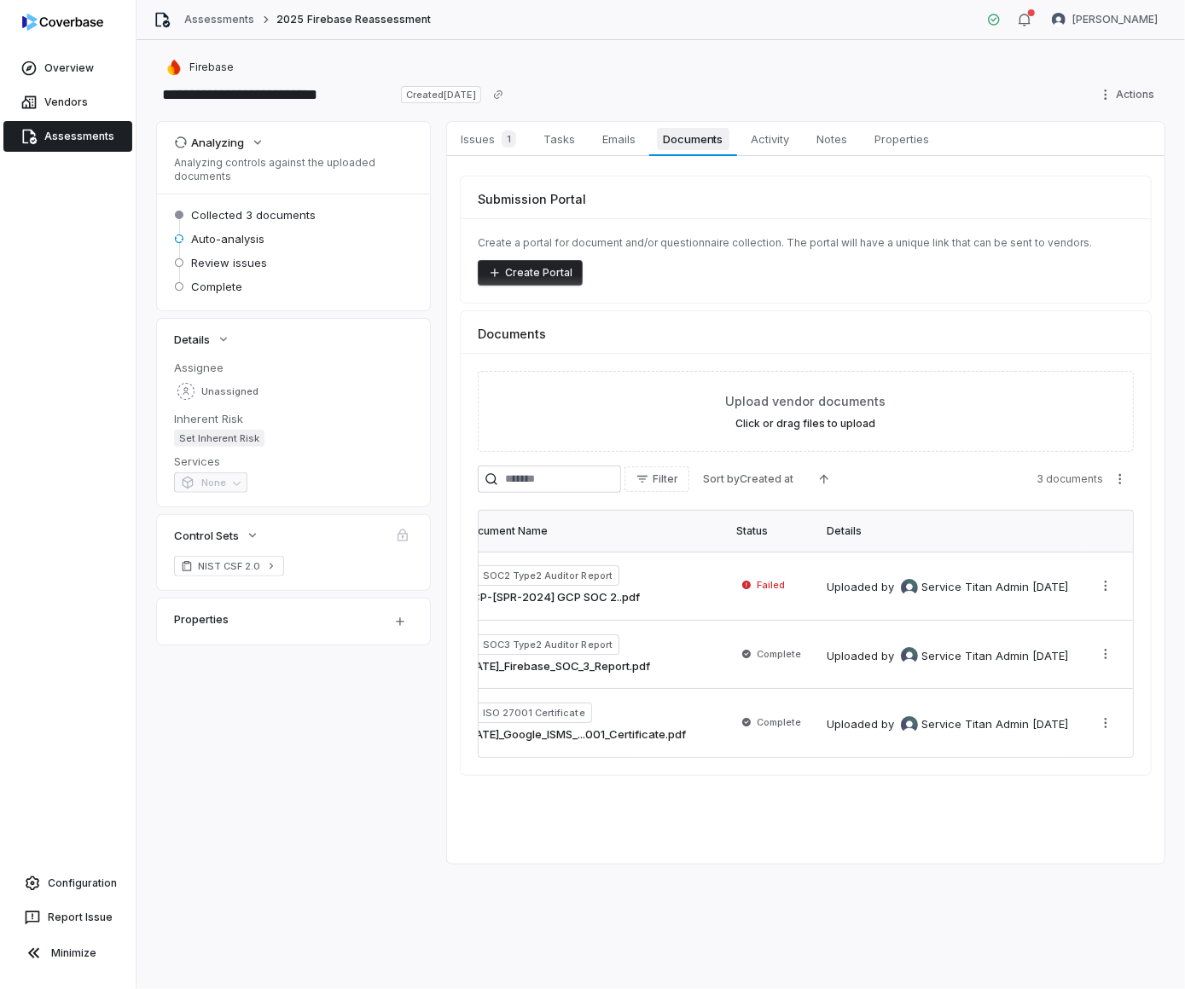
click at [698, 145] on span "Documents" at bounding box center [693, 139] width 73 height 22
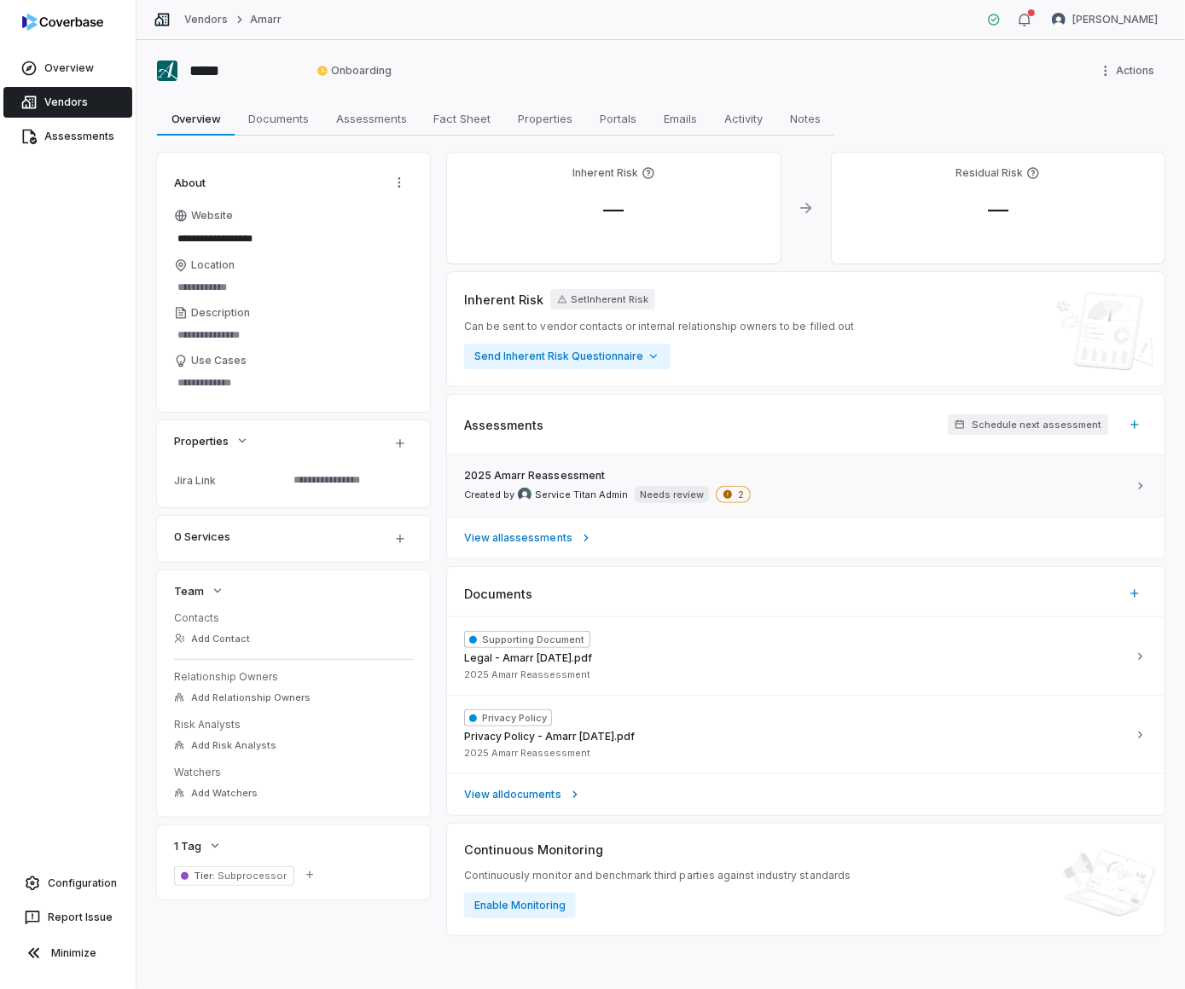
click at [767, 473] on div "2025 Amarr Reassessment Created by Service Titan Admin Needs review 2" at bounding box center [795, 486] width 663 height 34
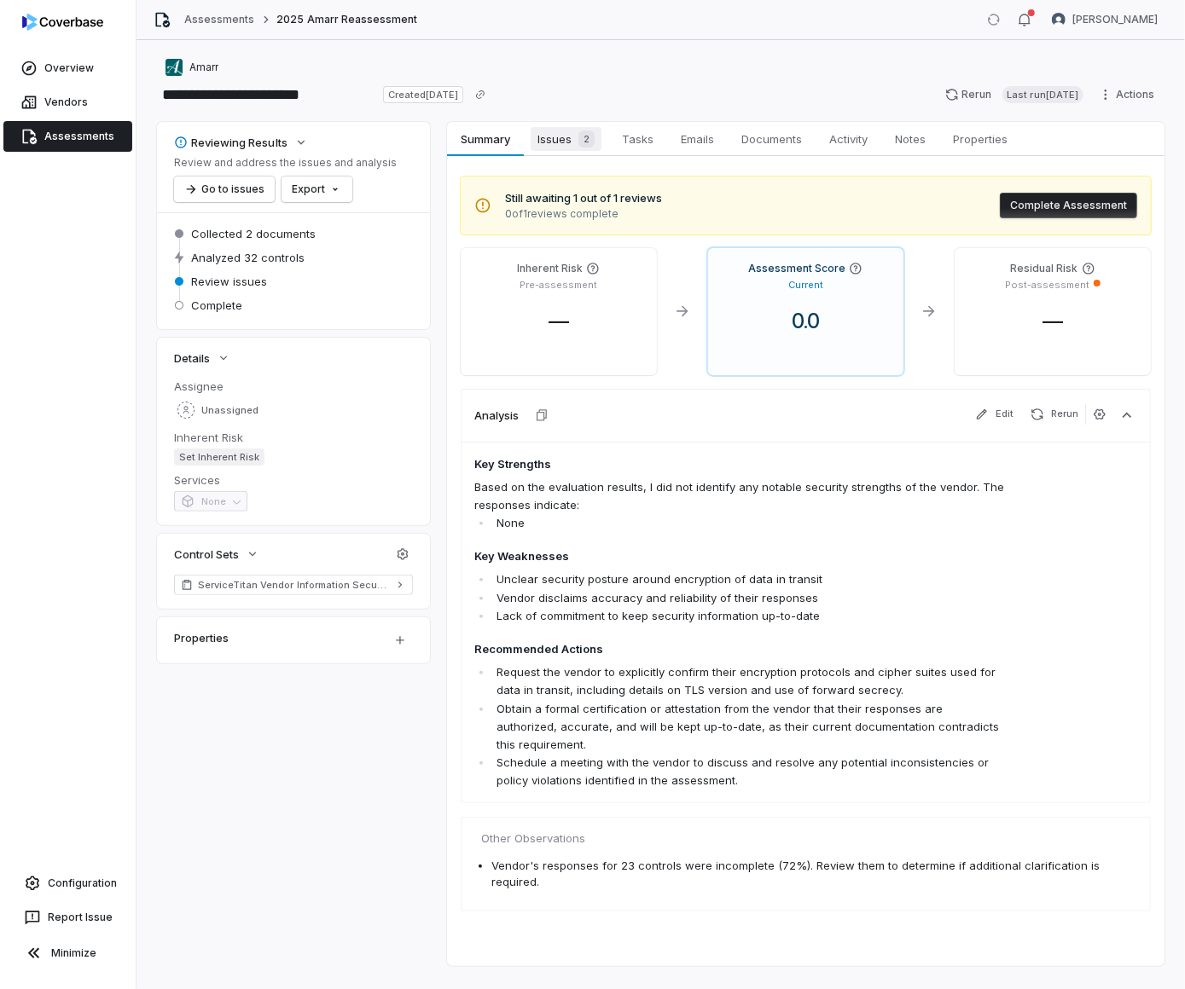
click at [558, 128] on span "Issues 2" at bounding box center [565, 139] width 71 height 24
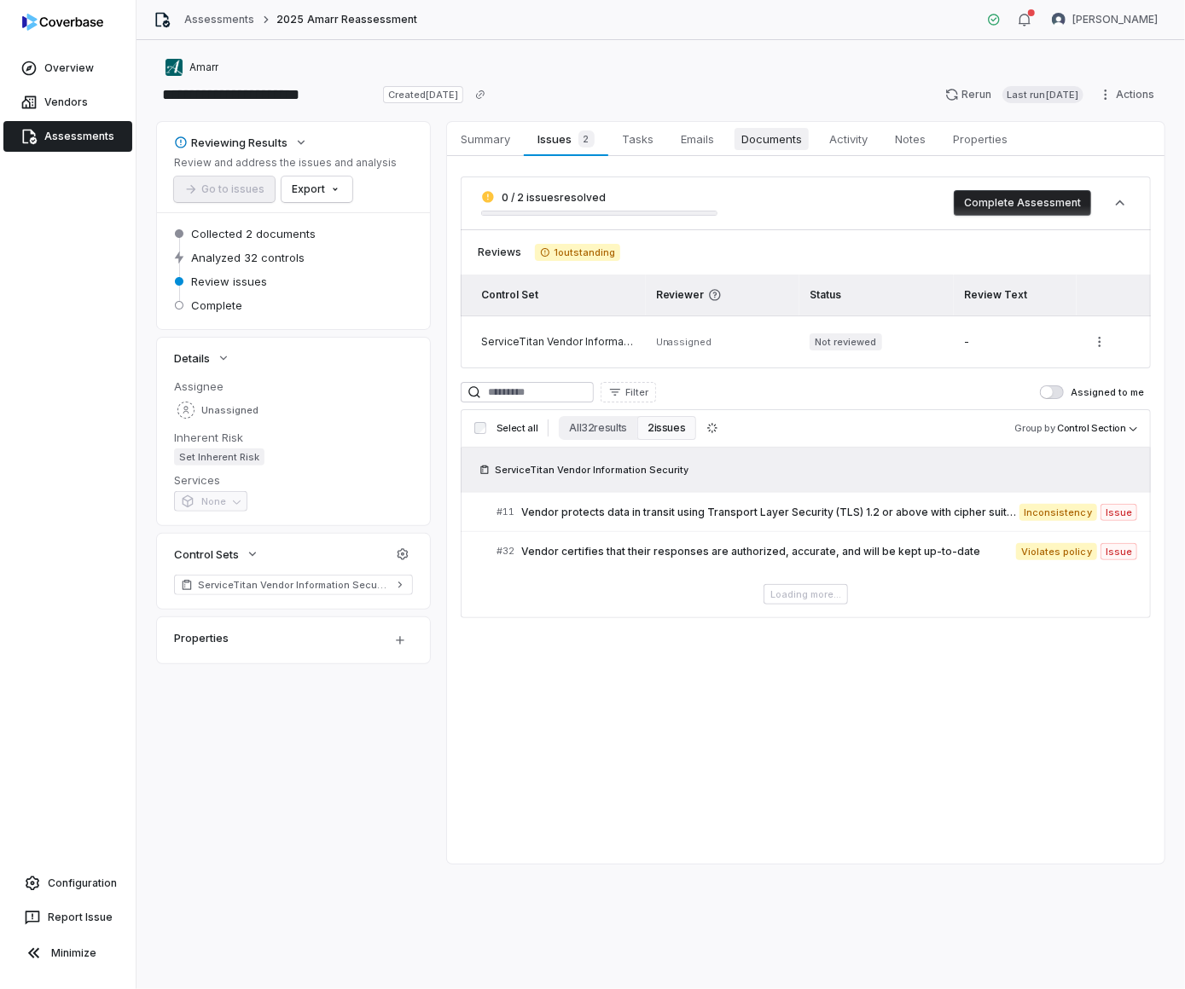
click at [770, 145] on span "Documents" at bounding box center [771, 139] width 74 height 22
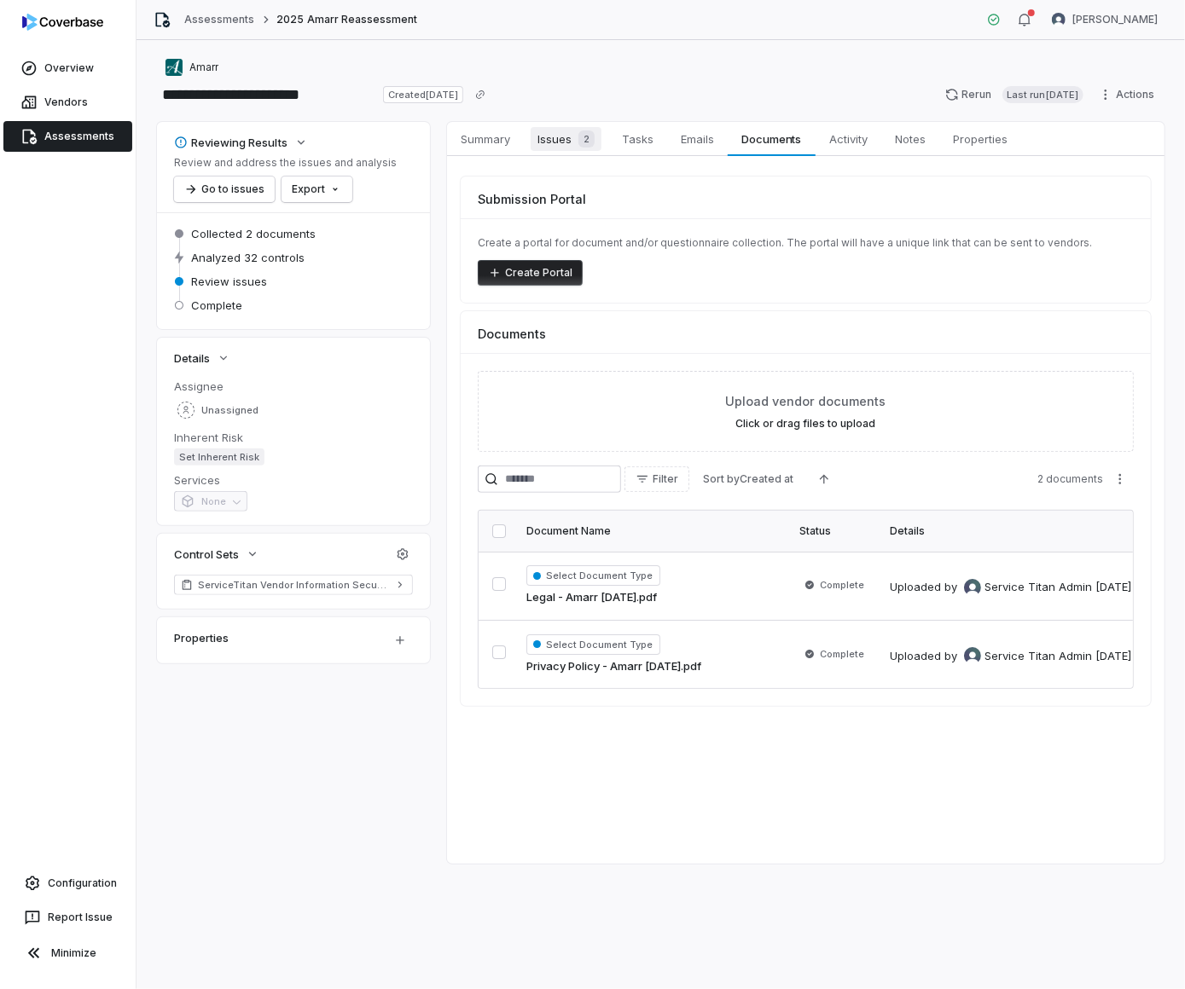
click at [542, 136] on span "Issues 2" at bounding box center [565, 139] width 71 height 24
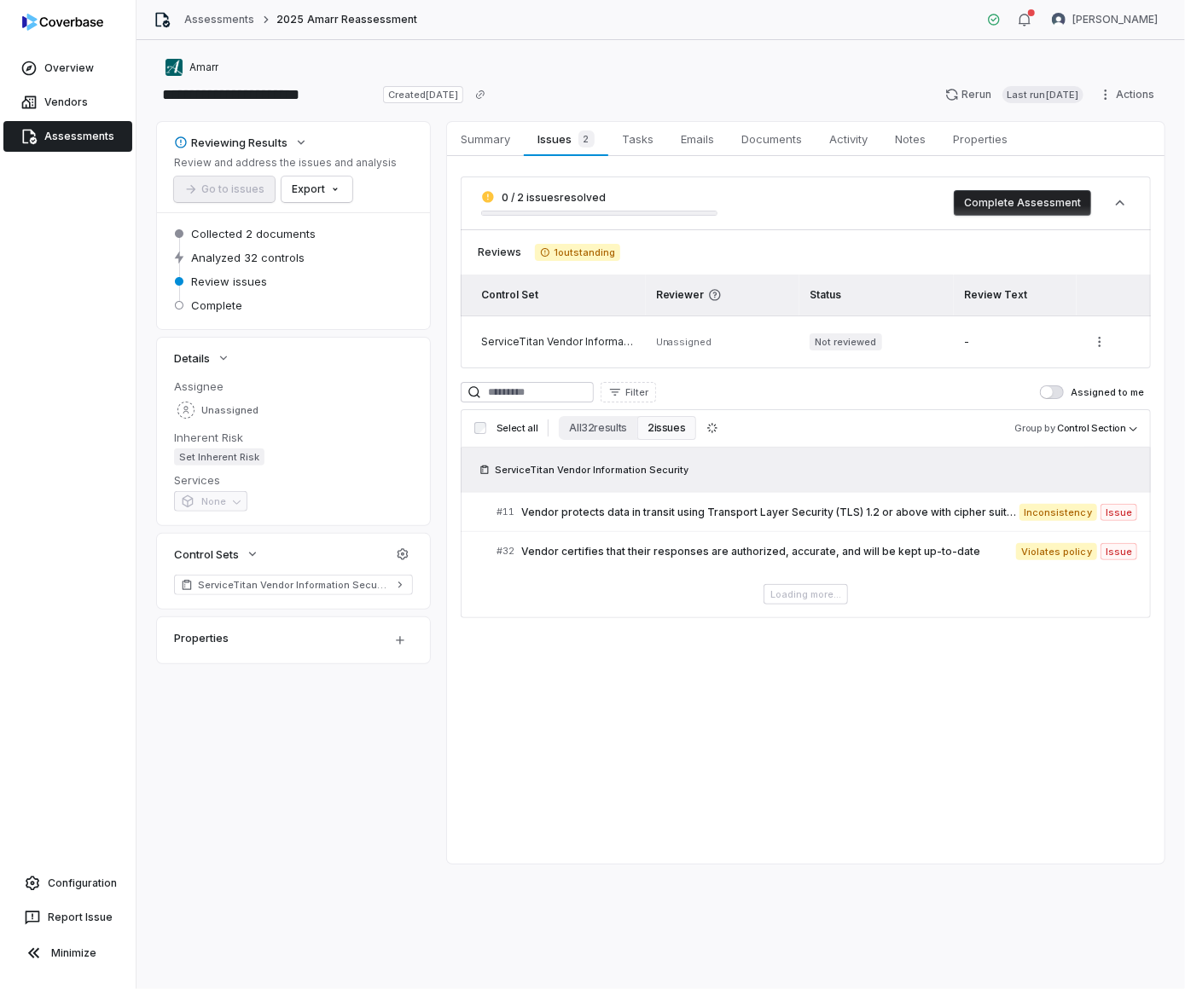
click at [1021, 207] on button "Complete Assessment" at bounding box center [1021, 203] width 137 height 26
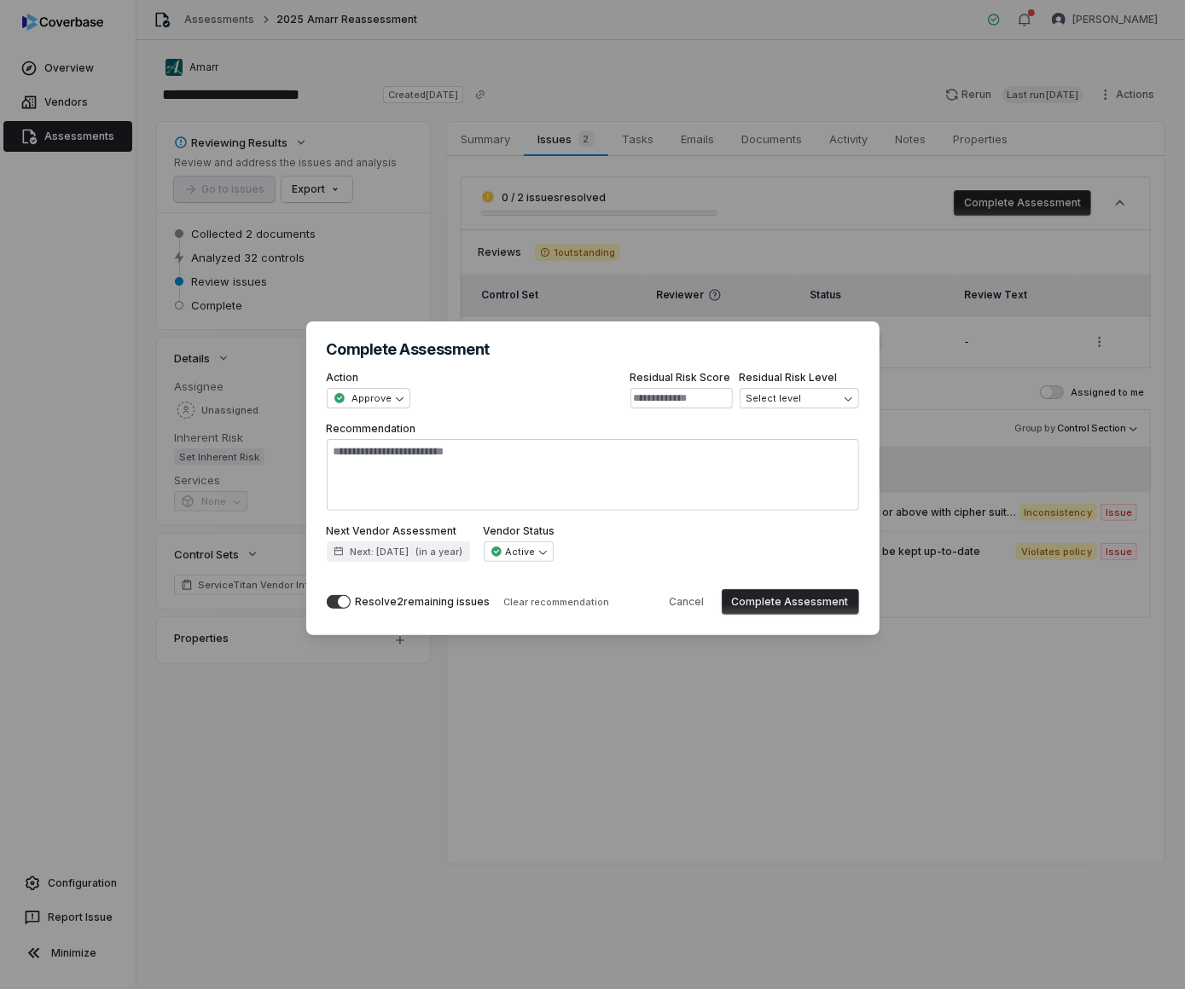
click at [832, 595] on button "Complete Assessment" at bounding box center [790, 602] width 137 height 26
type textarea "*"
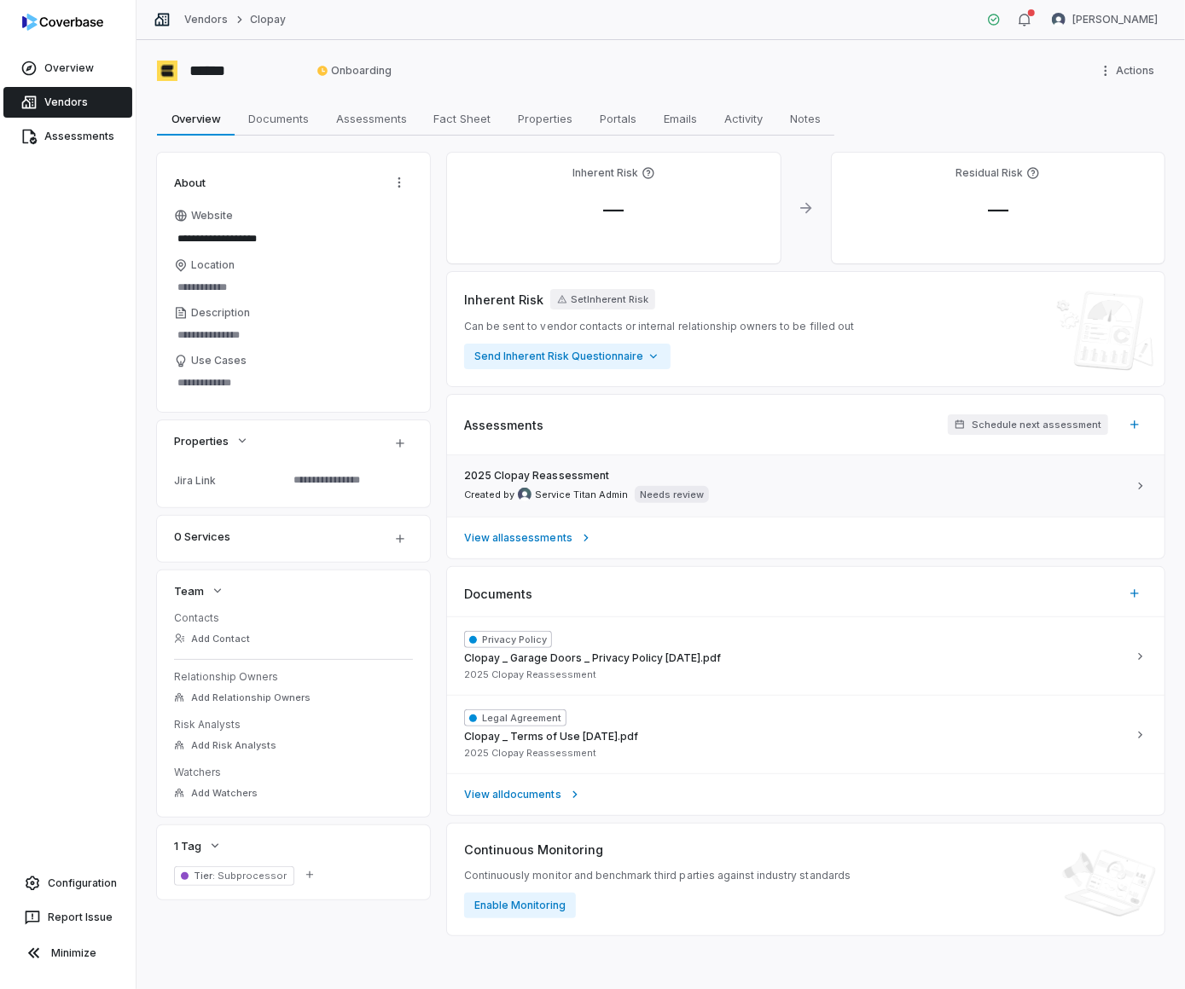
click at [751, 485] on div "2025 Clopay Reassessment Created by Service Titan Admin Needs review" at bounding box center [795, 486] width 663 height 34
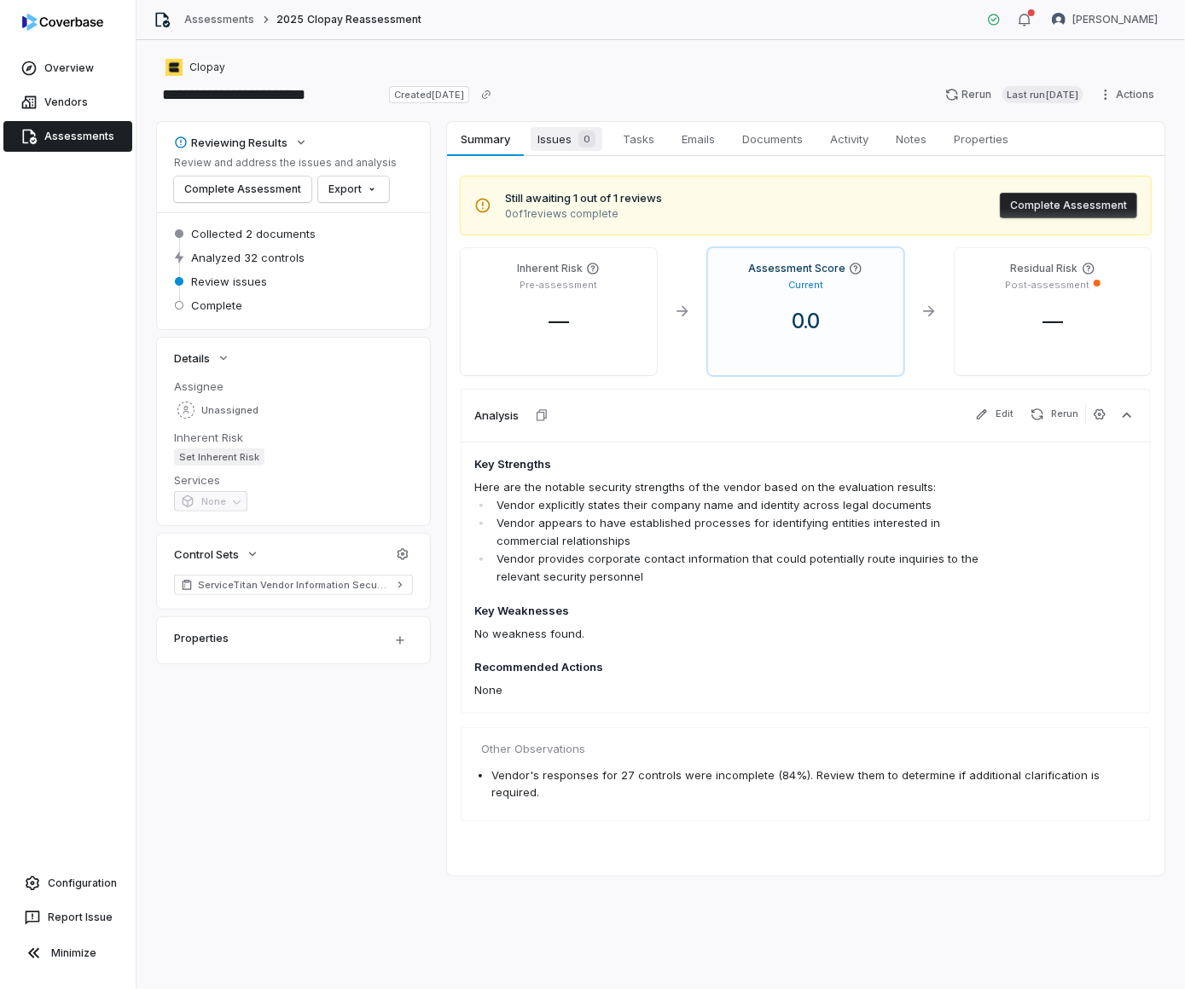
click at [582, 147] on span "Issues 0" at bounding box center [566, 139] width 72 height 24
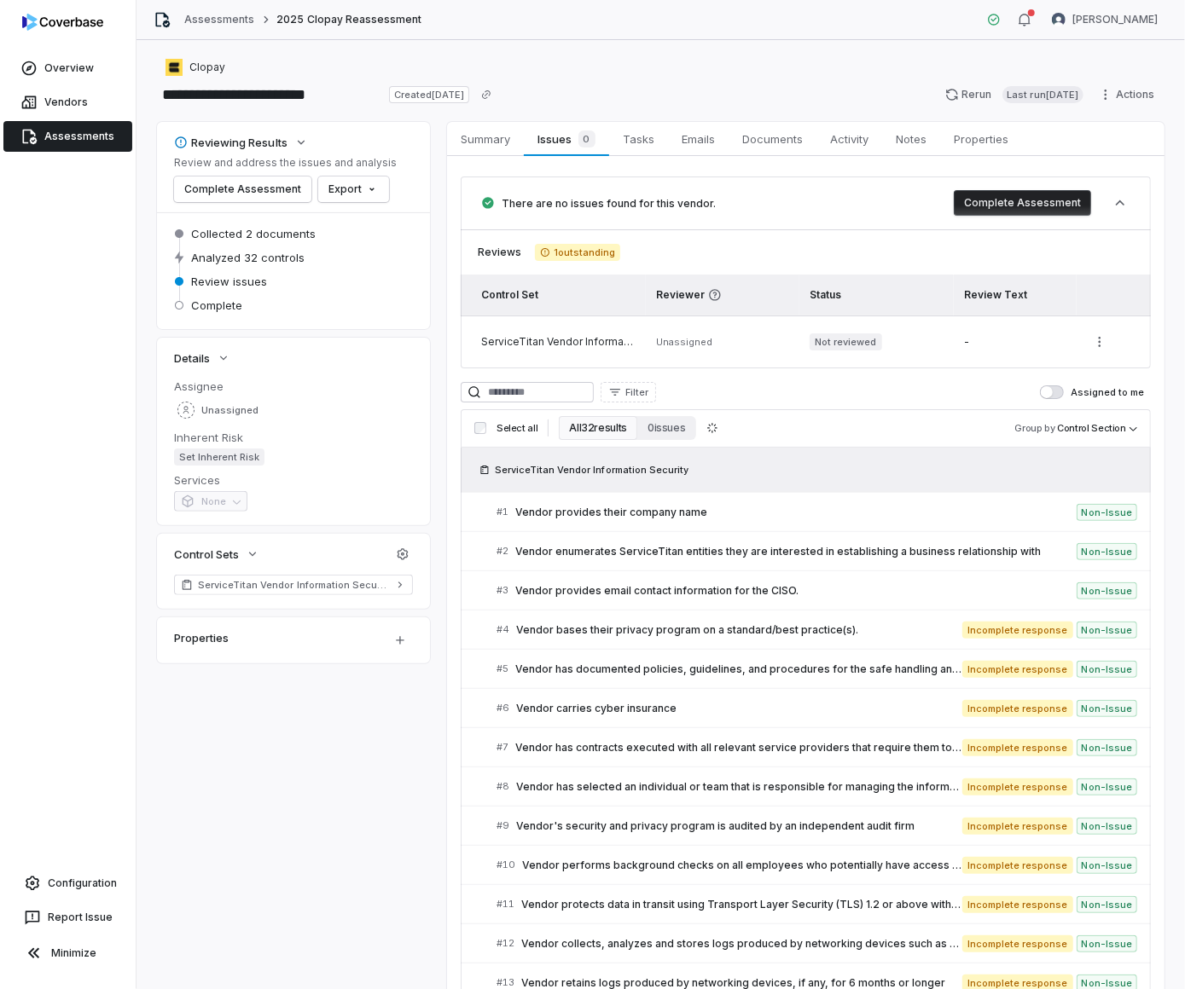
click at [1009, 200] on button "Complete Assessment" at bounding box center [1021, 203] width 137 height 26
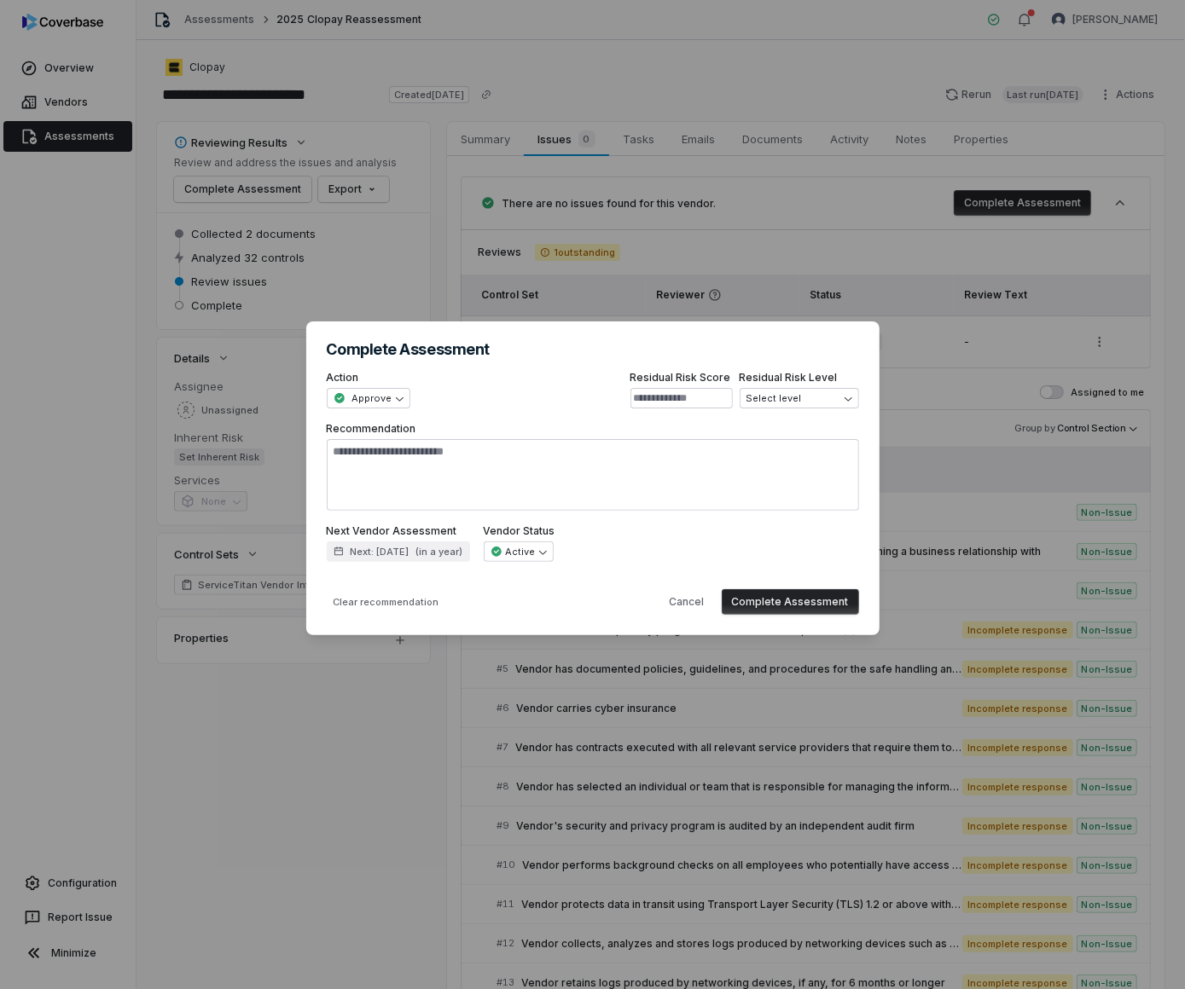
click at [835, 604] on button "Complete Assessment" at bounding box center [790, 602] width 137 height 26
type textarea "*"
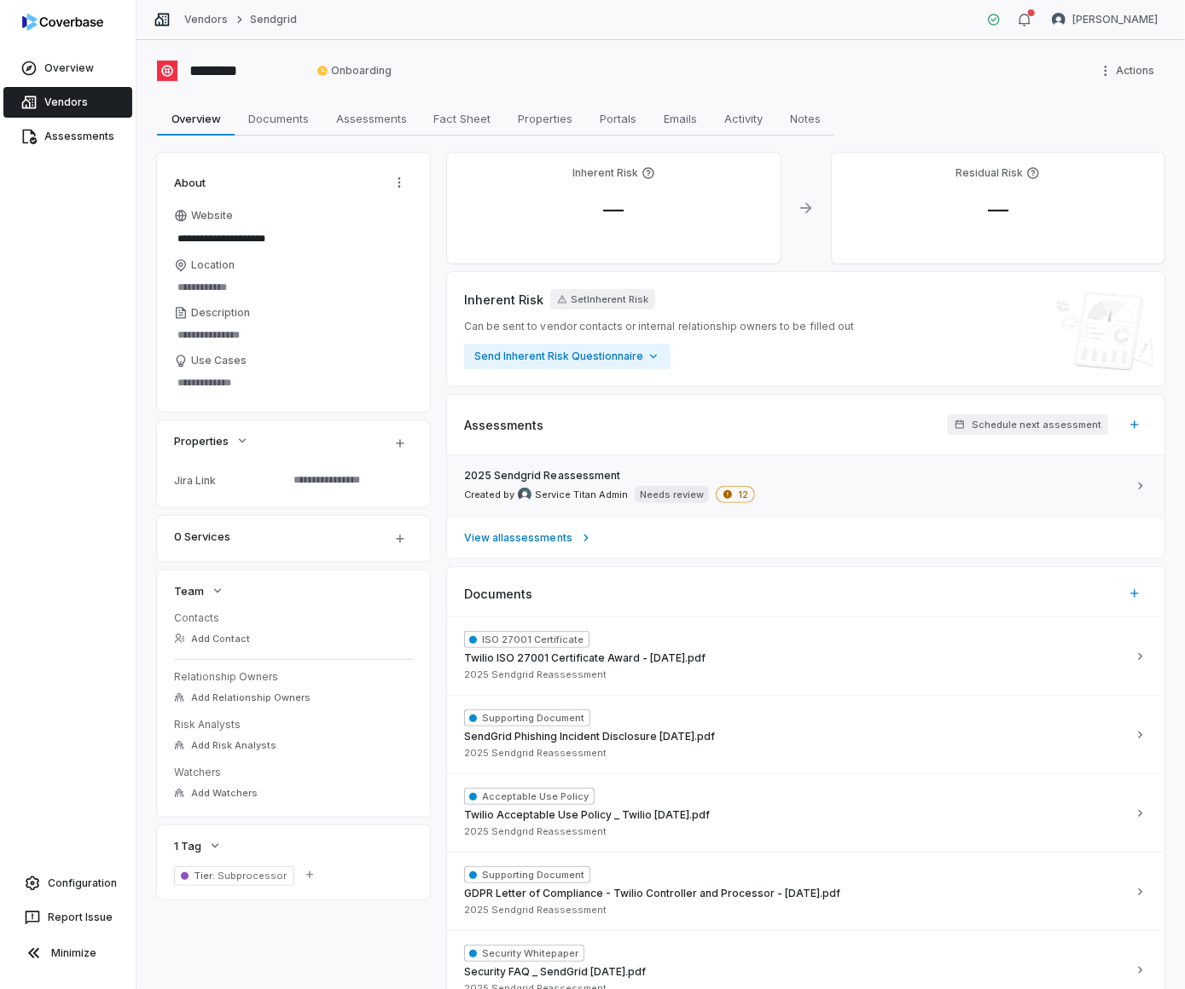
click at [824, 487] on div "2025 Sendgrid Reassessment Created by Service Titan Admin Needs review 12" at bounding box center [795, 486] width 663 height 34
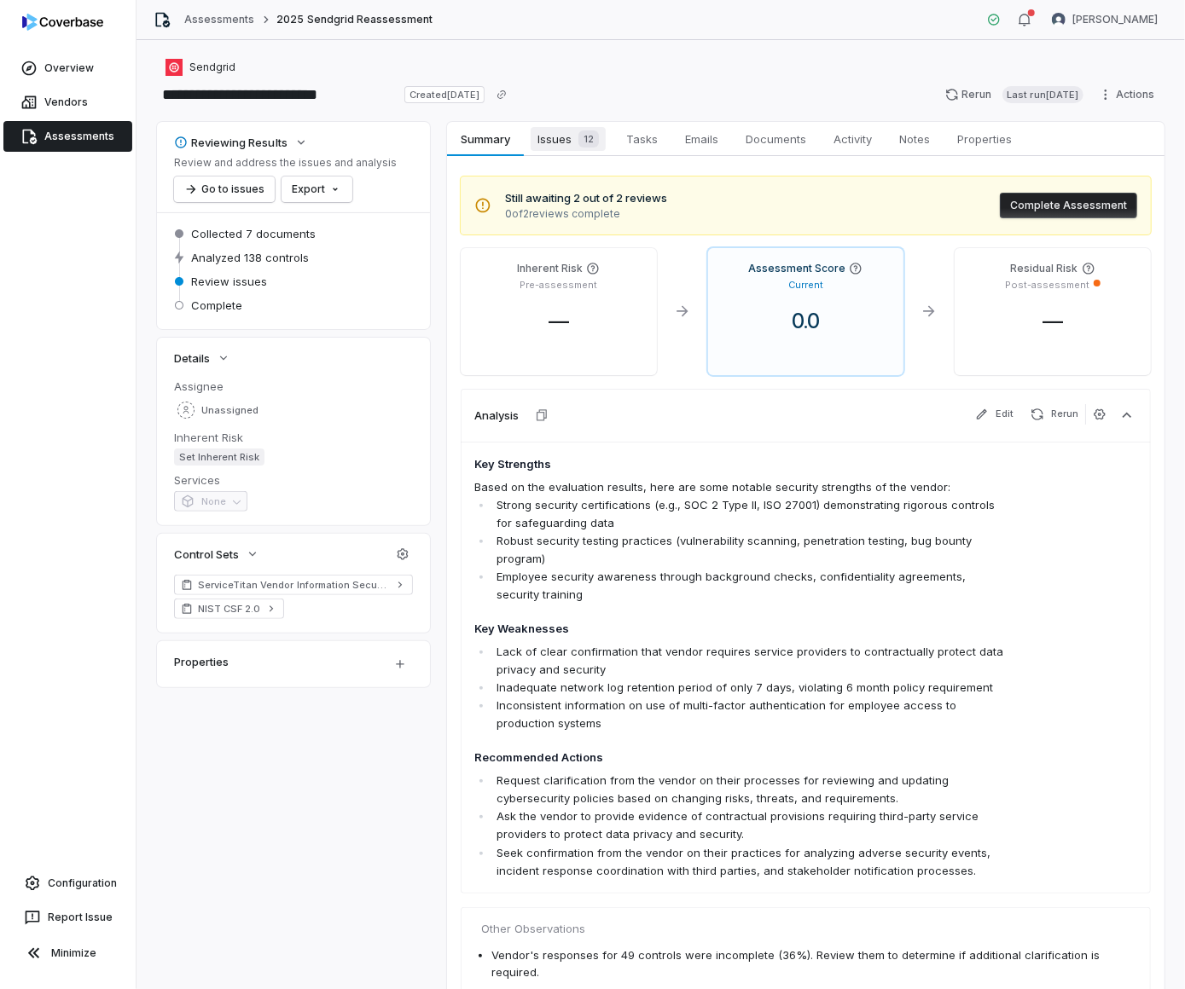
click at [578, 130] on div "12" at bounding box center [584, 138] width 27 height 17
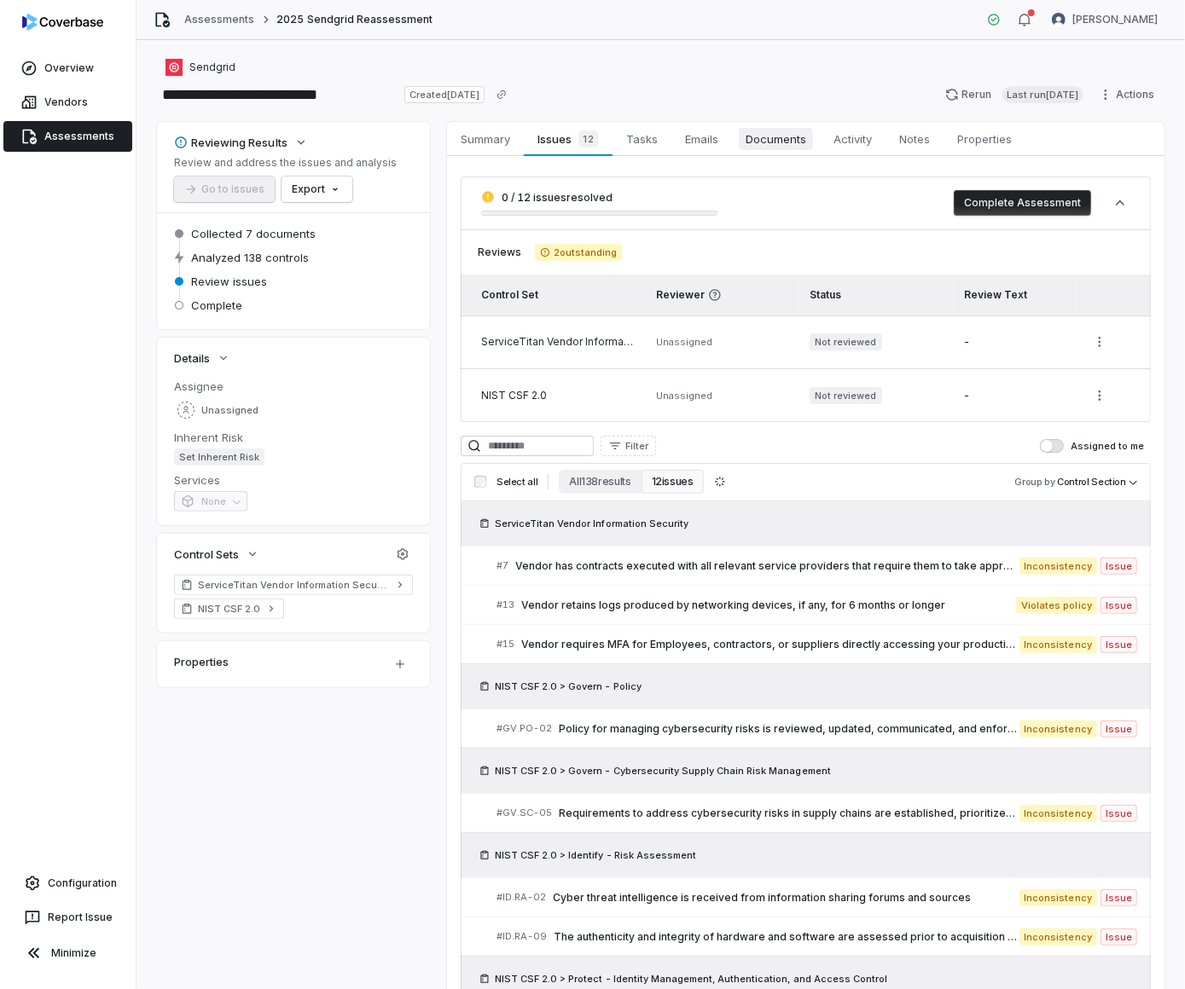
click at [745, 136] on span "Documents" at bounding box center [776, 139] width 74 height 22
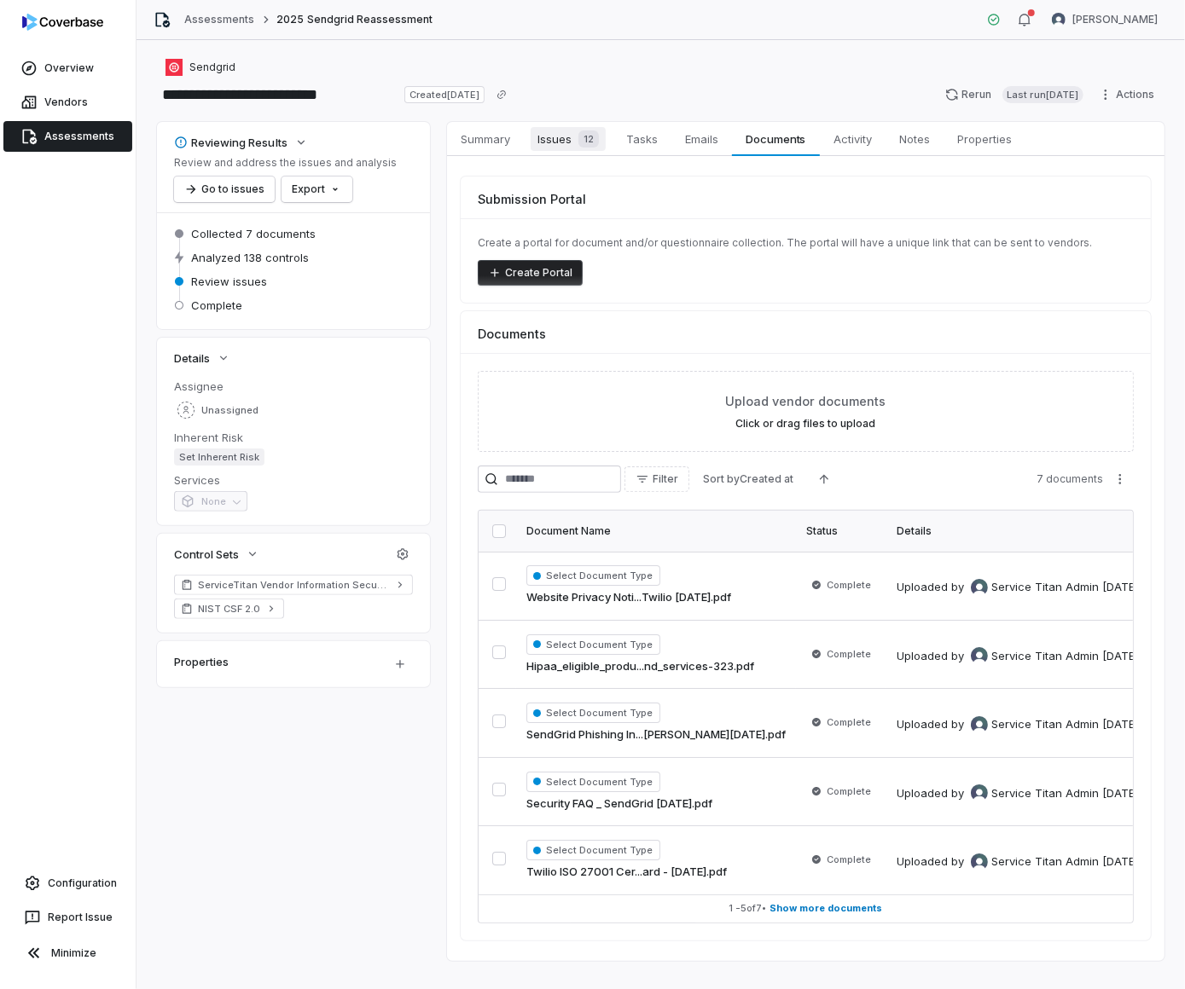
click at [558, 140] on span "Issues 12" at bounding box center [567, 139] width 75 height 24
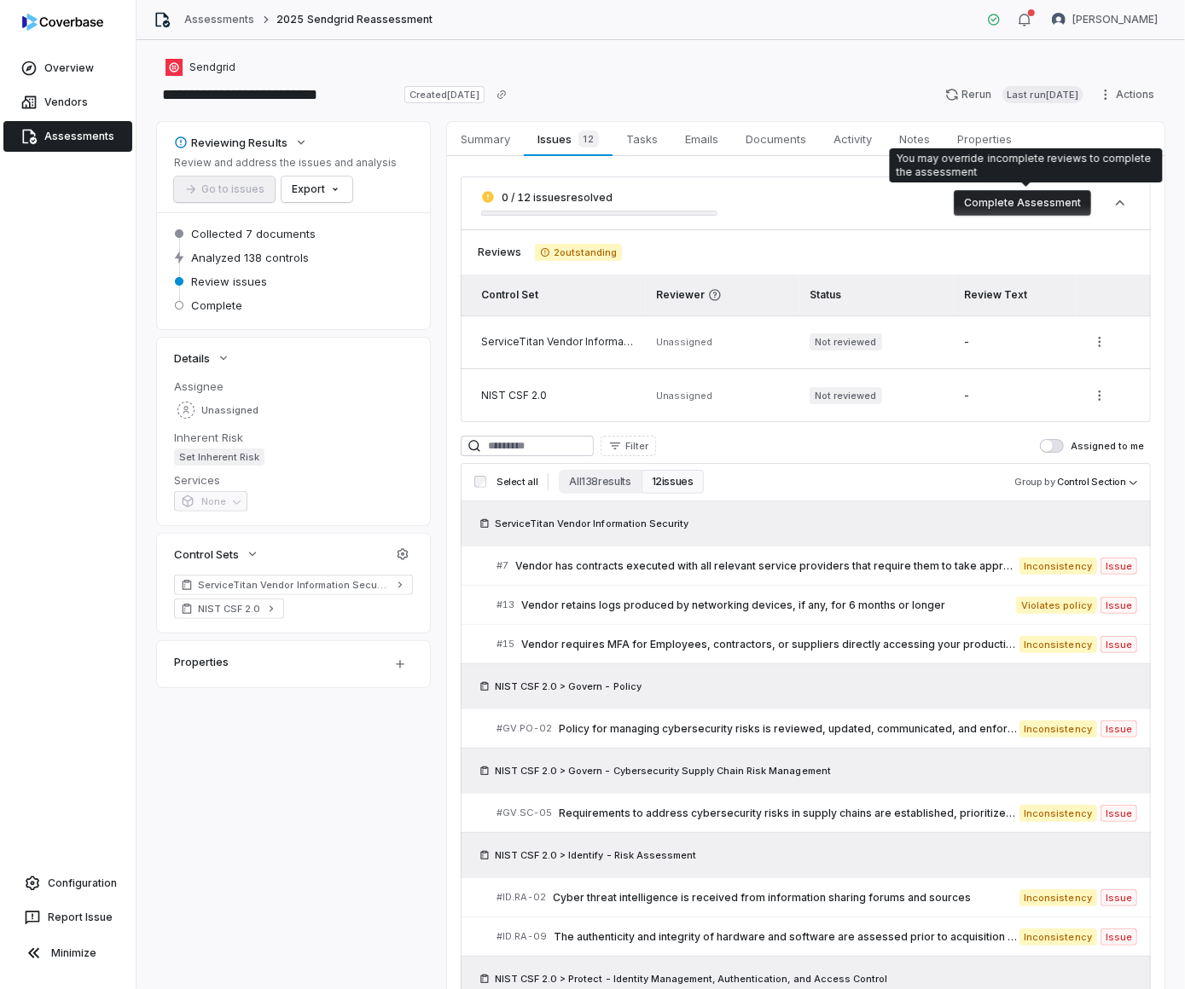
click at [1032, 199] on button "Complete Assessment" at bounding box center [1021, 203] width 137 height 26
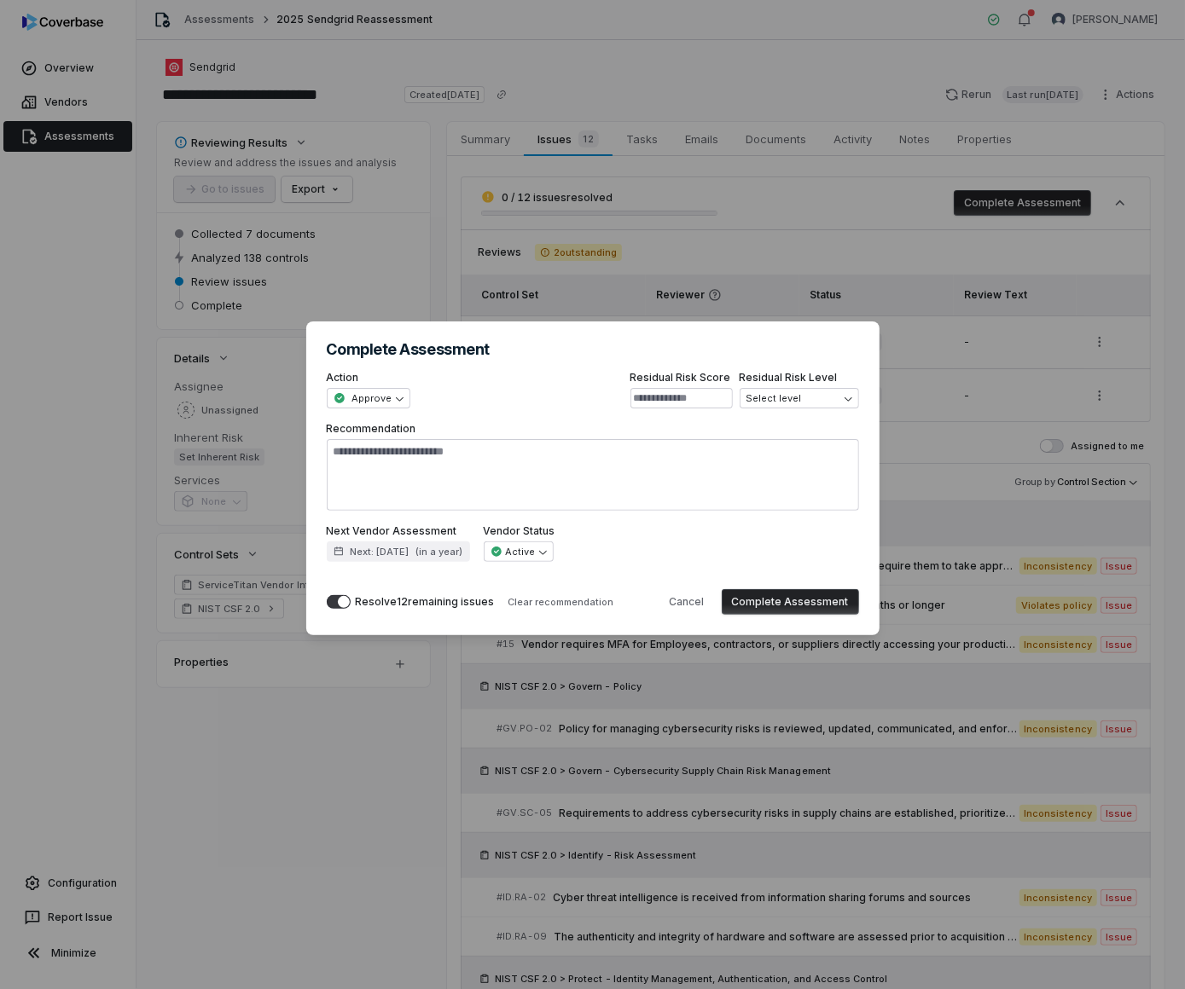
click at [779, 600] on button "Complete Assessment" at bounding box center [790, 602] width 137 height 26
type textarea "*"
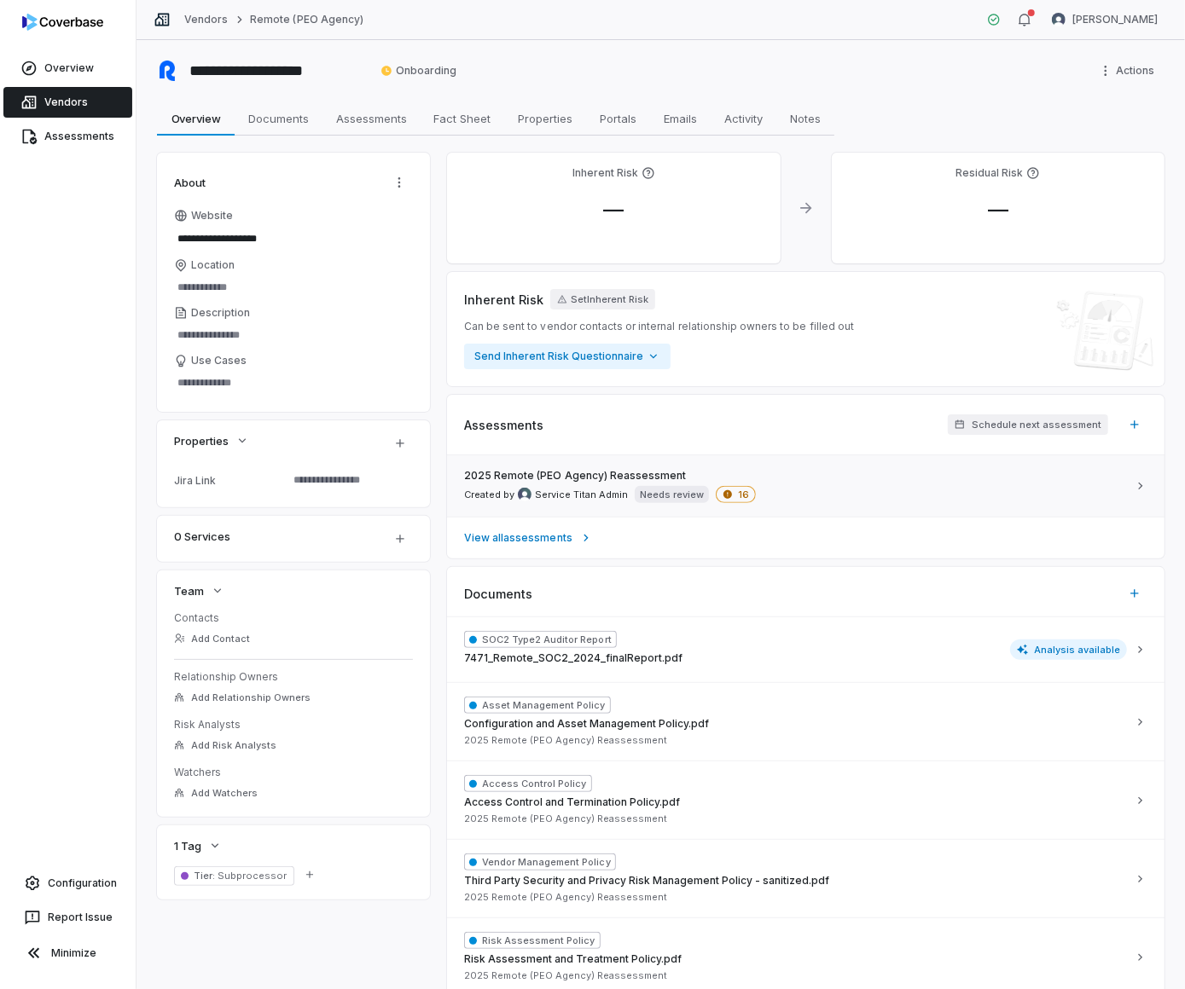
click at [843, 480] on div "2025 Remote (PEO Agency) Reassessment Created by Service Titan Admin Needs revi…" at bounding box center [795, 486] width 663 height 34
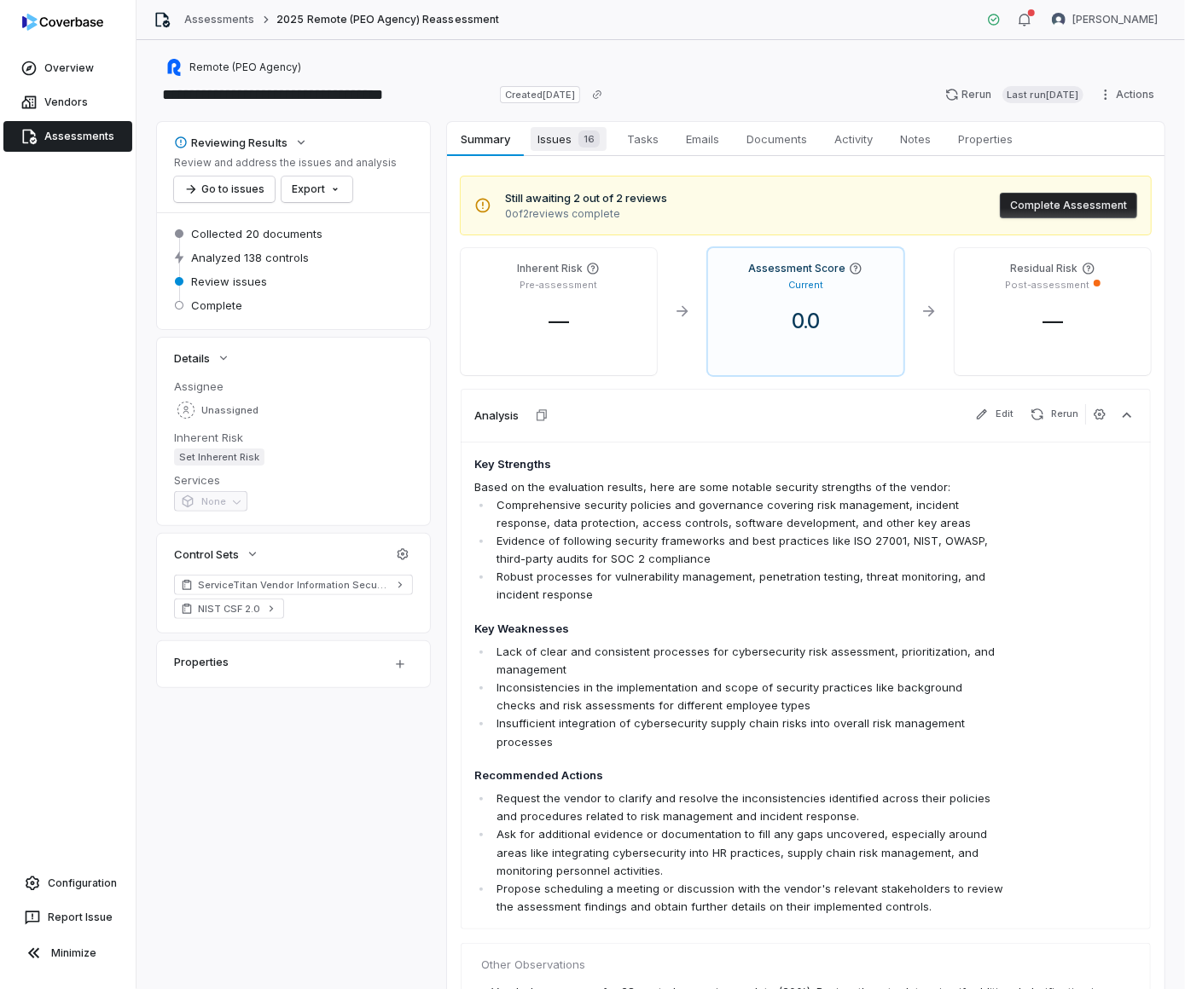
click at [563, 147] on span "Issues 16" at bounding box center [568, 139] width 76 height 24
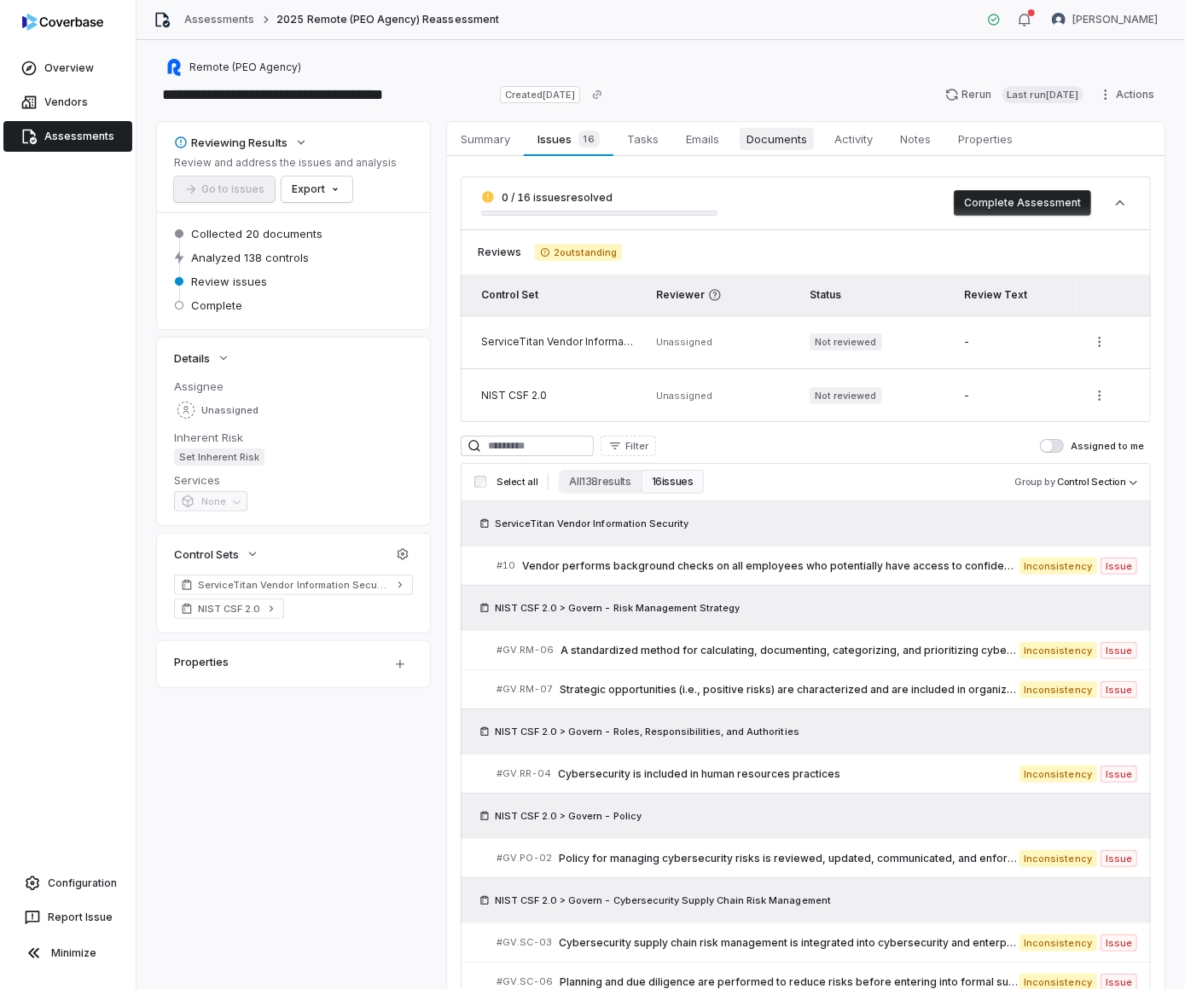
click at [780, 138] on span "Documents" at bounding box center [776, 139] width 74 height 22
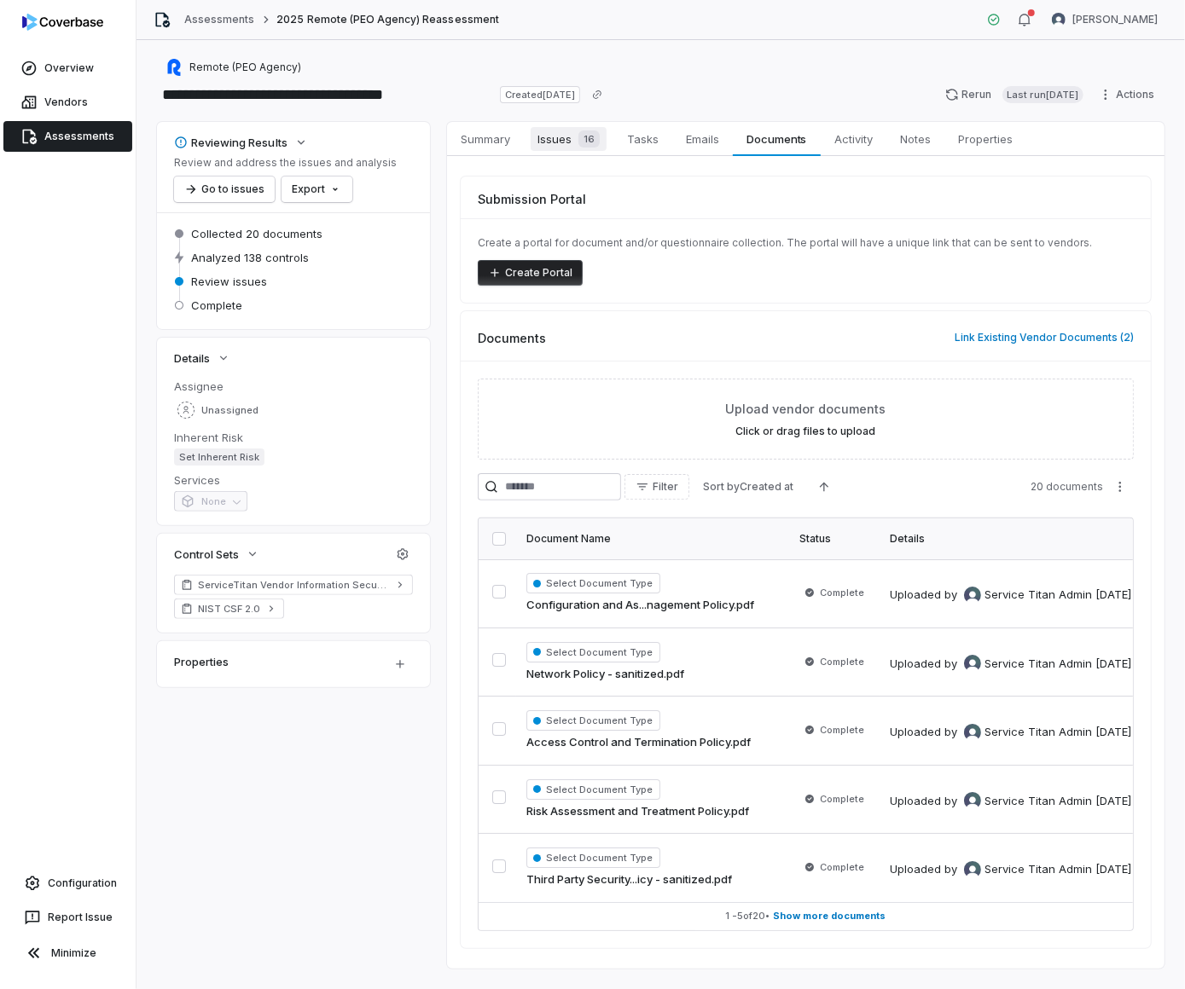
click at [542, 136] on span "Issues 16" at bounding box center [568, 139] width 76 height 24
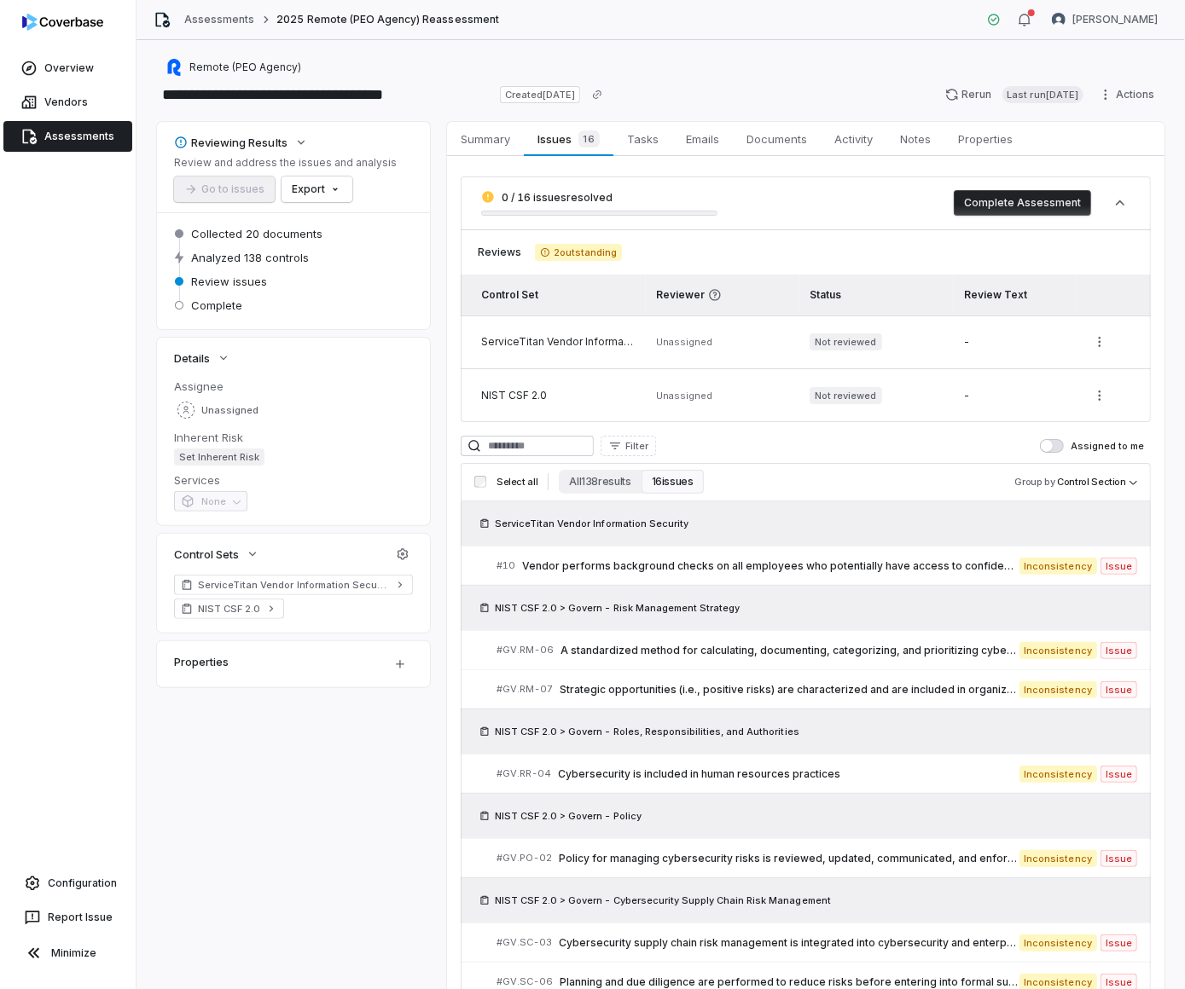
click at [1037, 202] on button "Complete Assessment" at bounding box center [1021, 203] width 137 height 26
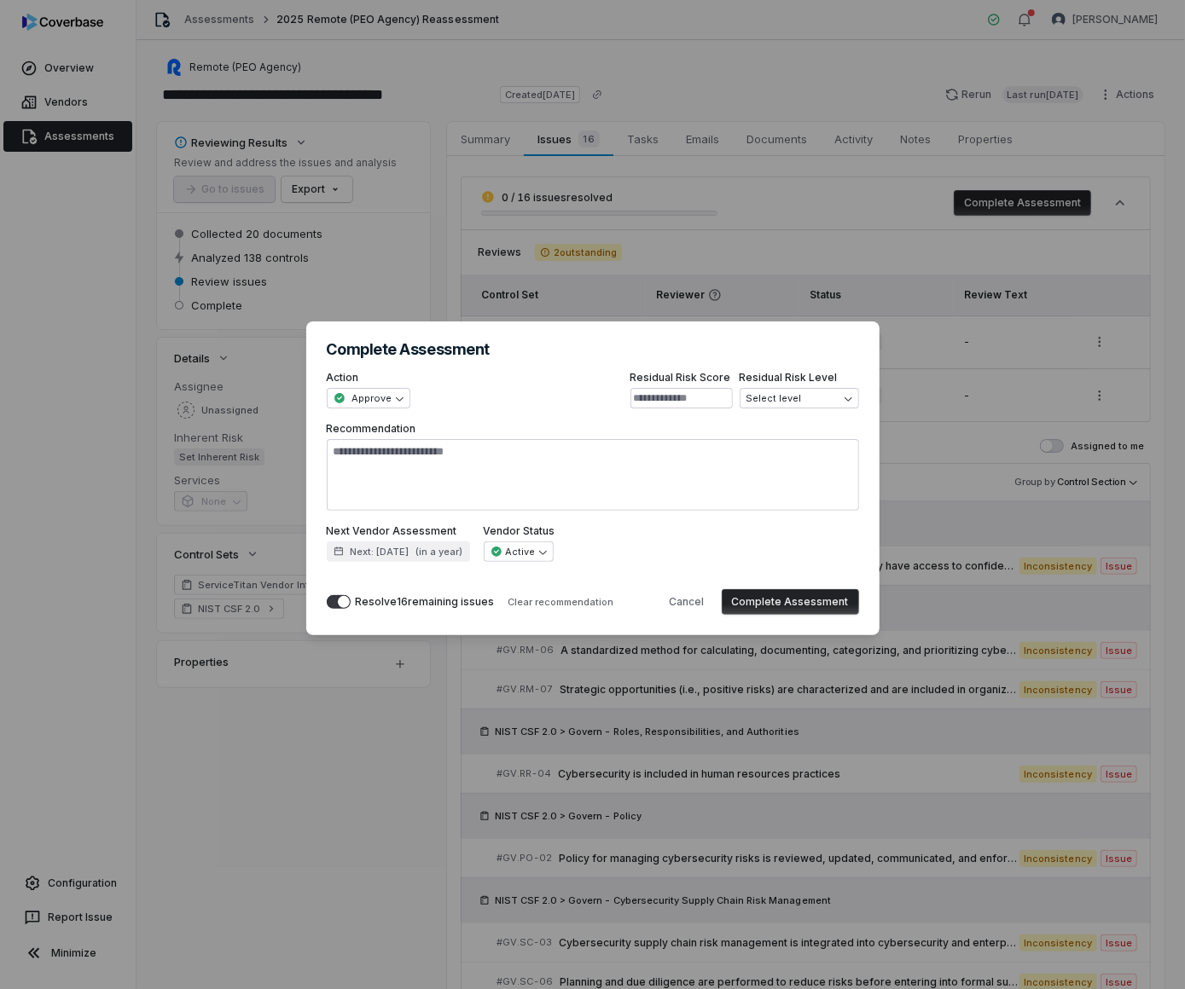
click at [829, 606] on button "Complete Assessment" at bounding box center [790, 602] width 137 height 26
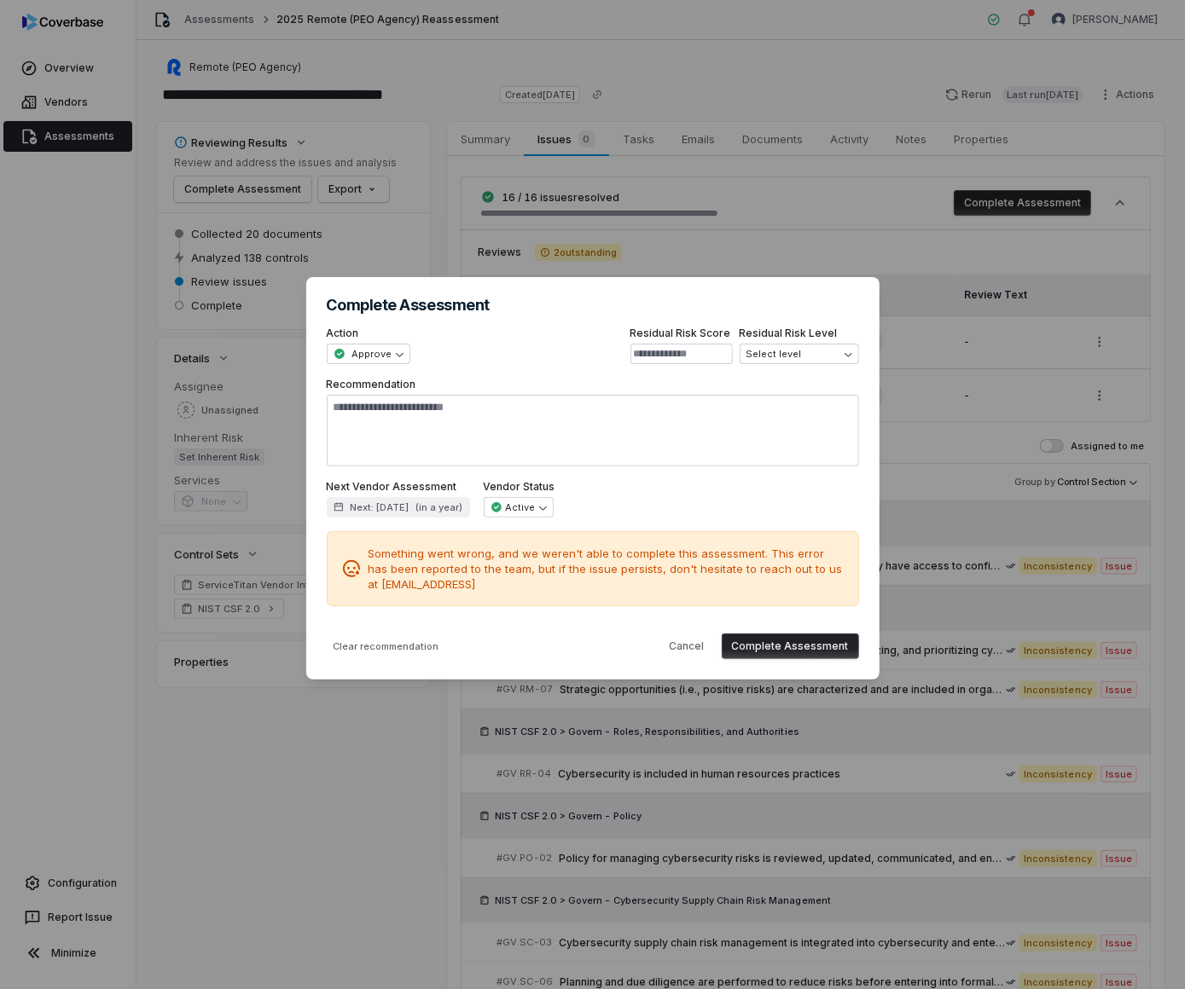
type textarea "*"
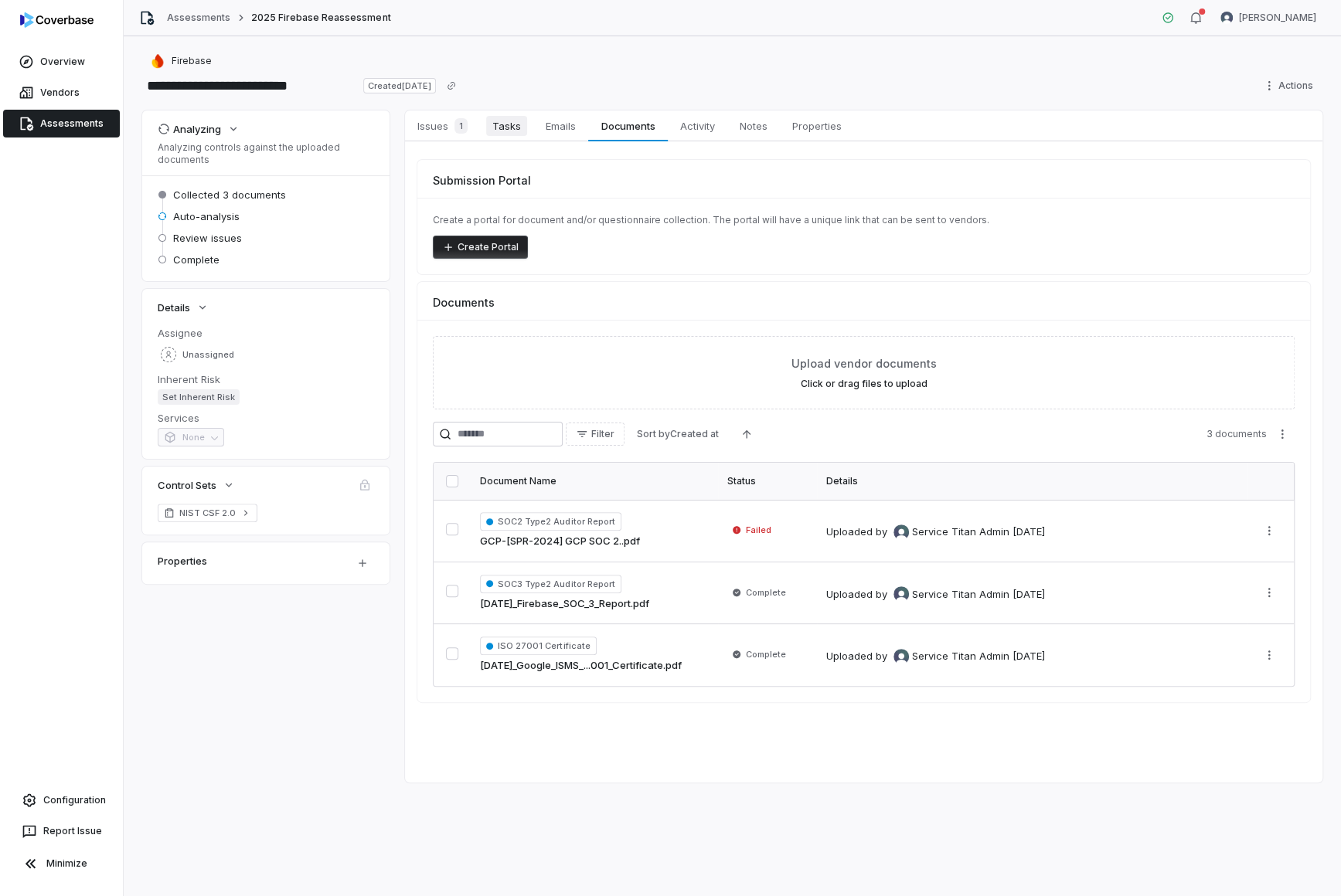
click at [499, 132] on span "Tasks" at bounding box center [506, 126] width 41 height 20
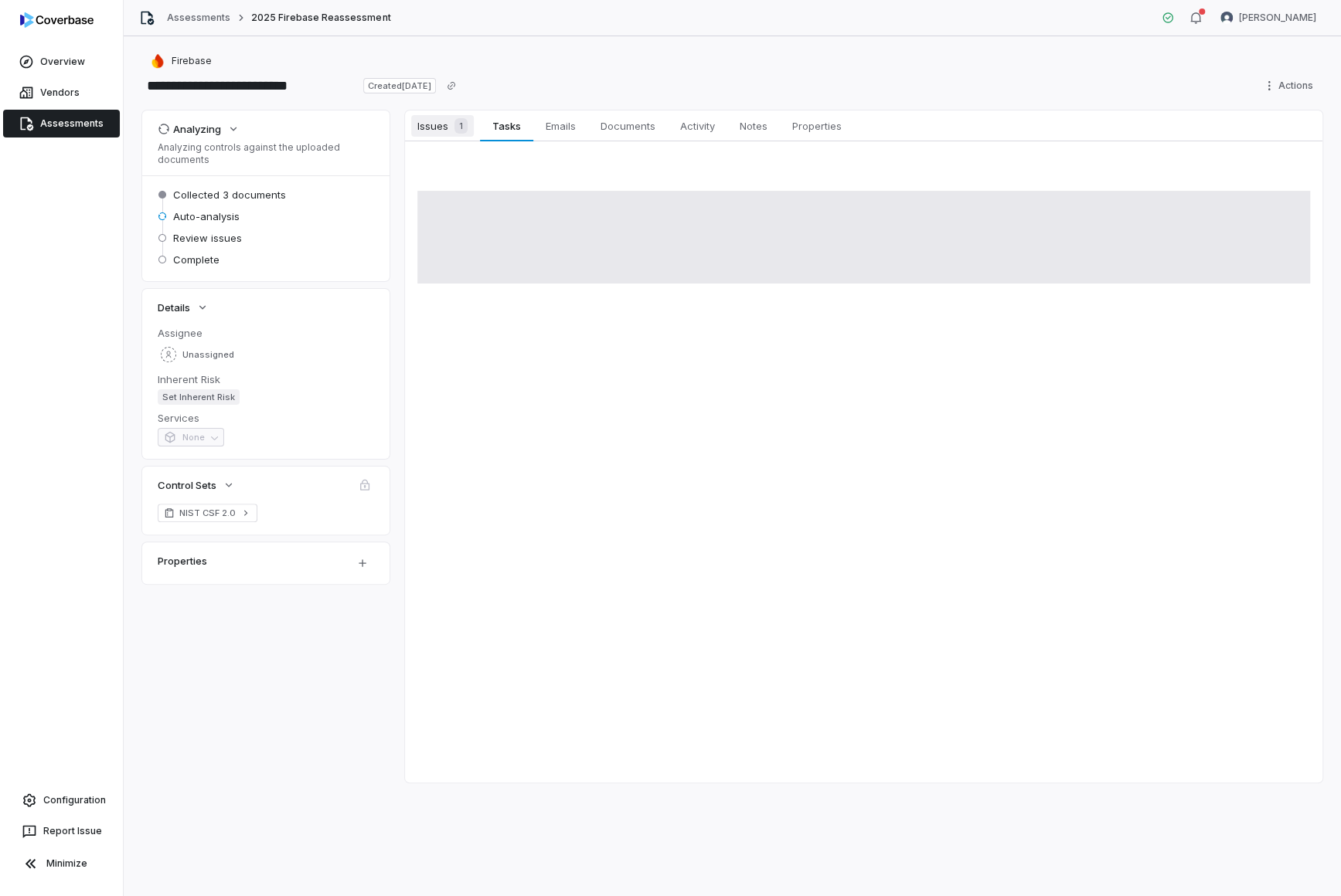
click at [439, 127] on span "Issues 1" at bounding box center [442, 126] width 63 height 22
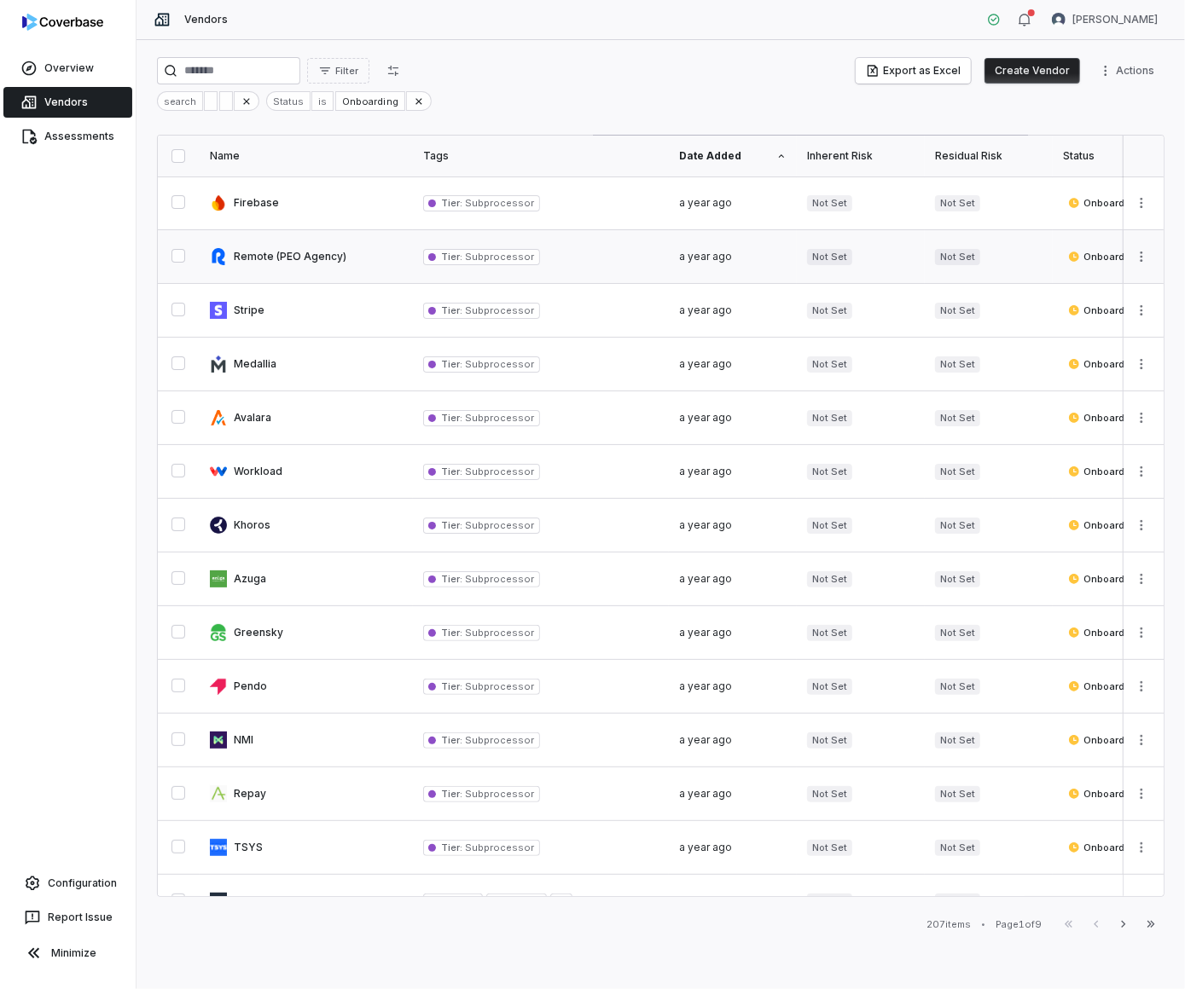
click at [611, 258] on div "Tier : Subprocessor" at bounding box center [540, 257] width 235 height 16
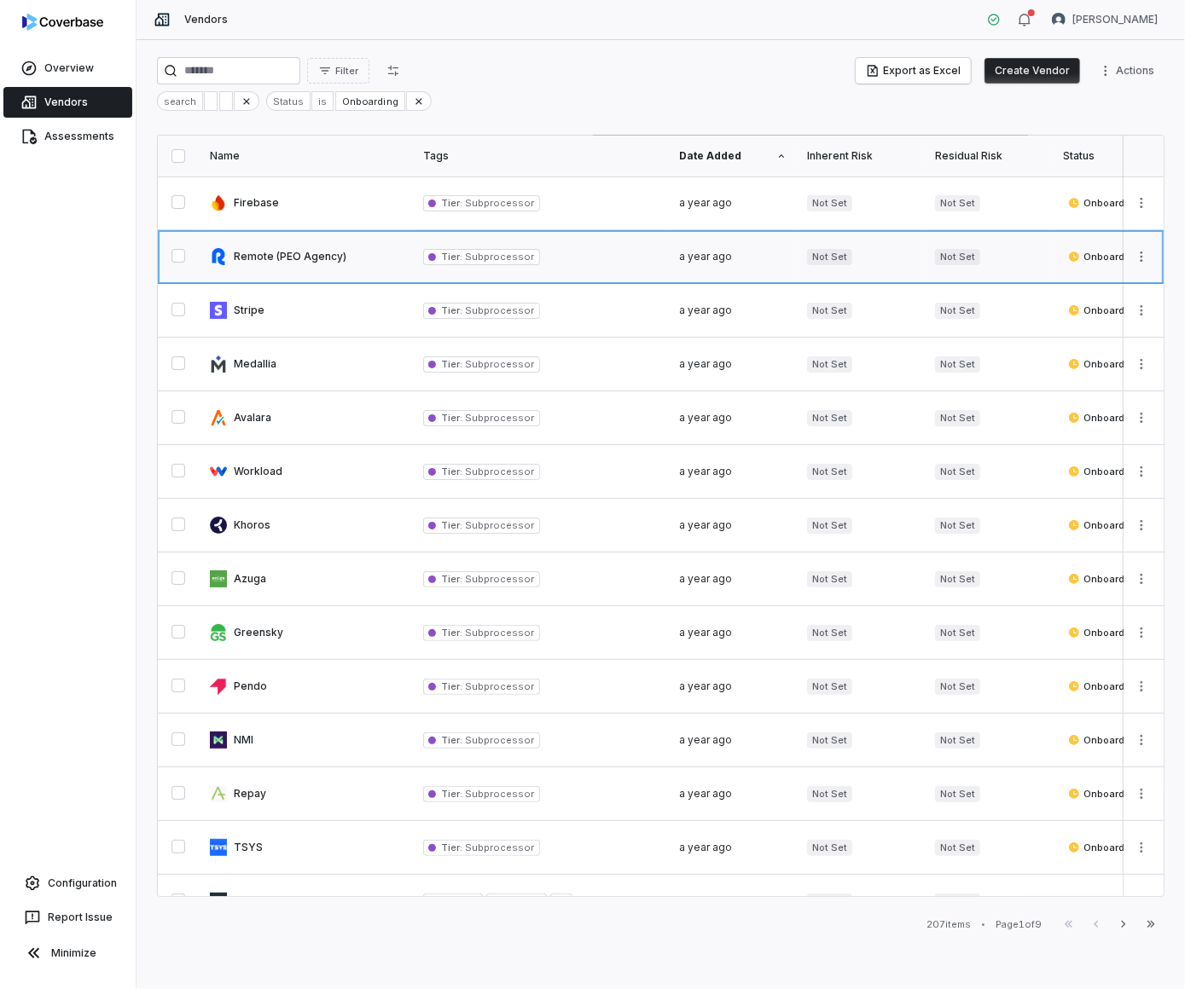
click at [279, 259] on link at bounding box center [306, 256] width 213 height 53
click at [275, 314] on link at bounding box center [306, 310] width 213 height 53
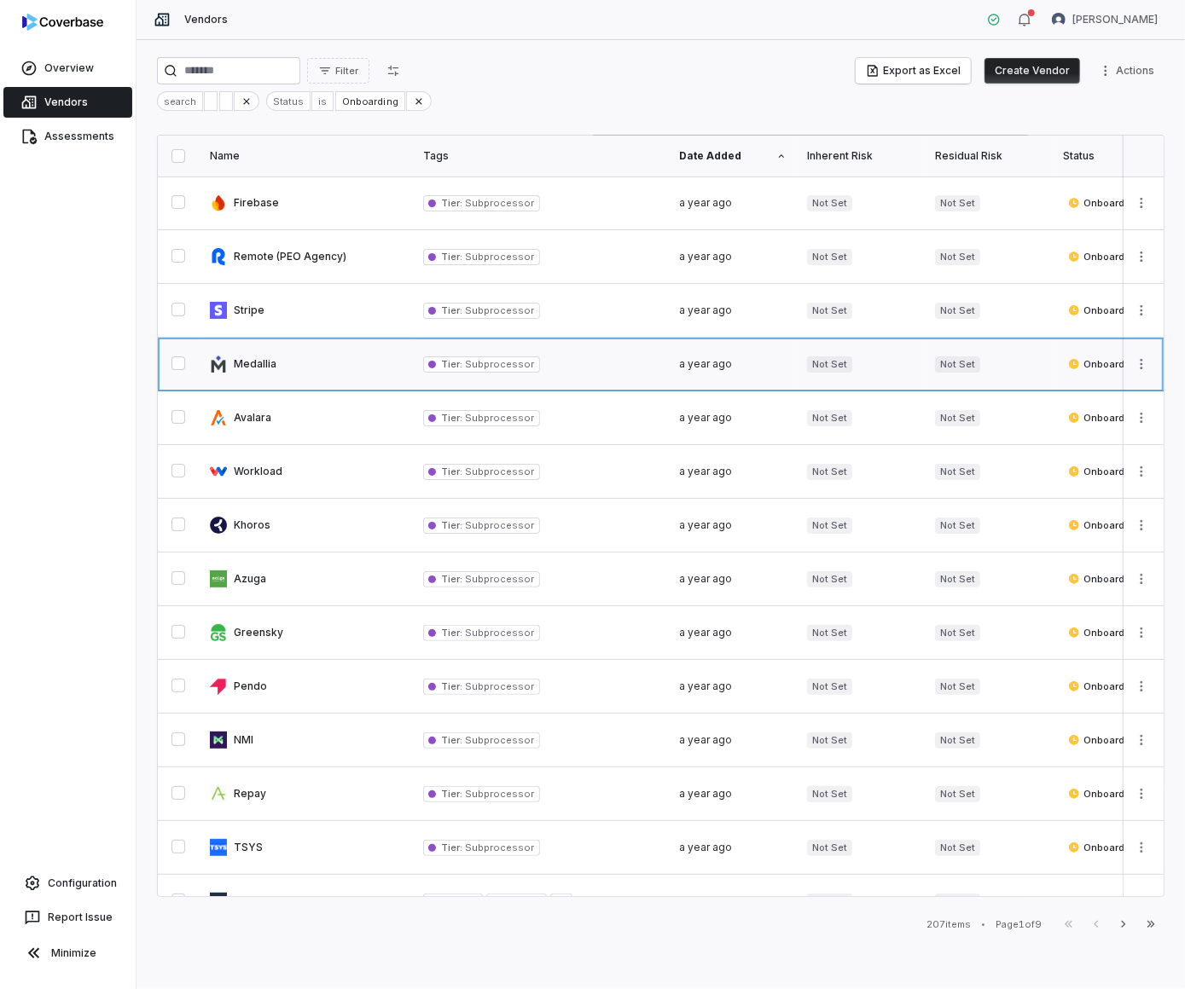
click at [286, 372] on link at bounding box center [306, 364] width 213 height 53
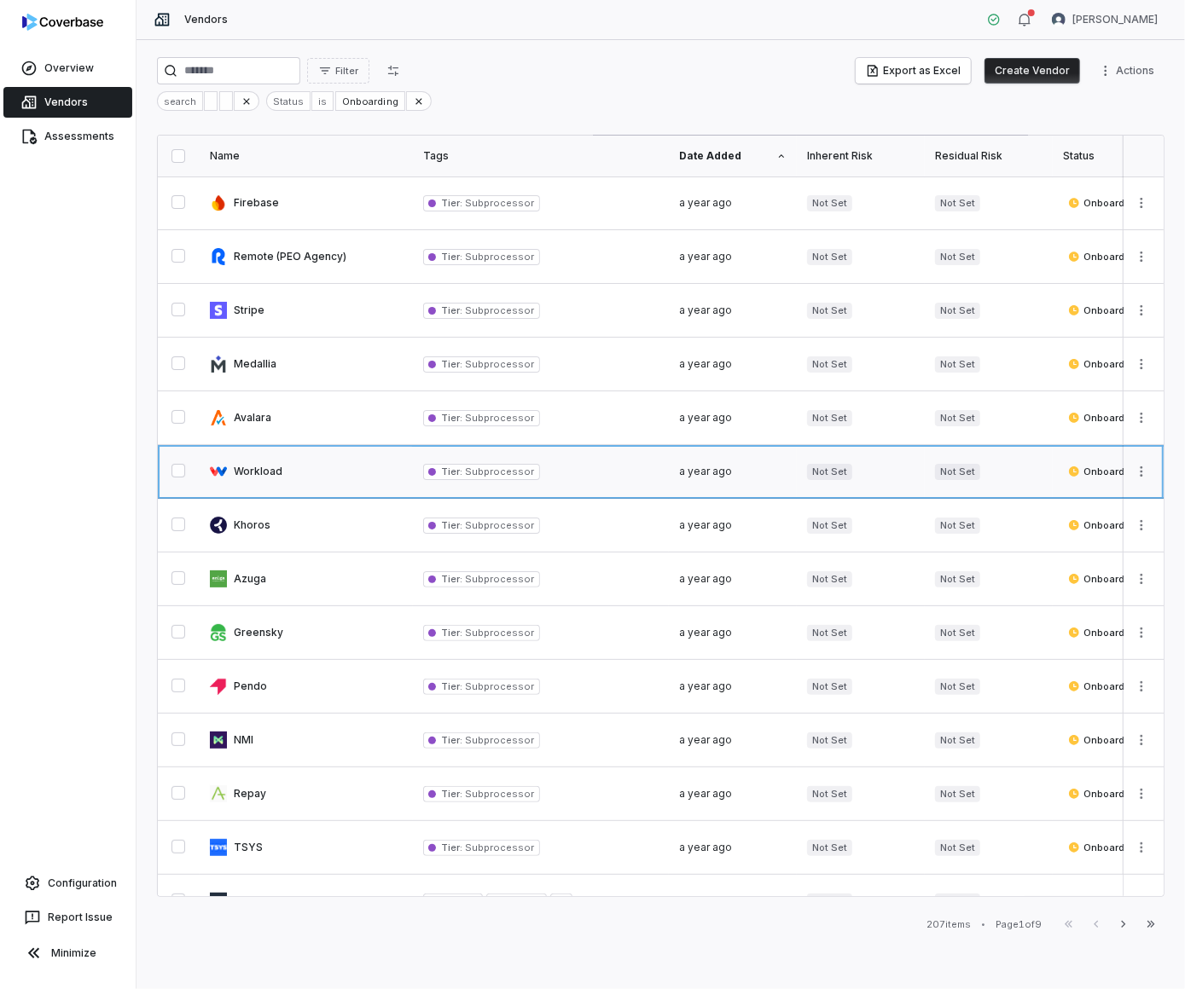
click at [298, 445] on link at bounding box center [306, 471] width 213 height 53
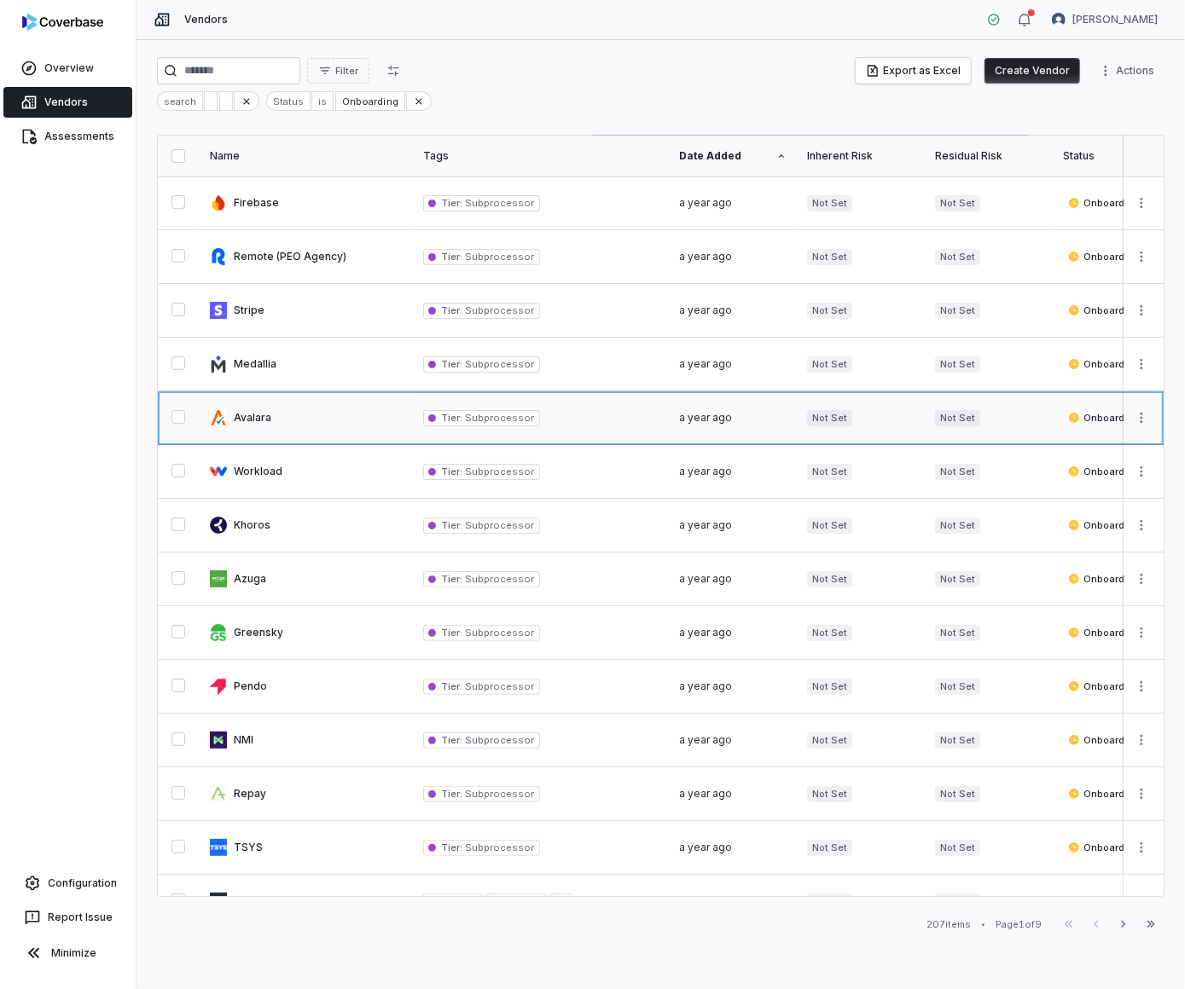
click at [303, 420] on link at bounding box center [306, 417] width 213 height 53
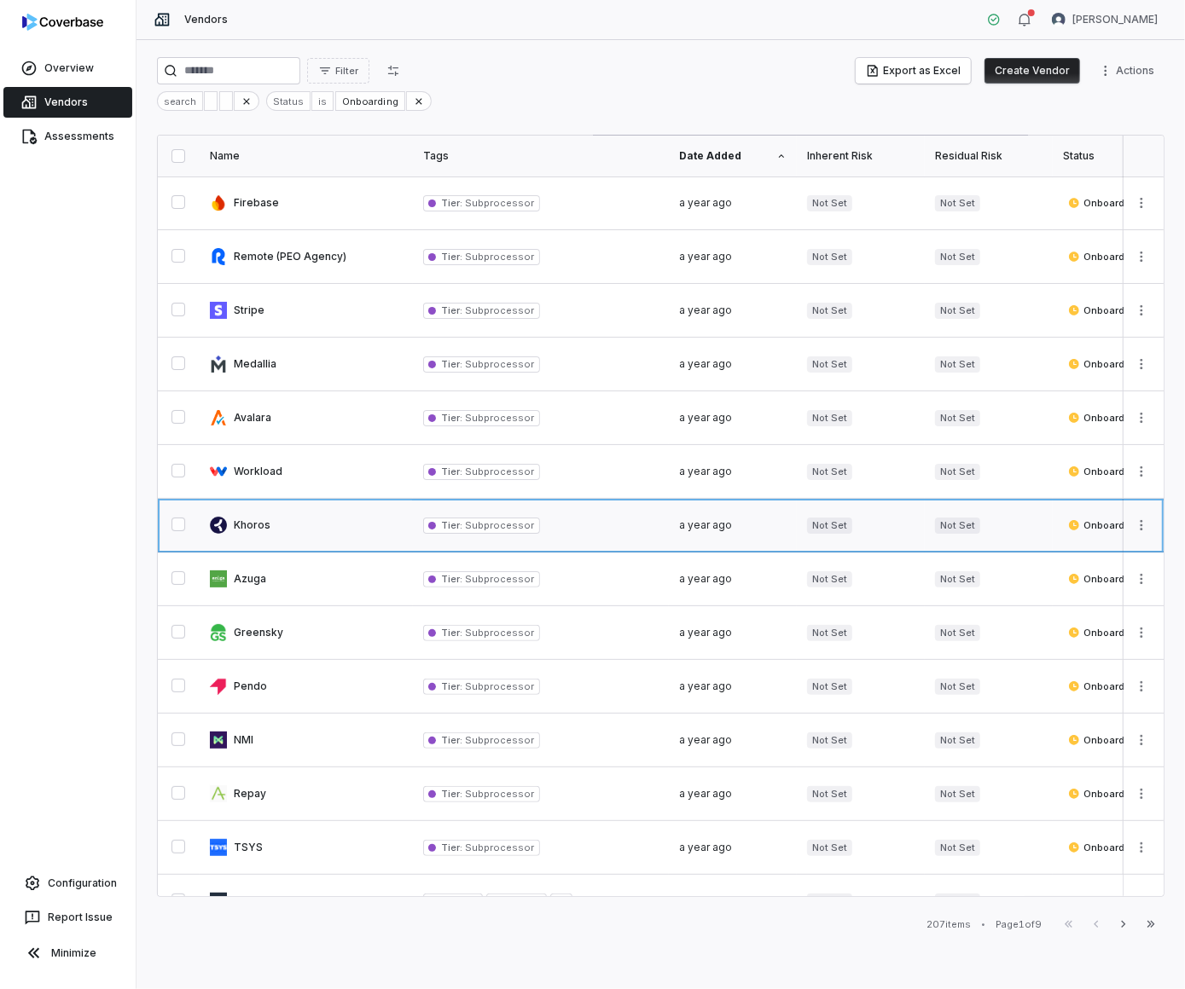
click at [349, 515] on link at bounding box center [306, 525] width 213 height 53
click at [355, 578] on link at bounding box center [306, 579] width 213 height 53
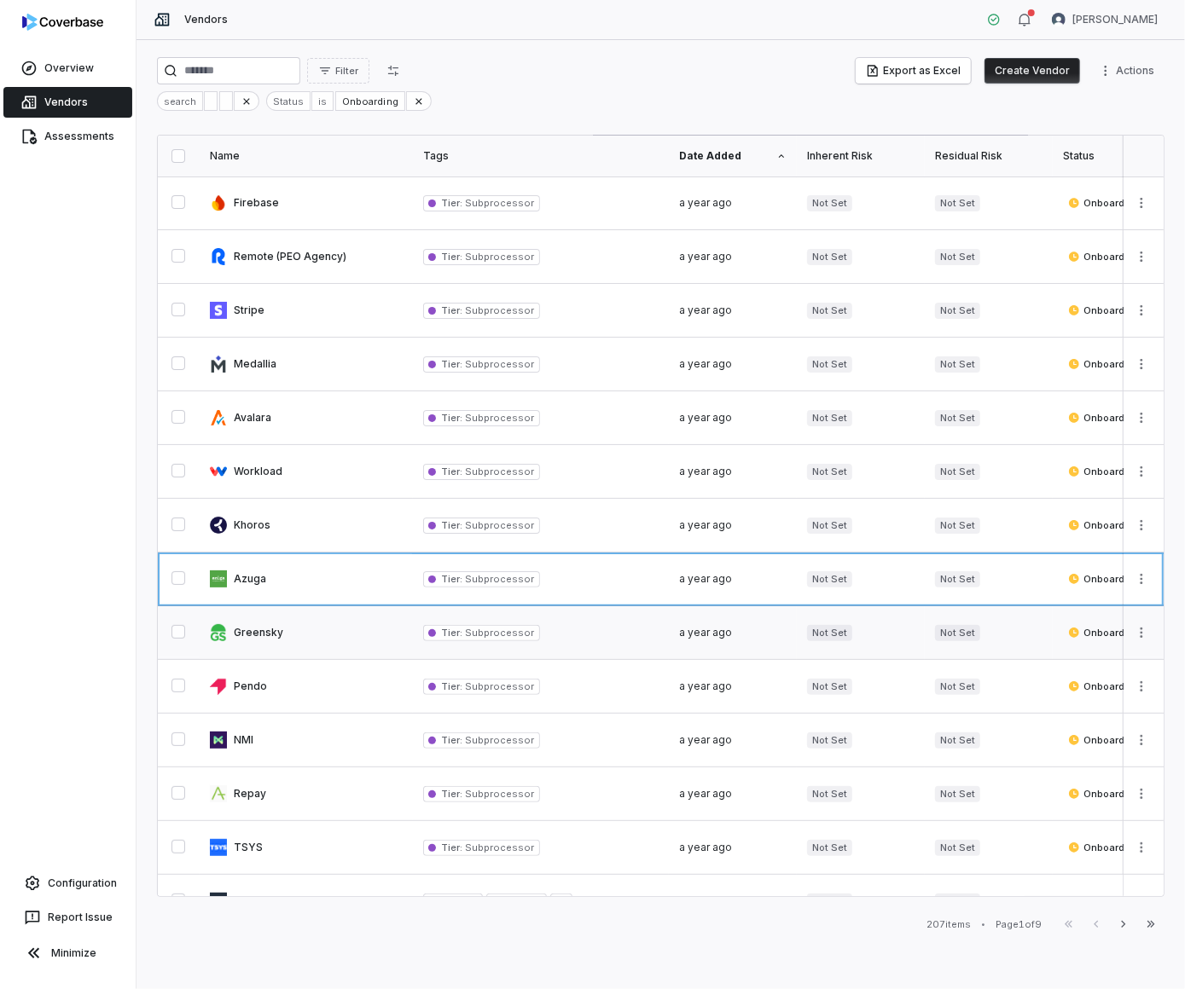
click at [356, 623] on link at bounding box center [306, 632] width 213 height 53
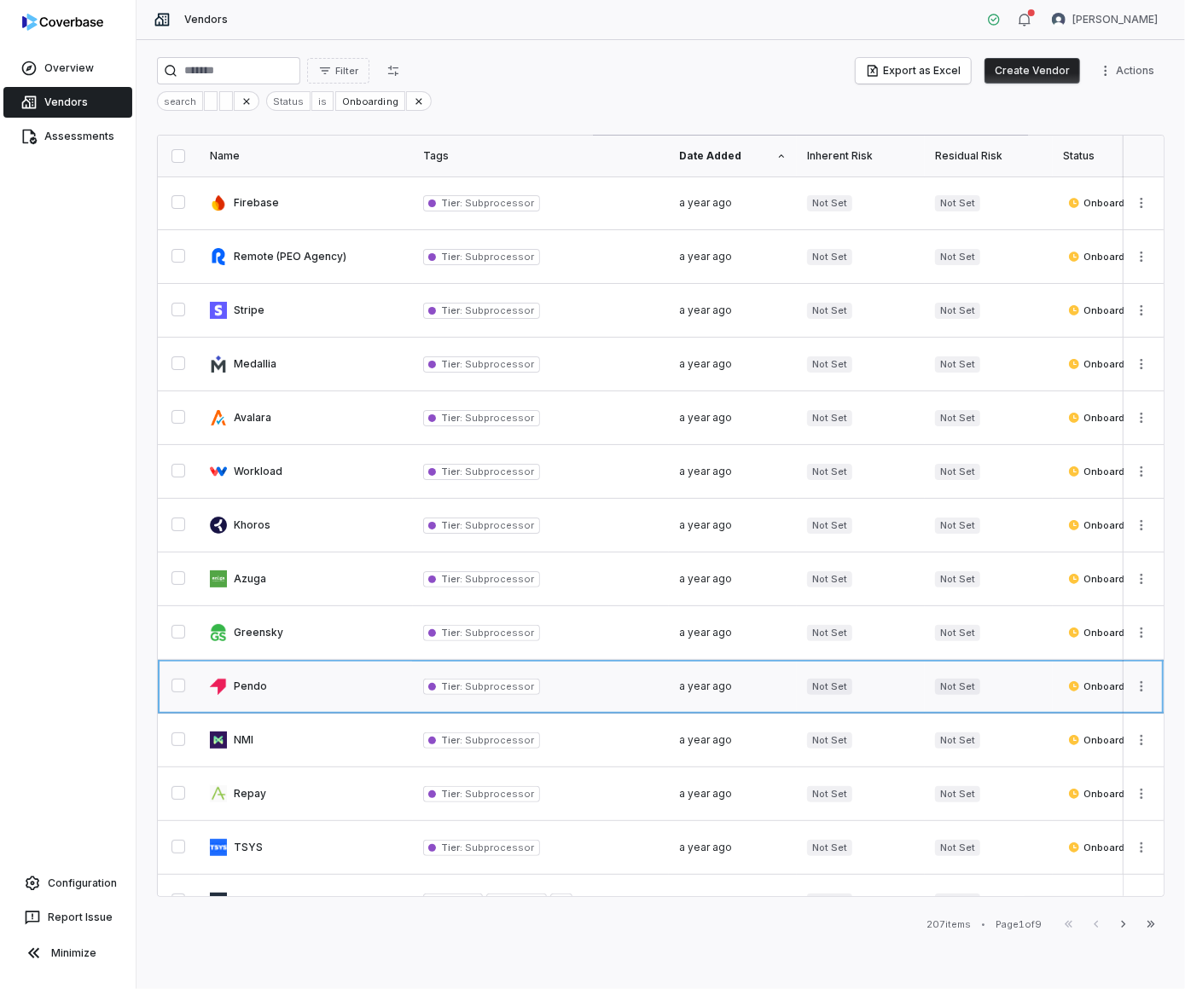
click at [356, 686] on link at bounding box center [306, 686] width 213 height 53
click at [356, 743] on link at bounding box center [306, 740] width 213 height 53
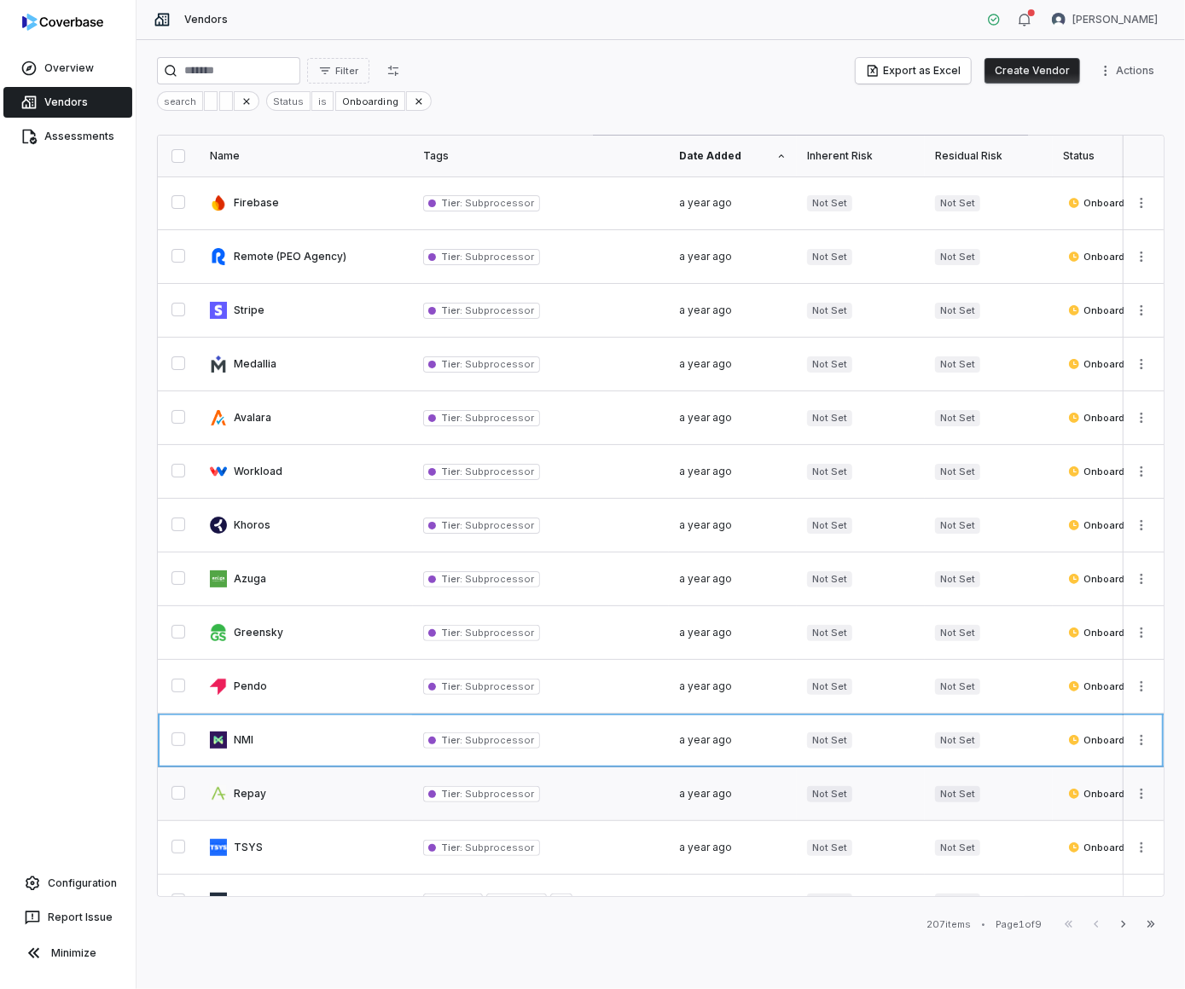
click at [356, 795] on link at bounding box center [306, 794] width 213 height 53
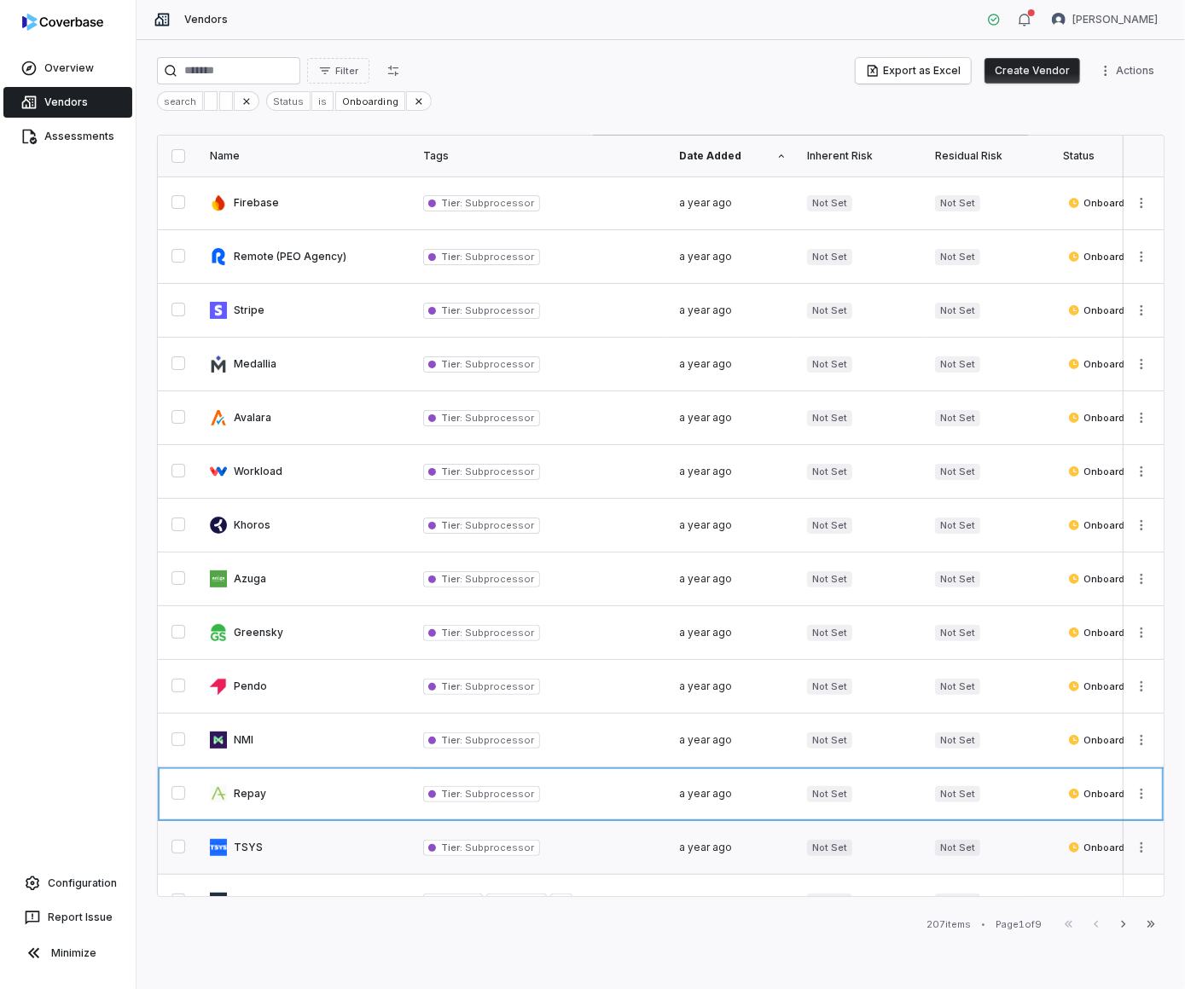
click at [361, 837] on link at bounding box center [306, 847] width 213 height 53
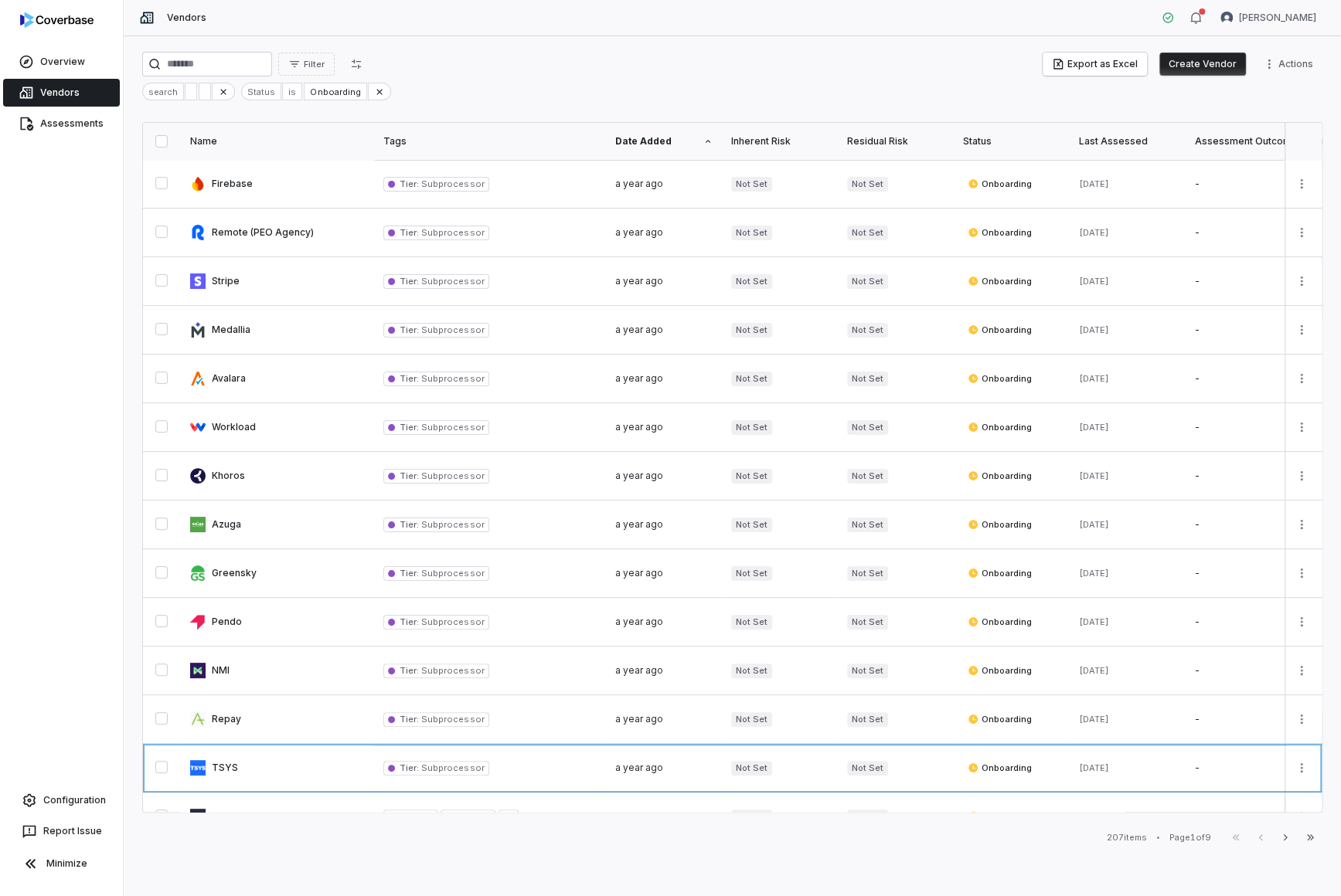
click at [121, 374] on div "Overview Vendors Assessments Configuration Report Issue Minimize" at bounding box center [62, 448] width 123 height 896
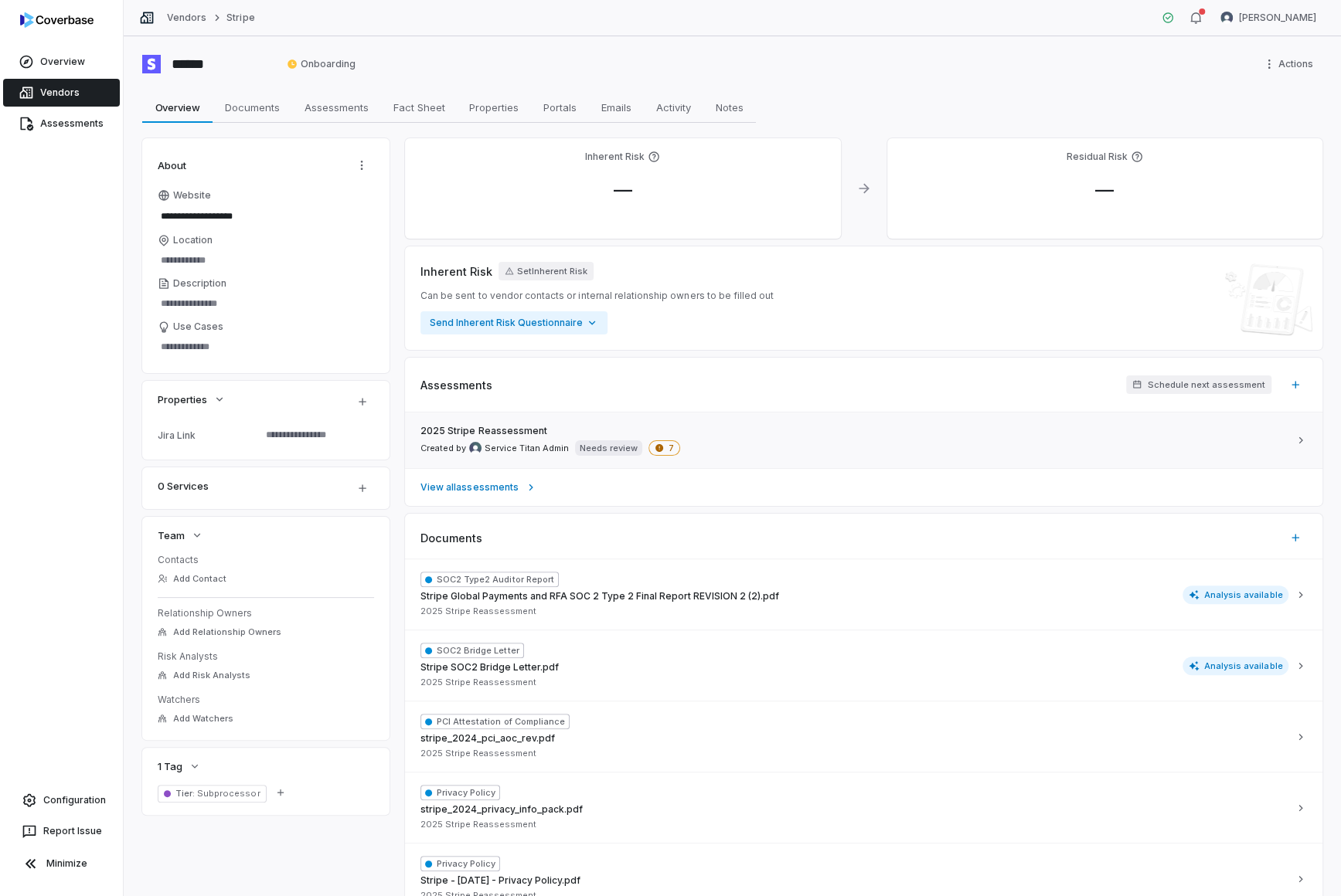
click at [719, 438] on div "2025 Stripe Reassessment Created by Service Titan Admin Needs review 7" at bounding box center [854, 440] width 868 height 31
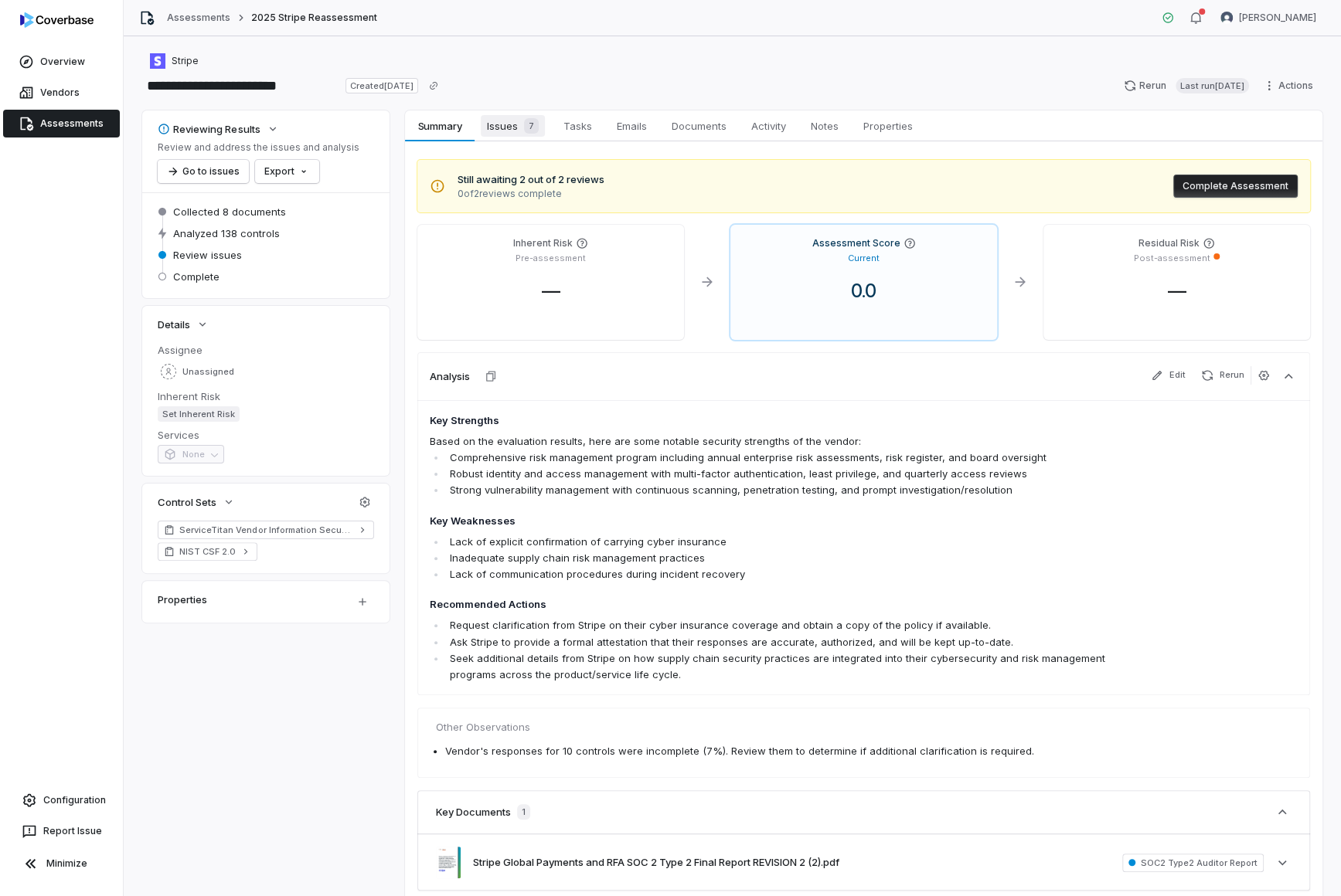
click at [497, 120] on span "Issues 7" at bounding box center [512, 126] width 64 height 22
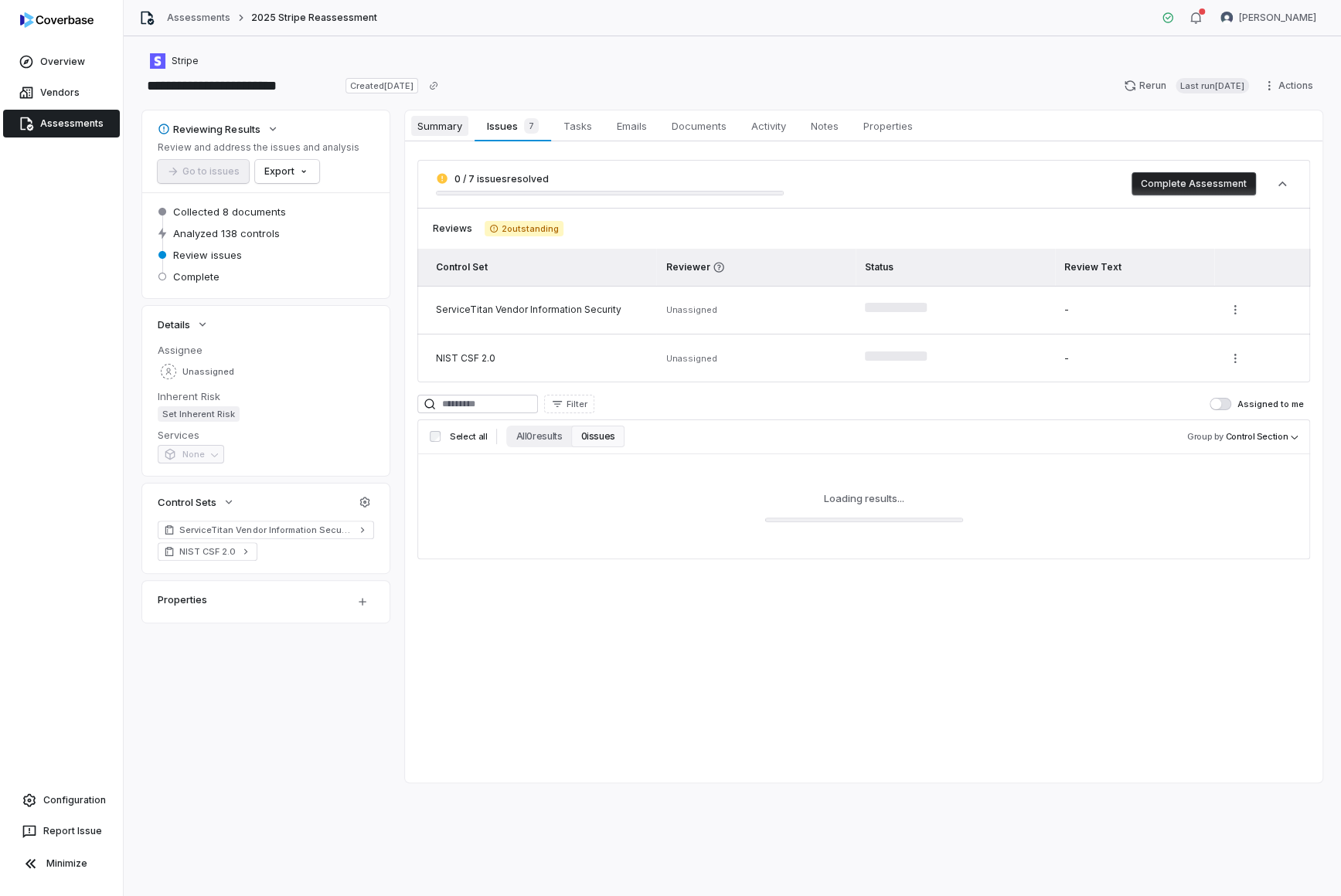
click at [455, 122] on span "Summary" at bounding box center [439, 126] width 57 height 20
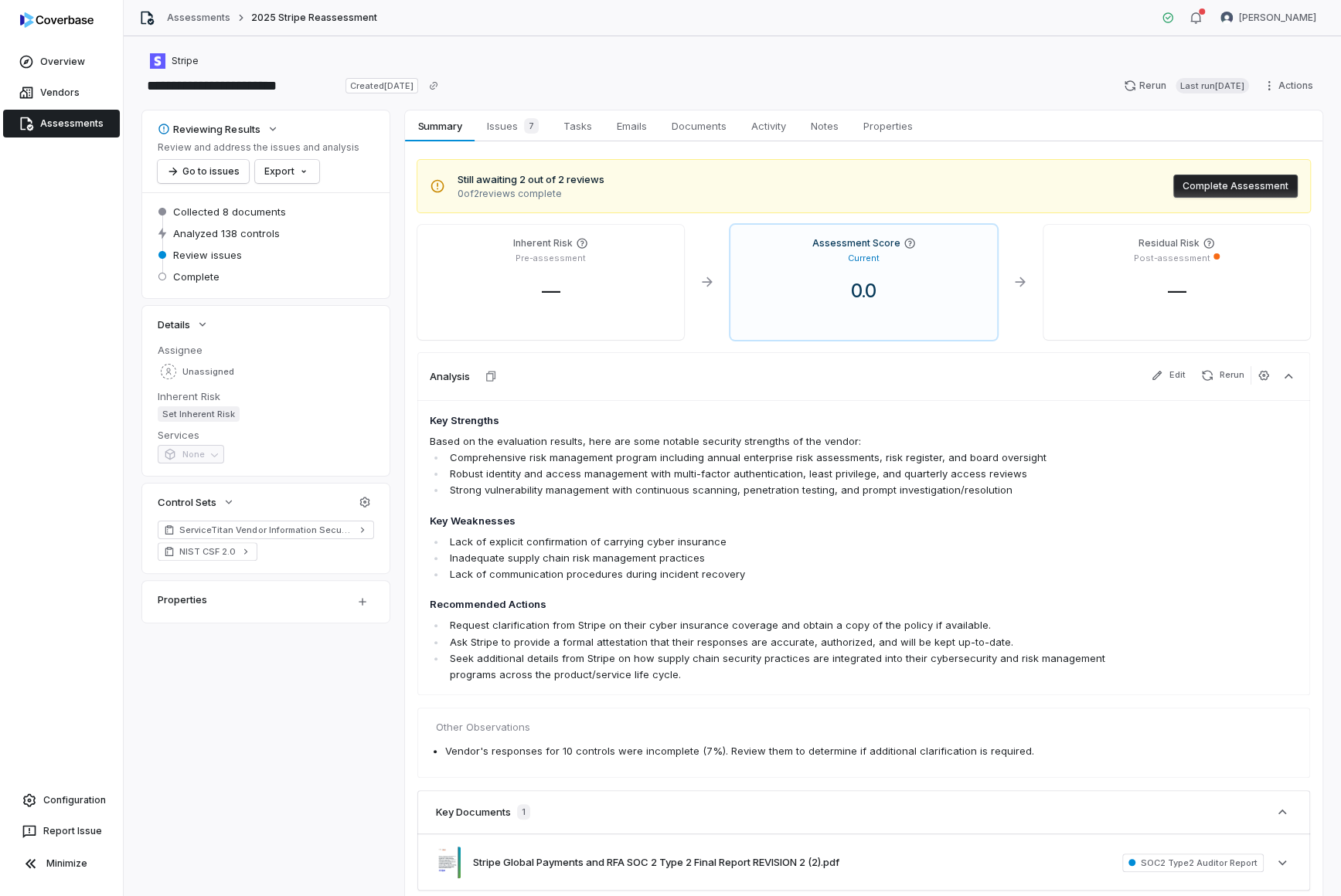
click at [506, 141] on div "Still awaiting 2 out of 2 reviews 0 of 2 reviews complete Complete Assessment I…" at bounding box center [863, 544] width 917 height 805
click at [506, 135] on span "Issues 7" at bounding box center [512, 126] width 64 height 22
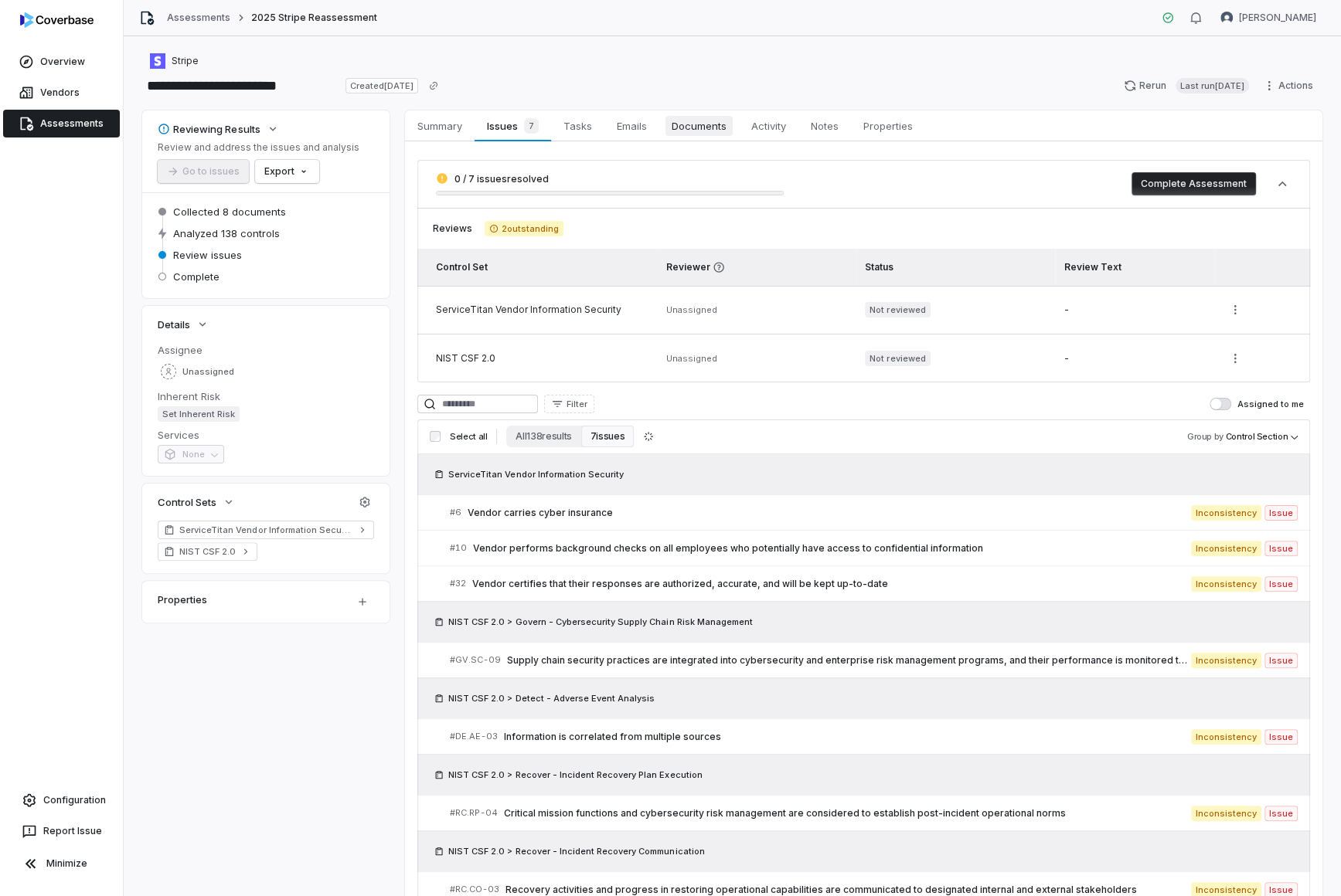
click at [705, 124] on span "Documents" at bounding box center [699, 126] width 67 height 20
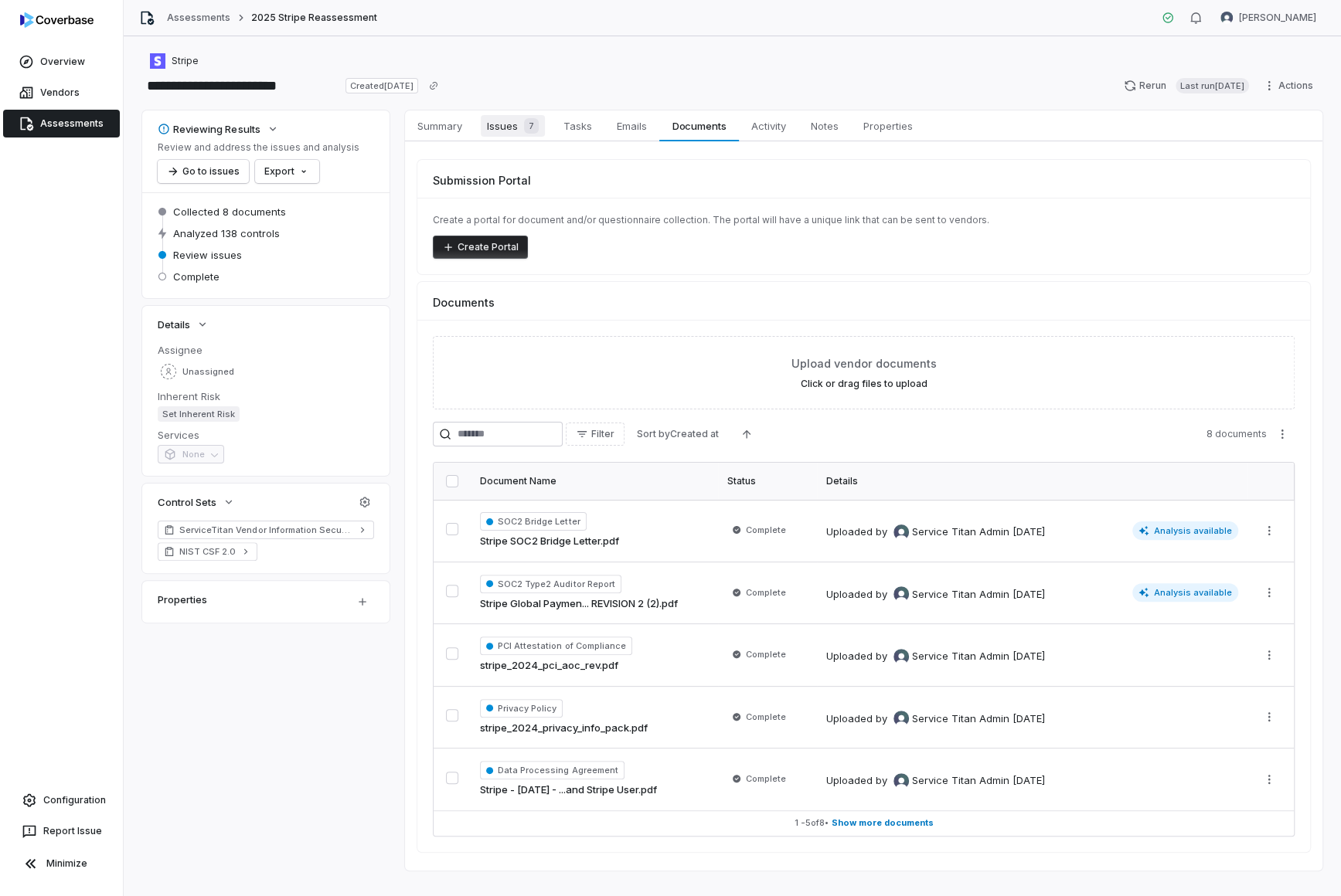
click at [490, 124] on span "Issues 7" at bounding box center [512, 126] width 64 height 22
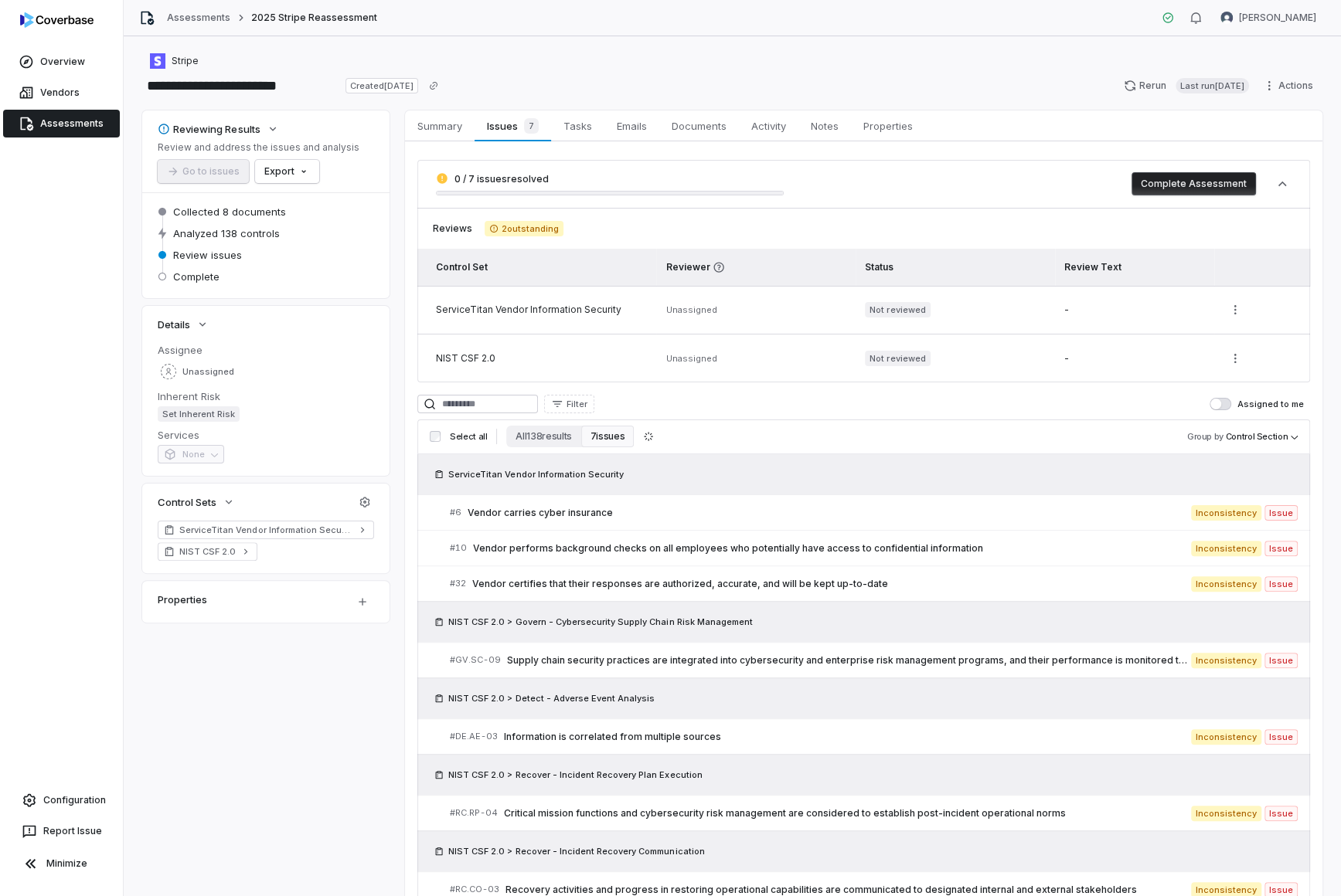
click at [1073, 174] on button "Complete Assessment" at bounding box center [1193, 184] width 124 height 24
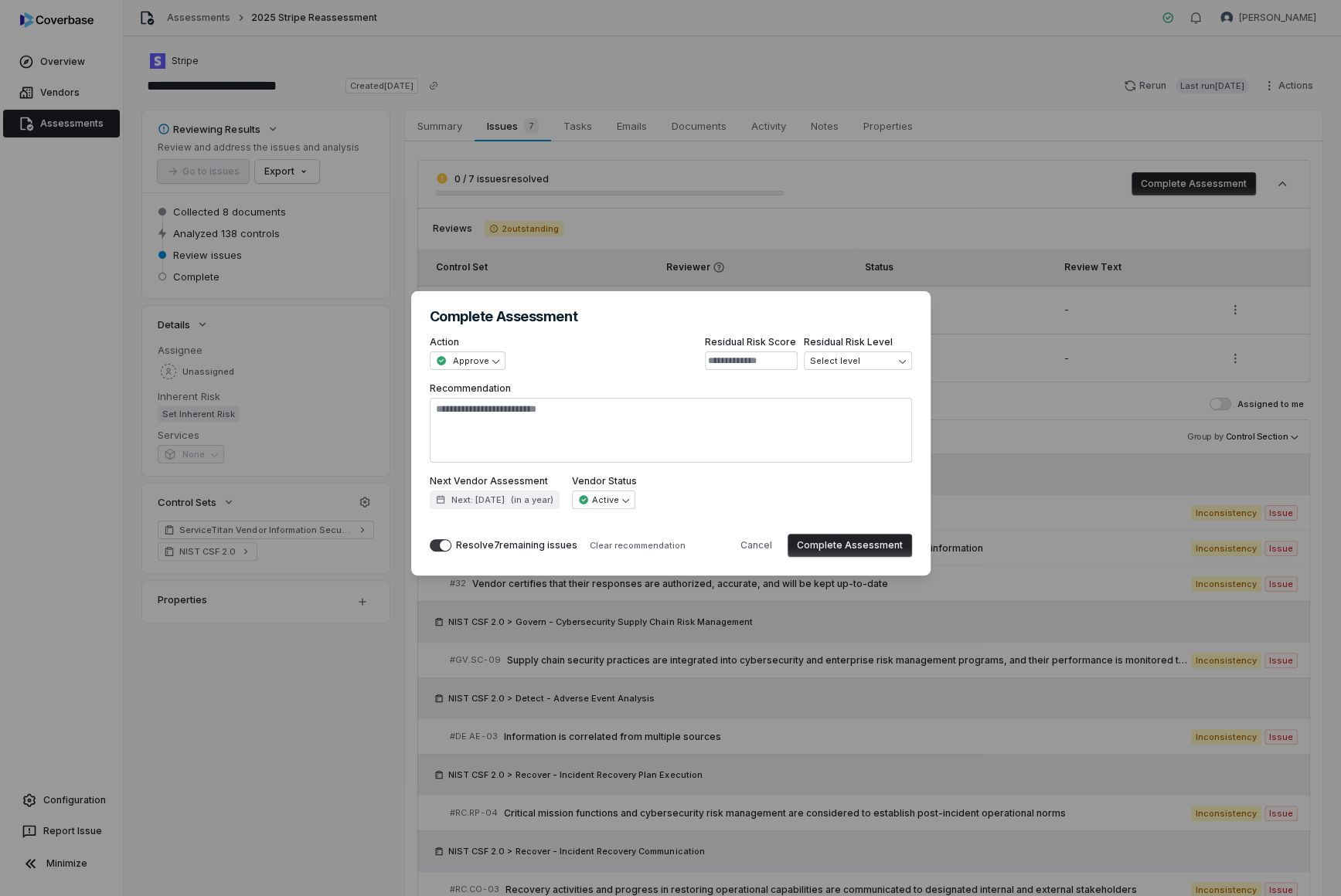
click at [852, 543] on button "Complete Assessment" at bounding box center [849, 545] width 124 height 24
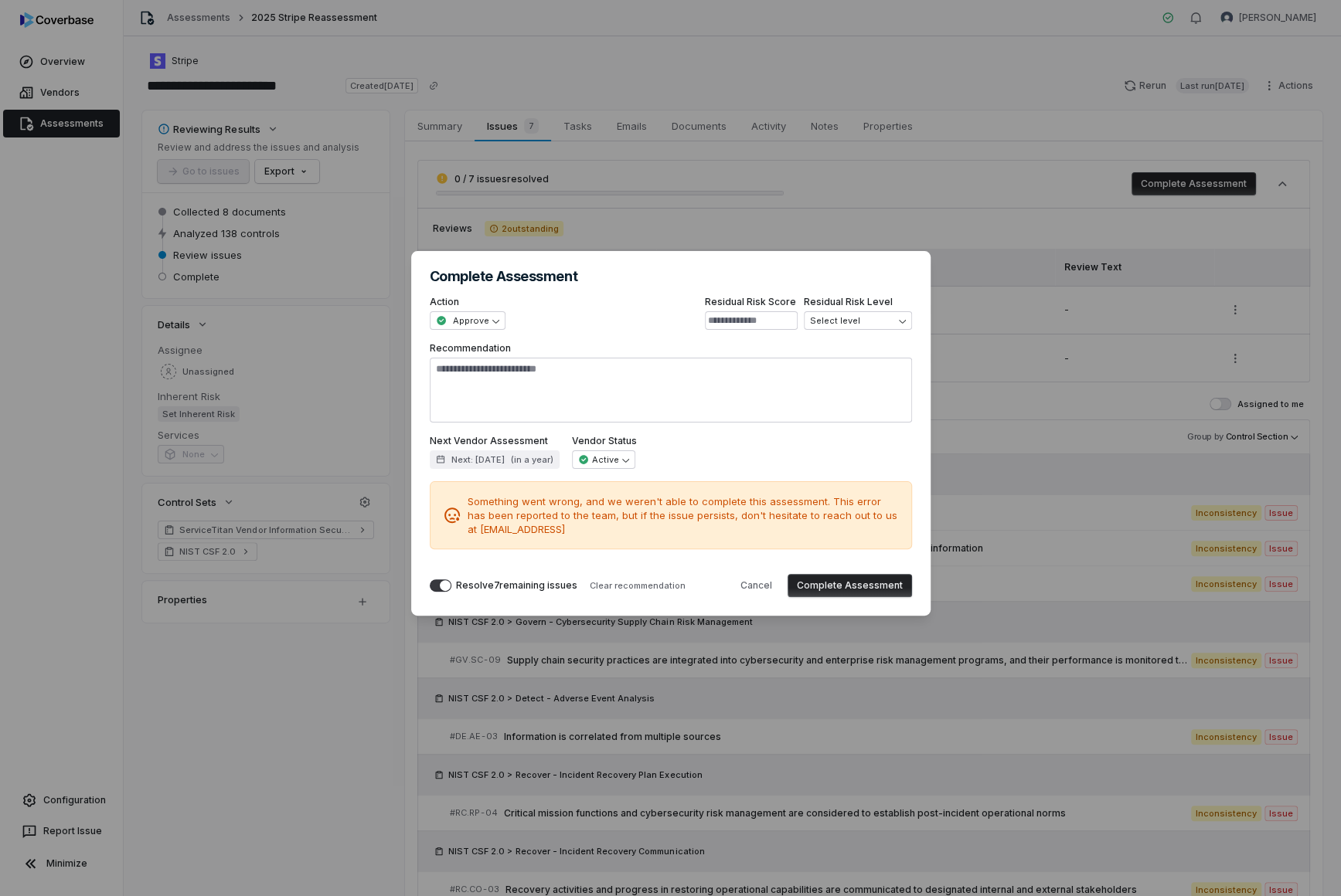
click at [872, 582] on button "Complete Assessment" at bounding box center [849, 586] width 124 height 24
type textarea "*"
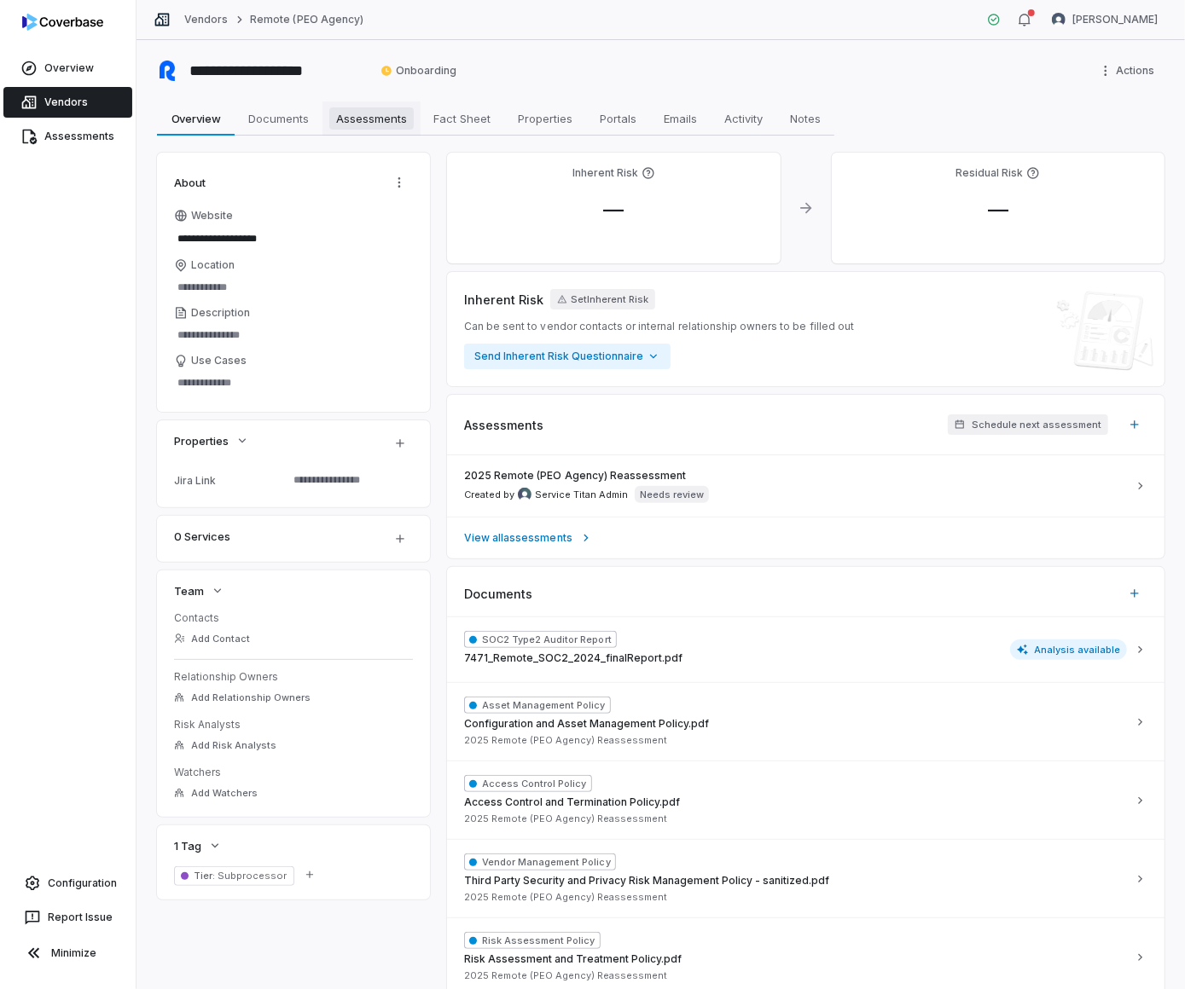
click at [388, 107] on span "Assessments" at bounding box center [371, 118] width 84 height 22
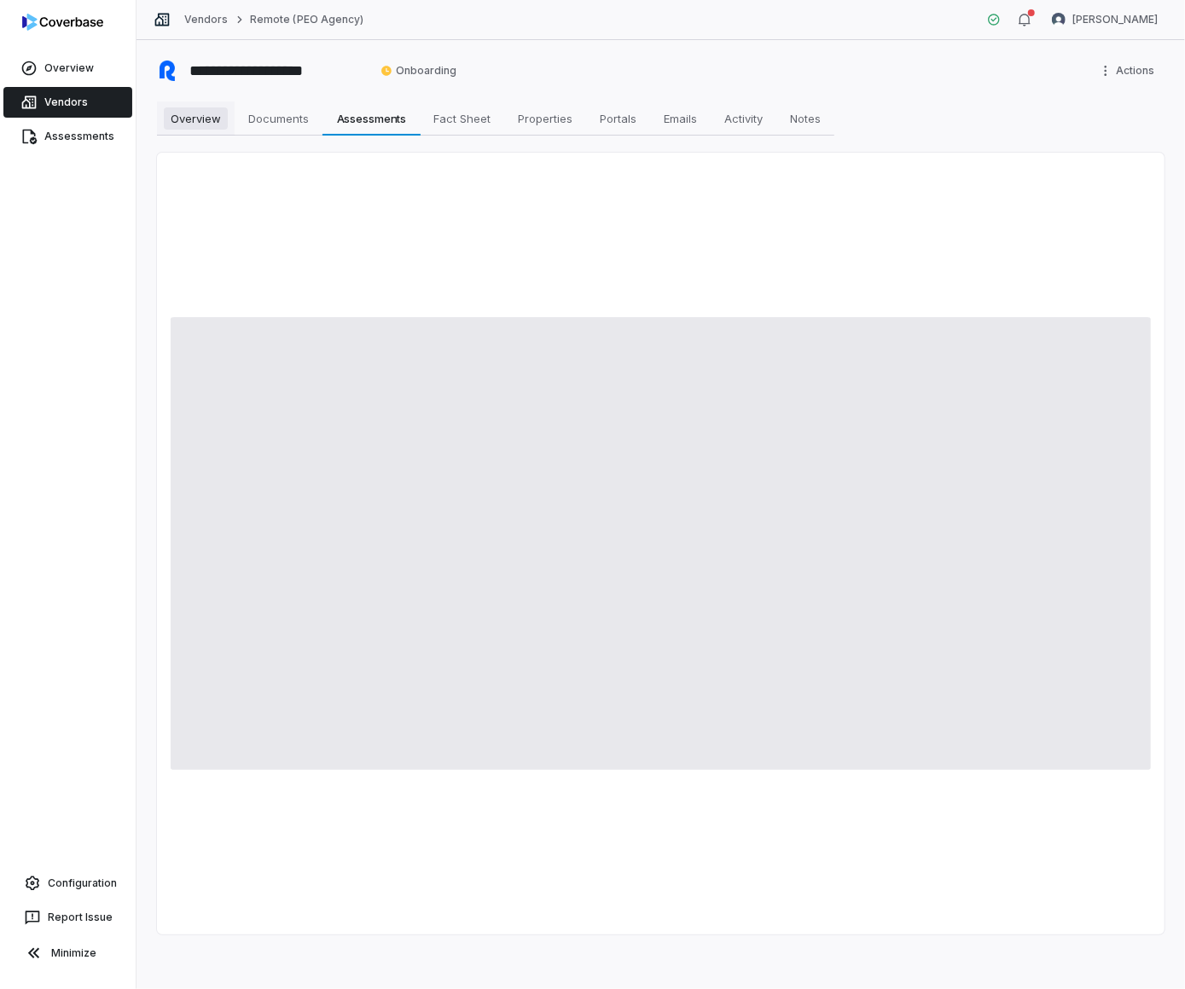
click at [197, 118] on span "Overview" at bounding box center [196, 118] width 64 height 22
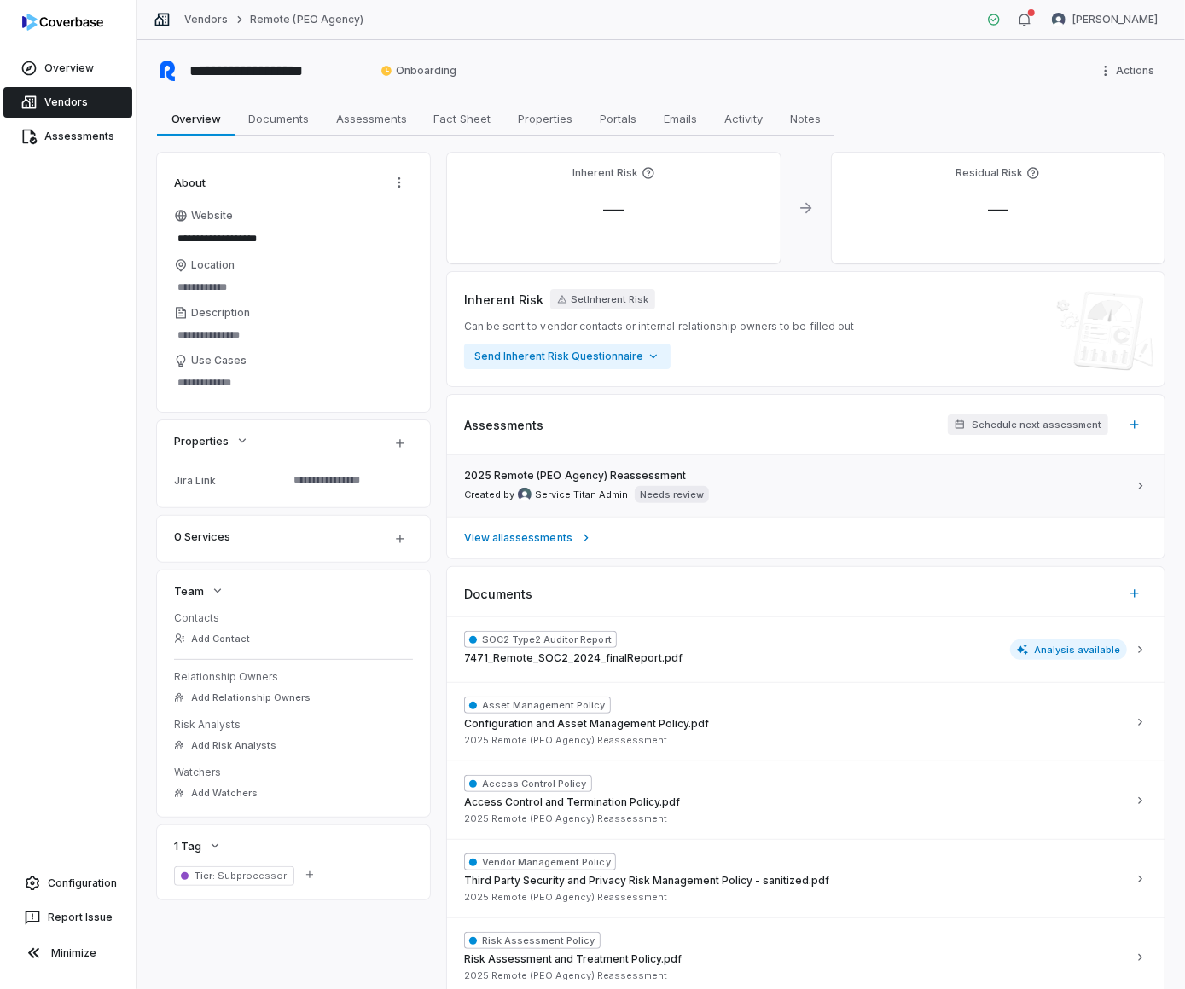
click at [756, 500] on div "2025 Remote (PEO Agency) Reassessment Created by Service Titan Admin Needs revi…" at bounding box center [795, 486] width 663 height 34
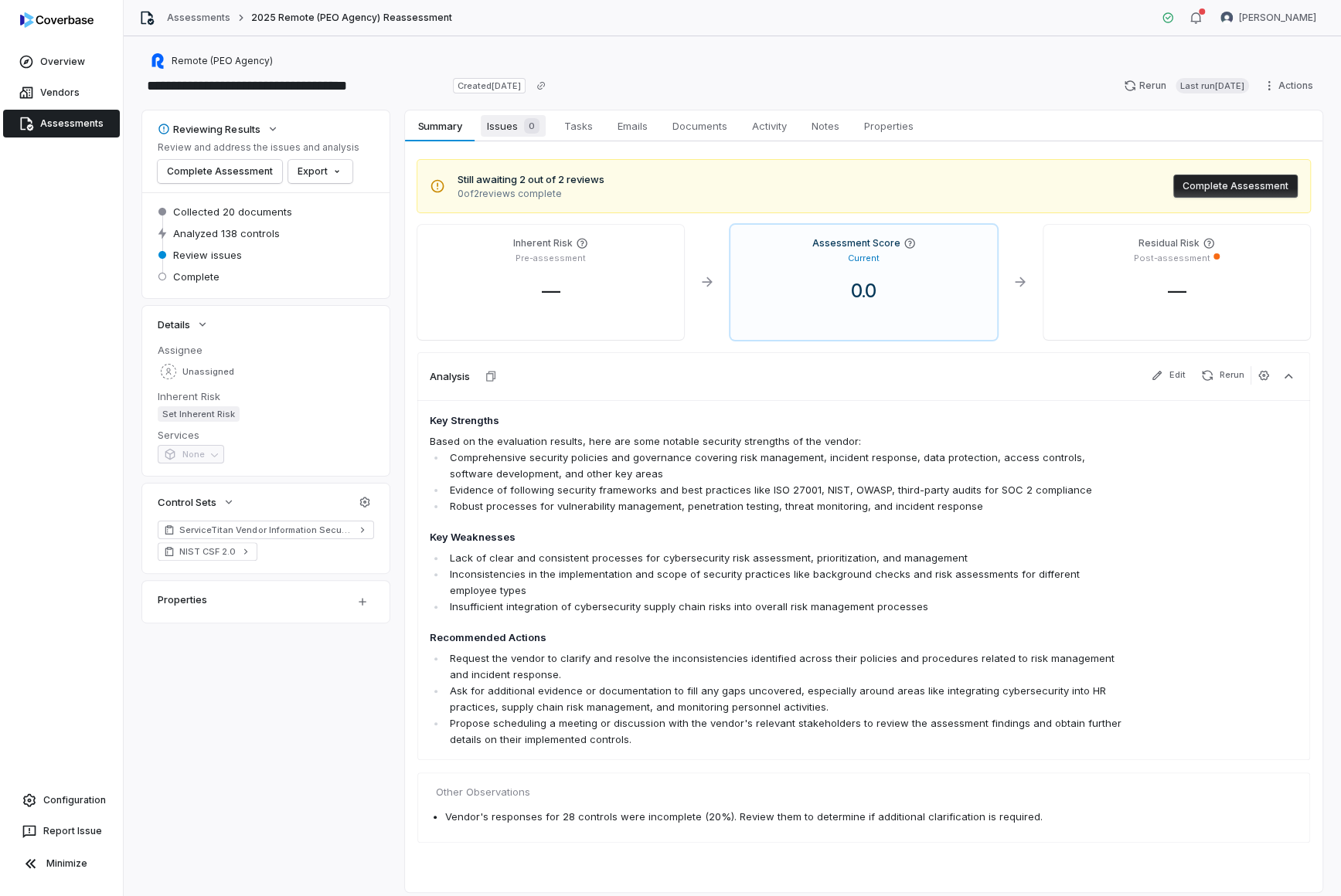
click at [523, 122] on div "0" at bounding box center [528, 125] width 22 height 15
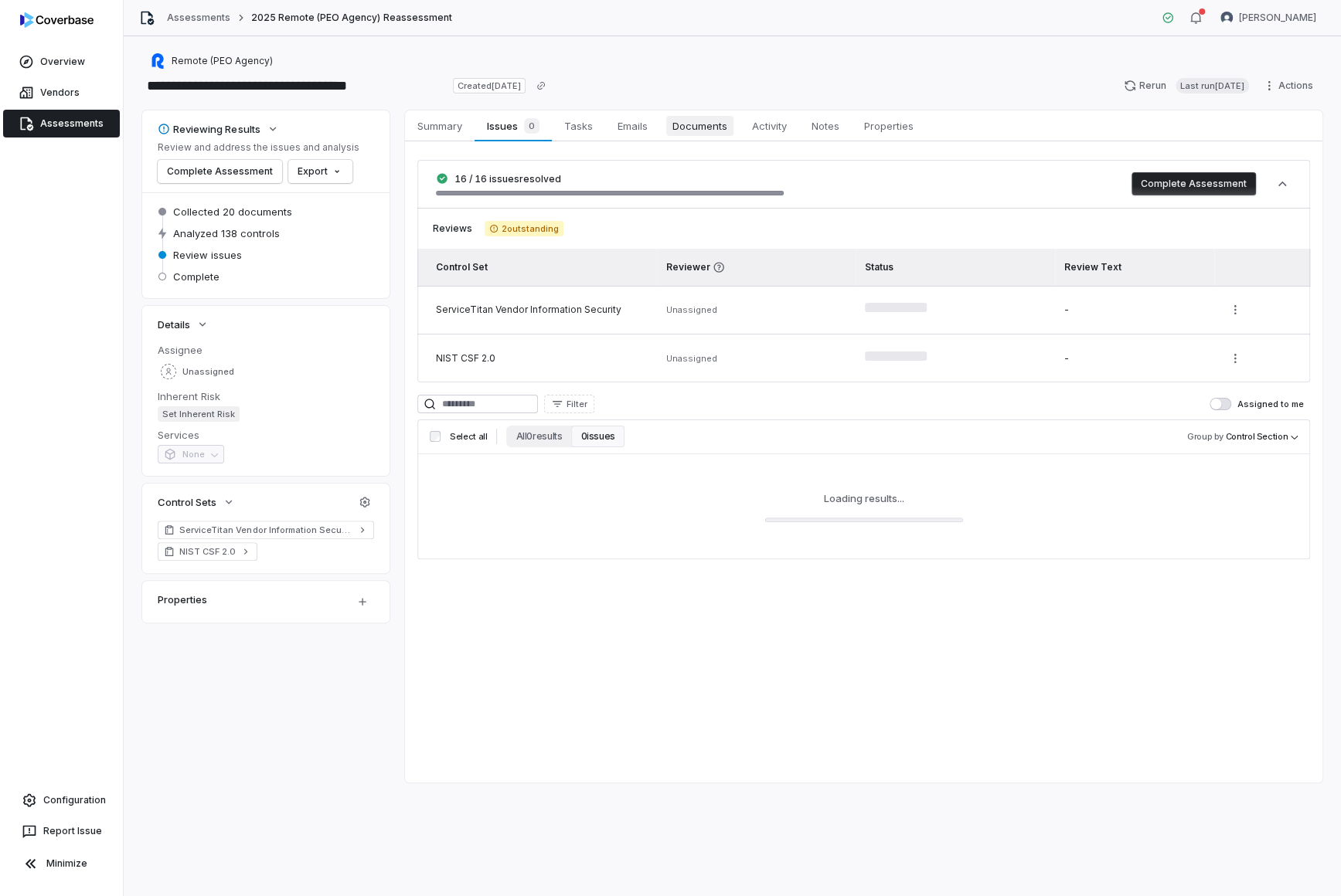
click at [690, 130] on span "Documents" at bounding box center [699, 126] width 67 height 20
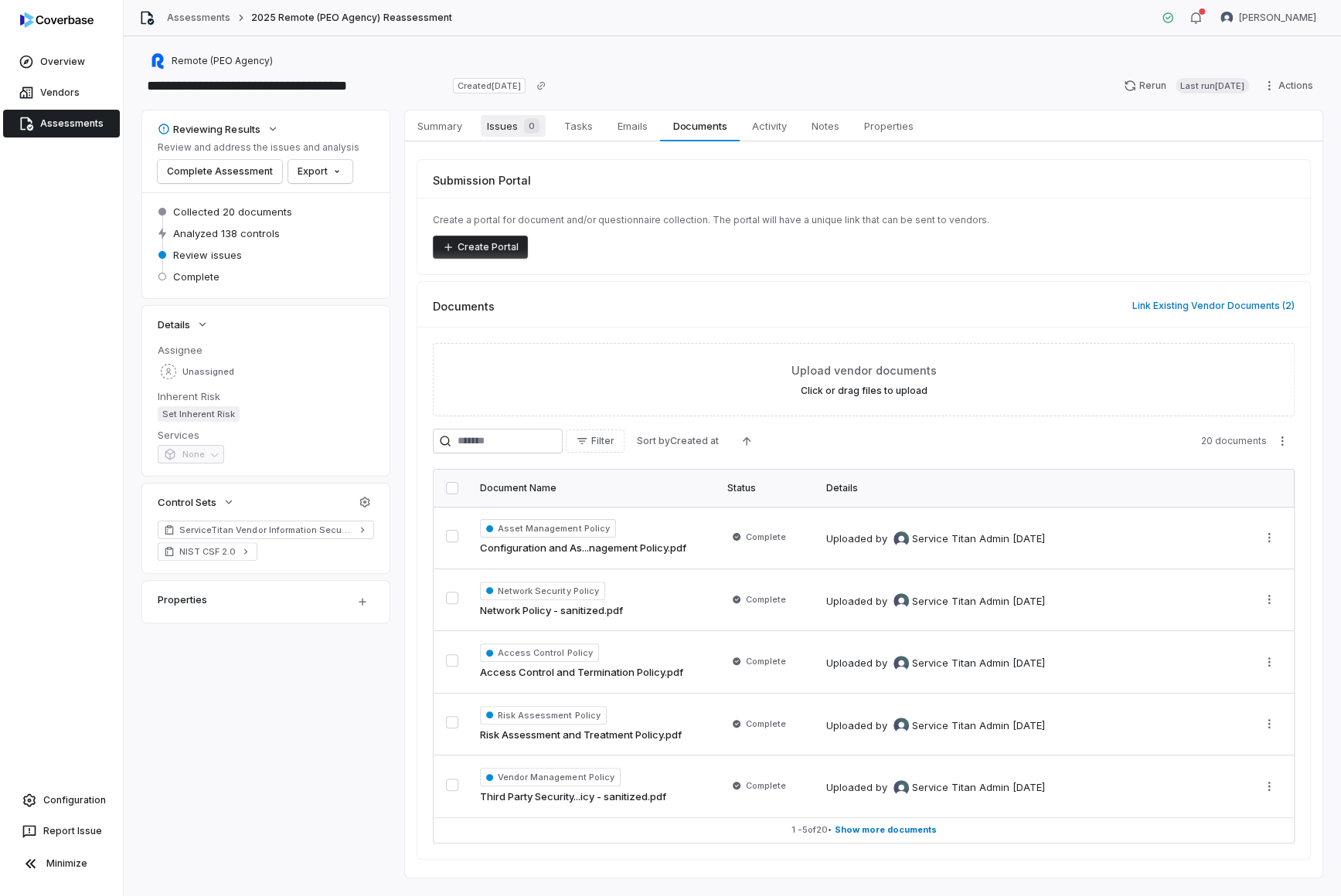
click at [510, 129] on span "Issues 0" at bounding box center [513, 126] width 65 height 22
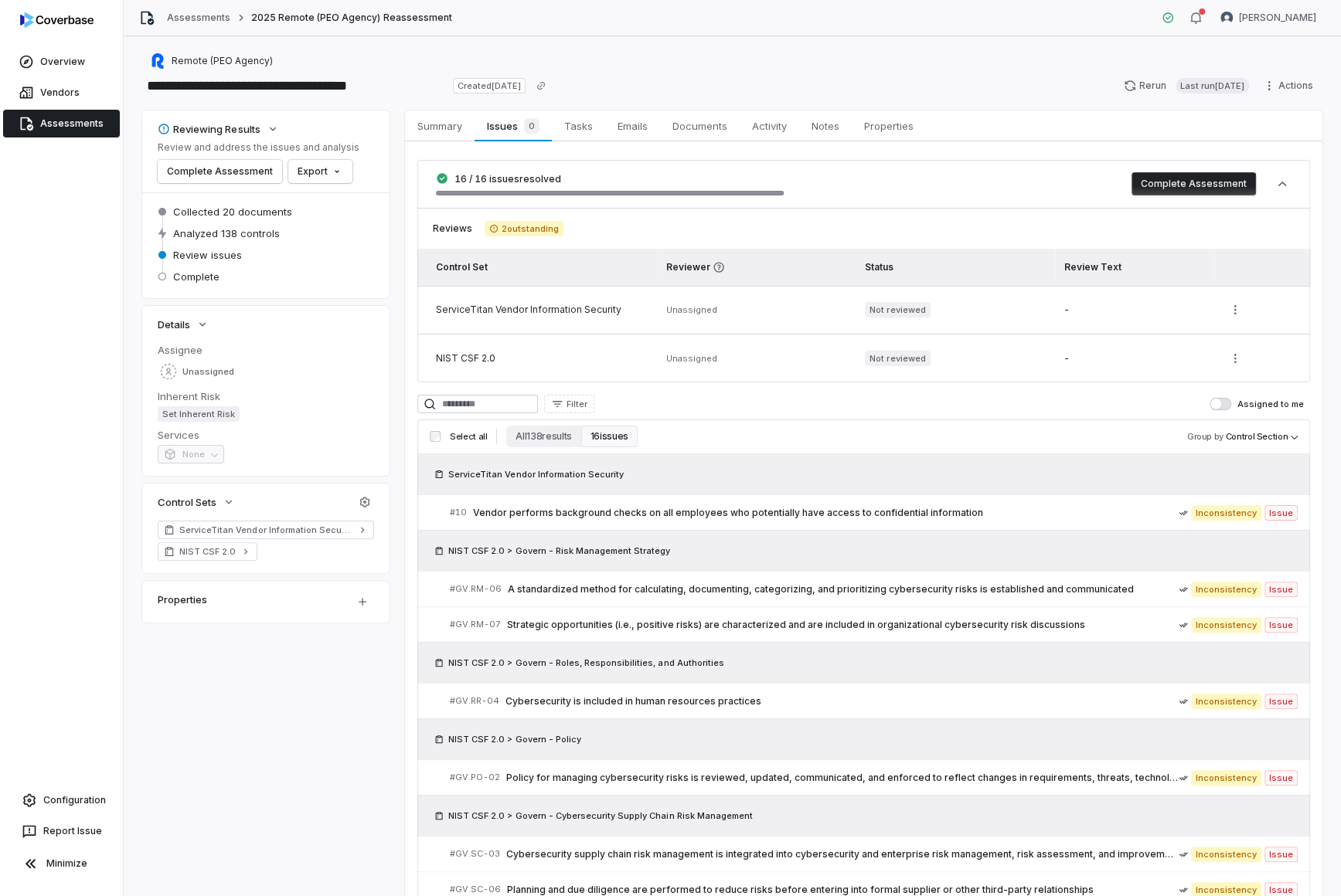
click at [1073, 185] on button "Complete Assessment" at bounding box center [1193, 184] width 124 height 24
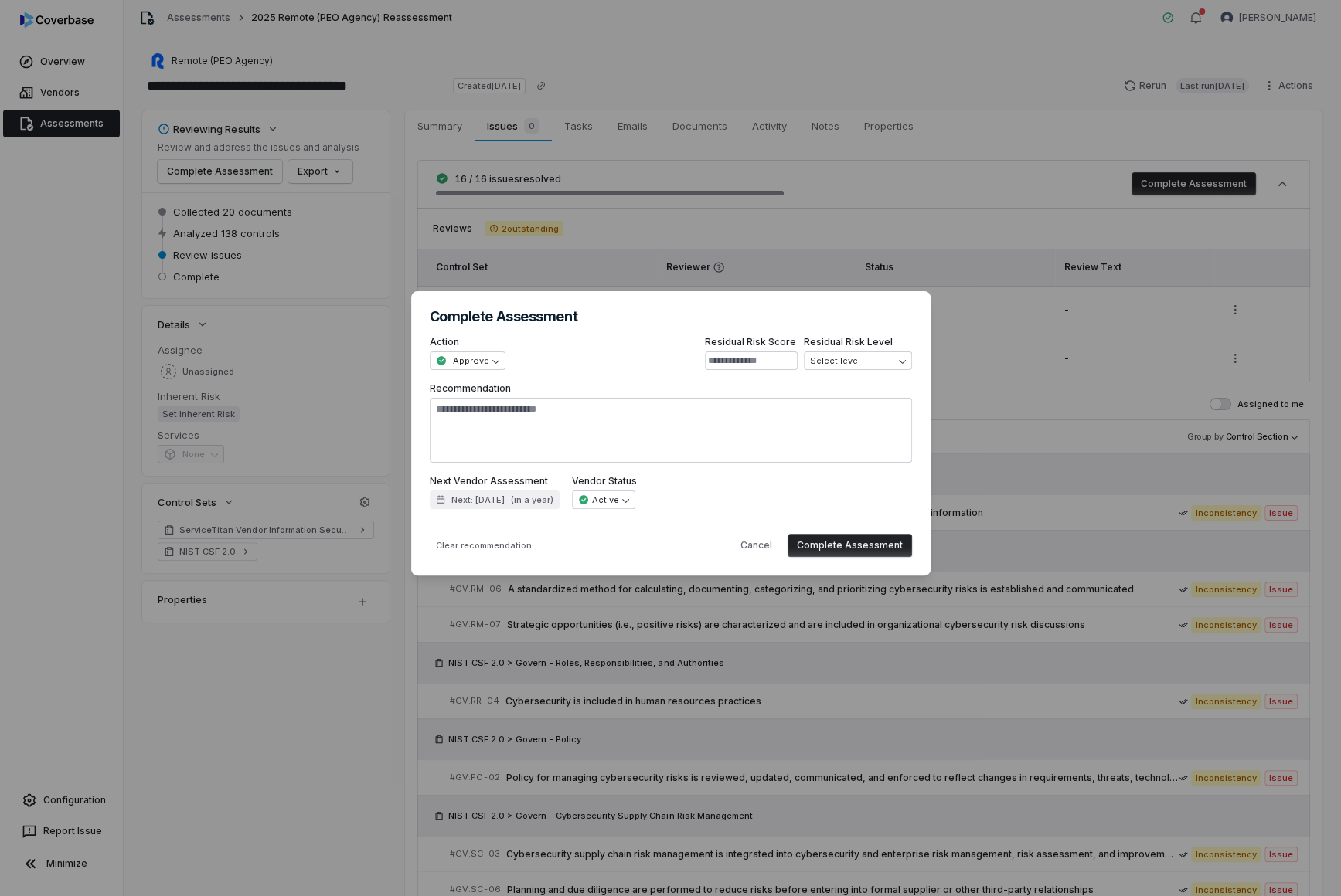
click at [875, 541] on button "Complete Assessment" at bounding box center [849, 545] width 124 height 24
type textarea "*"
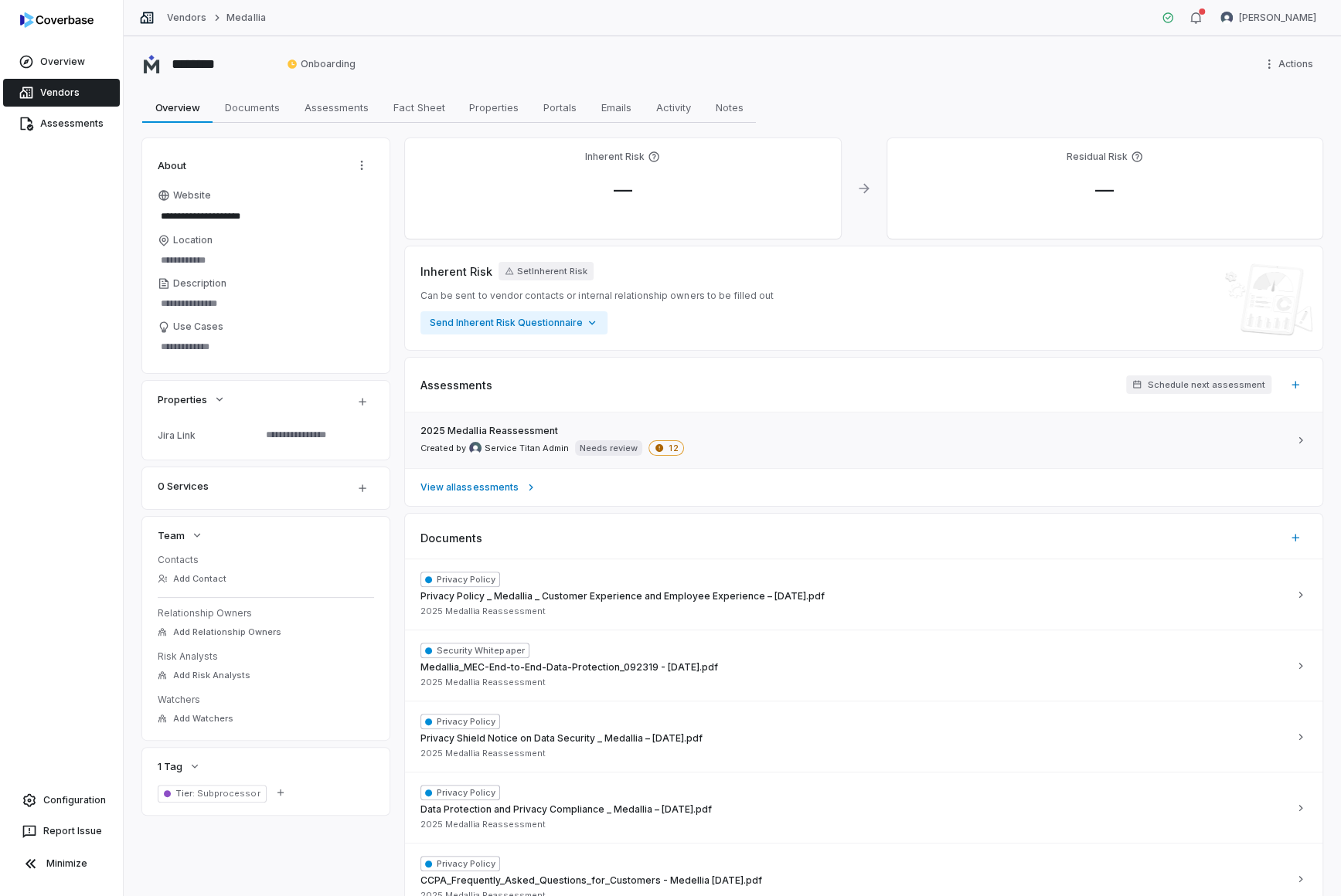
click at [570, 422] on link "2025 Medallia Reassessment Created by Service Titan Admin Needs review 12" at bounding box center [863, 439] width 917 height 55
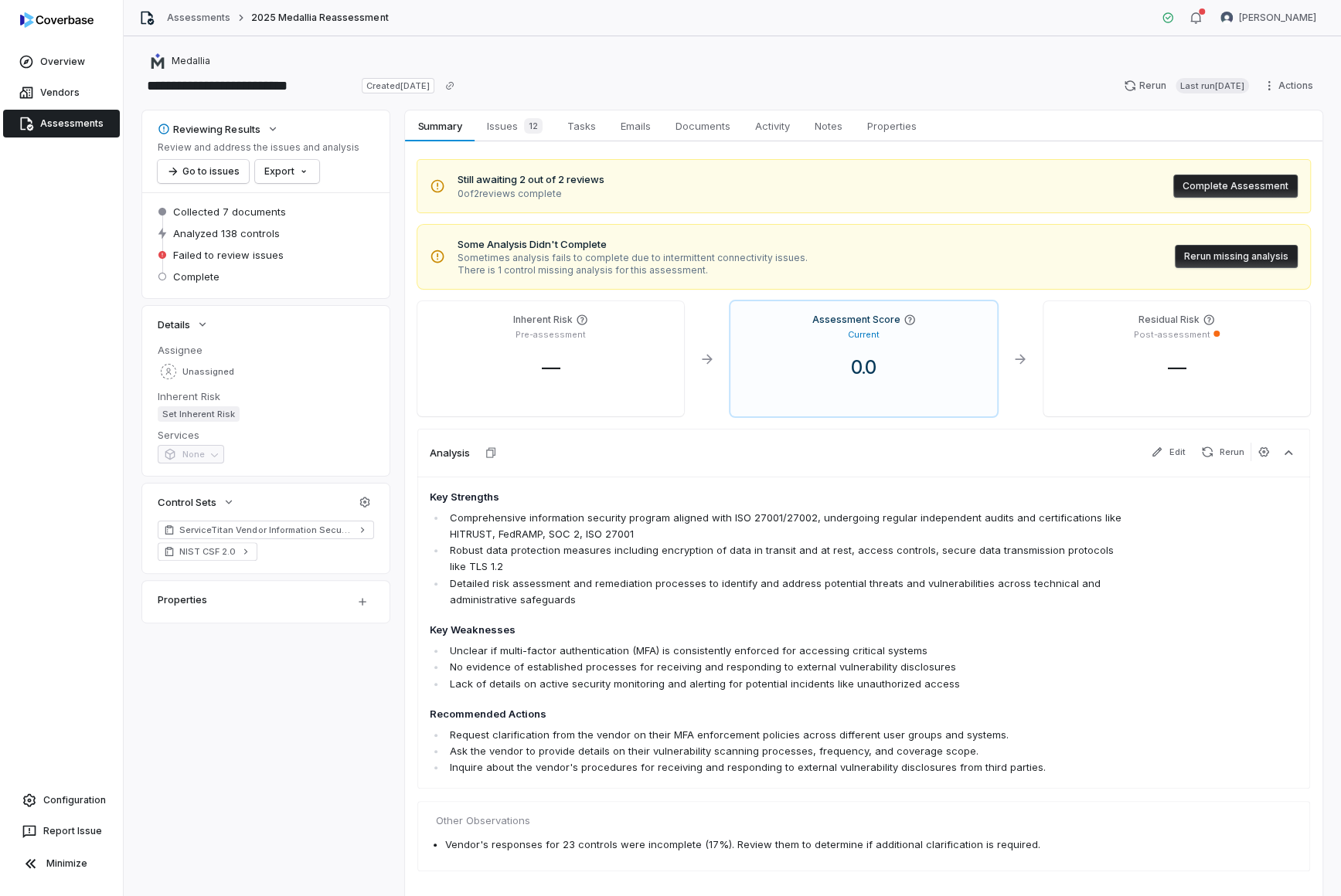
click at [1073, 260] on button "Rerun missing analysis" at bounding box center [1236, 256] width 123 height 24
click at [516, 122] on span "Issues 12" at bounding box center [514, 126] width 68 height 22
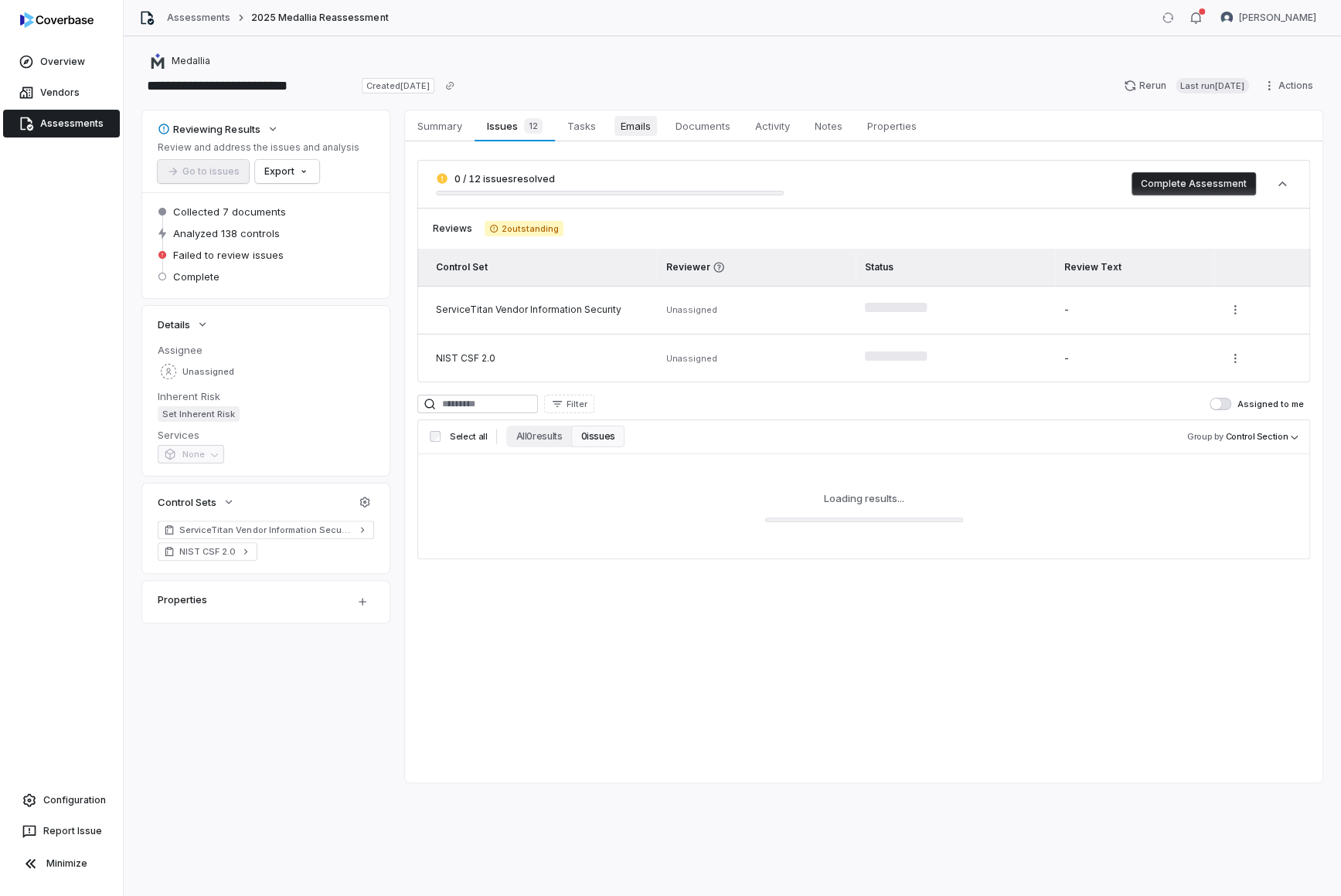
click at [642, 116] on span "Emails" at bounding box center [635, 126] width 43 height 20
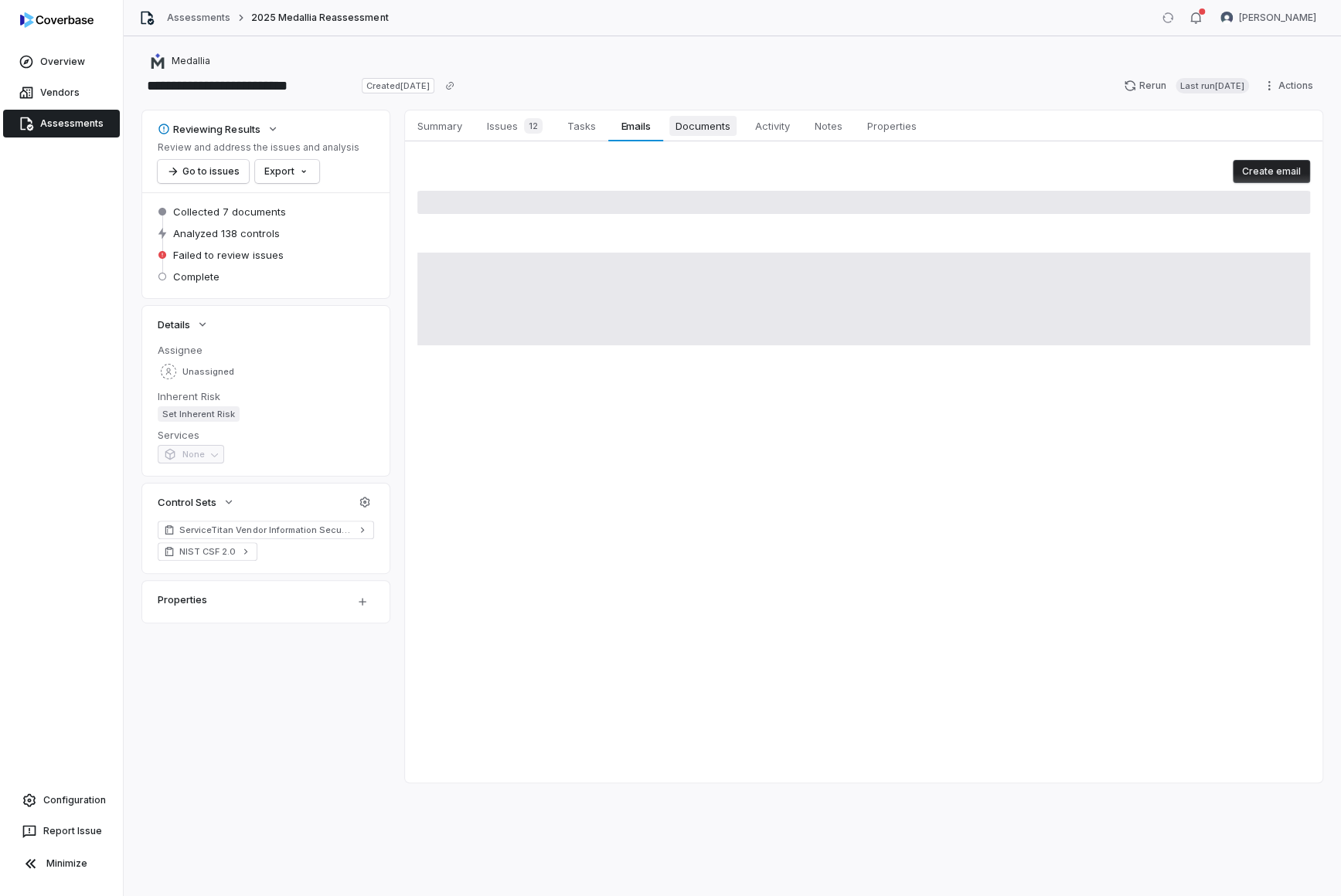
click at [689, 120] on span "Documents" at bounding box center [703, 126] width 67 height 20
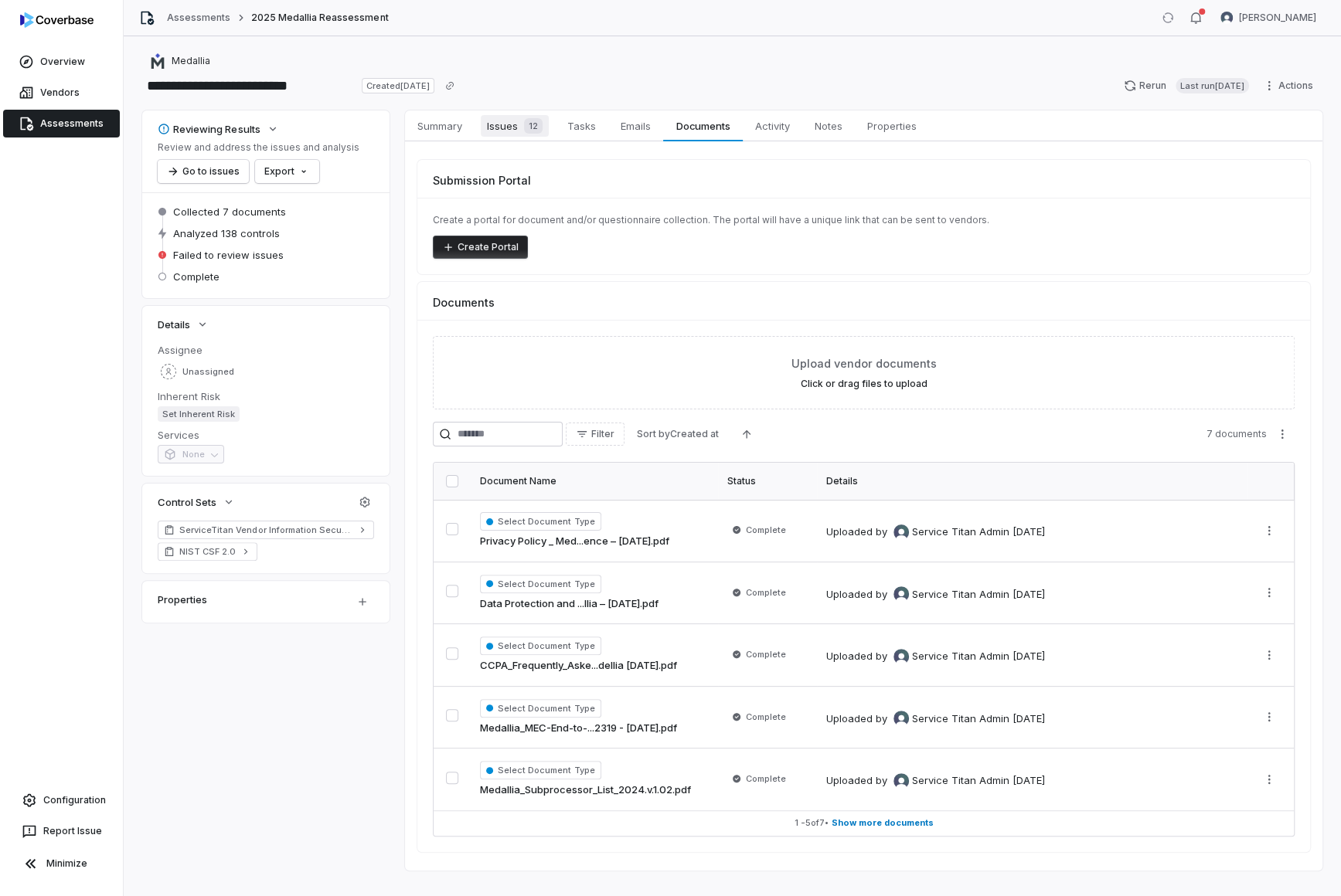
click at [496, 134] on span "Issues 12" at bounding box center [514, 126] width 68 height 22
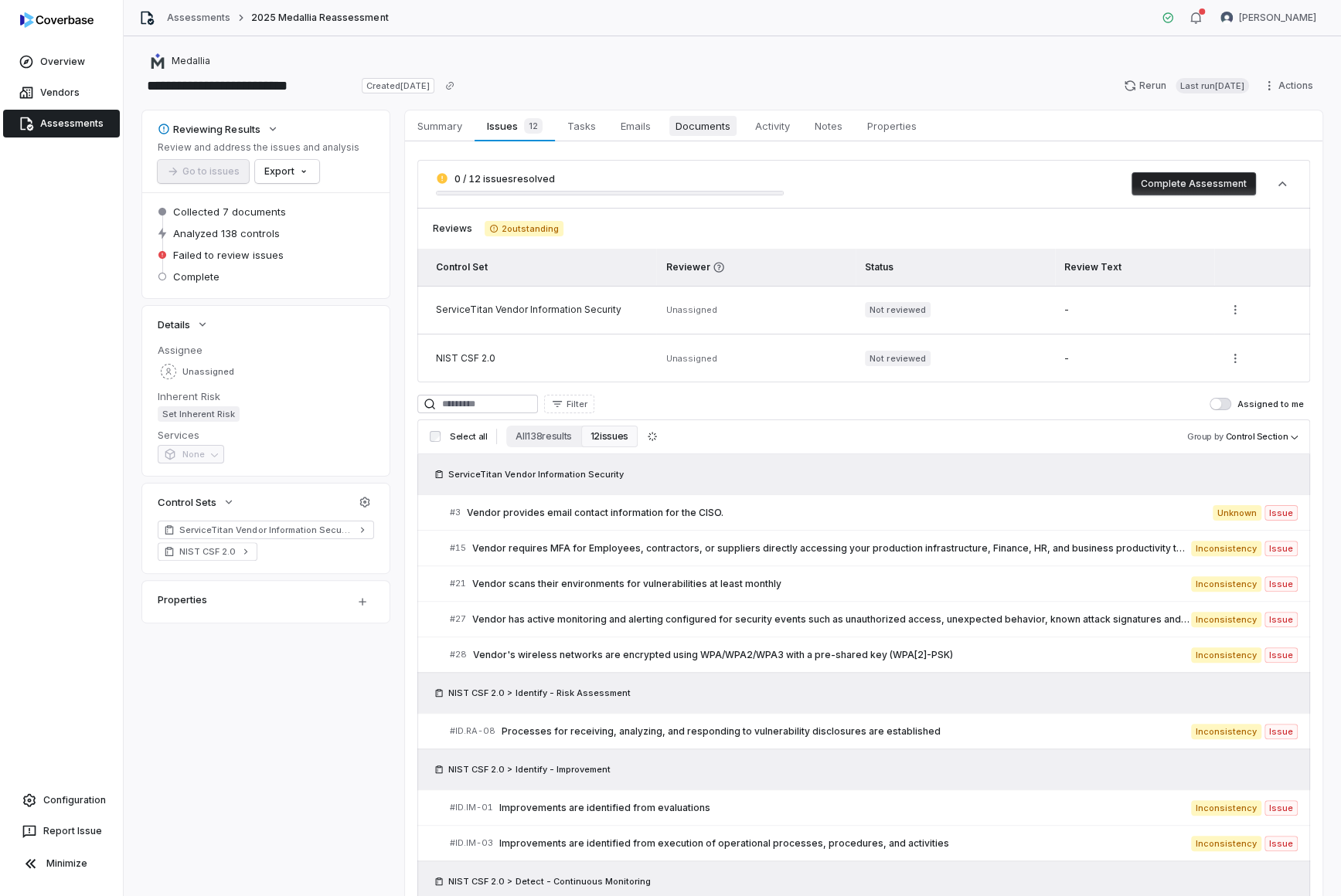
click at [700, 130] on span "Documents" at bounding box center [703, 126] width 67 height 20
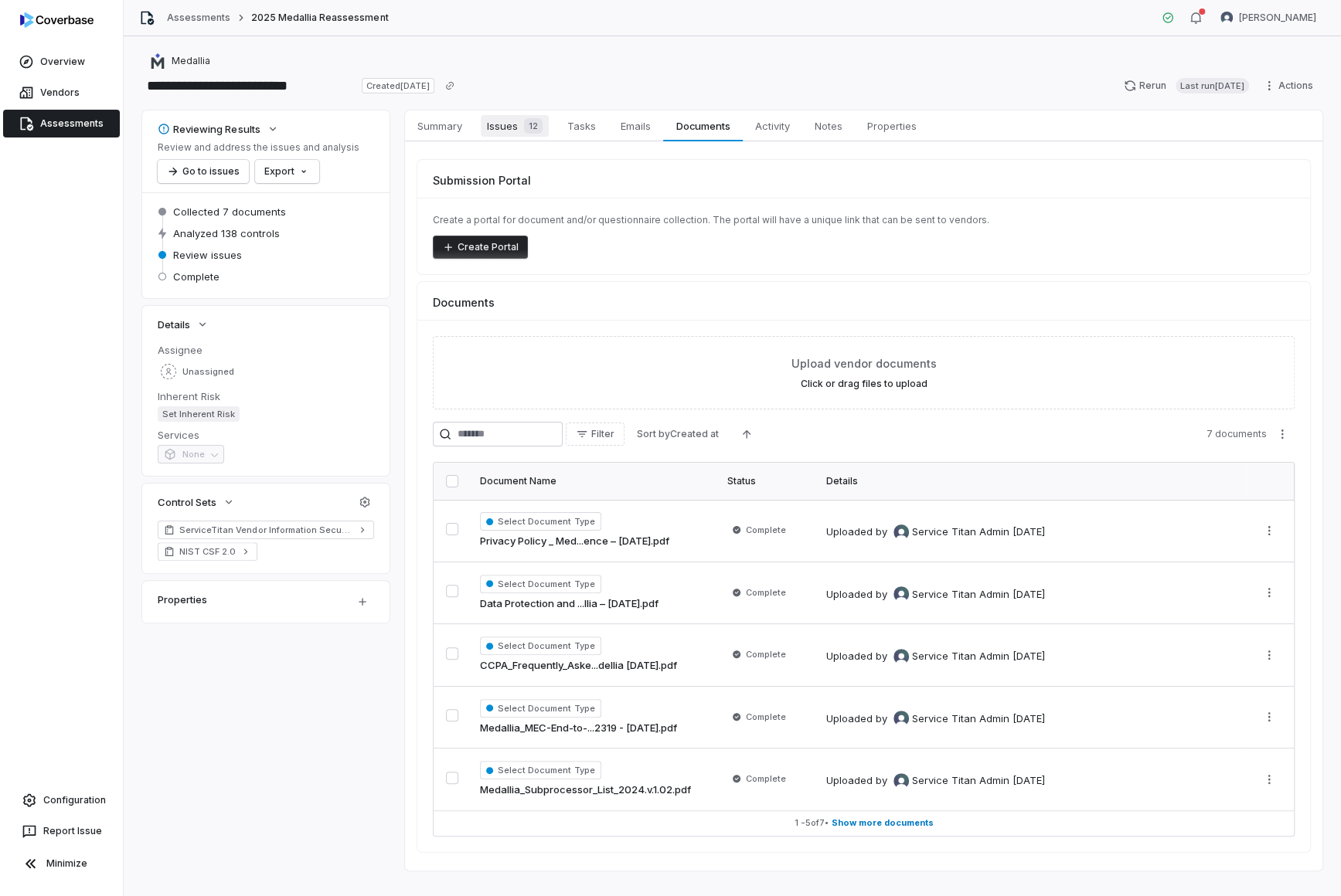
click at [497, 133] on span "Issues 12" at bounding box center [514, 126] width 68 height 22
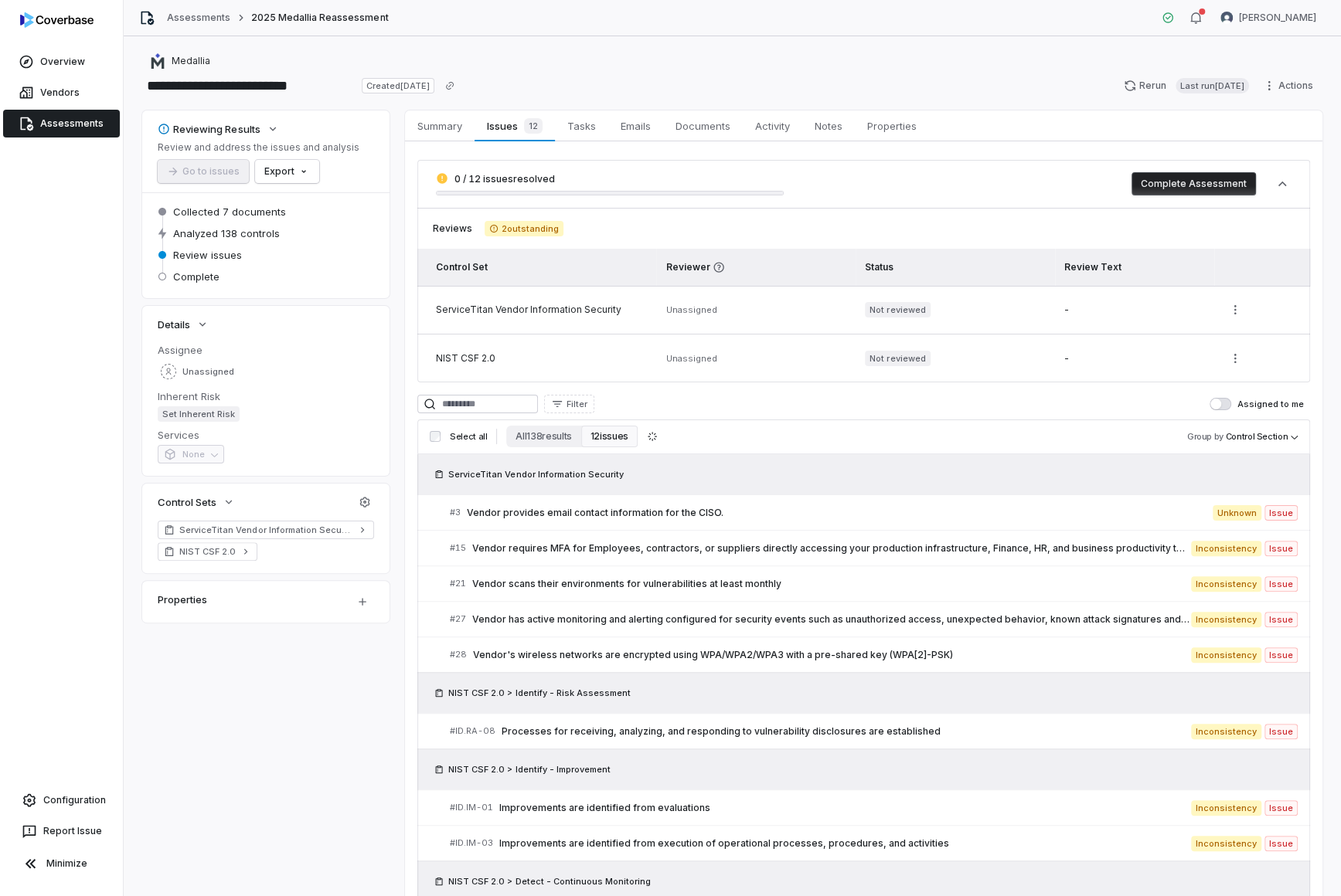
click at [1073, 188] on button "Complete Assessment" at bounding box center [1193, 184] width 124 height 24
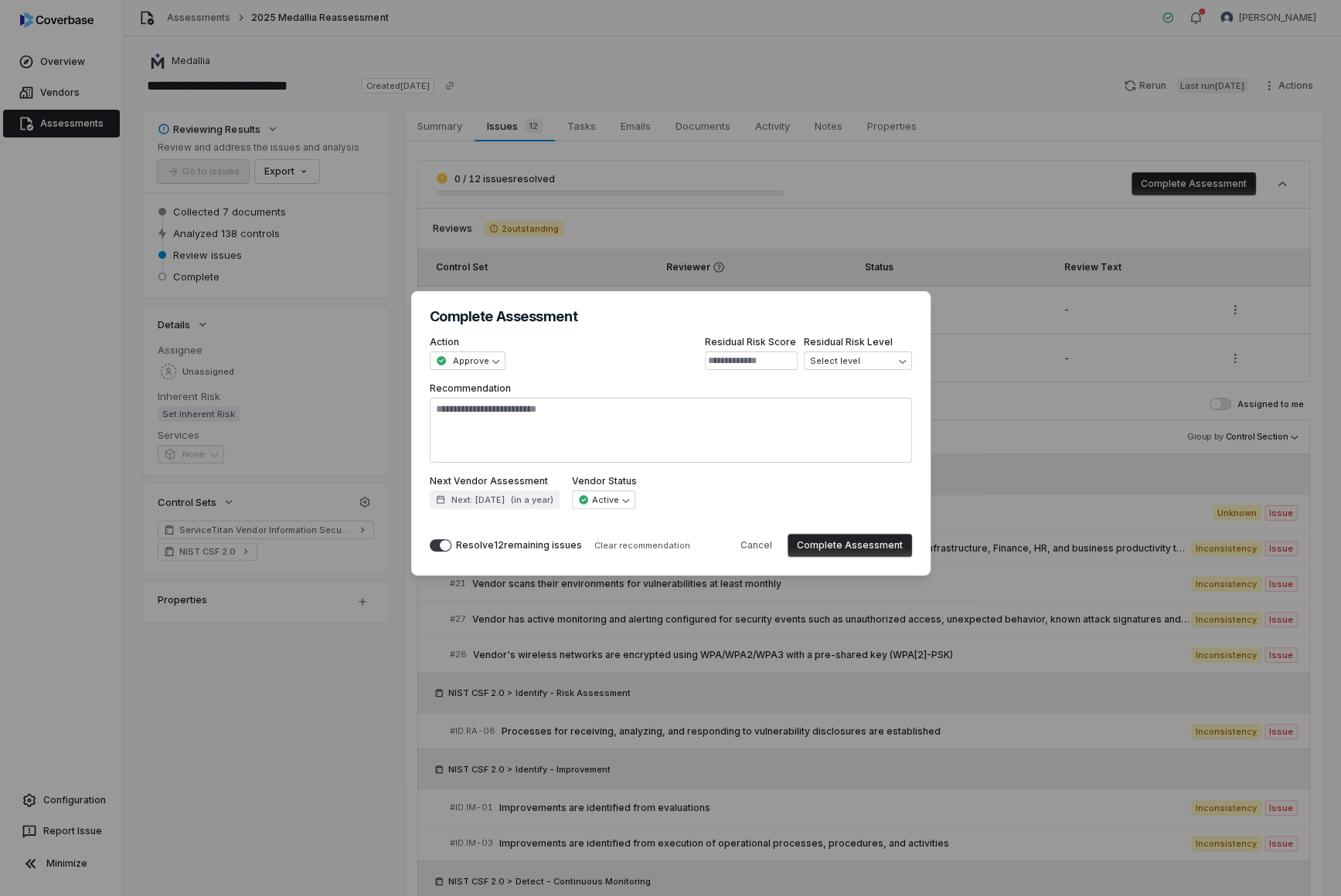
click at [874, 544] on button "Complete Assessment" at bounding box center [849, 545] width 124 height 24
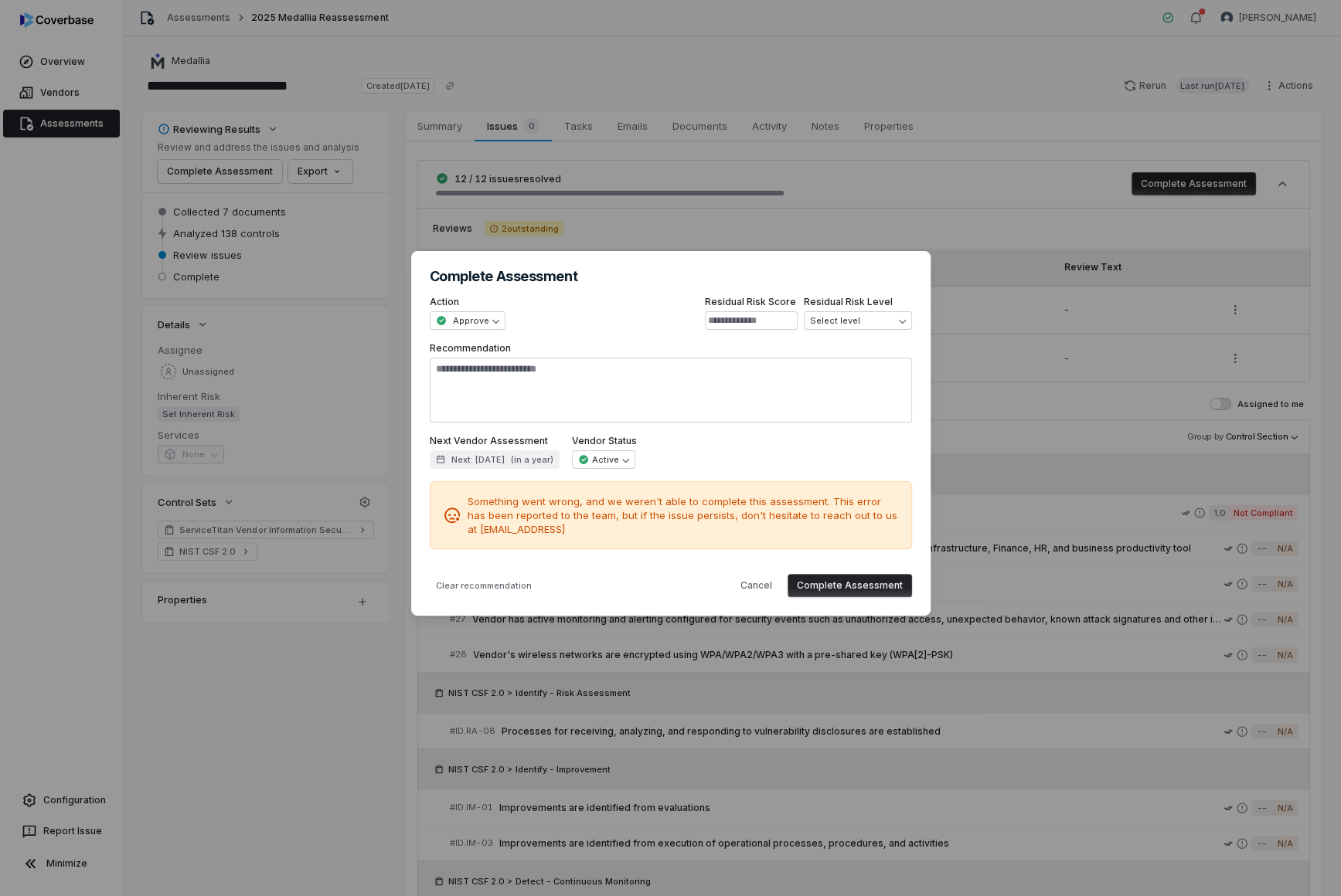
click at [850, 574] on button "Complete Assessment" at bounding box center [849, 586] width 124 height 24
click at [873, 580] on button "Complete Assessment" at bounding box center [849, 586] width 124 height 24
type textarea "*"
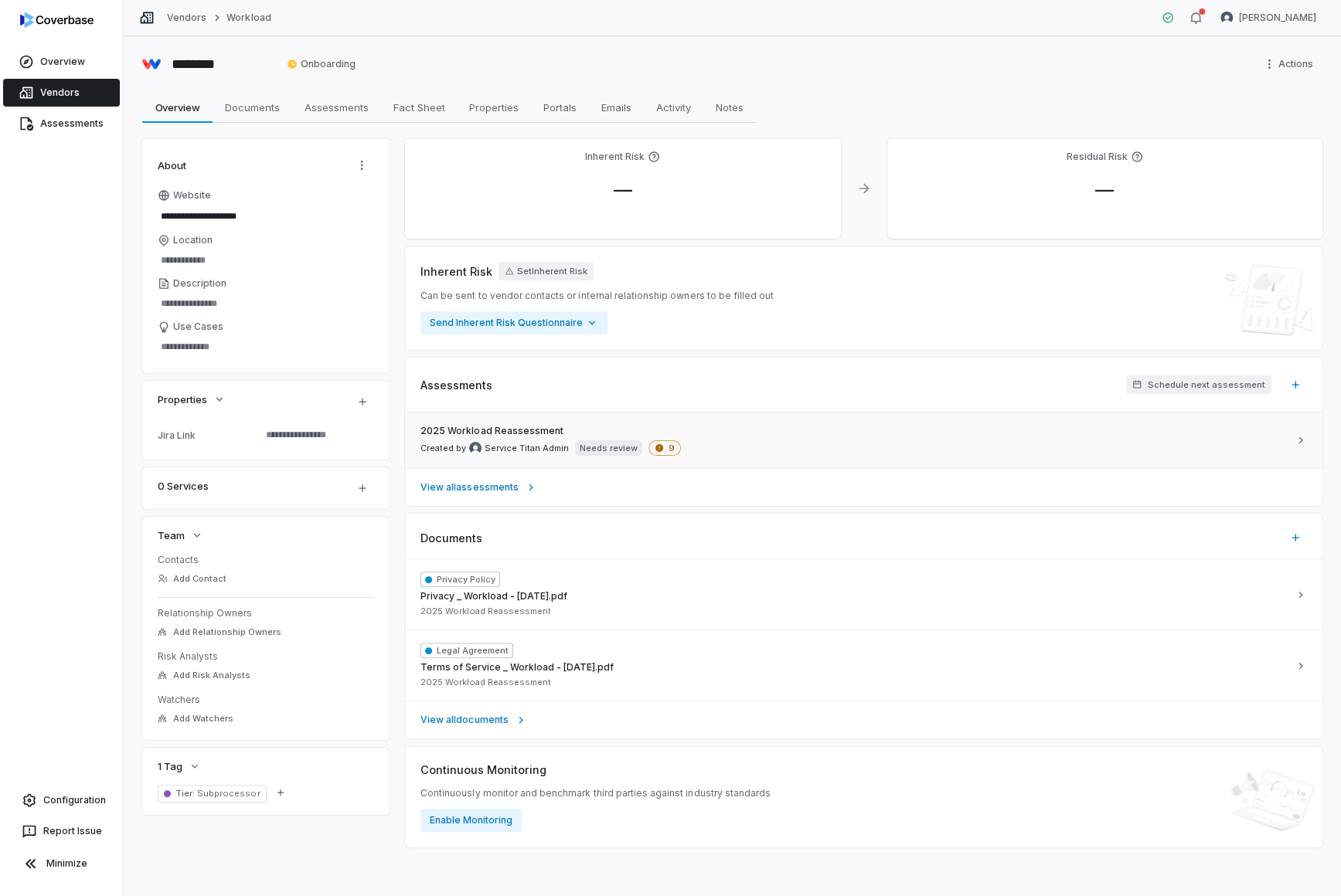
click at [506, 414] on link "2025 Workload Reassessment Created by Service Titan Admin Needs review 9" at bounding box center [863, 439] width 917 height 55
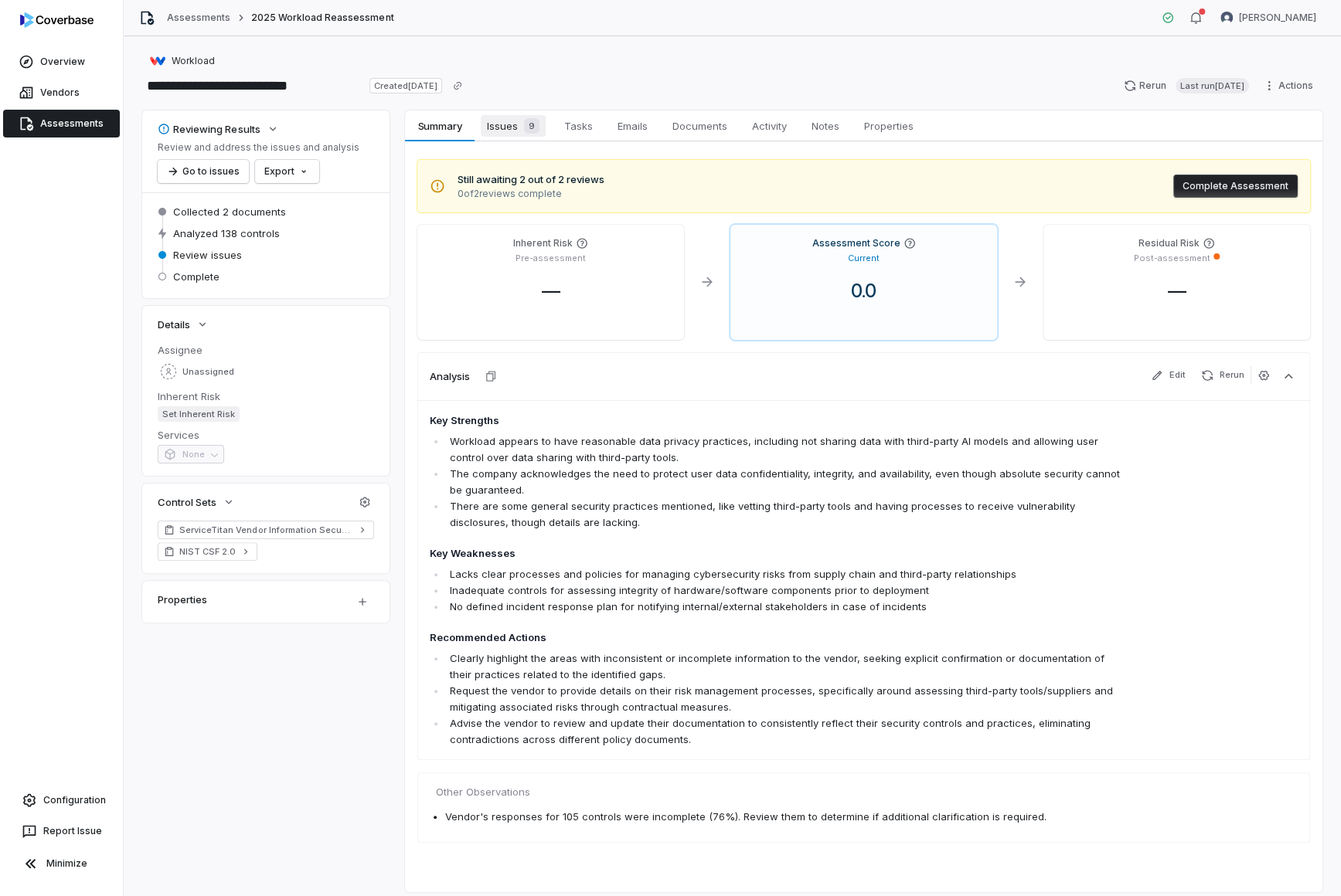
click at [501, 133] on span "Issues 9" at bounding box center [513, 126] width 65 height 22
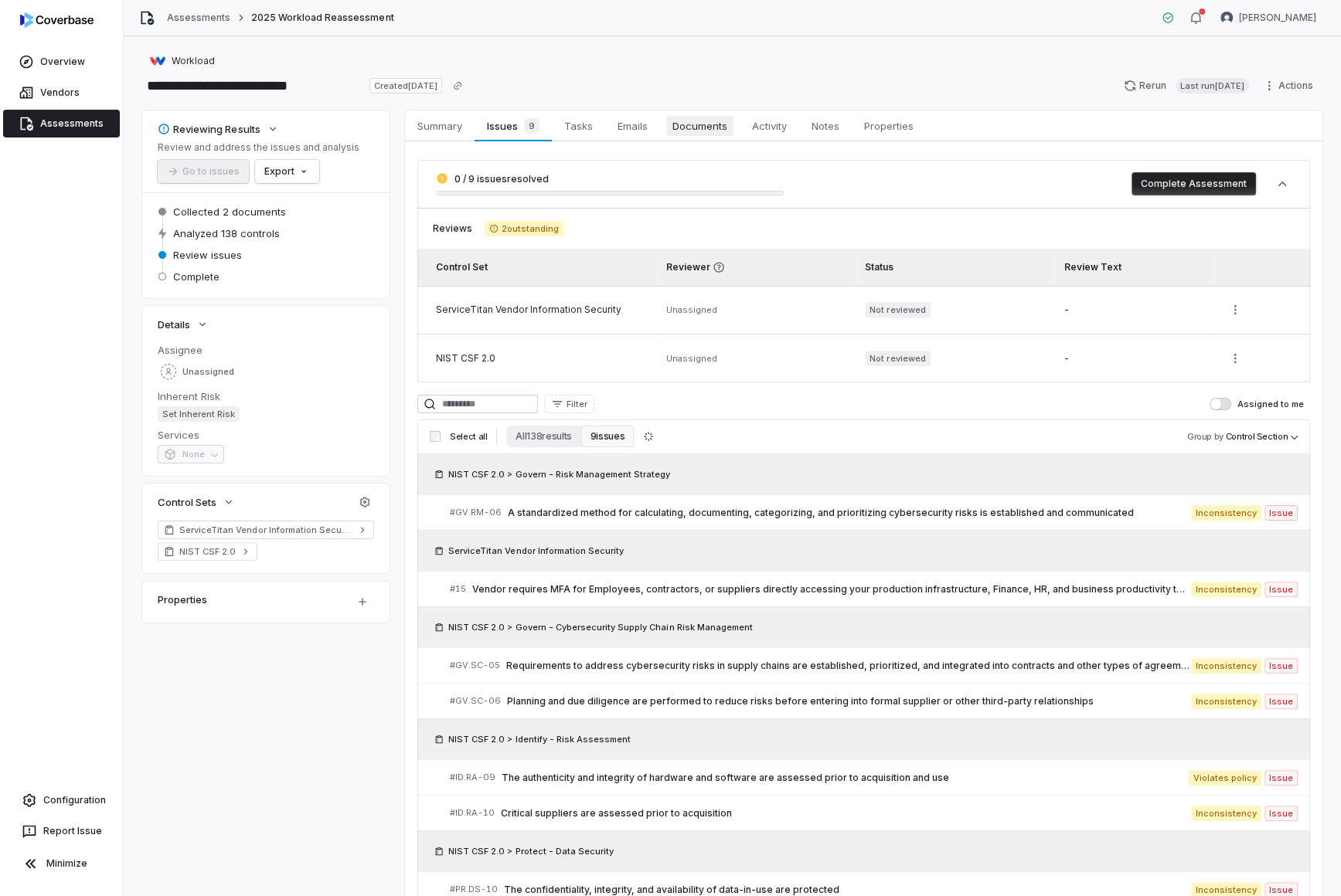
click at [707, 130] on span "Documents" at bounding box center [699, 126] width 67 height 20
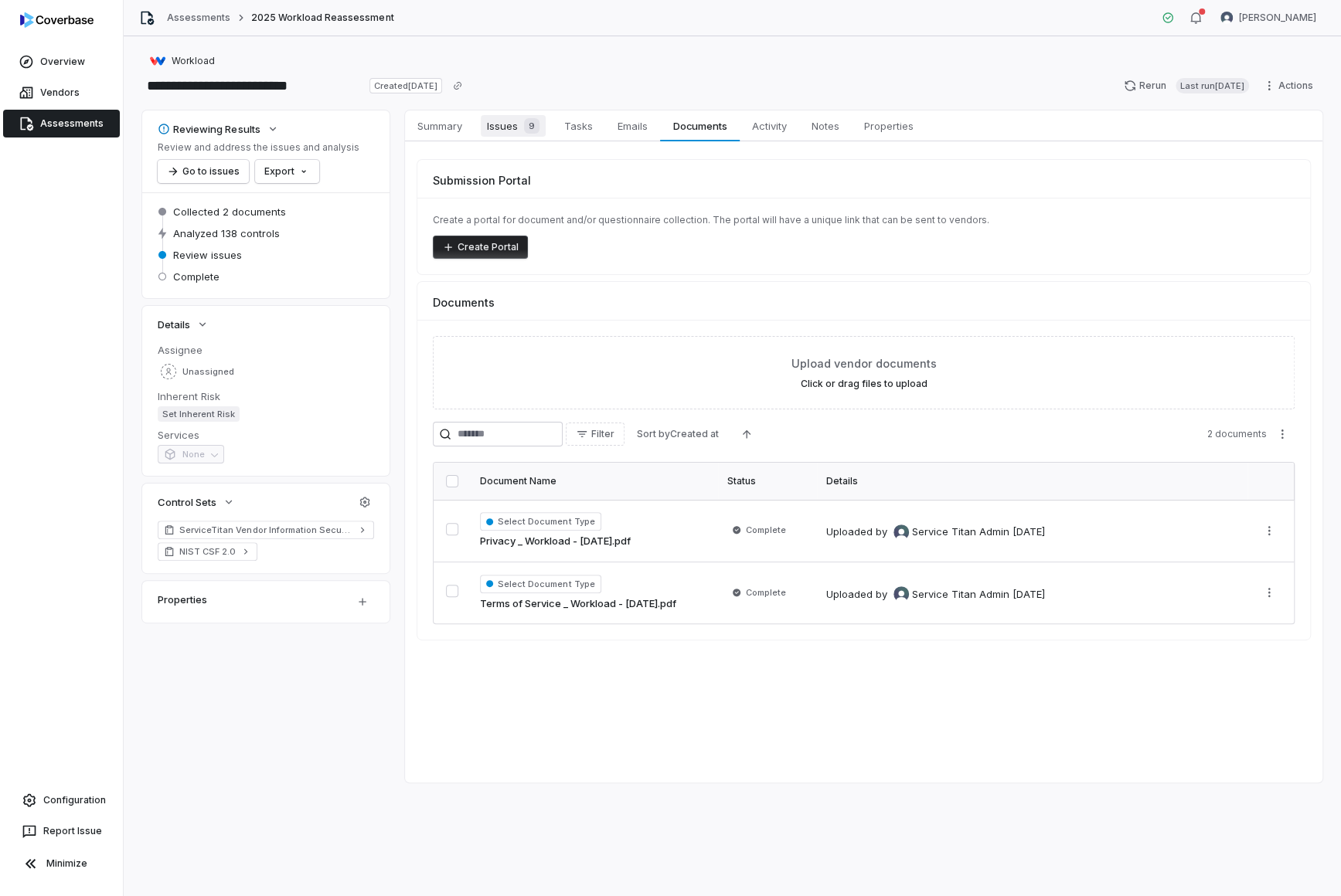
click at [496, 128] on span "Issues 9" at bounding box center [513, 126] width 65 height 22
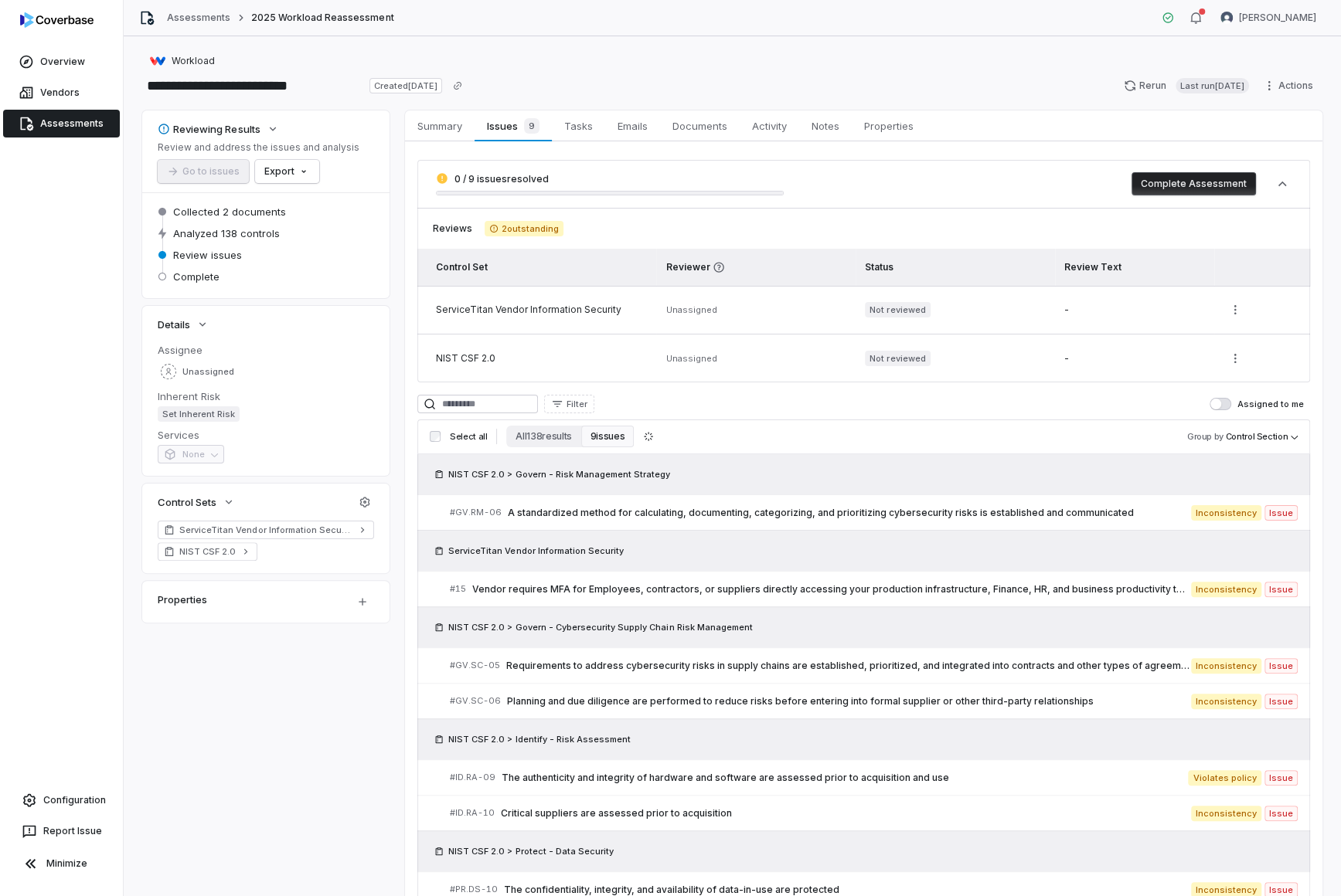
click at [1073, 202] on div "0 / 9 issues resolved Complete Assessment" at bounding box center [863, 184] width 892 height 48
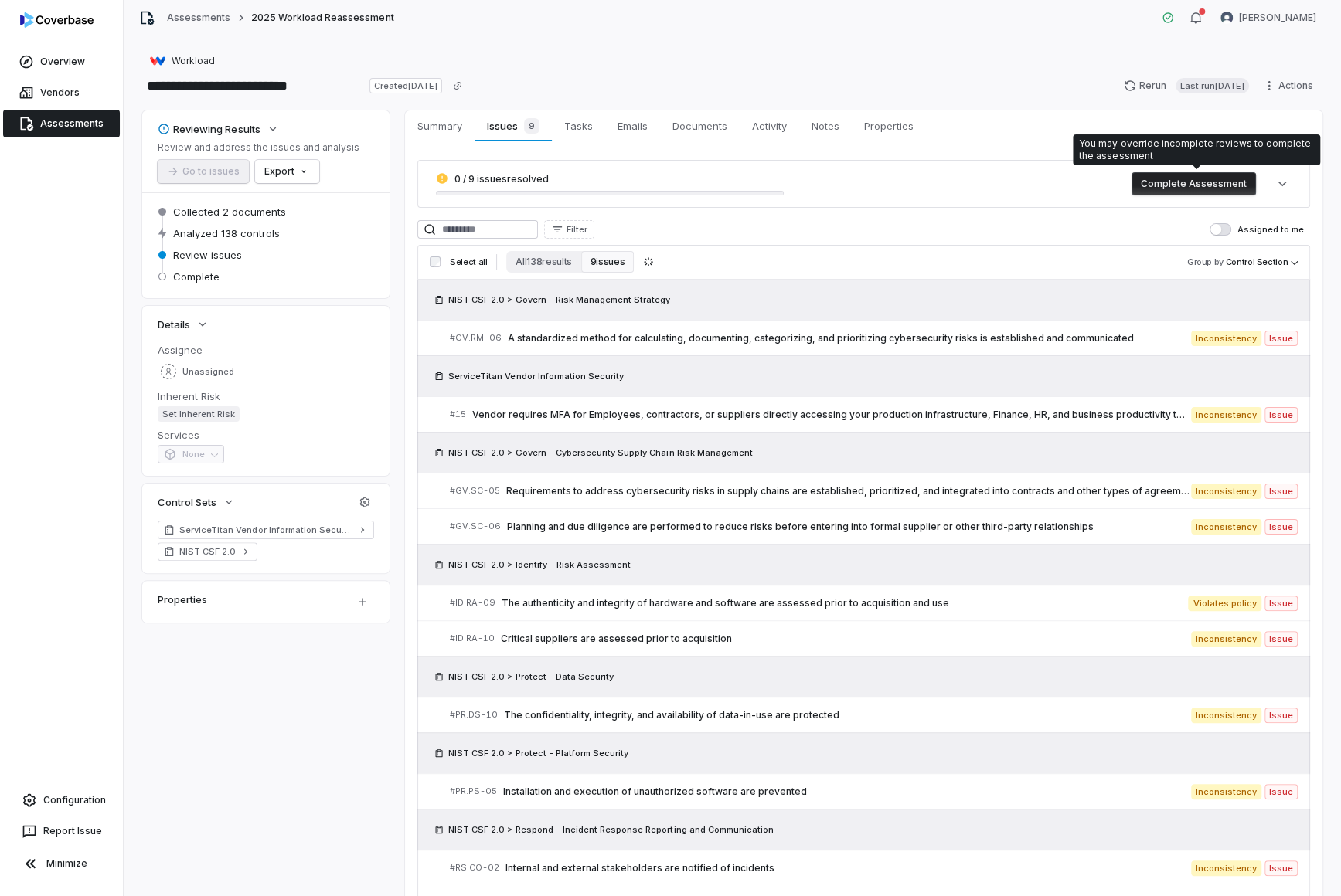
click at [1073, 186] on button "Complete Assessment" at bounding box center [1193, 184] width 124 height 24
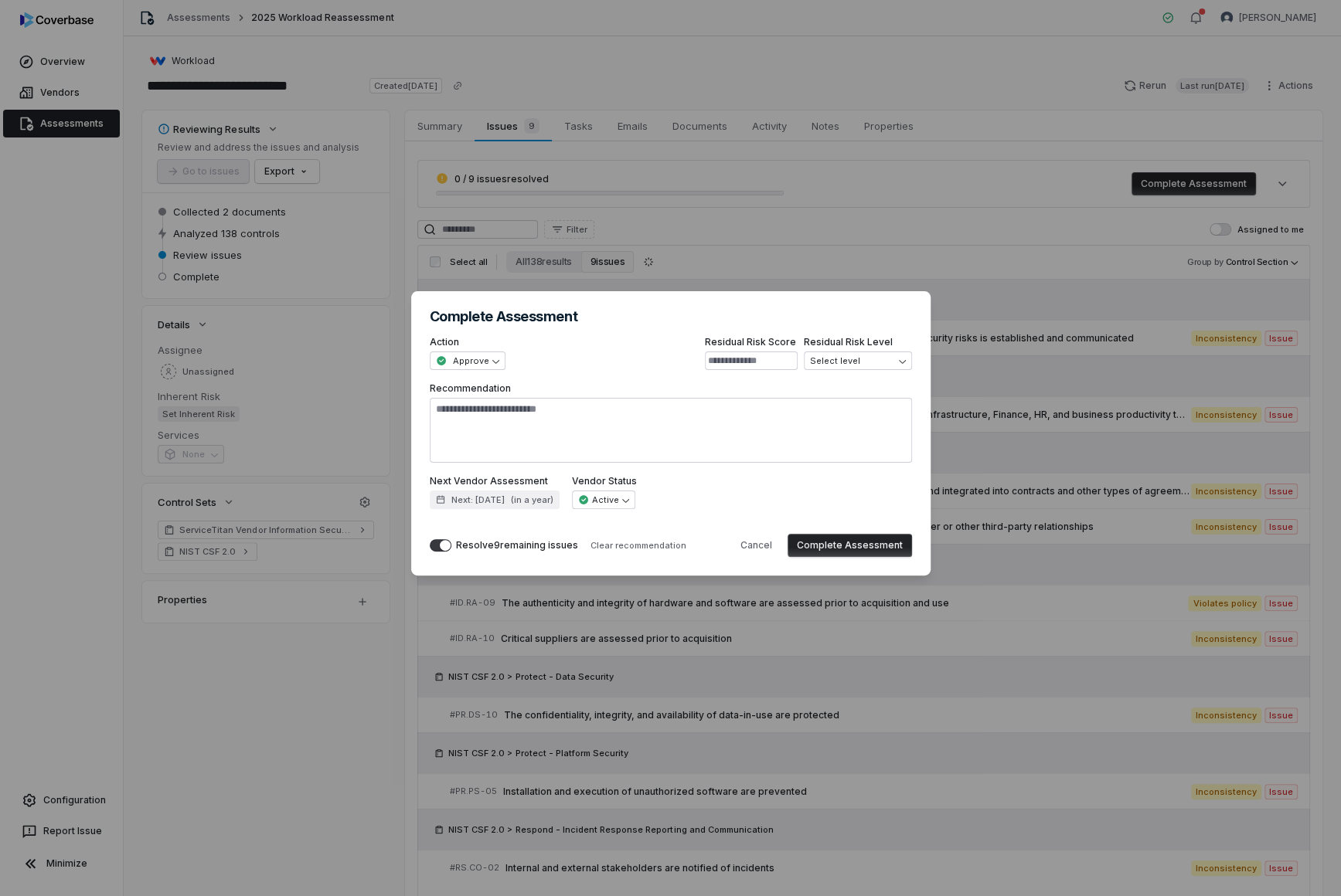
click at [858, 539] on button "Complete Assessment" at bounding box center [849, 545] width 124 height 24
type textarea "*"
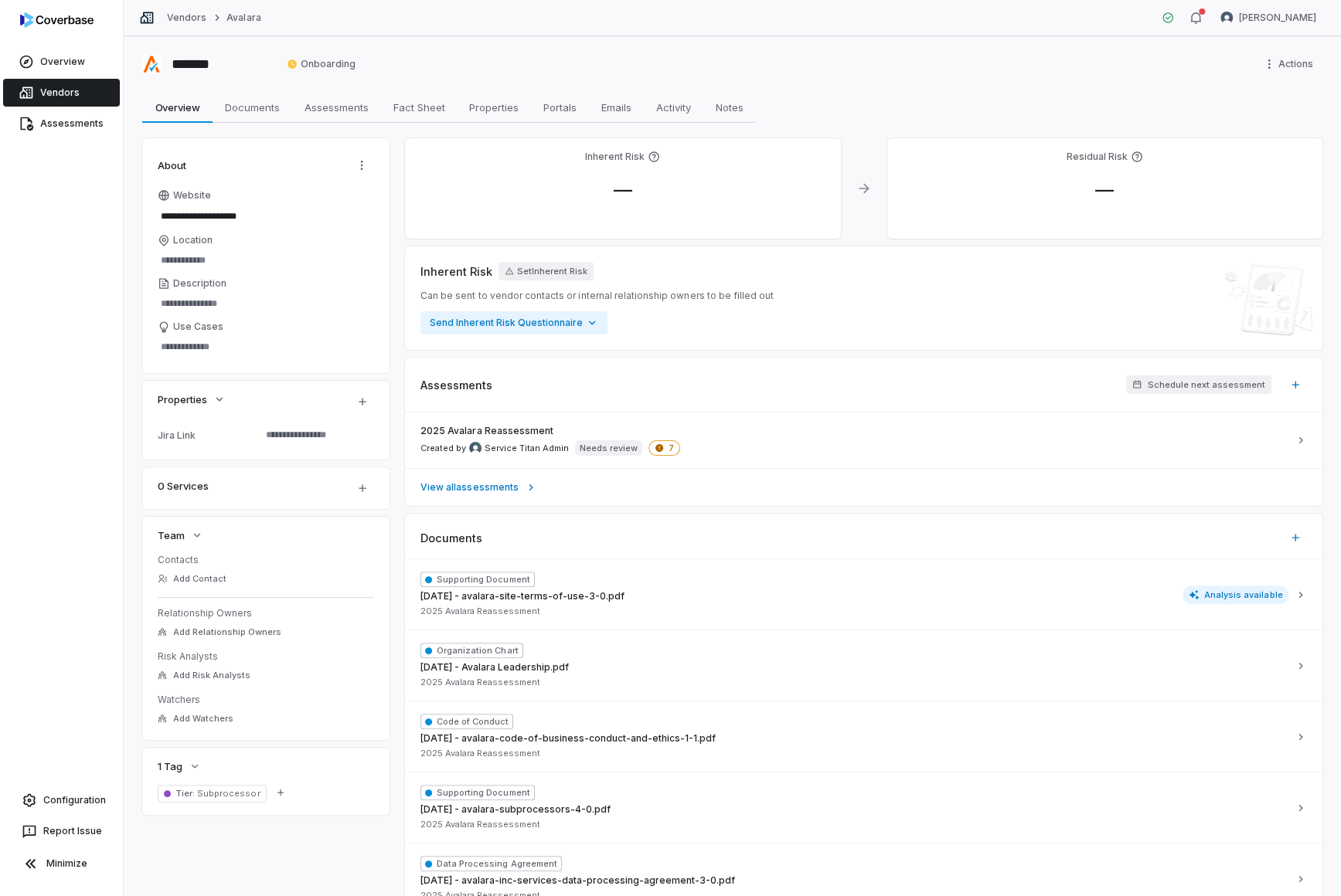
click at [495, 410] on div "Assessments Schedule next assessment" at bounding box center [863, 385] width 917 height 55
click at [700, 434] on div "2025 Avalara Reassessment Created by Service Titan Admin Needs review 7" at bounding box center [854, 440] width 868 height 31
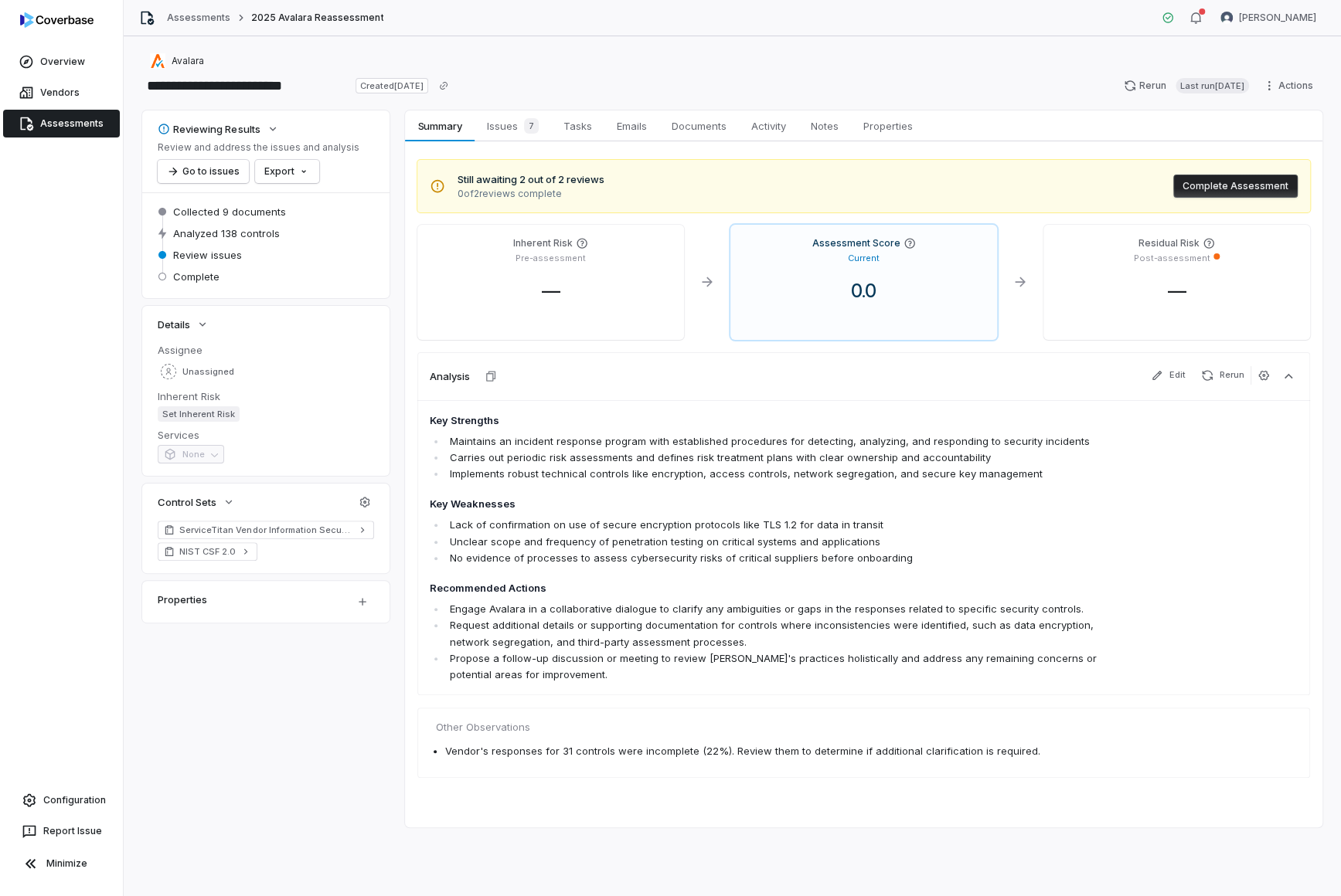
click at [502, 109] on div "**********" at bounding box center [731, 466] width 1217 height 860
click at [522, 130] on div "7" at bounding box center [527, 125] width 21 height 15
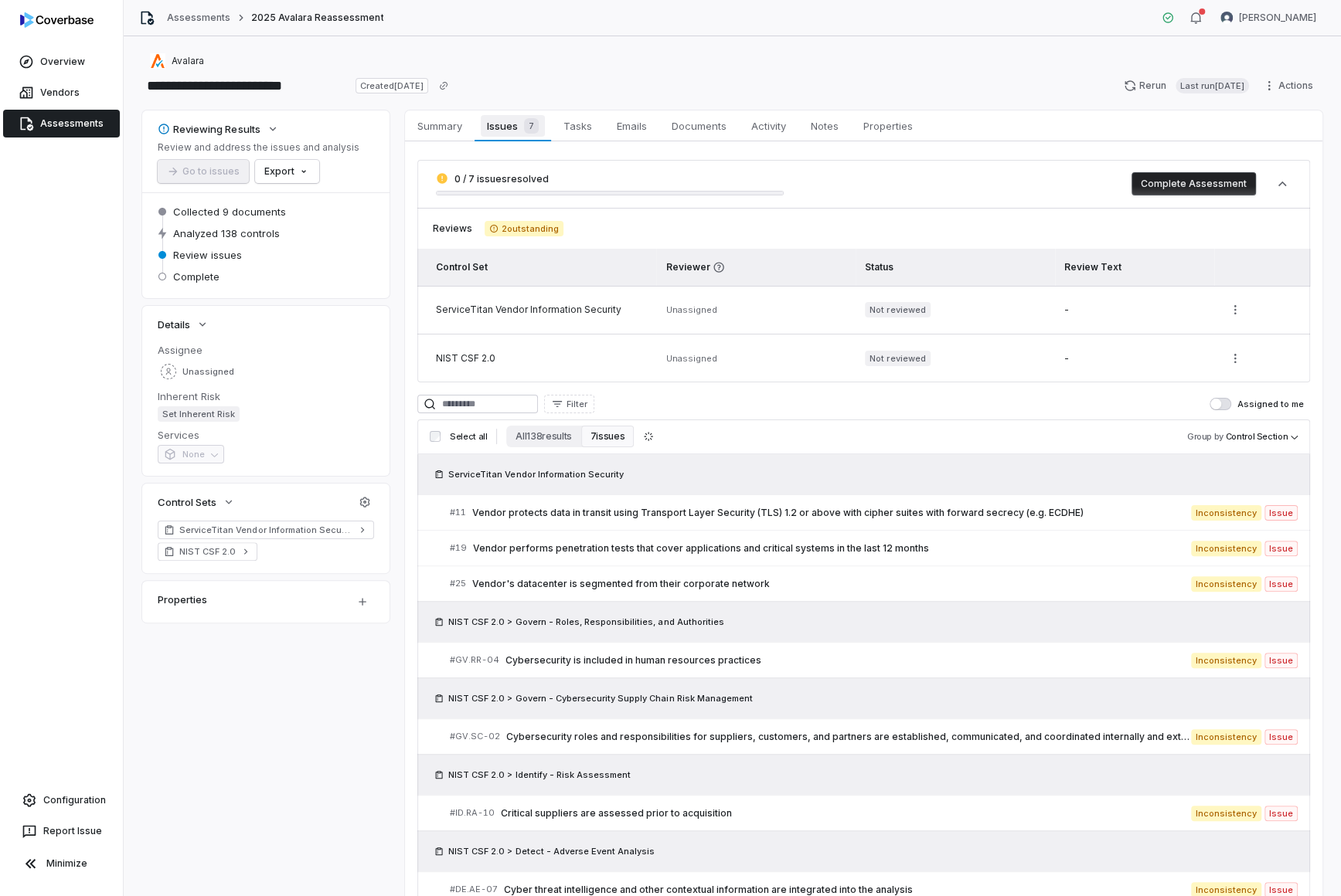
click at [494, 111] on link "Issues 7 Issues 7" at bounding box center [513, 126] width 76 height 31
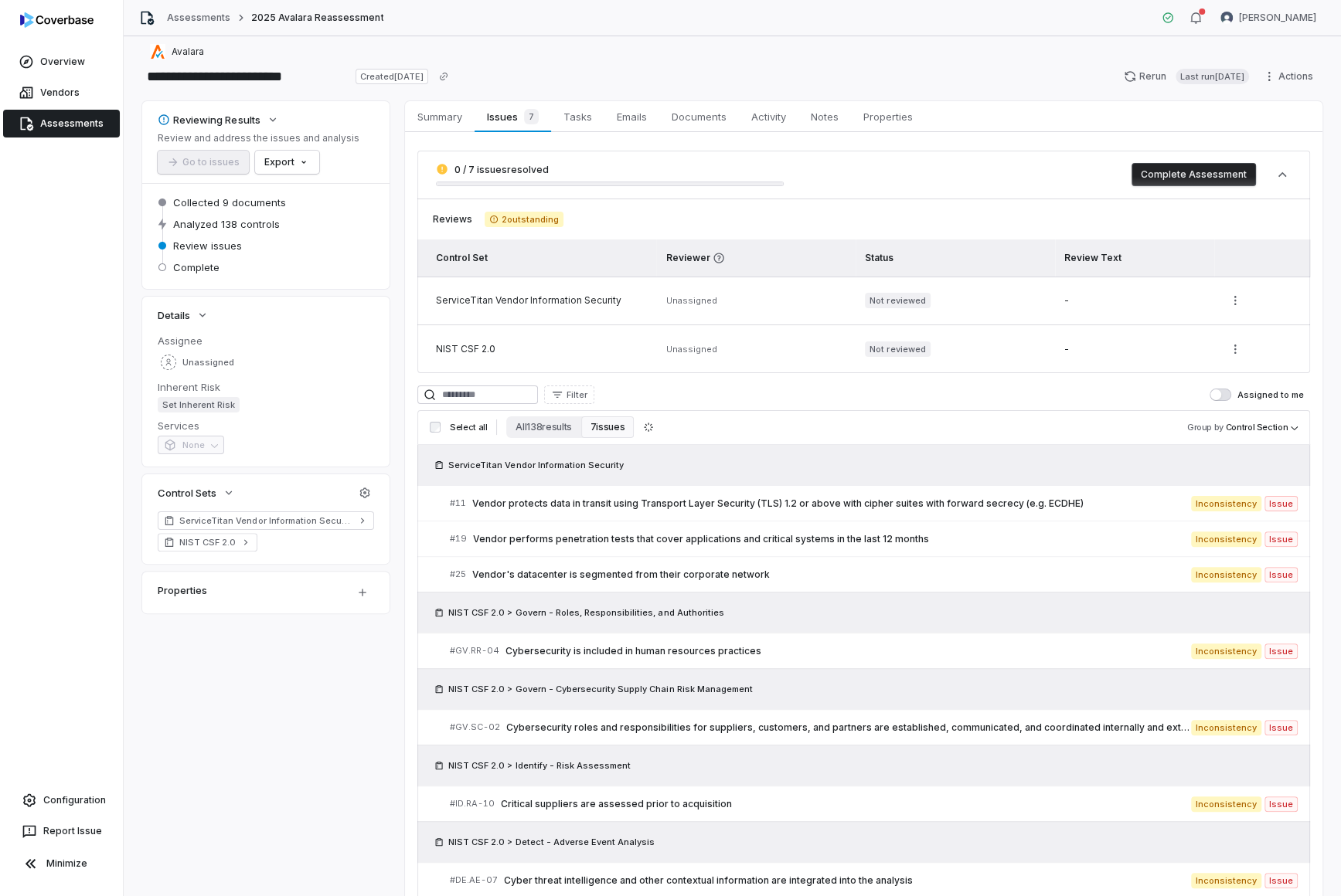
scroll to position [5, 0]
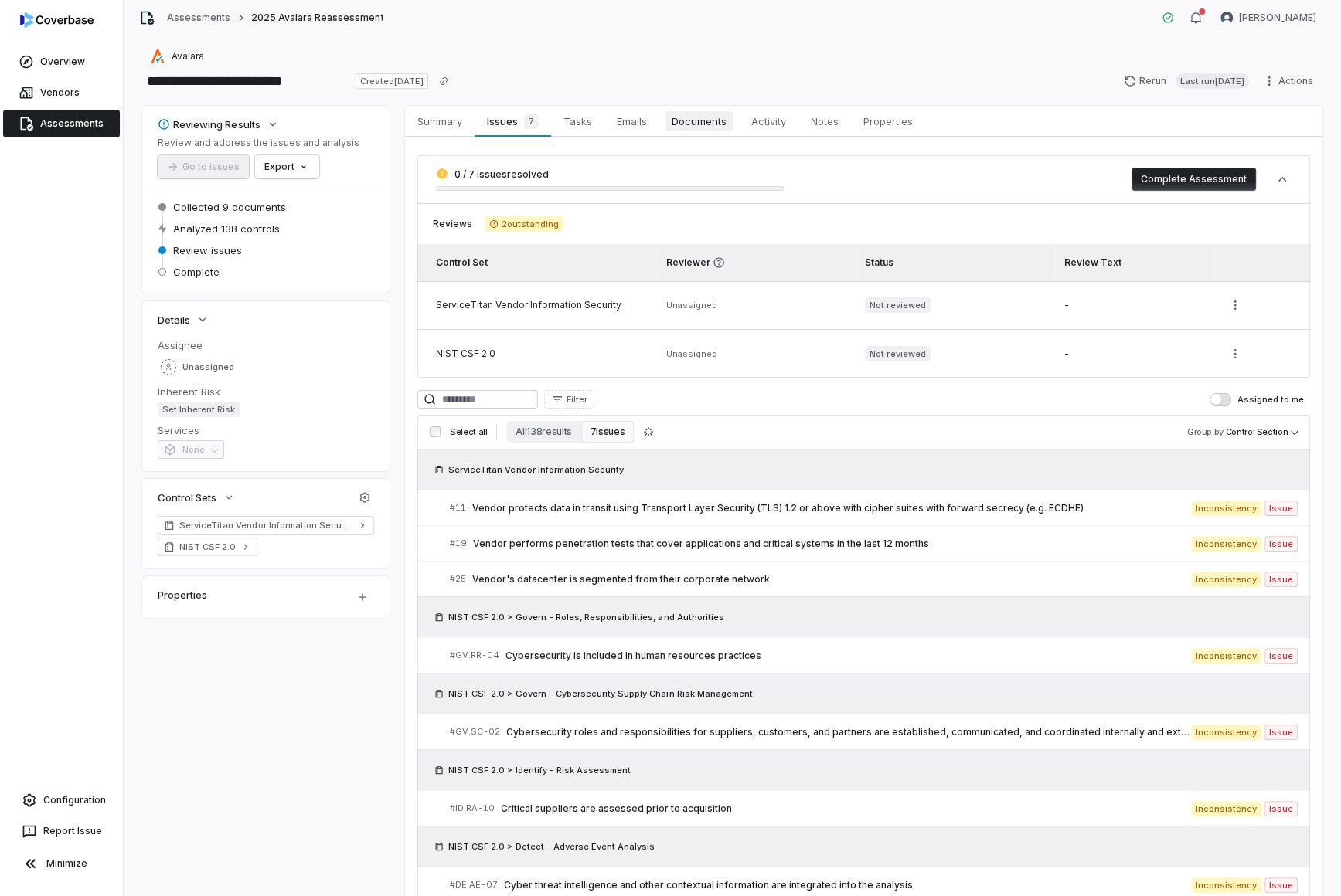
click at [714, 111] on span "Documents" at bounding box center [699, 121] width 67 height 20
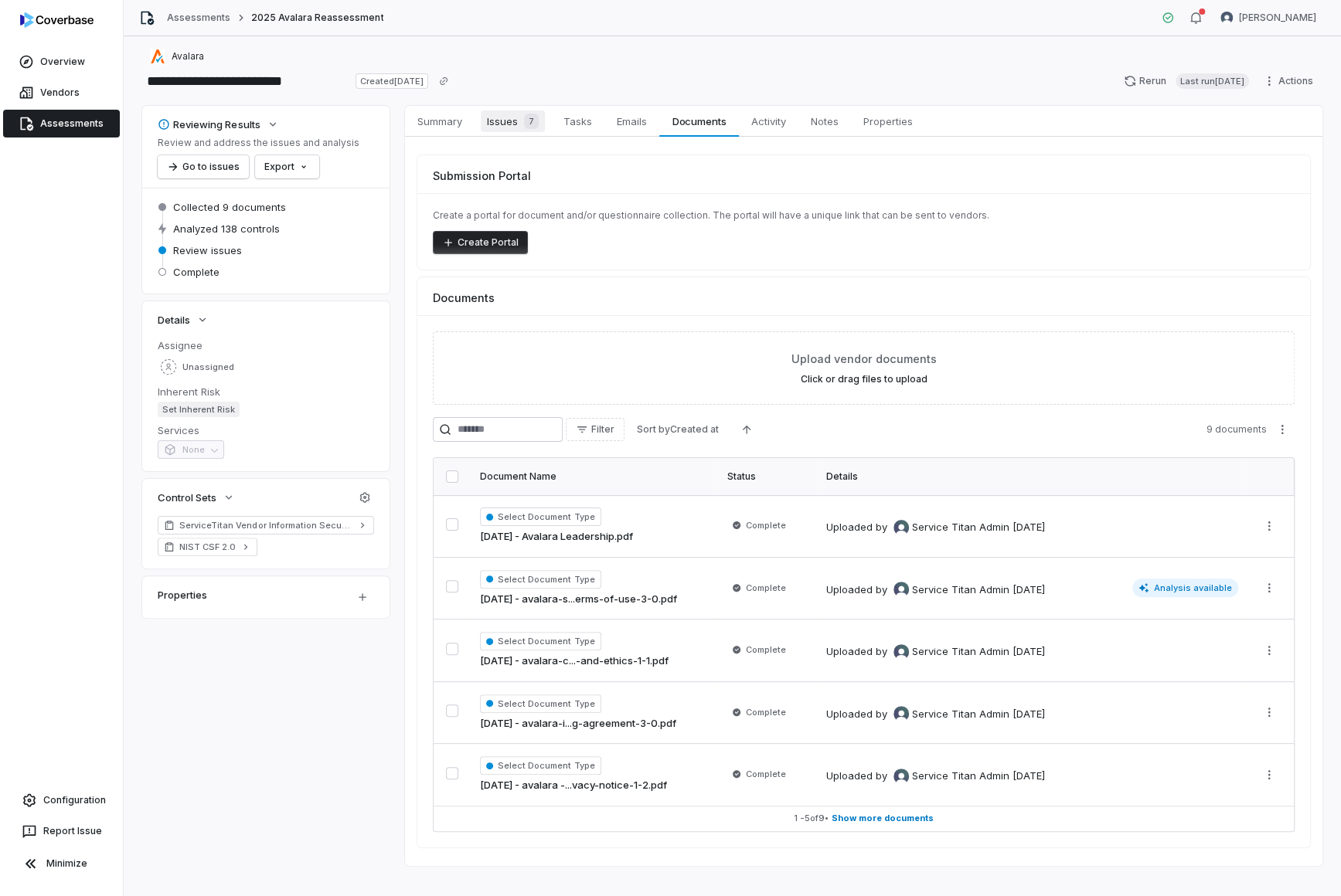
click at [526, 113] on span "7" at bounding box center [531, 120] width 14 height 15
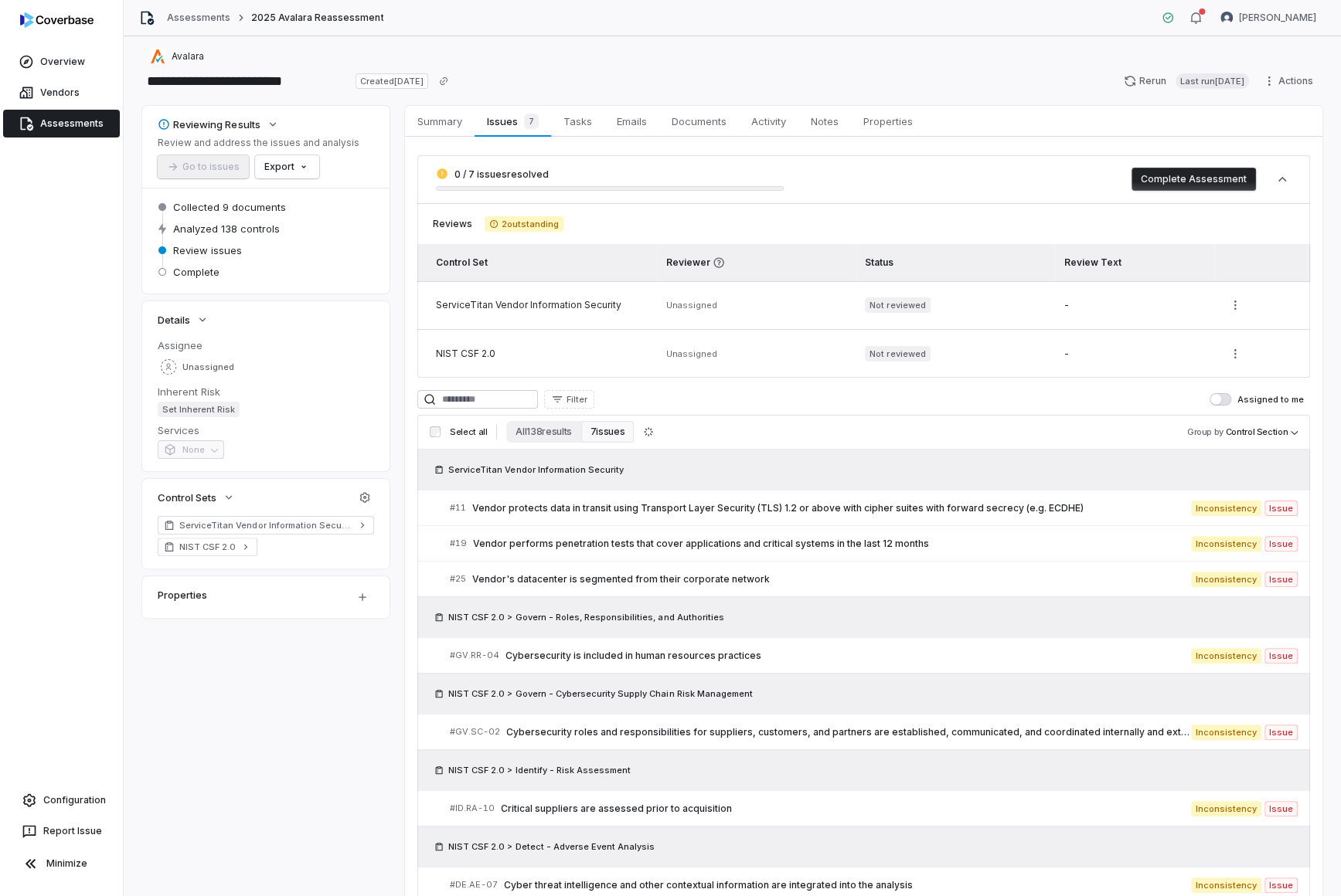
click at [1073, 179] on button "Complete Assessment" at bounding box center [1193, 179] width 124 height 24
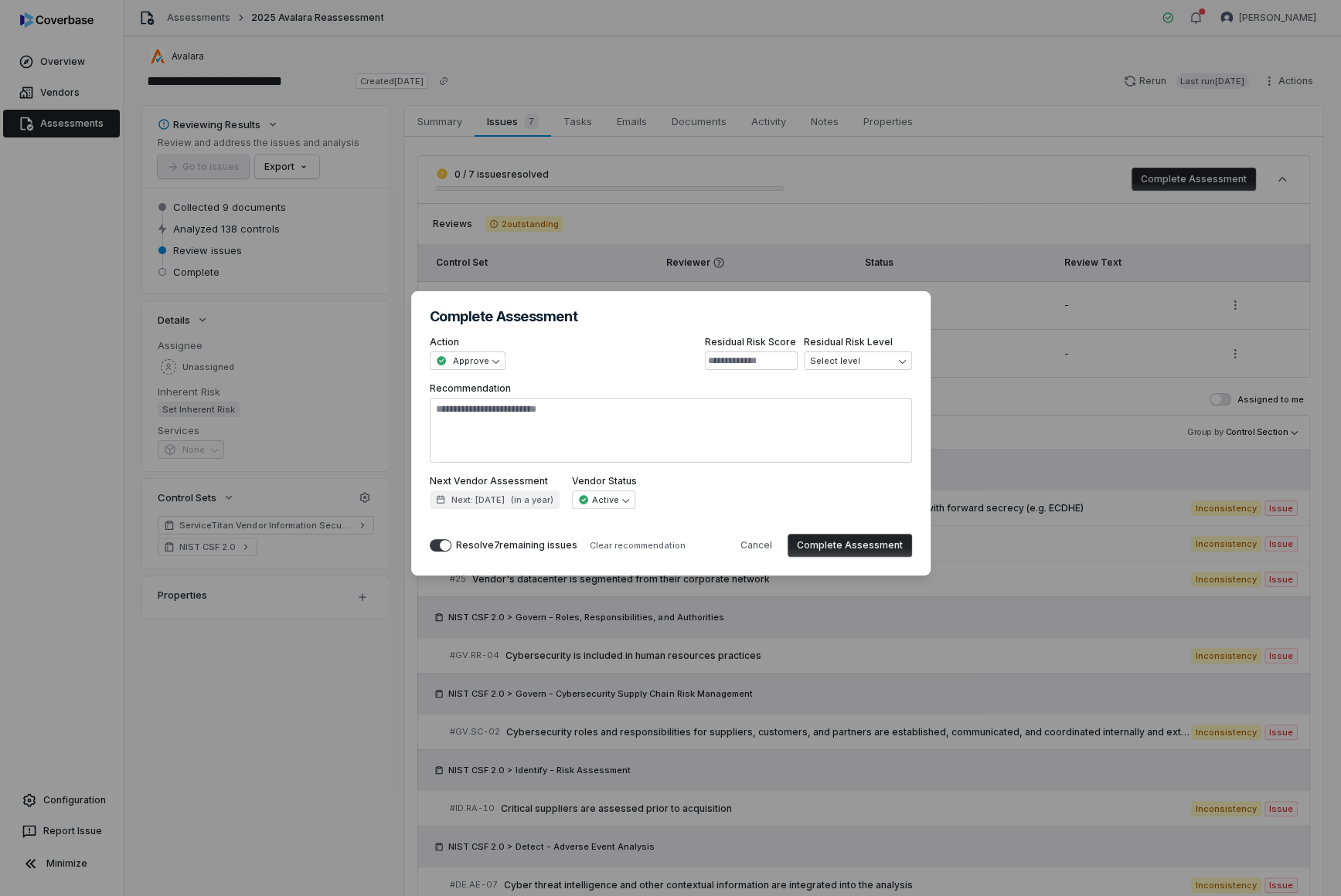
click at [856, 539] on button "Complete Assessment" at bounding box center [849, 545] width 124 height 24
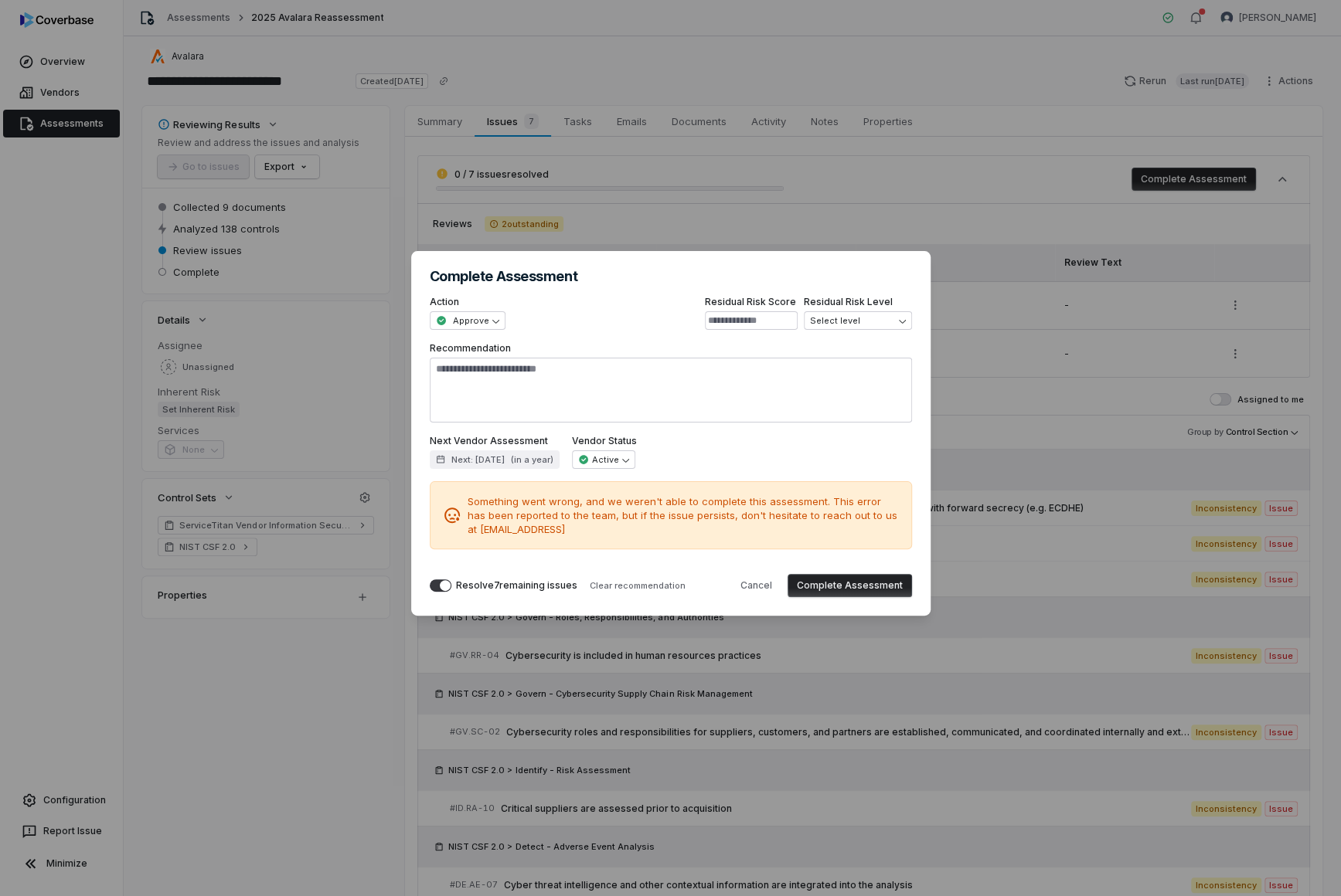
click at [832, 574] on button "Complete Assessment" at bounding box center [849, 586] width 124 height 24
type textarea "*"
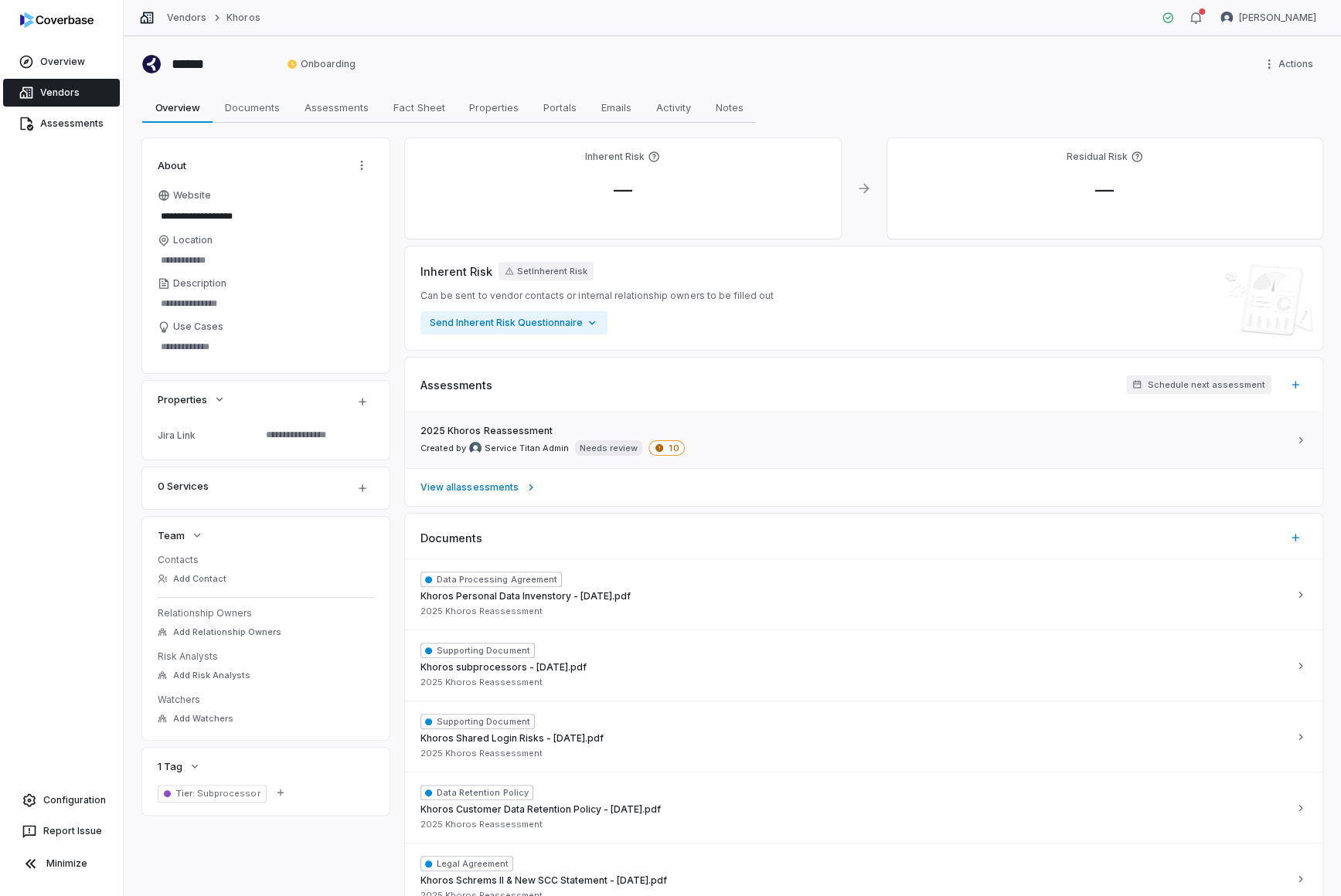
click at [627, 433] on div "2025 Khoros Reassessment Created by Service Titan Admin Needs review 10" at bounding box center [854, 440] width 868 height 31
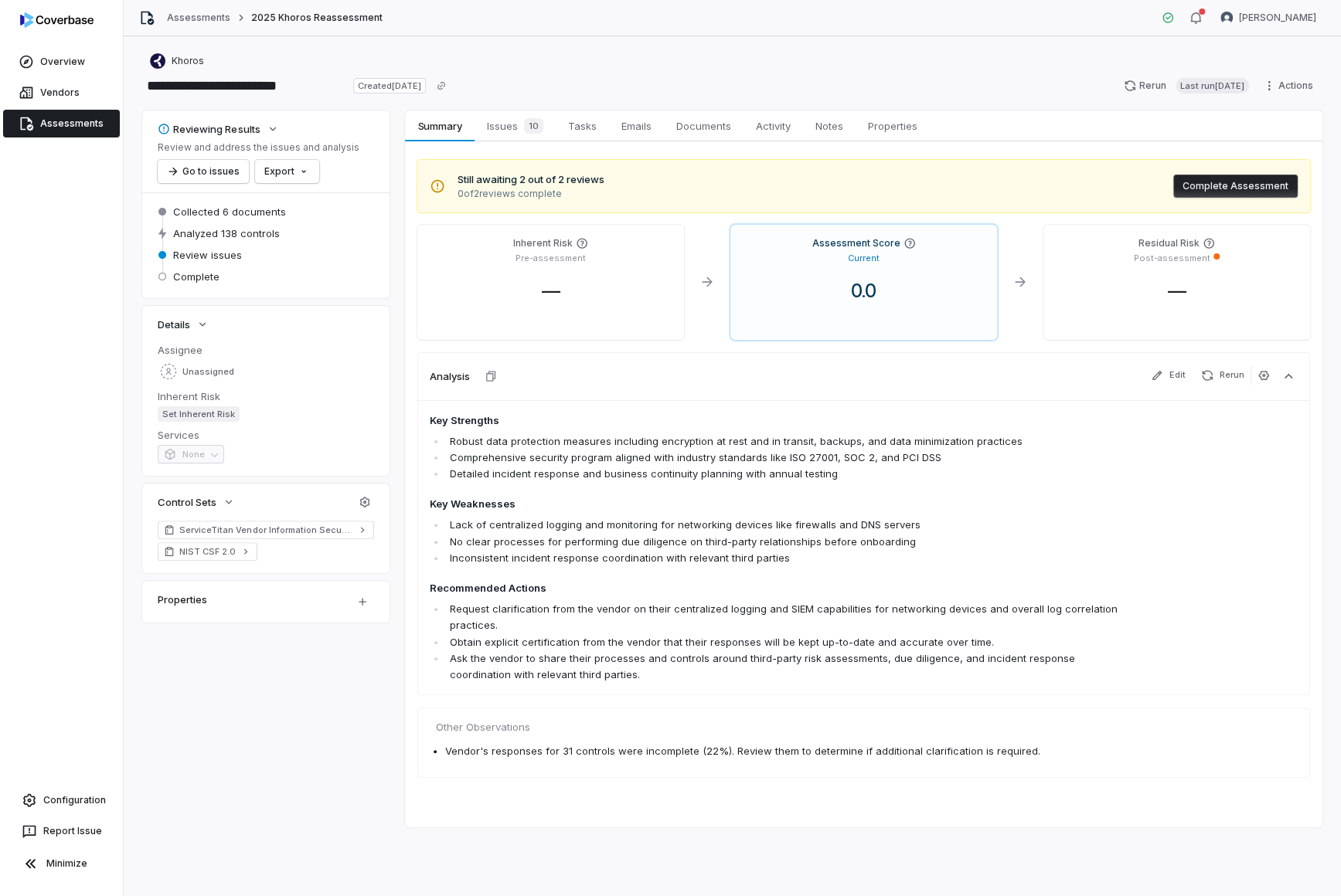
click at [533, 125] on span "10" at bounding box center [533, 125] width 19 height 15
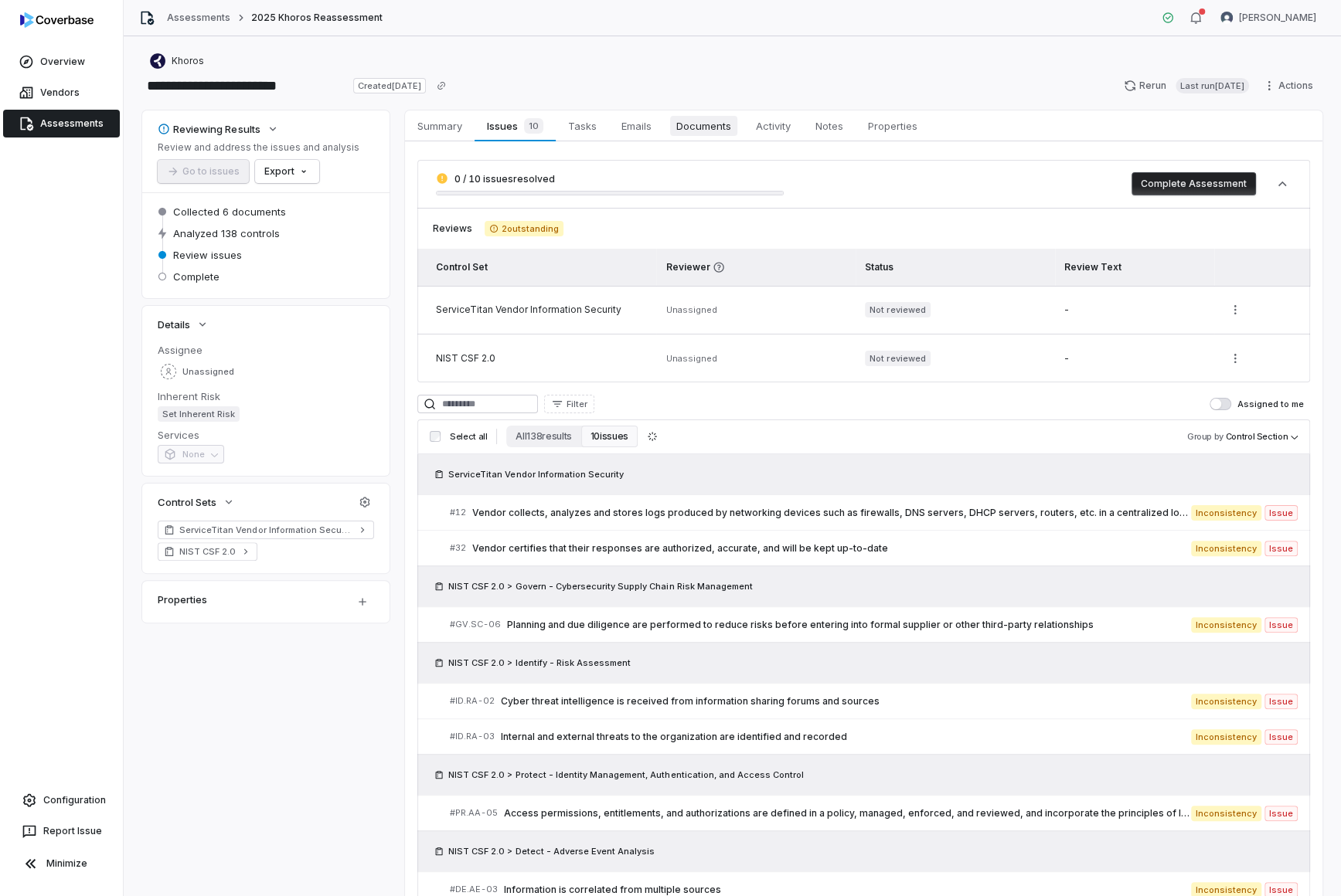
click at [708, 139] on link "Documents Documents" at bounding box center [704, 126] width 80 height 31
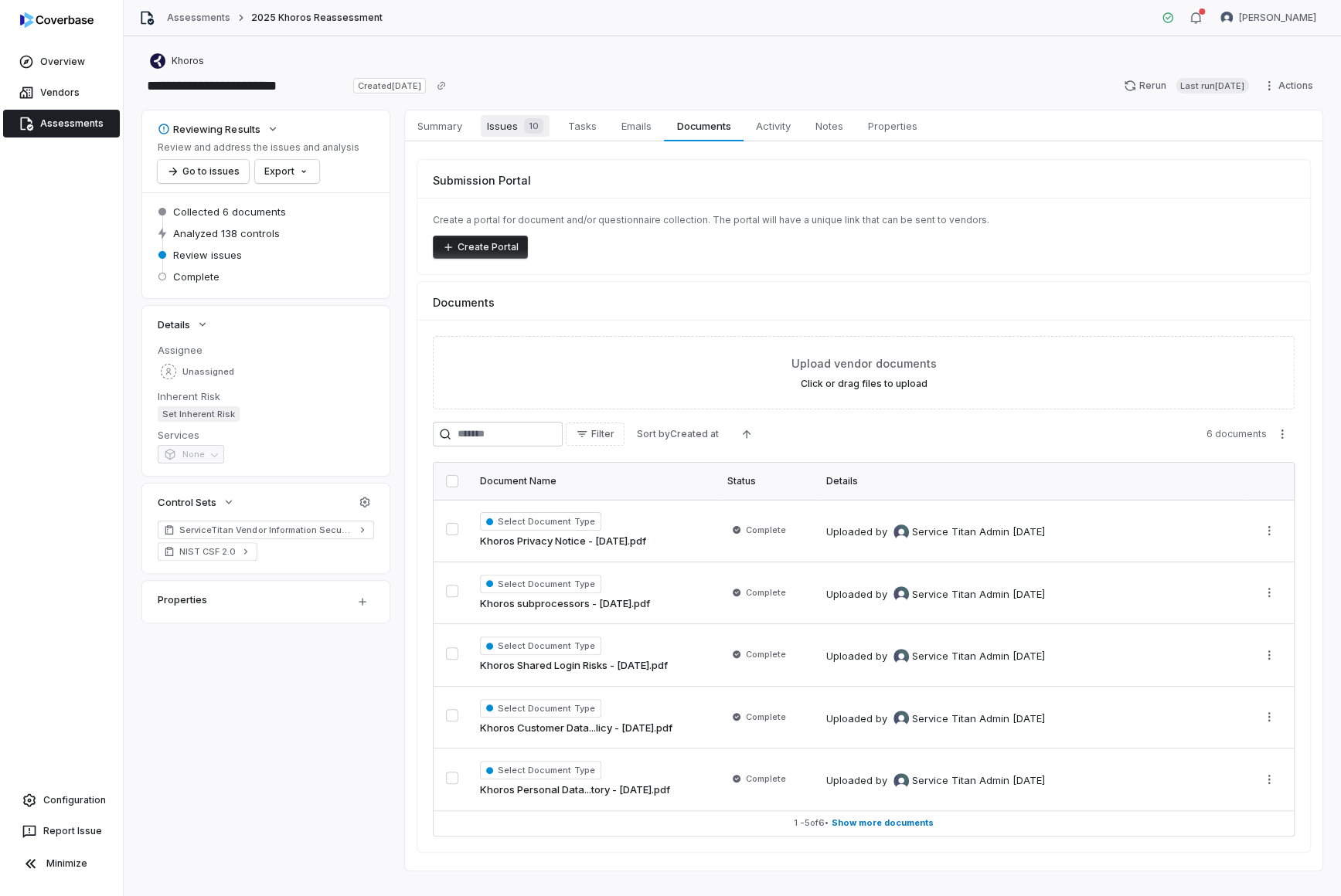
click at [518, 130] on div "10" at bounding box center [530, 125] width 25 height 15
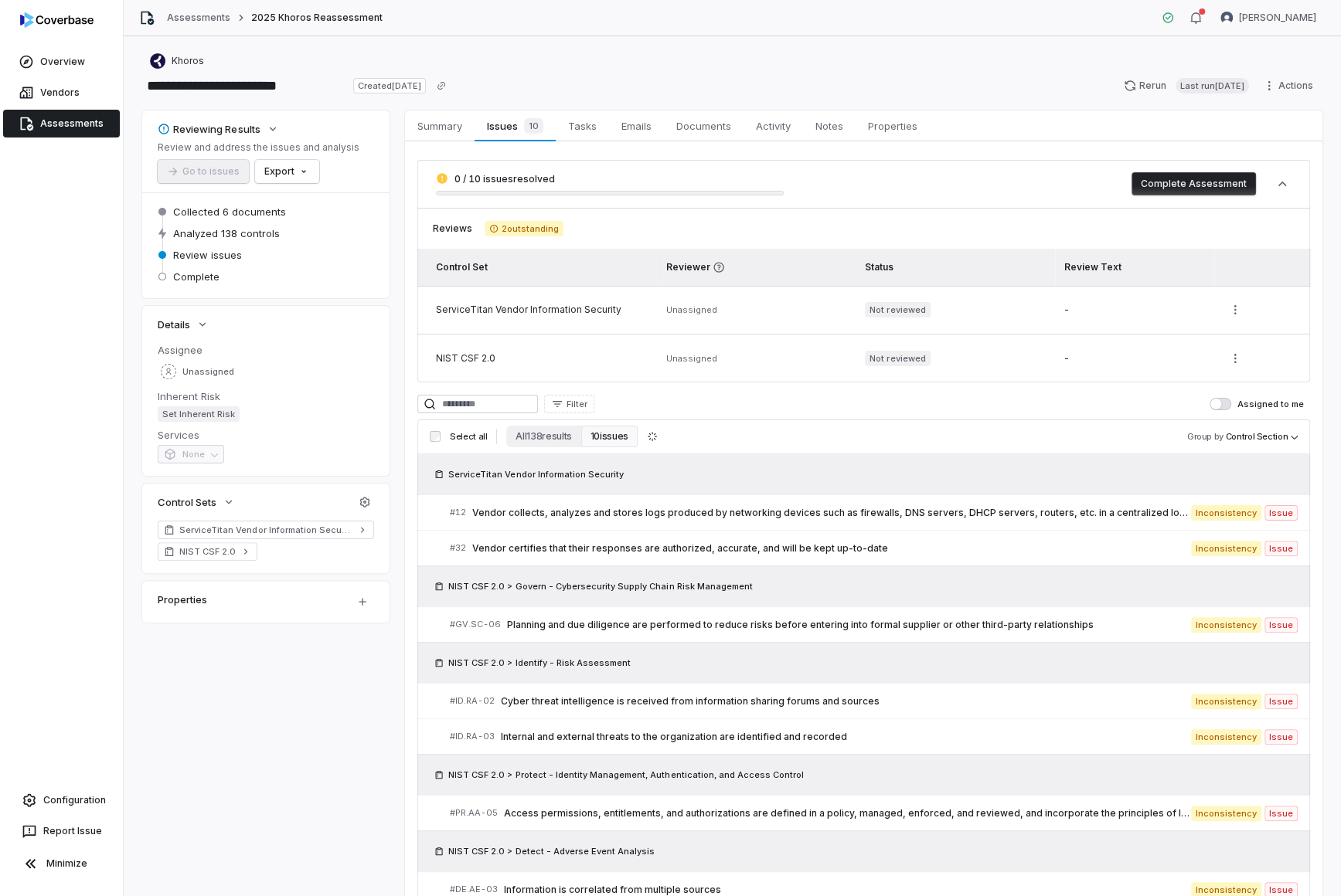
click at [1073, 176] on button "Complete Assessment" at bounding box center [1193, 184] width 124 height 24
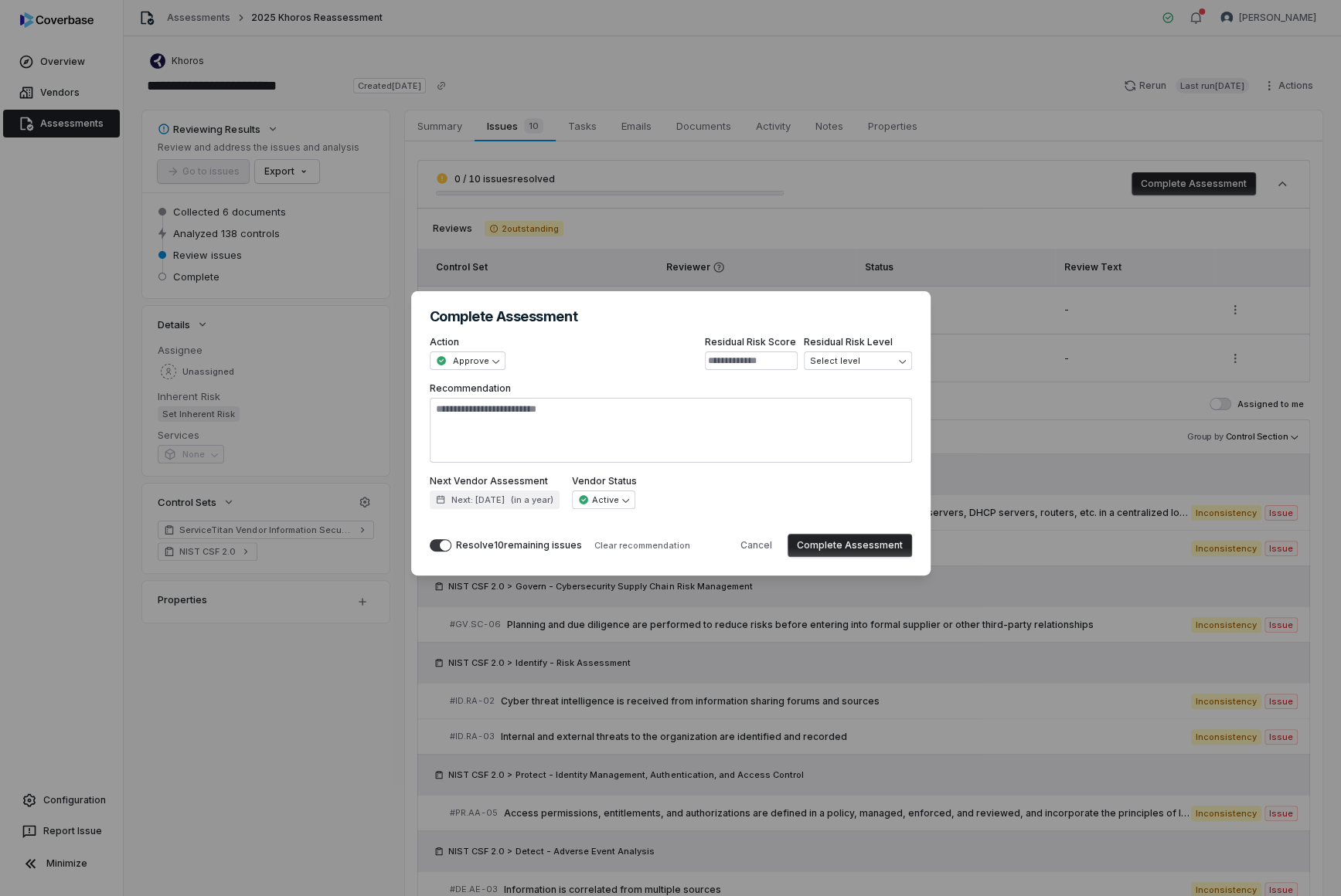
click at [854, 546] on button "Complete Assessment" at bounding box center [849, 545] width 124 height 24
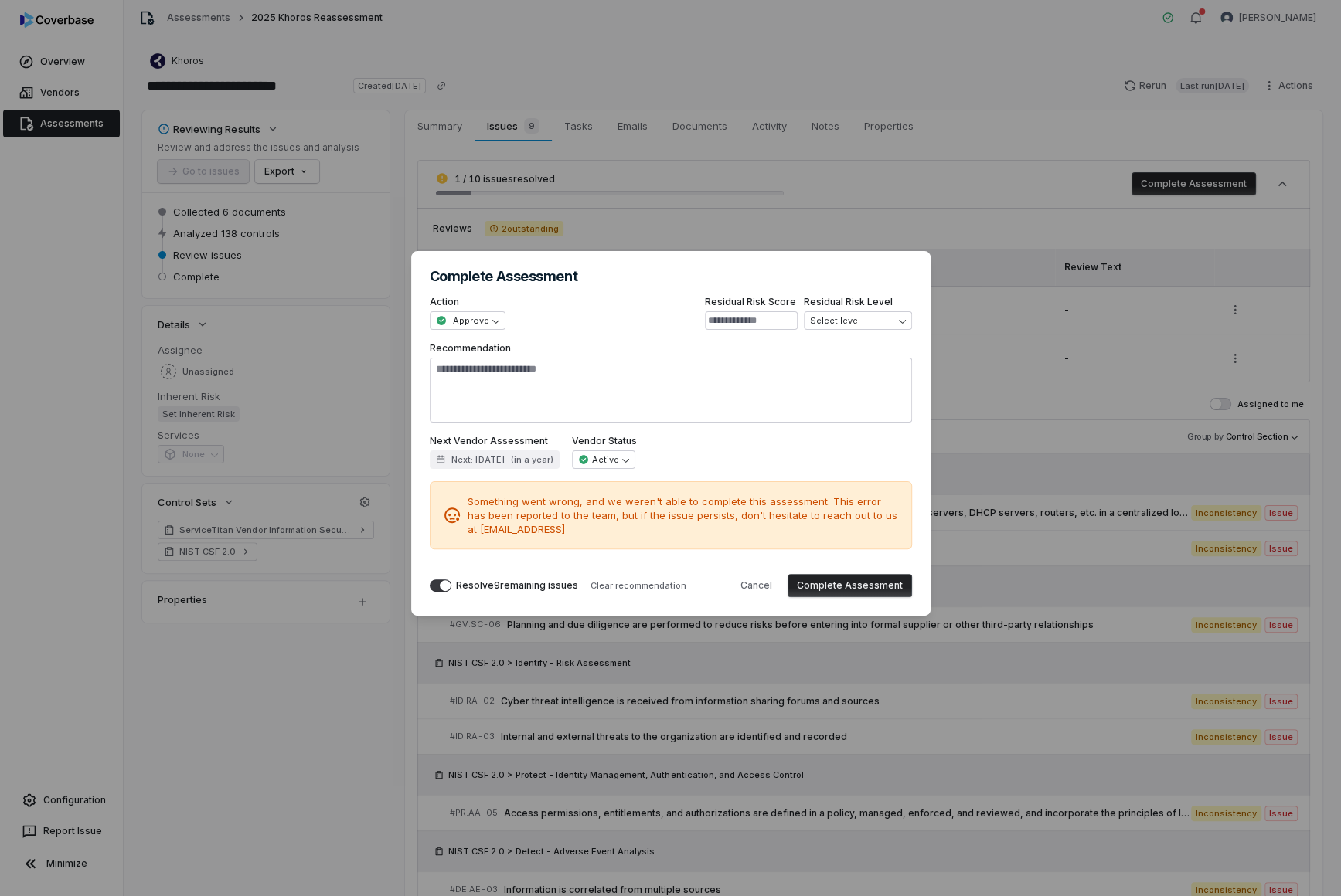
type textarea "*"
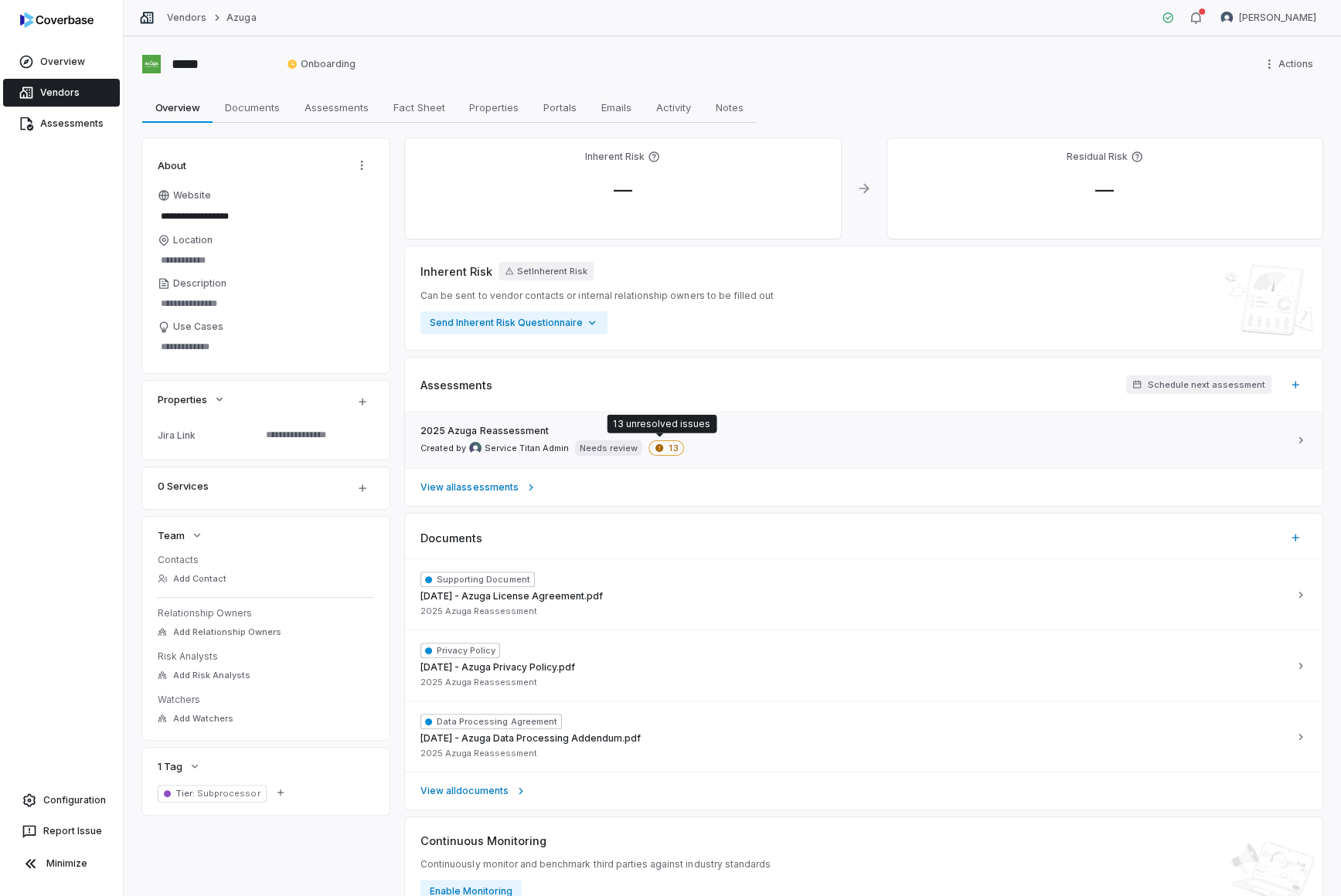
click at [659, 443] on span "13" at bounding box center [666, 448] width 35 height 15
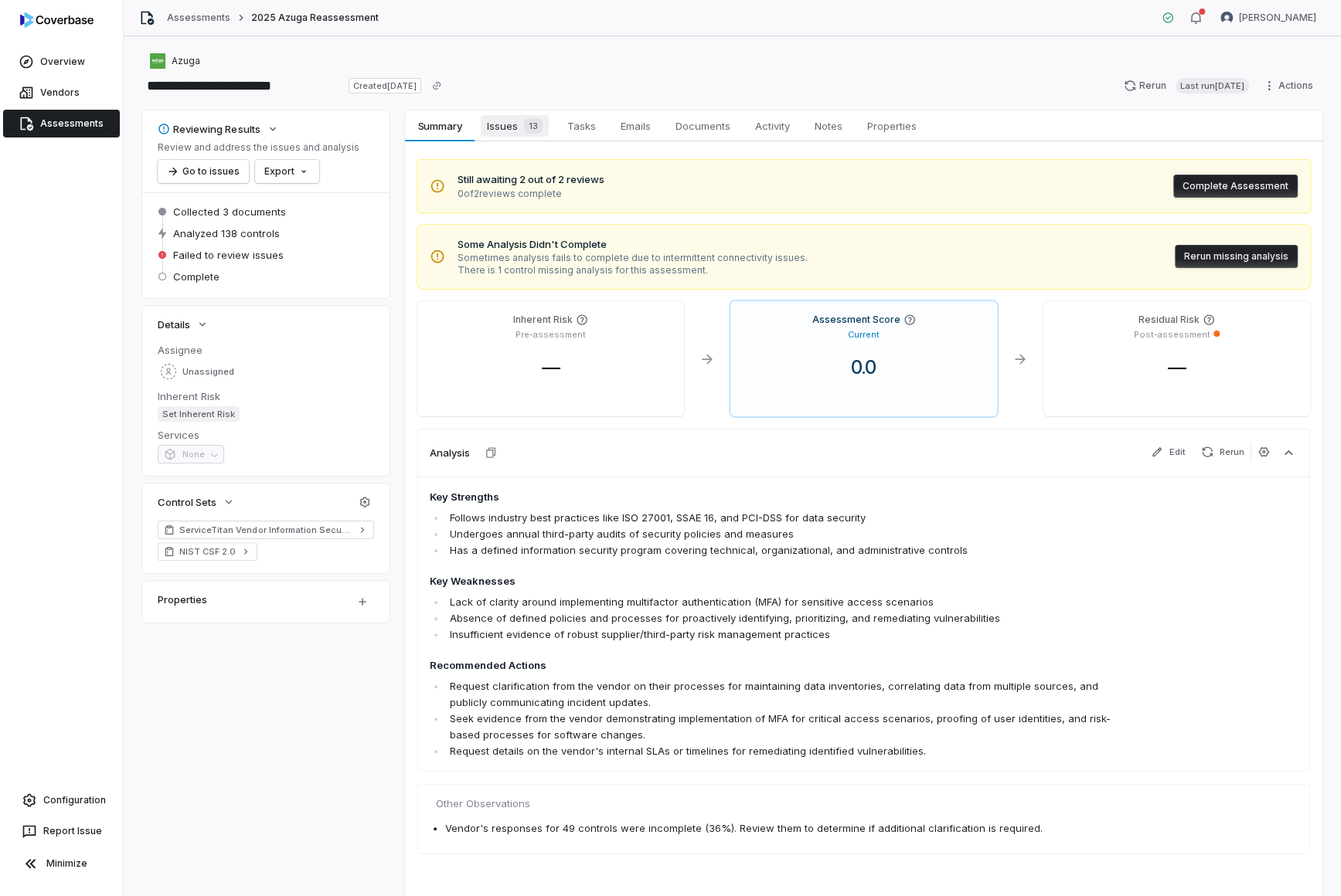
click at [509, 134] on span "Issues 13" at bounding box center [514, 126] width 68 height 22
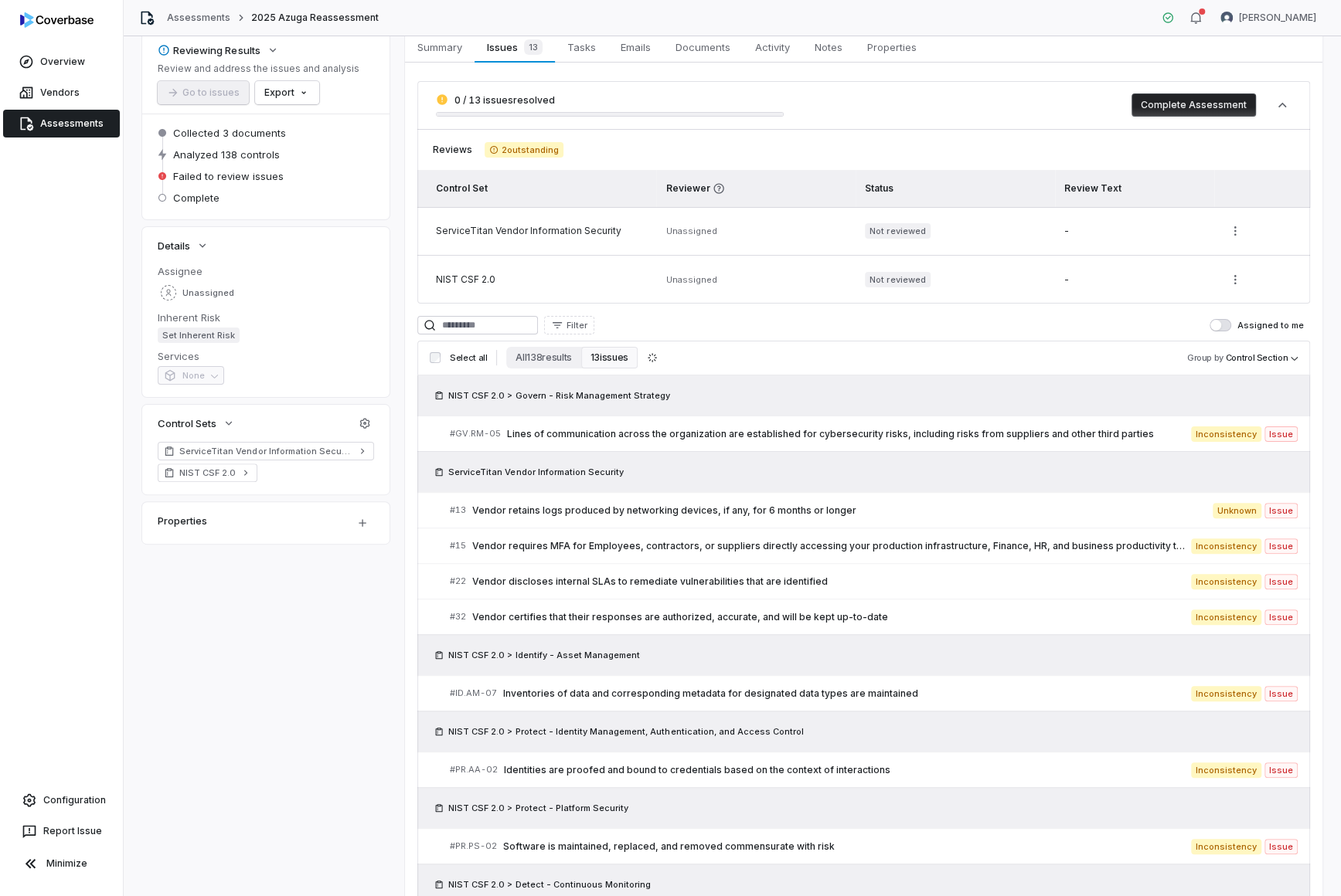
scroll to position [26, 0]
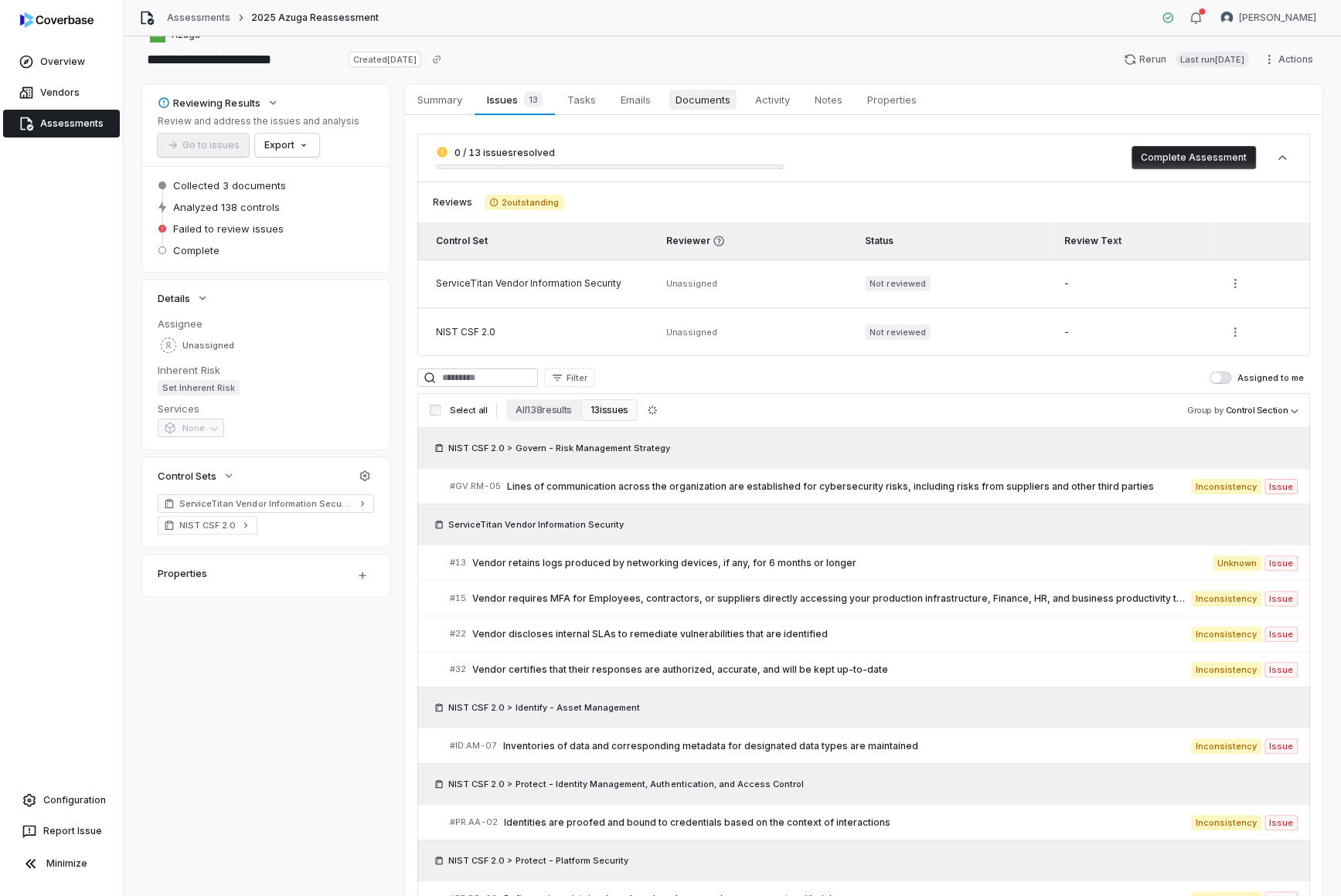
click at [711, 90] on span "Documents" at bounding box center [703, 100] width 67 height 20
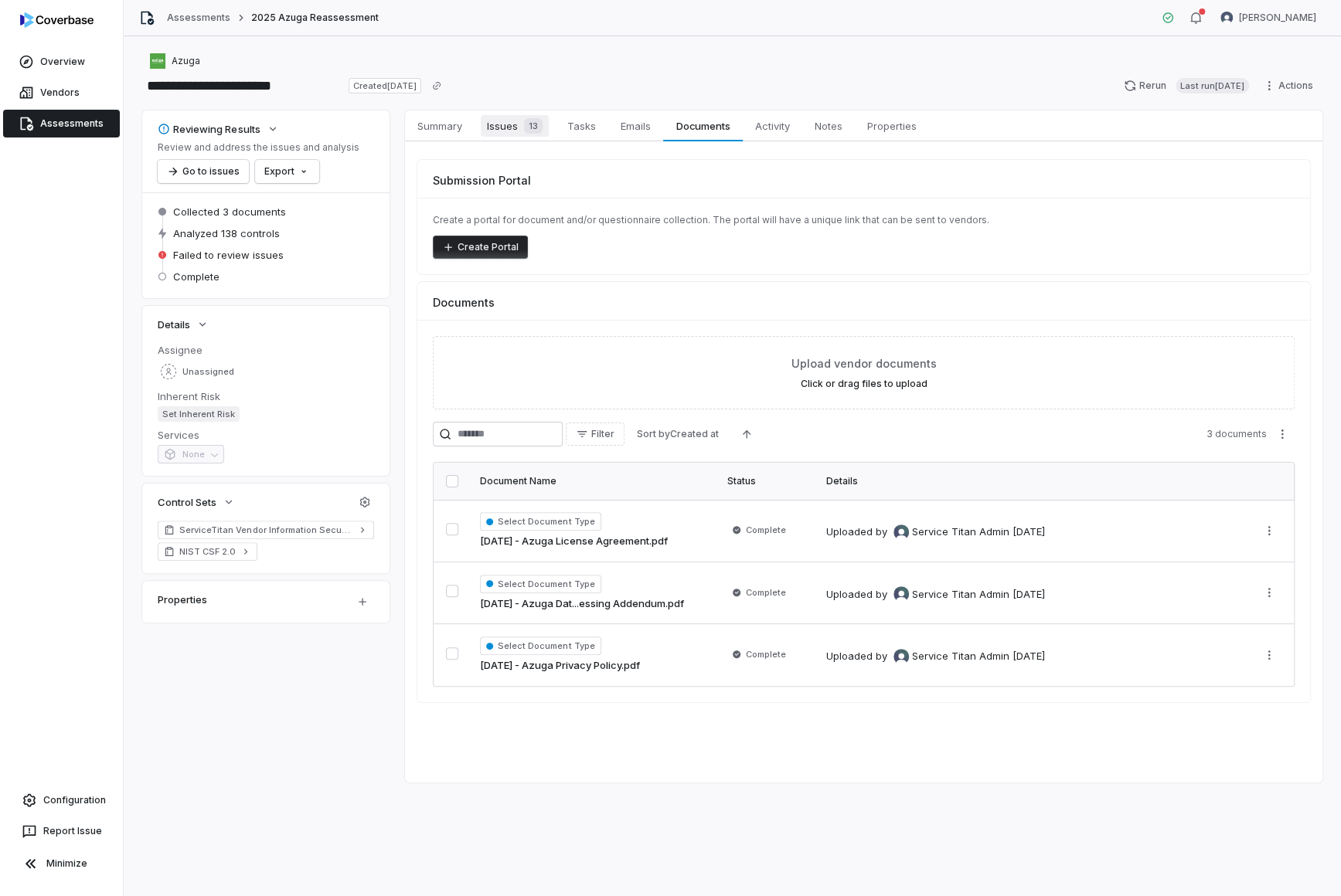
click at [501, 135] on span "Issues 13" at bounding box center [514, 126] width 68 height 22
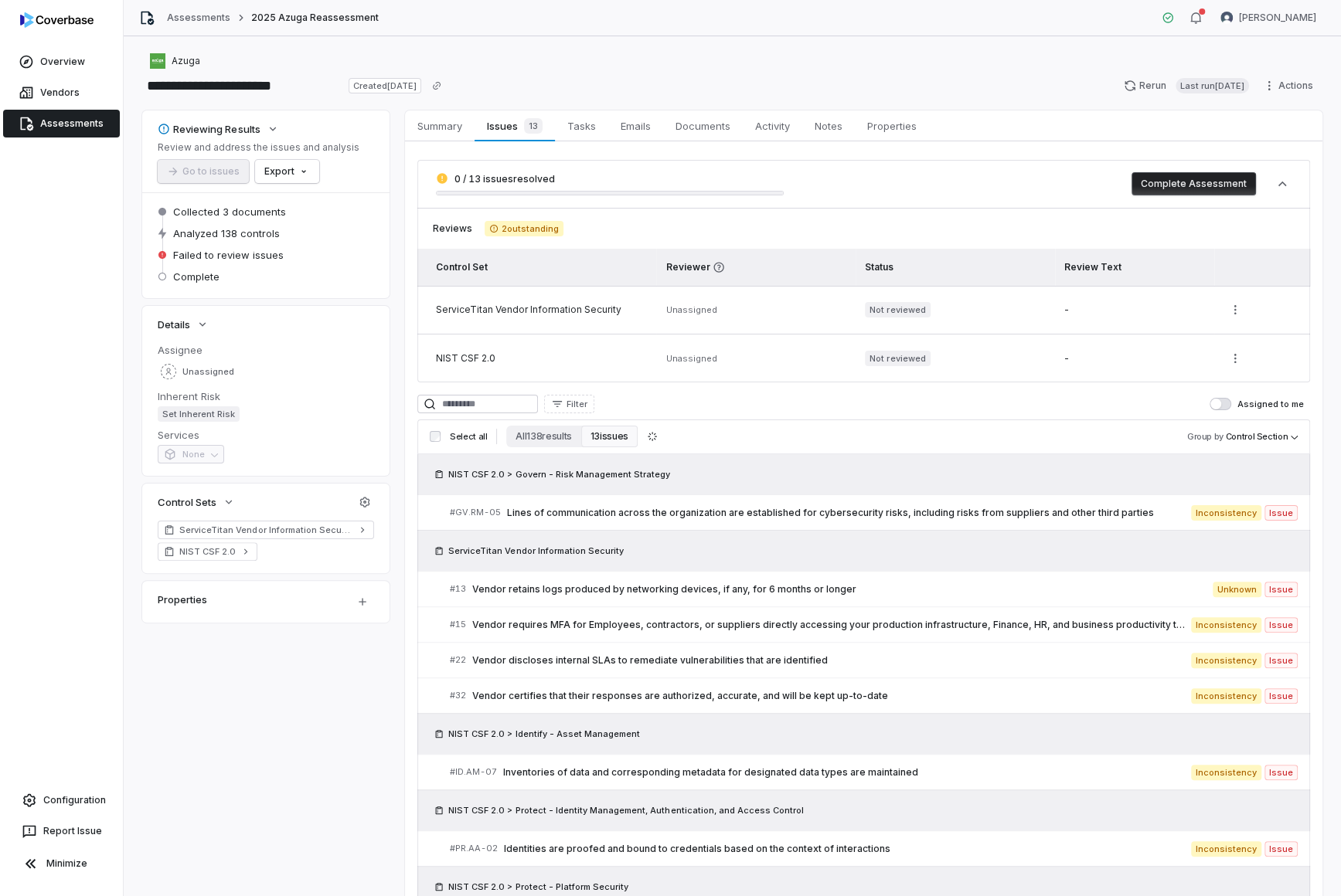
click at [1073, 193] on button "Complete Assessment" at bounding box center [1193, 184] width 124 height 24
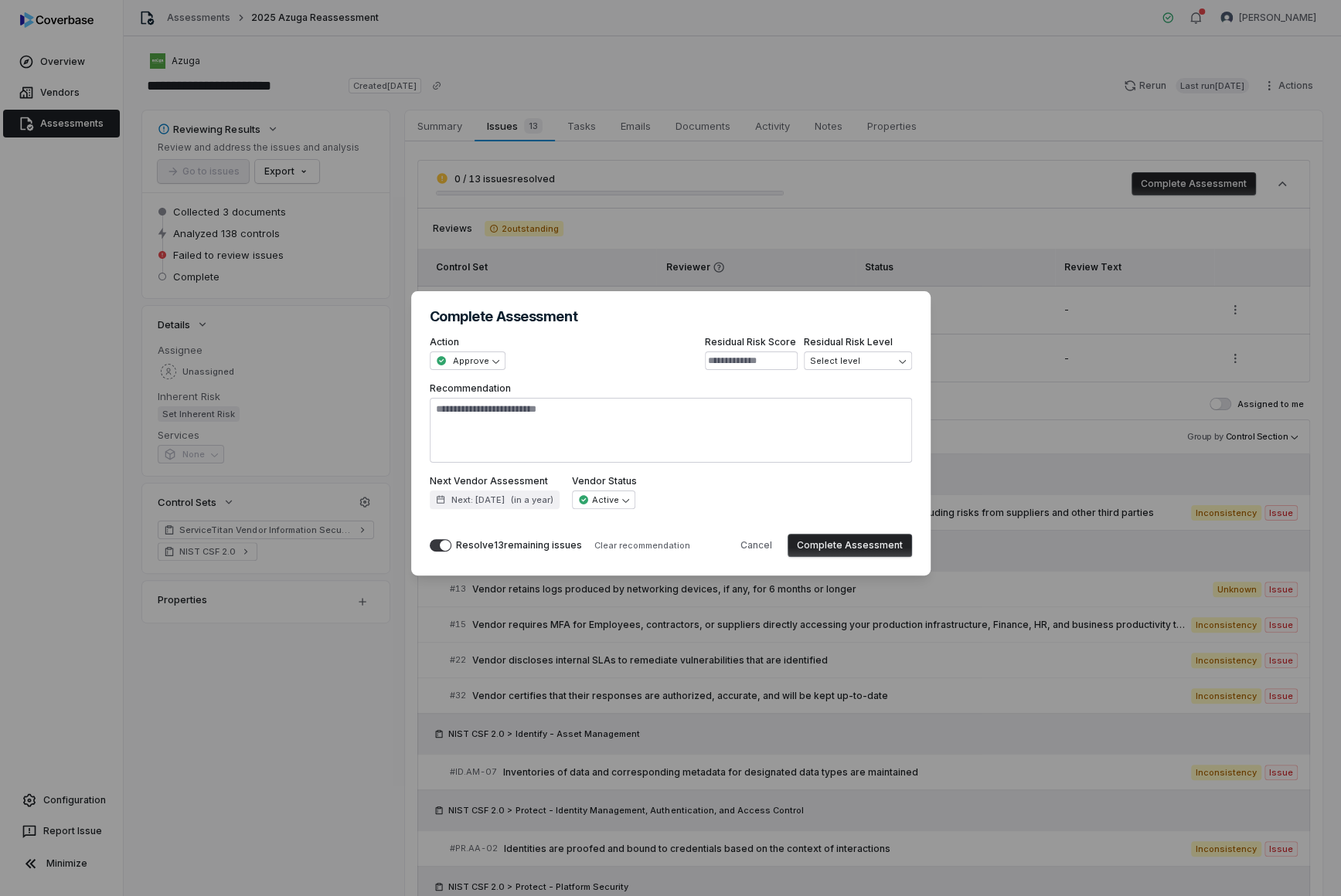
click at [853, 548] on button "Complete Assessment" at bounding box center [849, 545] width 124 height 24
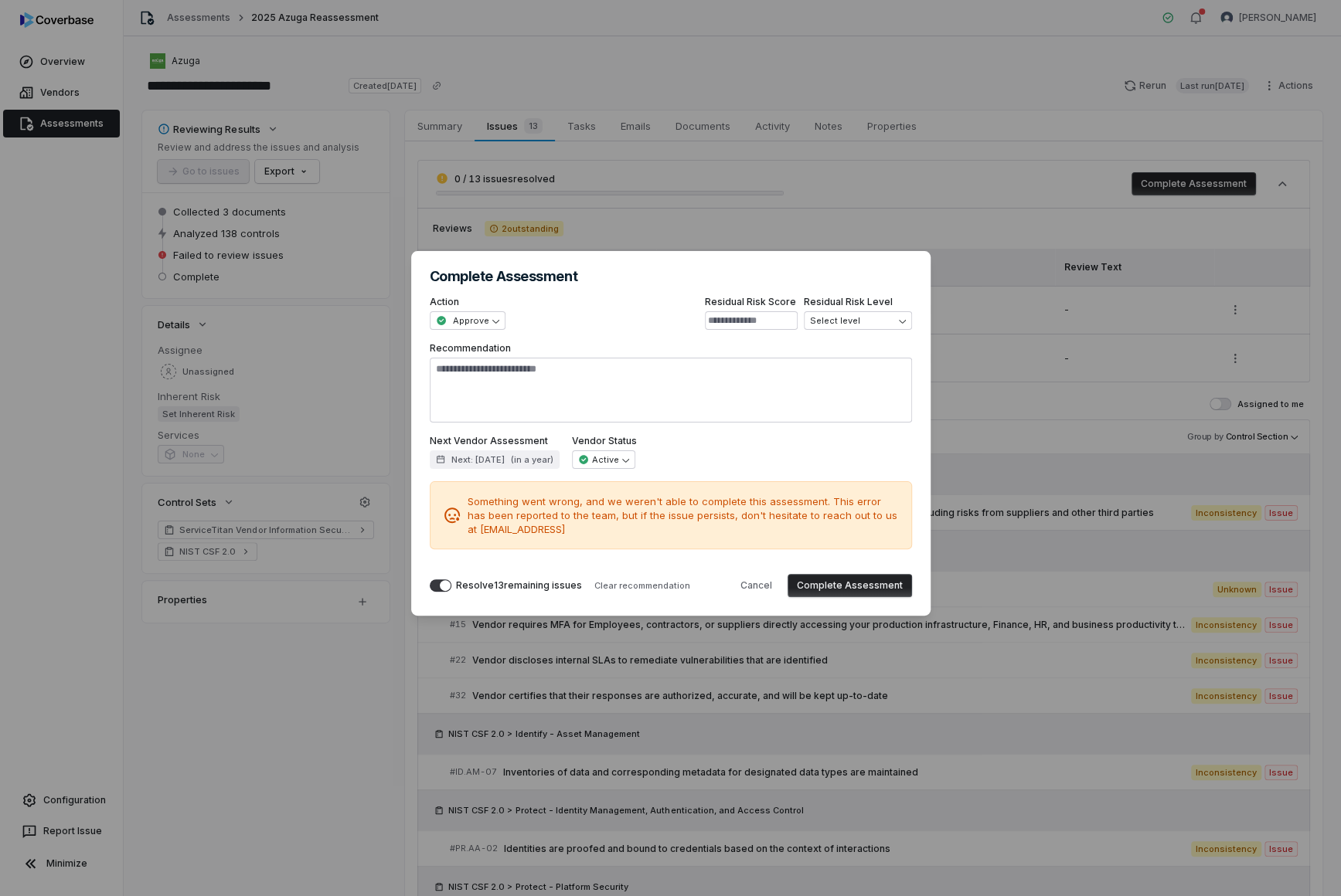
type textarea "*"
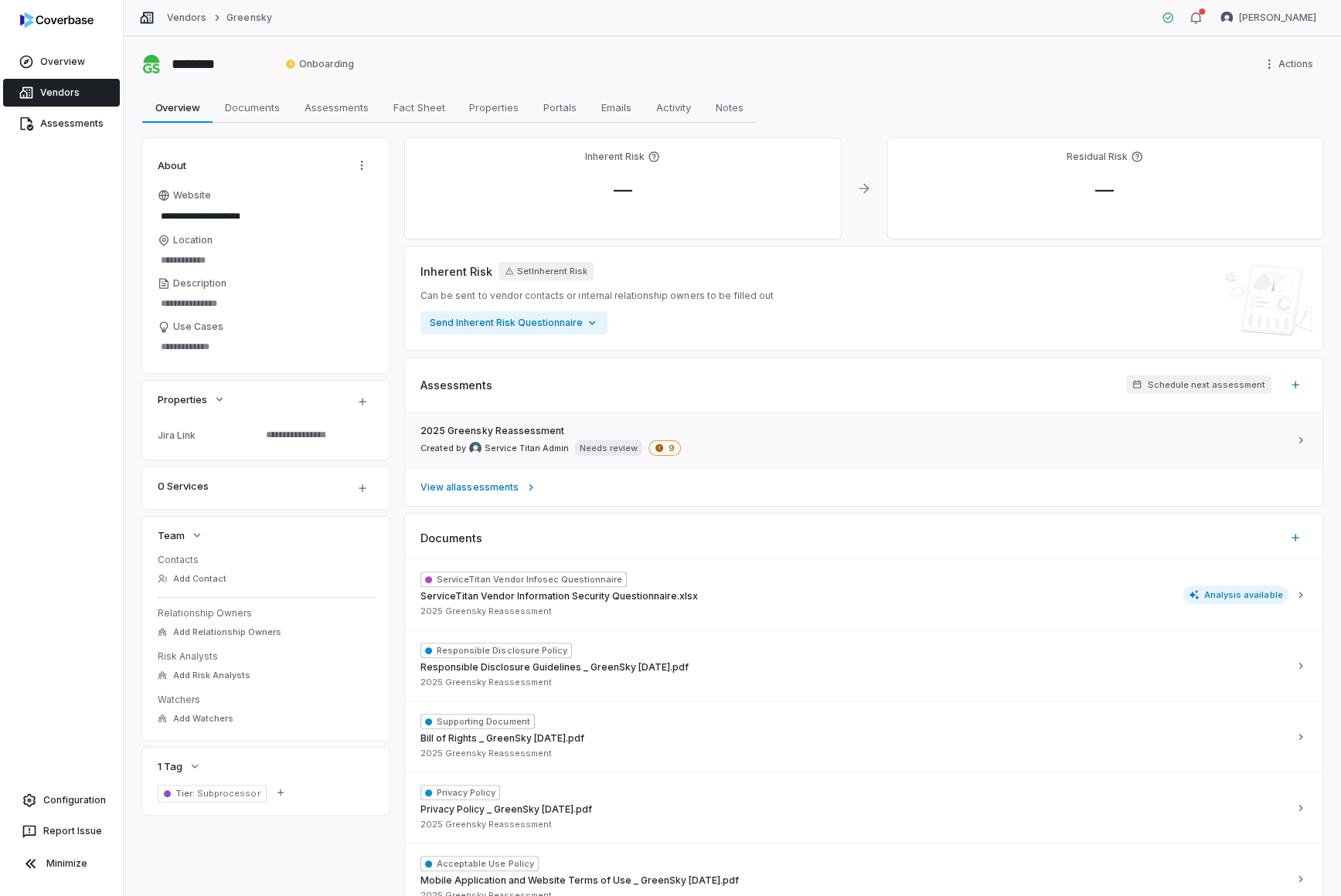
click at [734, 444] on div "2025 Greensky Reassessment Created by Service Titan Admin Needs review 9" at bounding box center [854, 440] width 868 height 31
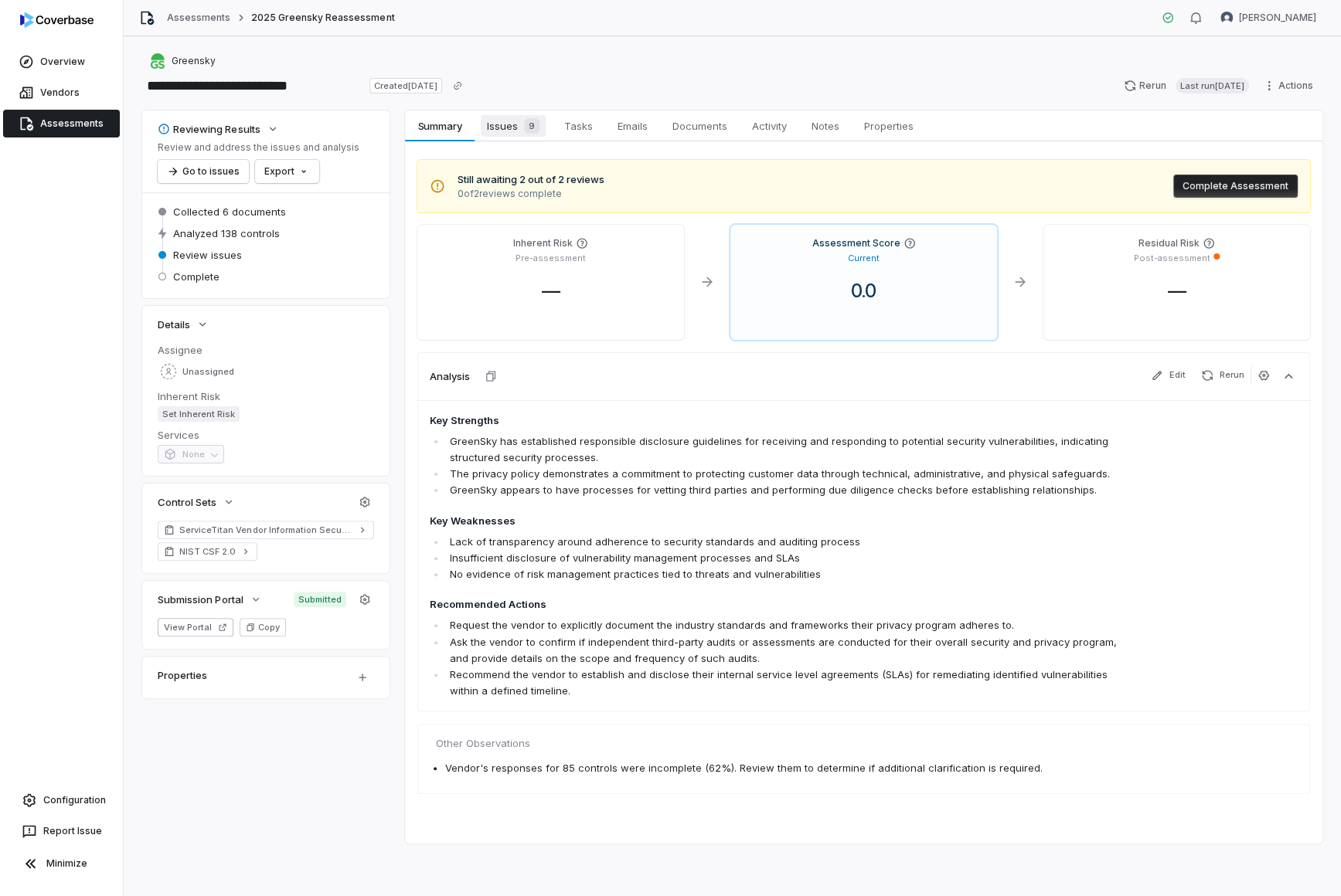
click at [512, 121] on span "Issues 9" at bounding box center [513, 126] width 65 height 22
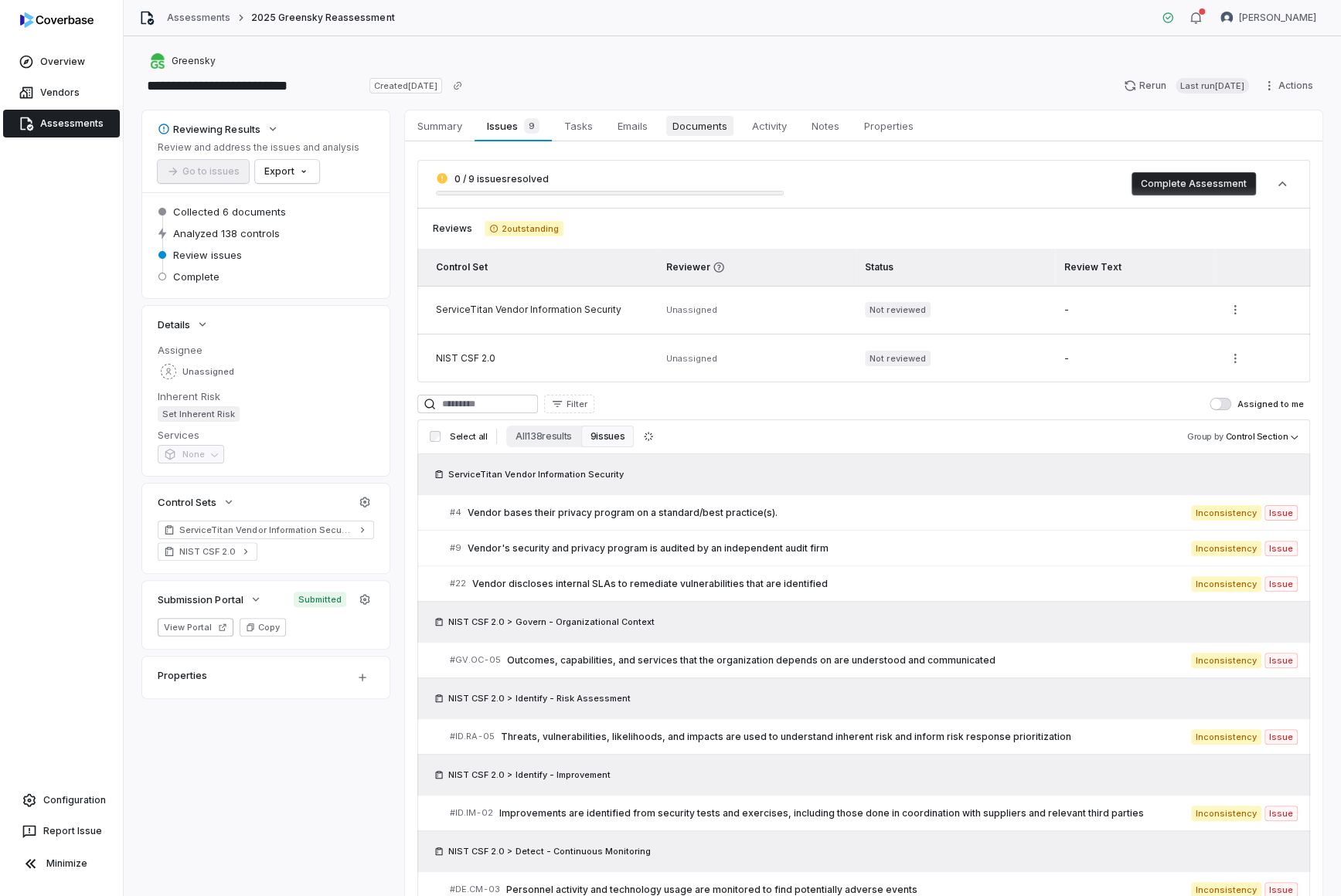
click at [728, 140] on link "Documents Documents" at bounding box center [699, 126] width 80 height 31
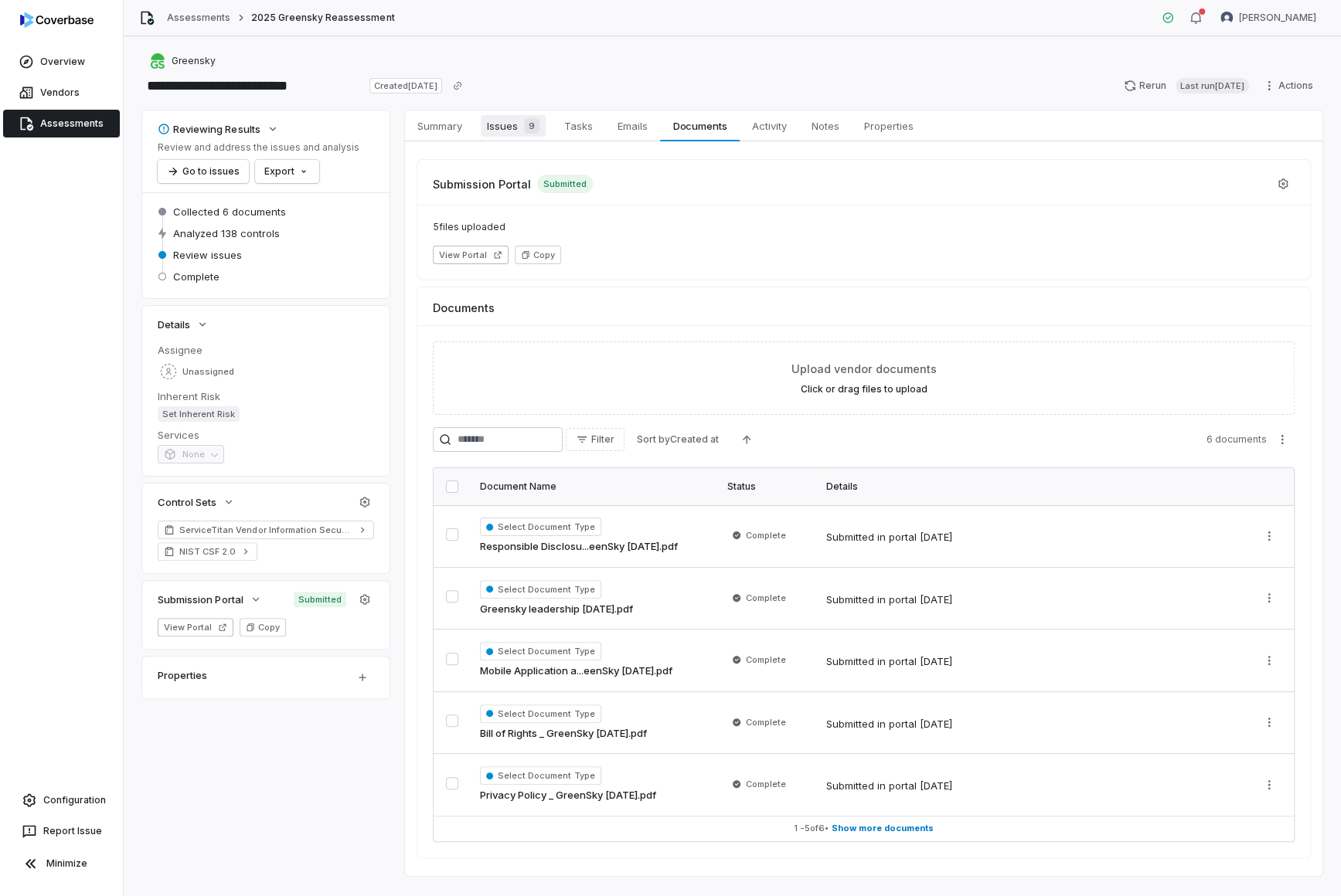
click at [512, 140] on link "Issues 9 Issues 9" at bounding box center [513, 126] width 77 height 31
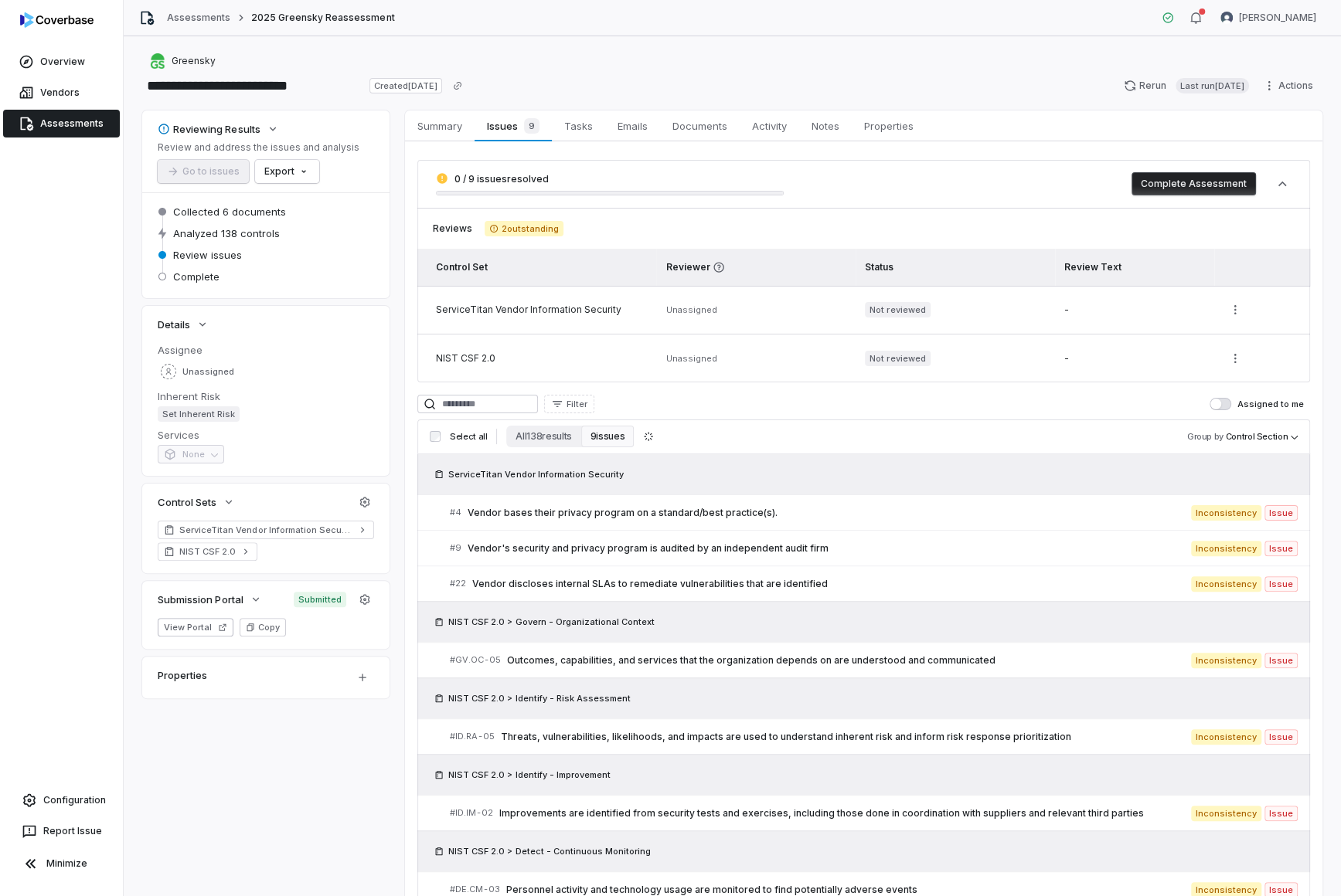
click at [1073, 187] on button "Complete Assessment" at bounding box center [1193, 184] width 124 height 24
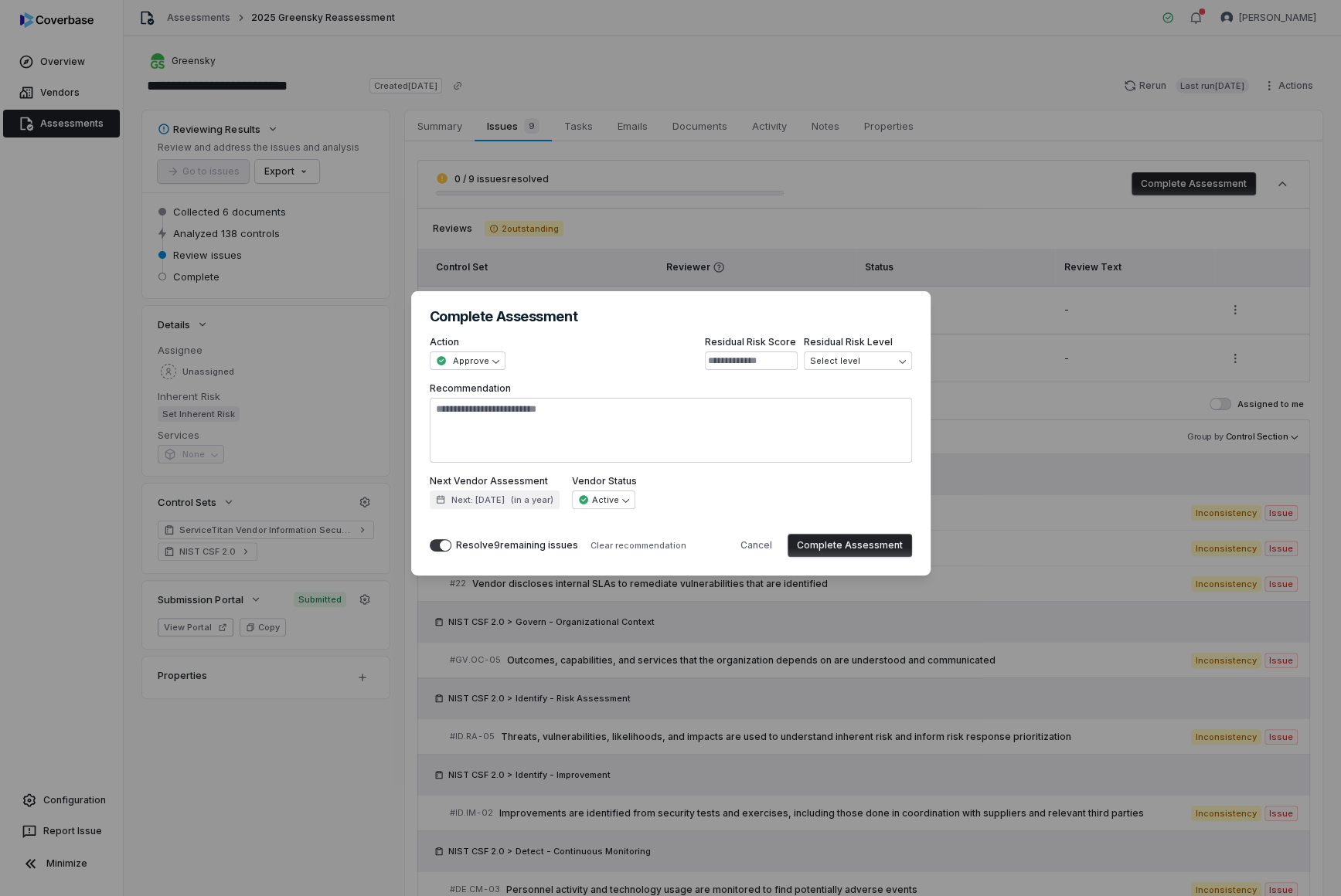
click at [878, 541] on button "Complete Assessment" at bounding box center [849, 545] width 124 height 24
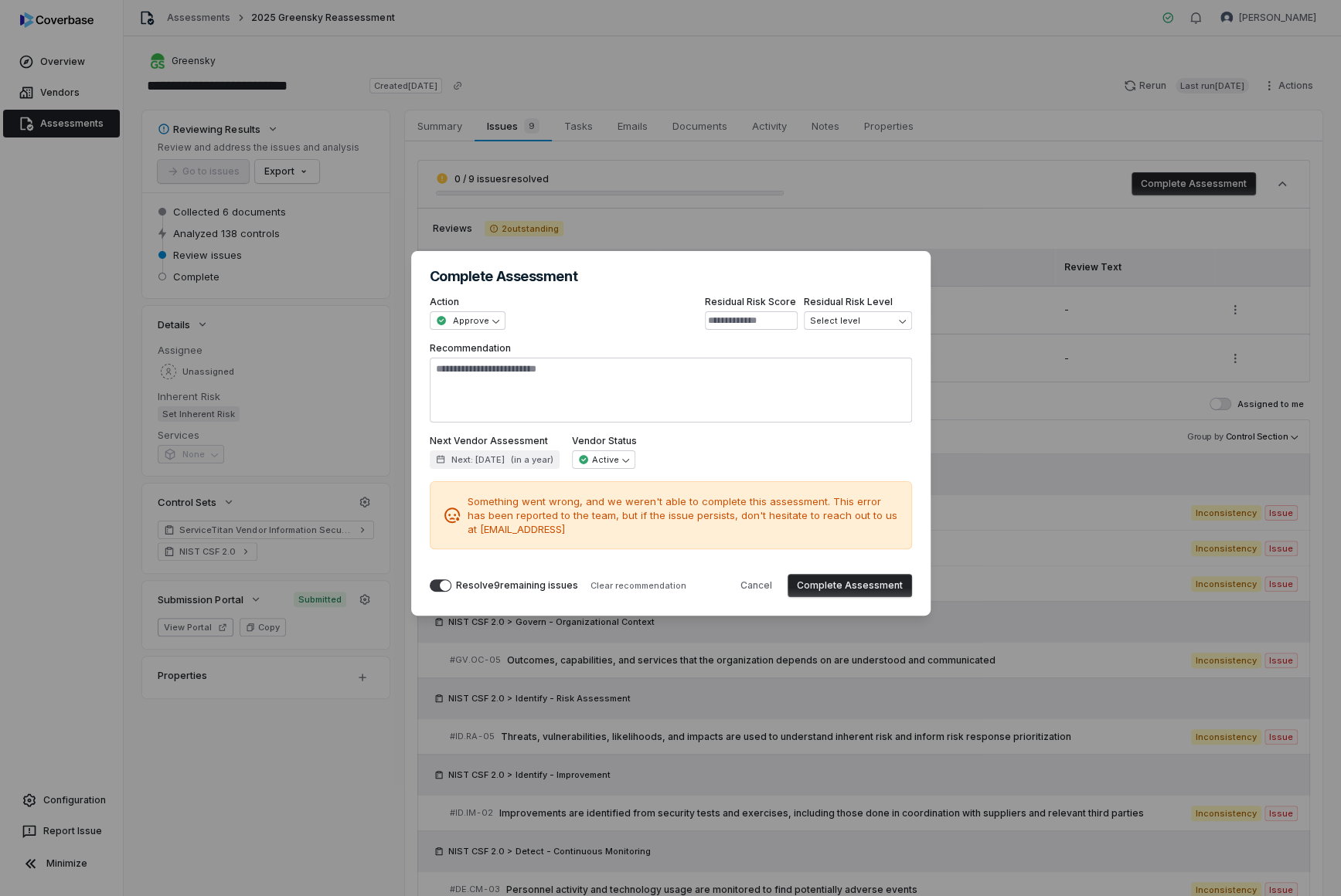
type textarea "*"
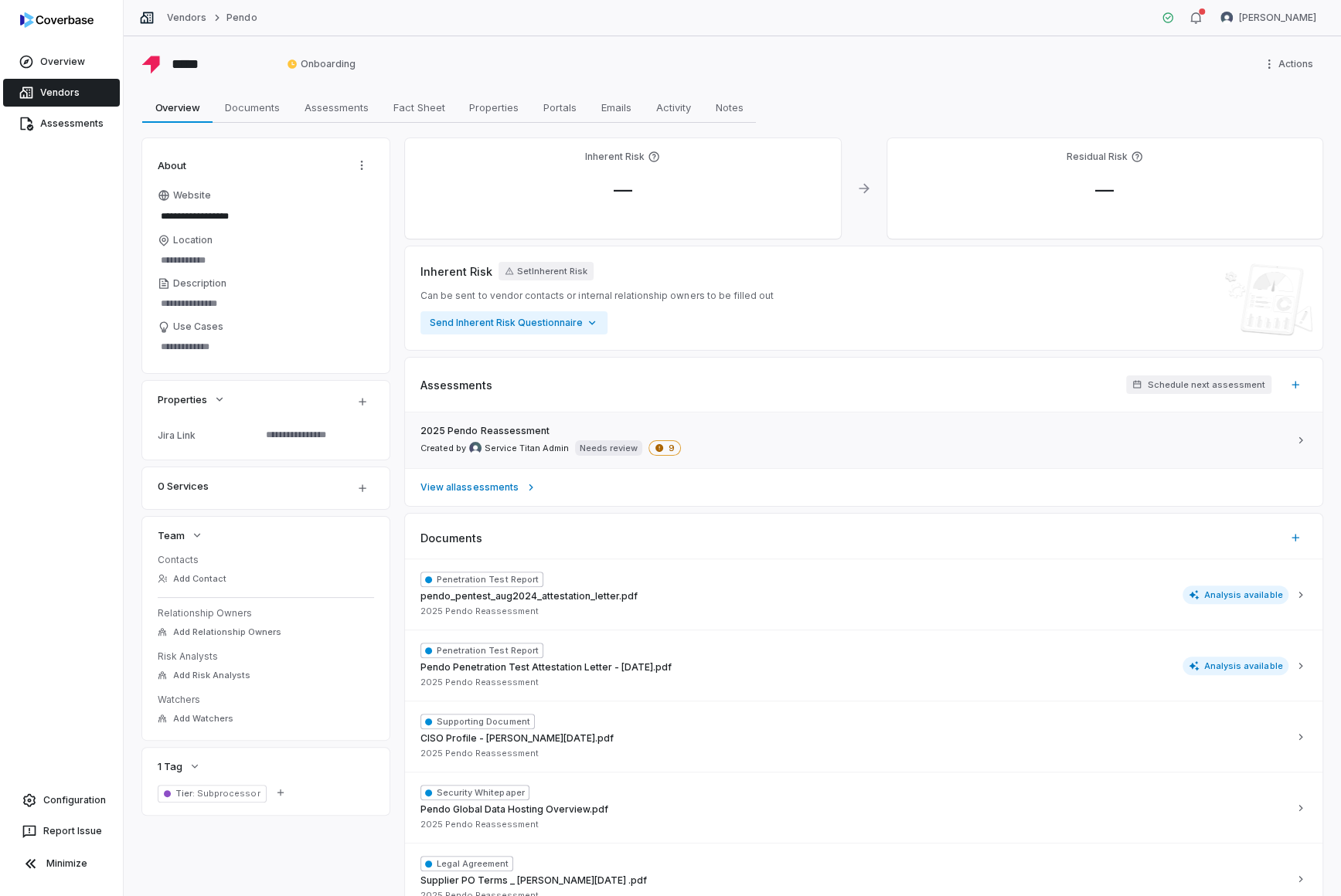
click at [787, 420] on link "2025 Pendo Reassessment Created by Service Titan Admin Needs review 9" at bounding box center [863, 439] width 917 height 55
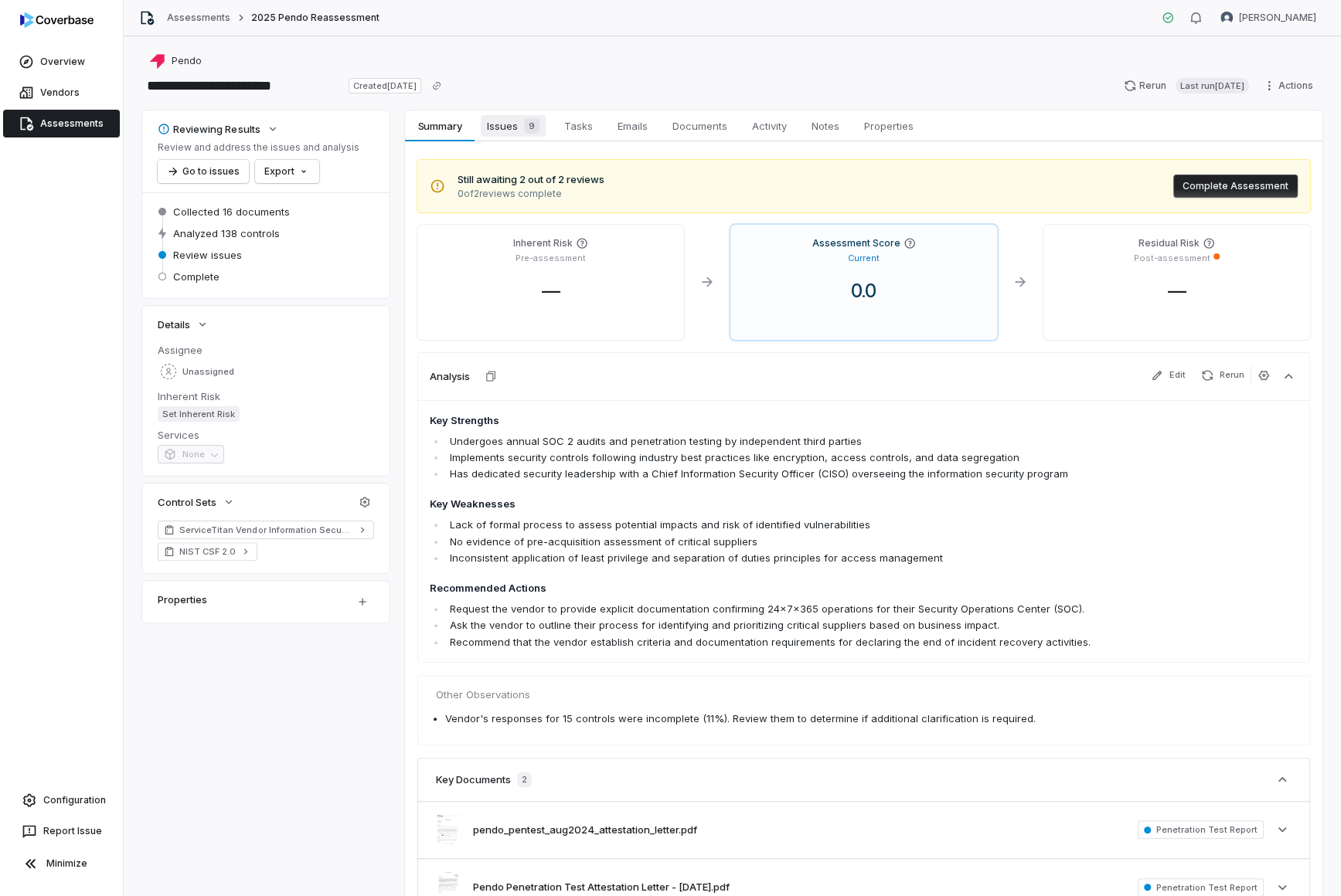
click at [506, 138] on link "Issues 9 Issues 9" at bounding box center [513, 126] width 77 height 31
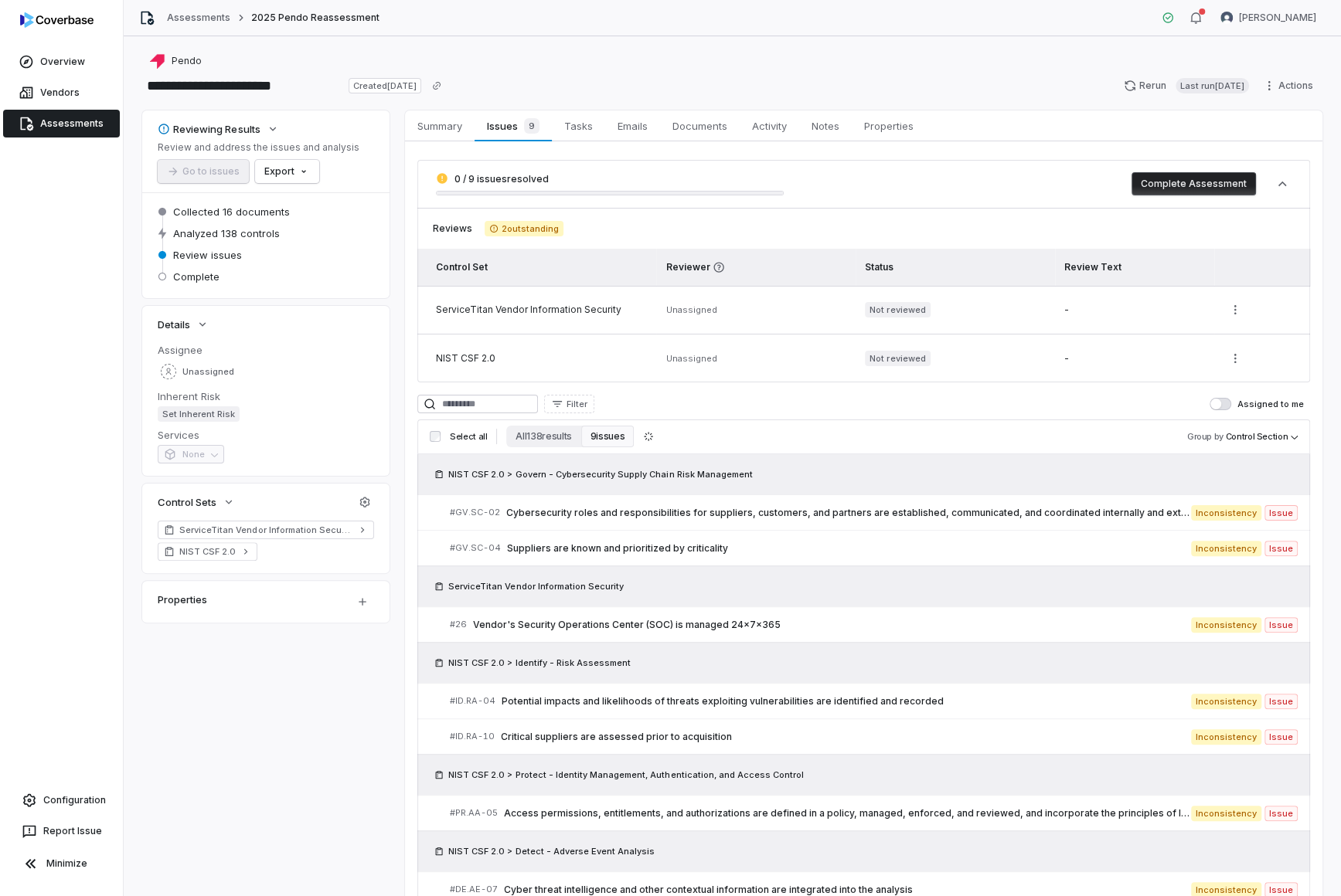
click at [1073, 191] on button "Complete Assessment" at bounding box center [1193, 184] width 124 height 24
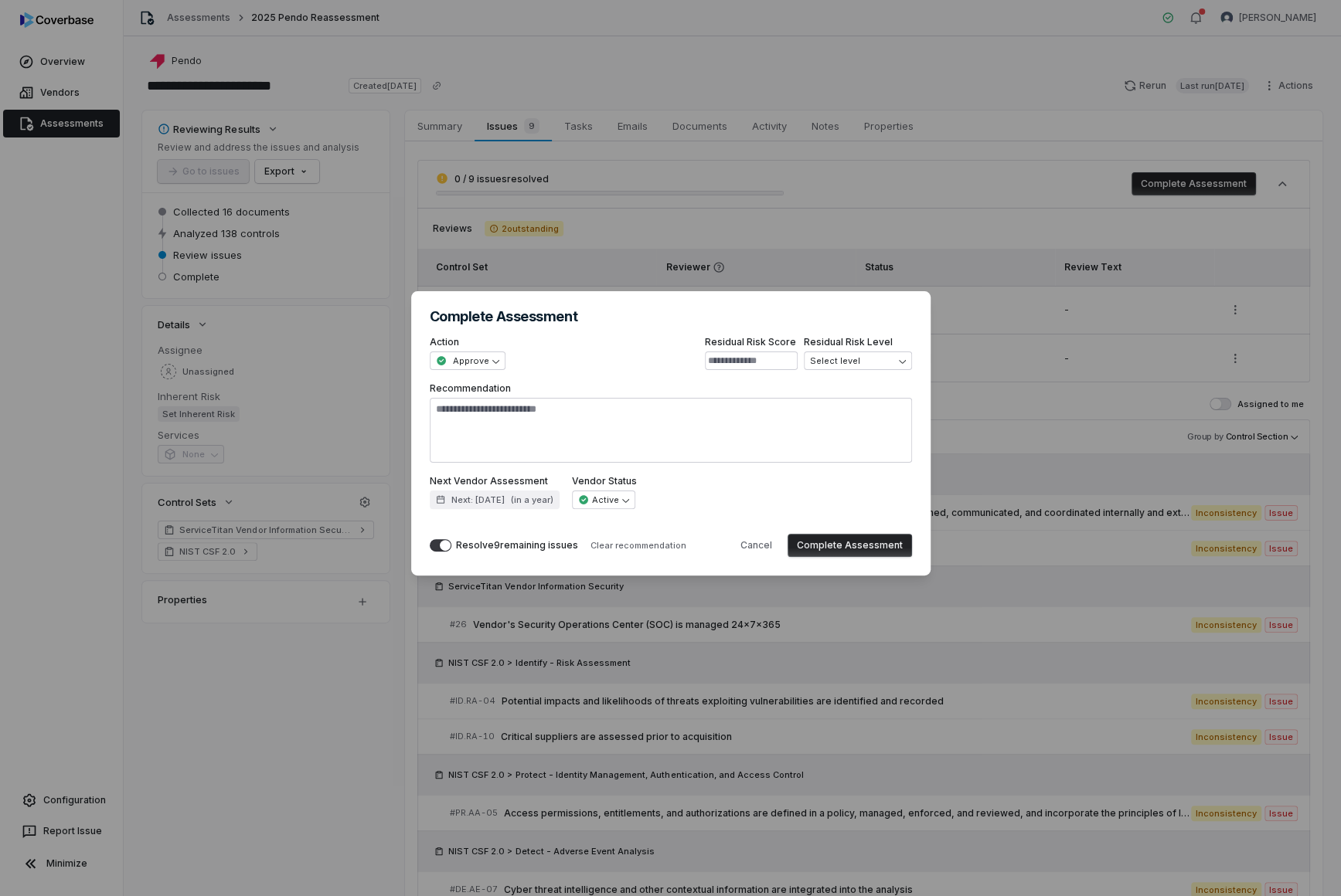
click at [869, 549] on button "Complete Assessment" at bounding box center [849, 545] width 124 height 24
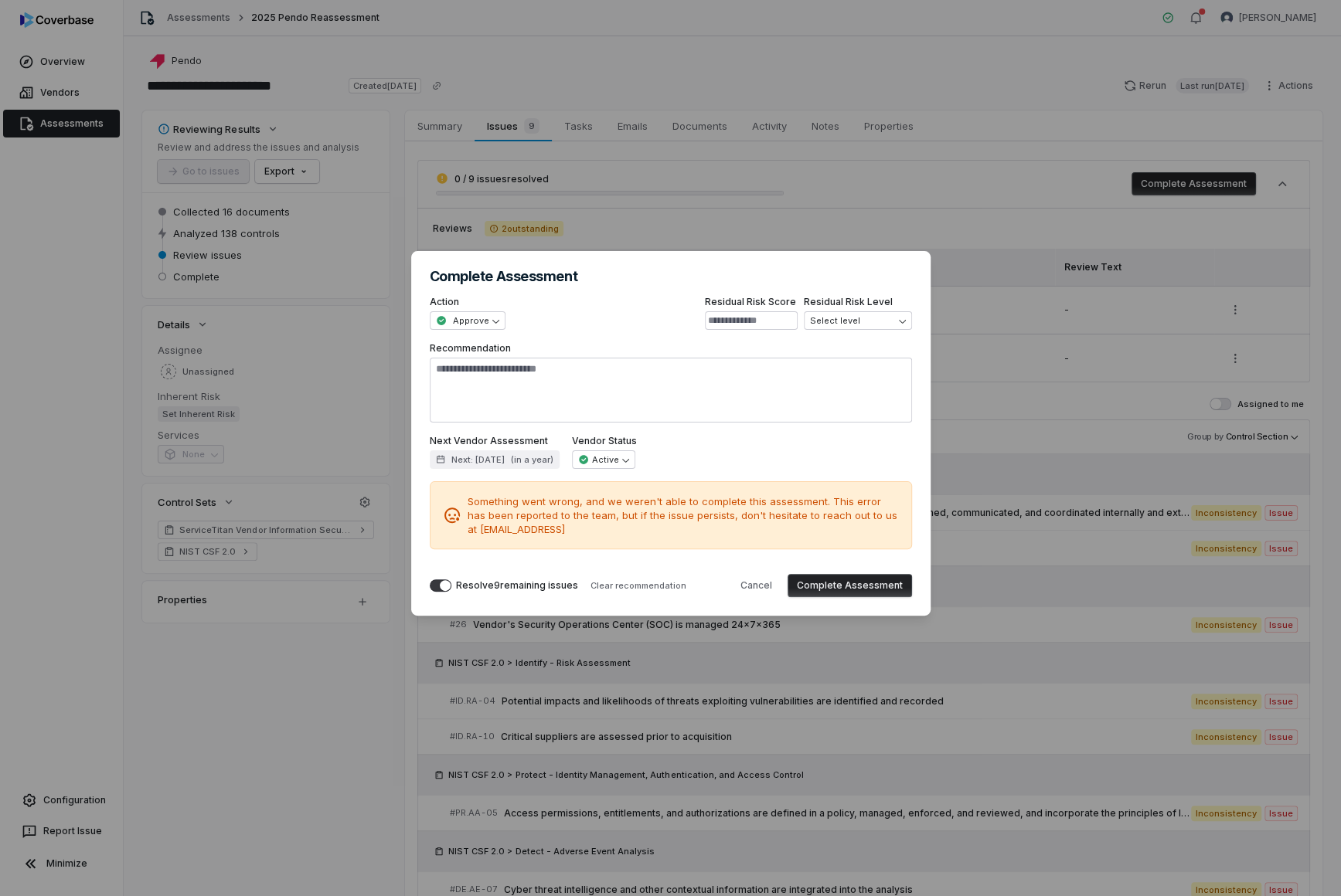
type textarea "*"
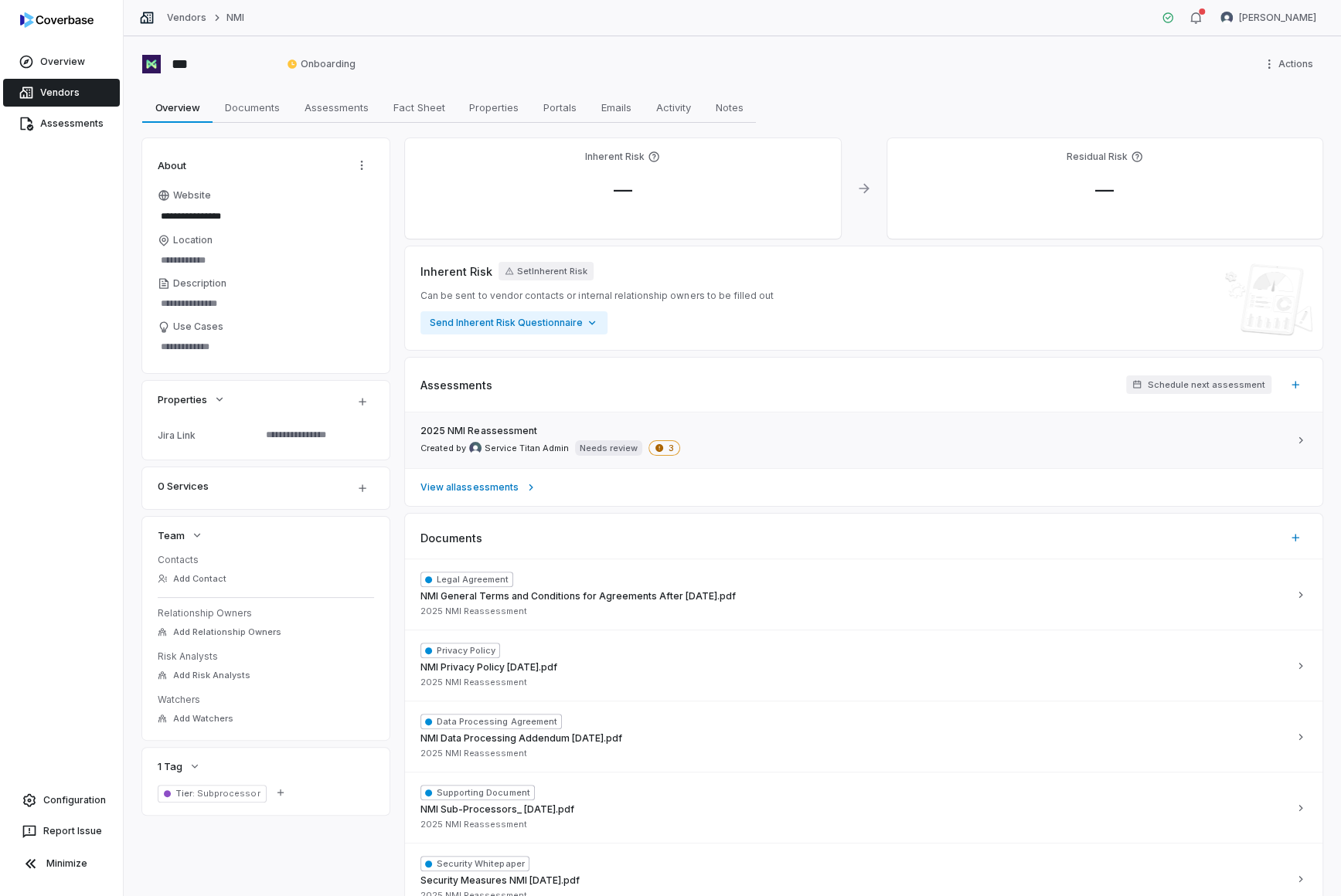
click at [786, 452] on div "2025 NMI Reassessment Created by Service Titan Admin Needs review 3" at bounding box center [854, 440] width 868 height 31
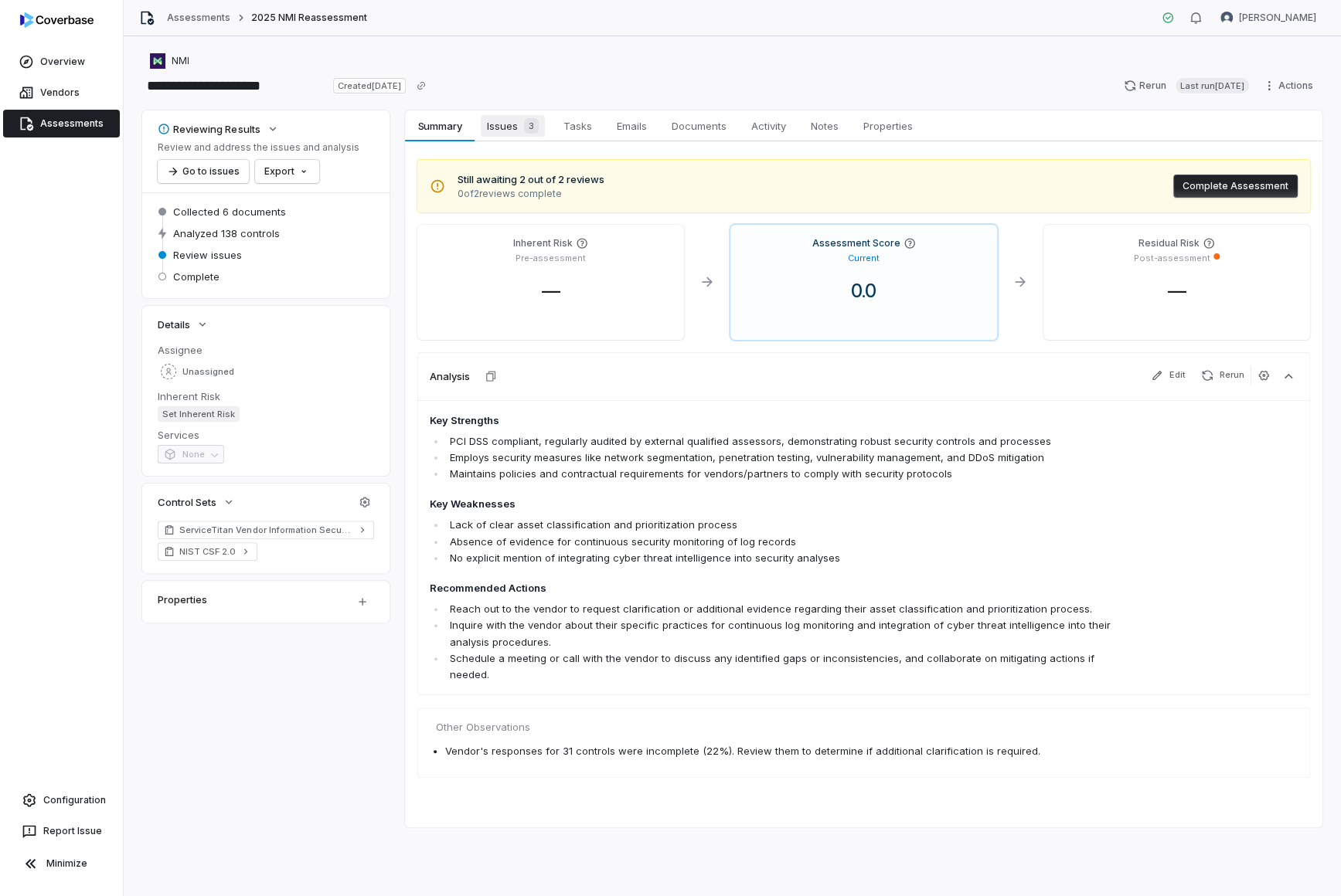
click at [513, 124] on span "Issues 3" at bounding box center [512, 126] width 64 height 22
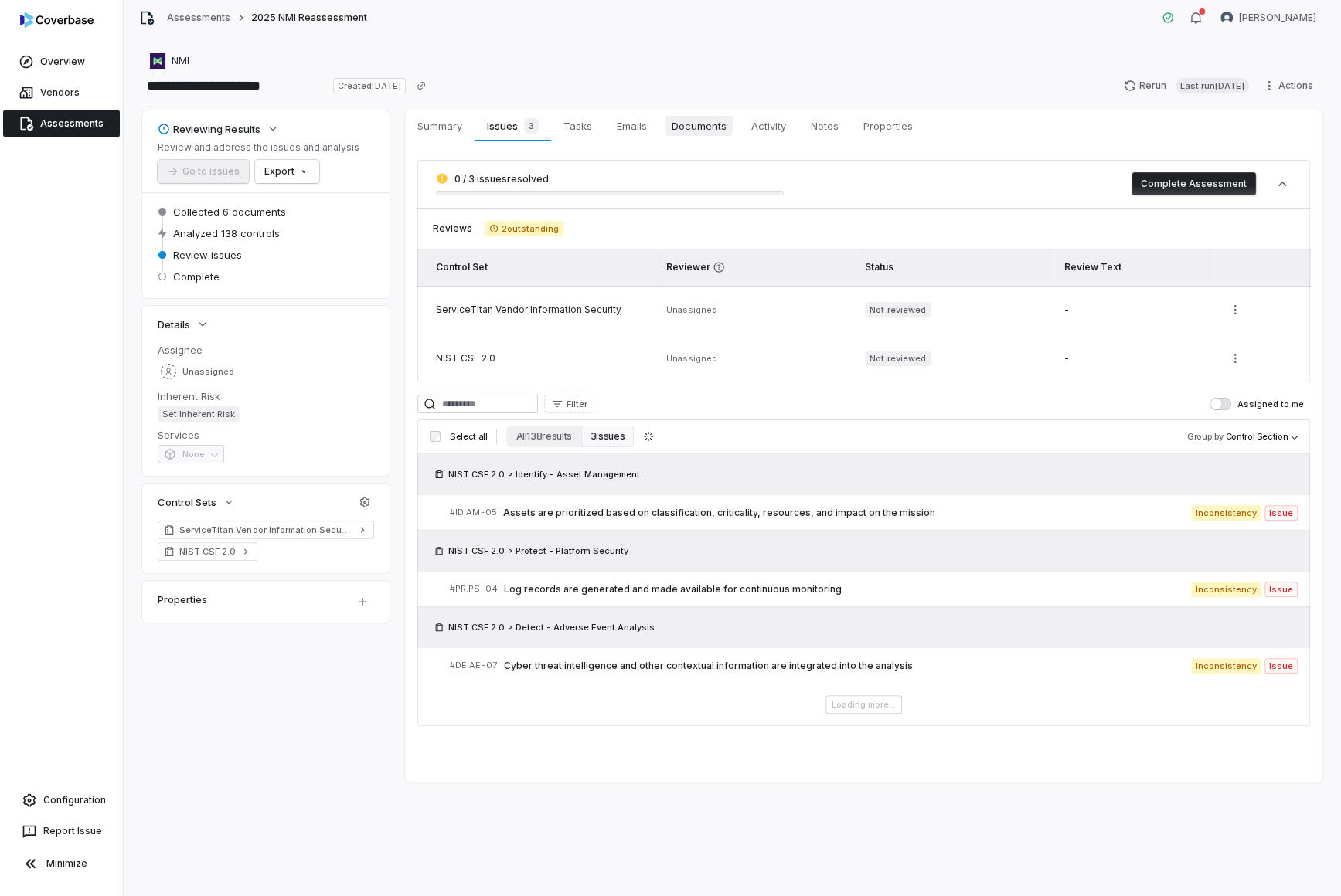
click at [690, 118] on span "Documents" at bounding box center [699, 126] width 67 height 20
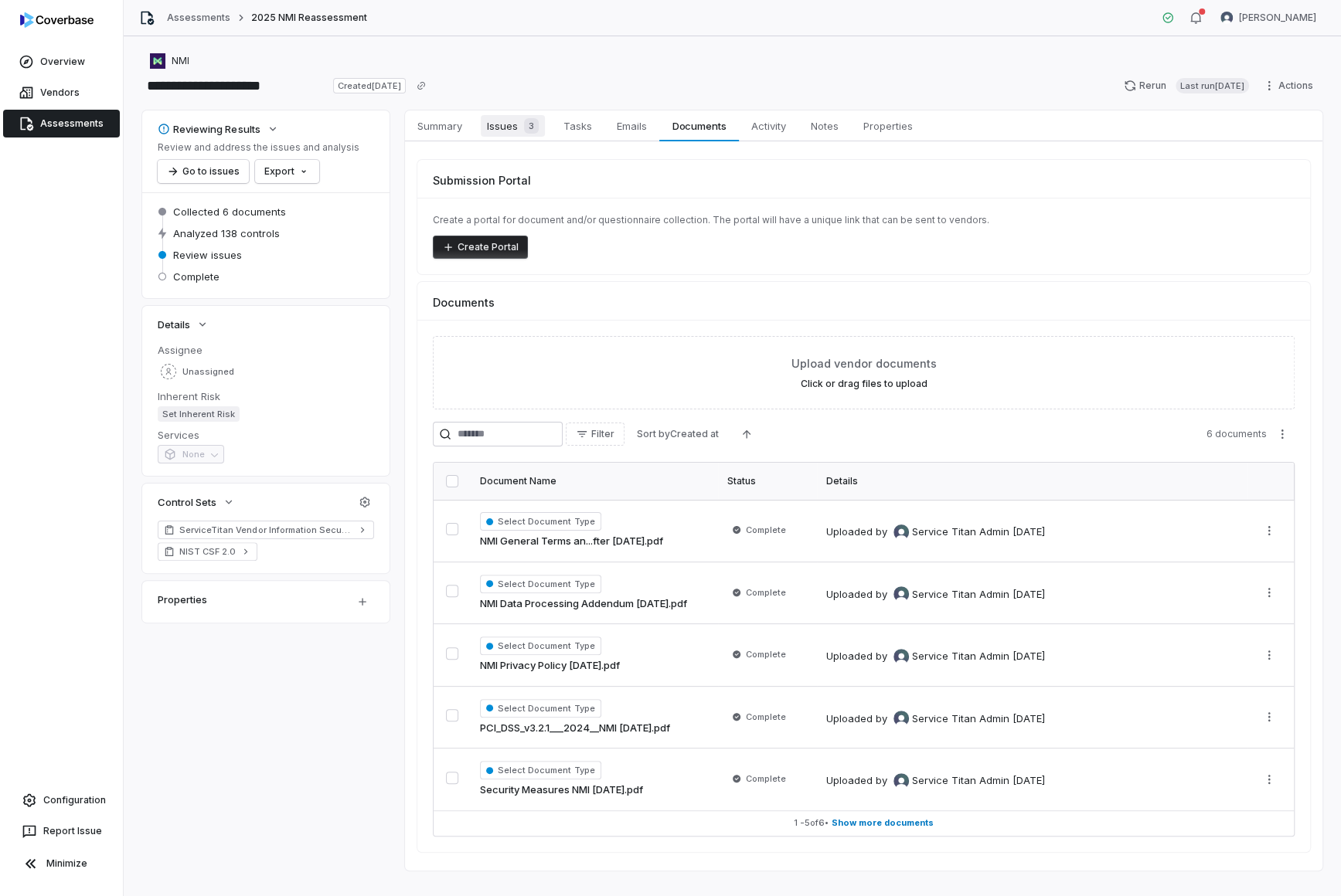
click at [501, 130] on span "Issues 3" at bounding box center [512, 126] width 64 height 22
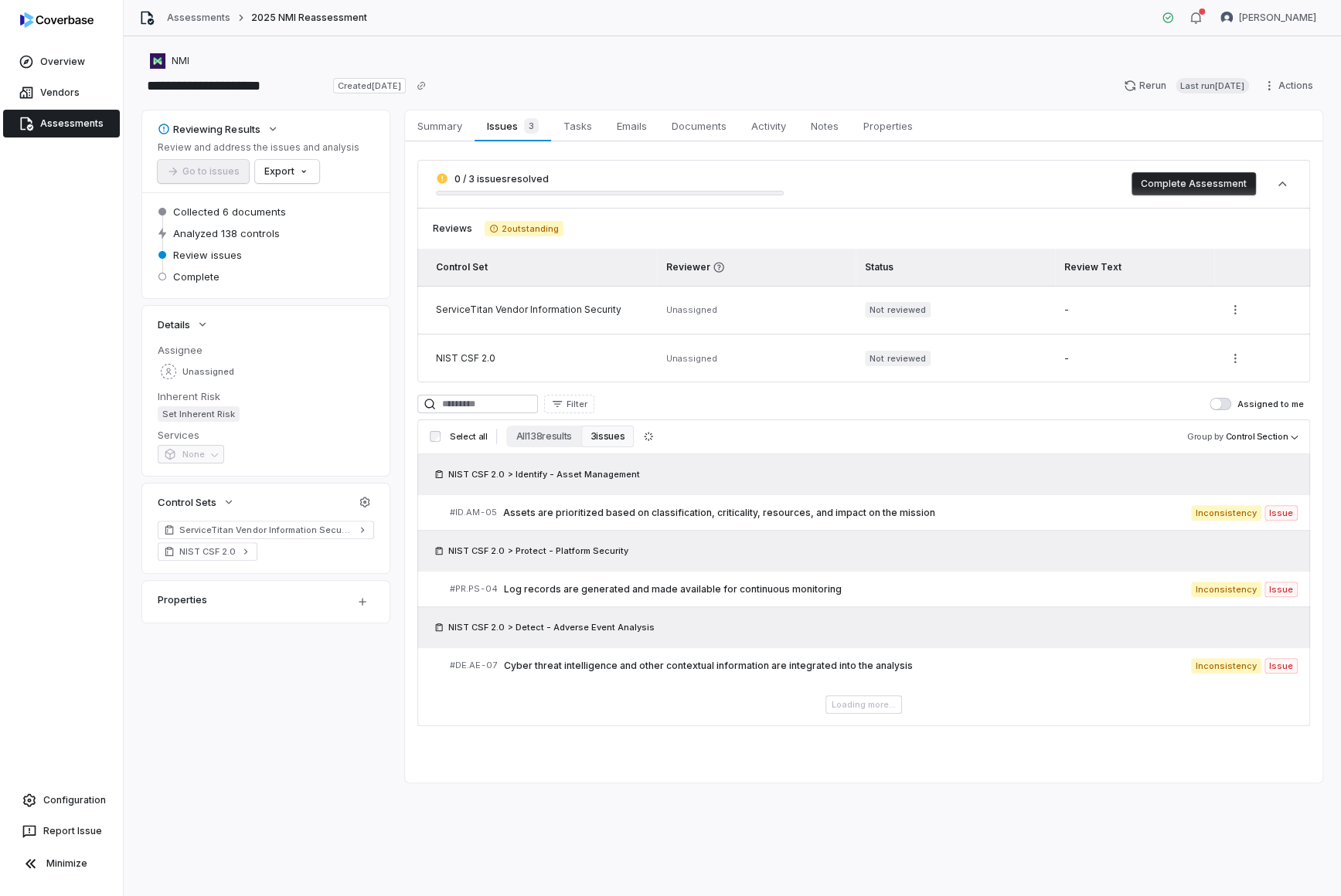
click at [1073, 181] on button "Complete Assessment" at bounding box center [1193, 184] width 124 height 24
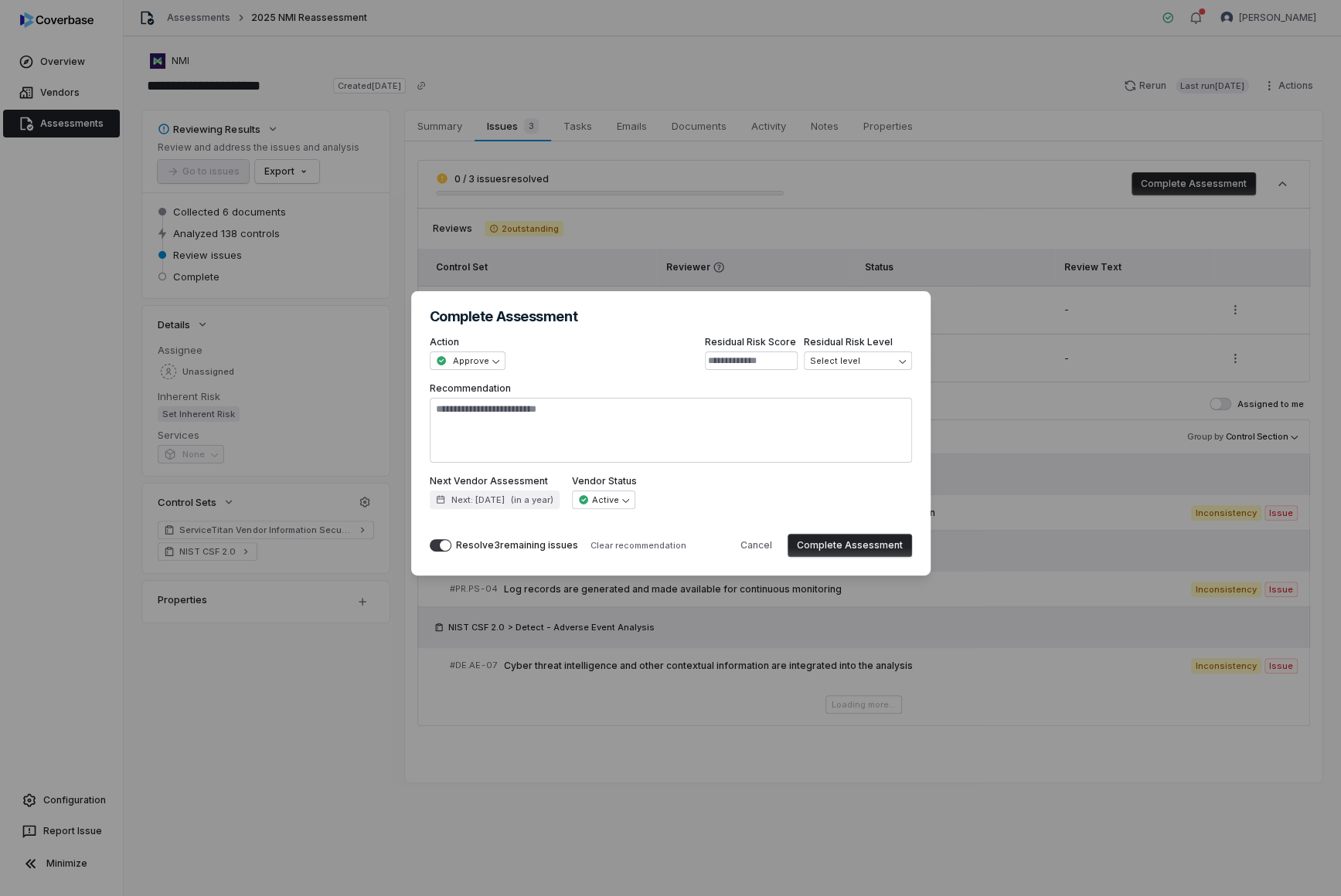
click at [840, 544] on button "Complete Assessment" at bounding box center [849, 545] width 124 height 24
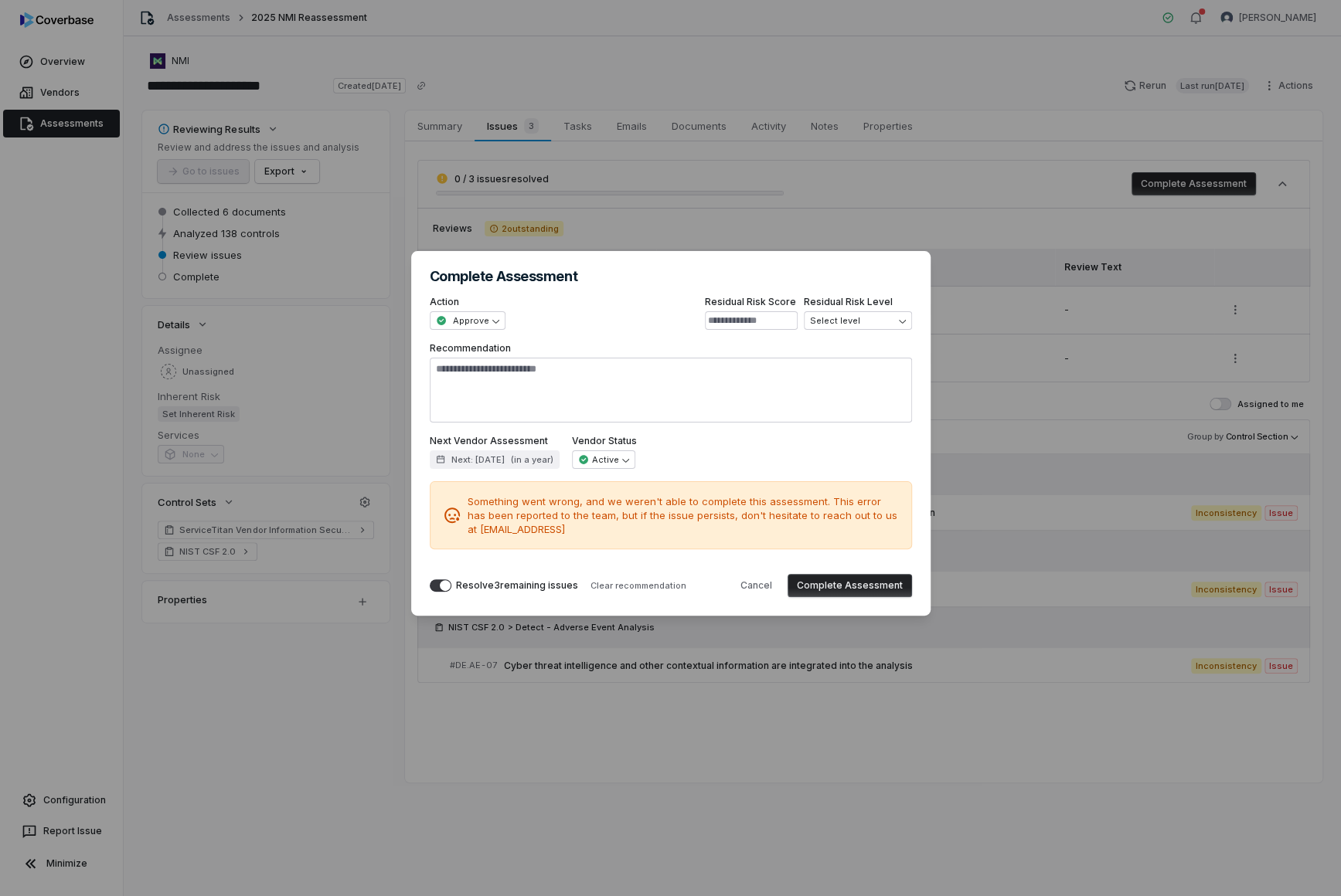
type textarea "*"
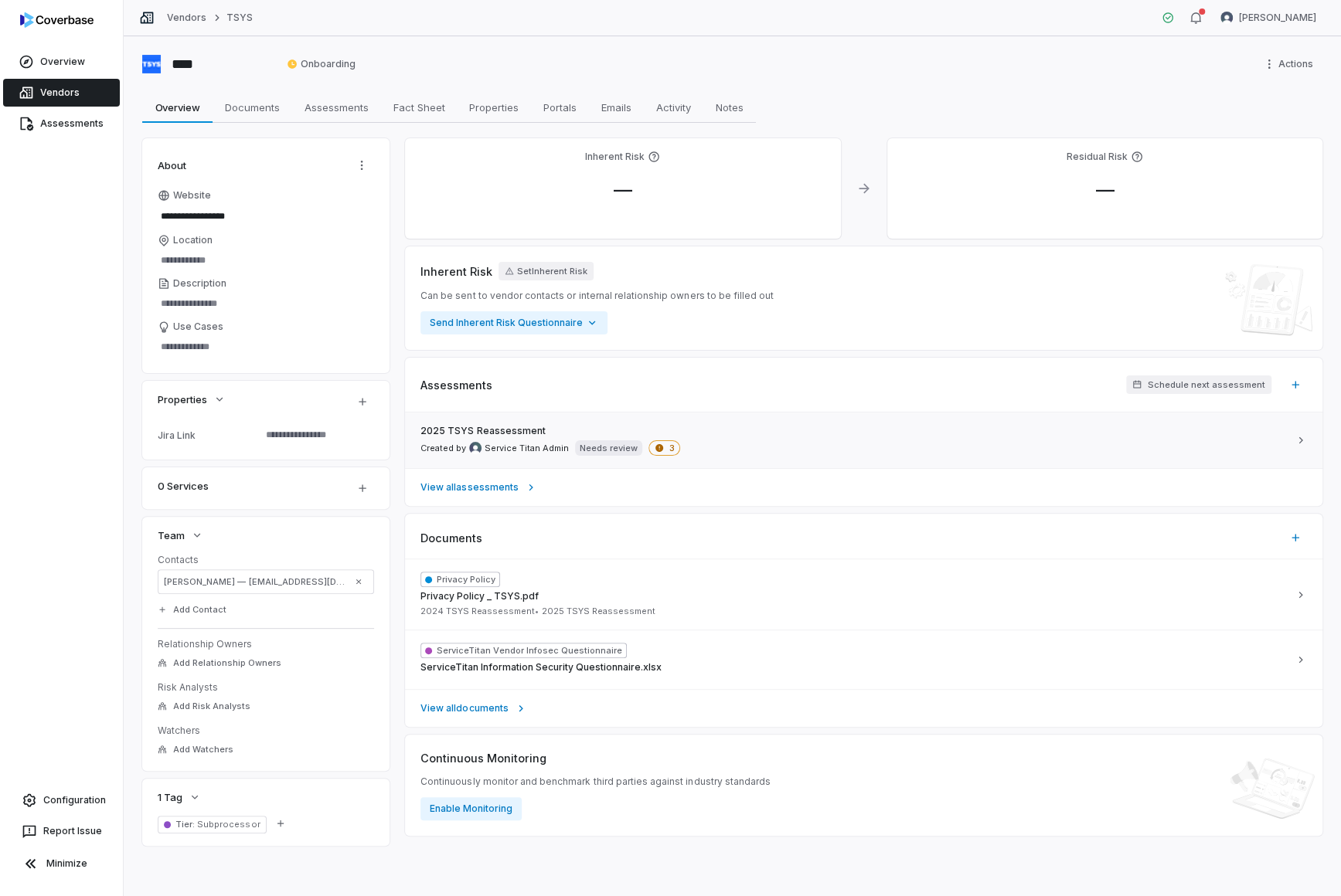
click at [829, 440] on div "2025 TSYS Reassessment Created by Service Titan Admin Needs review 3" at bounding box center [854, 440] width 868 height 31
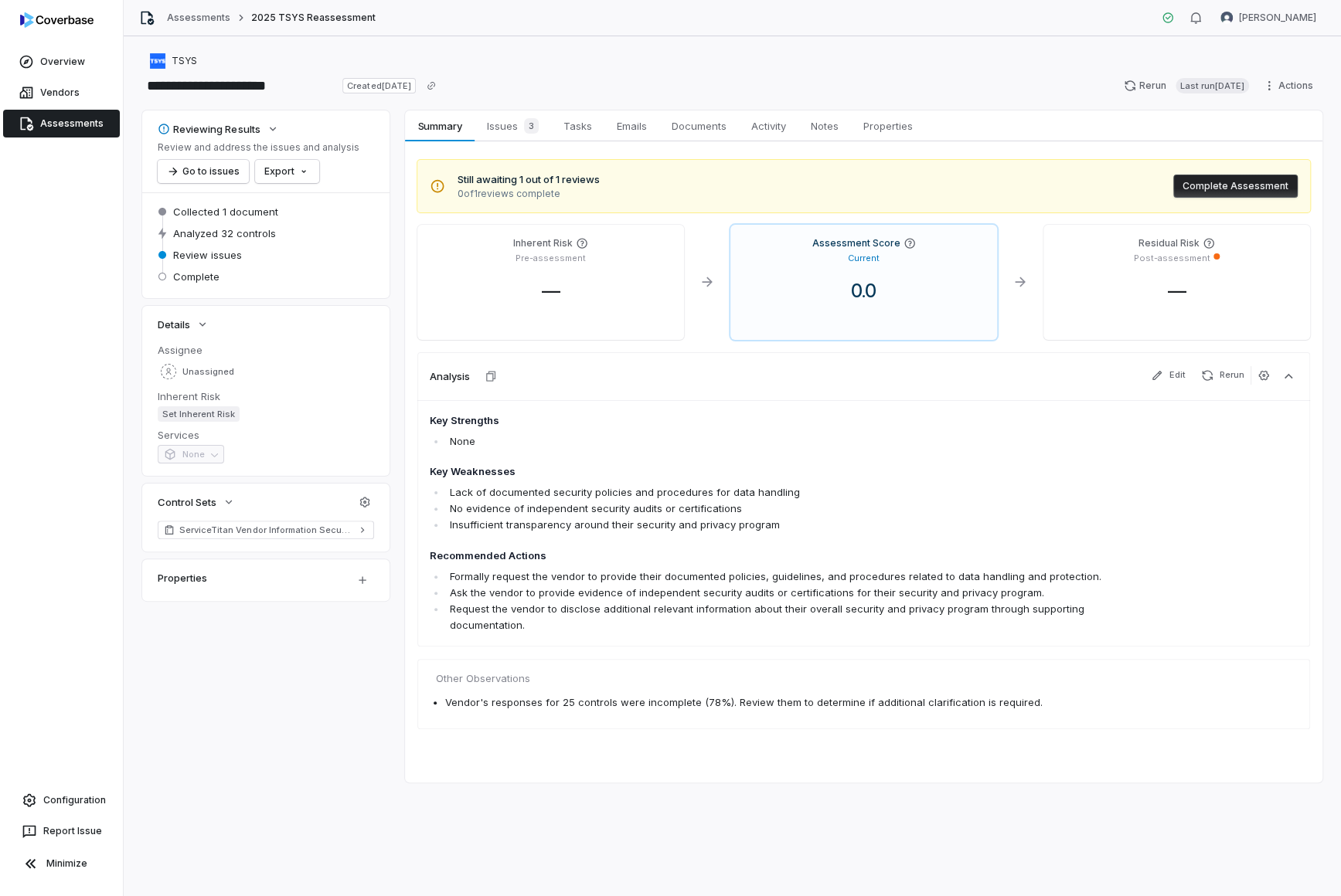
click at [505, 144] on div "Still awaiting 1 out of 1 reviews 0 of 1 reviews complete Complete Assessment I…" at bounding box center [863, 460] width 917 height 638
click at [517, 126] on span "Issues 3" at bounding box center [512, 126] width 64 height 22
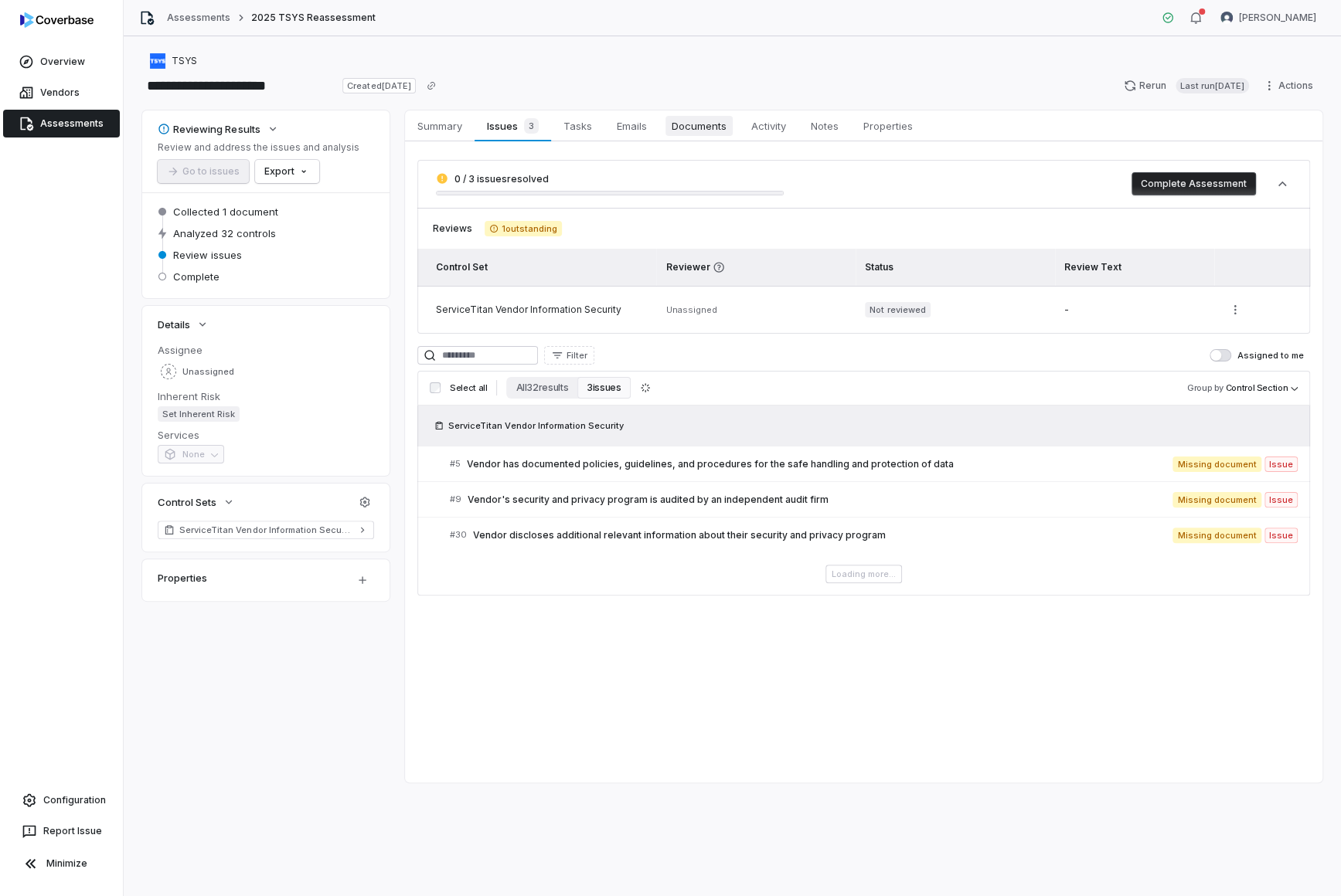
click at [685, 117] on span "Documents" at bounding box center [699, 126] width 67 height 20
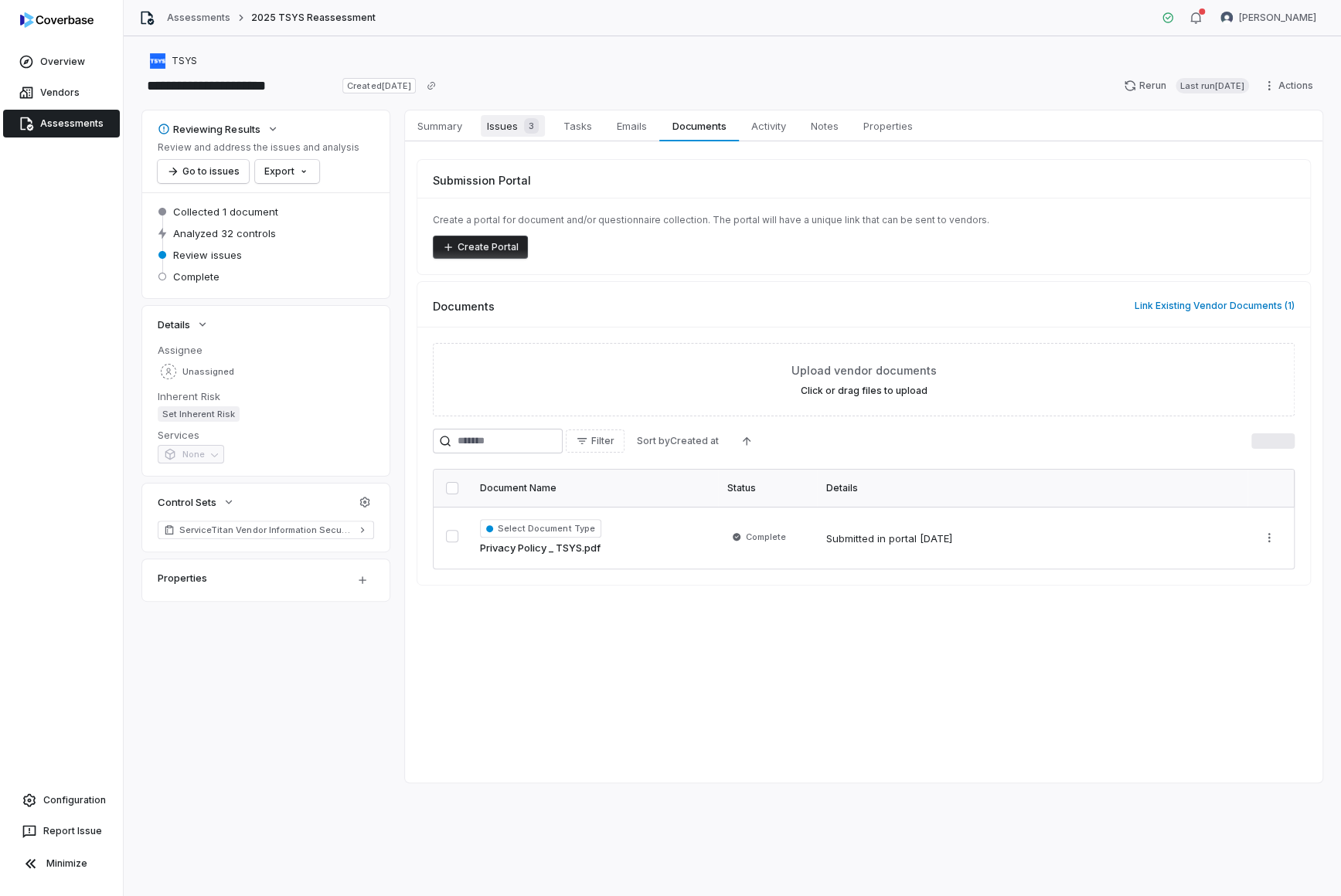
click at [496, 122] on span "Issues 3" at bounding box center [512, 126] width 64 height 22
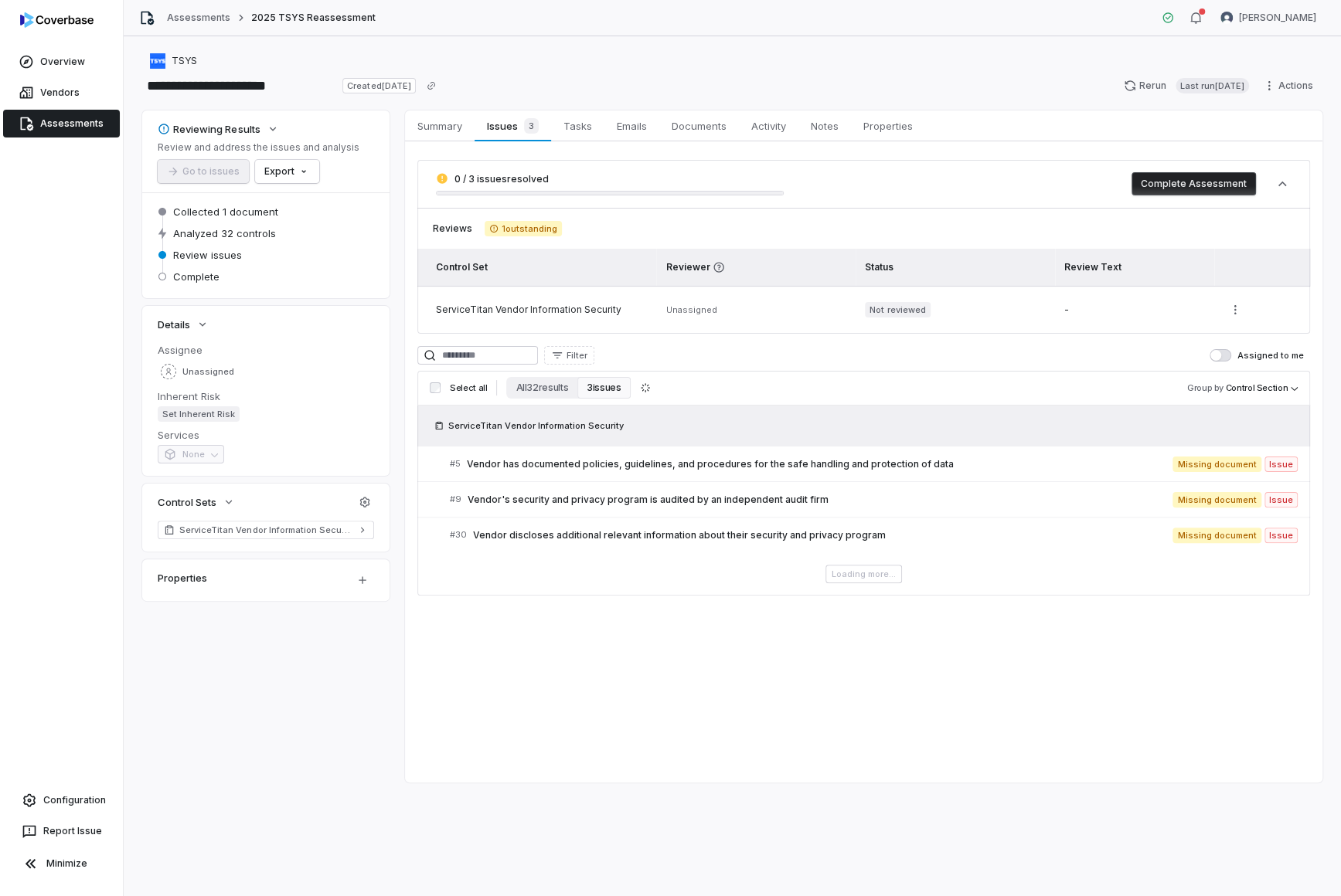
click at [1073, 179] on button "Complete Assessment" at bounding box center [1193, 184] width 124 height 24
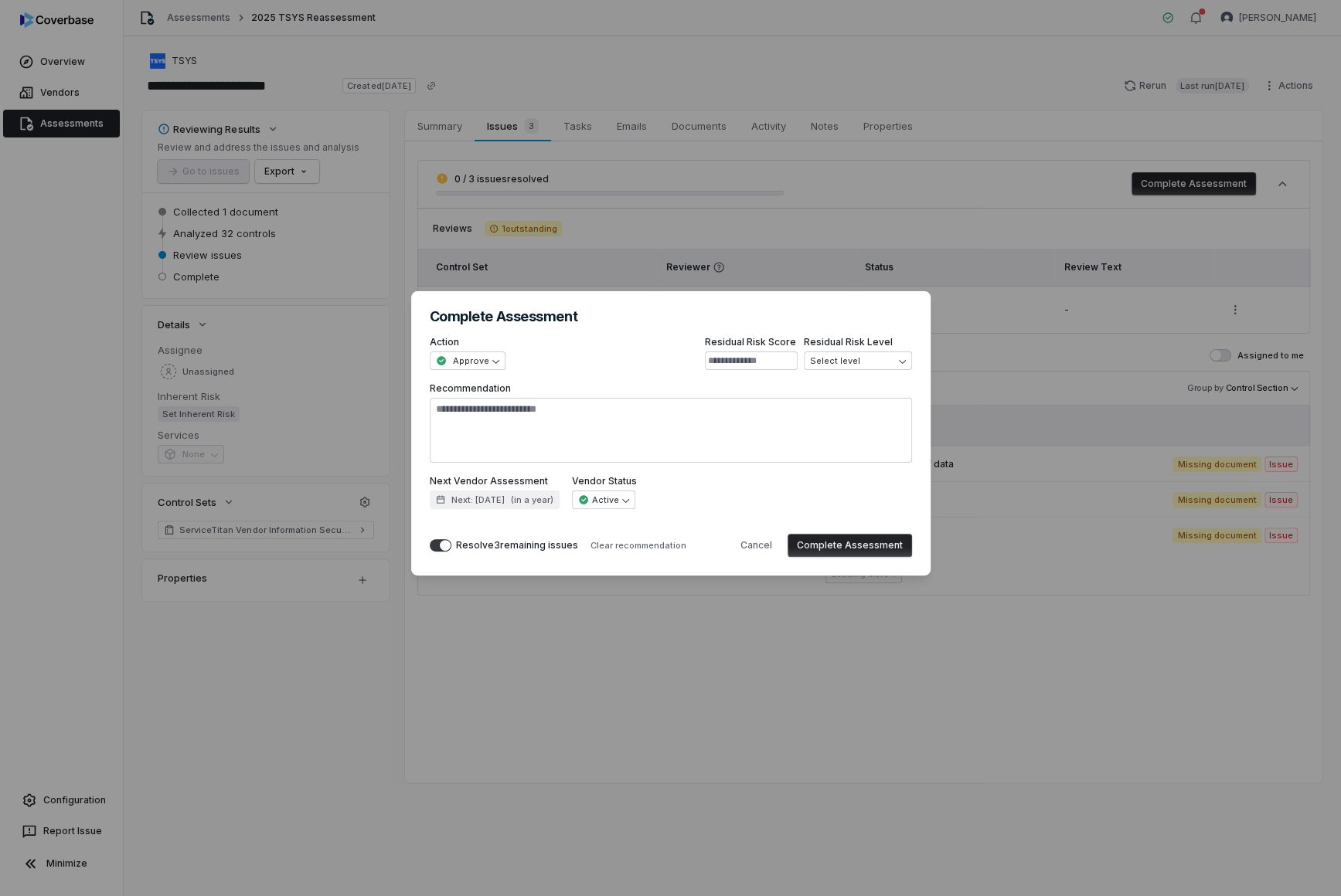
click at [874, 538] on button "Complete Assessment" at bounding box center [849, 545] width 124 height 24
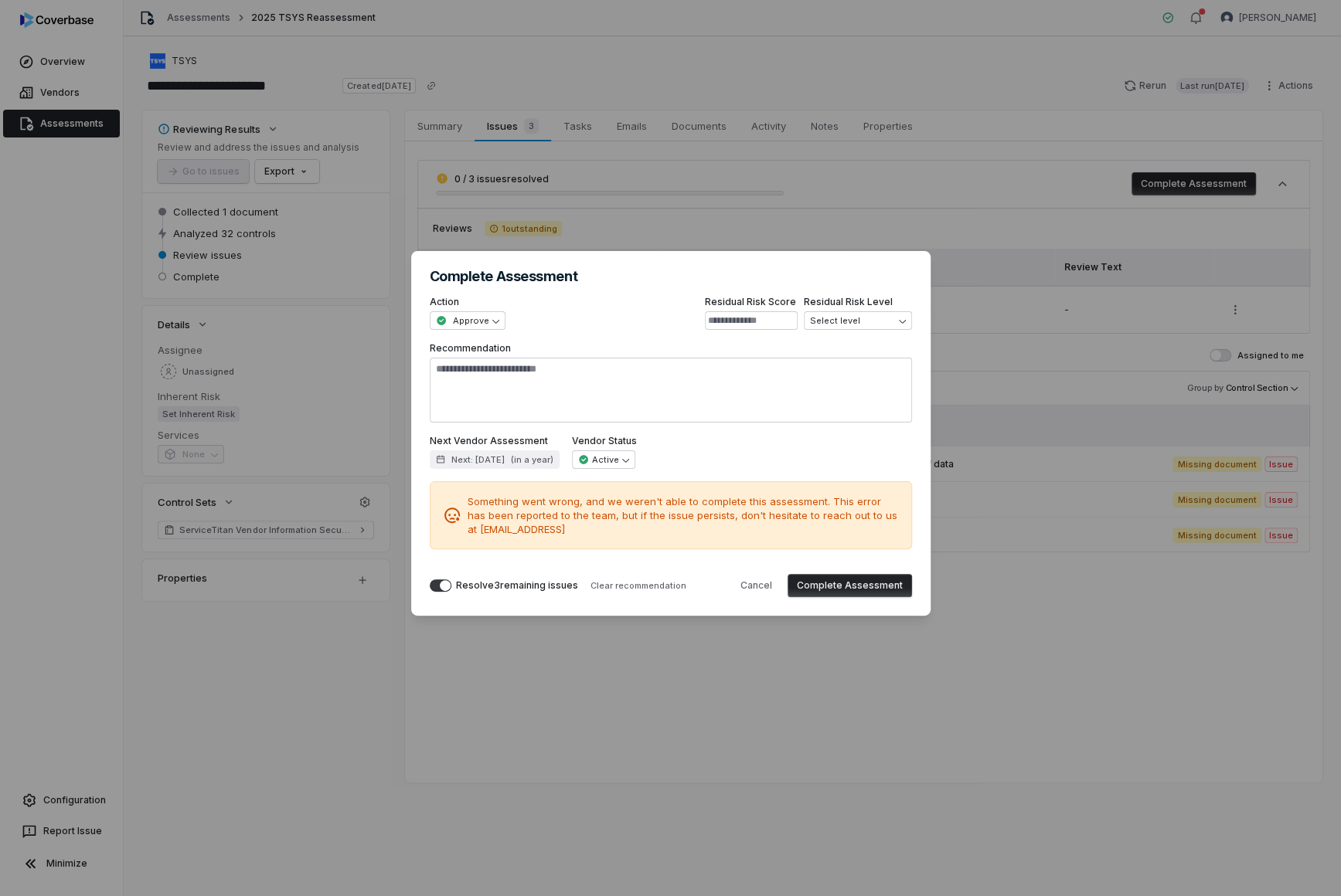
type textarea "*"
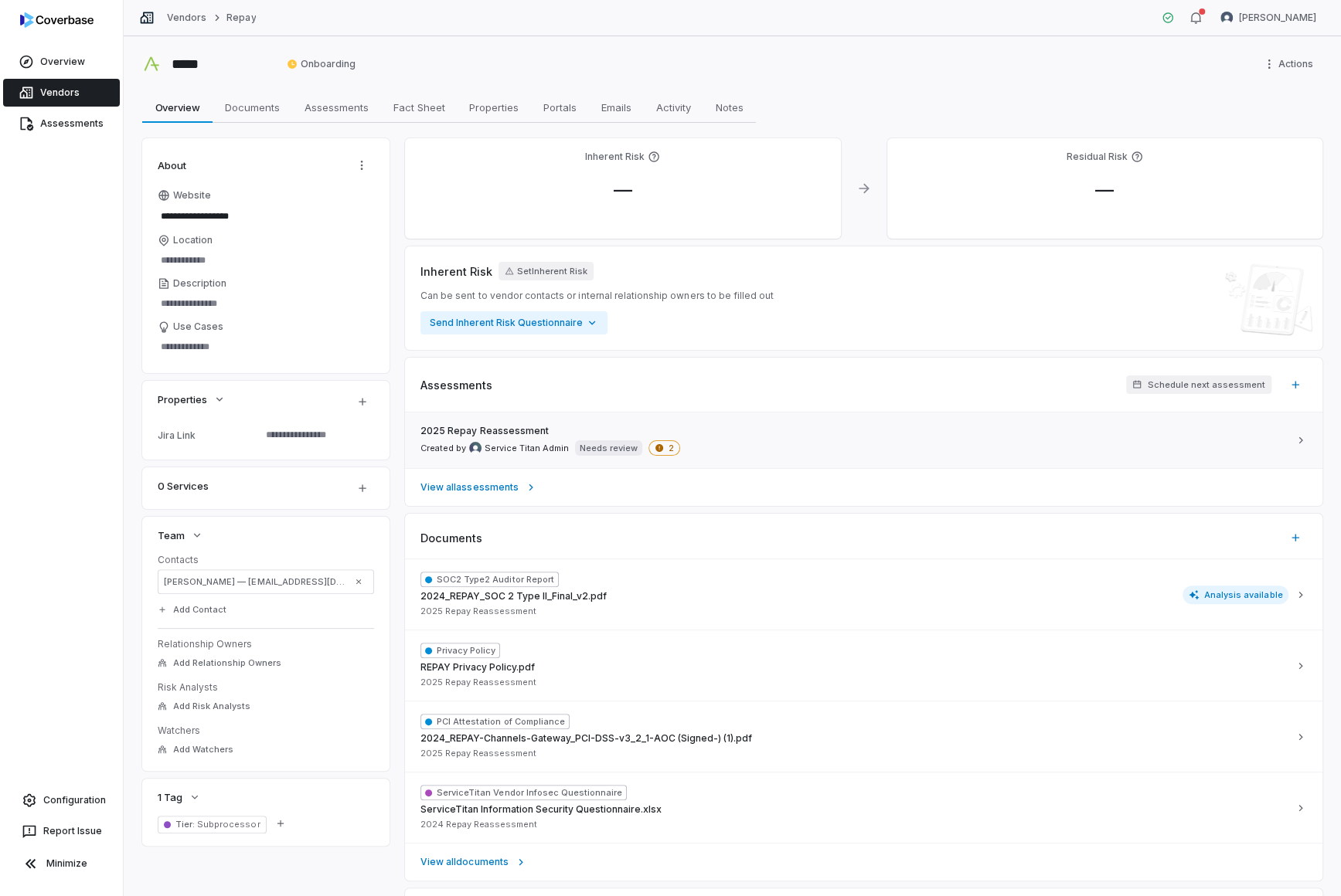
click at [882, 448] on div "2025 Repay Reassessment Created by Service Titan Admin Needs review 2" at bounding box center [854, 440] width 868 height 31
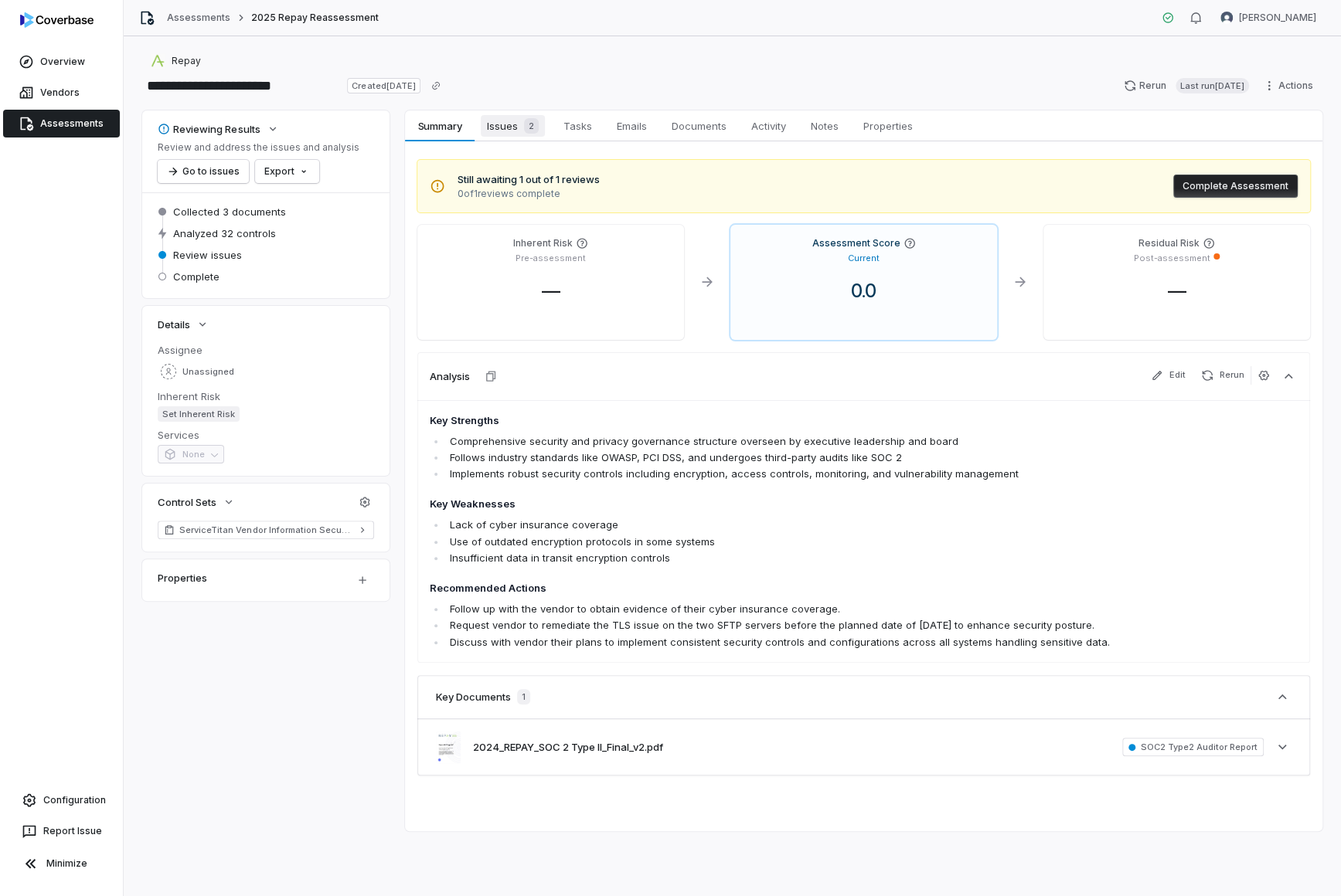
click at [517, 123] on div "2" at bounding box center [527, 125] width 21 height 15
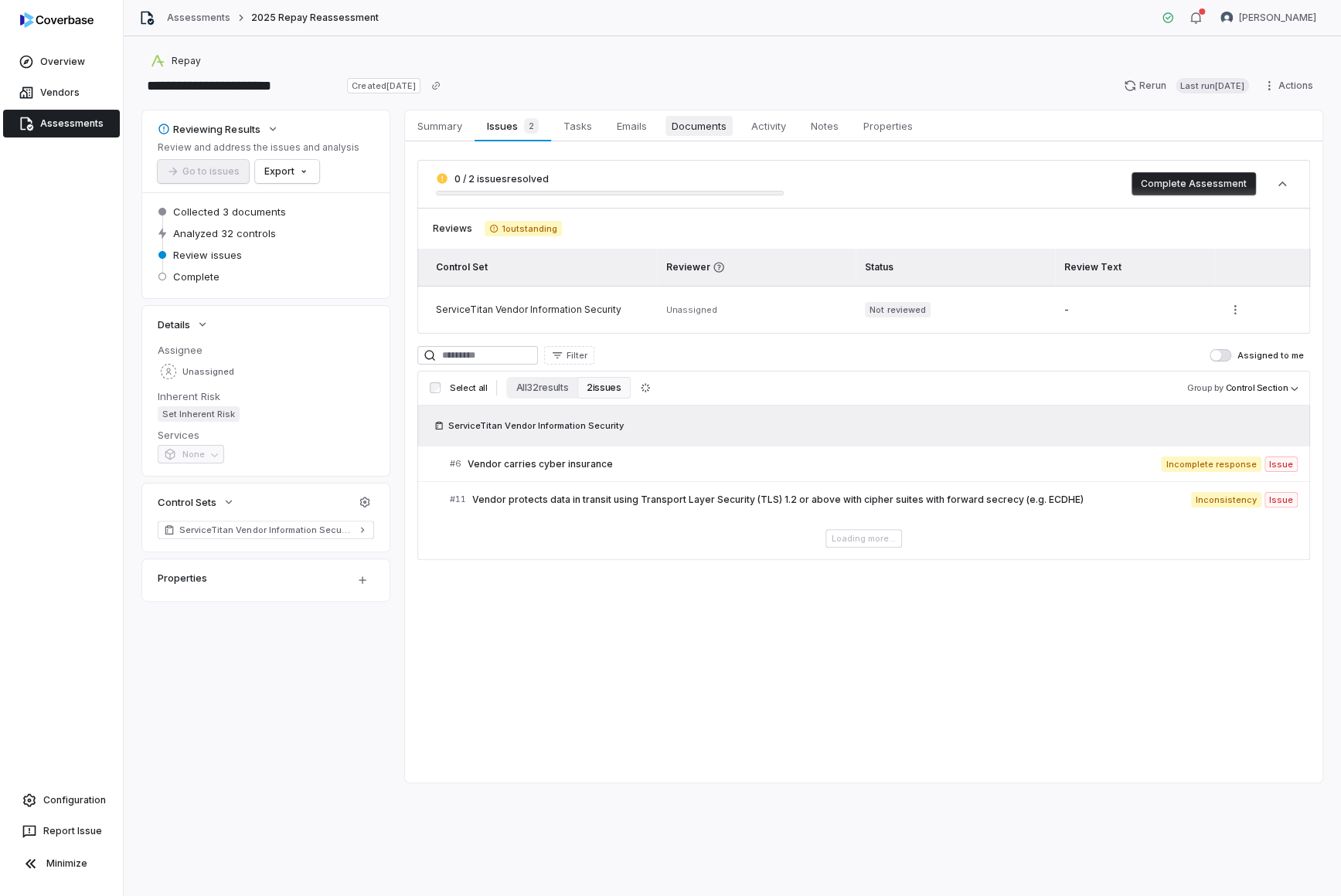
click at [697, 123] on span "Documents" at bounding box center [699, 126] width 67 height 20
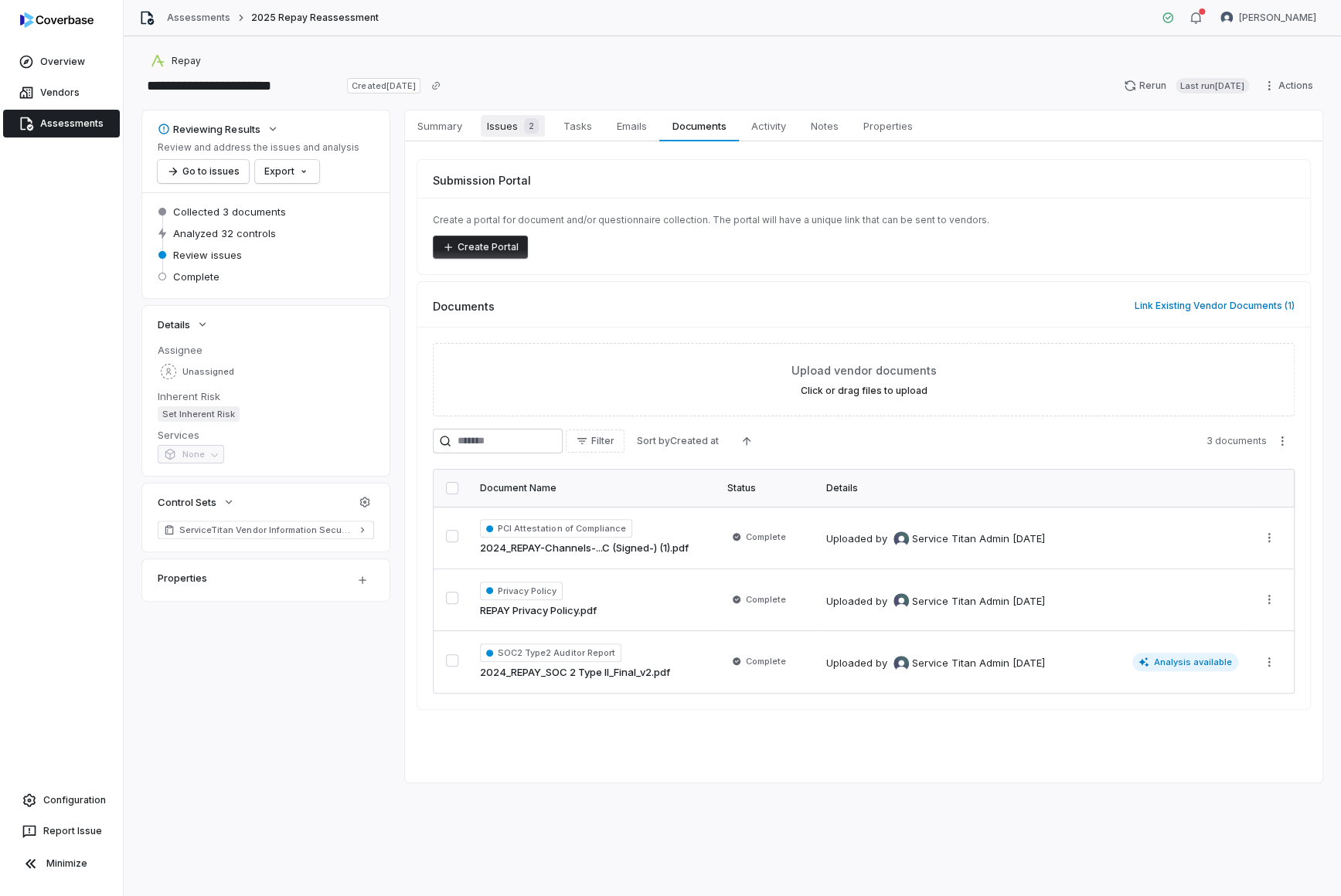
click at [488, 125] on span "Issues 2" at bounding box center [512, 126] width 64 height 22
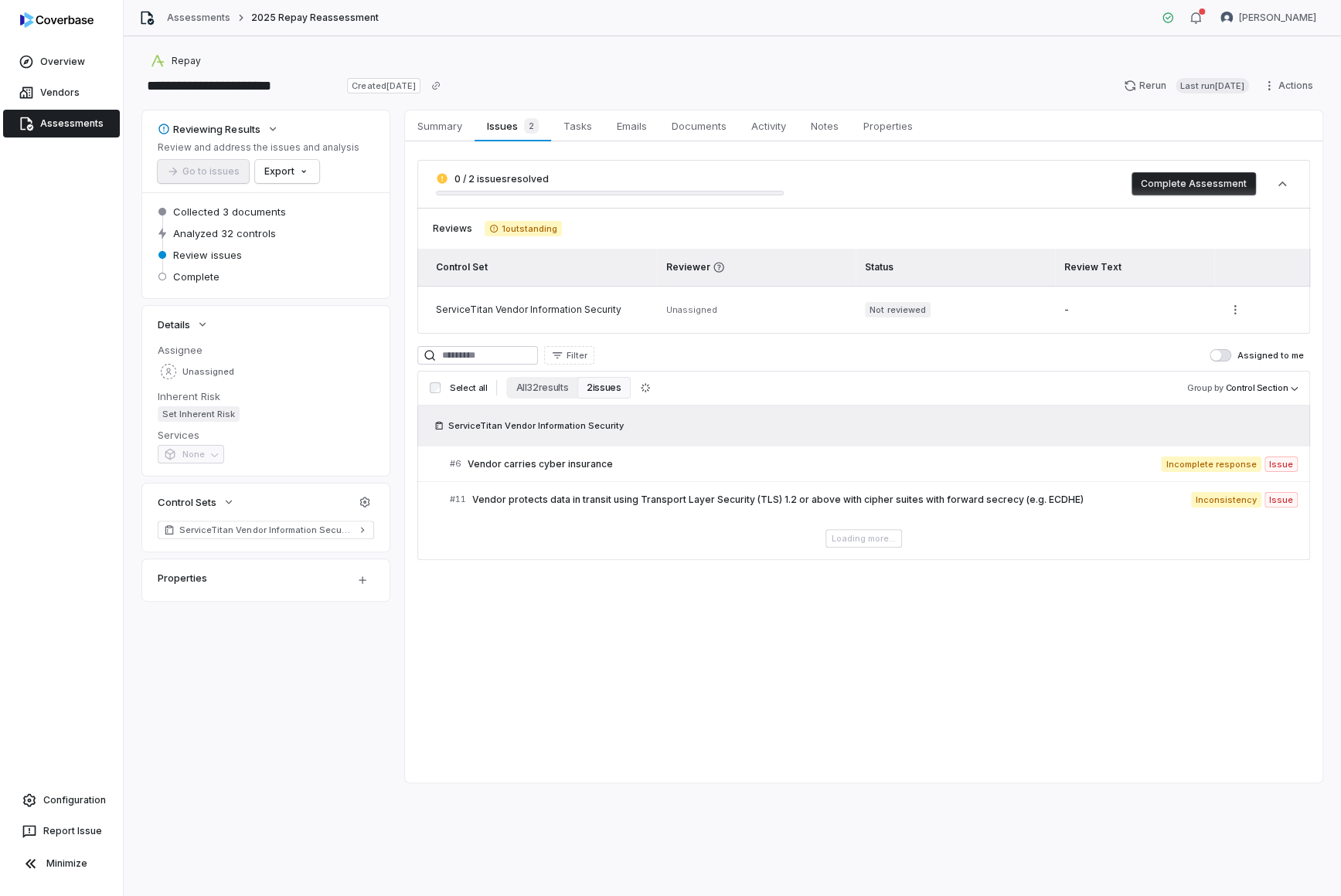
click at [1073, 180] on button "Complete Assessment" at bounding box center [1193, 184] width 124 height 24
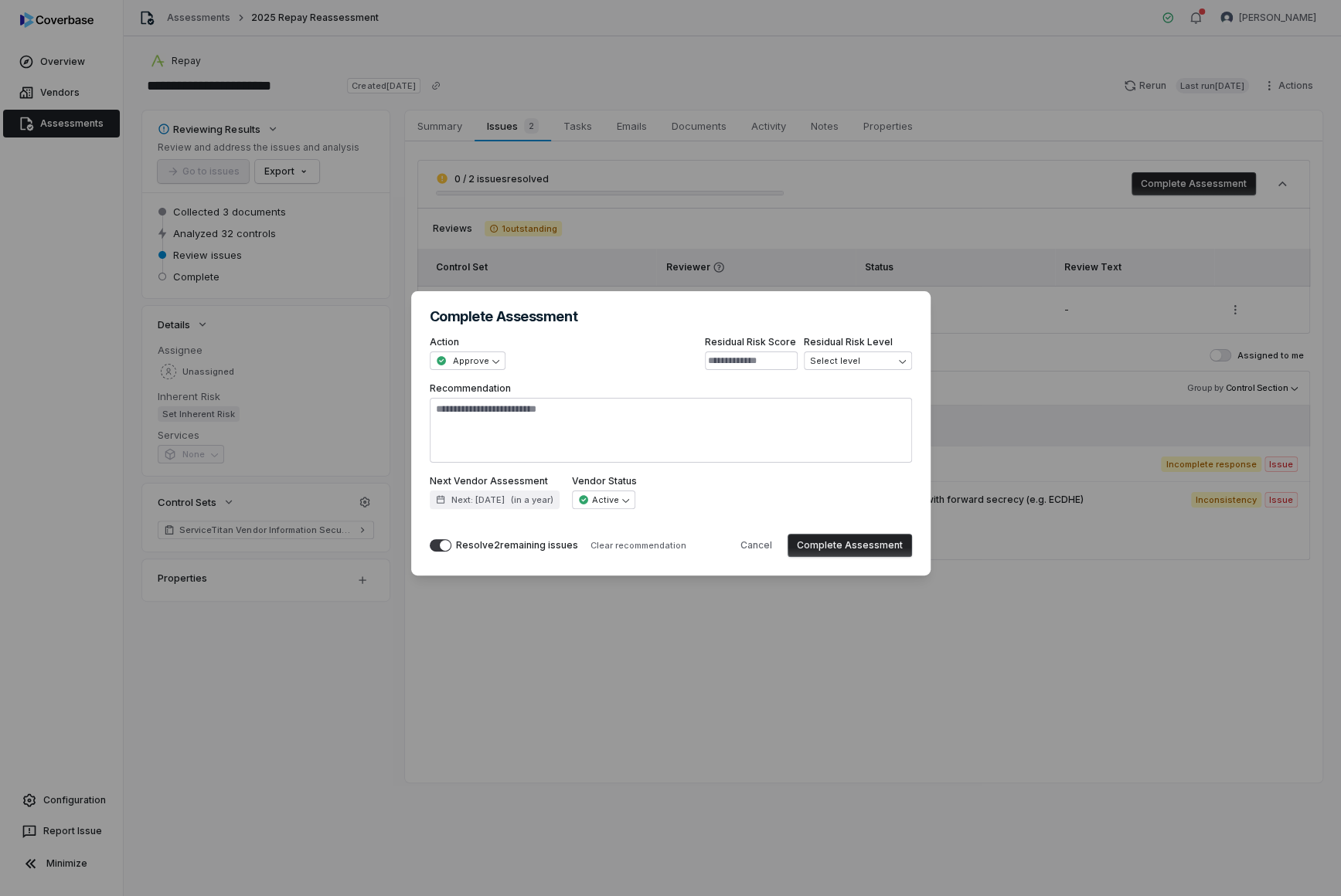
click at [856, 548] on button "Complete Assessment" at bounding box center [849, 545] width 124 height 24
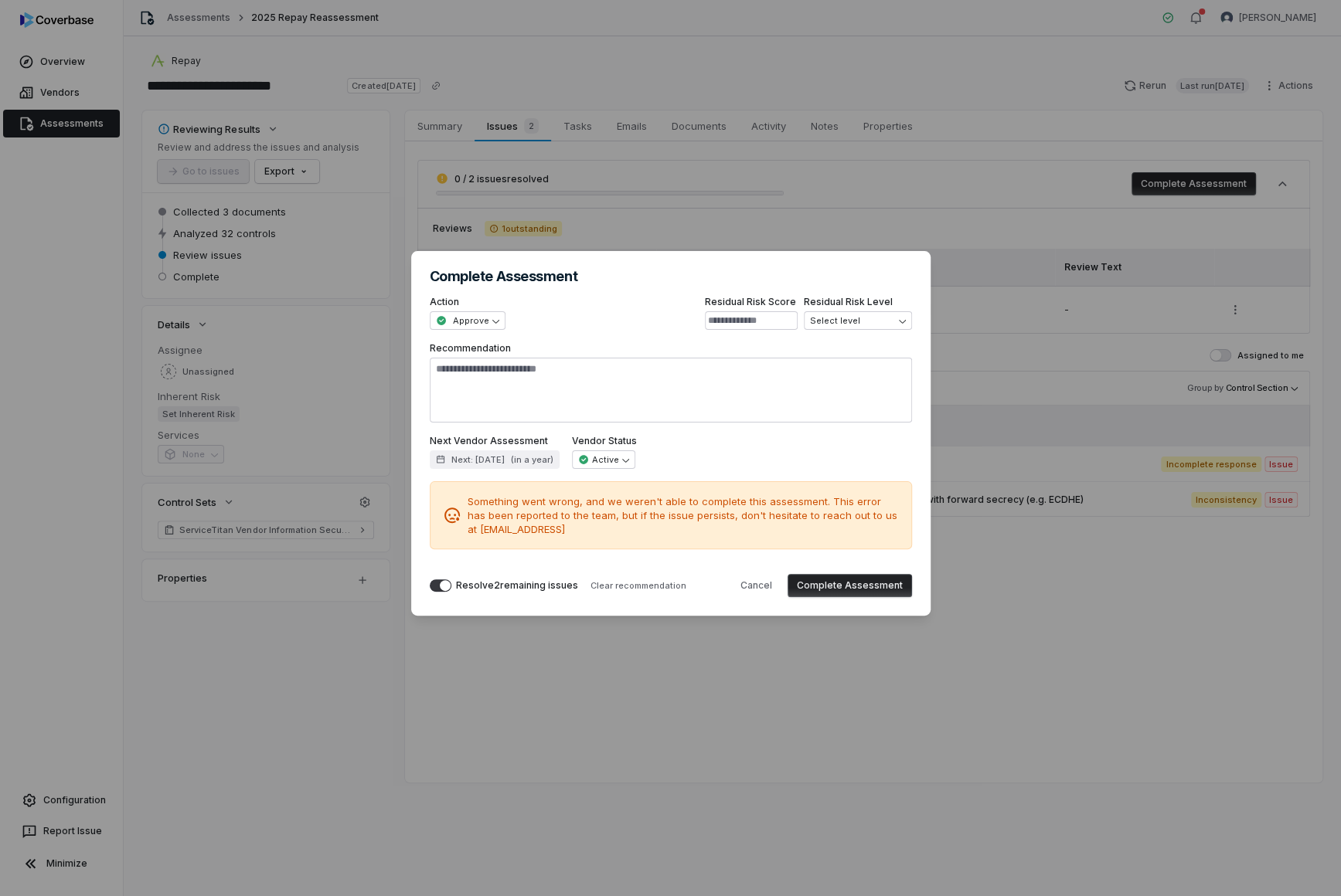
type textarea "*"
